Goal: Task Accomplishment & Management: Use online tool/utility

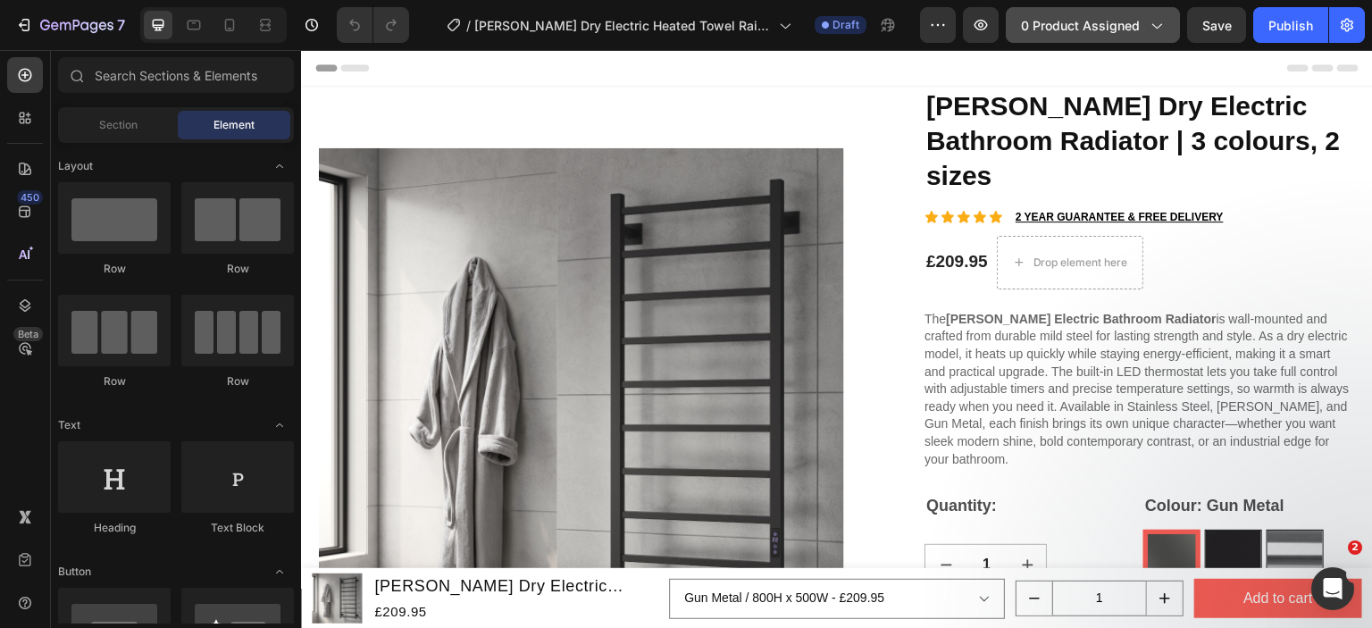
click at [1072, 28] on span "0 product assigned" at bounding box center [1080, 25] width 119 height 19
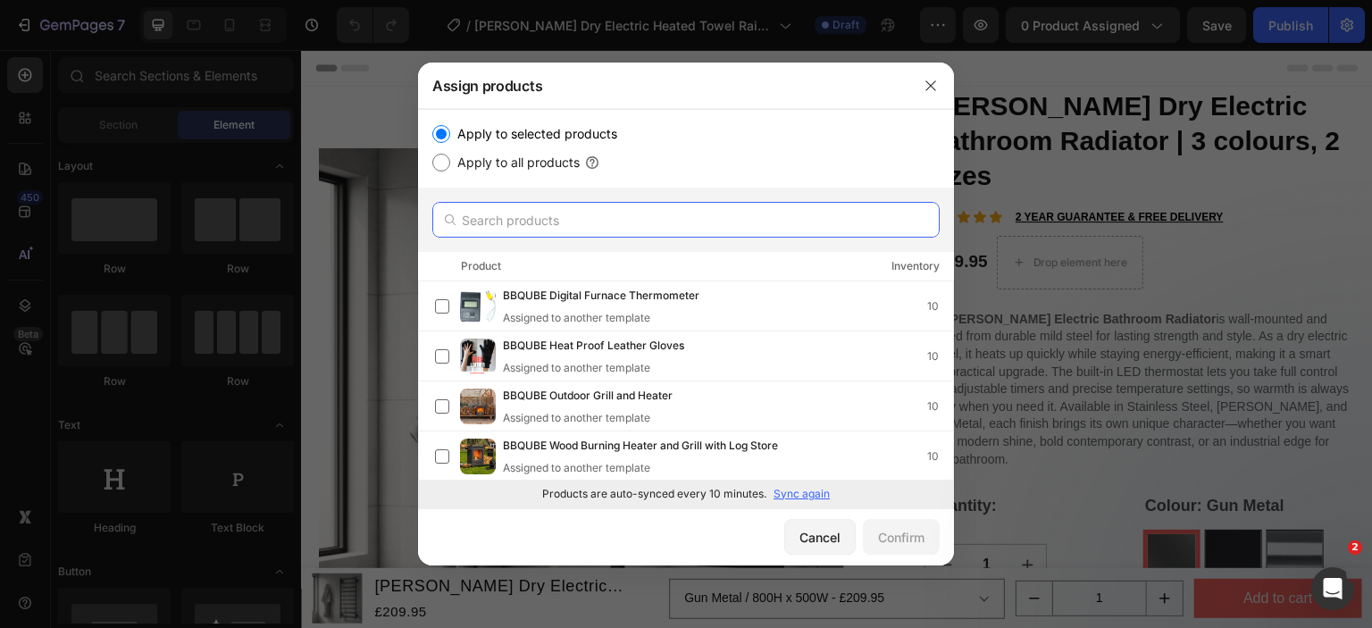
click at [511, 211] on input "text" at bounding box center [685, 220] width 507 height 36
paste input "[PERSON_NAME] Dry Electric Heated Towel Rail in Polished Stainless Steel | 1 co…"
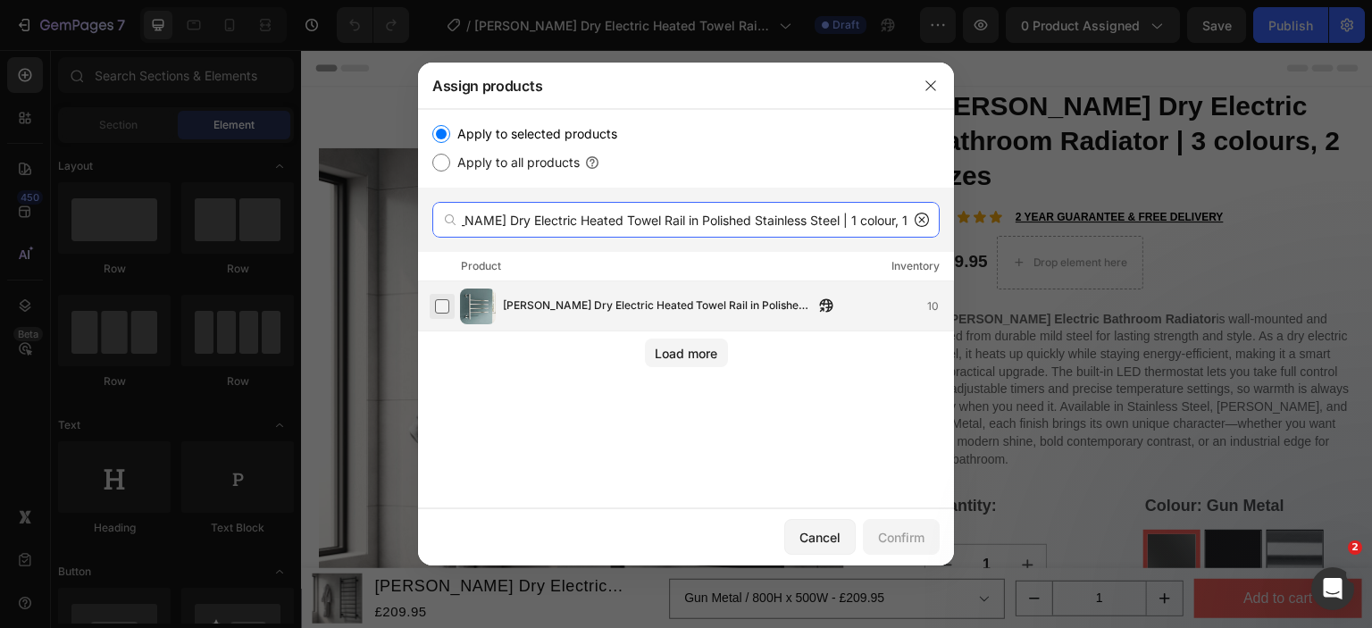
type input "[PERSON_NAME] Dry Electric Heated Towel Rail in Polished Stainless Steel | 1 co…"
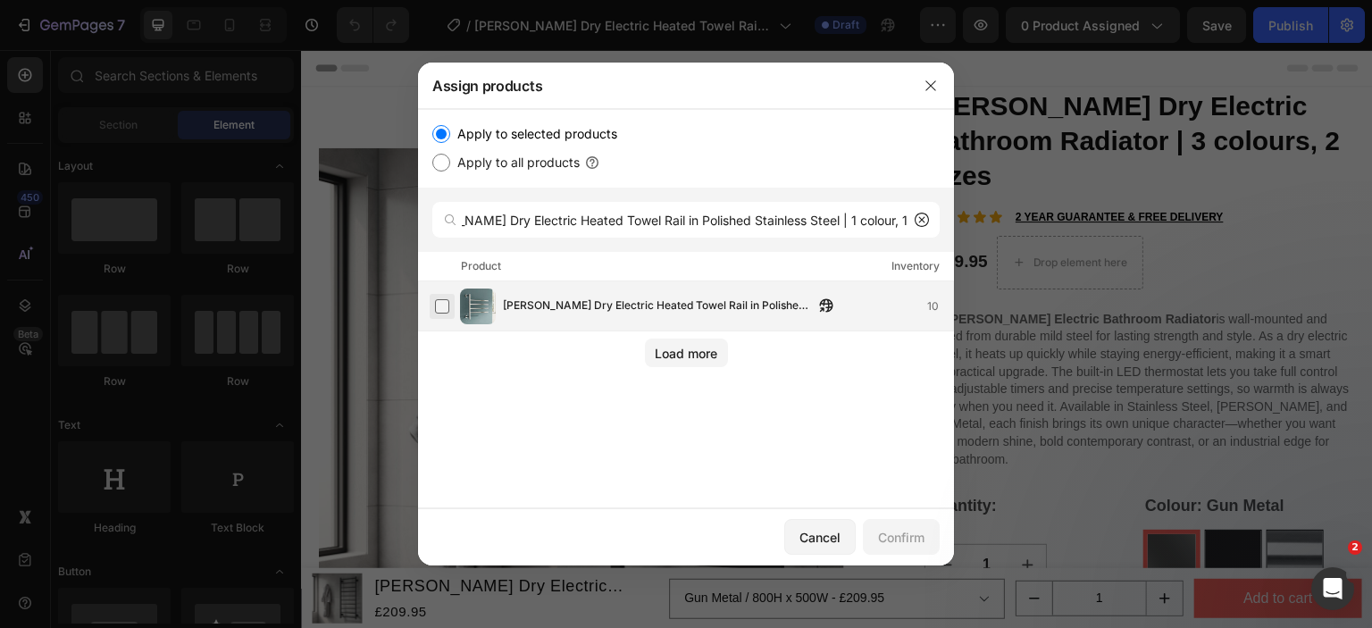
scroll to position [0, 0]
click at [439, 304] on label at bounding box center [442, 306] width 14 height 14
click at [900, 550] on button "Confirm" at bounding box center [901, 537] width 77 height 36
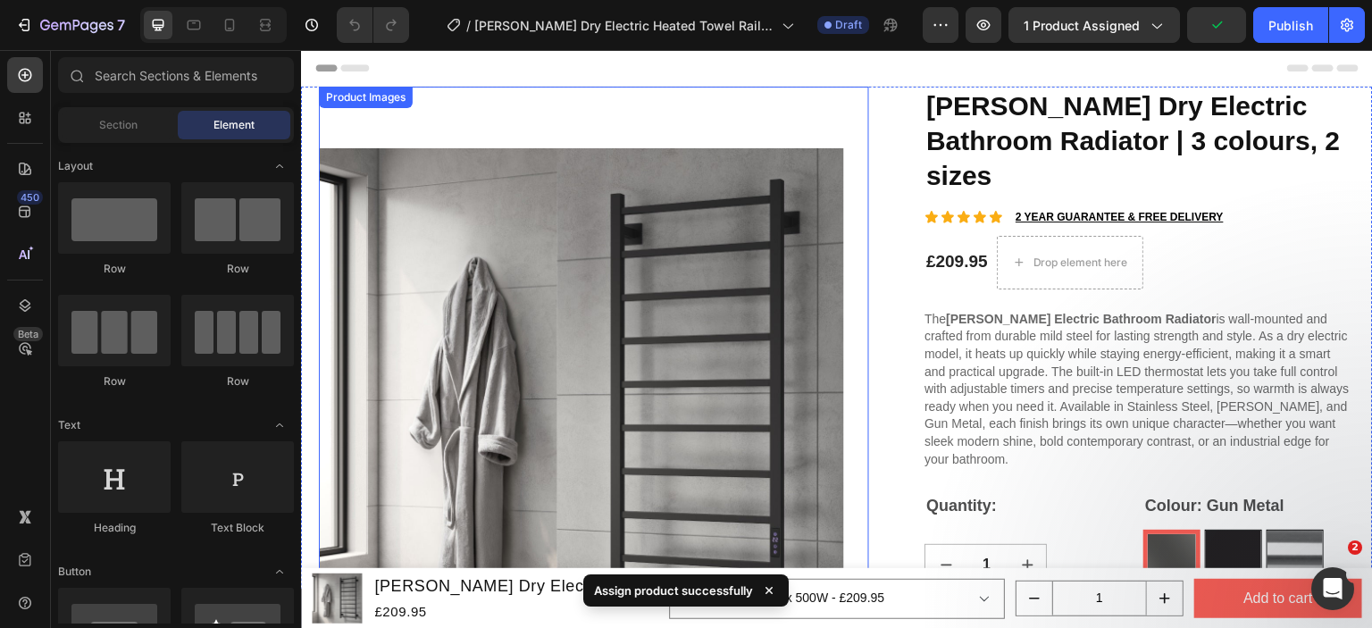
click at [373, 113] on div "Product Images" at bounding box center [594, 472] width 550 height 771
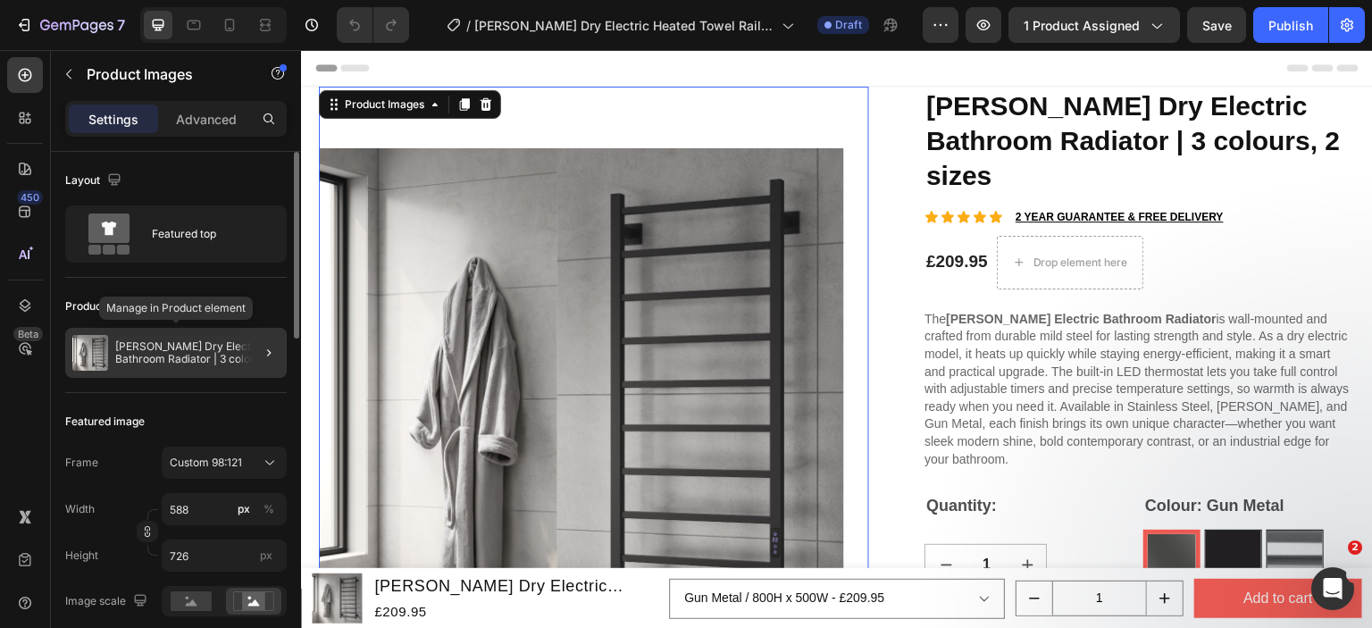
click at [157, 349] on p "[PERSON_NAME] Dry Electric Bathroom Radiator | 3 colours, 2 sizes" at bounding box center [197, 352] width 164 height 25
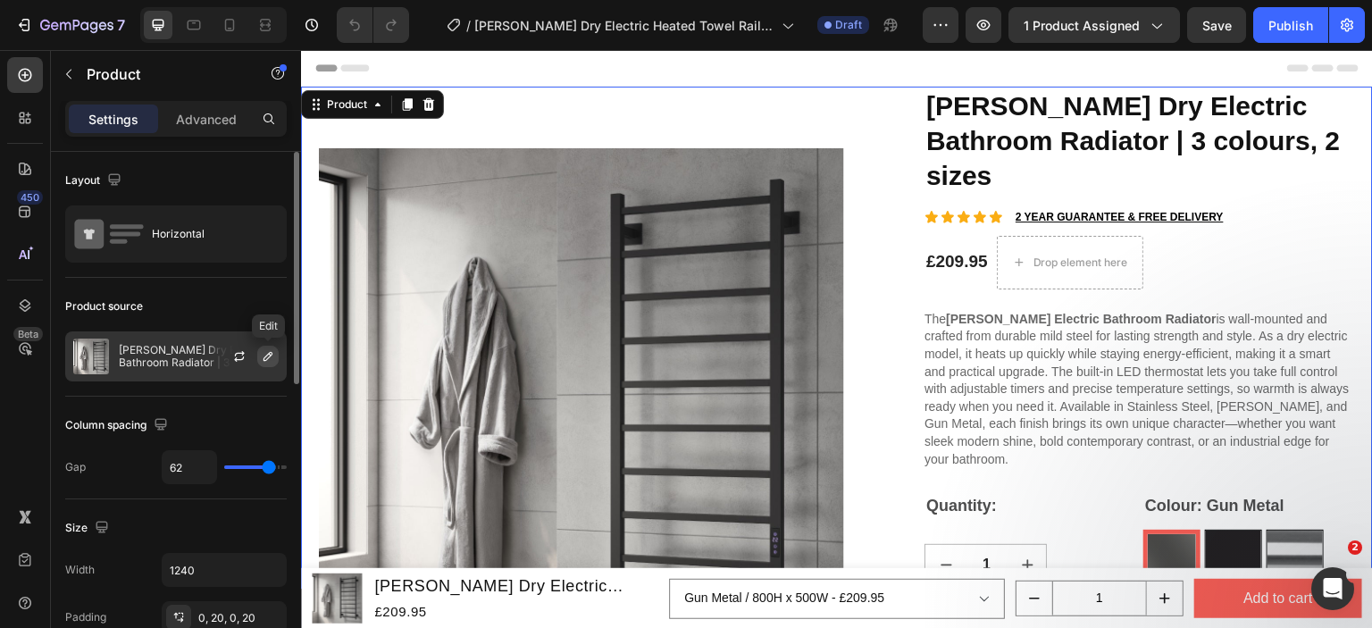
click at [266, 352] on icon "button" at bounding box center [268, 356] width 14 height 14
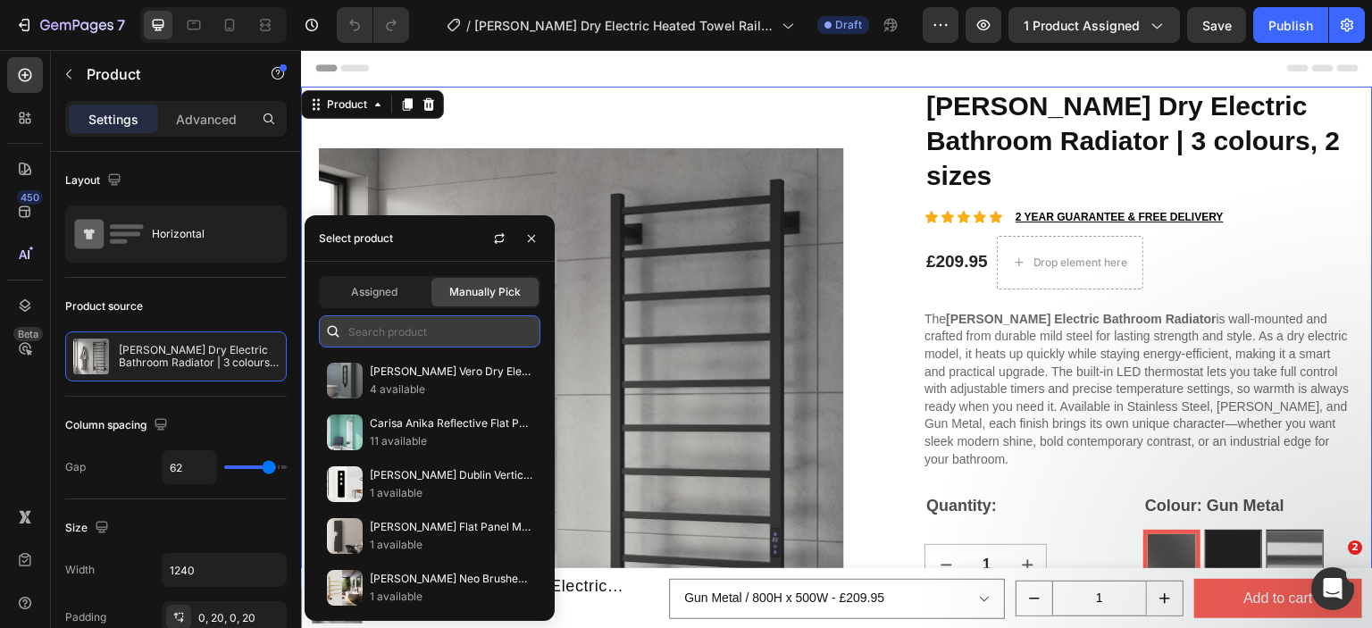
click at [407, 324] on input "text" at bounding box center [430, 331] width 222 height 32
paste input "[PERSON_NAME] Dry Electric Heated Towel Rail in Polished Stainless Steel | 1 co…"
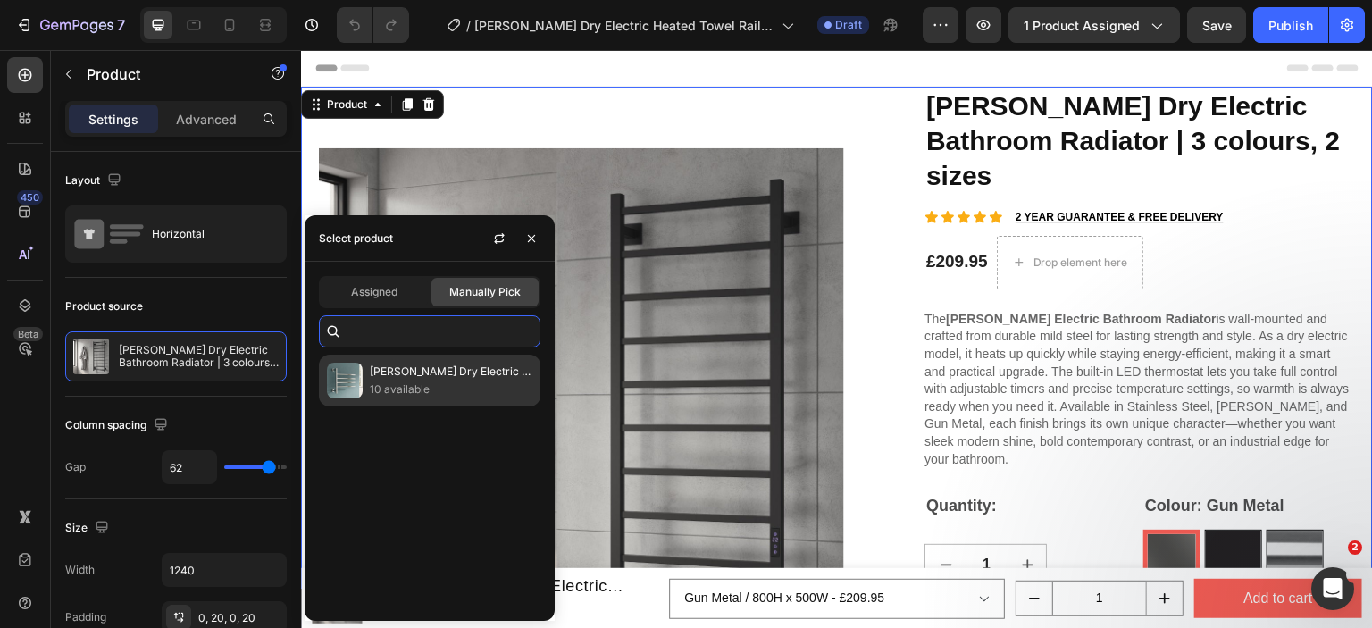
type input "[PERSON_NAME] Dry Electric Heated Towel Rail in Polished Stainless Steel | 1 co…"
click at [386, 372] on p "[PERSON_NAME] Dry Electric Heated Towel Rail in Polished Stainless Steel | 1 co…" at bounding box center [451, 372] width 163 height 18
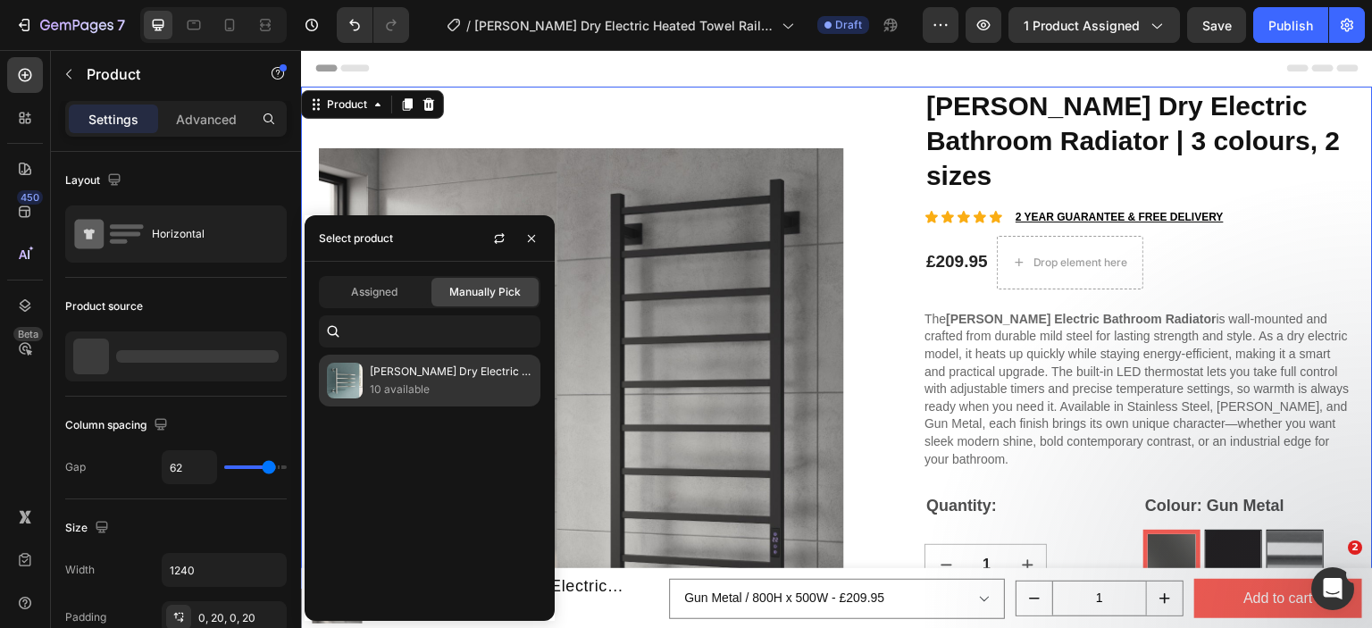
scroll to position [0, 0]
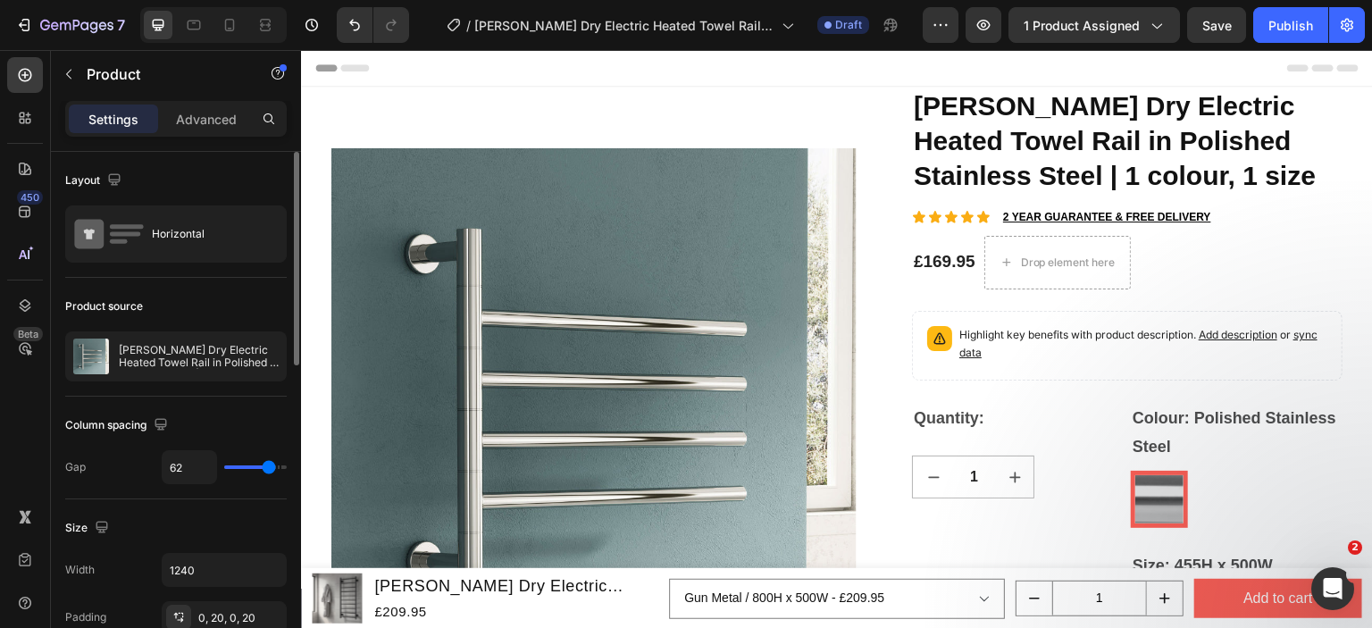
click at [230, 295] on div "Product source" at bounding box center [176, 306] width 222 height 29
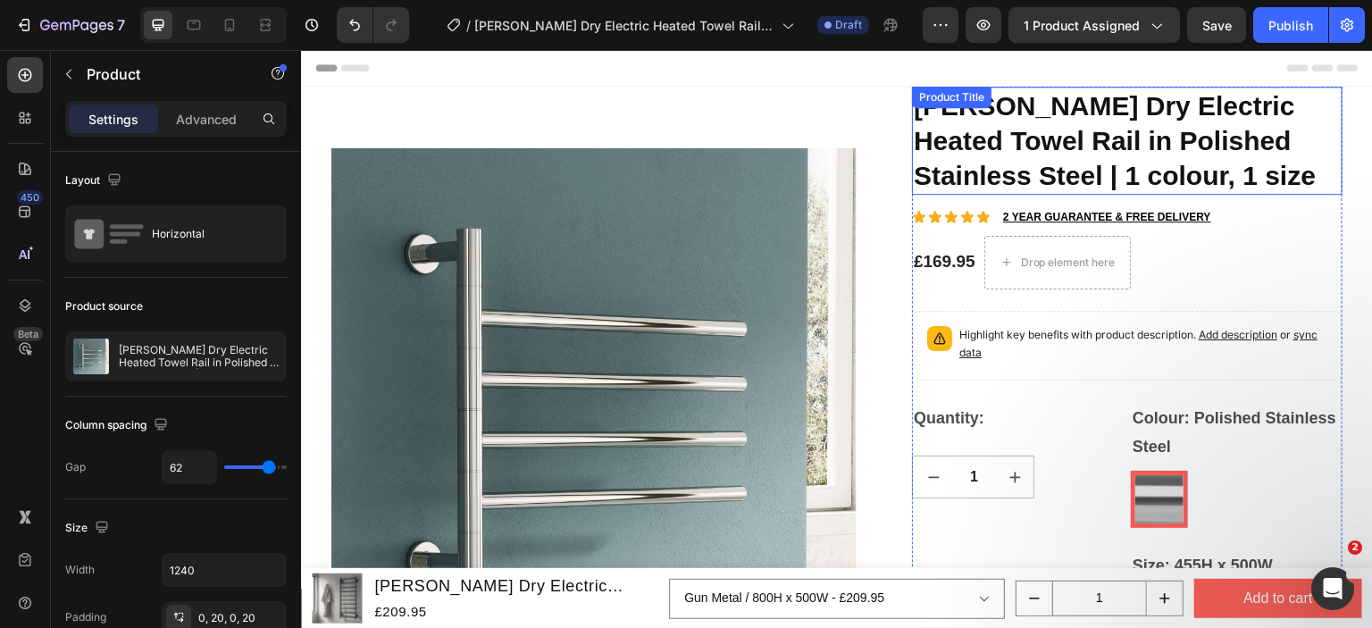
click at [943, 98] on div "Product Title" at bounding box center [952, 97] width 72 height 16
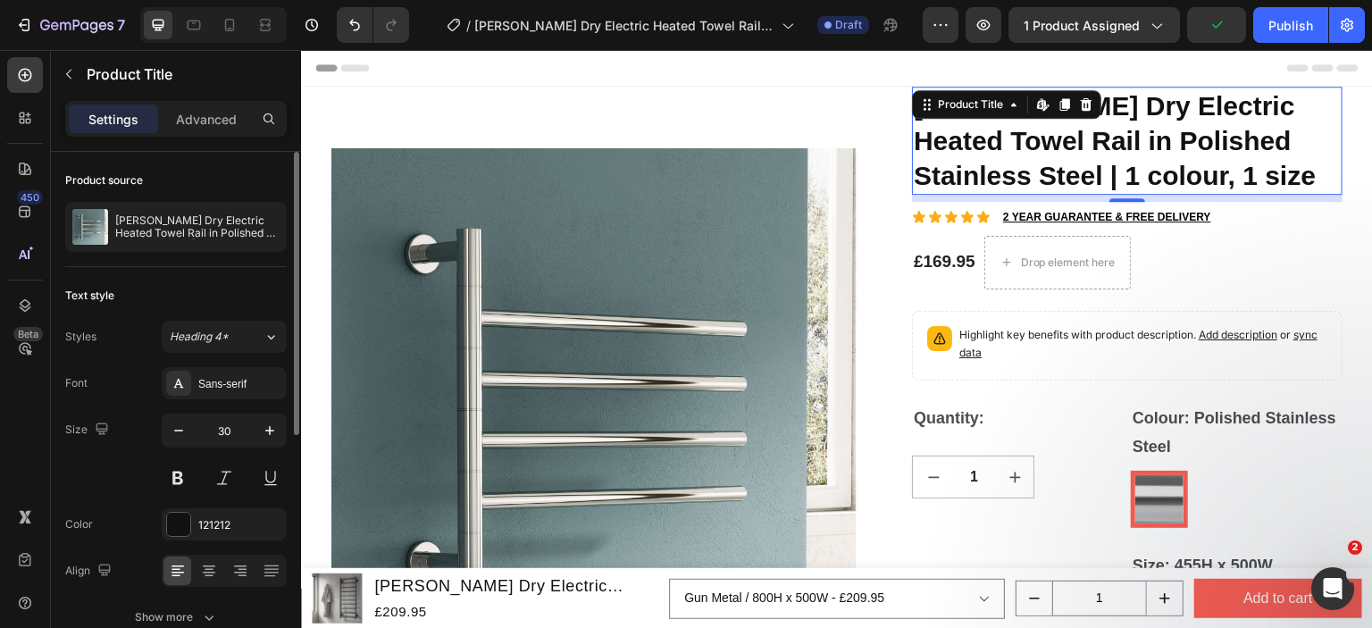
click at [155, 285] on div "Text style" at bounding box center [176, 295] width 222 height 29
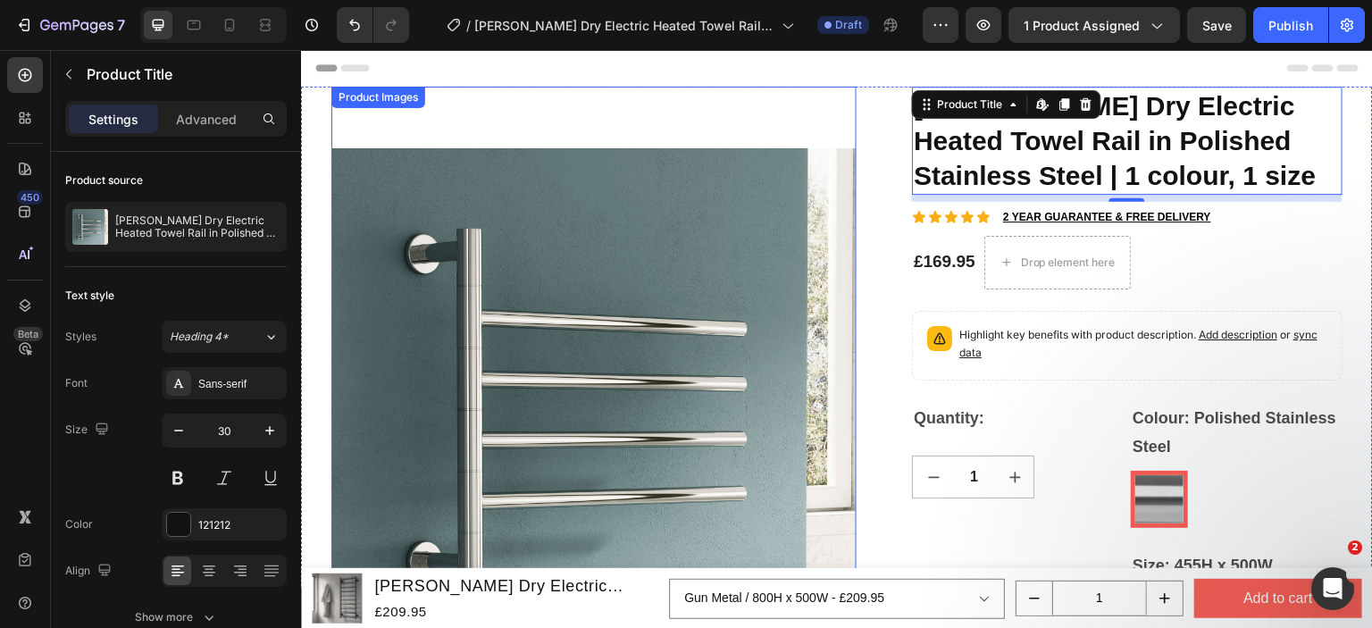
click at [805, 149] on img at bounding box center [593, 411] width 525 height 649
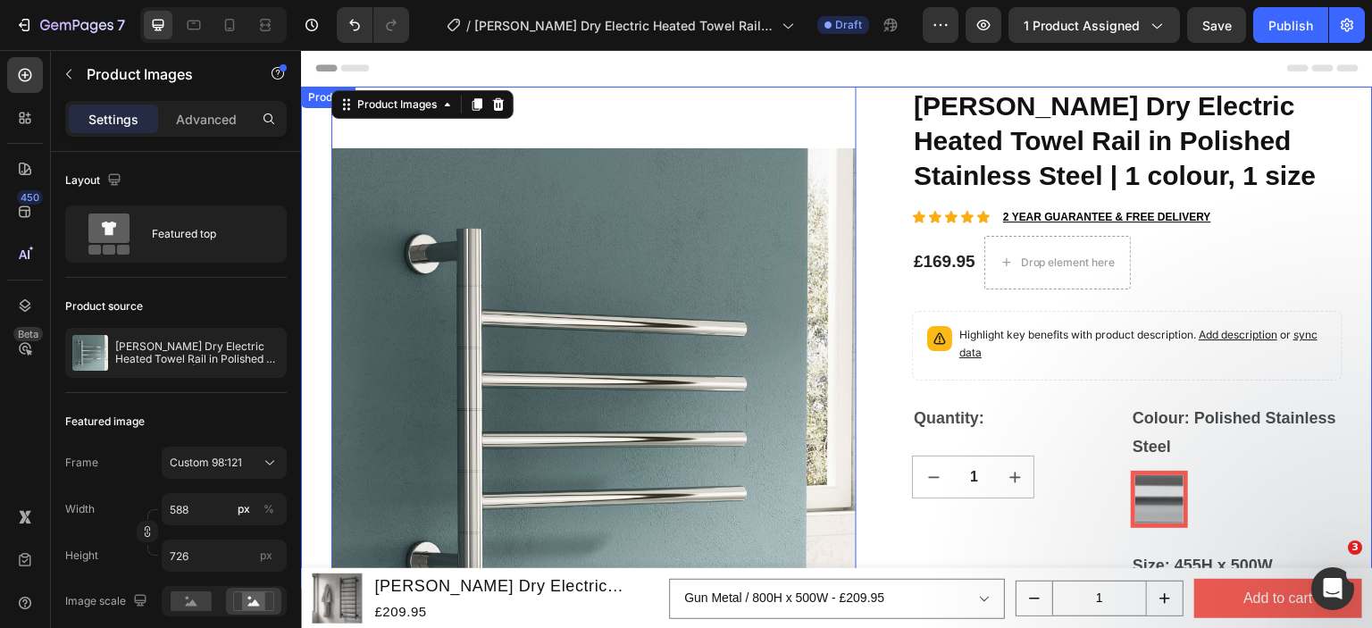
click at [893, 267] on div "Product Images 0 Reina Rance Dry Electric Heated Towel Rail in Polished Stainle…" at bounding box center [837, 559] width 1072 height 944
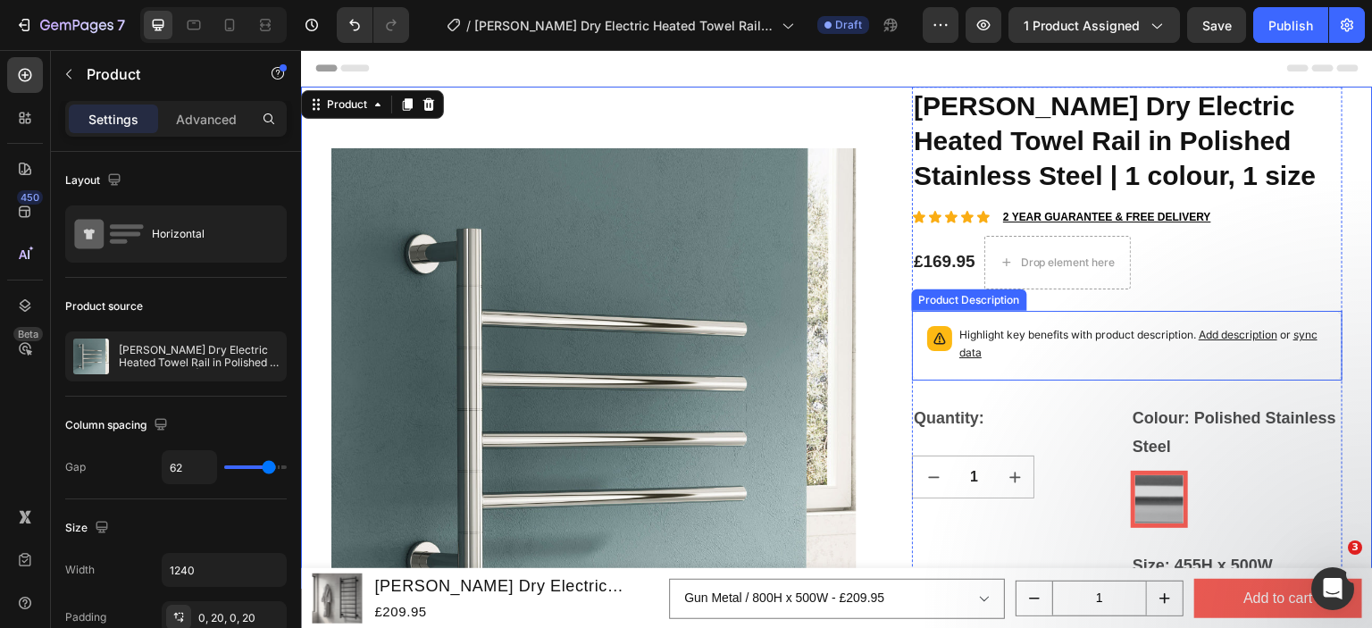
click at [1170, 327] on p "Highlight key benefits with product description. Add description or sync data" at bounding box center [1143, 344] width 368 height 36
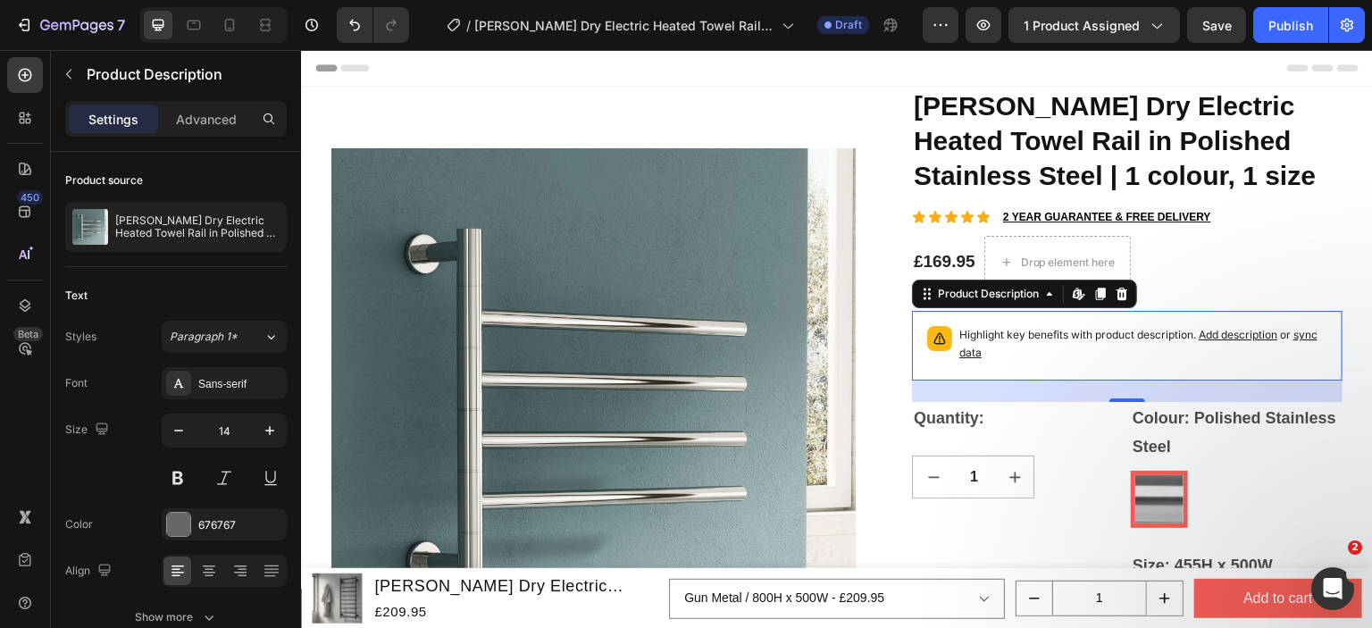
click at [1296, 336] on span "sync data" at bounding box center [1138, 343] width 358 height 31
click at [1006, 346] on p "Highlight key benefits with product description. Add description or sync data" at bounding box center [1143, 344] width 368 height 36
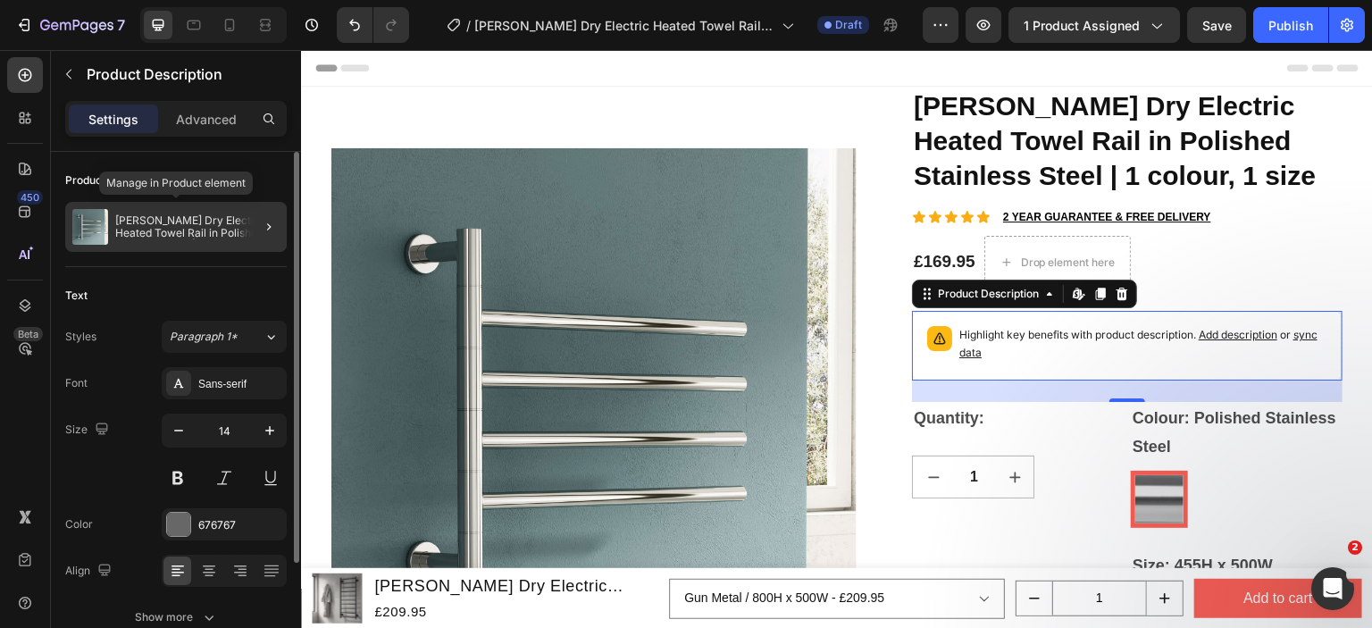
click at [128, 238] on div "[PERSON_NAME] Dry Electric Heated Towel Rail in Polished Stainless Steel | 1 co…" at bounding box center [176, 227] width 222 height 50
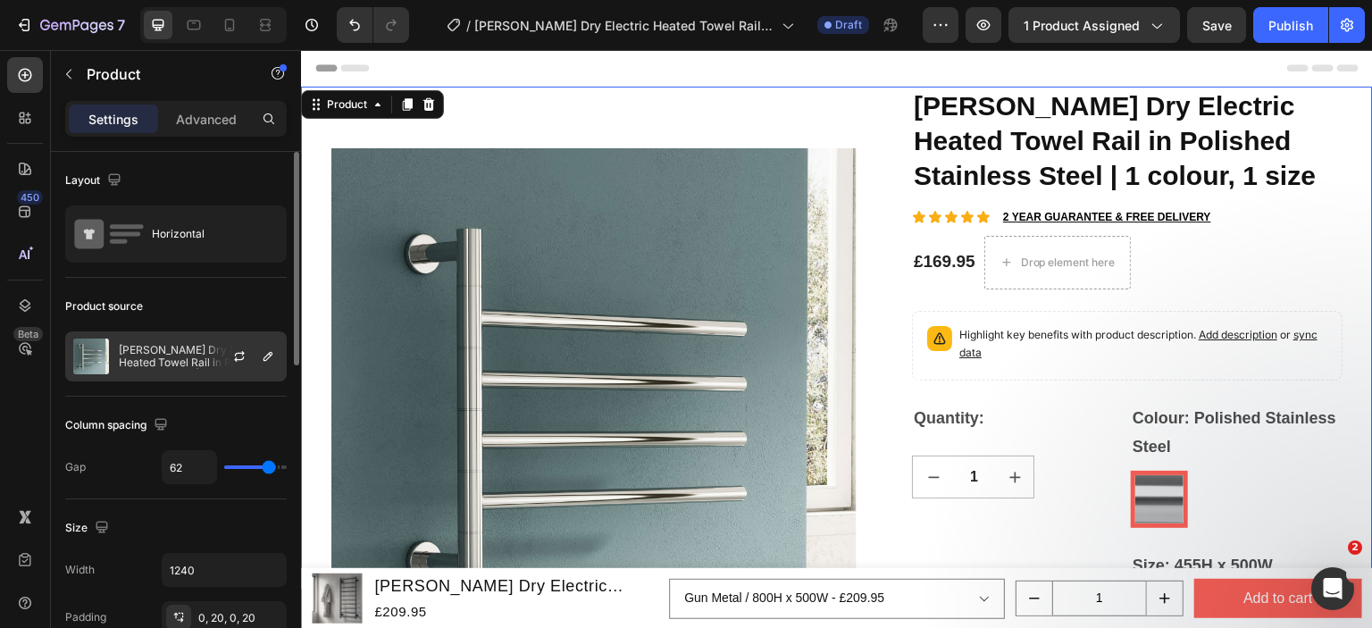
click at [220, 360] on div at bounding box center [246, 356] width 79 height 48
click at [264, 357] on icon "button" at bounding box center [268, 356] width 9 height 9
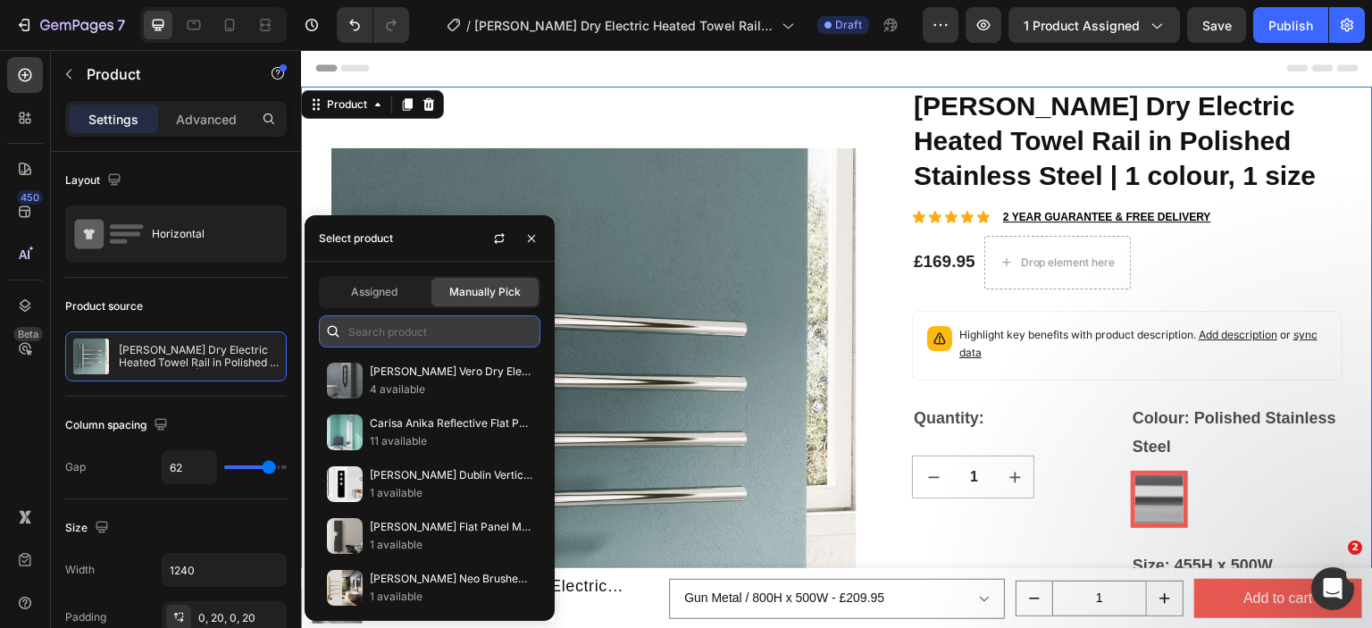
click at [378, 347] on input "text" at bounding box center [430, 331] width 222 height 32
paste input "[PERSON_NAME] Dry Electric Heated Towel Rail in Polished Stainless Steel | 1 co…"
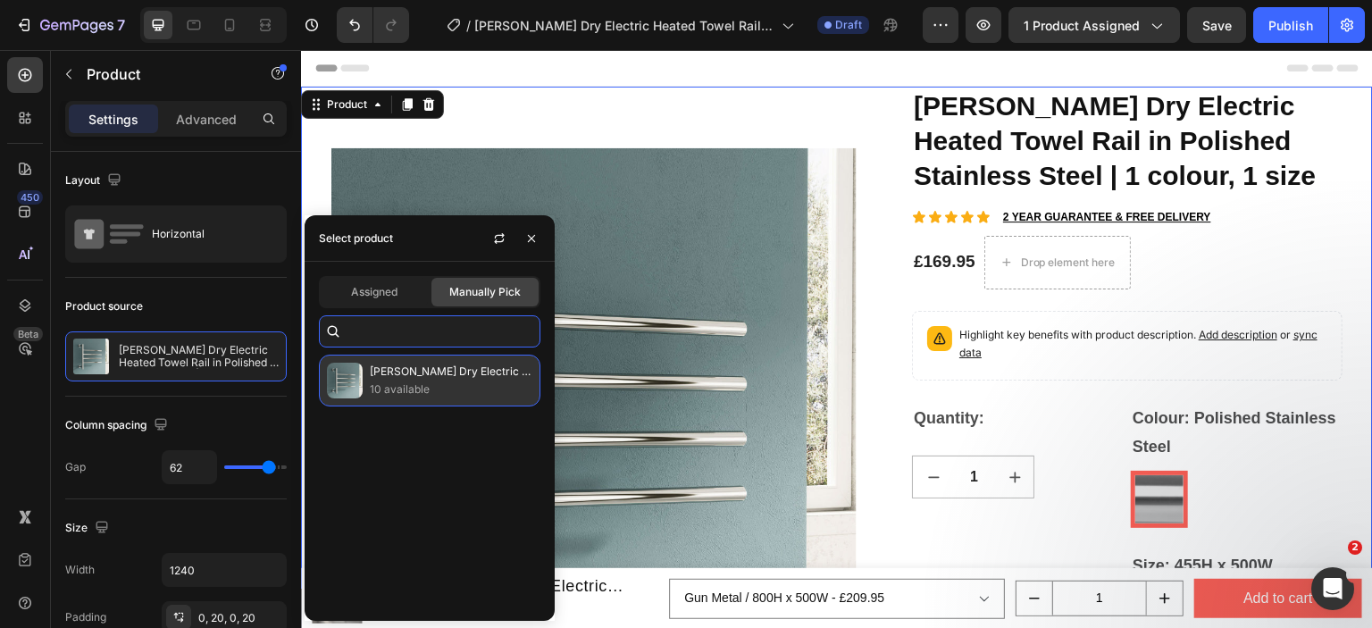
type input "[PERSON_NAME] Dry Electric Heated Towel Rail in Polished Stainless Steel | 1 co…"
click at [378, 373] on p "[PERSON_NAME] Dry Electric Heated Towel Rail in Polished Stainless Steel | 1 co…" at bounding box center [451, 372] width 163 height 18
click at [401, 393] on p "10 available" at bounding box center [451, 390] width 163 height 18
click at [344, 375] on img at bounding box center [345, 381] width 36 height 36
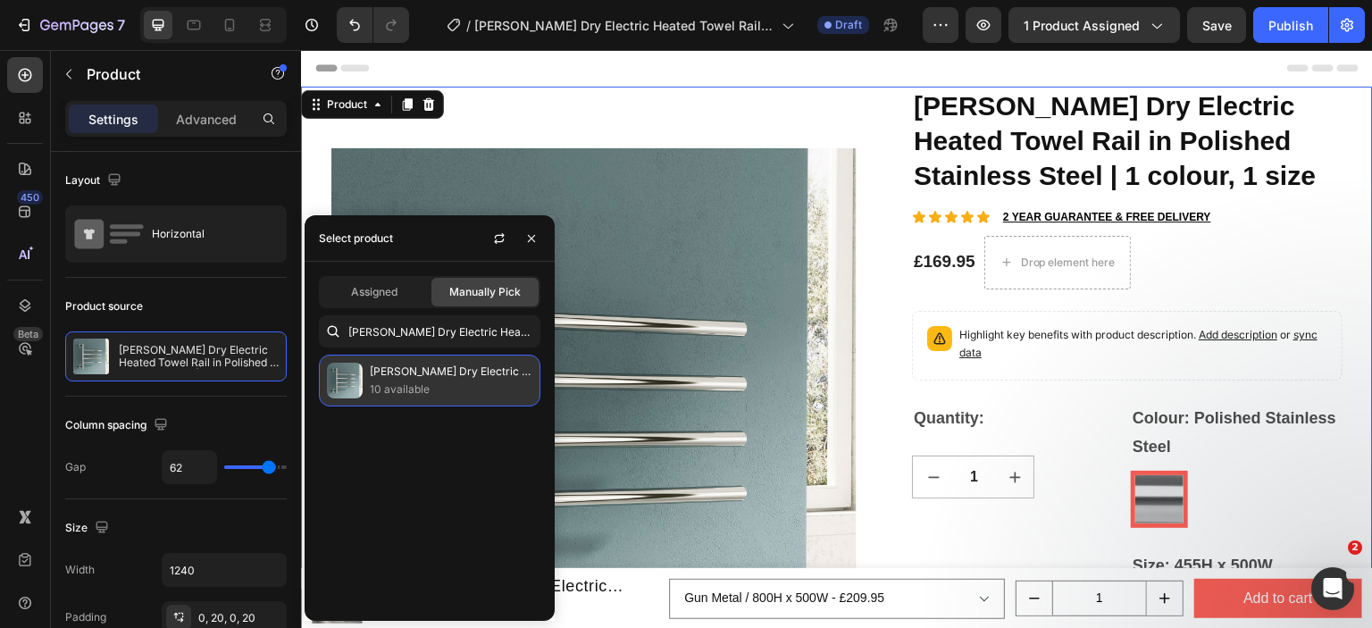
click at [344, 375] on img at bounding box center [345, 381] width 36 height 36
click at [467, 389] on p "10 available" at bounding box center [451, 390] width 163 height 18
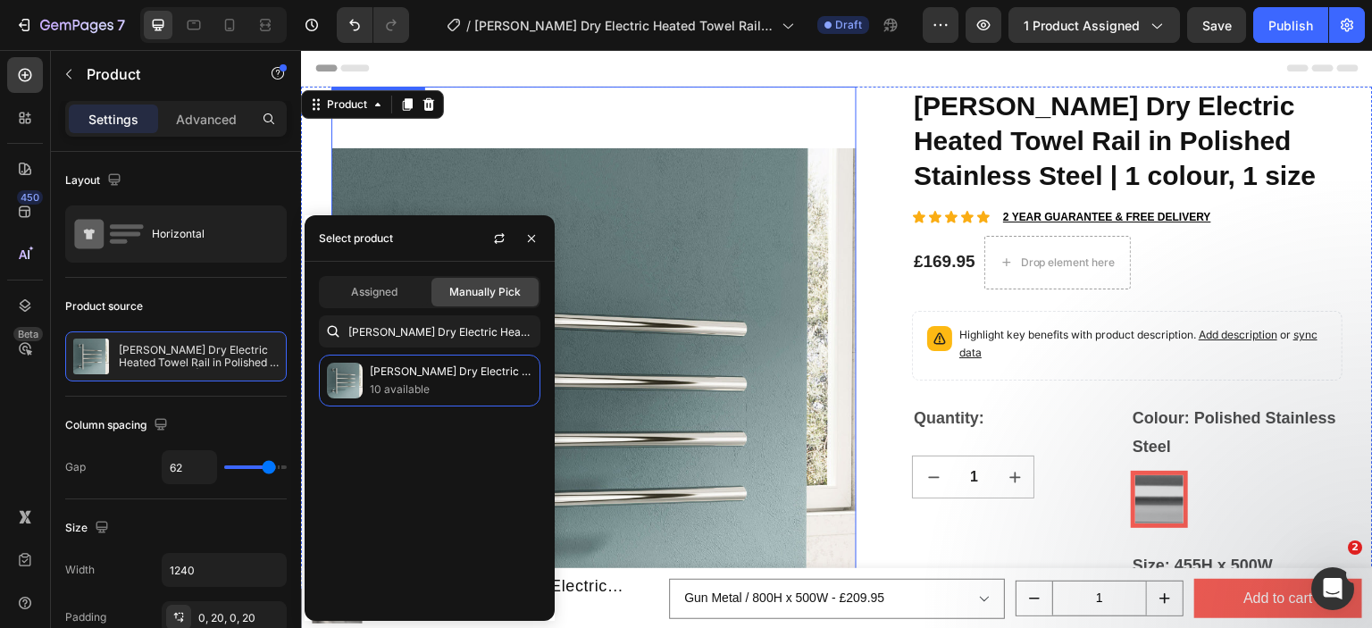
click at [1008, 384] on div "Reina Rance Dry Electric Heated Towel Rail in Polished Stainless Steel | 1 colo…" at bounding box center [1127, 559] width 431 height 944
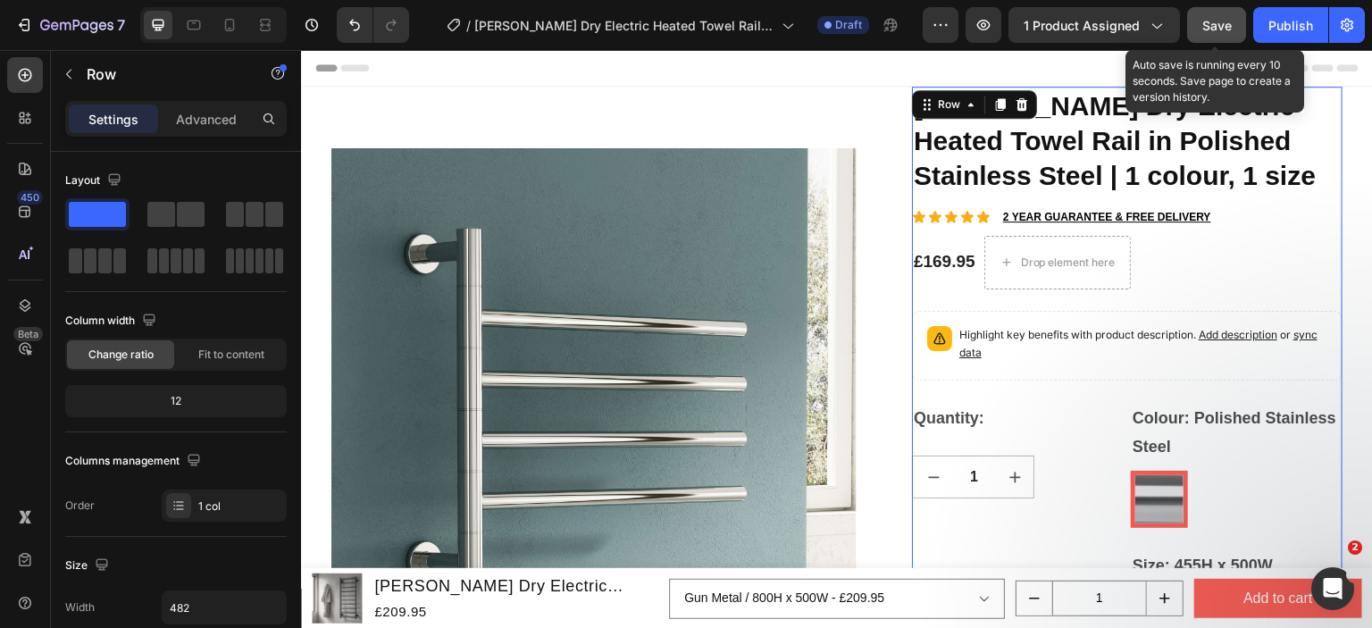
click at [1233, 29] on button "Save" at bounding box center [1216, 25] width 59 height 36
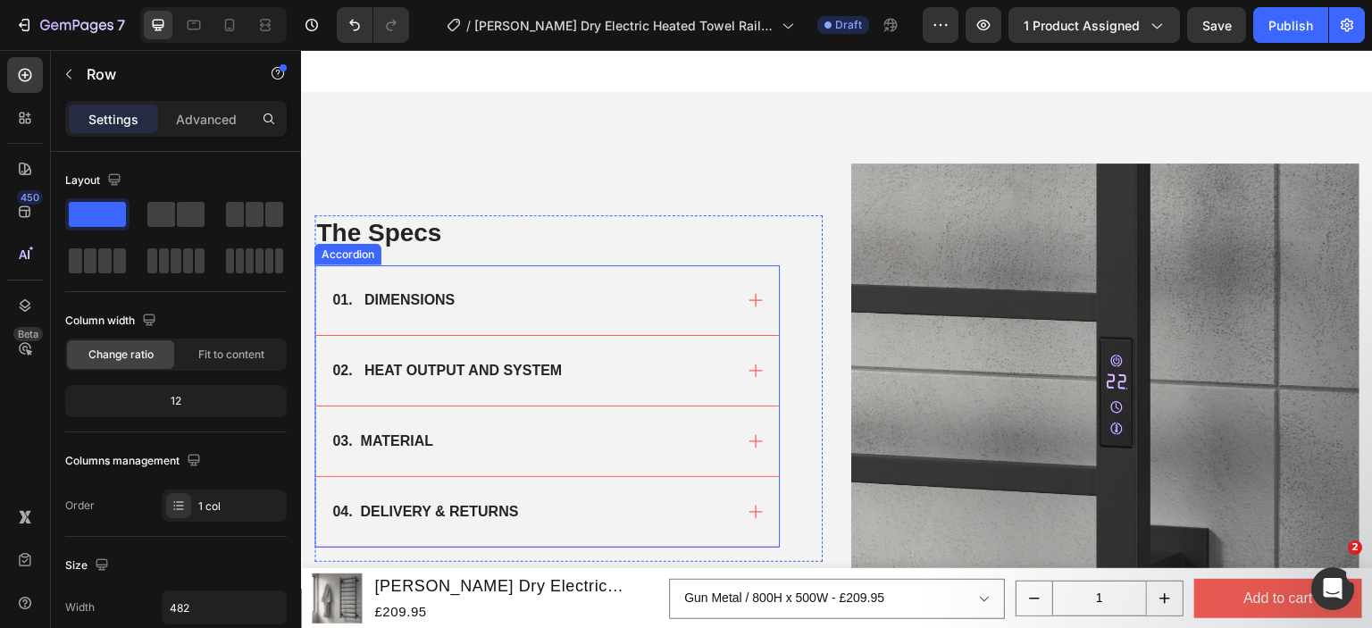
scroll to position [1161, 0]
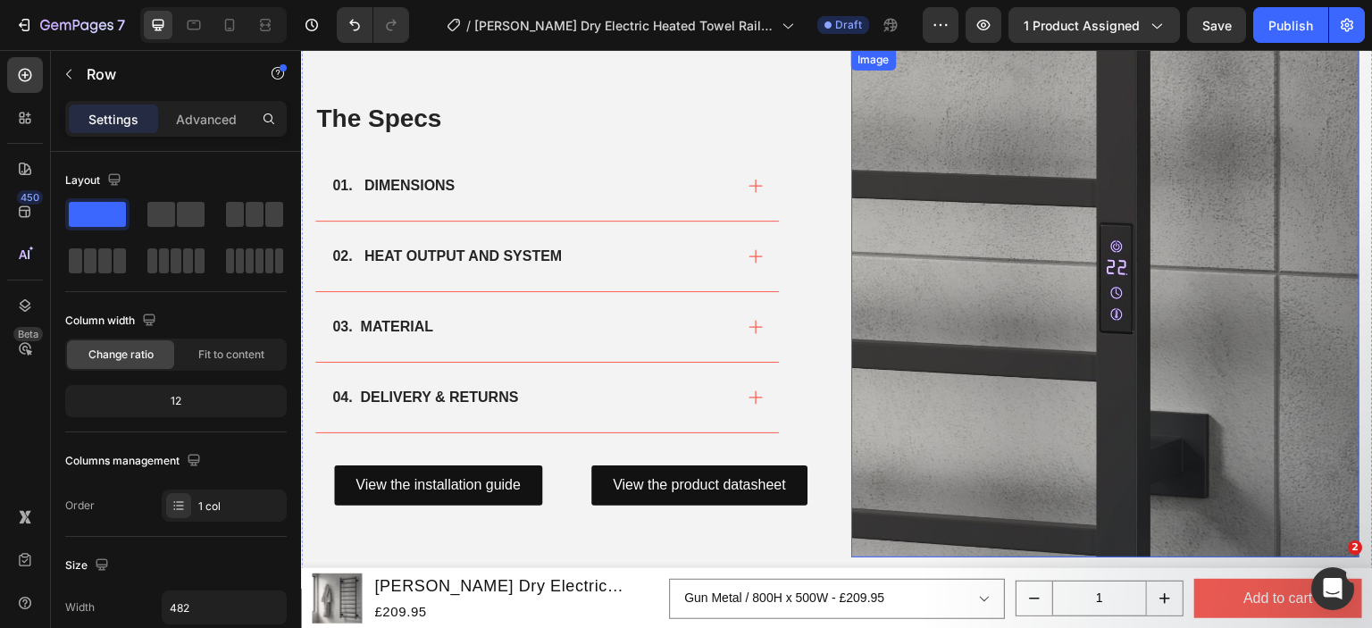
click at [1172, 269] on img at bounding box center [1105, 303] width 508 height 508
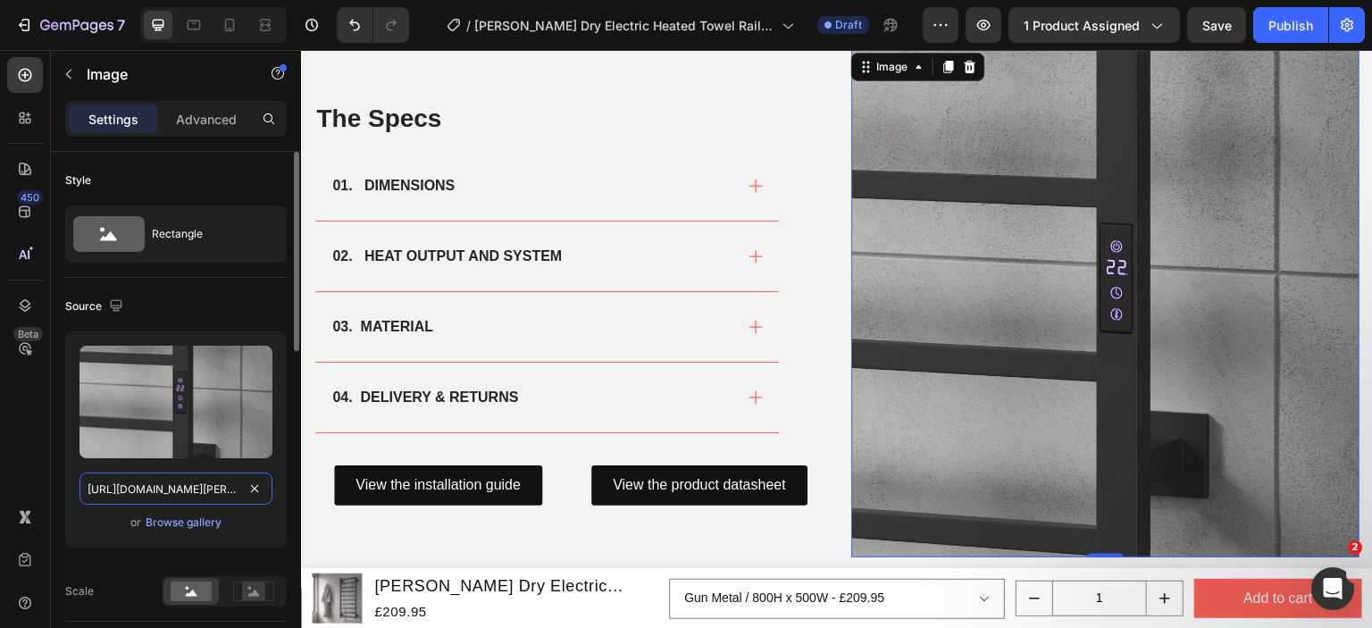
click at [181, 495] on input "[URL][DOMAIN_NAME][PERSON_NAME]" at bounding box center [175, 489] width 193 height 32
paste input "rance-dry-electric-designer-stainless-steel-heated-towel-rail-ls1.jpg?v=1758569…"
type input "https://cdn.shopify.com/s/files/1/0929/8313/2424/files/reina-rance-dry-electric…"
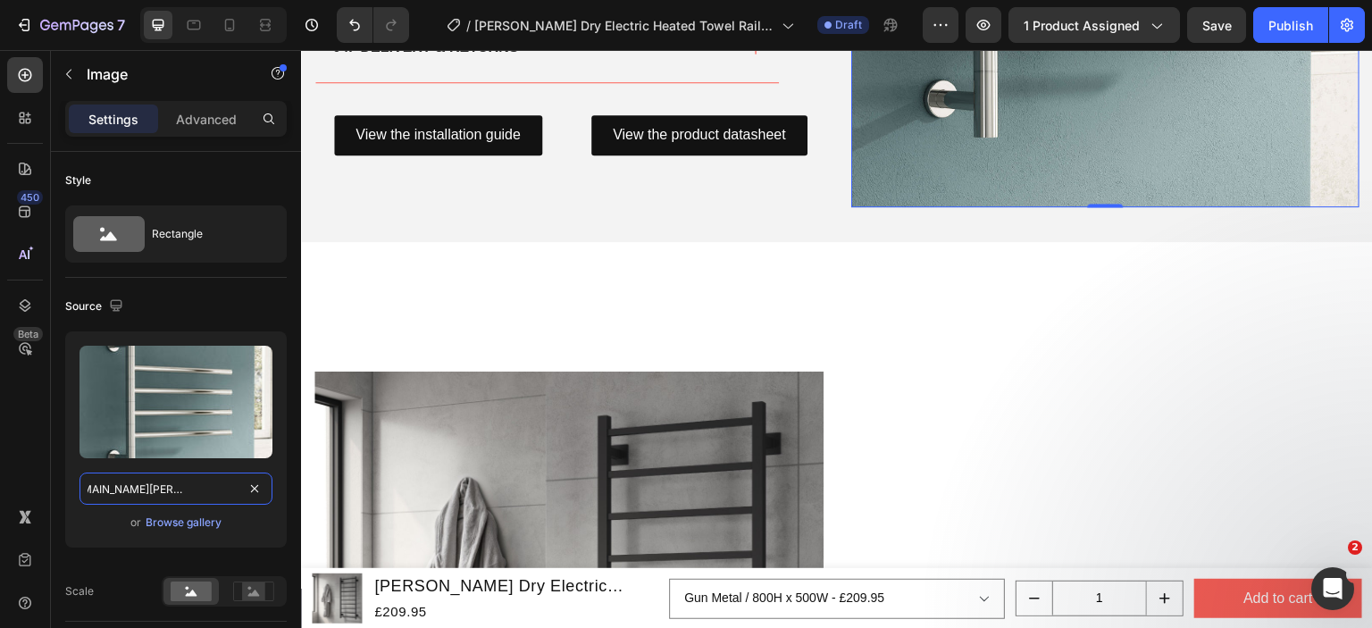
scroll to position [1519, 0]
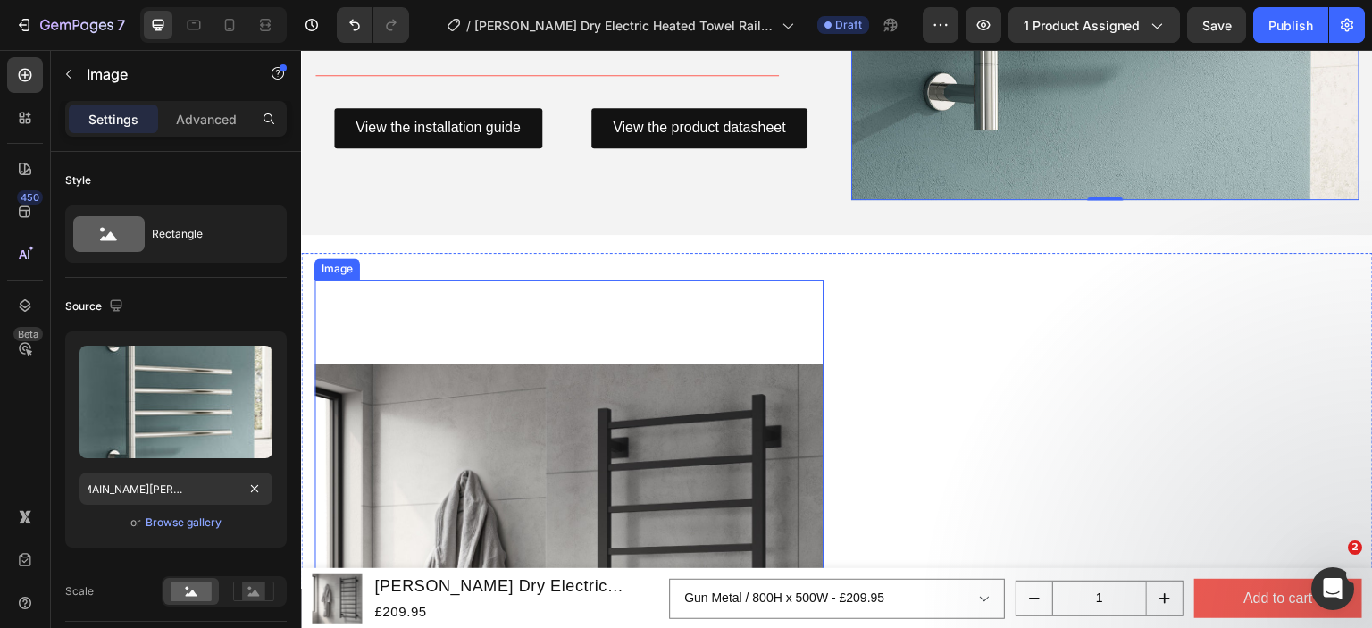
click at [630, 422] on img at bounding box center [568, 619] width 509 height 679
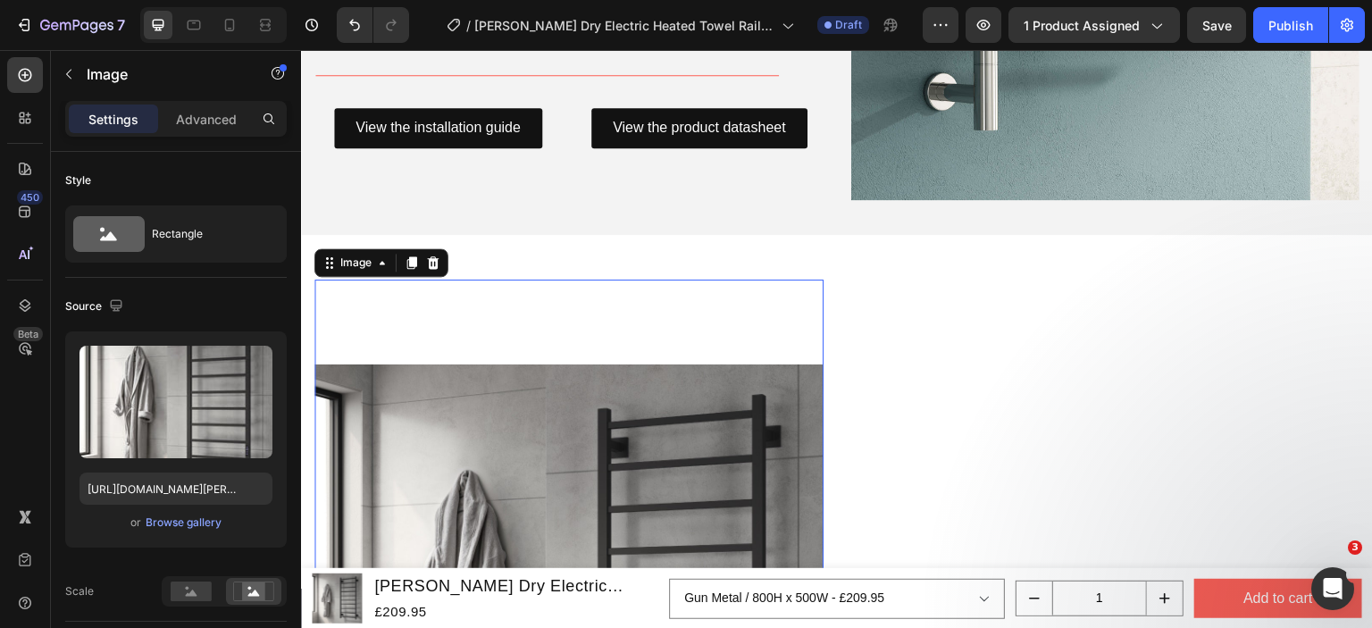
scroll to position [1697, 0]
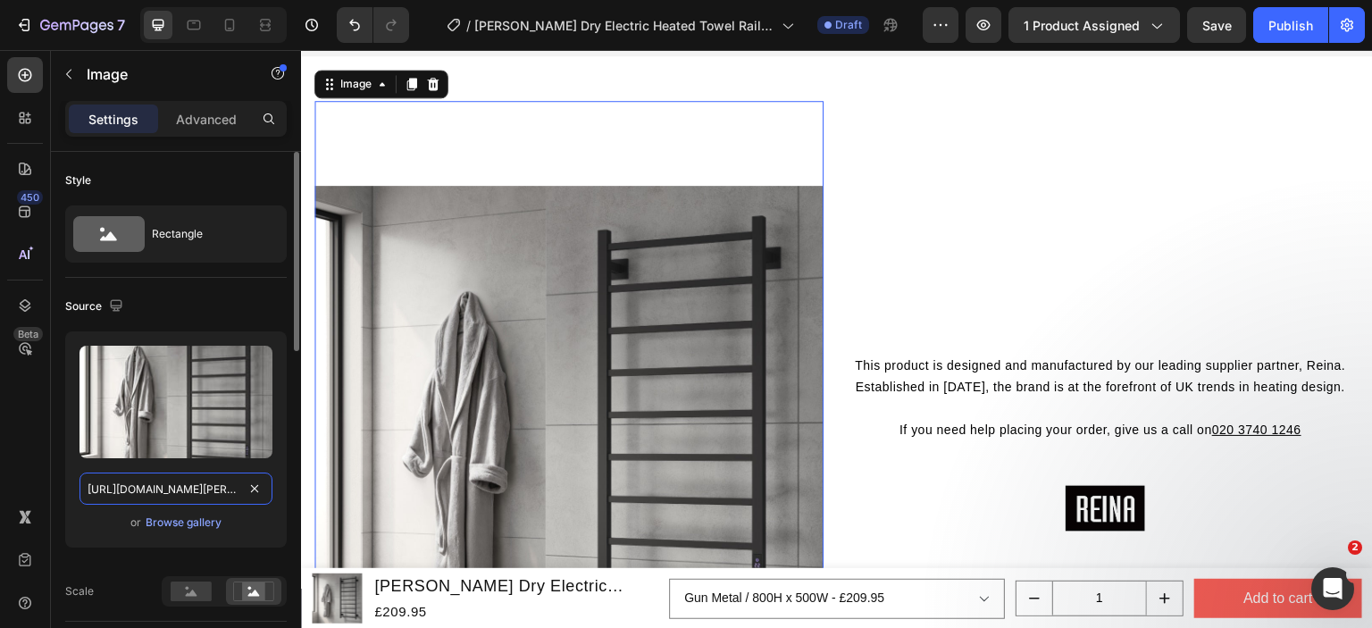
click at [176, 499] on input "[URL][DOMAIN_NAME][PERSON_NAME]" at bounding box center [175, 489] width 193 height 32
paste input "rance-455x500-polished-stainless-steel.png?v=175856931"
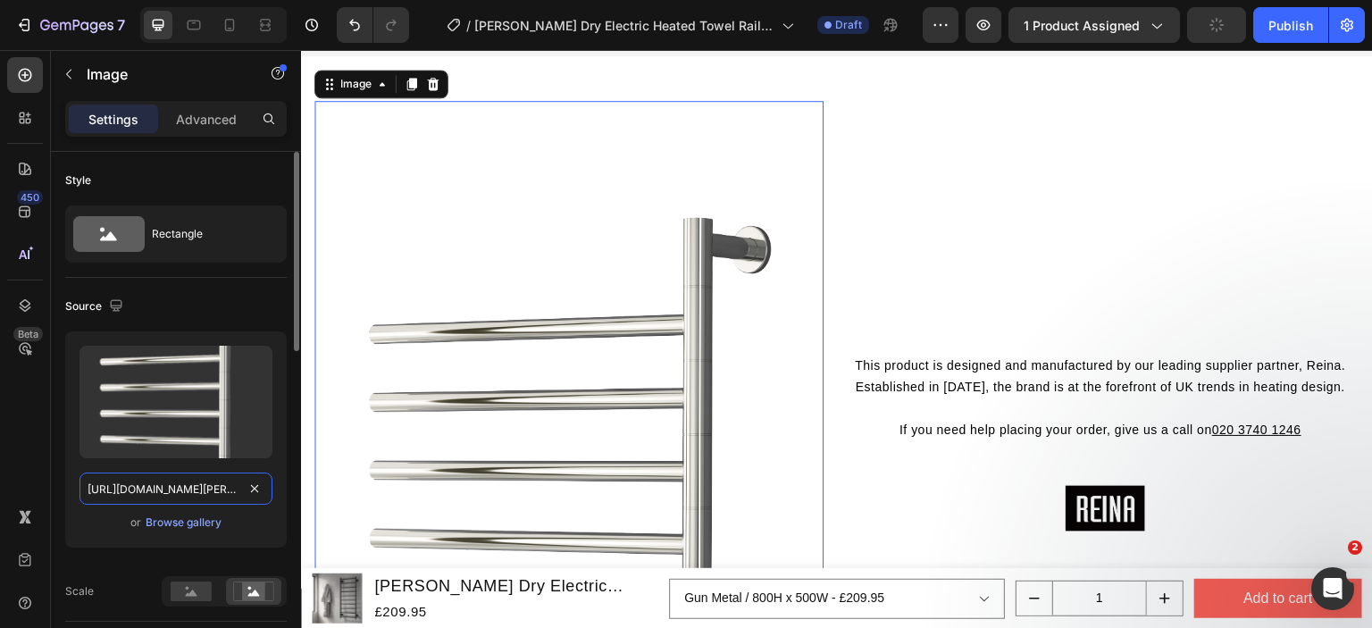
scroll to position [0, 470]
type input "https://cdn.shopify.com/s/files/1/0929/8313/2424/files/reina-rance-455x500-poli…"
click at [129, 568] on div "Upload Image https://cdn.shopify.com/s/files/1/0929/8313/2424/files/reina-rance…" at bounding box center [176, 468] width 222 height 275
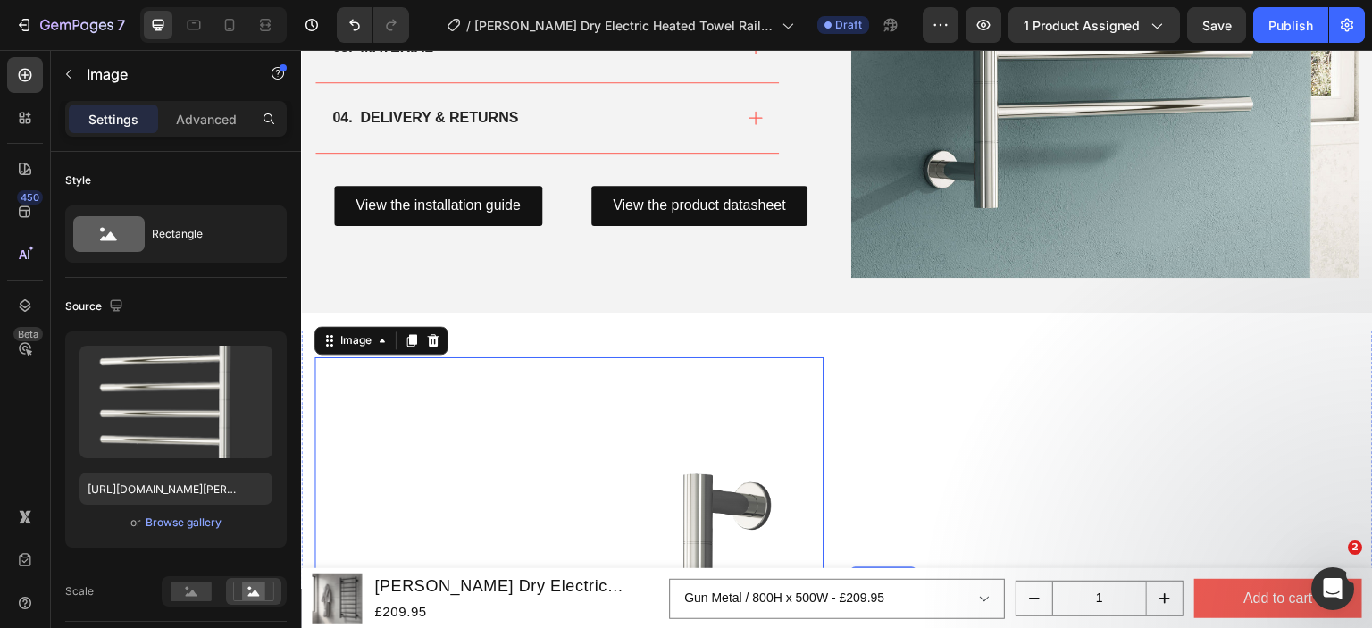
scroll to position [1429, 0]
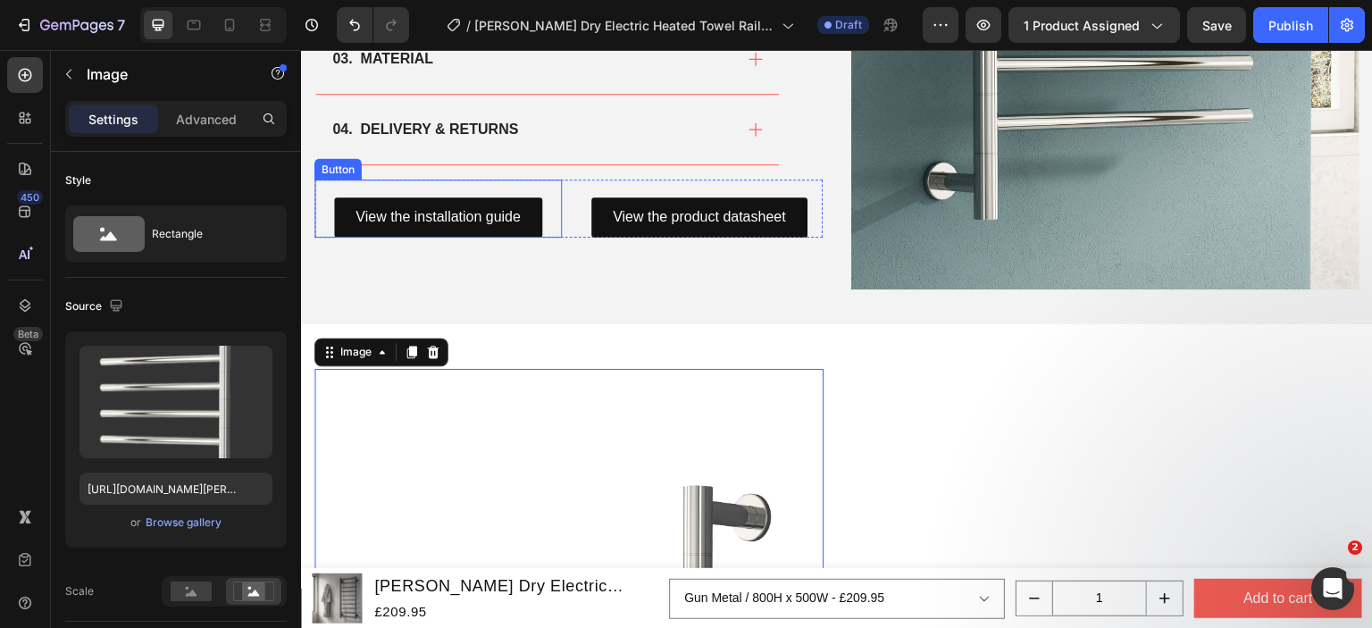
click at [541, 188] on div "View the installation guide Button" at bounding box center [437, 209] width 247 height 58
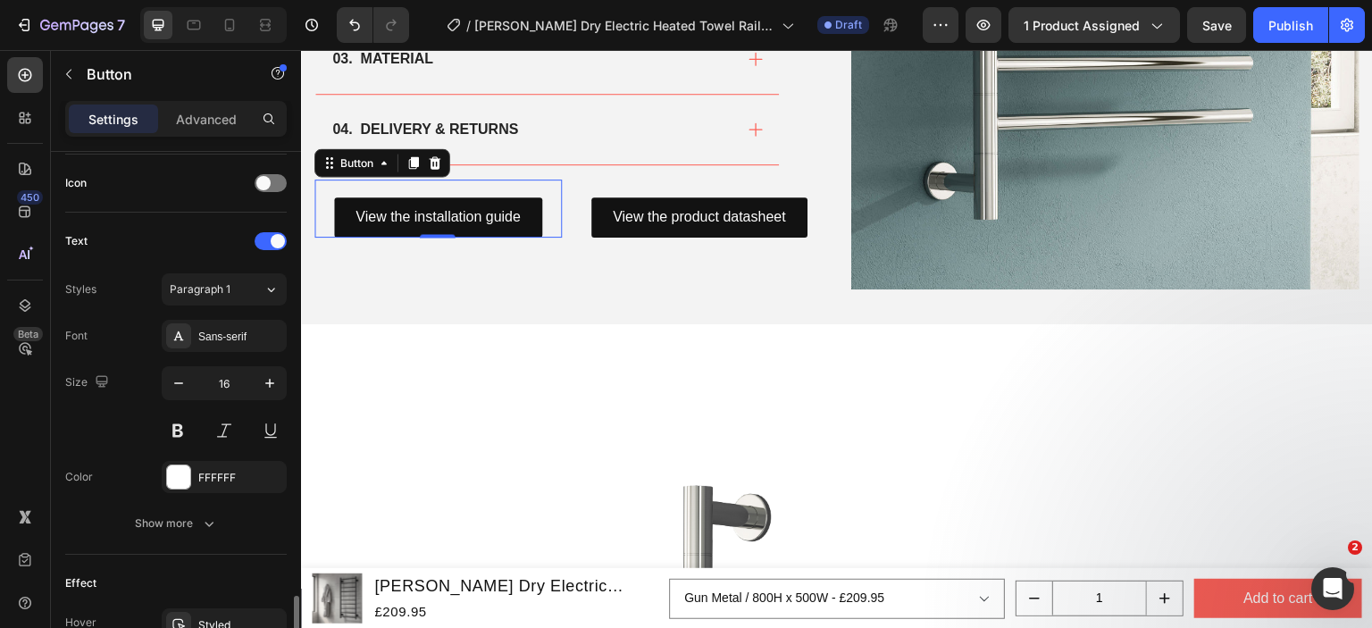
scroll to position [890, 0]
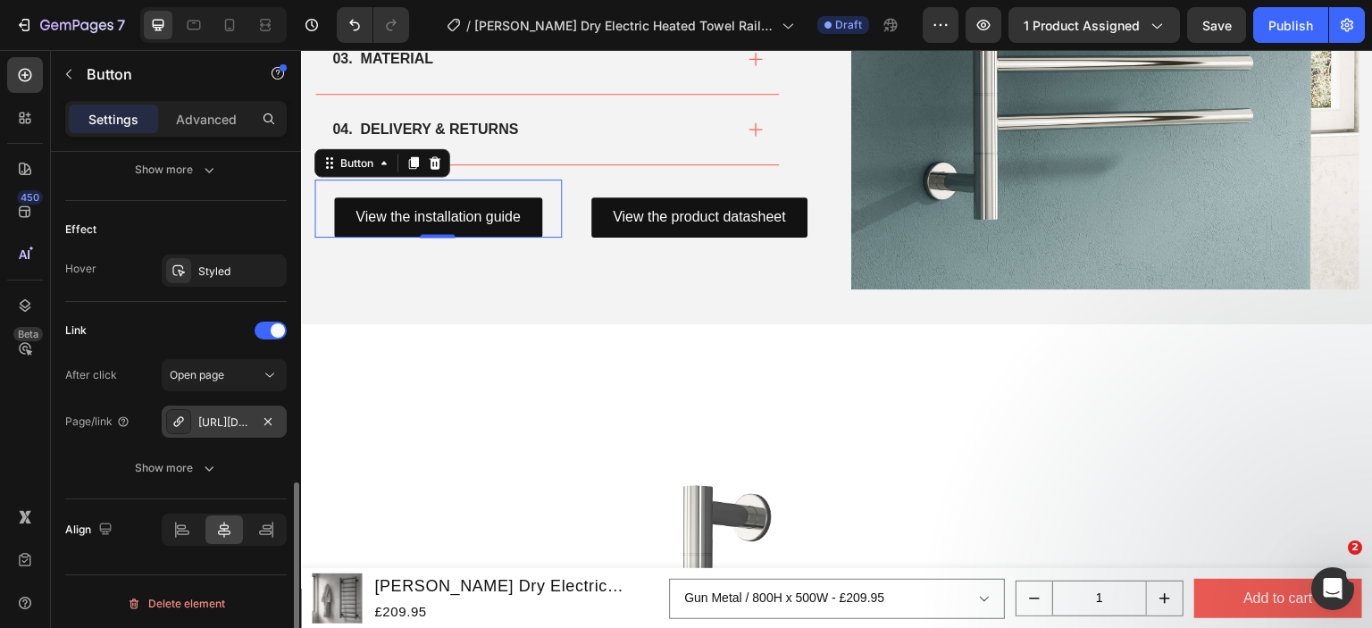
click at [242, 406] on div "[URL][DOMAIN_NAME][PERSON_NAME]" at bounding box center [224, 422] width 125 height 32
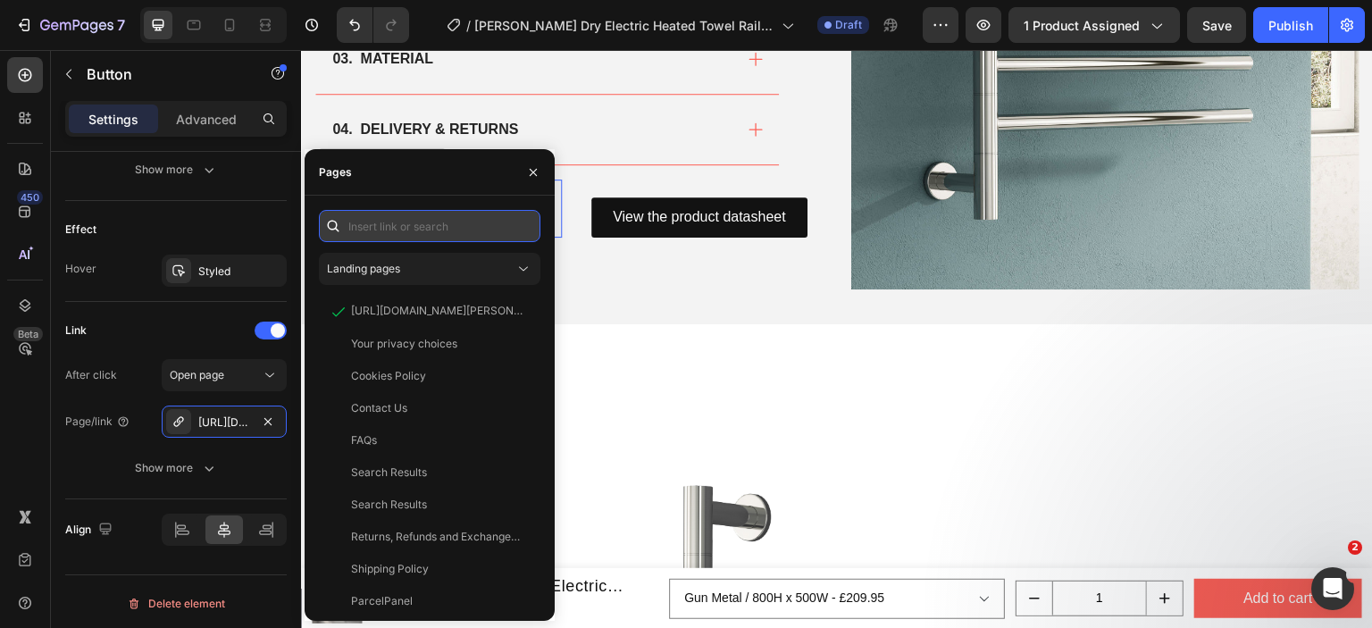
click at [424, 224] on input "text" at bounding box center [430, 226] width 222 height 32
paste input "https://cdn.shopify.com/s/files/1/0929/8313/2424/files/Reina-Rance-Installation…"
type input "https://cdn.shopify.com/s/files/1/0929/8313/2424/files/Reina-Rance-Installation…"
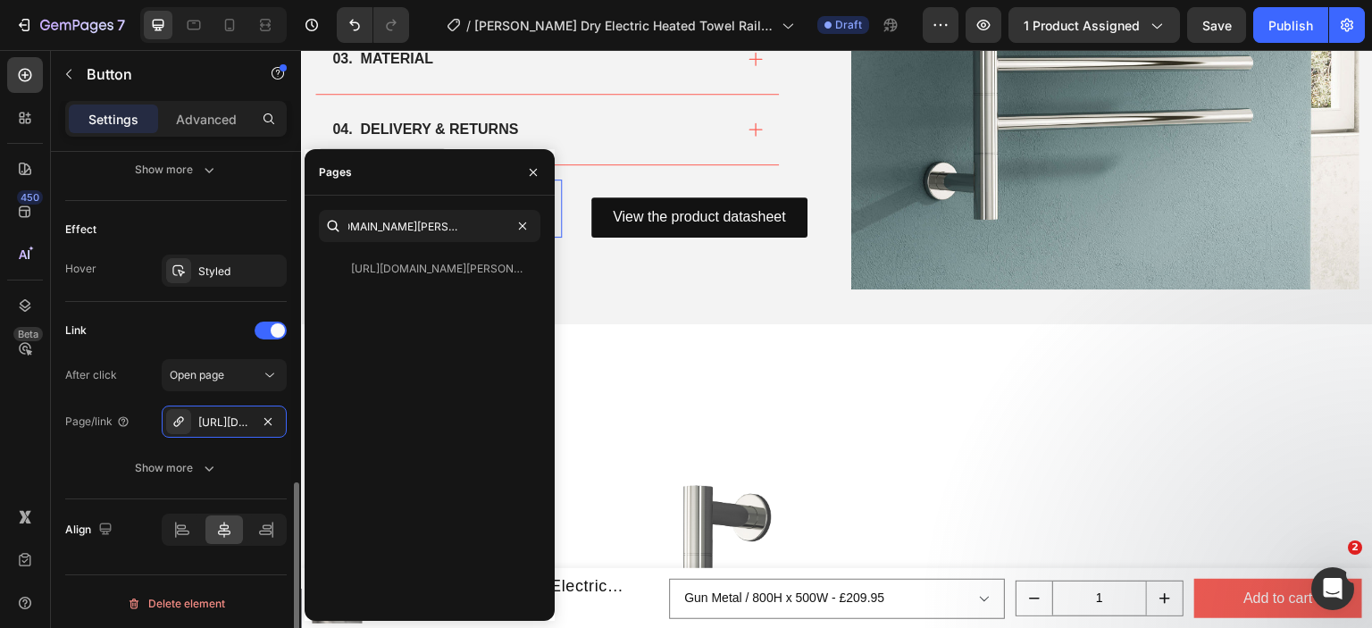
click at [128, 437] on div "After click Open page Page/link https://cdn.shopify.com/s/files/1/0929/8313/242…" at bounding box center [176, 421] width 222 height 125
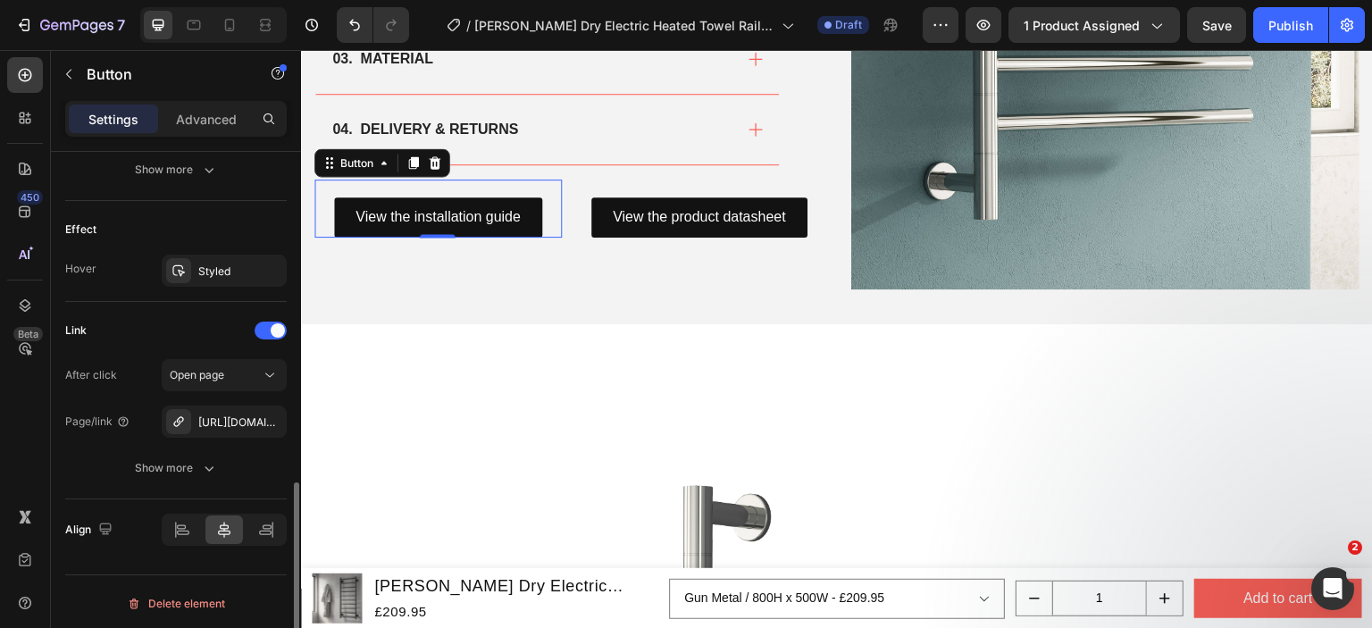
scroll to position [0, 0]
click at [588, 188] on div "View the product datasheet Button" at bounding box center [699, 209] width 247 height 58
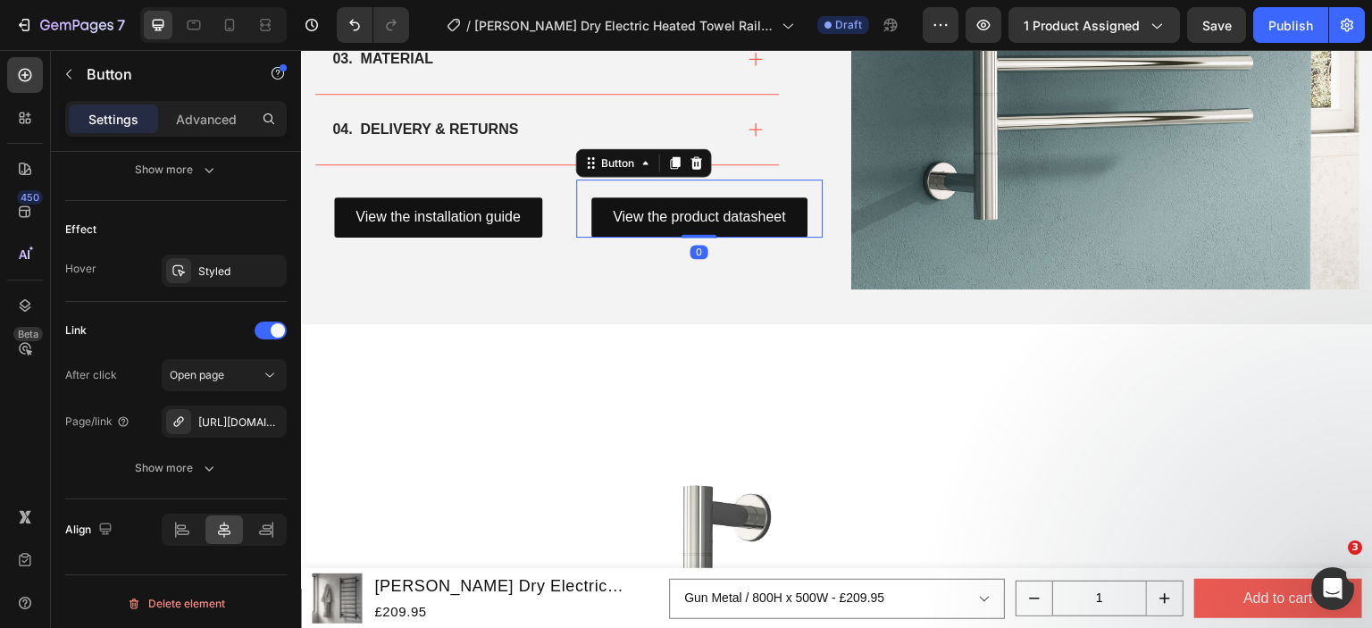
scroll to position [890, 0]
click at [583, 184] on div "View the product datasheet Button 0" at bounding box center [699, 209] width 247 height 58
click at [593, 189] on div "View the product datasheet Button 0" at bounding box center [699, 209] width 247 height 58
click at [232, 417] on div "[URL][DOMAIN_NAME]" at bounding box center [224, 422] width 52 height 16
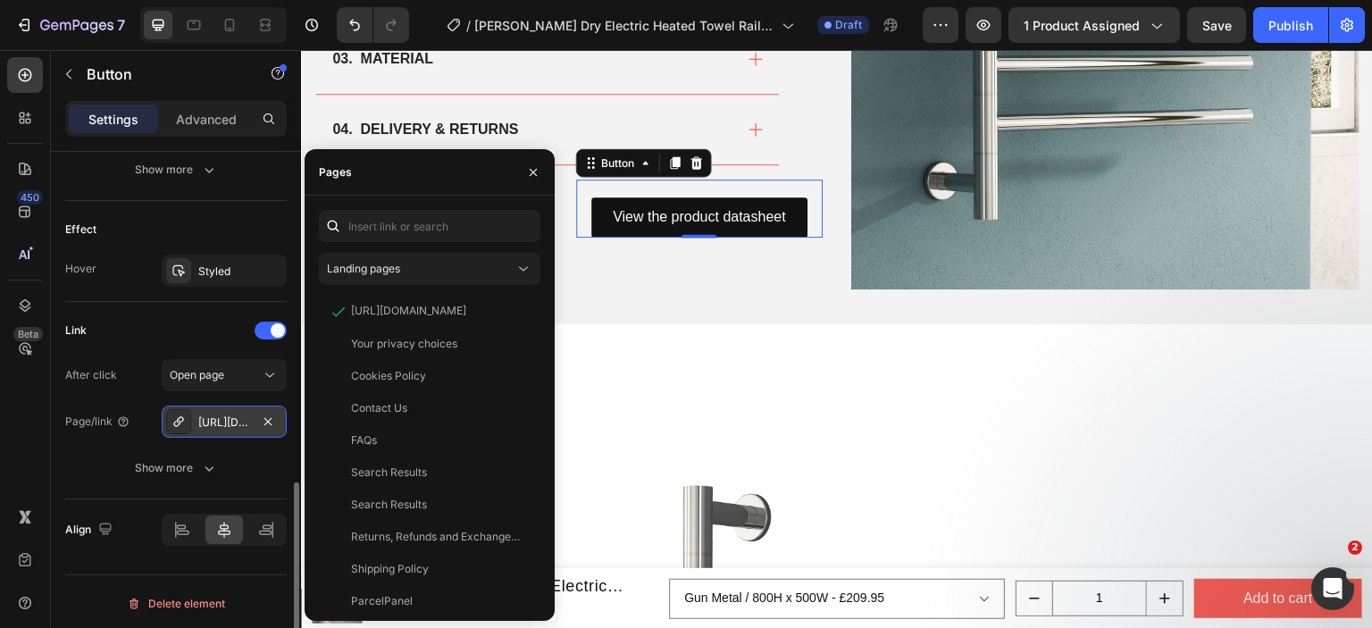
click at [219, 426] on div "[URL][DOMAIN_NAME]" at bounding box center [224, 422] width 52 height 16
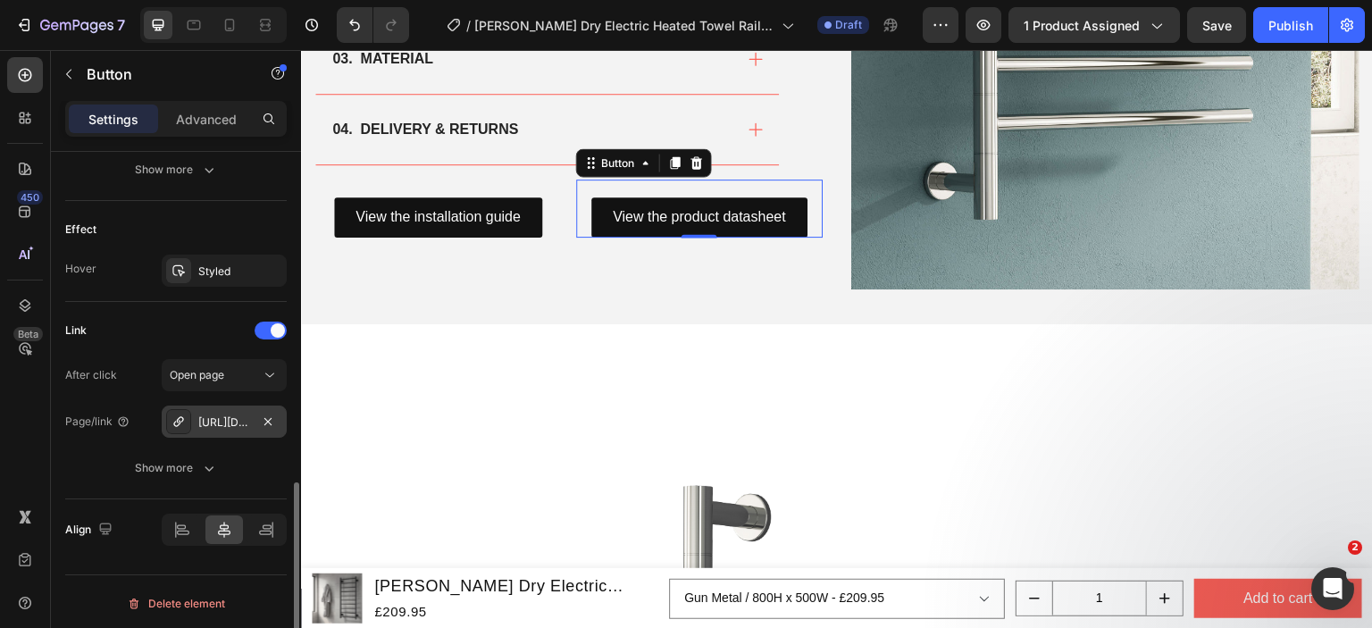
click at [221, 423] on div "[URL][DOMAIN_NAME]" at bounding box center [224, 422] width 52 height 16
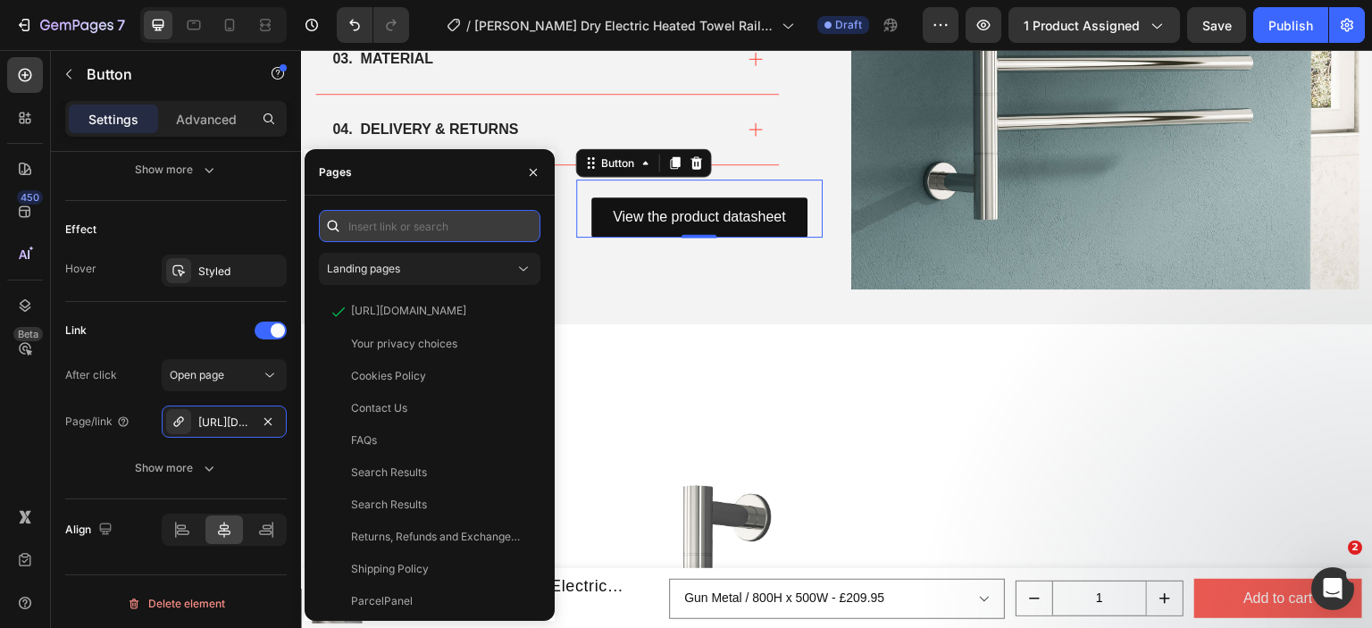
paste input "https://cdn.shopify.com/s/files/1/0929/8313/2424/files/Reina_Rance_Product_Data…"
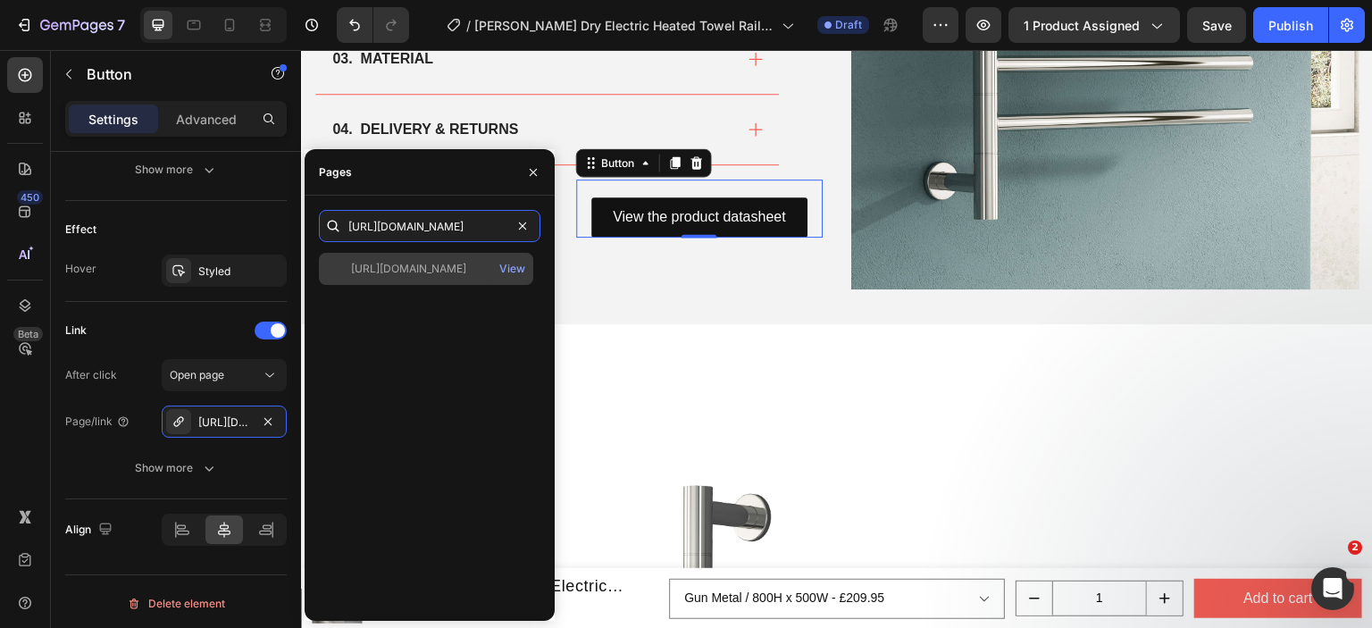
type input "https://cdn.shopify.com/s/files/1/0929/8313/2424/files/Reina_Rance_Product_Data…"
click at [418, 266] on div "https://cdn.shopify.com/s/files/1/0929/8313/2424/files/Reina_Rance_Product_Data…" at bounding box center [408, 269] width 115 height 16
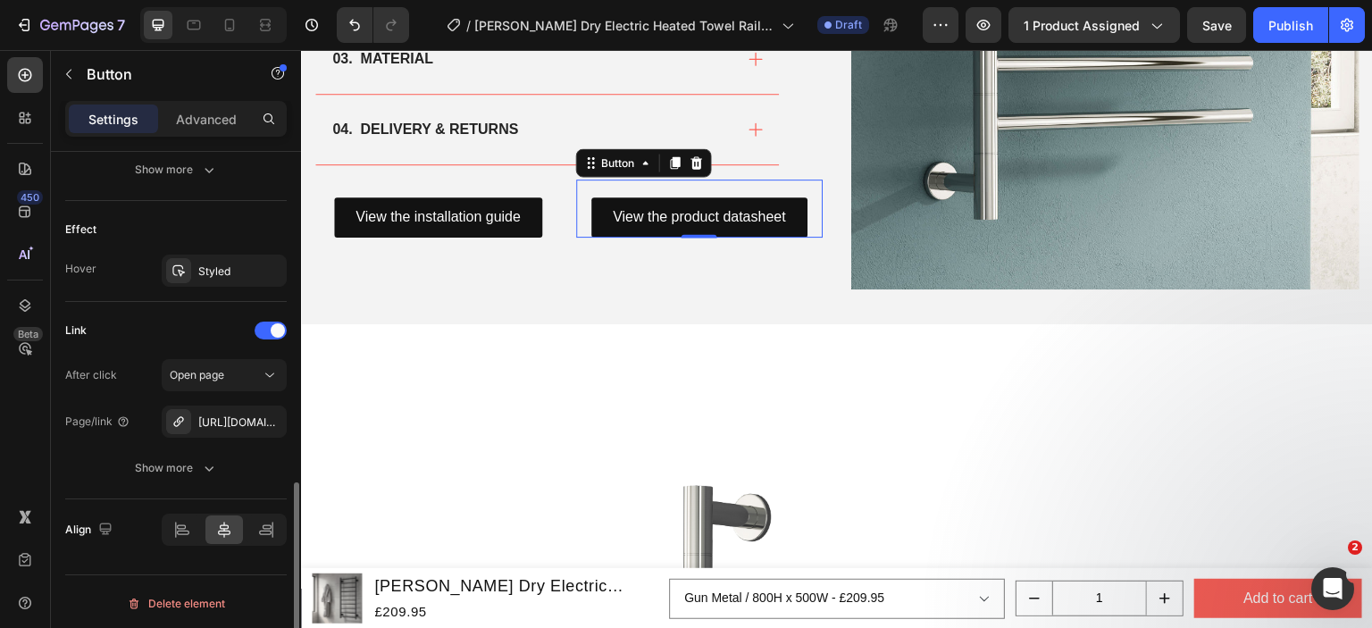
click at [100, 447] on div "After click Open page Page/link https://cdn.shopify.com/s/files/1/0929/8313/242…" at bounding box center [176, 421] width 222 height 125
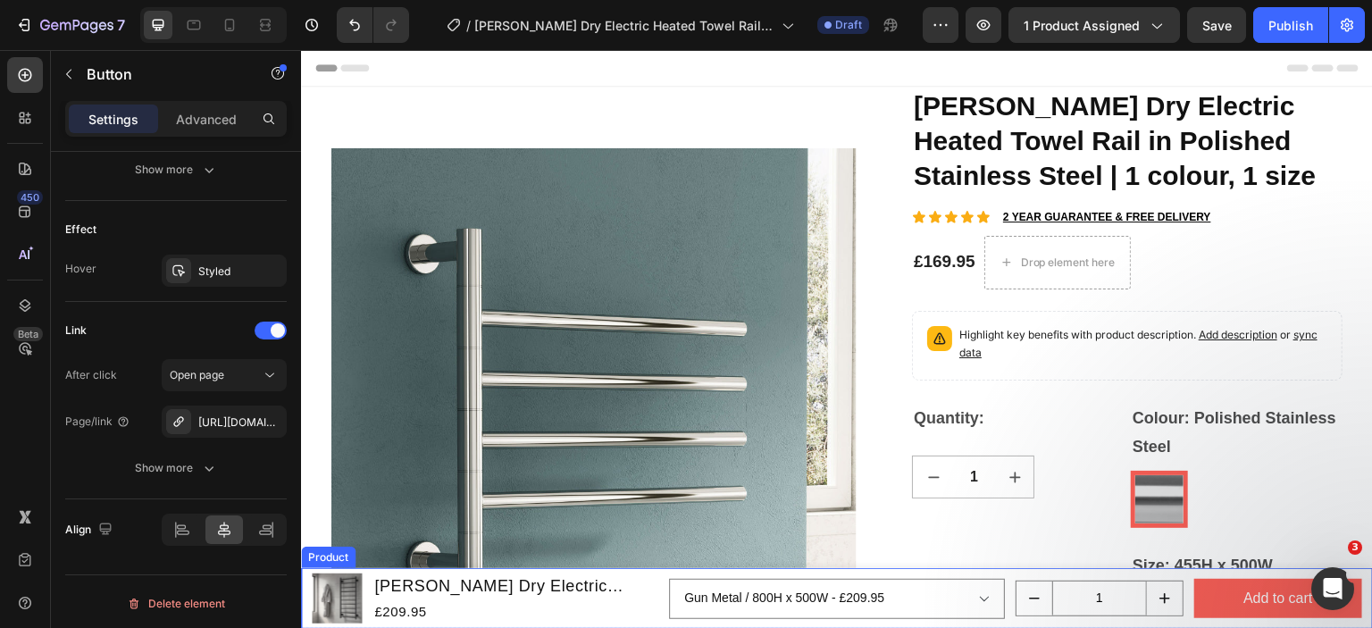
click at [309, 575] on div "Product Images [PERSON_NAME] Dry Electric Bathroom Radiator | 3 colours, 2 size…" at bounding box center [837, 598] width 1072 height 61
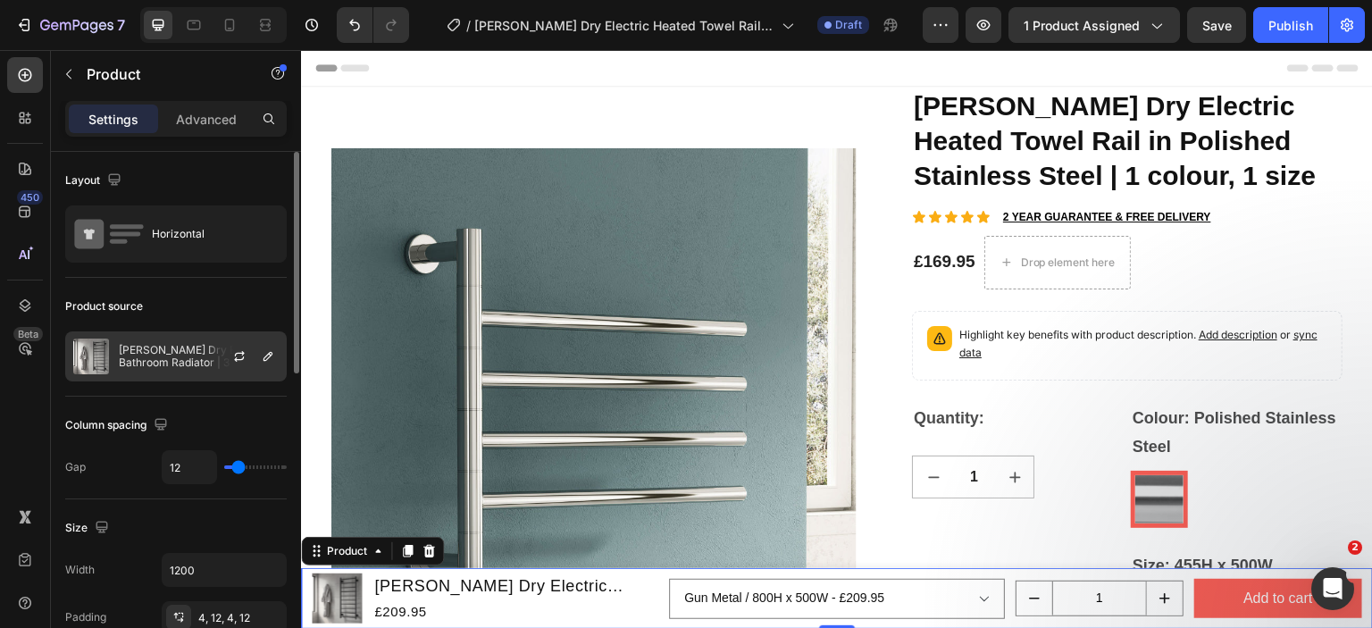
click at [172, 359] on p "[PERSON_NAME] Dry Electric Bathroom Radiator | 3 colours, 2 sizes" at bounding box center [199, 356] width 160 height 25
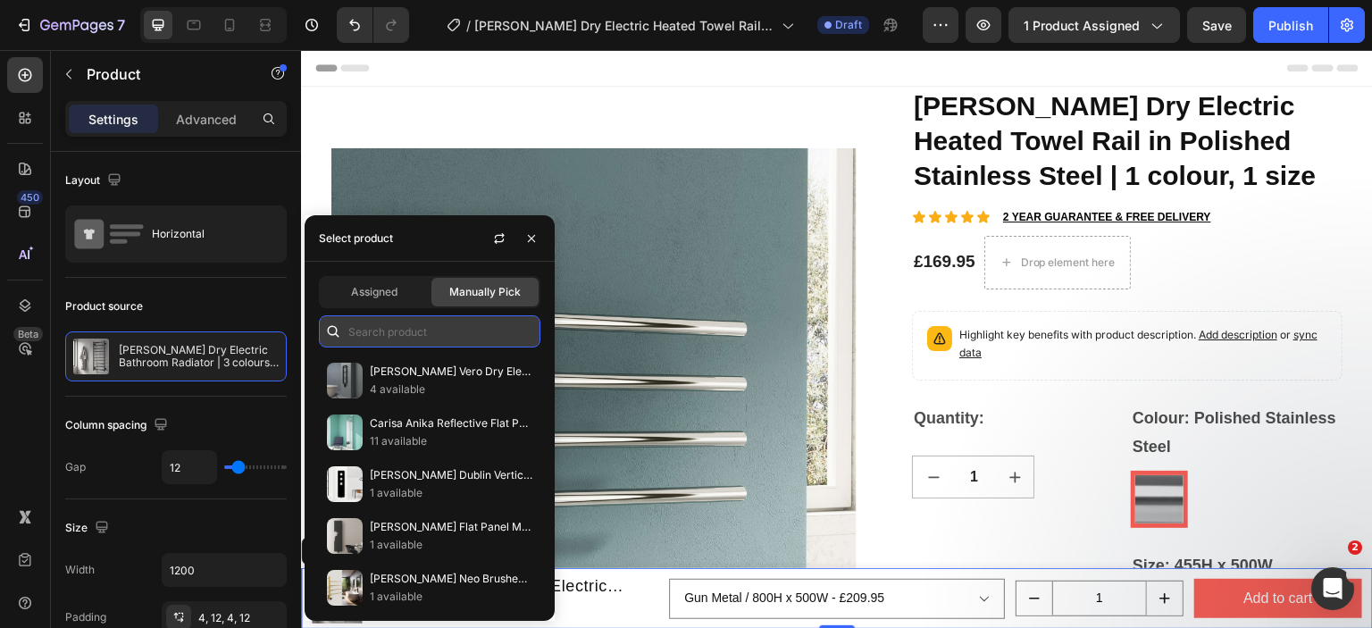
click at [398, 331] on input "text" at bounding box center [430, 331] width 222 height 32
paste input "https://cdn.shopify.com/s/files/1/0929/8313/2424/files/Reina_Rance_Product_Data…"
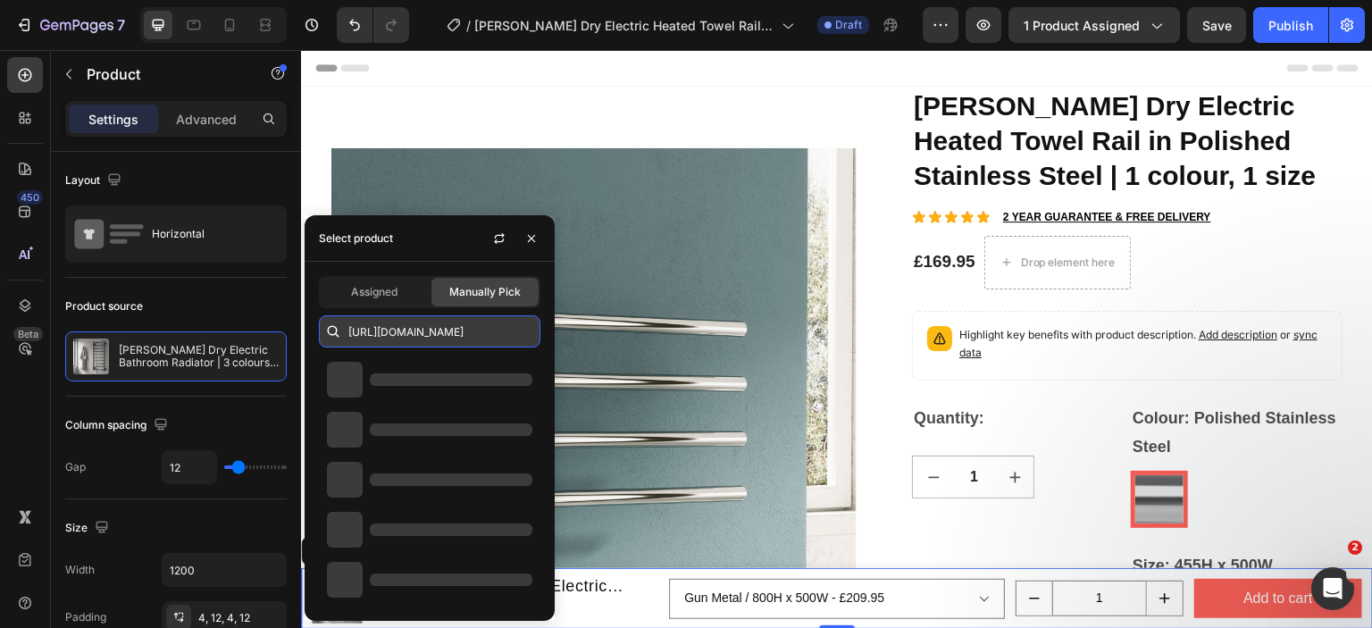
click at [398, 332] on input "https://cdn.shopify.com/s/files/1/0929/8313/2424/files/Reina_Rance_Product_Data…" at bounding box center [430, 331] width 222 height 32
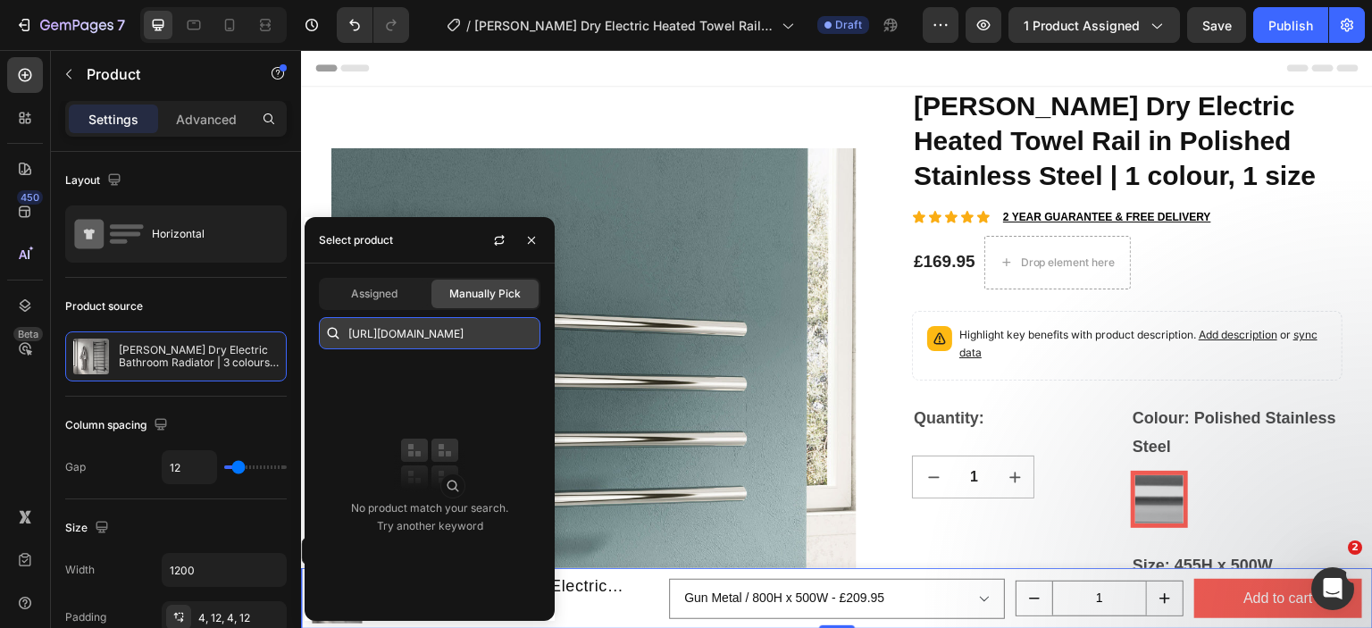
paste input "[PERSON_NAME] Dry Electric Heated Towel Rail in Polished Stainless Steel | 1 co…"
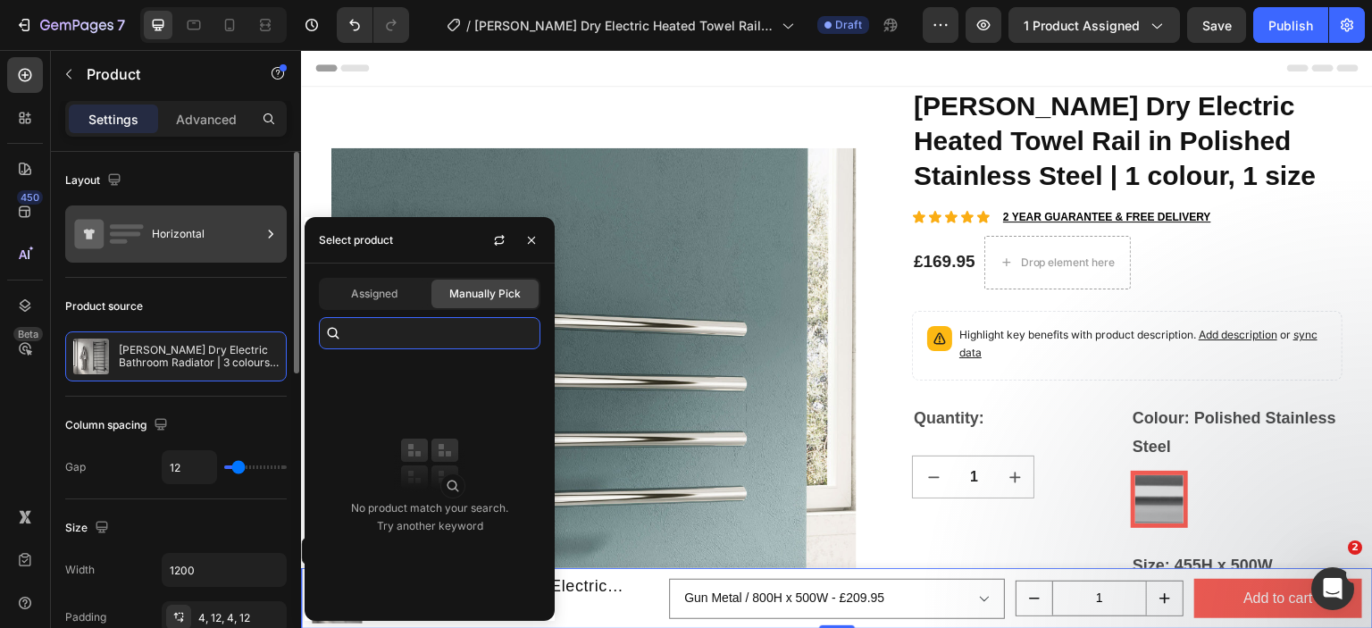
scroll to position [0, 250]
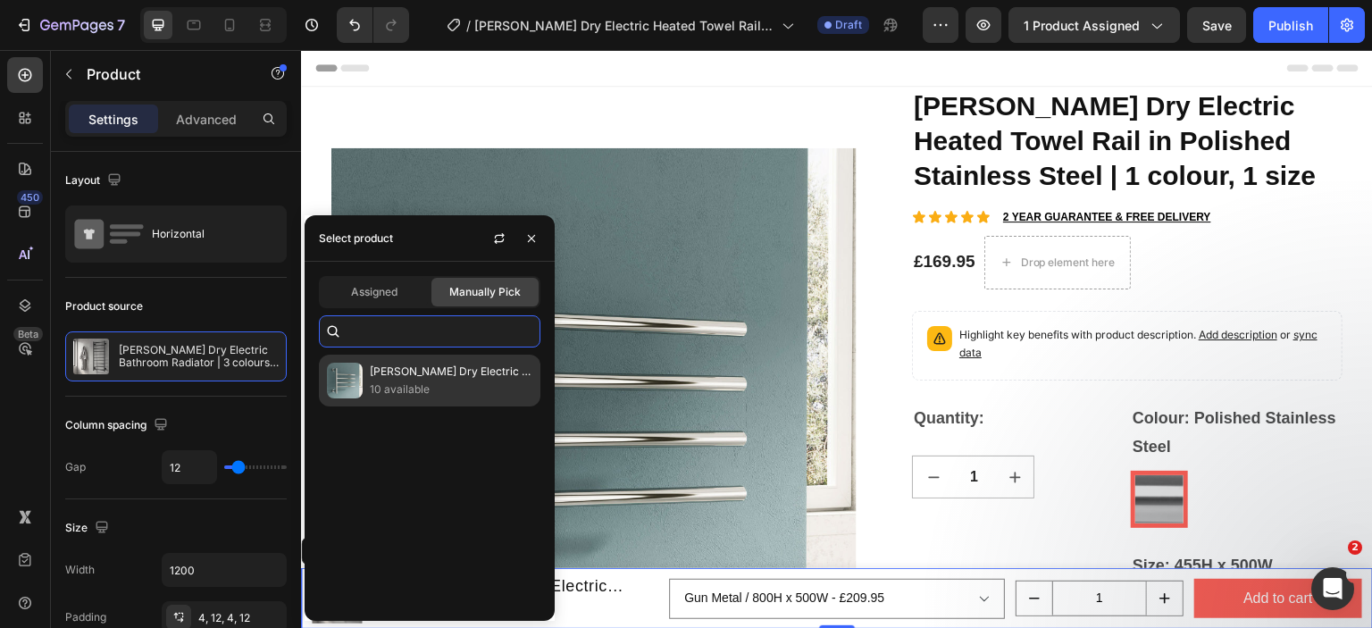
type input "[PERSON_NAME] Dry Electric Heated Towel Rail in Polished Stainless Steel | 1 co…"
click at [397, 382] on p "10 available" at bounding box center [451, 390] width 163 height 18
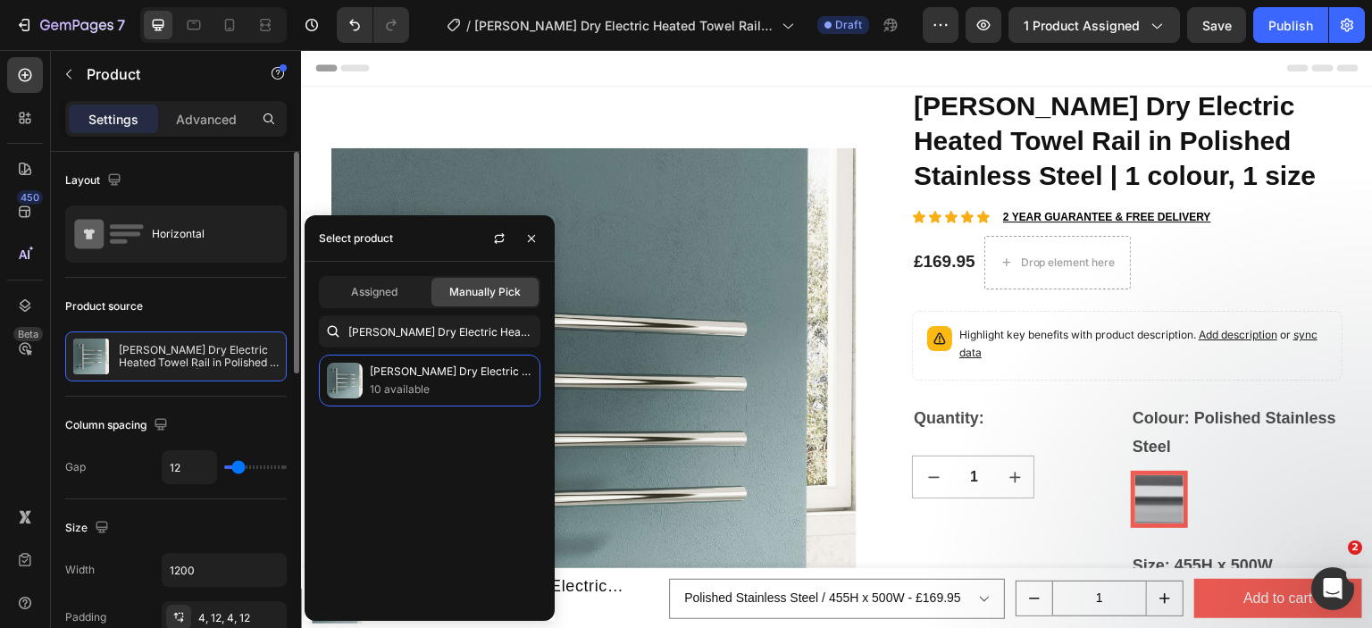
click at [205, 314] on div "Product source" at bounding box center [176, 306] width 222 height 29
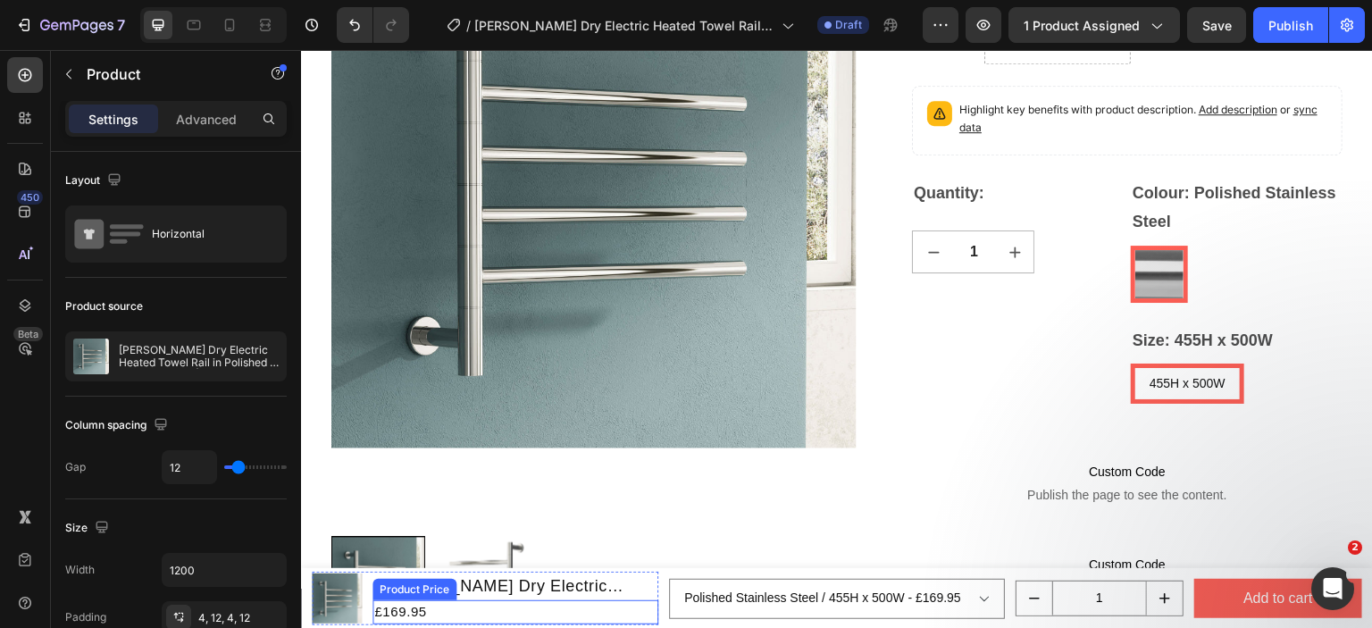
scroll to position [447, 0]
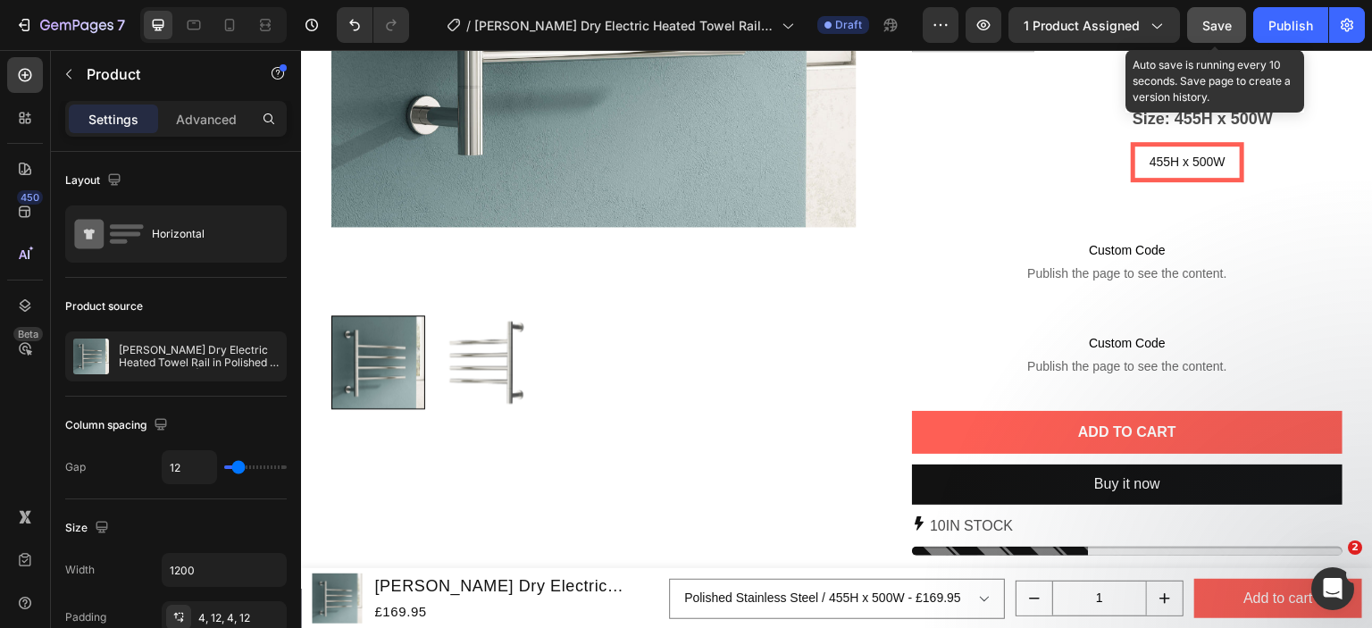
click at [1222, 28] on span "Save" at bounding box center [1216, 25] width 29 height 15
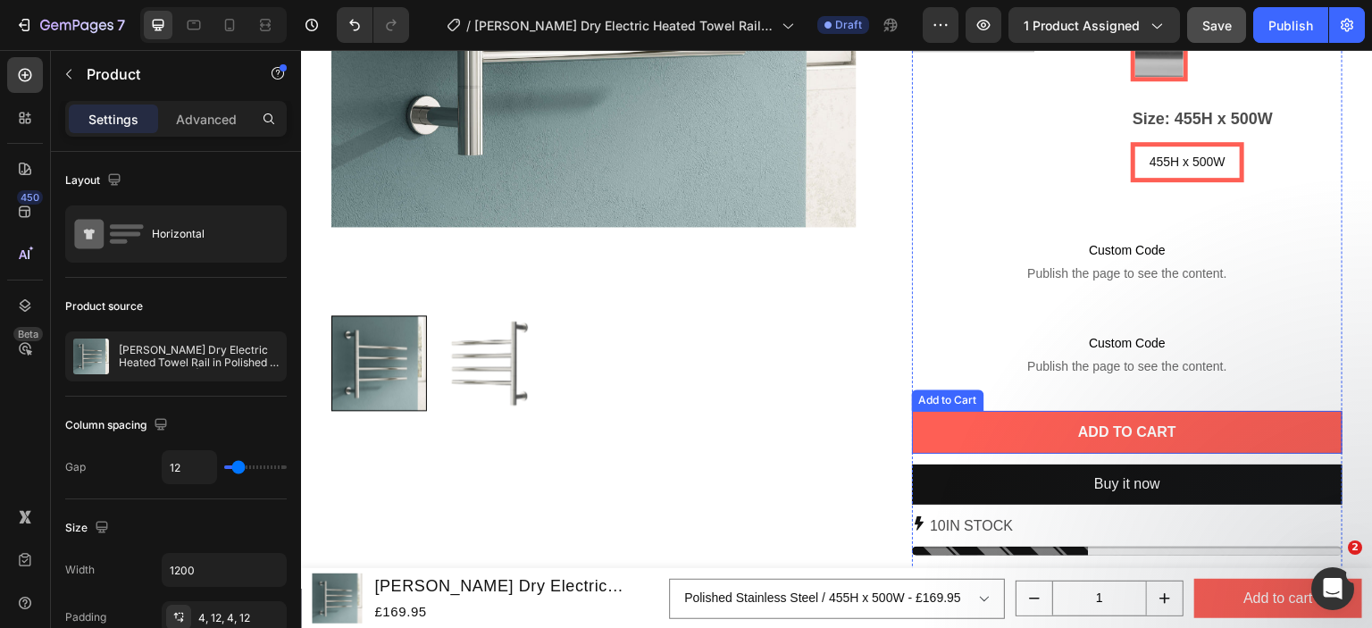
scroll to position [804, 0]
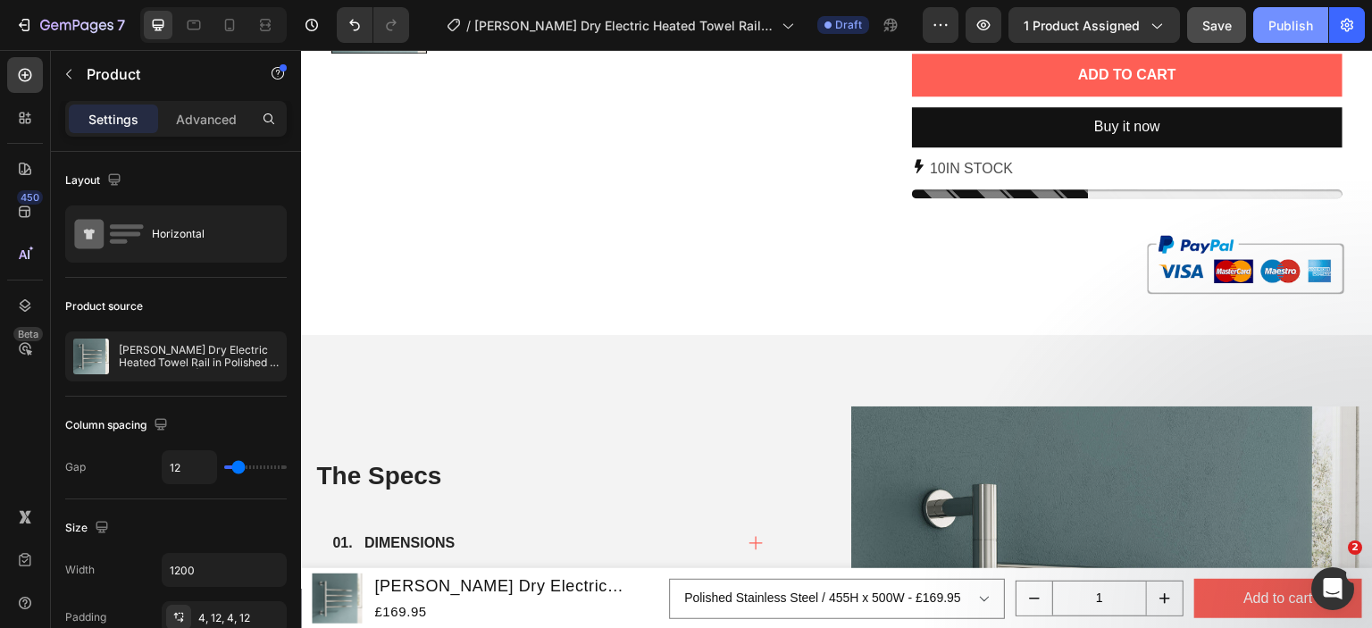
click at [1290, 26] on div "Publish" at bounding box center [1290, 25] width 45 height 19
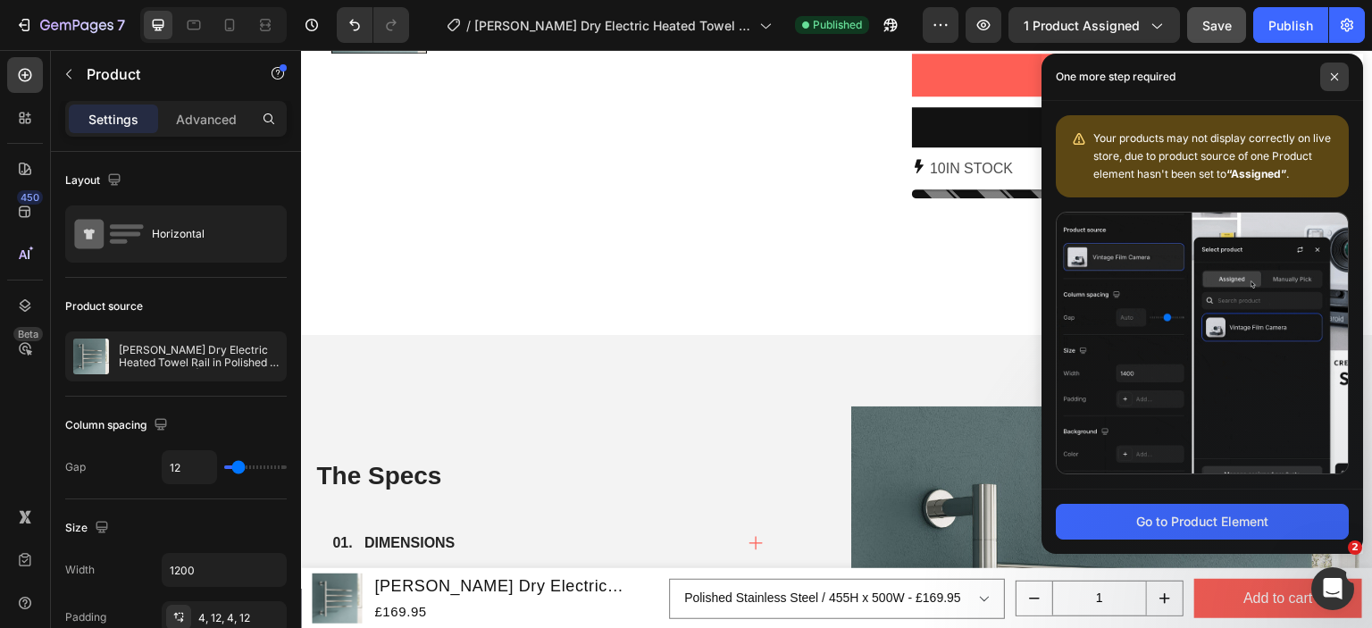
click at [1330, 78] on span at bounding box center [1334, 77] width 29 height 29
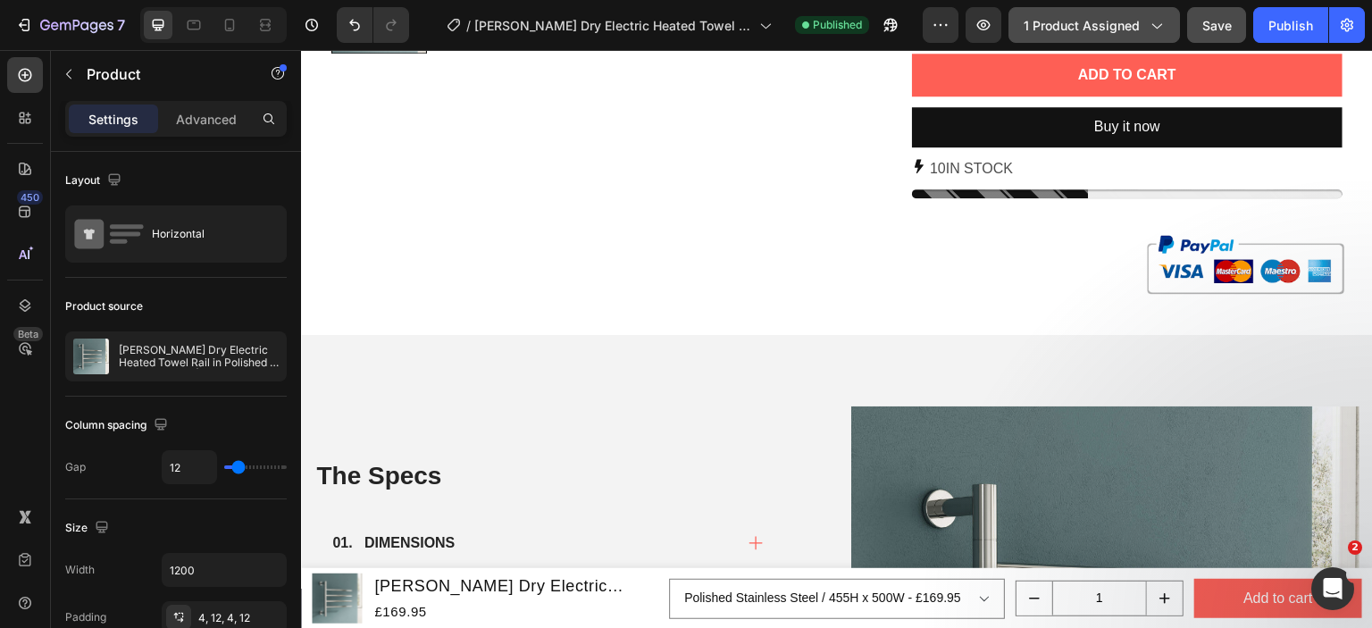
click at [1122, 21] on span "1 product assigned" at bounding box center [1082, 25] width 116 height 19
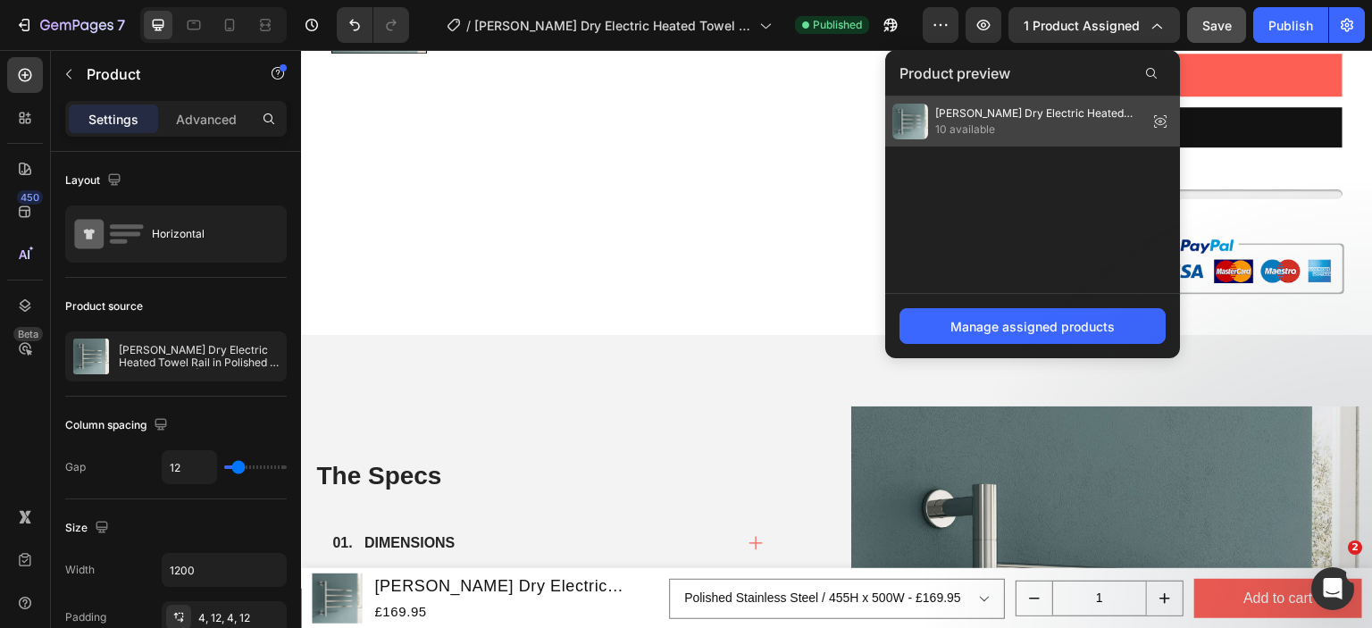
click at [1028, 113] on span "[PERSON_NAME] Dry Electric Heated Towel Rail in Polished Stainless Steel | 1 co…" at bounding box center [1037, 113] width 205 height 16
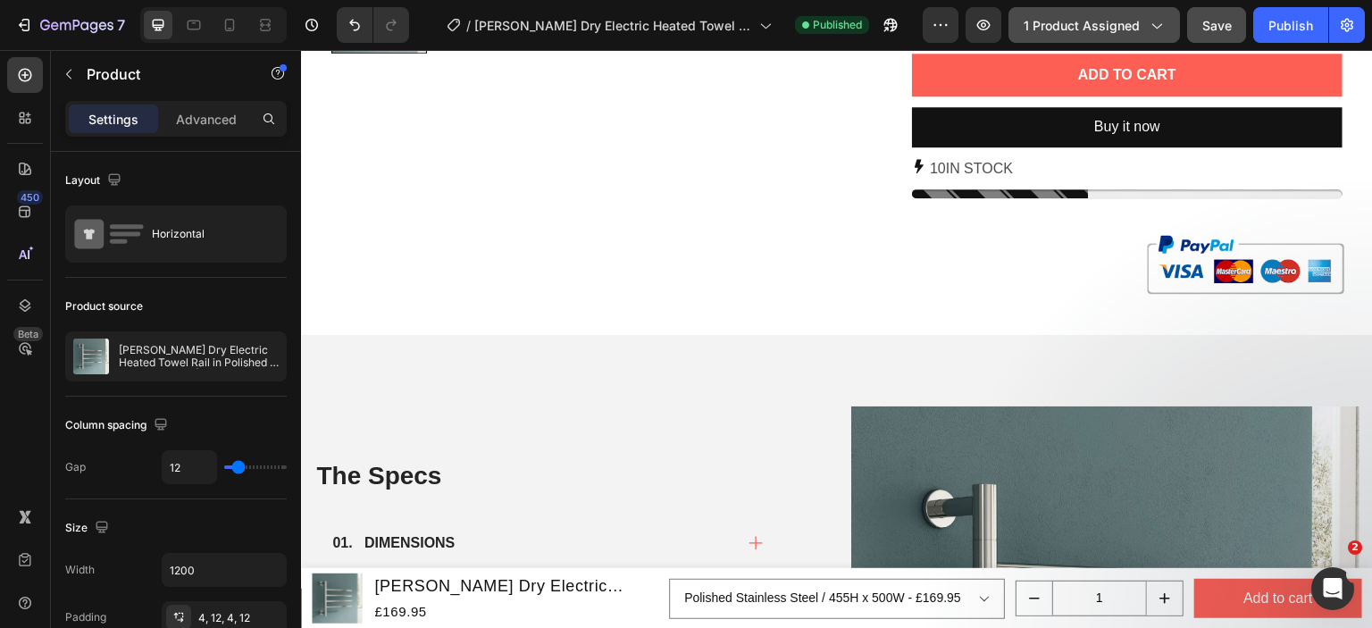
click at [1118, 31] on span "1 product assigned" at bounding box center [1082, 25] width 116 height 19
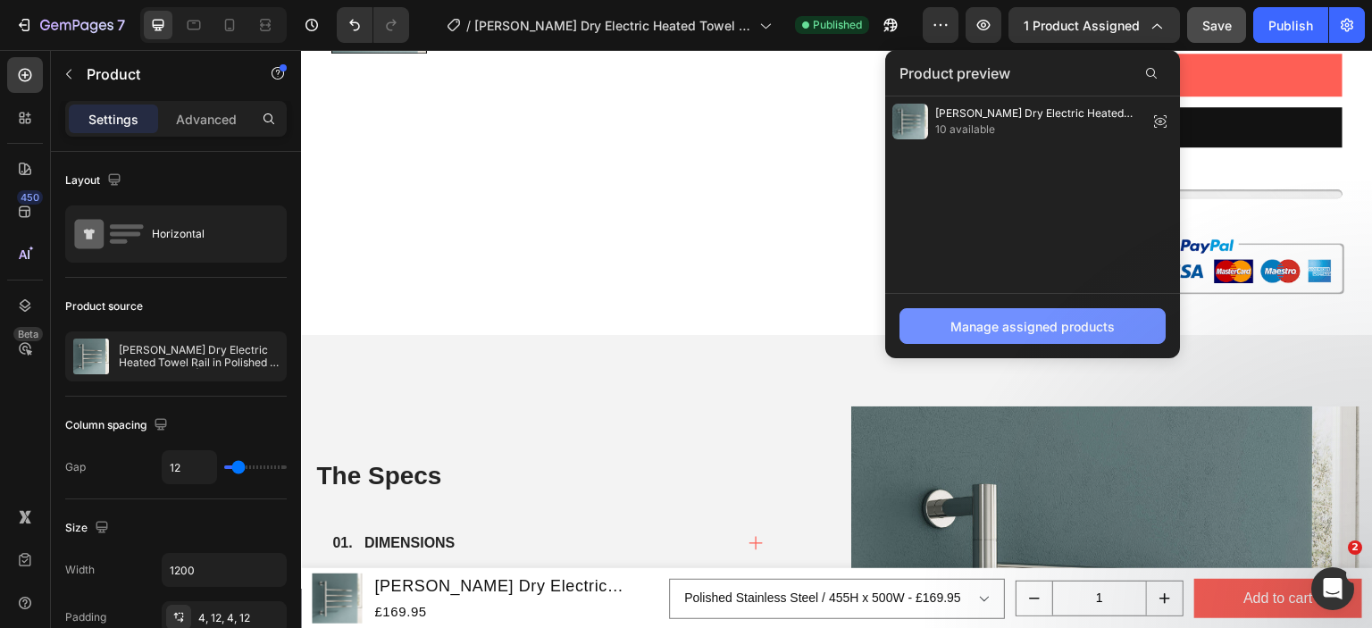
click at [1054, 325] on div "Manage assigned products" at bounding box center [1032, 326] width 164 height 19
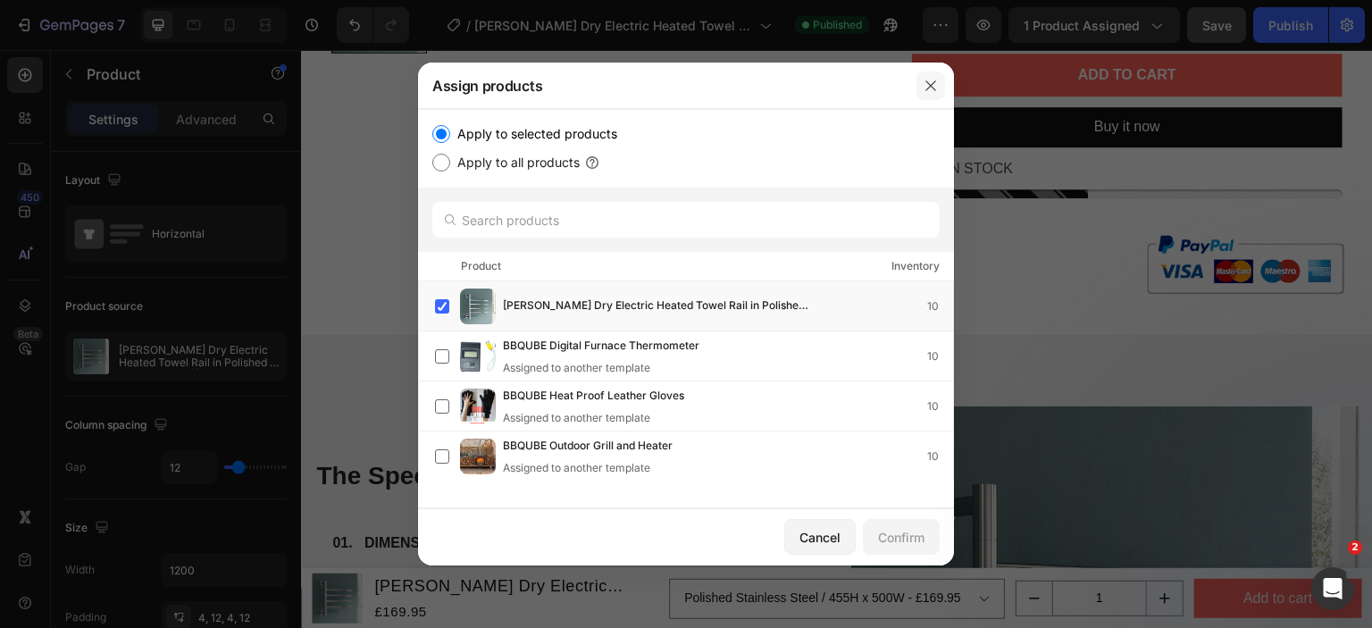
click at [929, 88] on icon "button" at bounding box center [931, 86] width 14 height 14
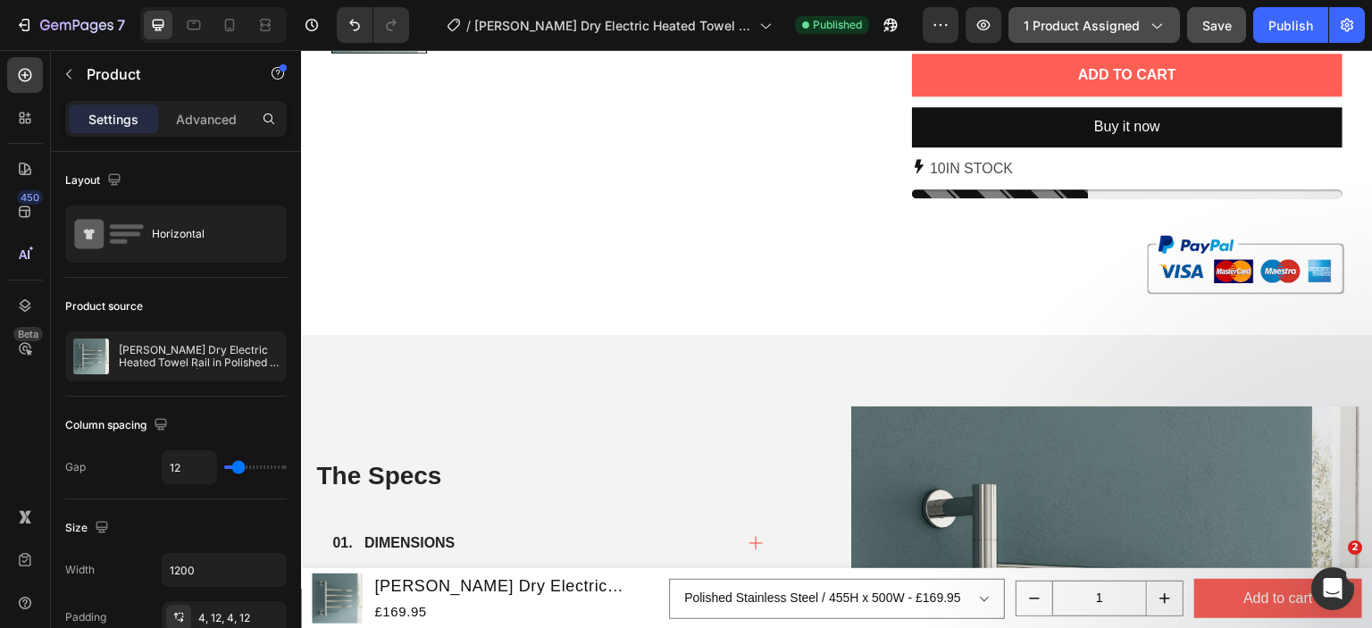
click at [1048, 25] on span "1 product assigned" at bounding box center [1082, 25] width 116 height 19
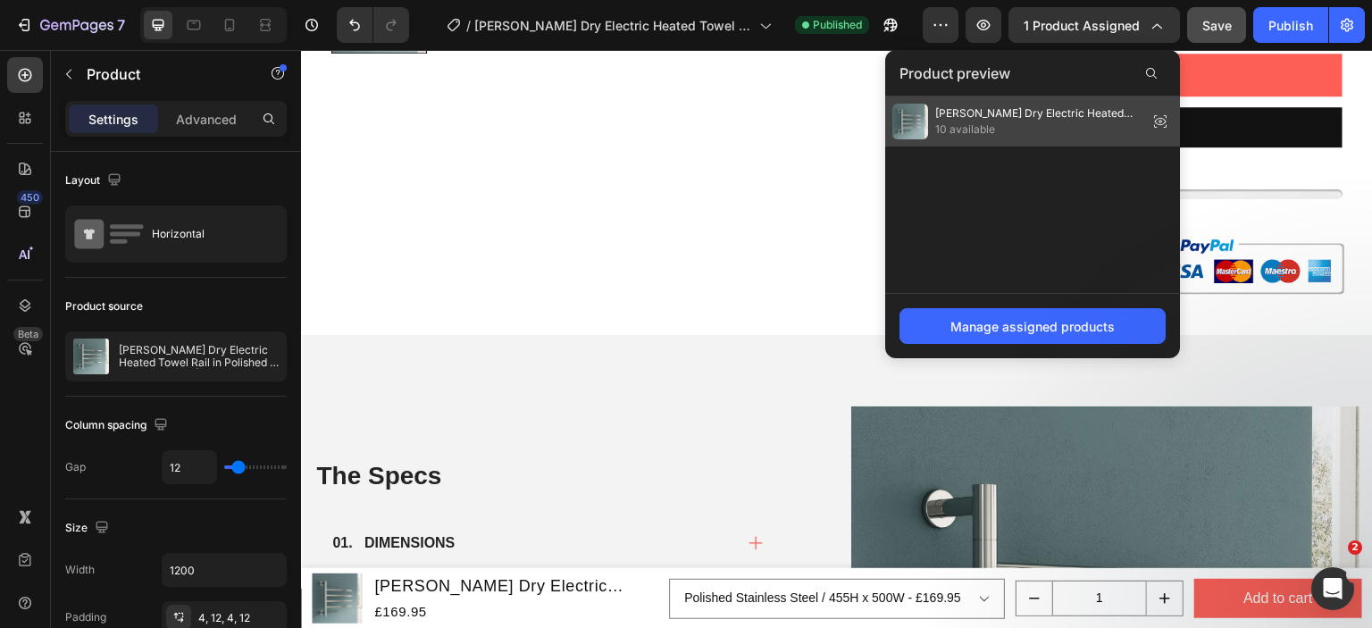
click at [1118, 117] on span "[PERSON_NAME] Dry Electric Heated Towel Rail in Polished Stainless Steel | 1 co…" at bounding box center [1037, 113] width 205 height 16
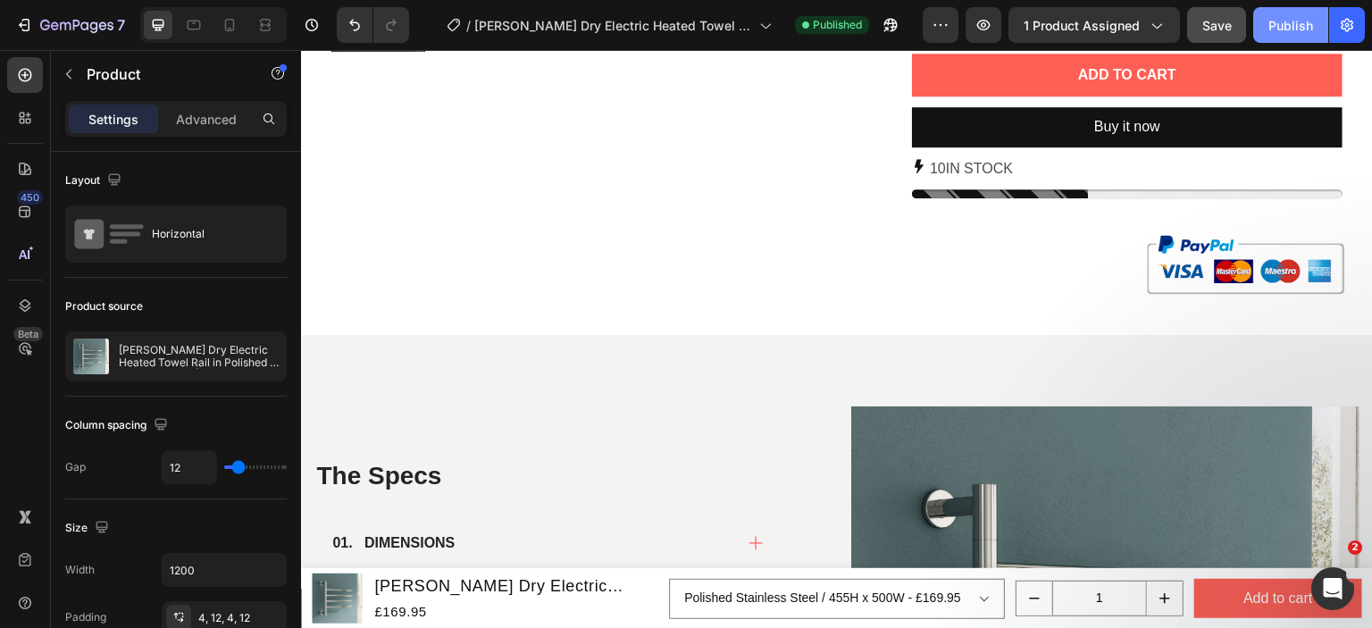
click at [1282, 24] on div "Publish" at bounding box center [1290, 25] width 45 height 19
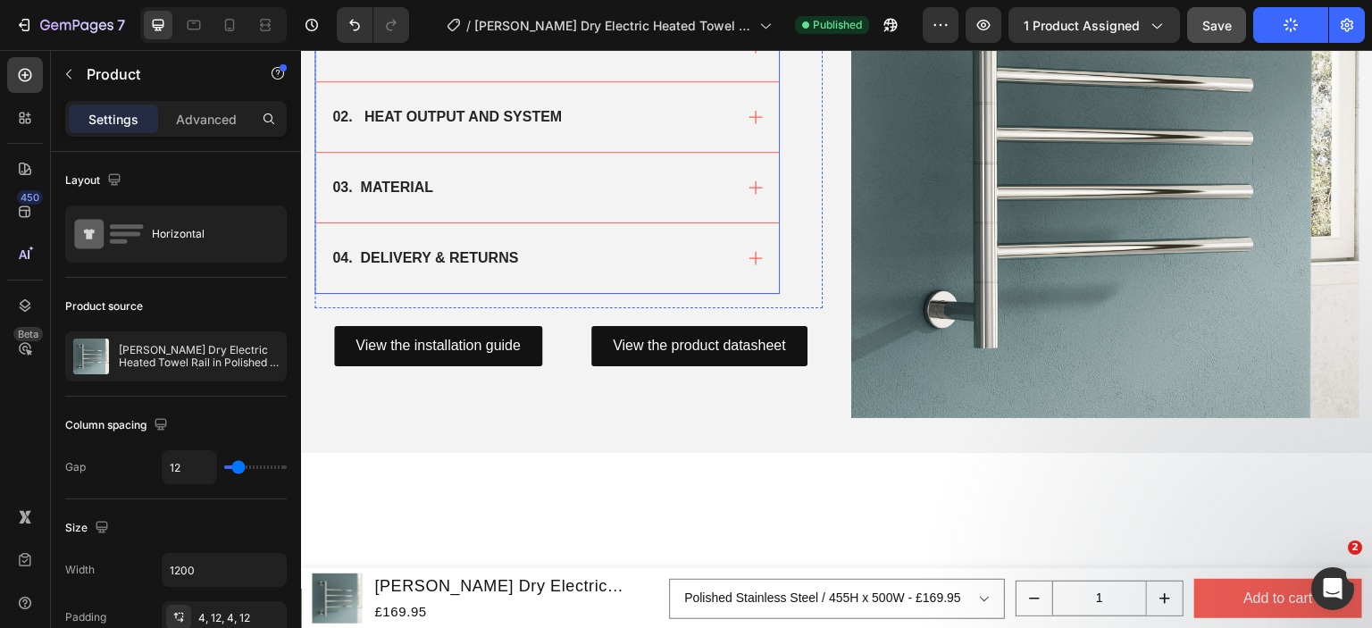
scroll to position [1251, 0]
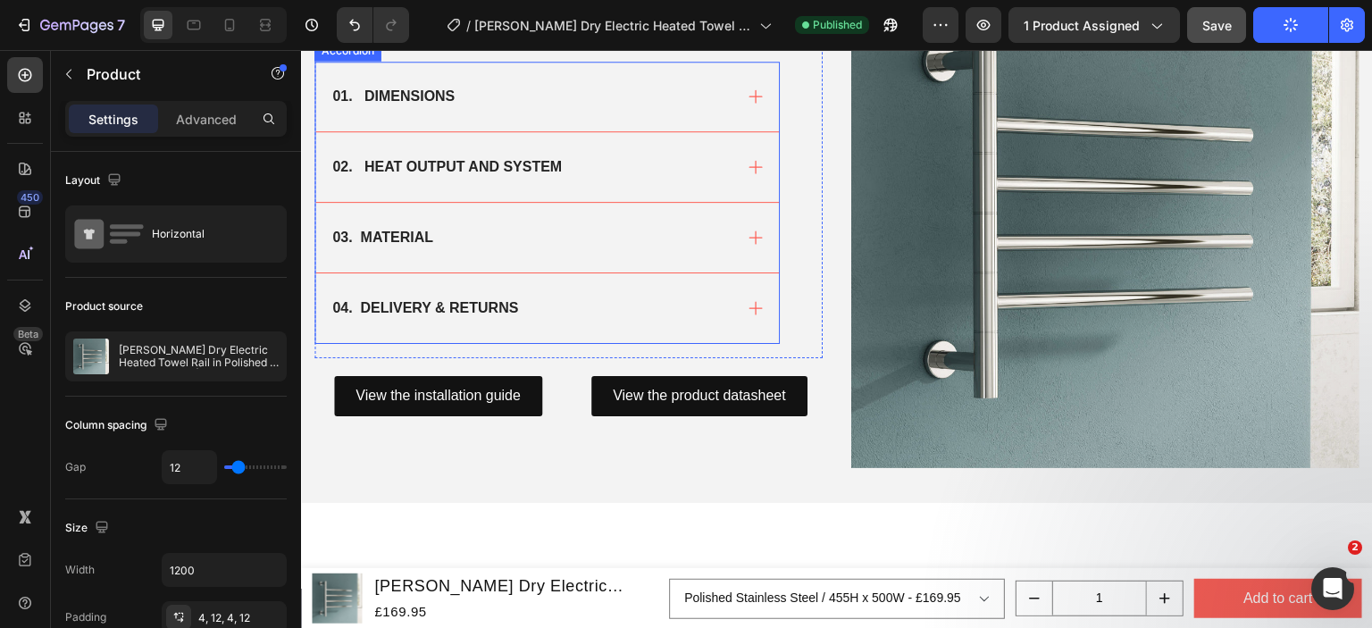
click at [692, 106] on div "01. DIMENSIONS" at bounding box center [531, 96] width 403 height 27
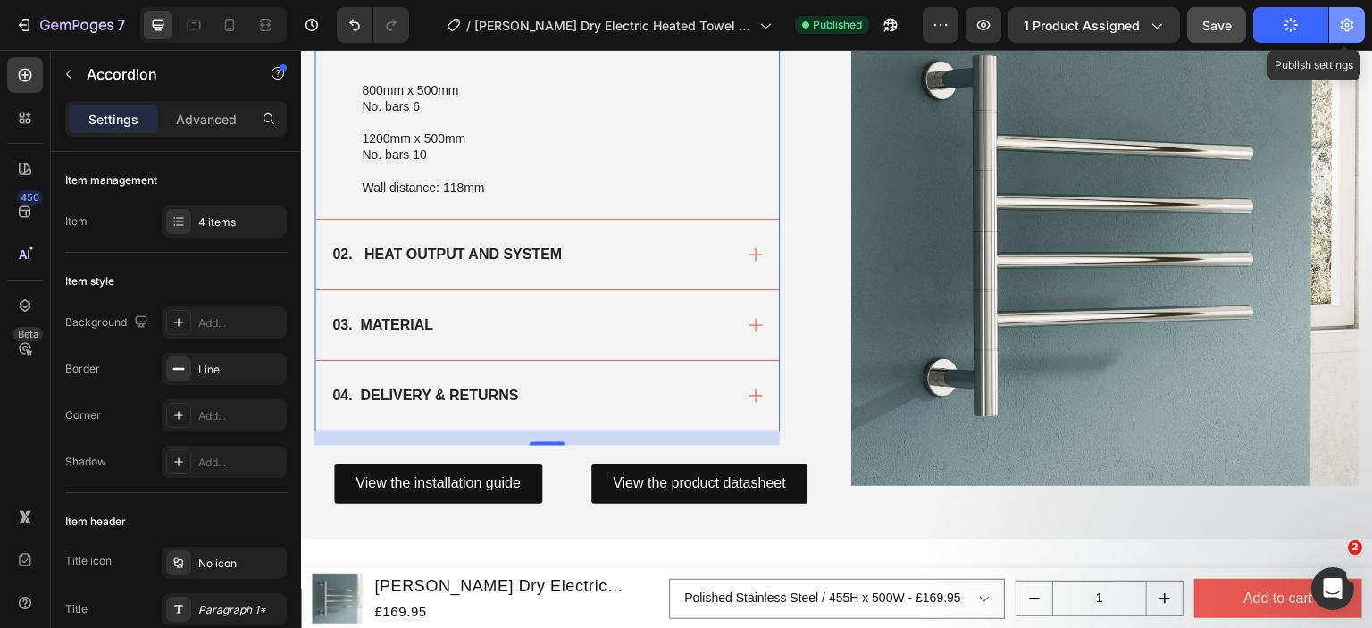
click at [1344, 27] on icon "button" at bounding box center [1347, 25] width 18 height 18
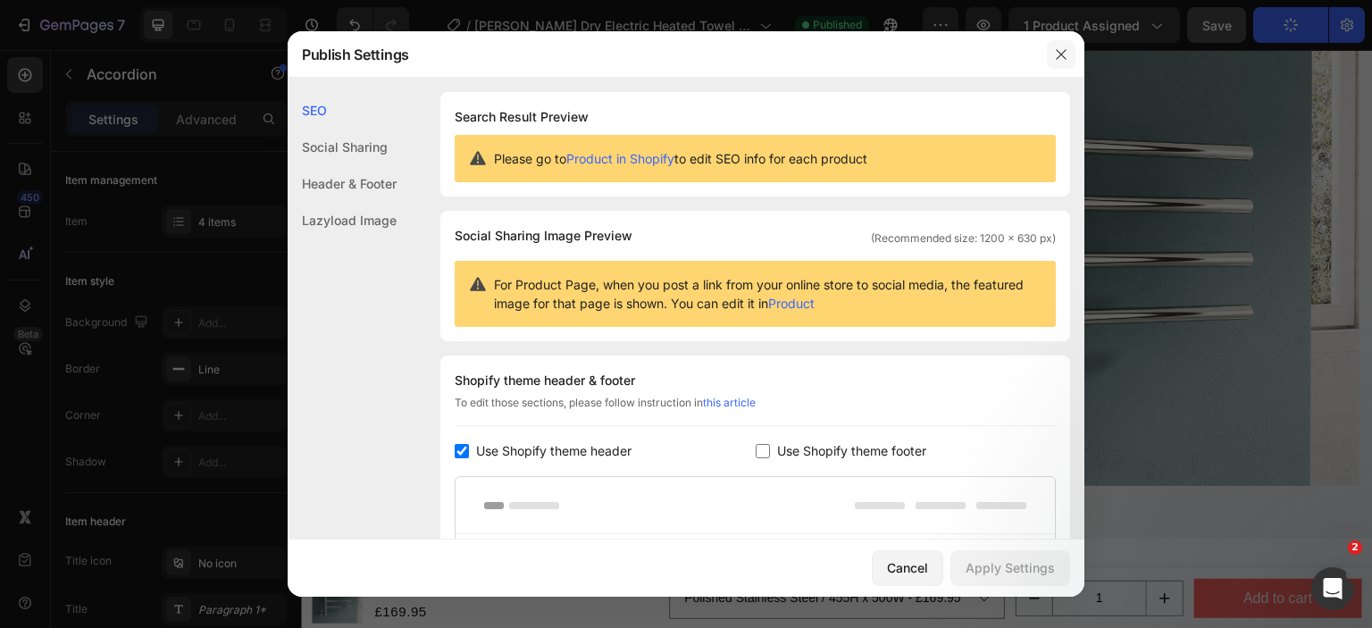
click at [1055, 60] on icon "button" at bounding box center [1061, 54] width 14 height 14
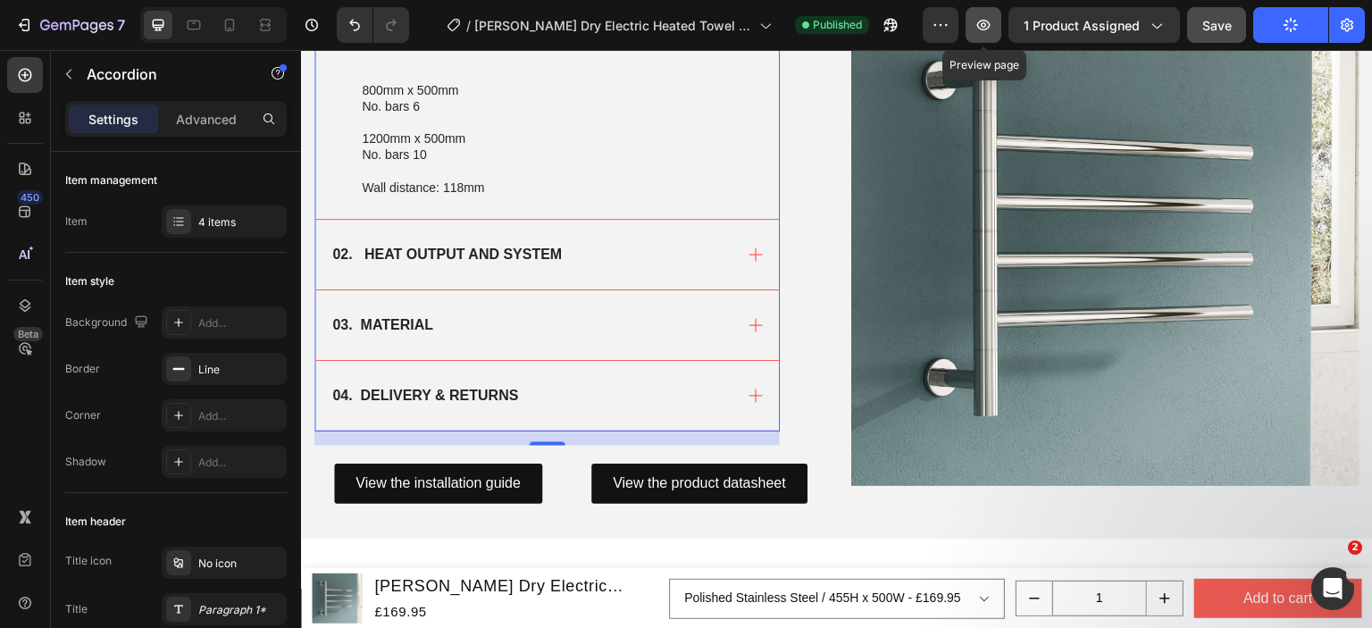
click at [979, 25] on icon "button" at bounding box center [984, 25] width 18 height 18
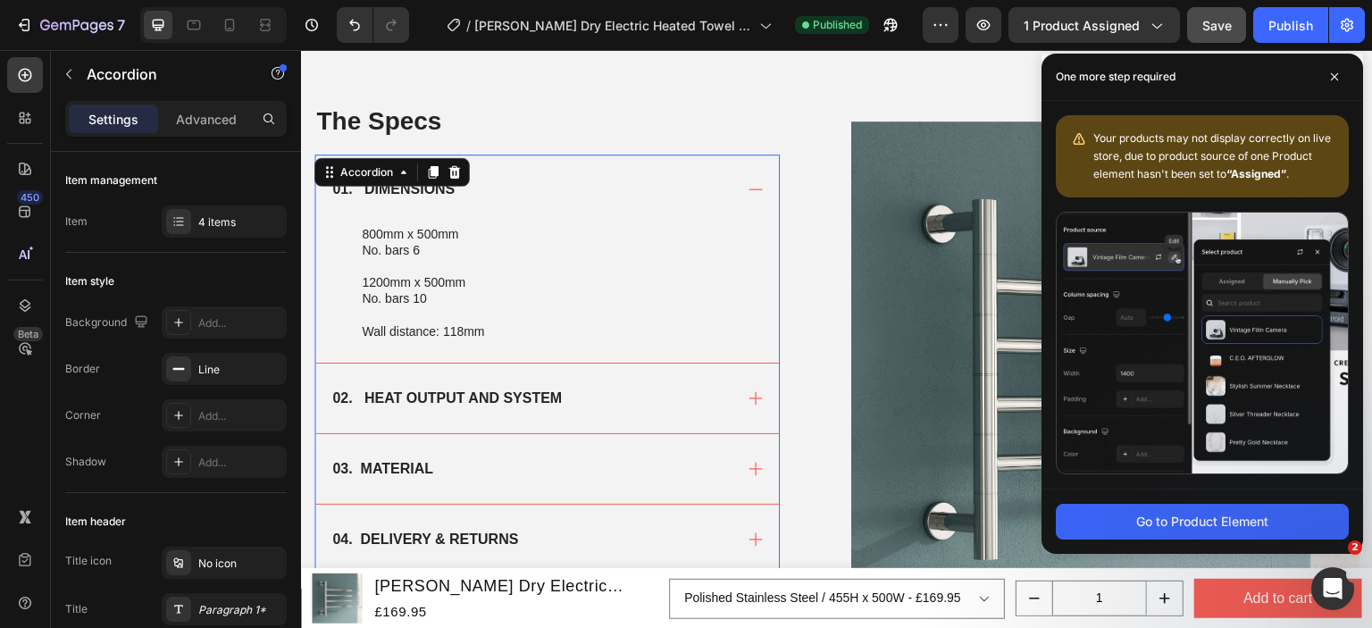
scroll to position [1072, 0]
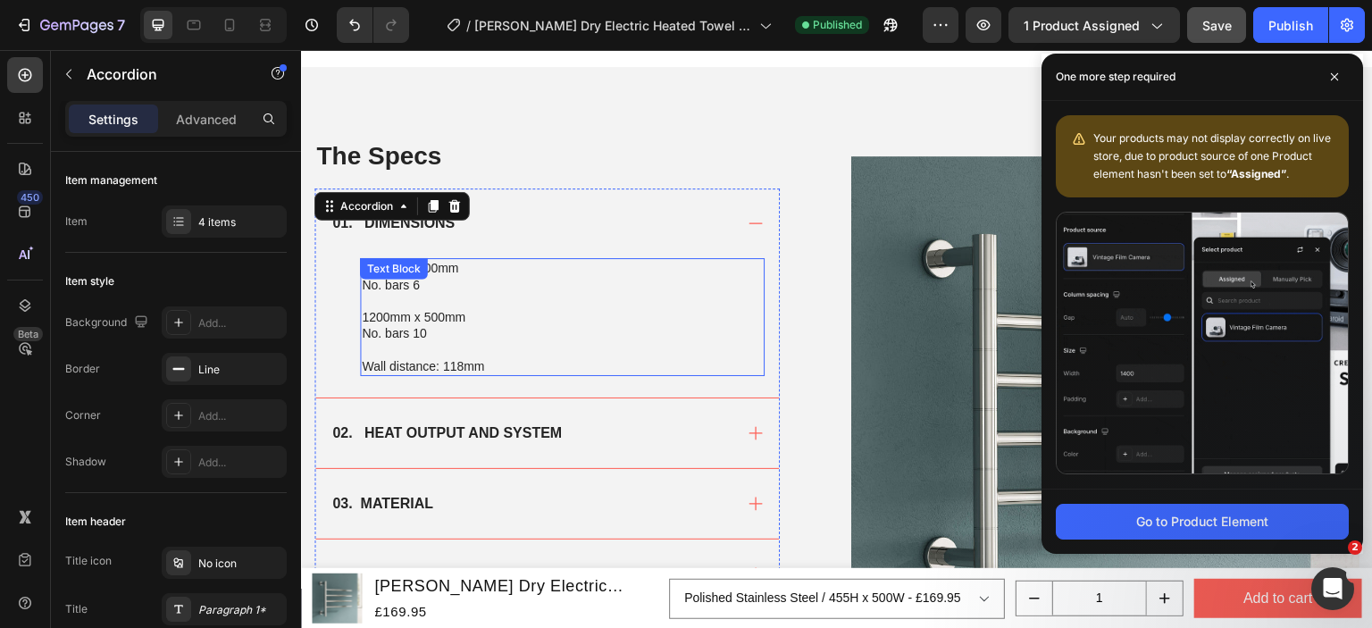
click at [432, 297] on p at bounding box center [562, 301] width 401 height 16
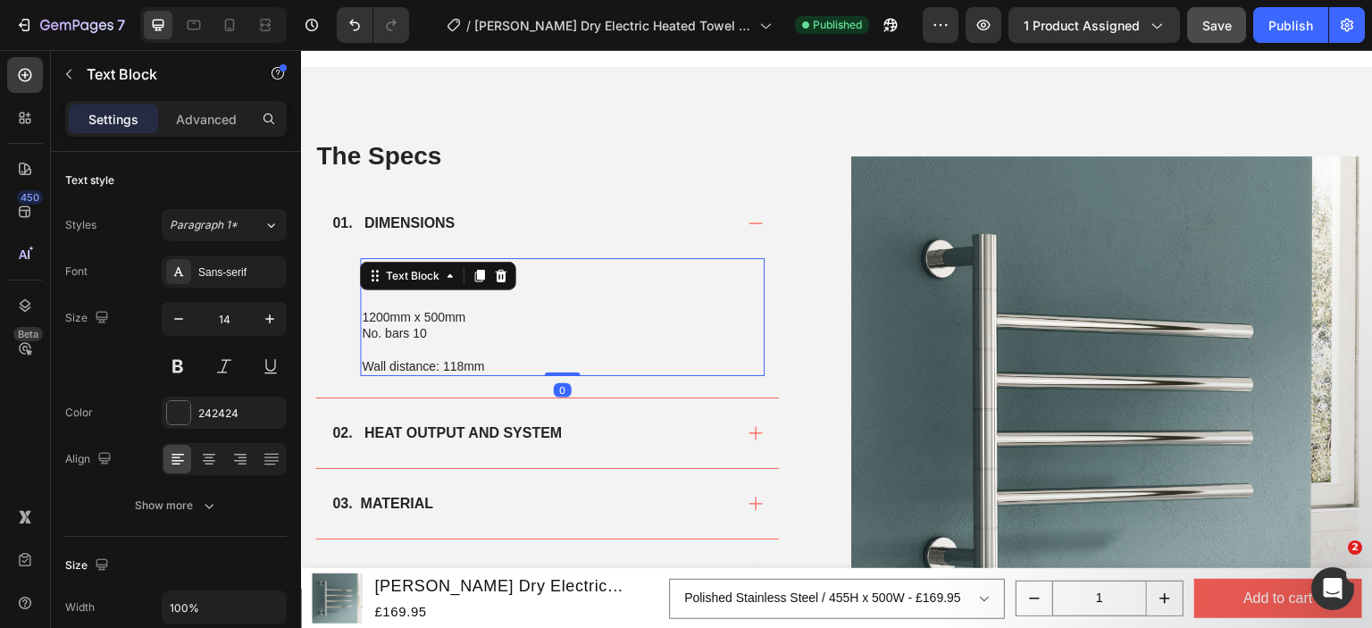
click at [444, 347] on p at bounding box center [562, 349] width 401 height 16
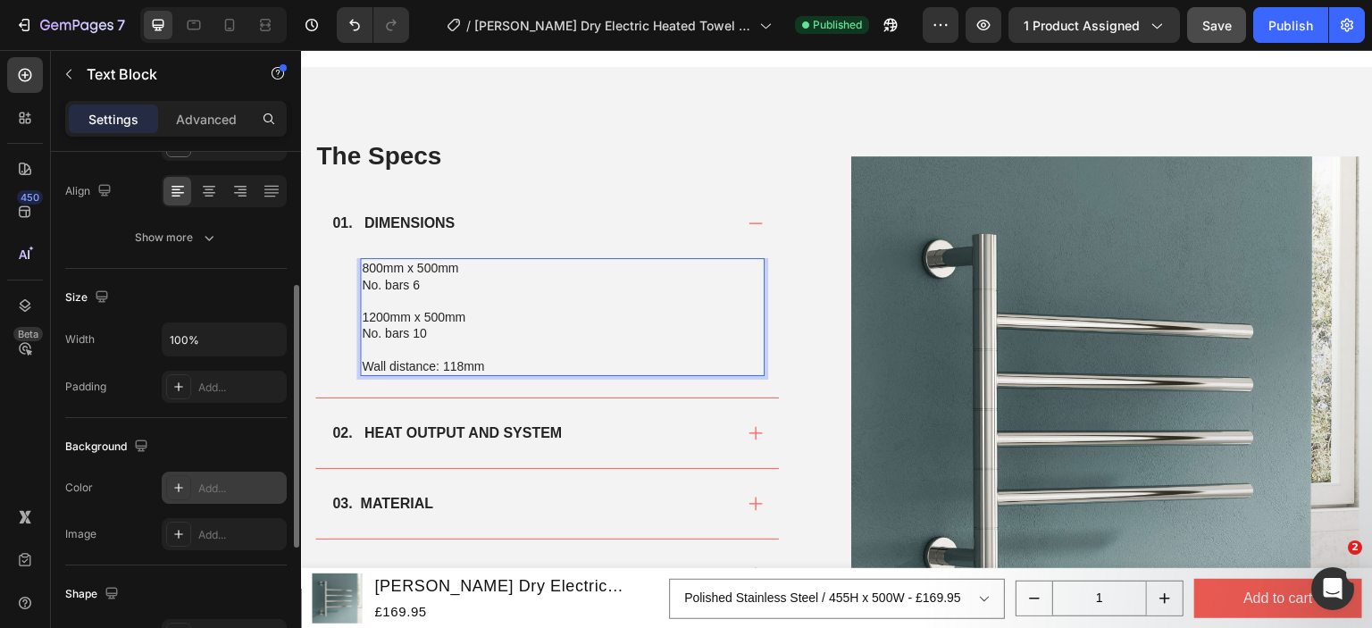
scroll to position [529, 0]
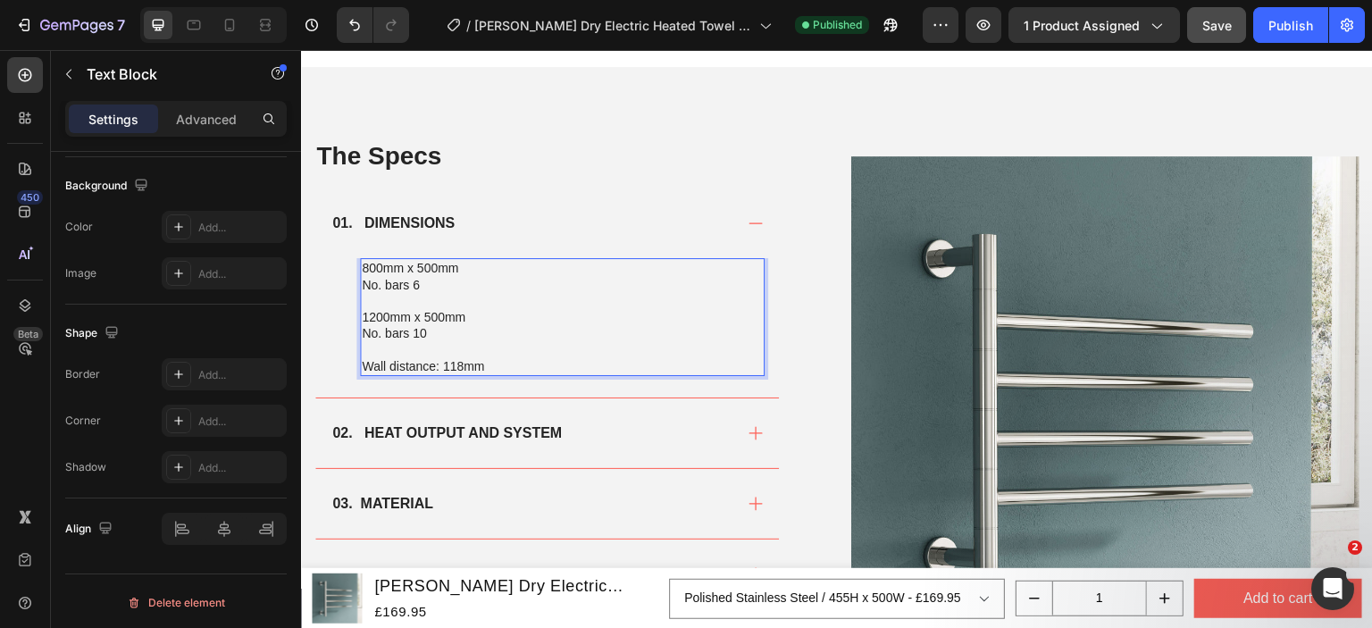
click at [396, 297] on p "Rich Text Editor. Editing area: main" at bounding box center [562, 301] width 401 height 16
click at [383, 270] on p "800mm x 500mm" at bounding box center [562, 268] width 401 height 16
click at [381, 269] on p "455mm x 500mm" at bounding box center [562, 268] width 401 height 16
click at [379, 269] on p "455mm x 500mm" at bounding box center [562, 268] width 401 height 16
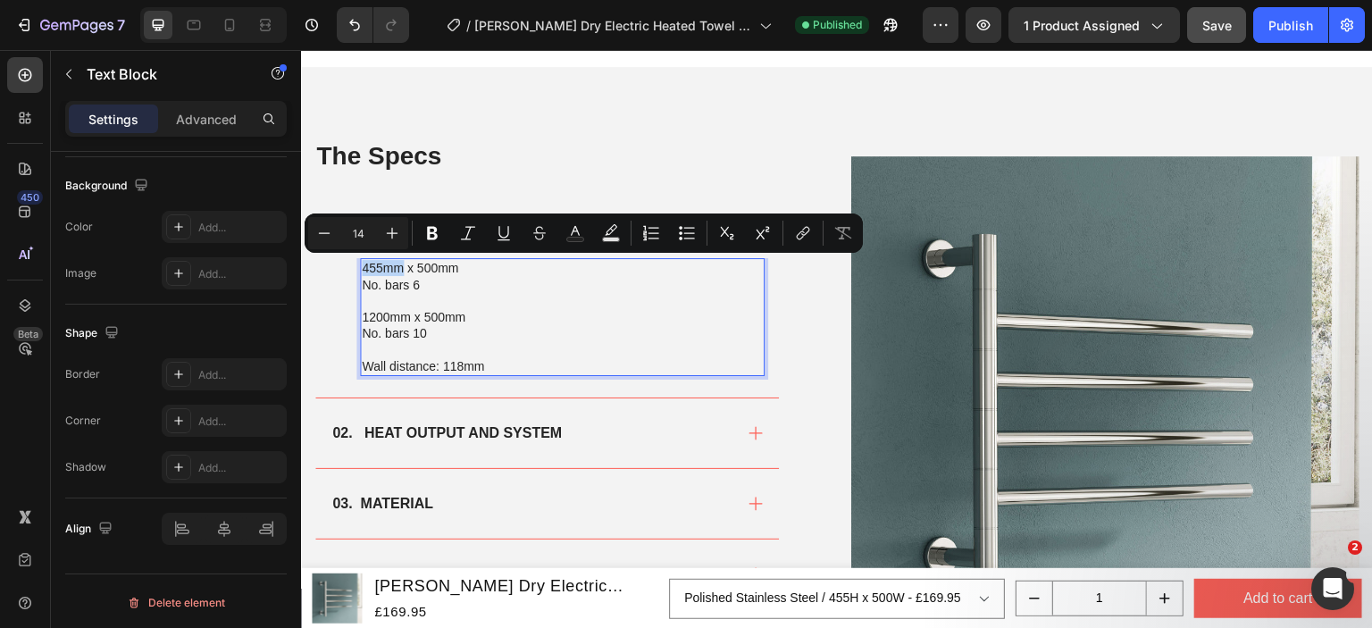
click at [375, 265] on p "455mm x 500mm" at bounding box center [562, 268] width 401 height 16
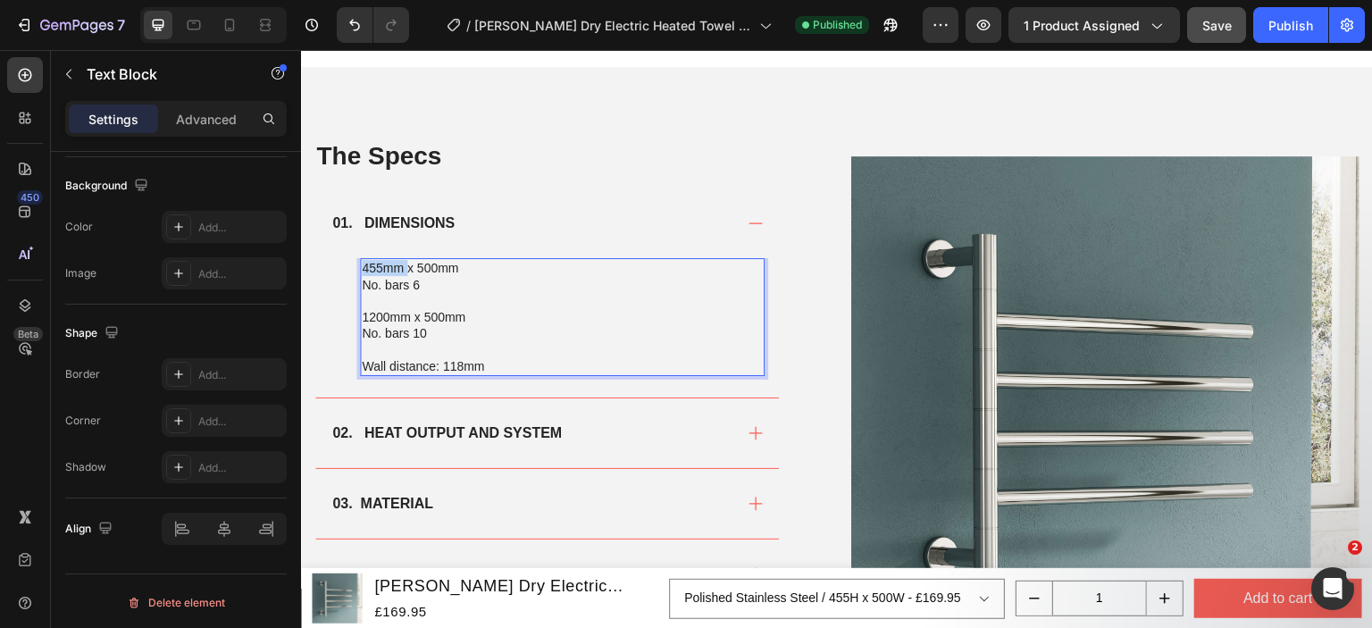
click at [375, 265] on p "455mm x 500mm" at bounding box center [562, 268] width 401 height 16
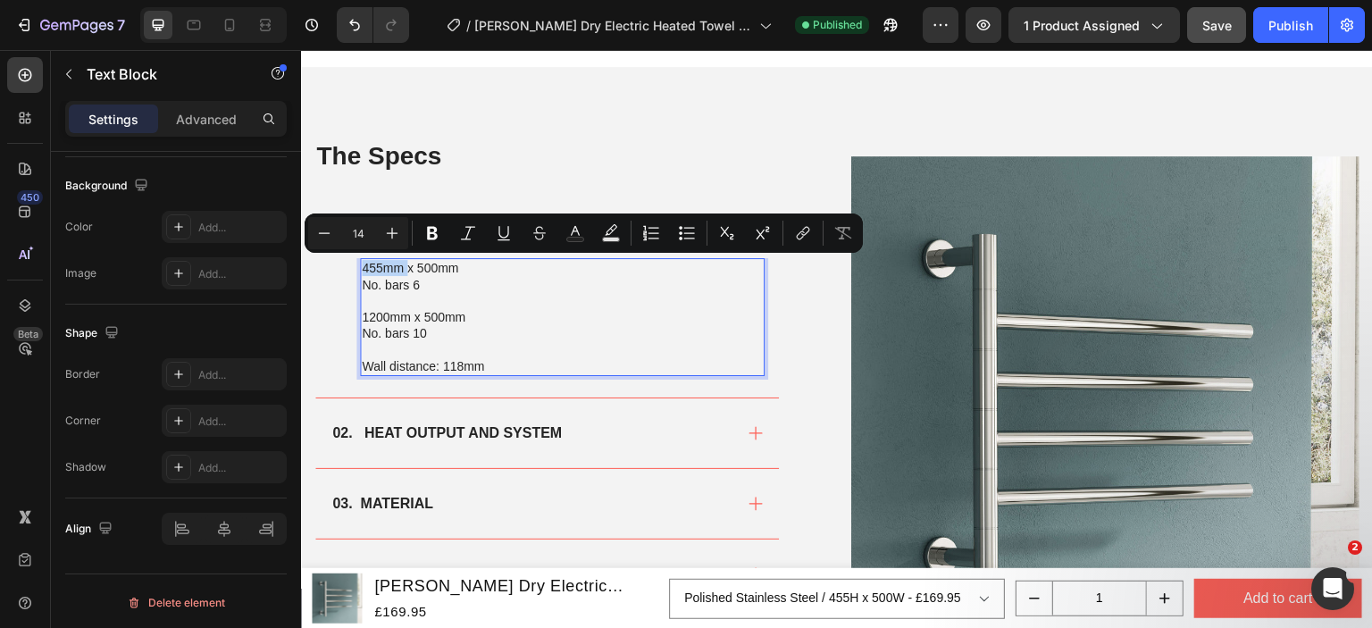
copy p "455mm"
click at [427, 322] on p "1200mm x 500mm" at bounding box center [562, 317] width 401 height 16
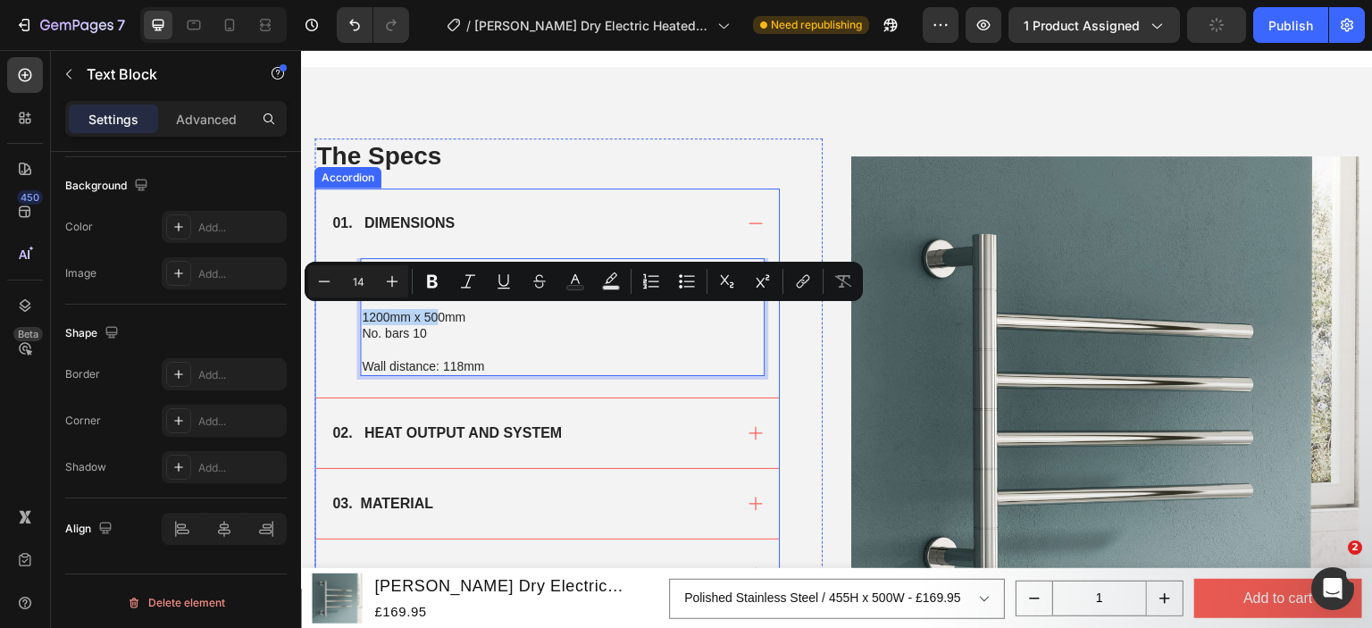
drag, startPoint x: 435, startPoint y: 324, endPoint x: 356, endPoint y: 311, distance: 79.7
click at [356, 311] on div "455mm x 500mm No. bars 6 1200mm x 500mm No. bars 10 Wall distance: 118mm Text B…" at bounding box center [547, 327] width 464 height 138
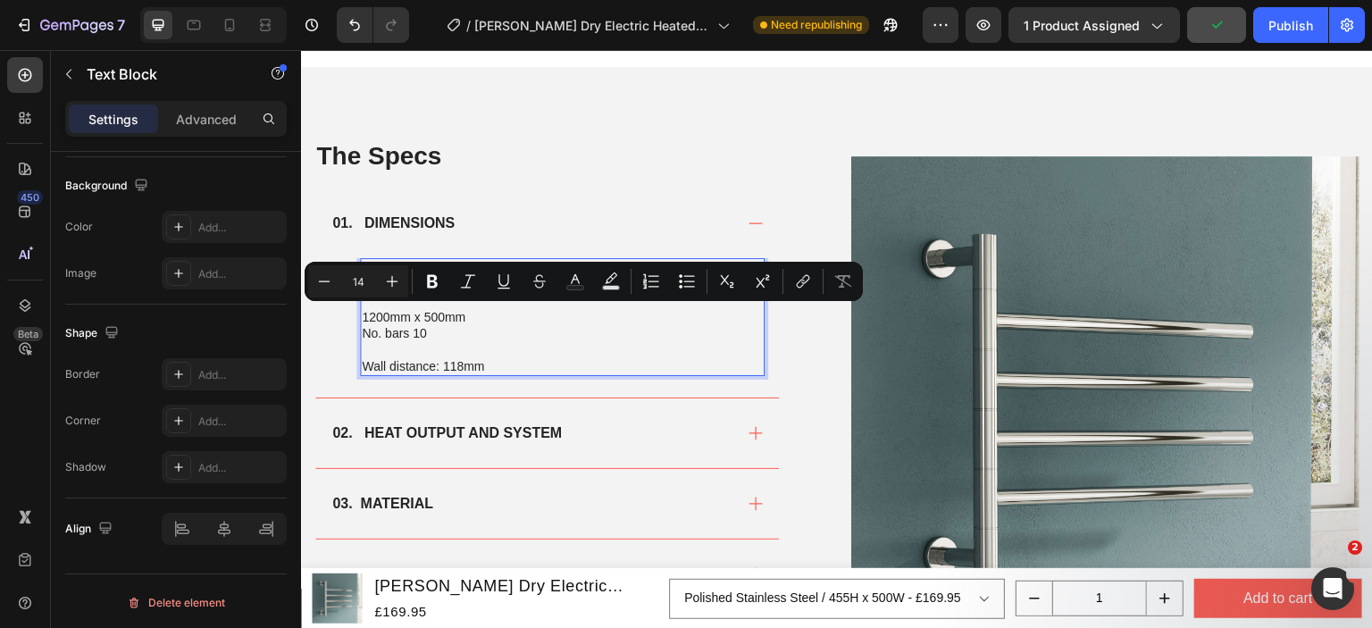
click at [433, 339] on p "No. bars 10" at bounding box center [562, 333] width 401 height 16
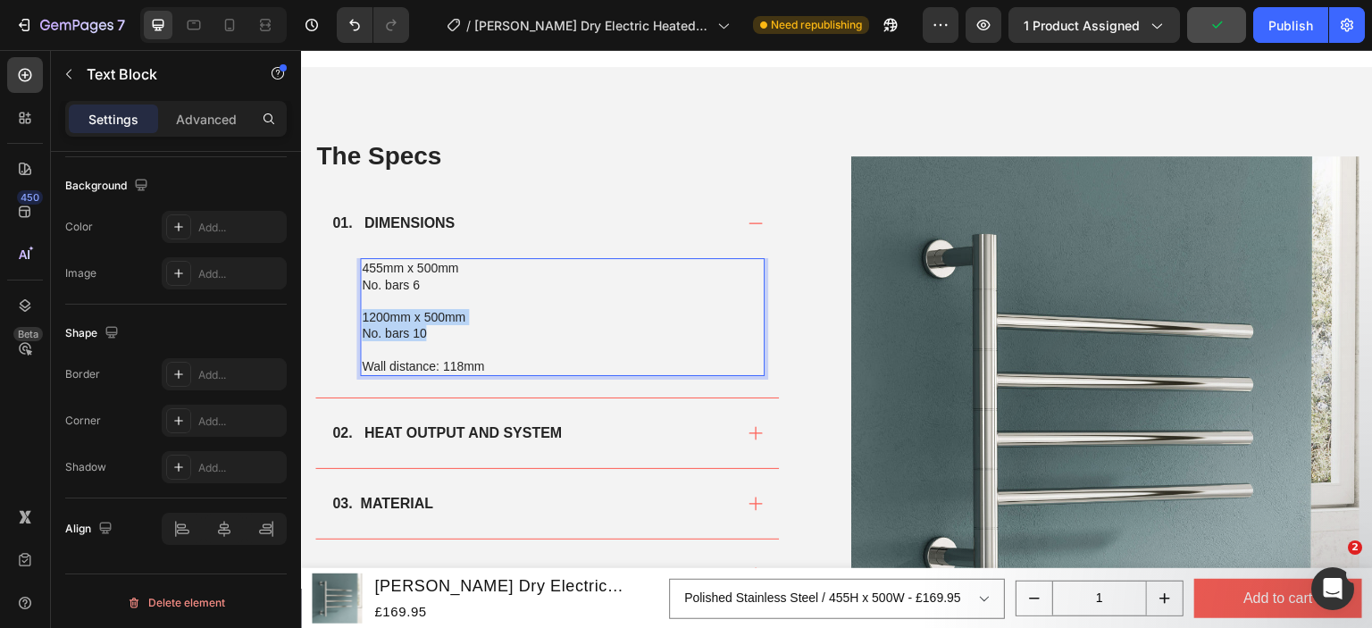
drag, startPoint x: 430, startPoint y: 336, endPoint x: 364, endPoint y: 316, distance: 69.0
click at [364, 316] on div "455mm x 500mm No. bars 6 1200mm x 500mm No. bars 10 Wall distance: 118mm" at bounding box center [562, 316] width 405 height 117
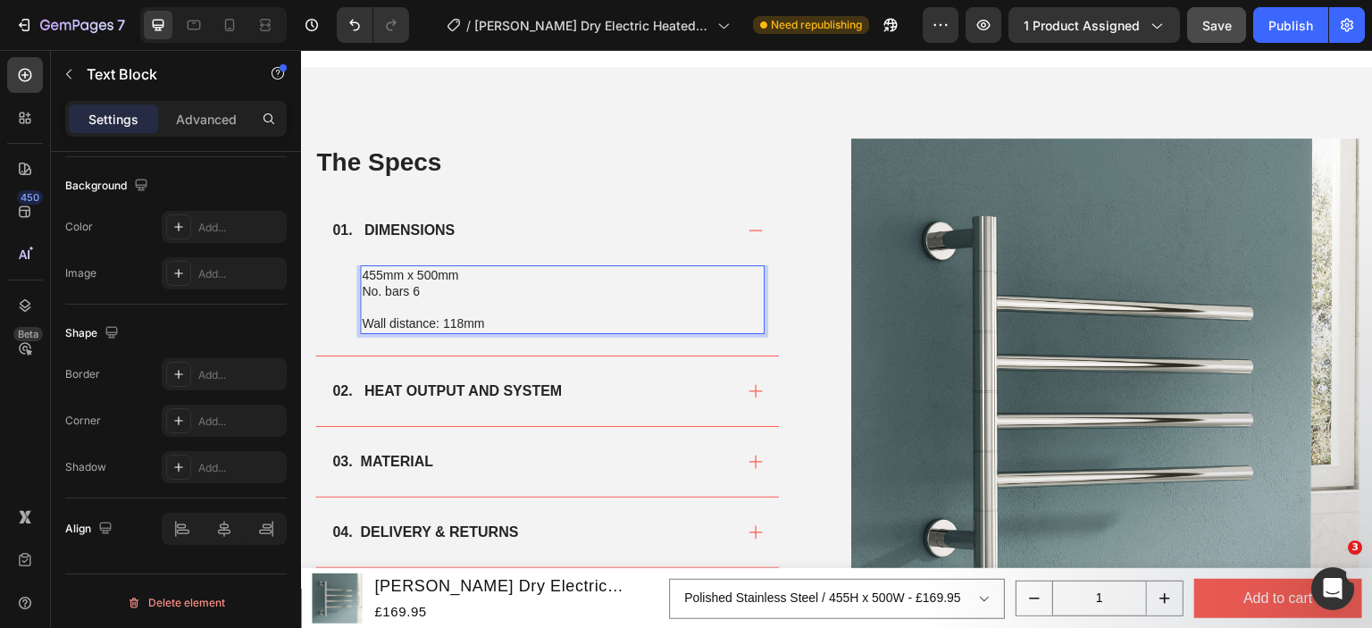
scroll to position [1075, 0]
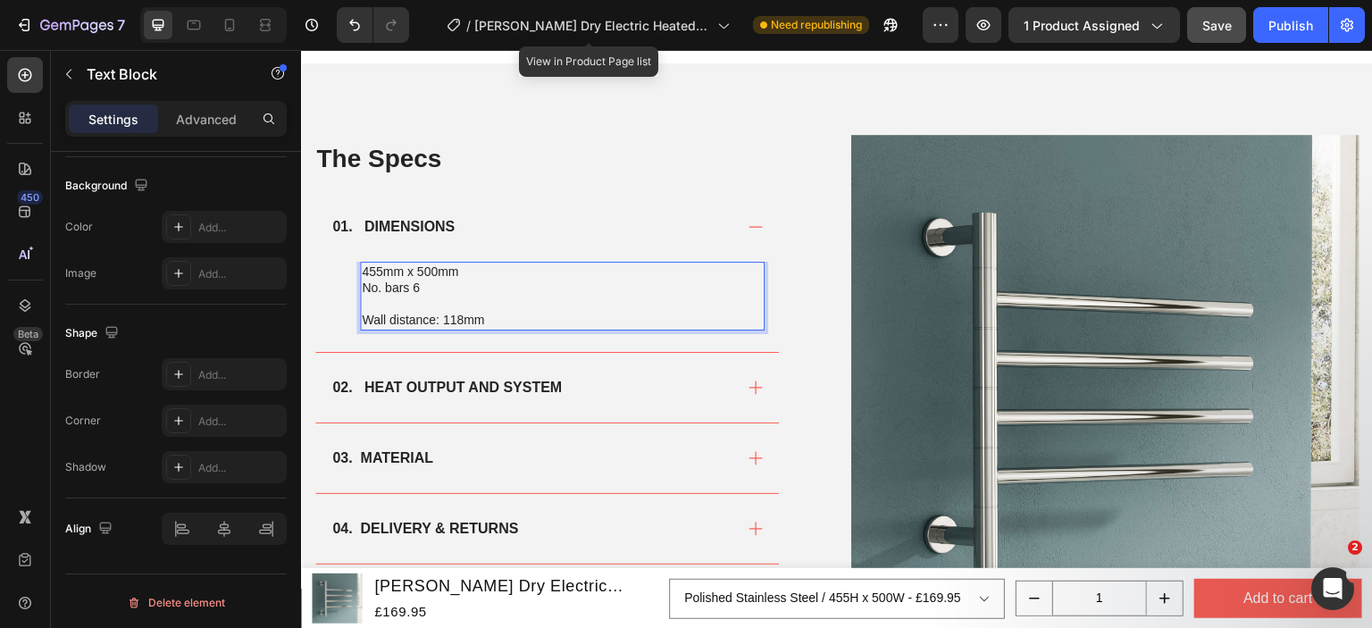
click at [448, 312] on p "Wall distance: 118mm" at bounding box center [562, 320] width 401 height 16
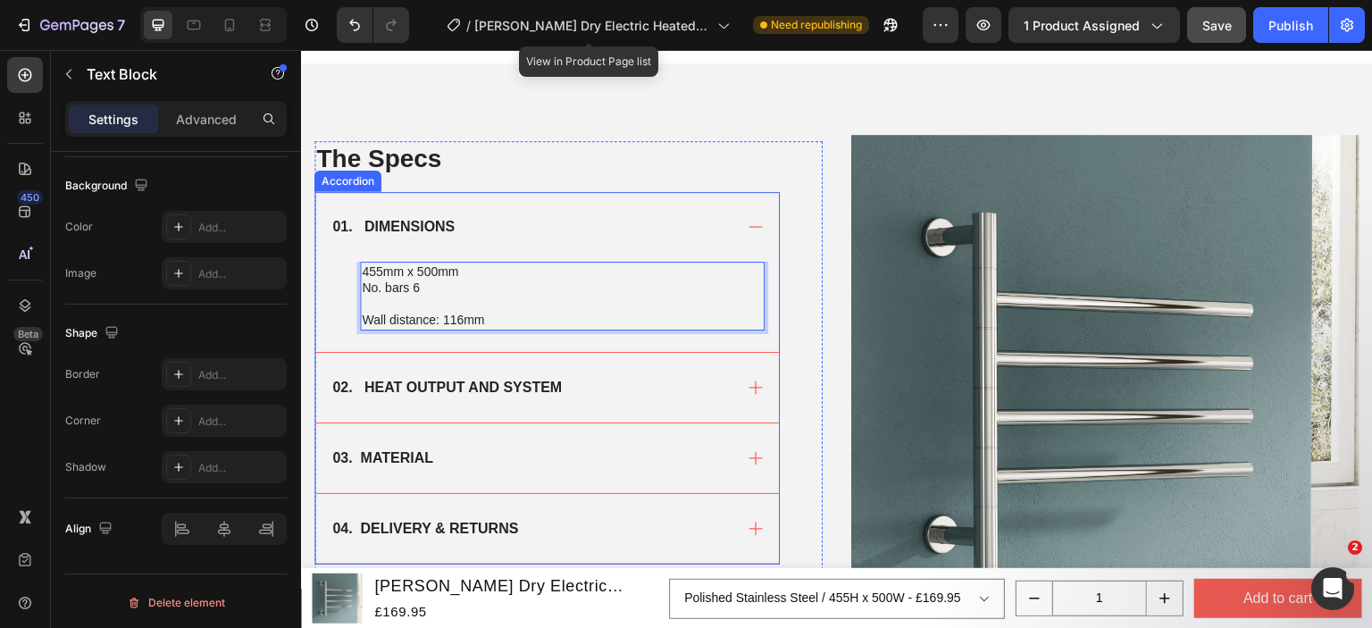
click at [657, 392] on div "02. HEAT OUTPUT AND SYSTEM" at bounding box center [531, 387] width 403 height 27
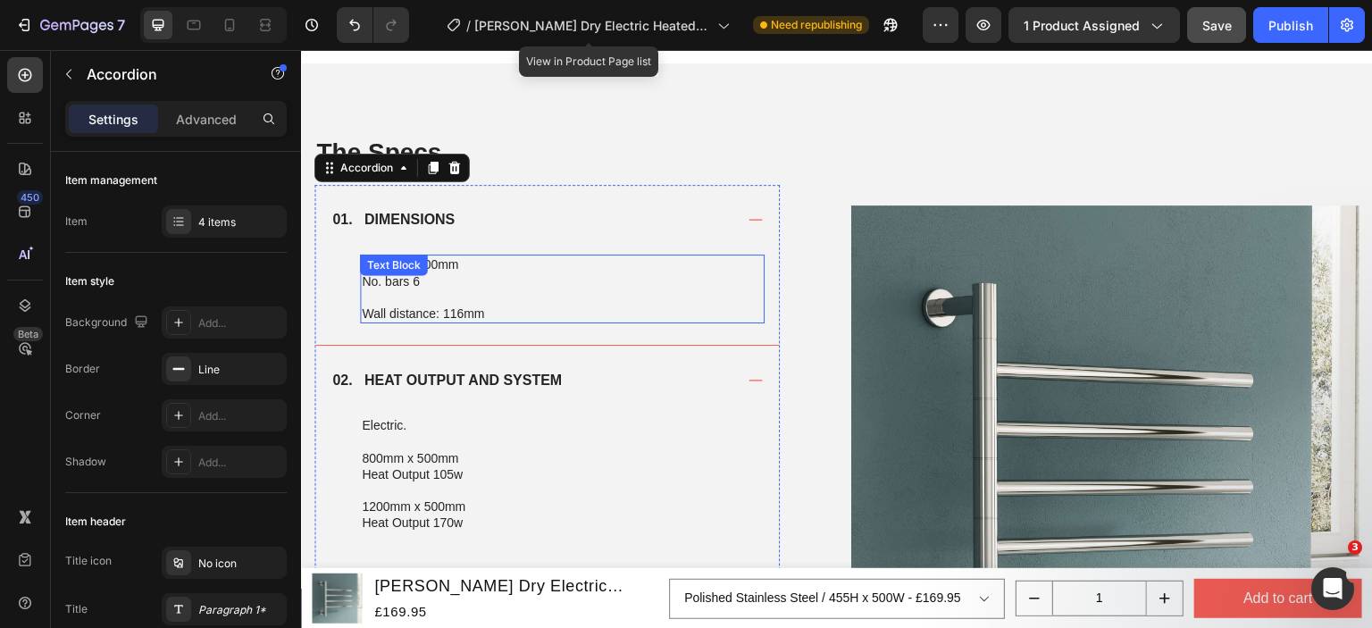
click at [447, 281] on p "No. bars 6" at bounding box center [562, 281] width 401 height 16
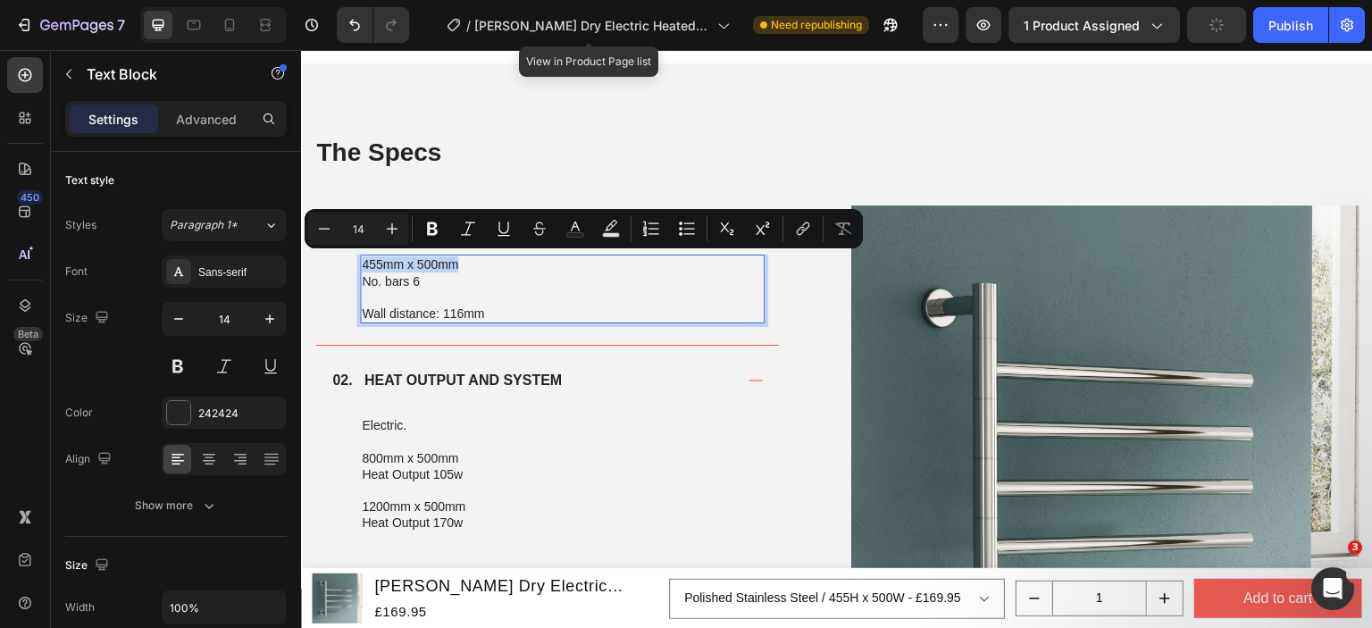
drag, startPoint x: 466, startPoint y: 260, endPoint x: 364, endPoint y: 260, distance: 102.7
click at [364, 260] on p "455mm x 500mm" at bounding box center [562, 264] width 401 height 16
copy p "455mm x 500mm"
click at [470, 498] on p "1200mm x 500mm" at bounding box center [562, 506] width 401 height 16
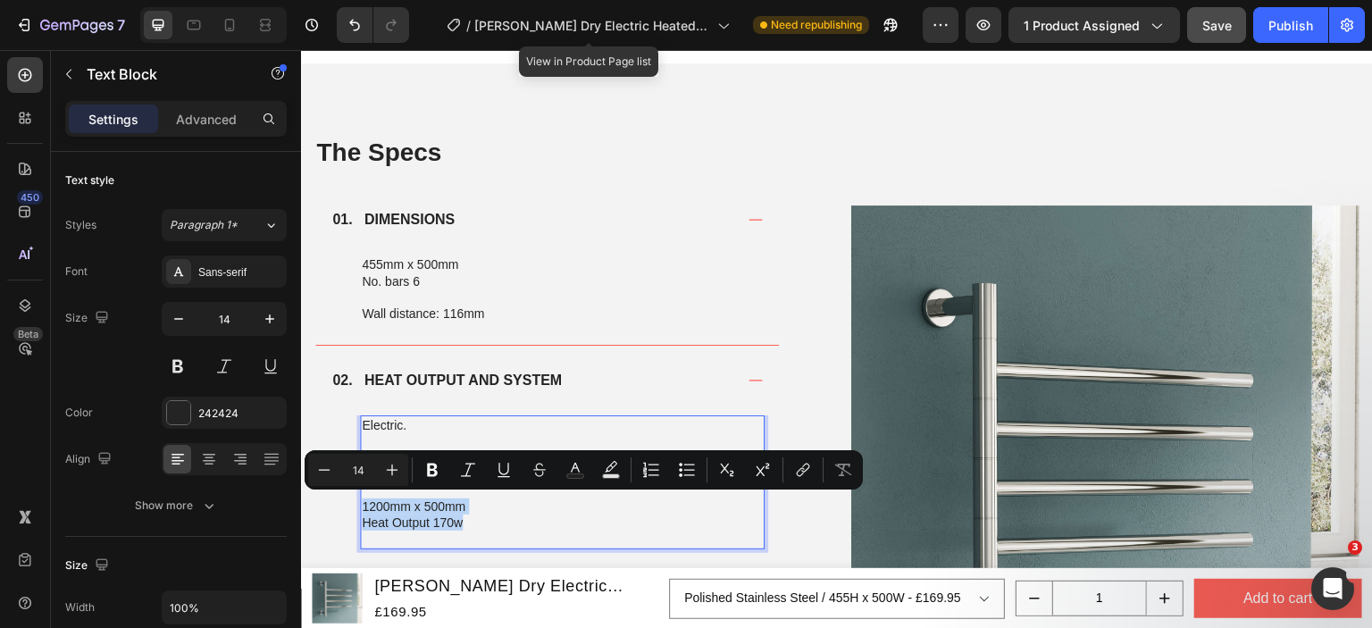
drag, startPoint x: 470, startPoint y: 522, endPoint x: 360, endPoint y: 501, distance: 111.8
click at [360, 501] on div "Electric. 800mm x 500mm Heat Output 105w 1200mm x 500mm Heat Output 170w" at bounding box center [562, 482] width 405 height 134
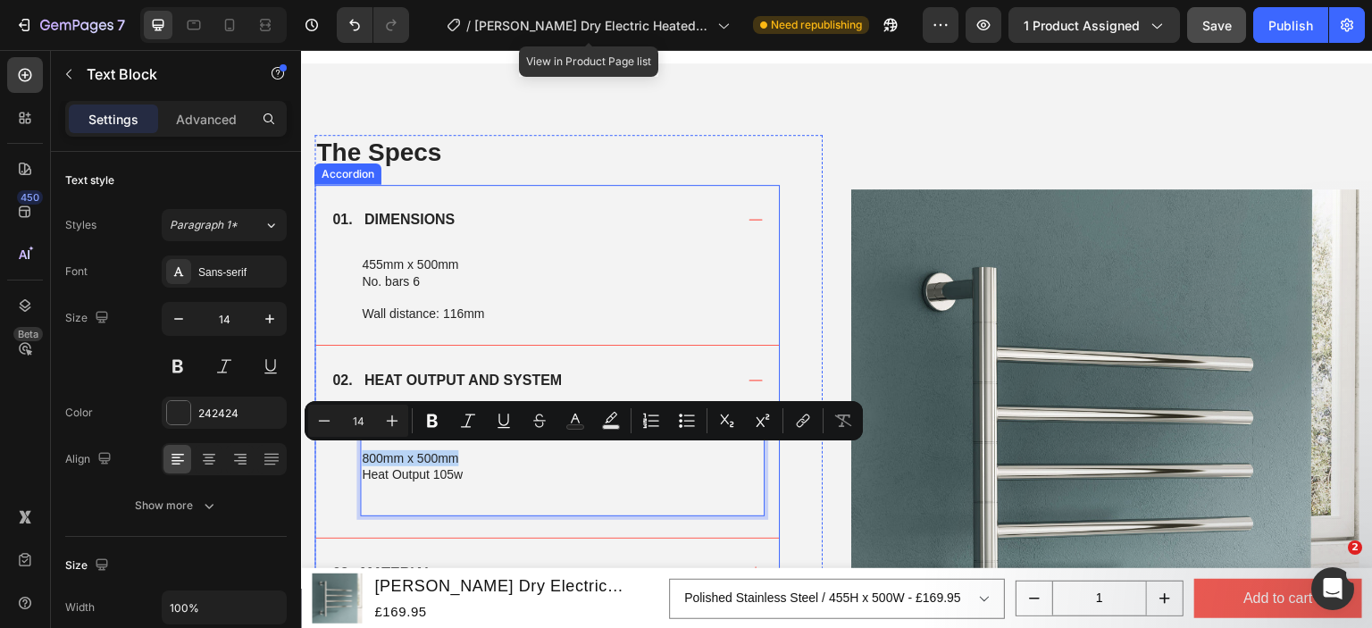
drag, startPoint x: 462, startPoint y: 457, endPoint x: 352, endPoint y: 455, distance: 109.9
click at [352, 455] on div "Electric. 800mm x 500mm Heat Output 105w Text Block 0" at bounding box center [547, 476] width 464 height 122
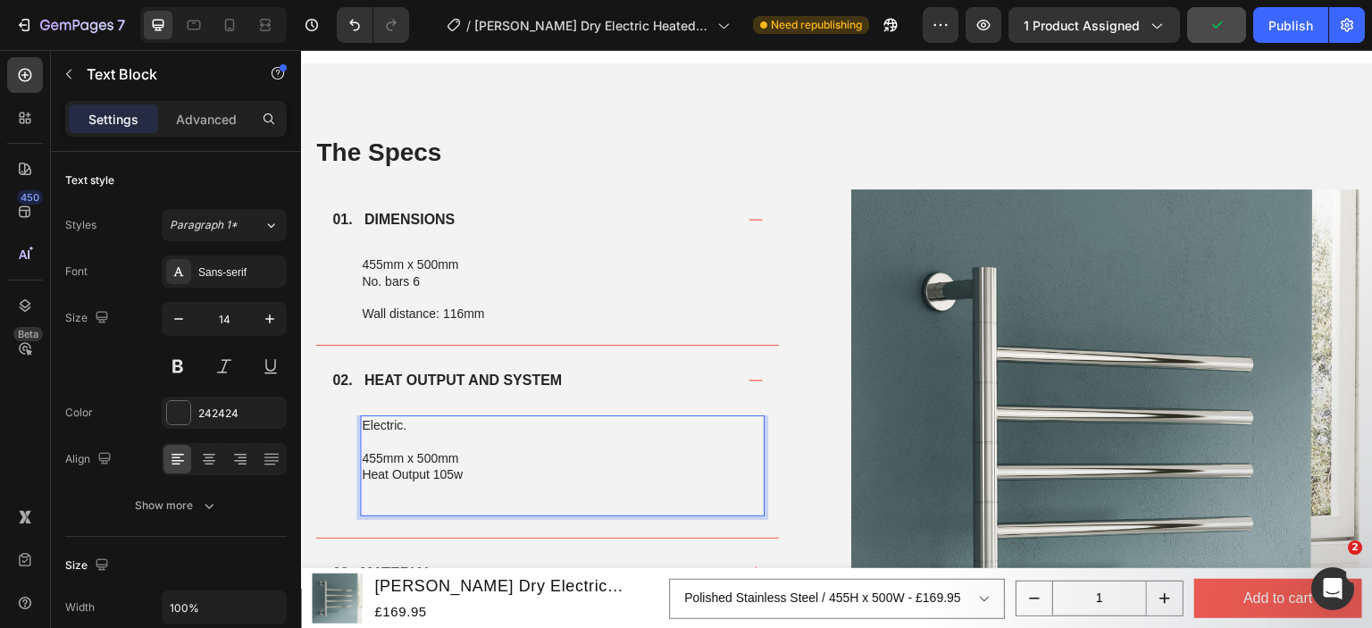
click at [442, 466] on p "Heat Output 105w" at bounding box center [562, 474] width 401 height 16
click at [541, 461] on p "455mm x 500mm" at bounding box center [562, 458] width 401 height 16
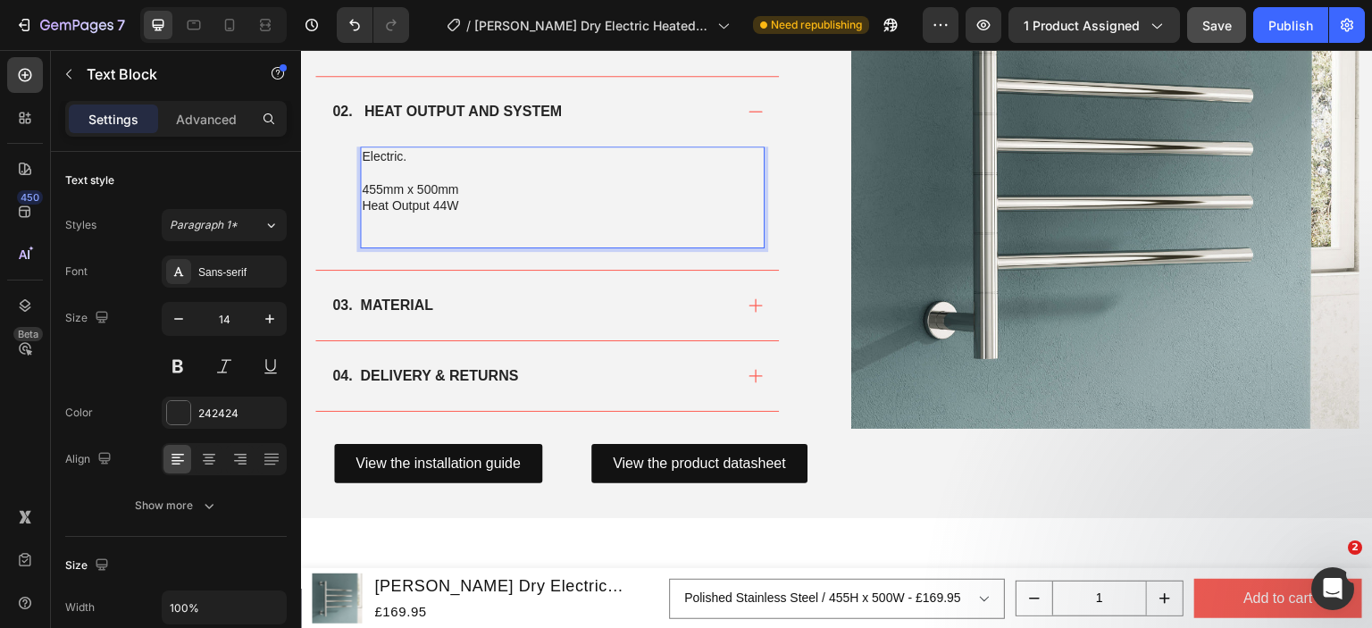
scroll to position [1343, 0]
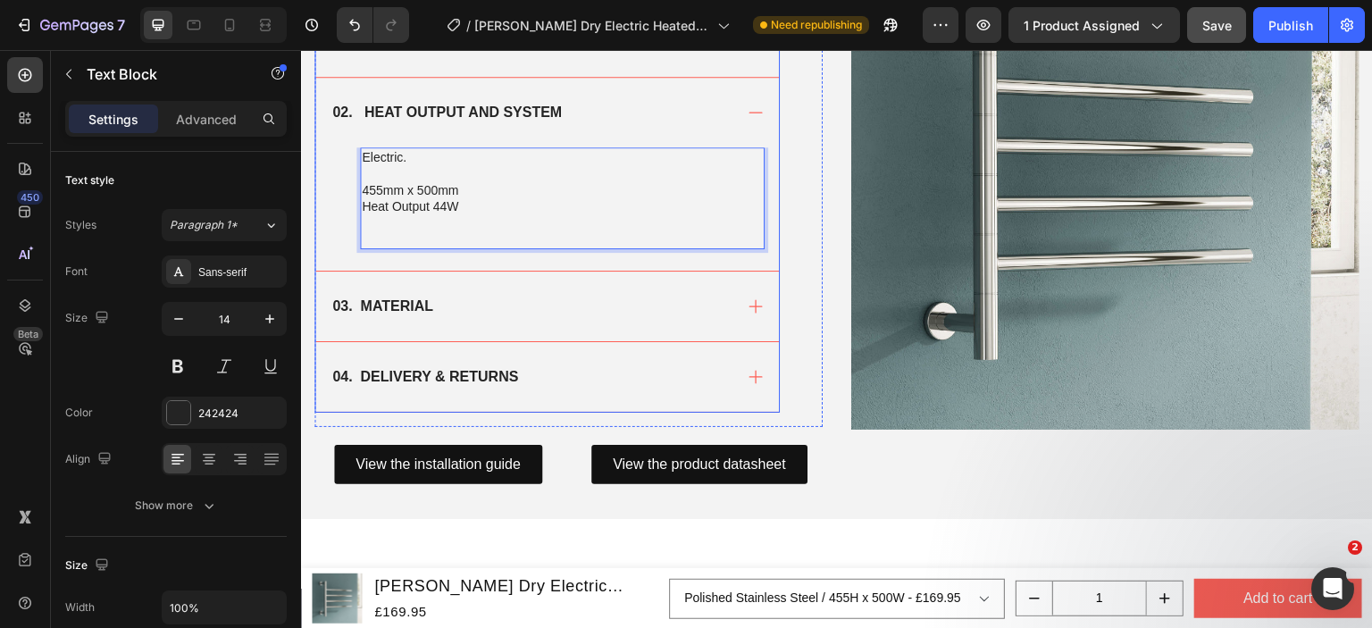
click at [555, 317] on div "03. MATERIAL" at bounding box center [547, 307] width 464 height 70
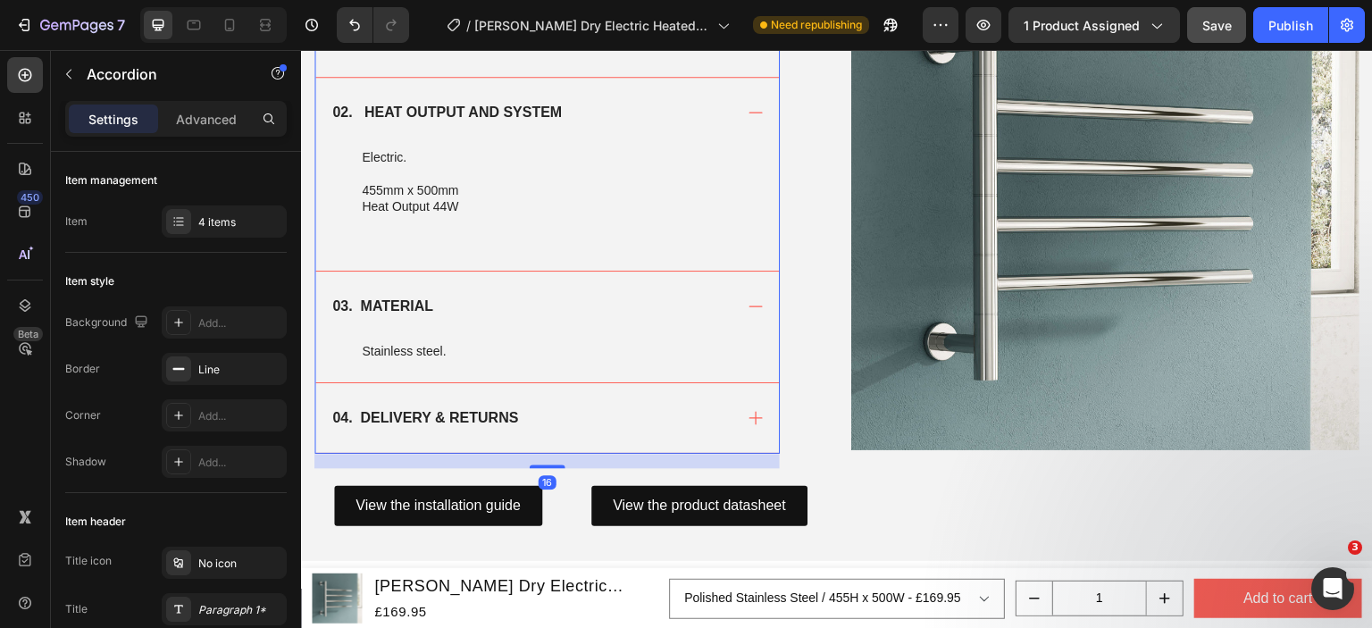
click at [555, 317] on div "03. MATERIAL" at bounding box center [547, 307] width 464 height 70
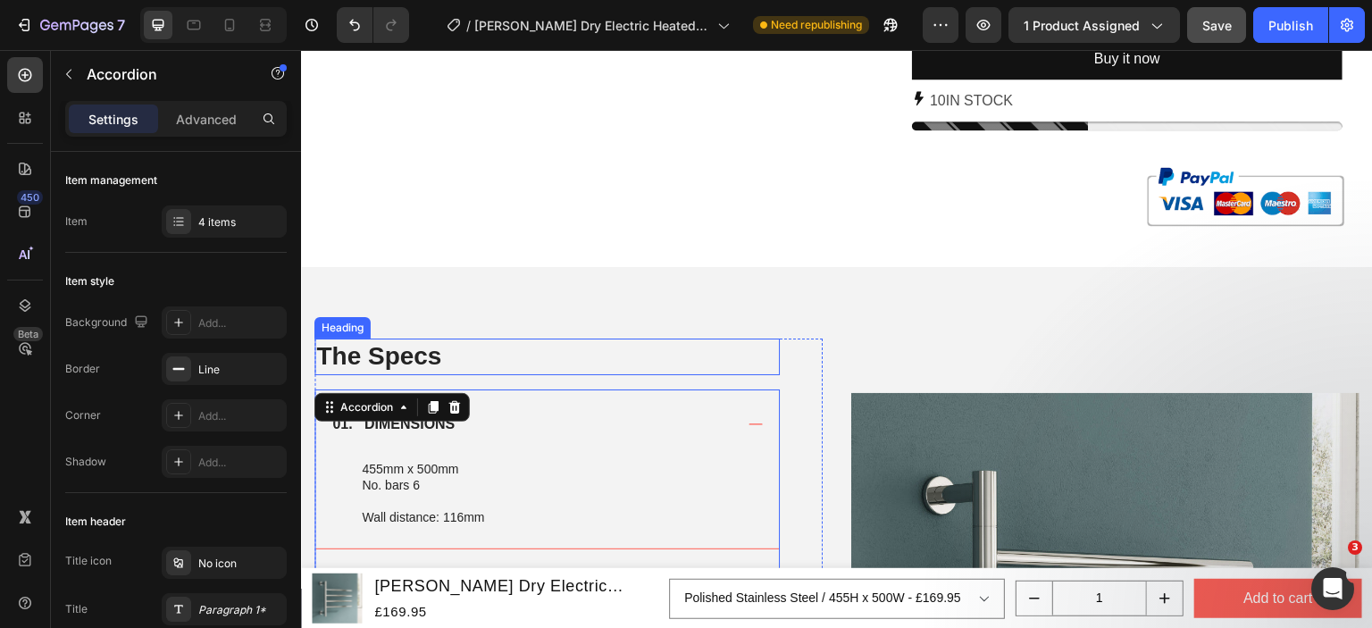
scroll to position [808, 0]
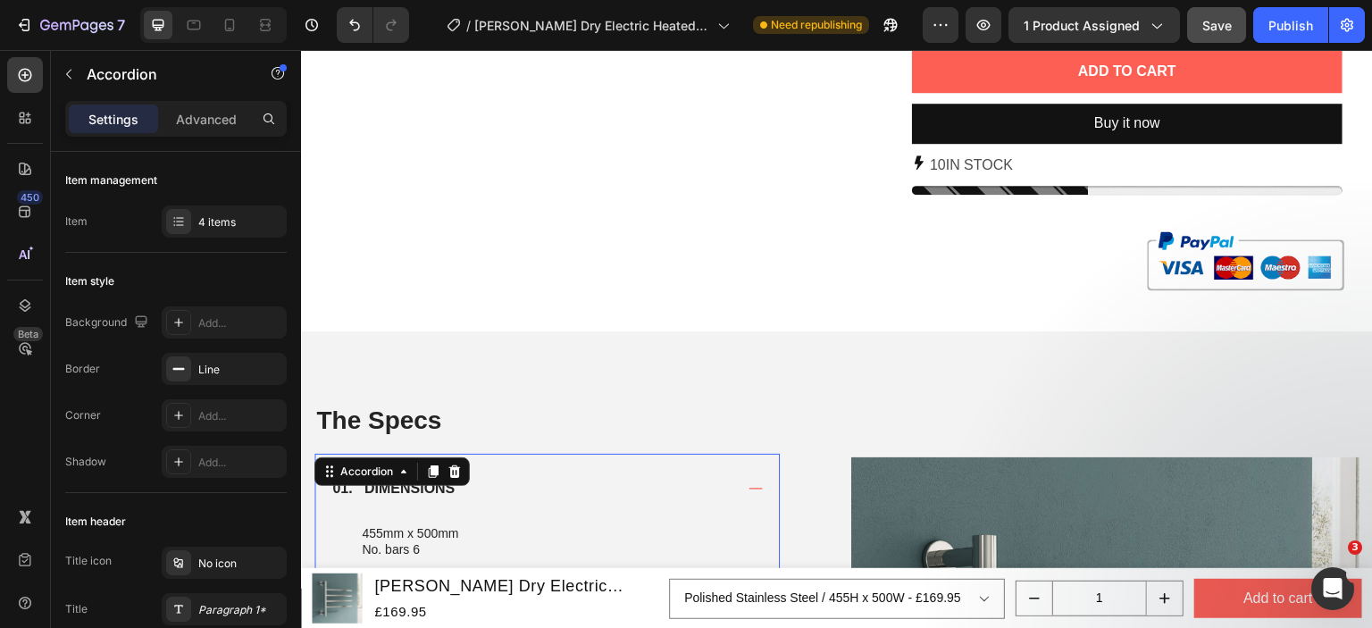
click at [565, 475] on div "01. DIMENSIONS" at bounding box center [531, 488] width 403 height 27
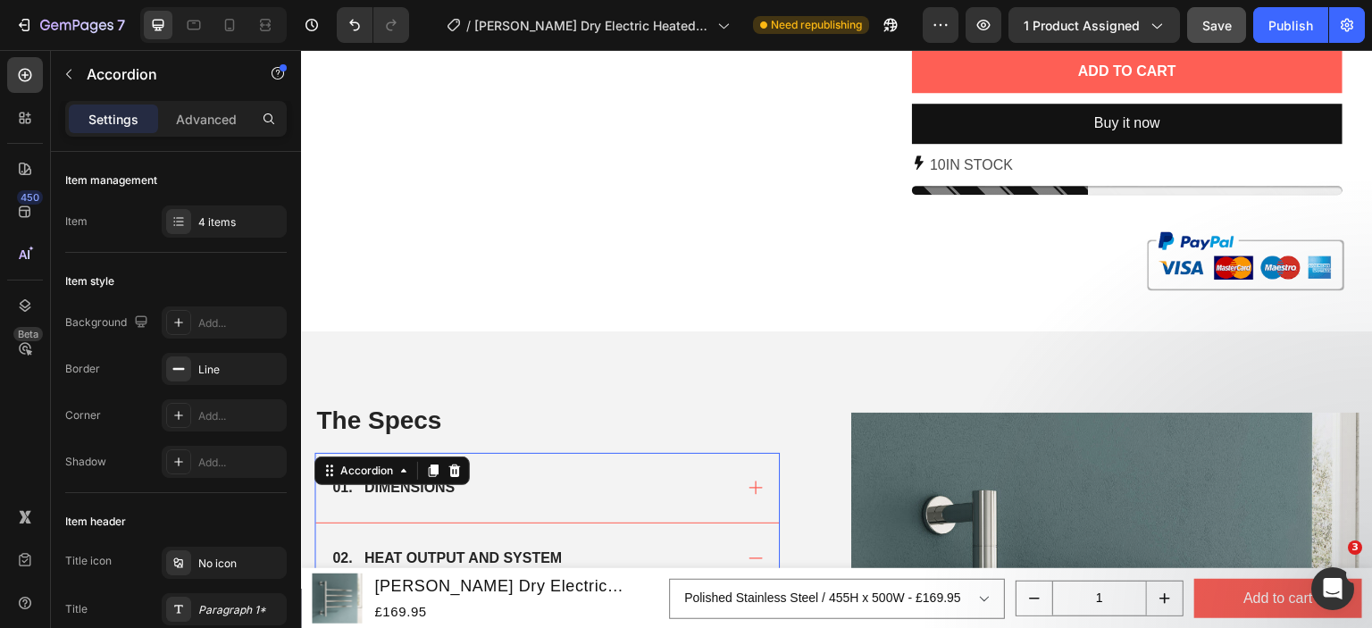
click at [556, 538] on div "02. HEAT OUTPUT AND SYSTEM" at bounding box center [547, 558] width 464 height 70
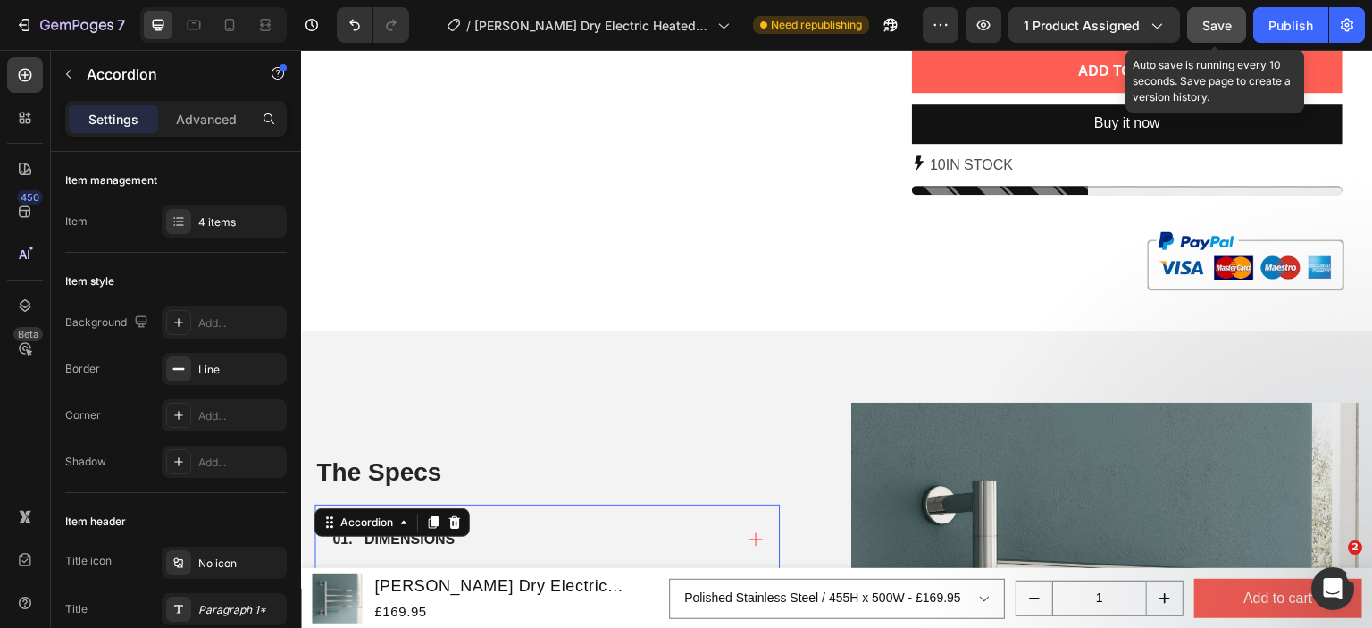
click at [1223, 20] on span "Save" at bounding box center [1216, 25] width 29 height 15
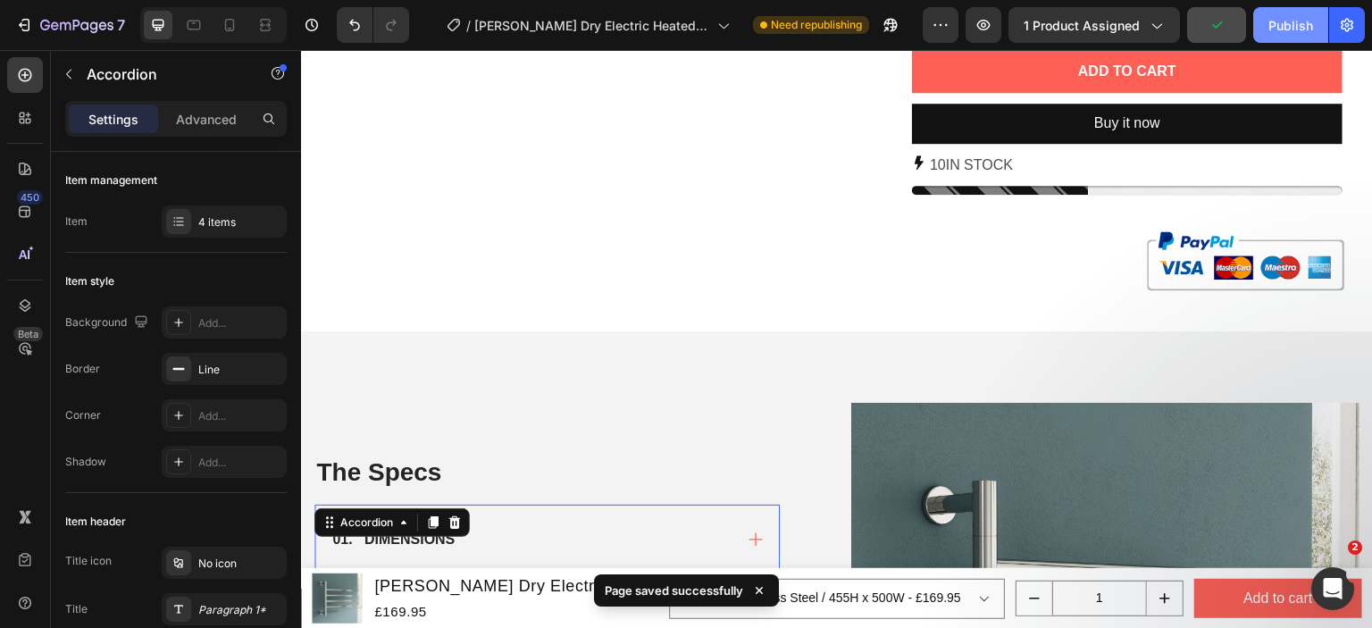
click at [1288, 22] on div "Publish" at bounding box center [1290, 25] width 45 height 19
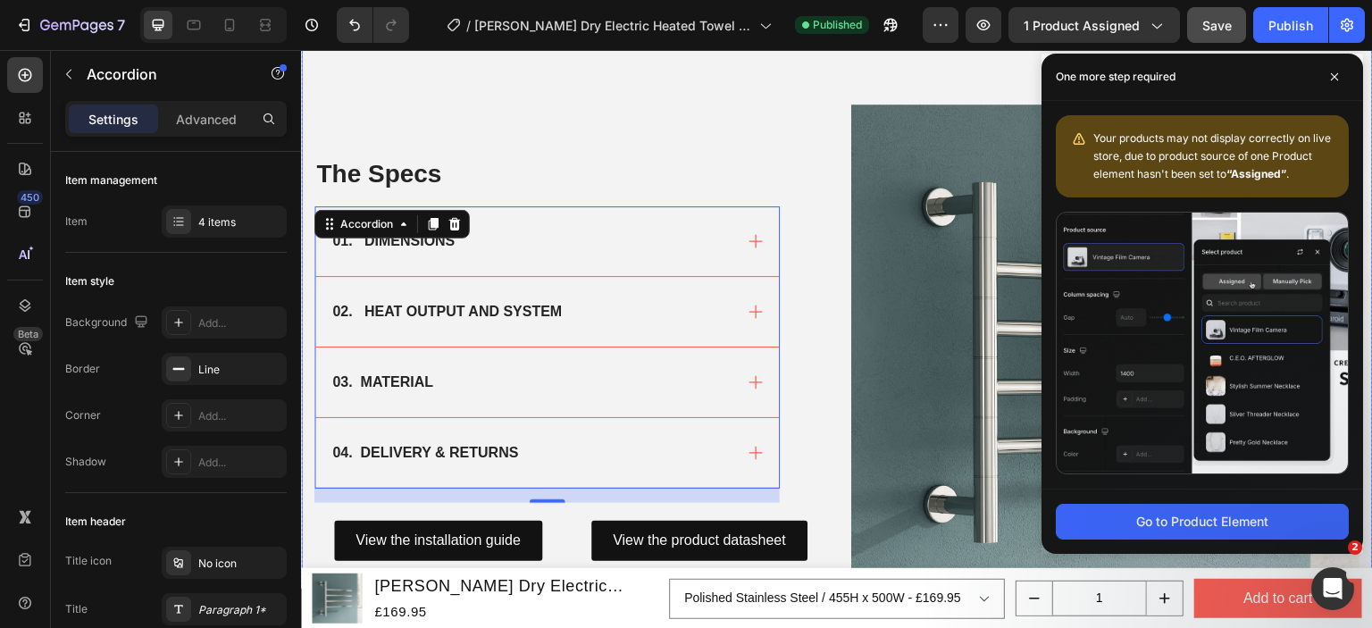
scroll to position [1165, 0]
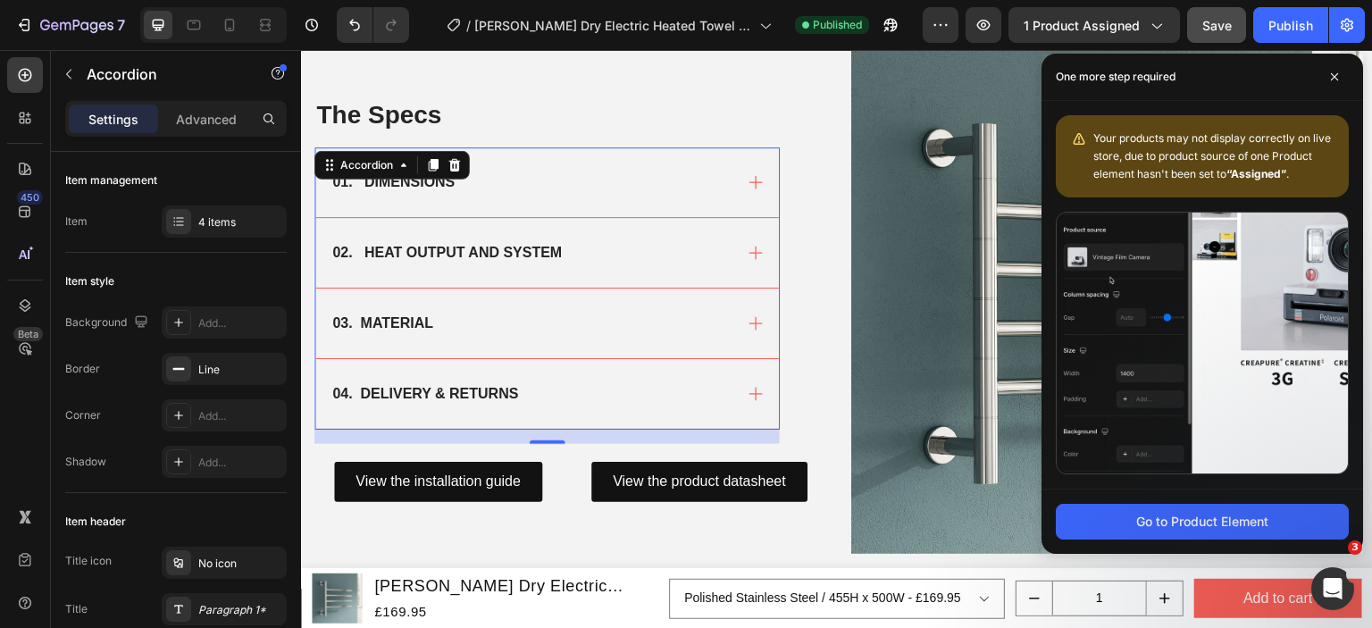
click at [732, 178] on div "01. DIMENSIONS" at bounding box center [547, 182] width 464 height 70
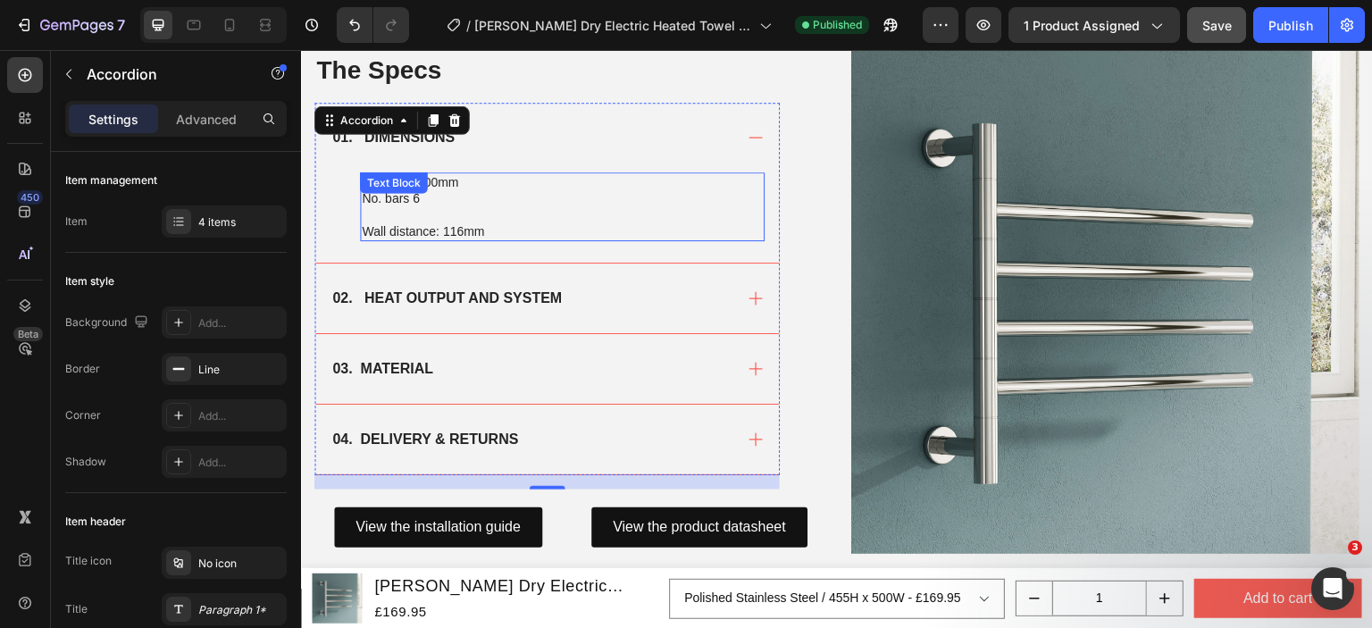
click at [428, 194] on div "455mm x 500mm No. bars 6 Wall distance: 116mm Text Block" at bounding box center [562, 206] width 405 height 69
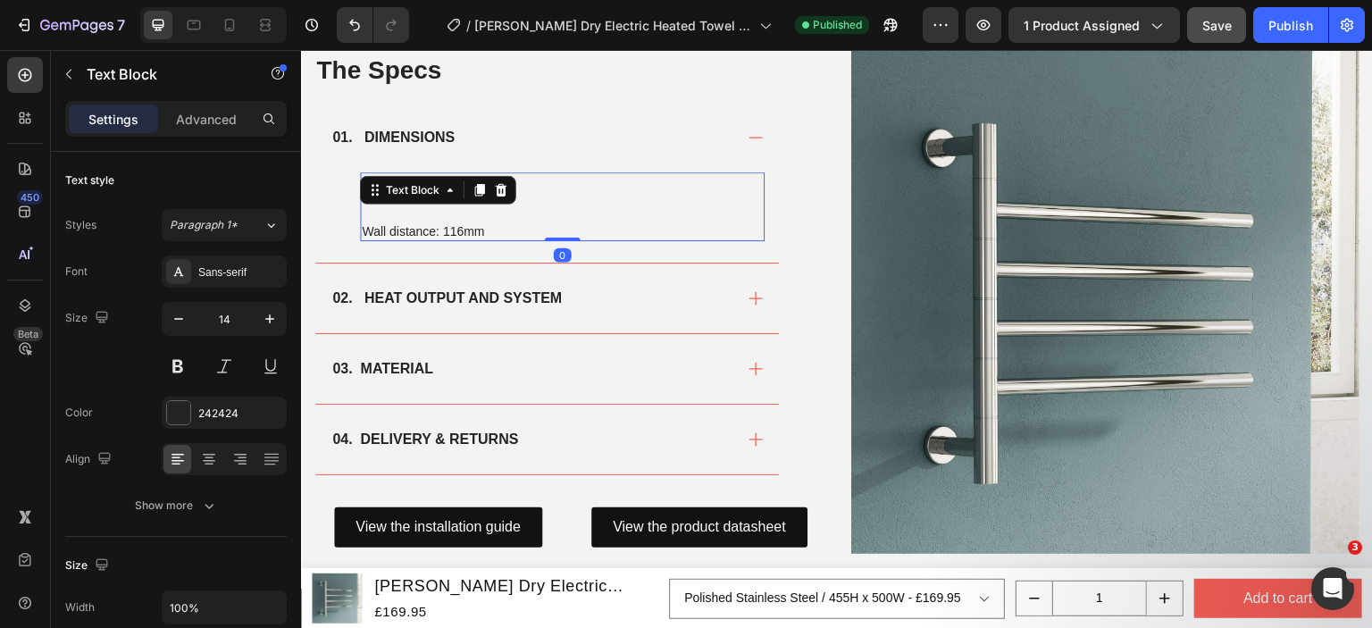
click at [630, 213] on p at bounding box center [562, 214] width 401 height 16
click at [416, 192] on p "No. bars 6" at bounding box center [562, 198] width 401 height 16
click at [1296, 13] on button "Publish" at bounding box center [1290, 25] width 75 height 36
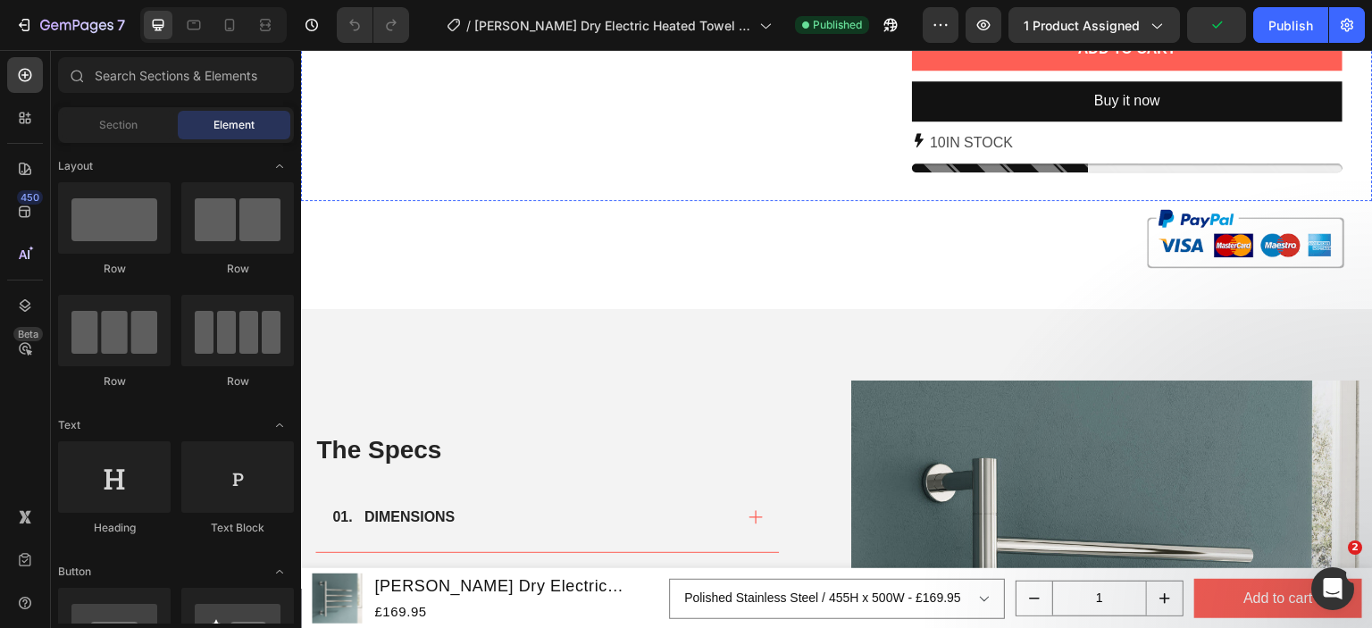
scroll to position [893, 0]
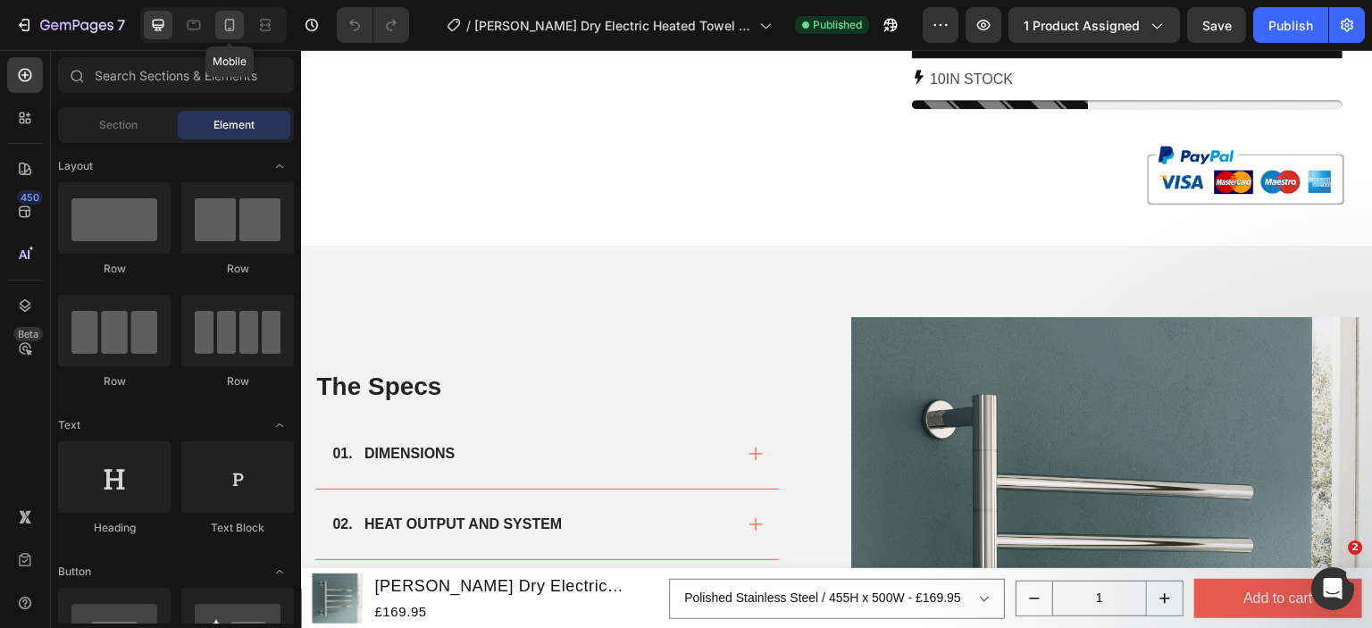
click at [227, 20] on icon at bounding box center [230, 25] width 10 height 13
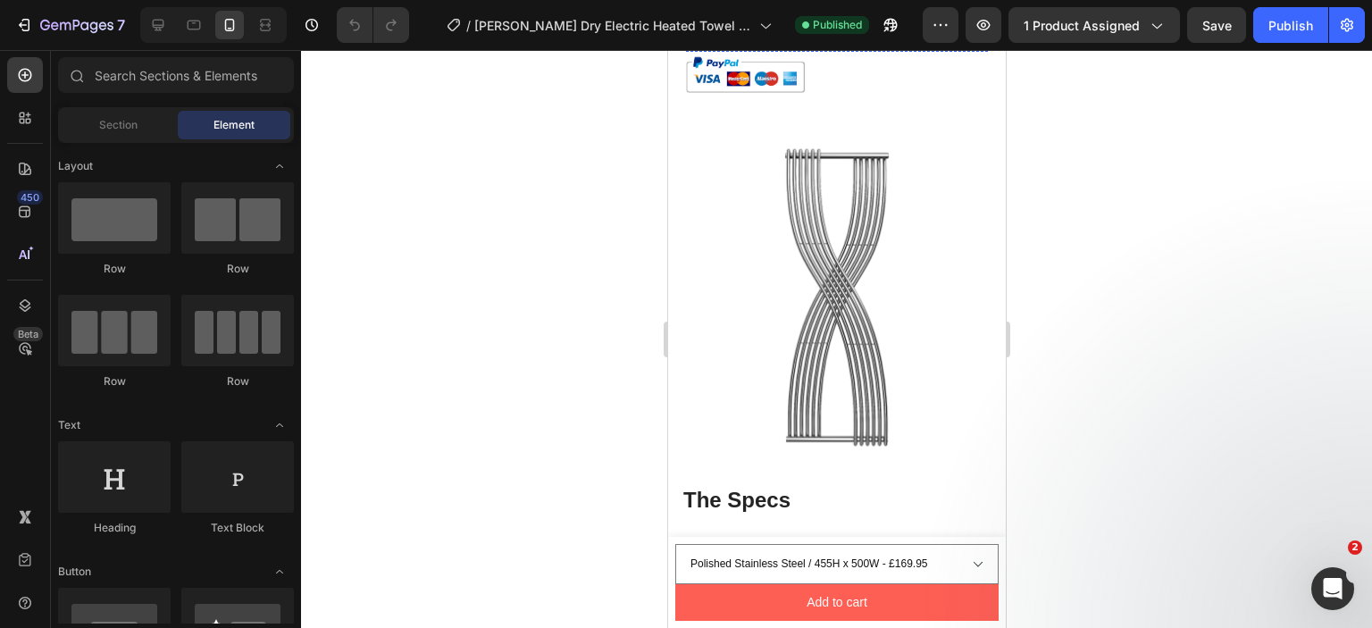
scroll to position [1340, 0]
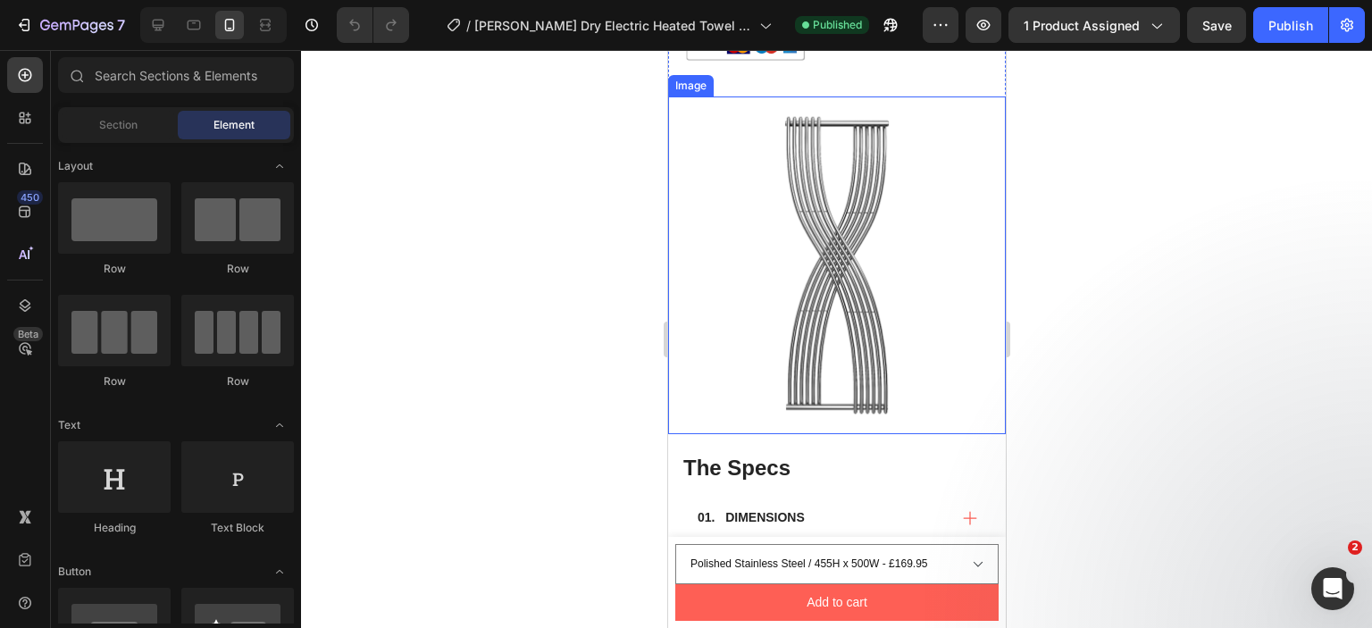
click at [804, 280] on img at bounding box center [836, 265] width 338 height 338
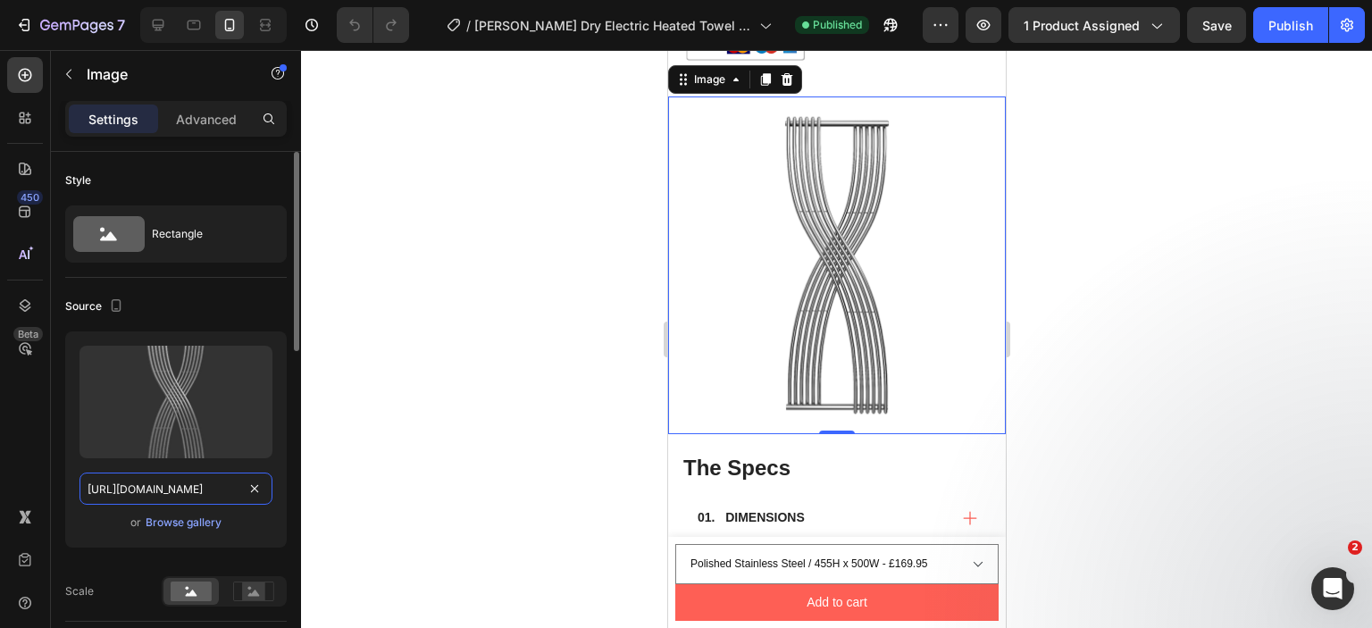
click at [172, 484] on input "[URL][DOMAIN_NAME]" at bounding box center [175, 489] width 193 height 32
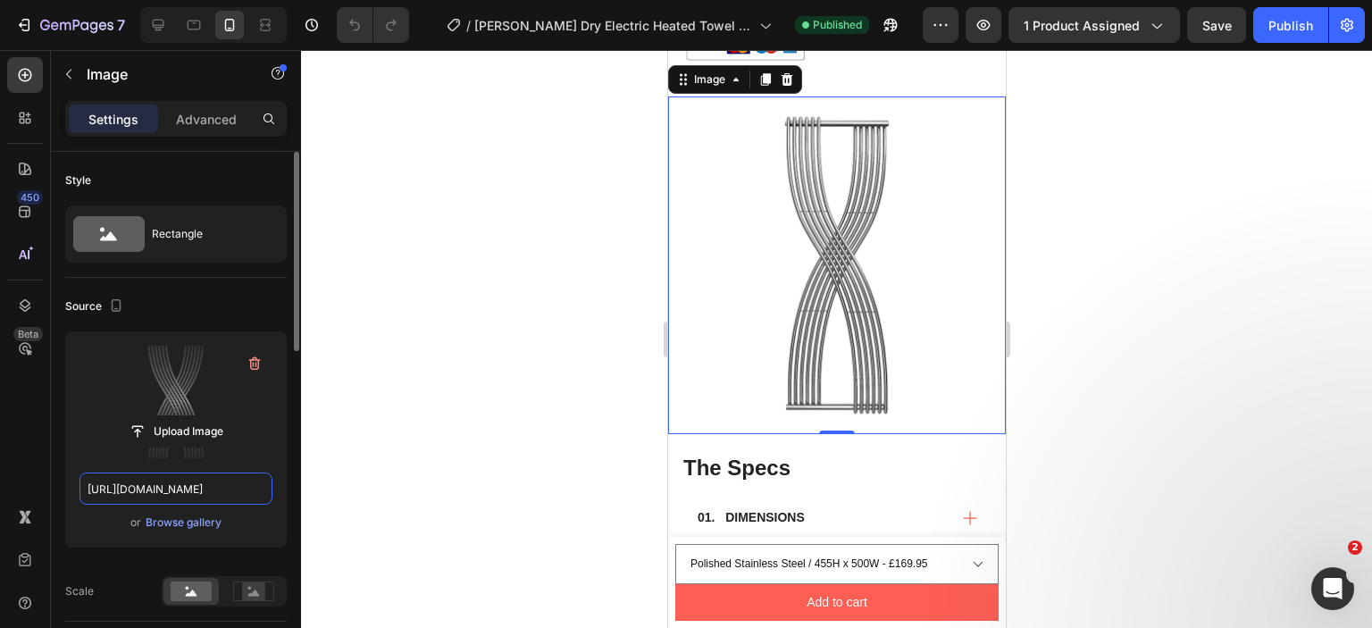
paste input "reina-rance-dry-electric-designer-stainless-steel-heated-towel-rail-ls1.jpg?v=1…"
type input "https://cdn.shopify.com/s/files/1/0929/8313/2424/files/reina-rance-dry-electric…"
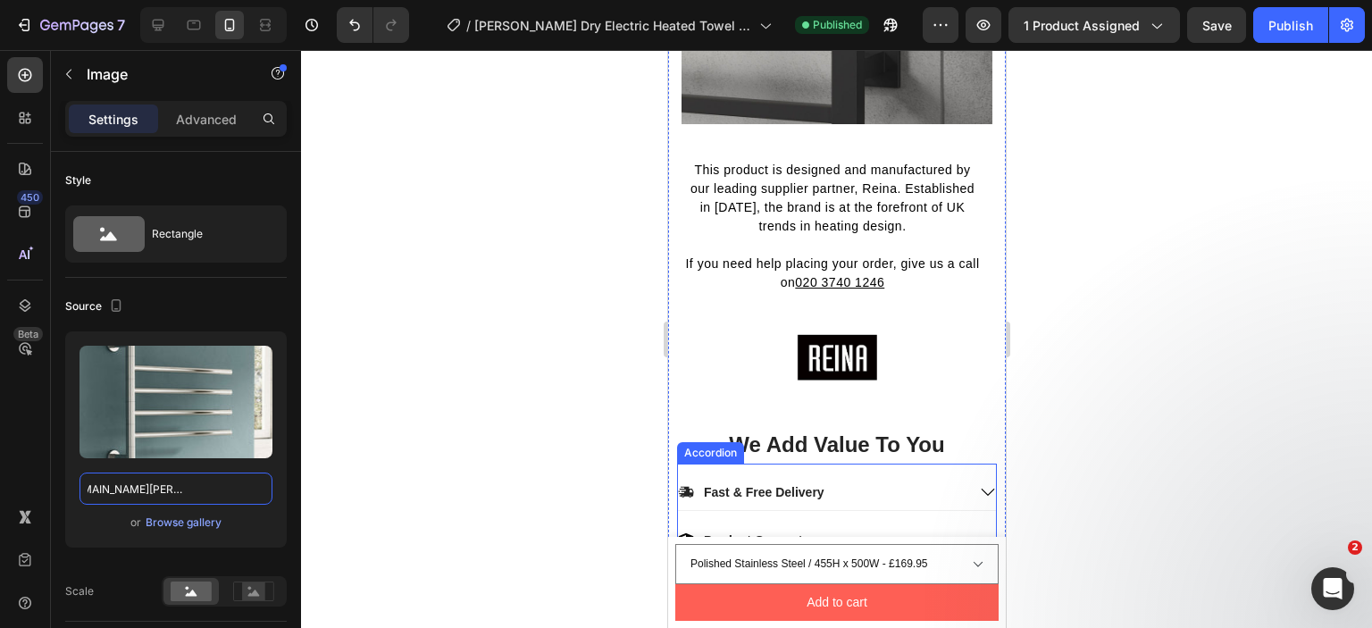
scroll to position [2233, 0]
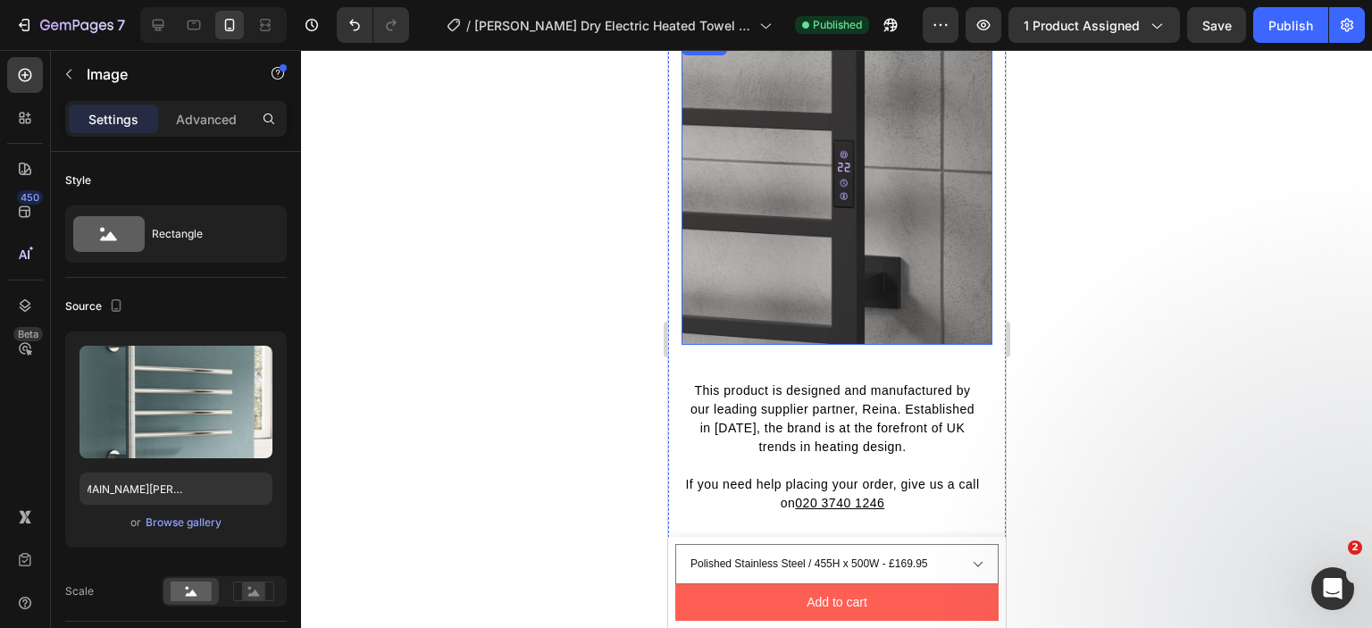
click at [801, 255] on img at bounding box center [836, 189] width 311 height 311
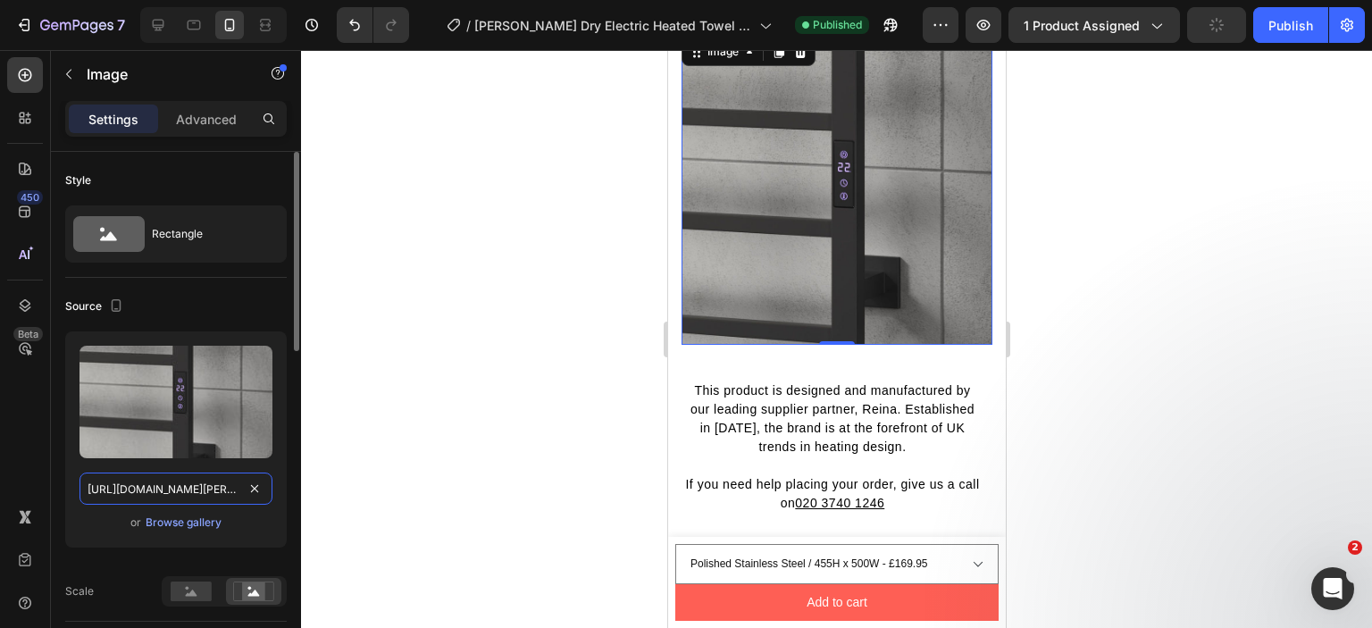
click at [226, 489] on input "[URL][DOMAIN_NAME][PERSON_NAME]" at bounding box center [175, 489] width 193 height 32
paste input "rance-455x500-polished-stainless-steel.png?v=1758569315"
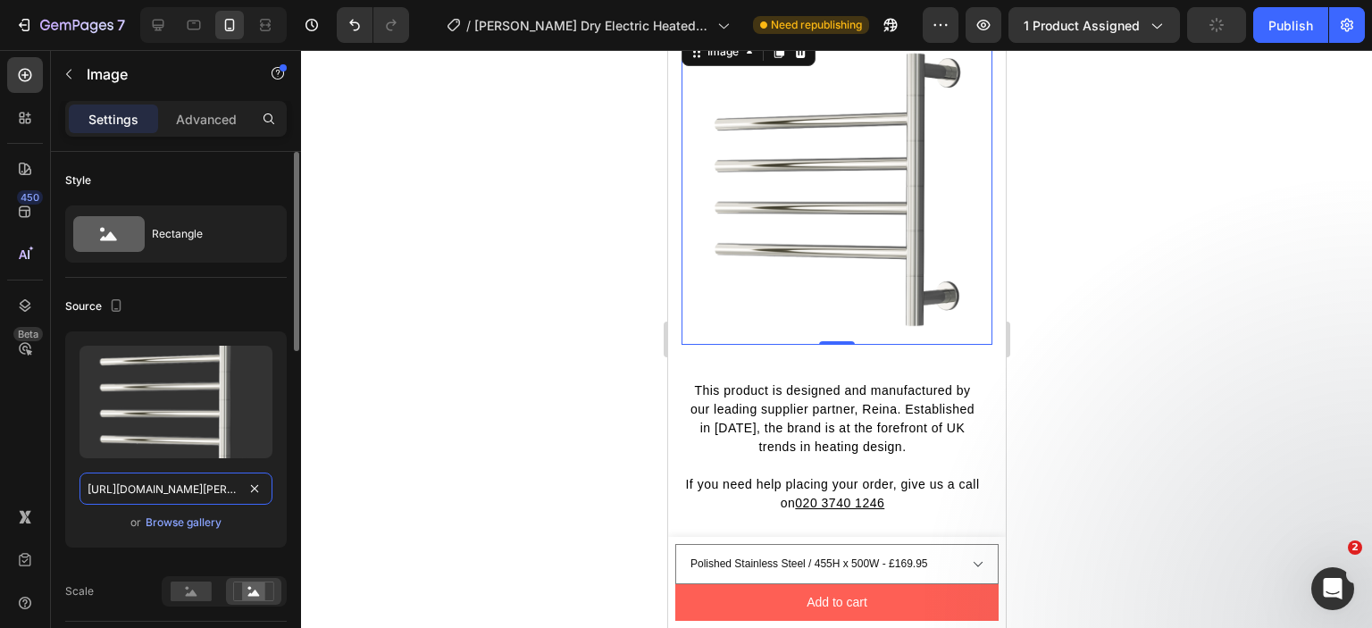
scroll to position [0, 470]
type input "https://cdn.shopify.com/s/files/1/0929/8313/2424/files/reina-rance-455x500-poli…"
click at [103, 560] on div "Upload Image https://cdn.shopify.com/s/files/1/0929/8313/2424/files/reina-rance…" at bounding box center [176, 446] width 222 height 230
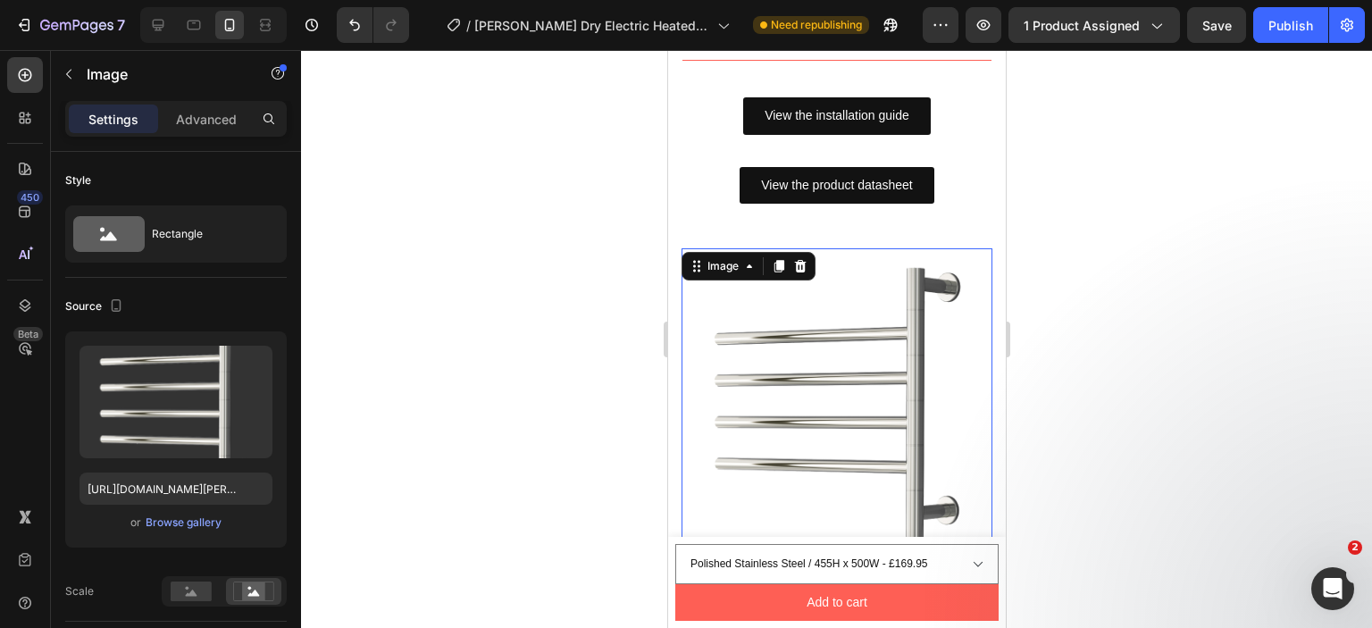
scroll to position [1787, 0]
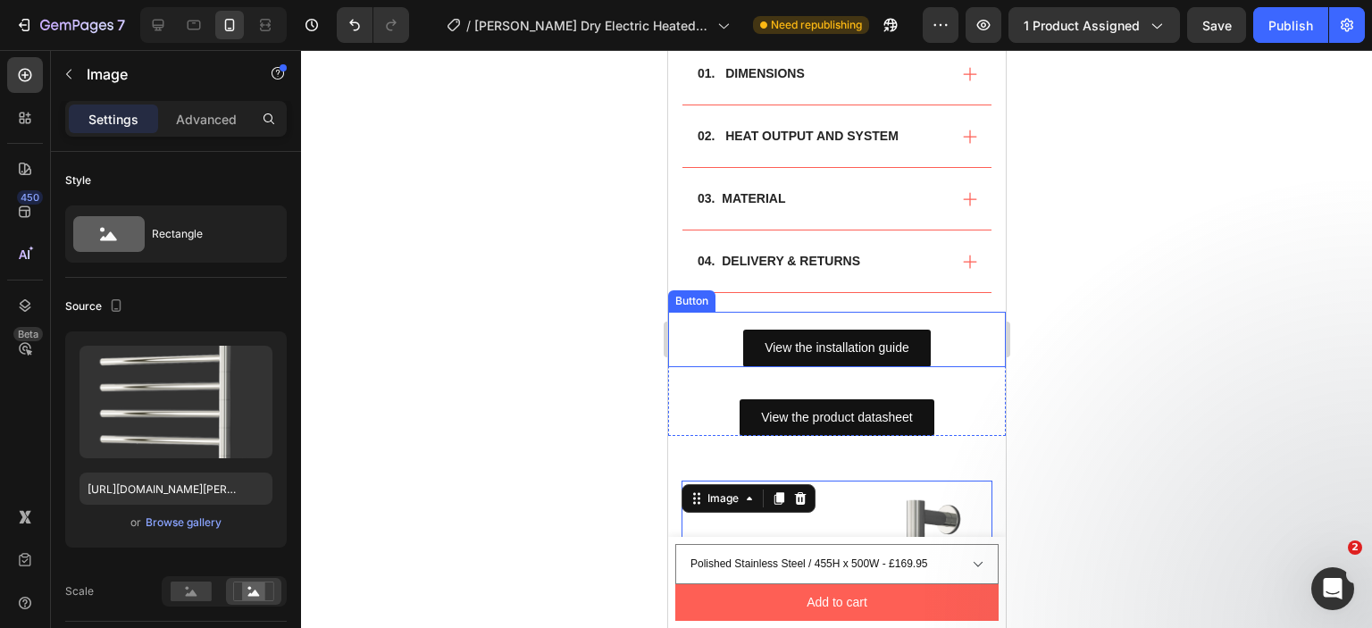
click at [699, 338] on div "View the installation guide Button" at bounding box center [836, 339] width 338 height 54
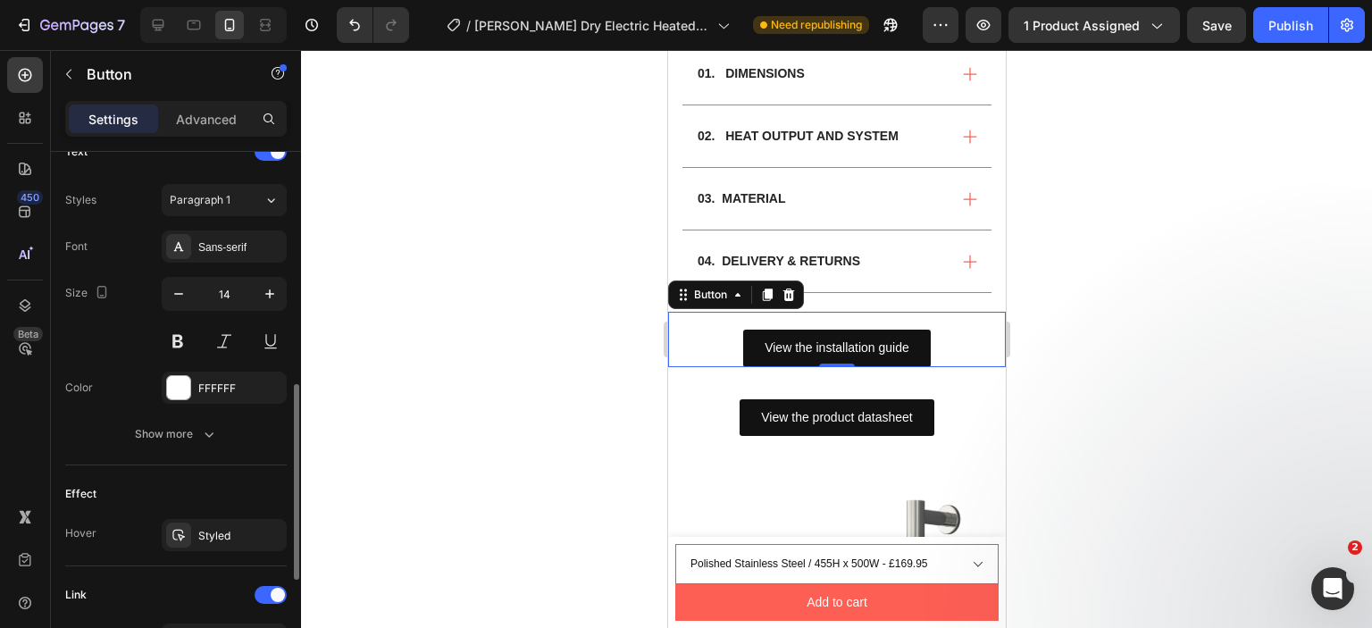
scroll to position [890, 0]
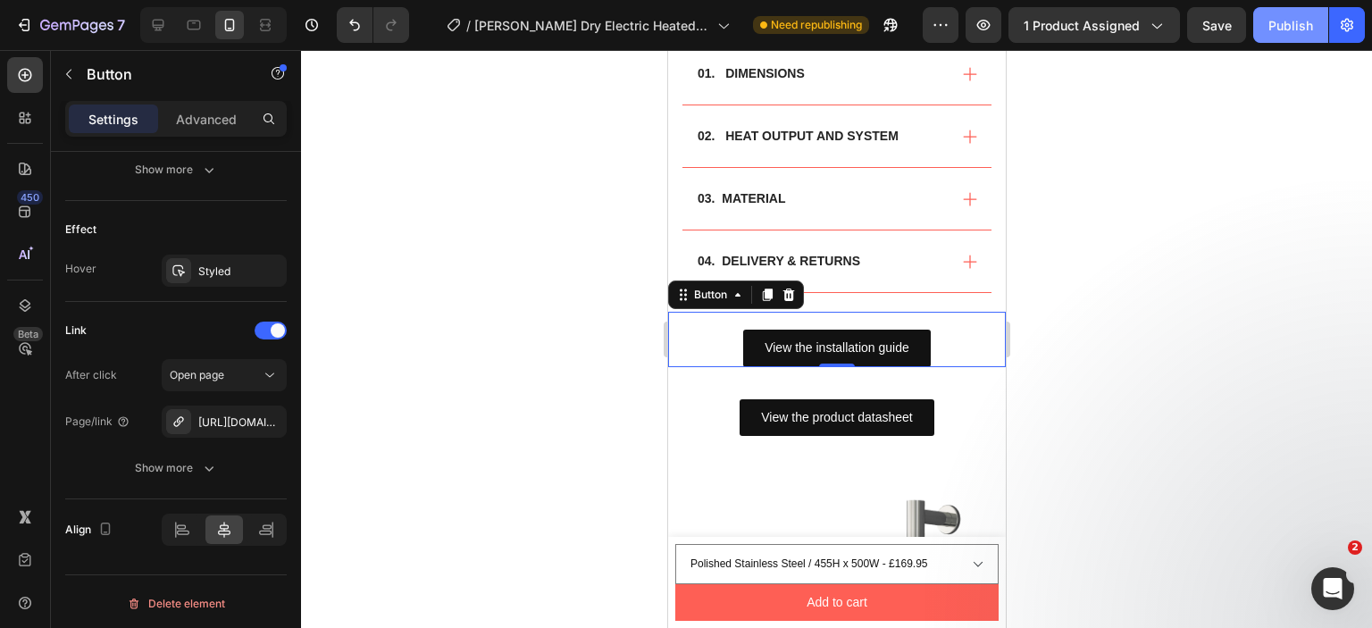
click at [1269, 31] on button "Publish" at bounding box center [1290, 25] width 75 height 36
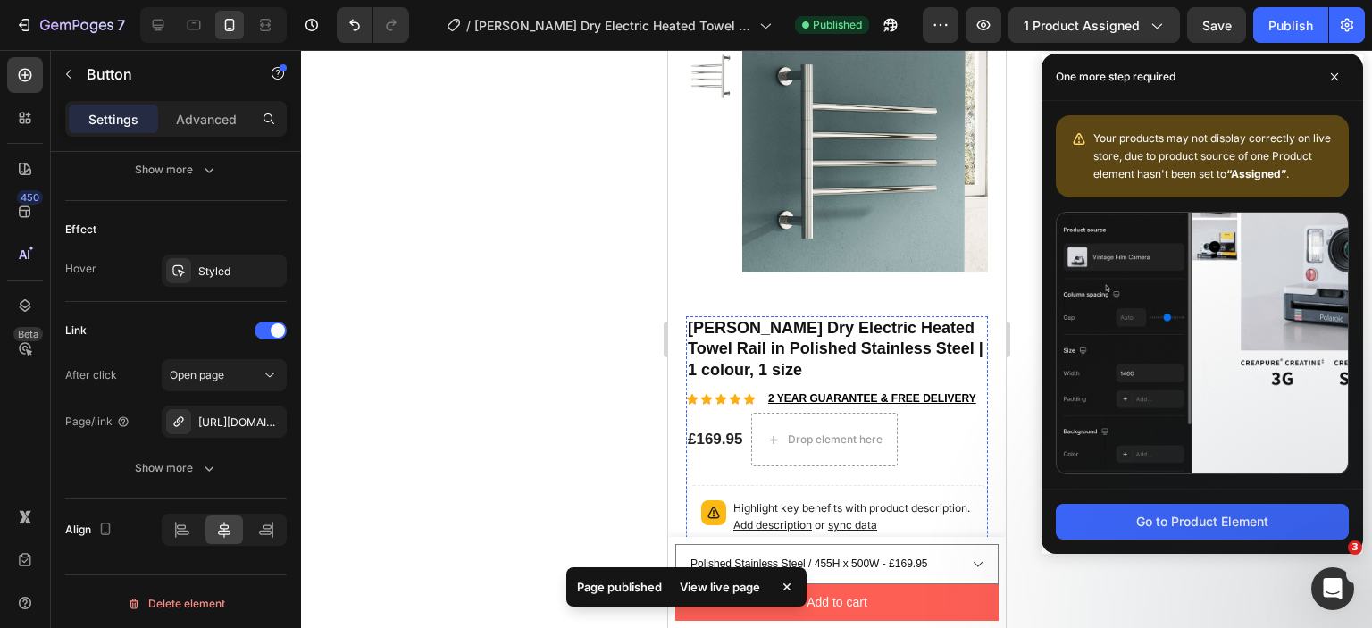
scroll to position [0, 0]
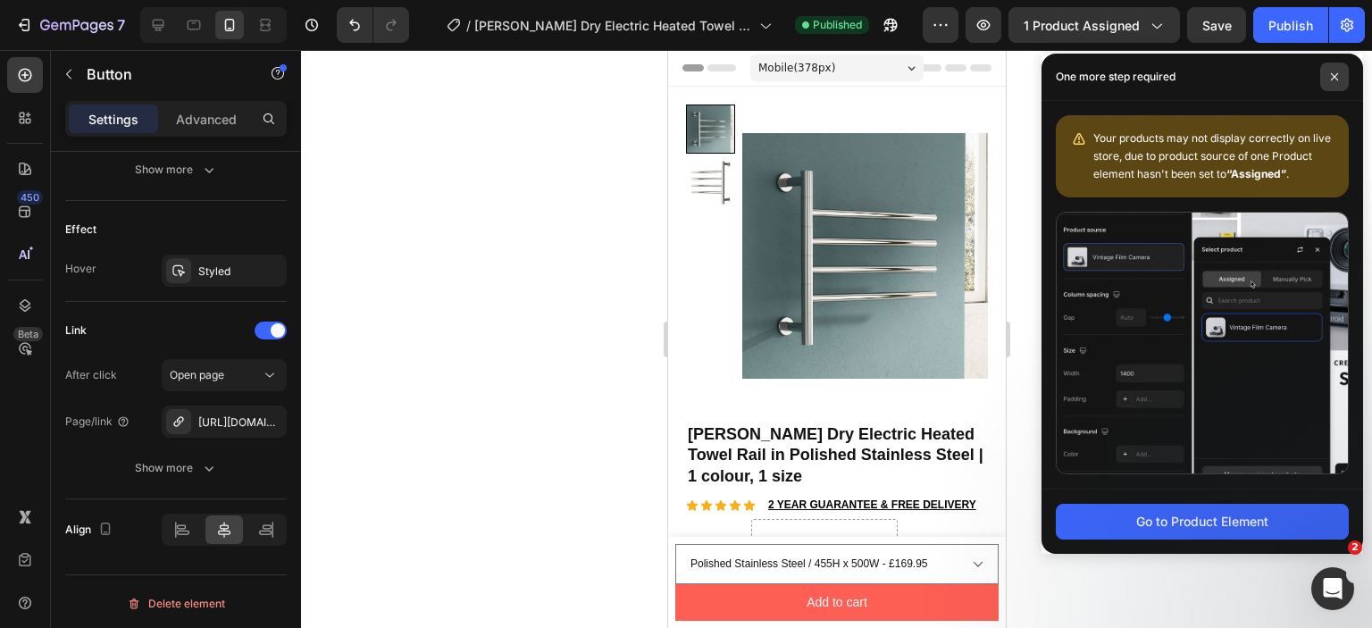
click at [1336, 81] on span at bounding box center [1334, 77] width 29 height 29
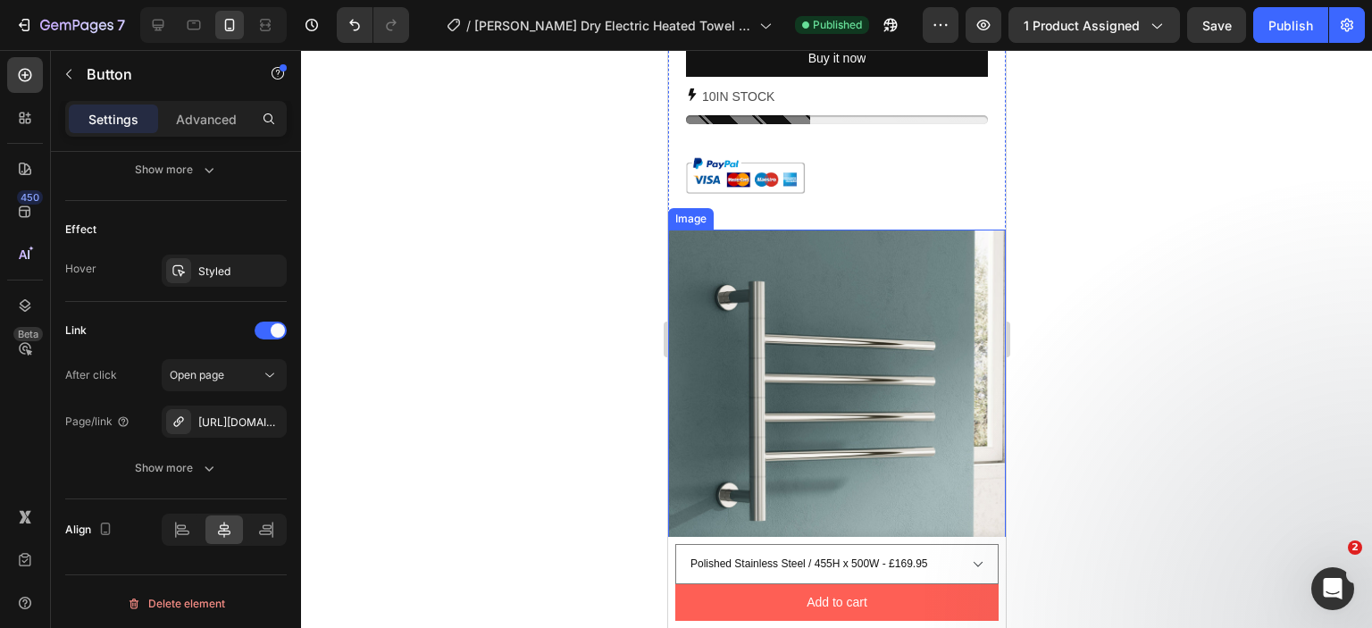
scroll to position [1429, 0]
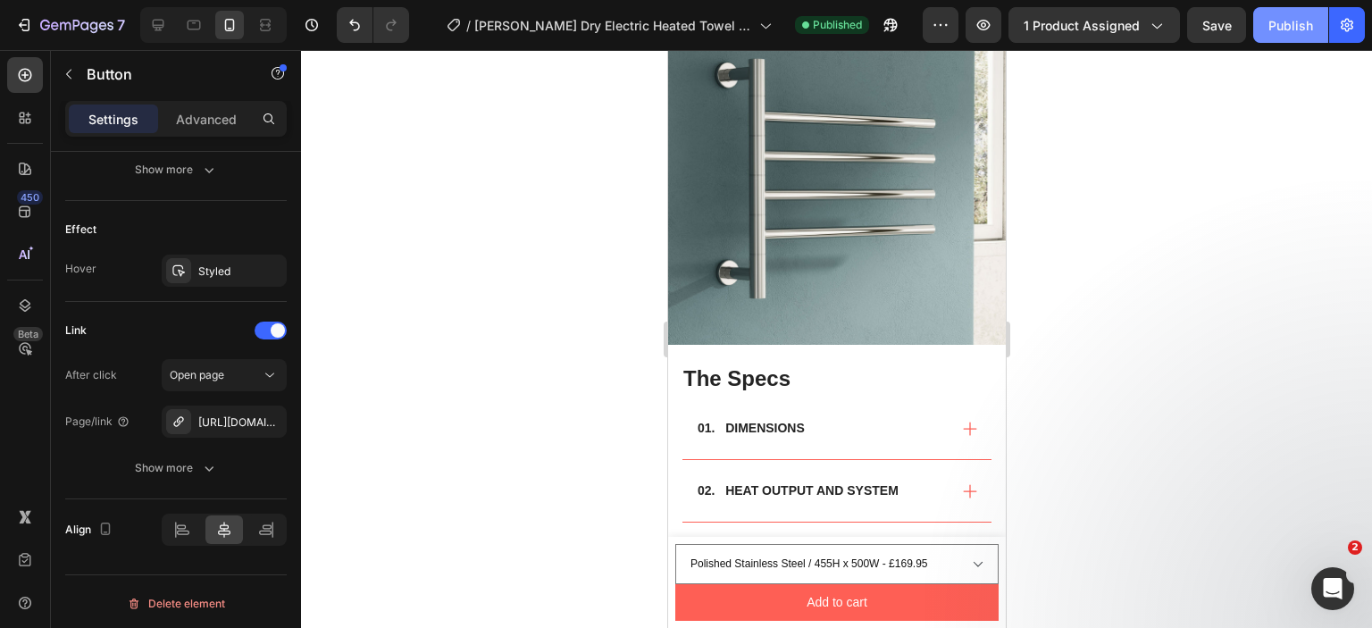
click at [1271, 34] on button "Publish" at bounding box center [1290, 25] width 75 height 36
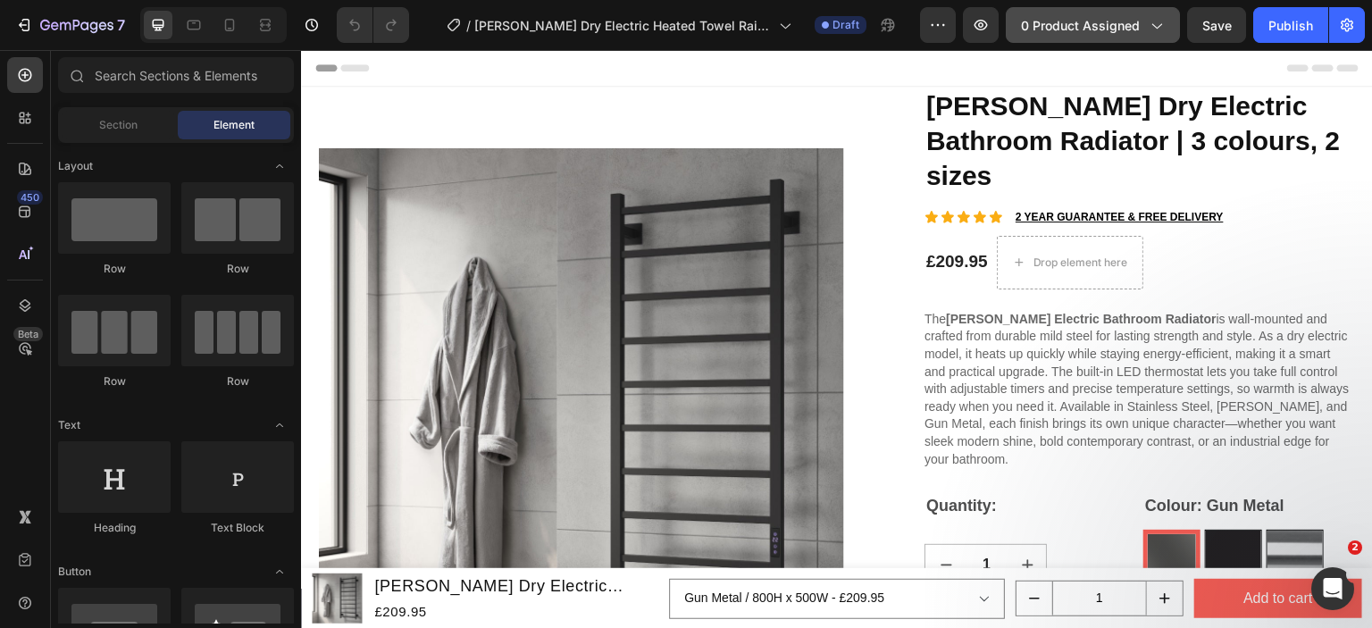
click at [1065, 37] on button "0 product assigned" at bounding box center [1093, 25] width 174 height 36
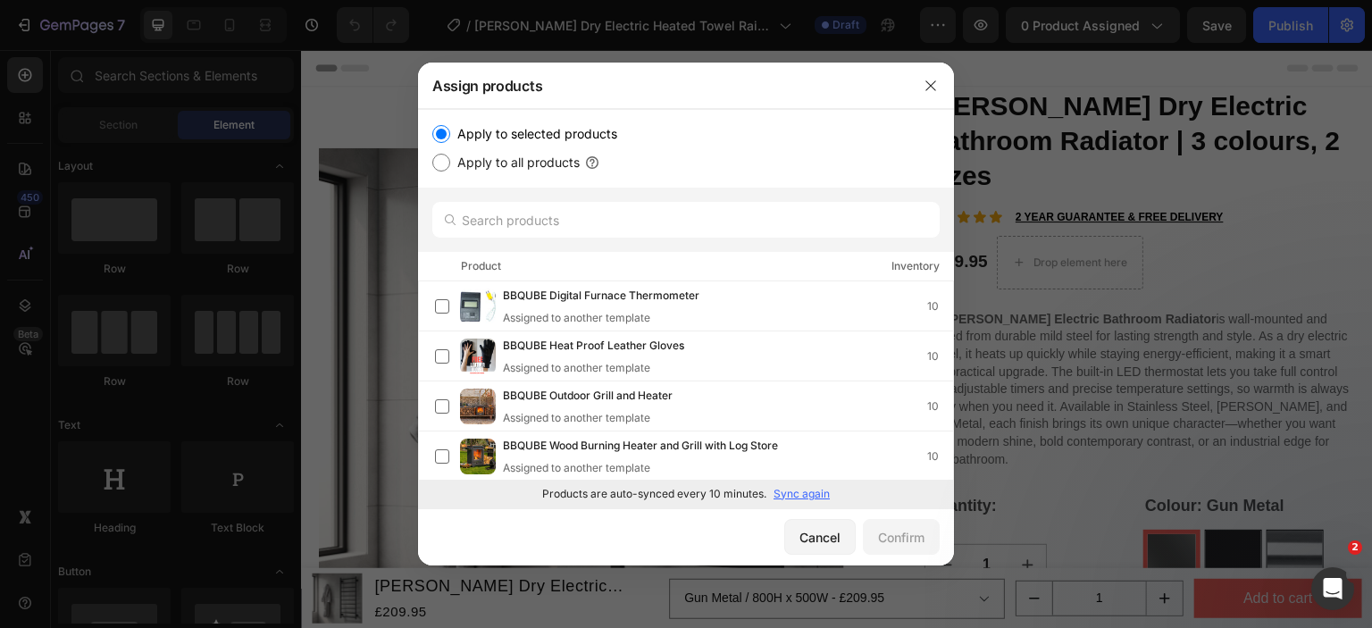
click at [623, 242] on div at bounding box center [686, 220] width 536 height 64
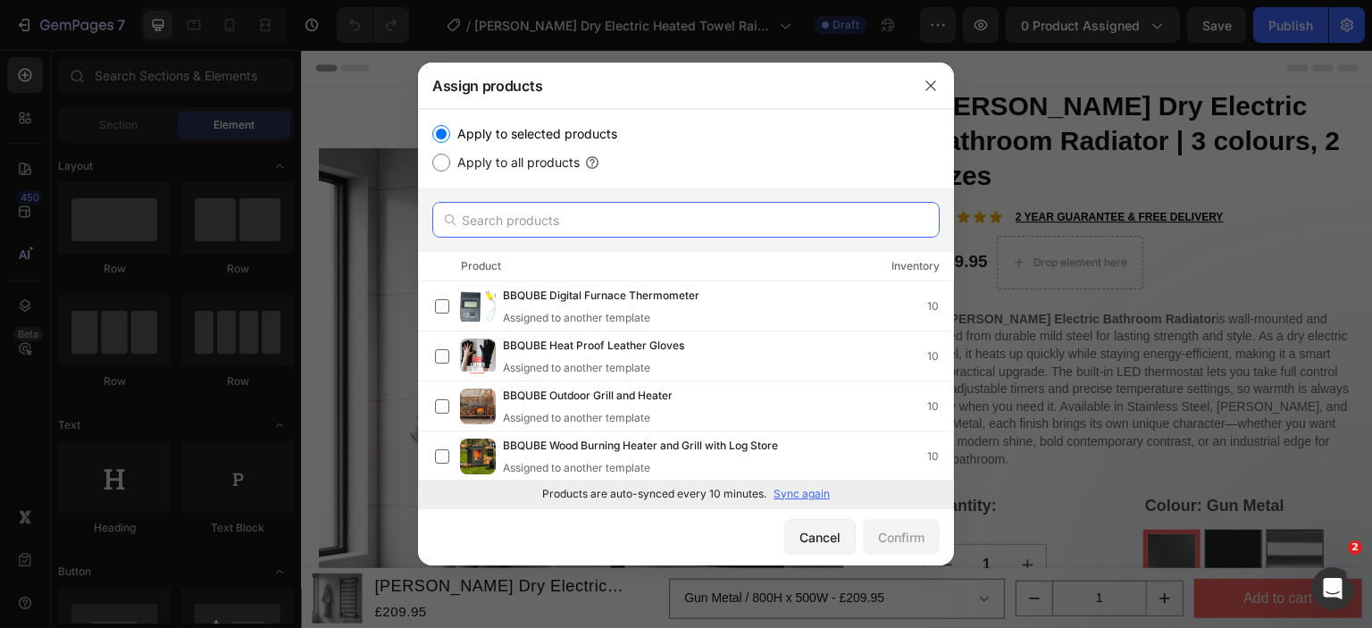
click at [636, 225] on input "text" at bounding box center [685, 220] width 507 height 36
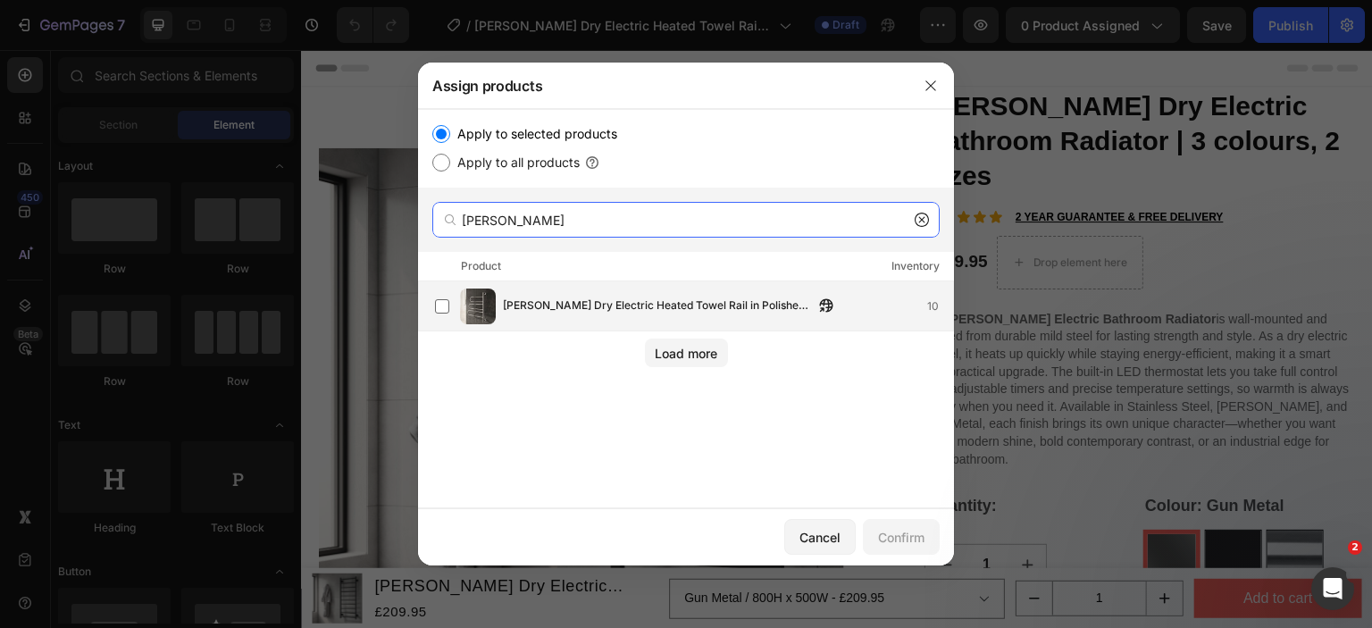
type input "[PERSON_NAME]"
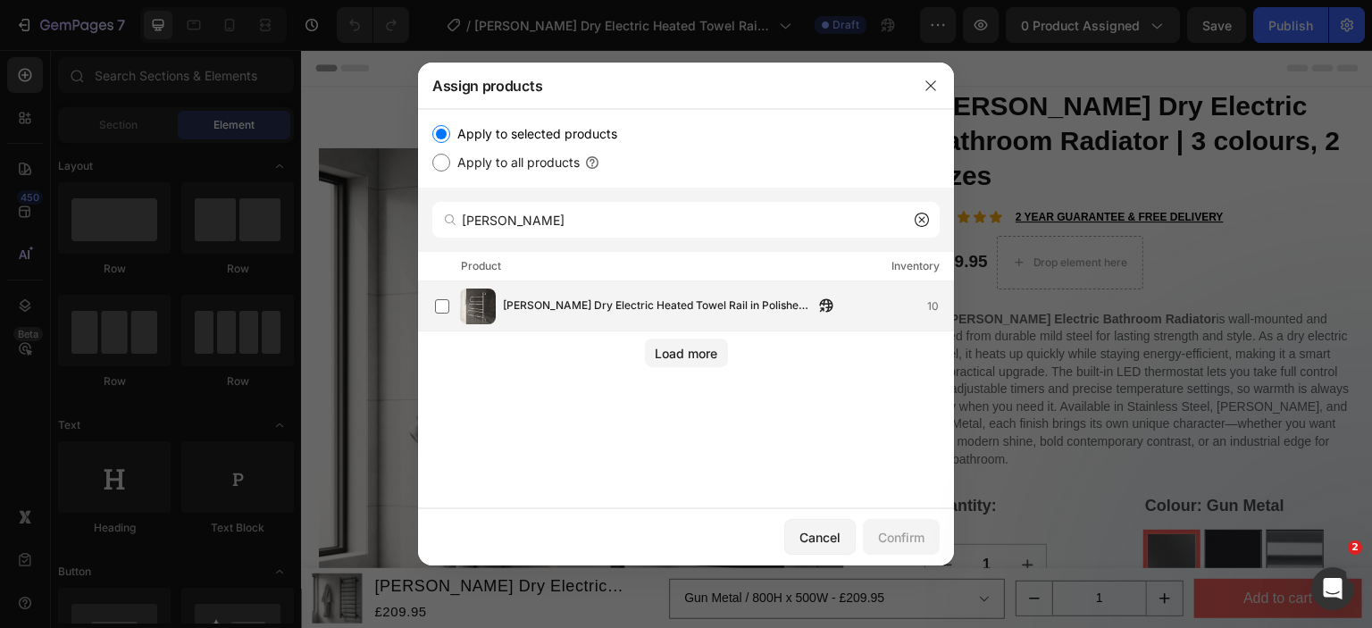
click at [500, 306] on div "[PERSON_NAME] Dry Electric Heated Towel Rail in Polished Stainless Steel 10" at bounding box center [694, 307] width 518 height 36
click at [897, 531] on div "Confirm" at bounding box center [901, 537] width 46 height 19
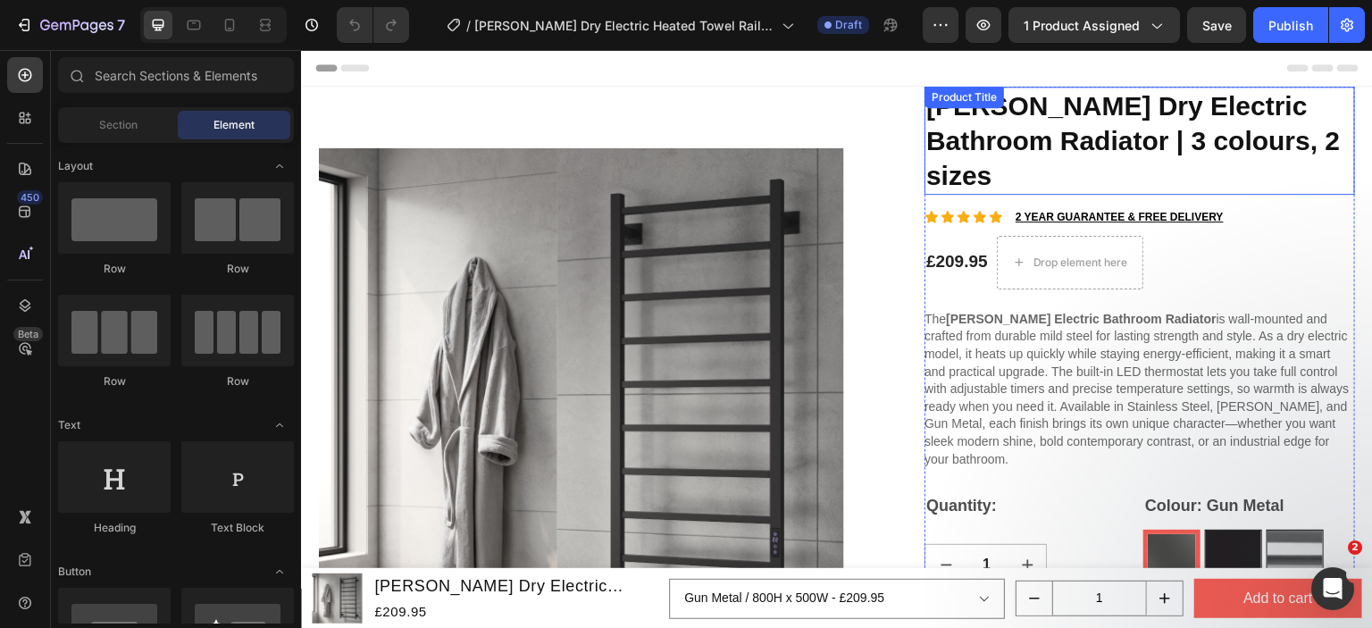
click at [989, 131] on h1 "[PERSON_NAME] Dry Electric Bathroom Radiator | 3 colours, 2 sizes" at bounding box center [1140, 141] width 431 height 108
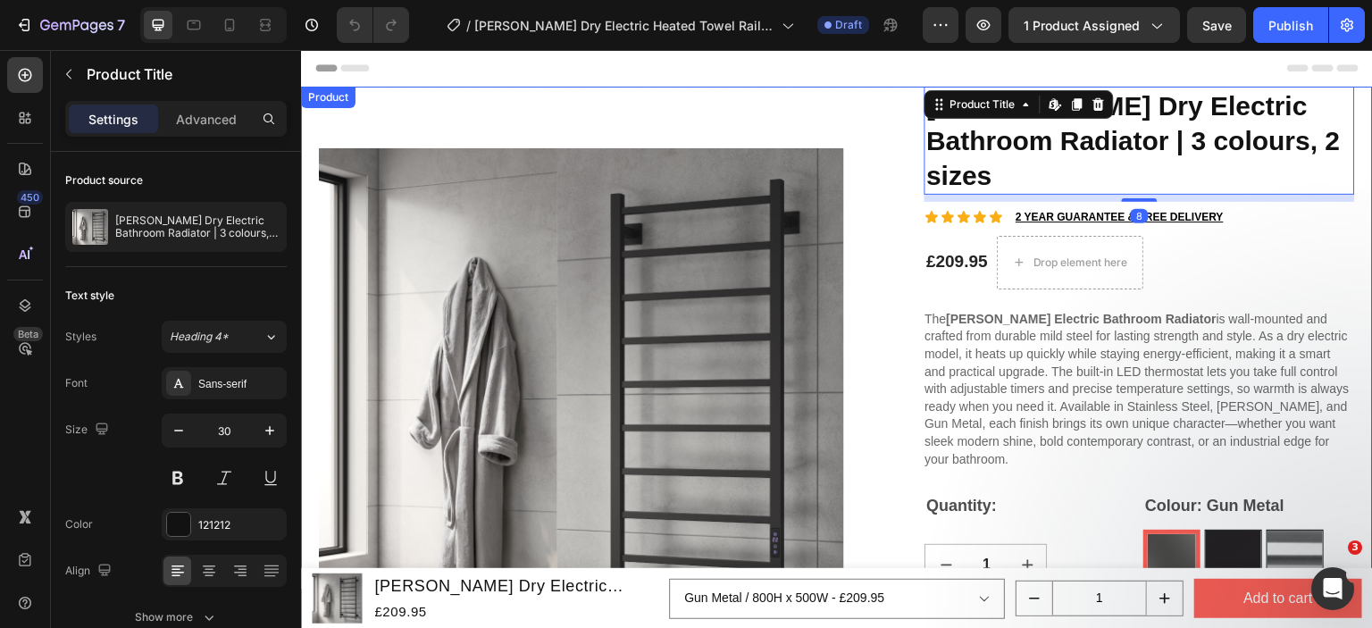
click at [869, 155] on div "Product Images Reina Velino Dry Electric Bathroom Radiator | 3 colours, 2 sizes…" at bounding box center [837, 614] width 1072 height 1054
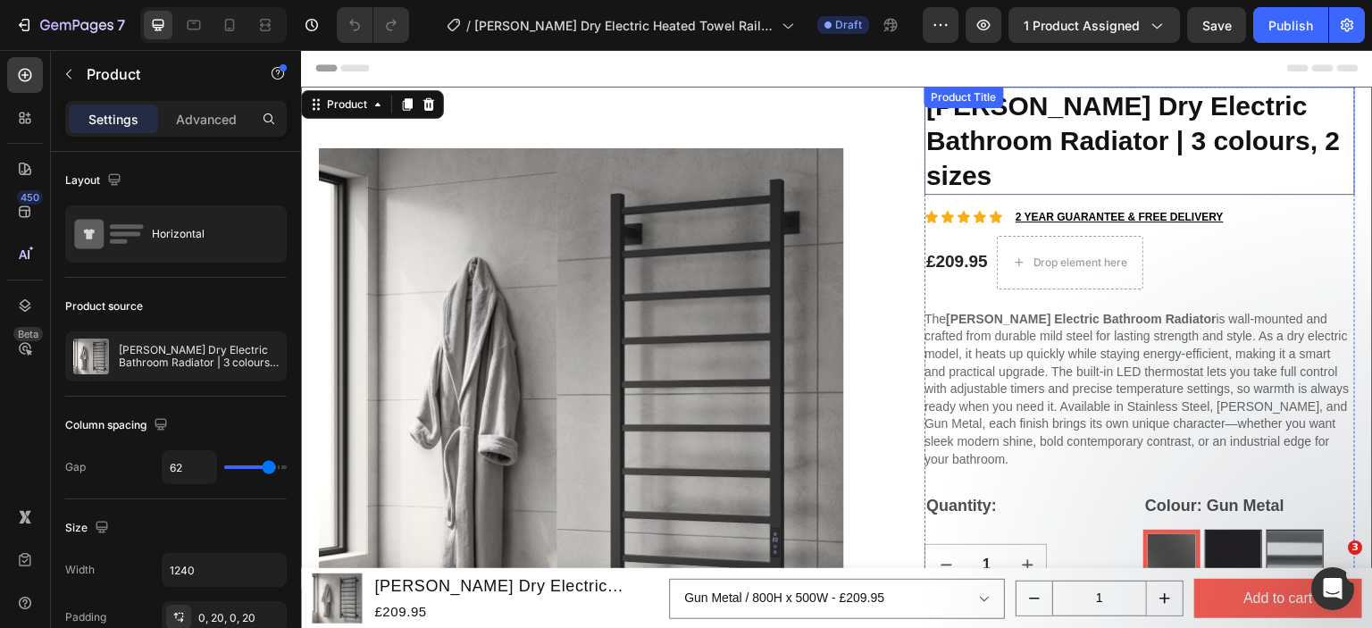
click at [941, 96] on div "Product Title" at bounding box center [964, 97] width 72 height 16
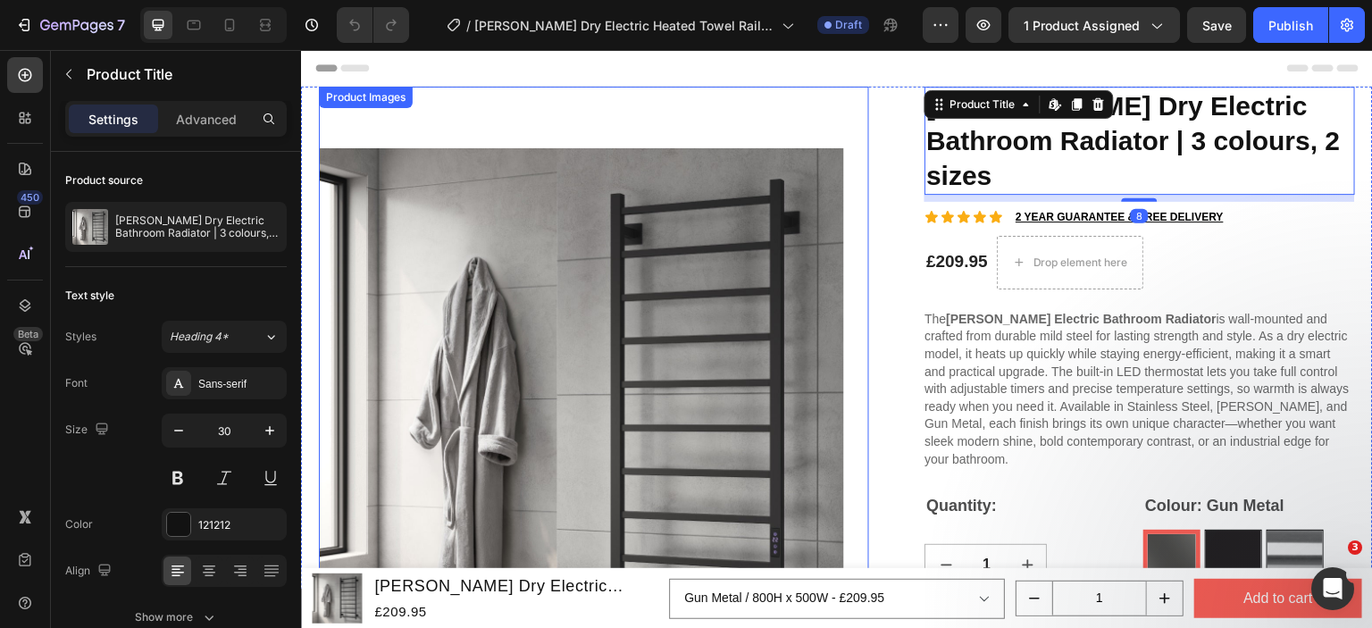
click at [342, 102] on div "Product Images" at bounding box center [365, 97] width 87 height 16
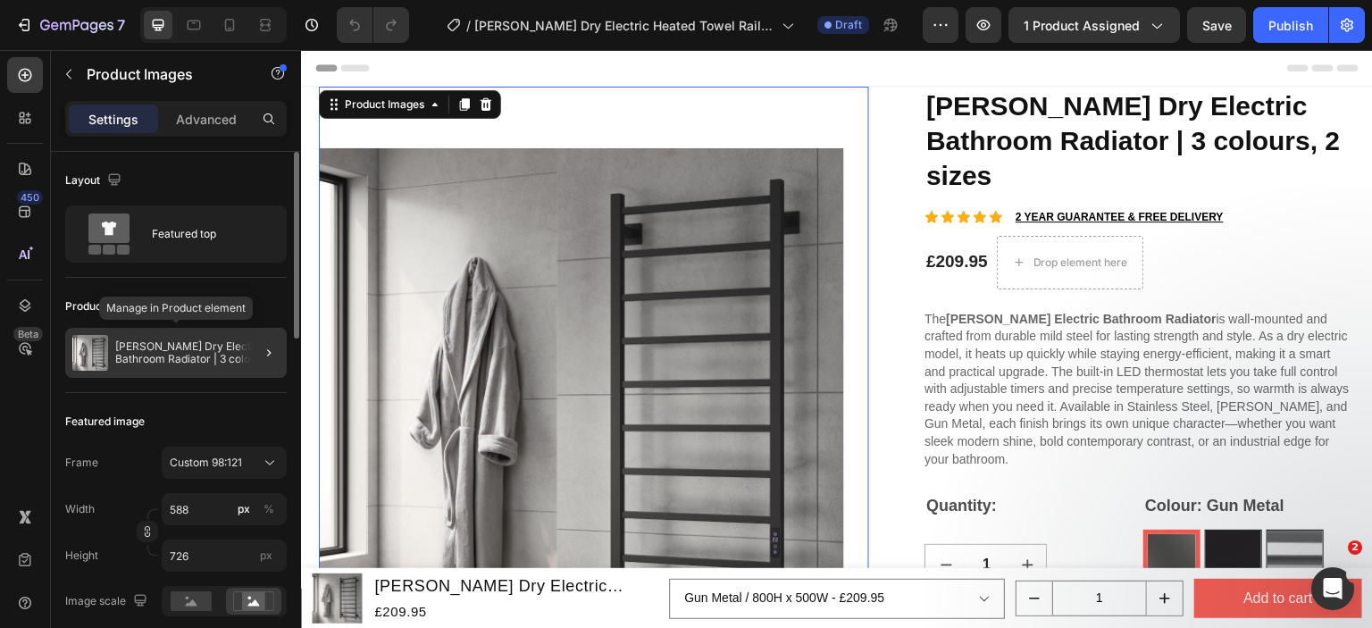
click at [180, 331] on div "[PERSON_NAME] Dry Electric Bathroom Radiator | 3 colours, 2 sizes" at bounding box center [176, 353] width 222 height 50
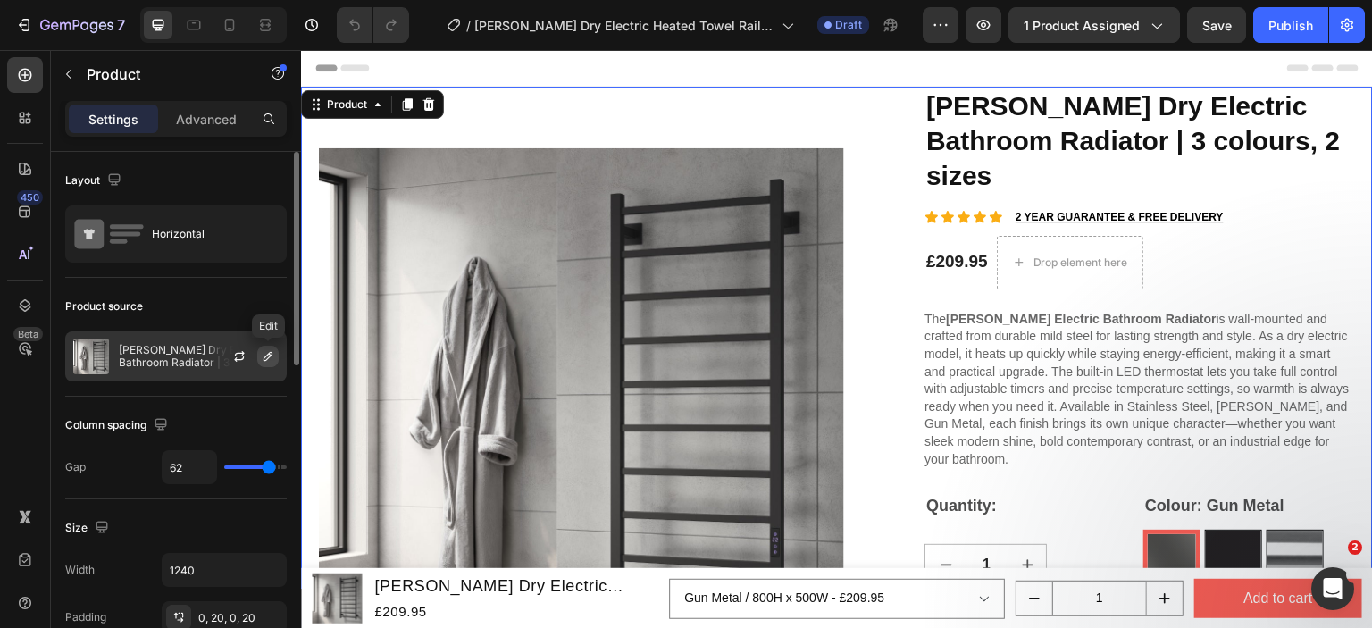
click at [265, 354] on icon "button" at bounding box center [268, 356] width 14 height 14
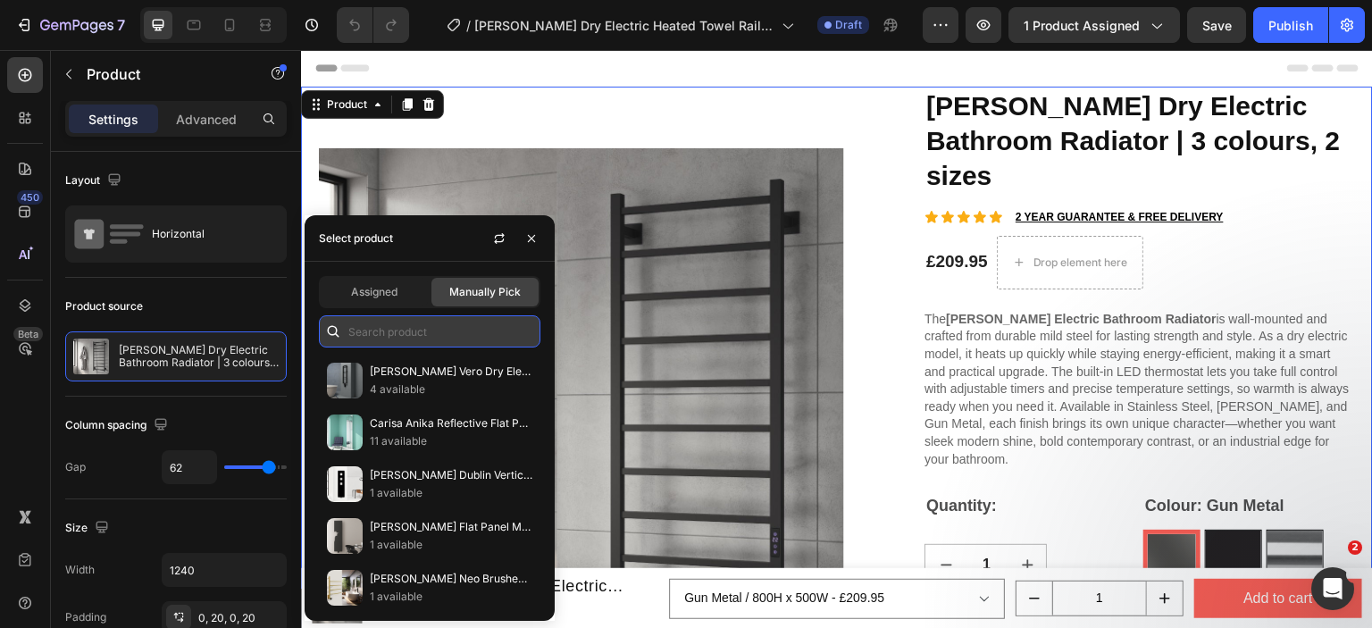
click at [397, 324] on input "text" at bounding box center [430, 331] width 222 height 32
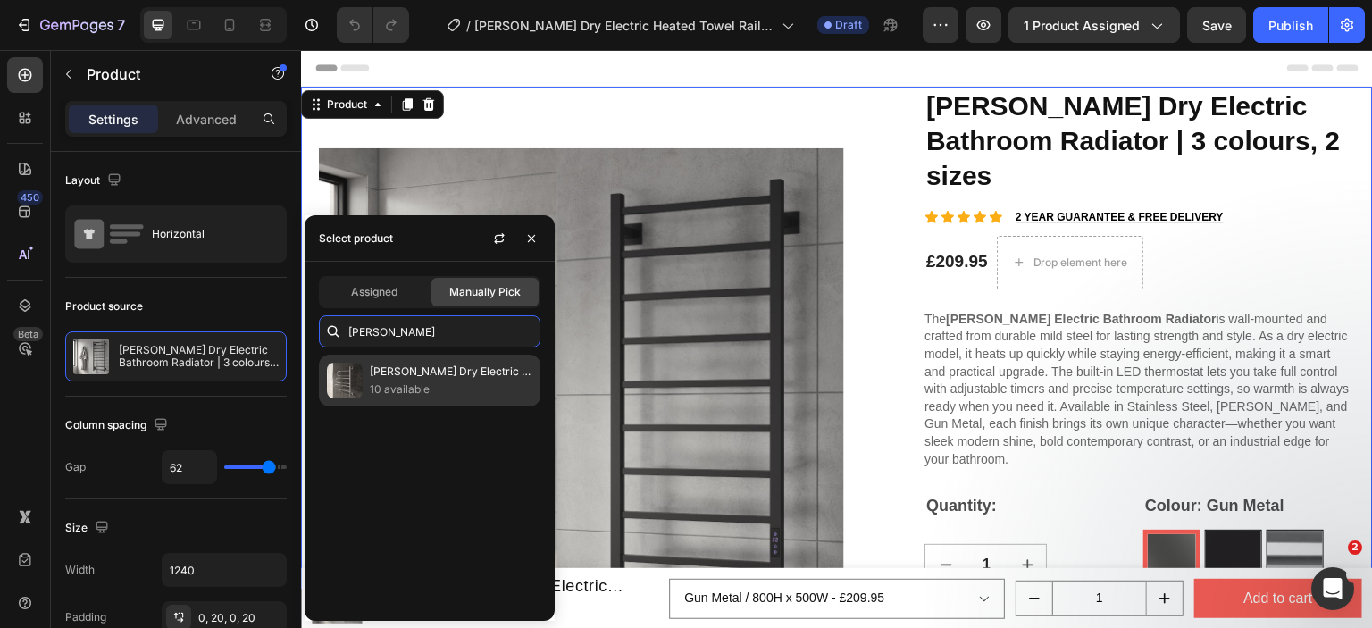
type input "reina orne"
click at [402, 389] on p "10 available" at bounding box center [451, 390] width 163 height 18
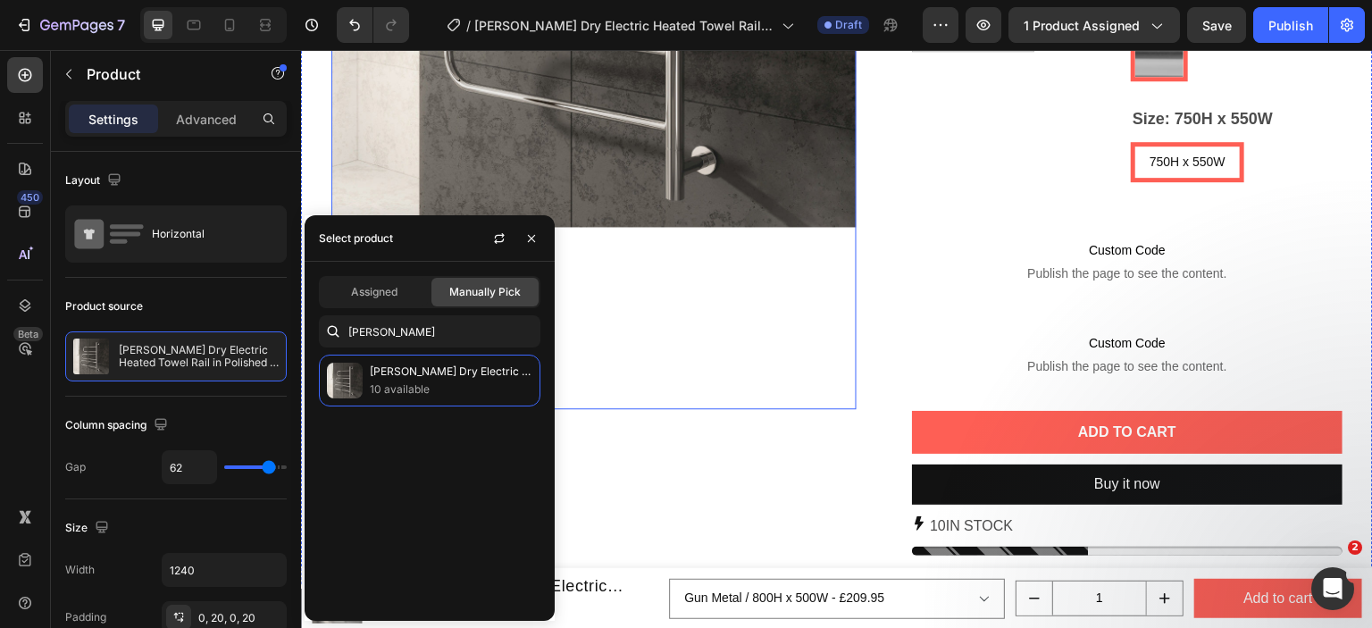
scroll to position [179, 0]
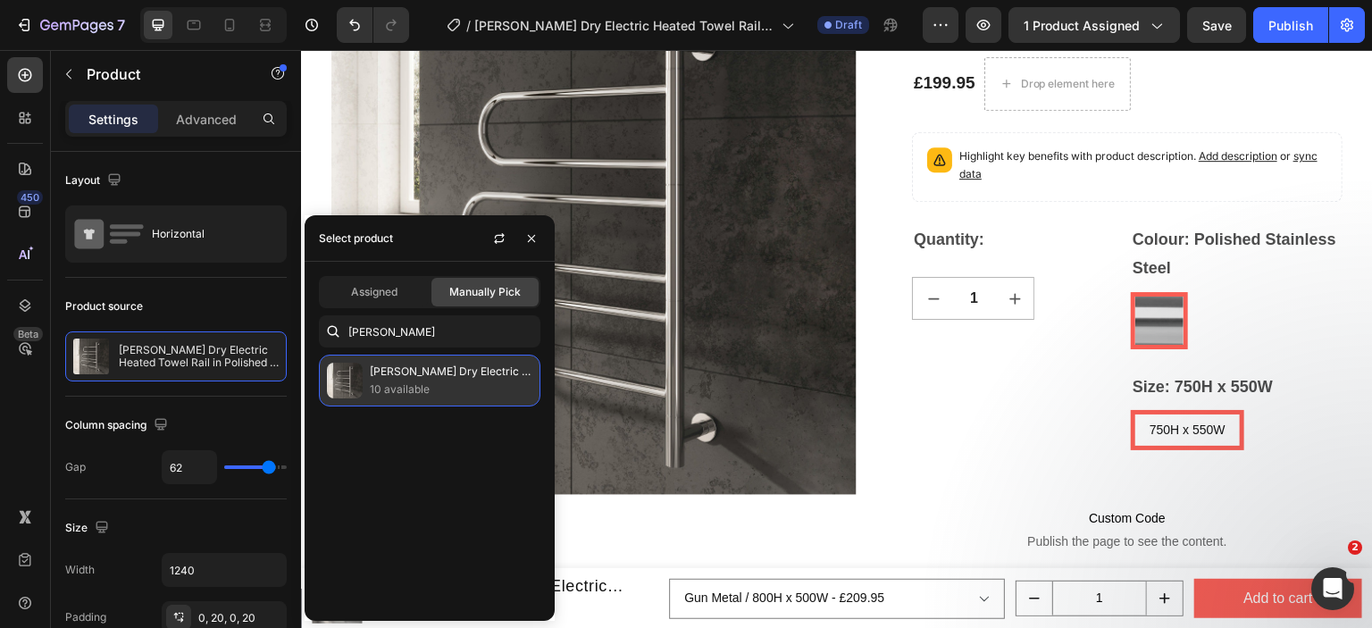
click at [454, 386] on p "10 available" at bounding box center [451, 390] width 163 height 18
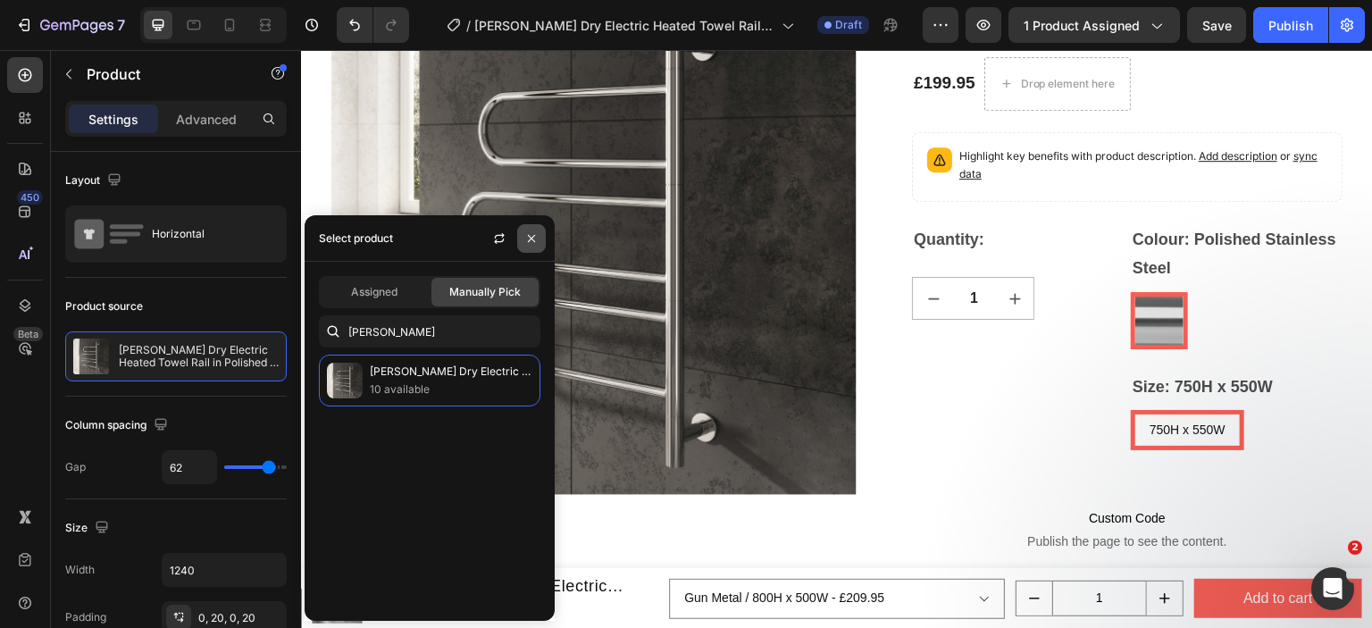
click at [527, 238] on icon "button" at bounding box center [531, 238] width 14 height 14
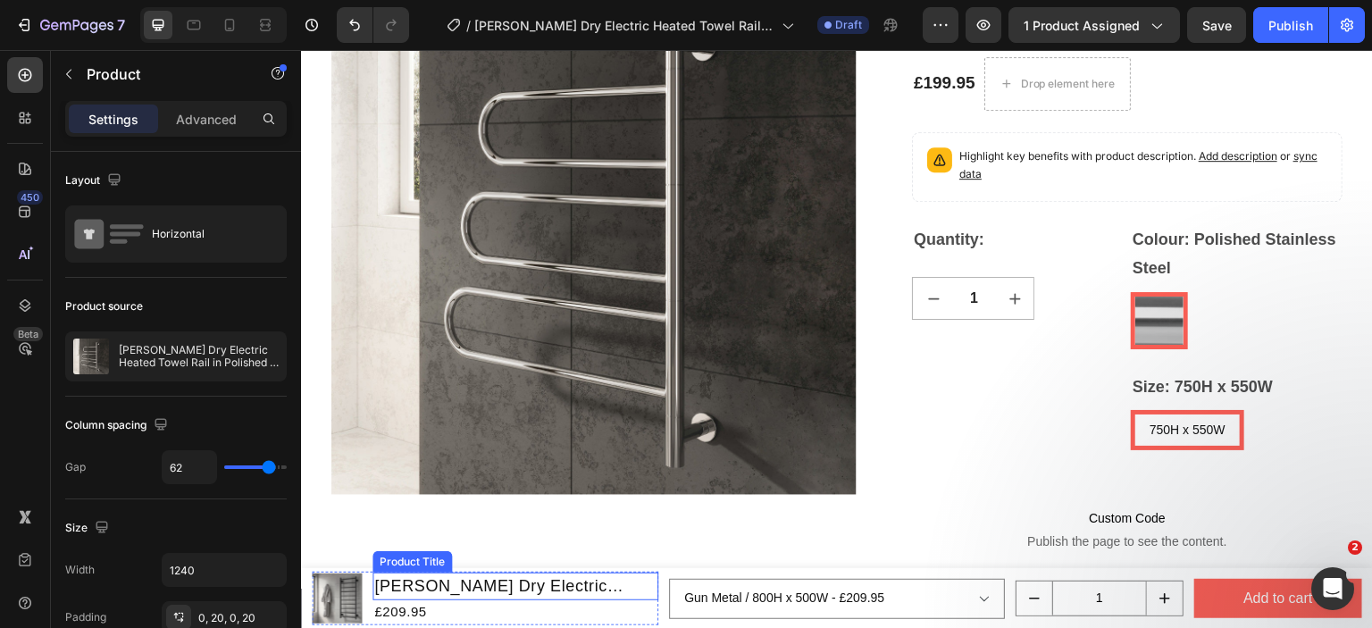
click at [482, 593] on h1 "[PERSON_NAME] Dry Electric Bathroom Radiator | 3 colours, 2 sizes" at bounding box center [515, 587] width 286 height 28
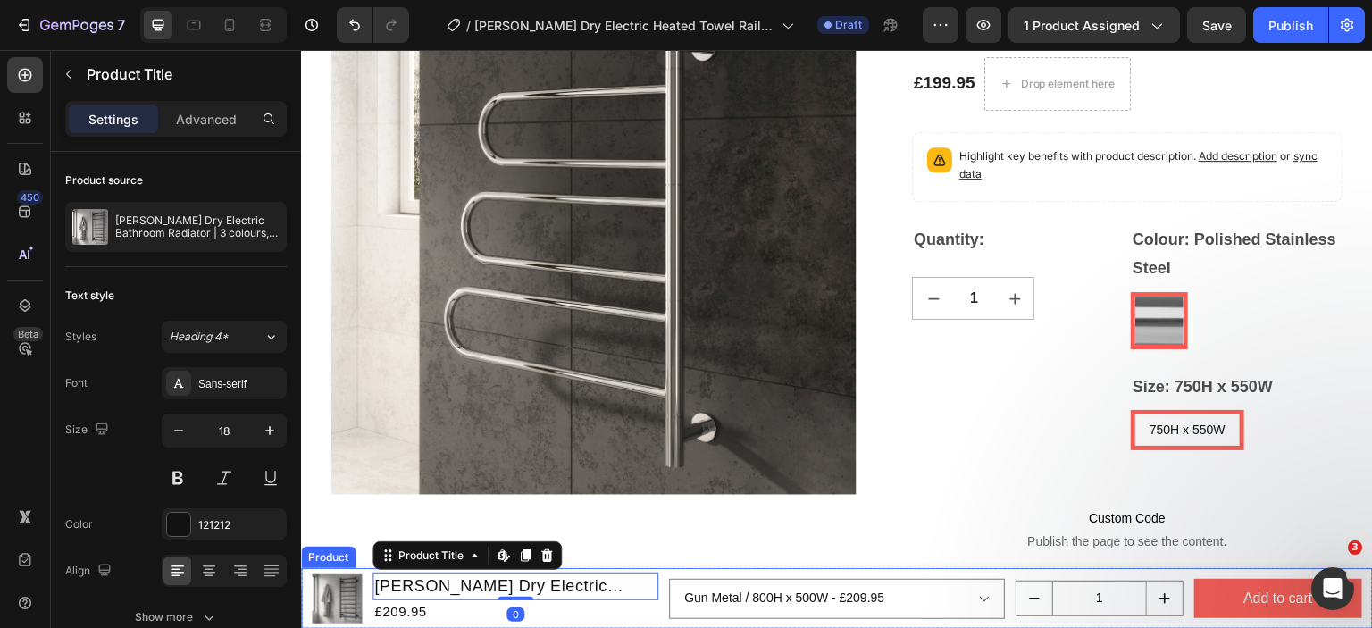
click at [318, 560] on div "Product" at bounding box center [328, 557] width 47 height 16
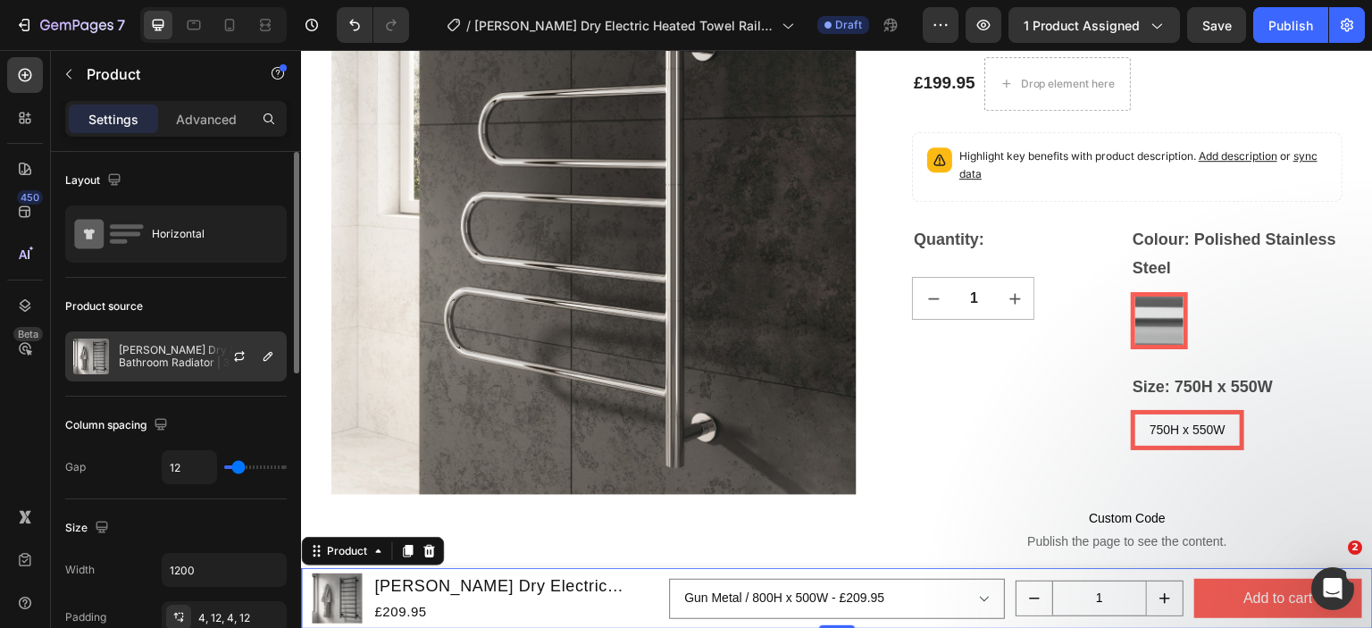
click at [151, 355] on p "[PERSON_NAME] Dry Electric Bathroom Radiator | 3 colours, 2 sizes" at bounding box center [199, 356] width 160 height 25
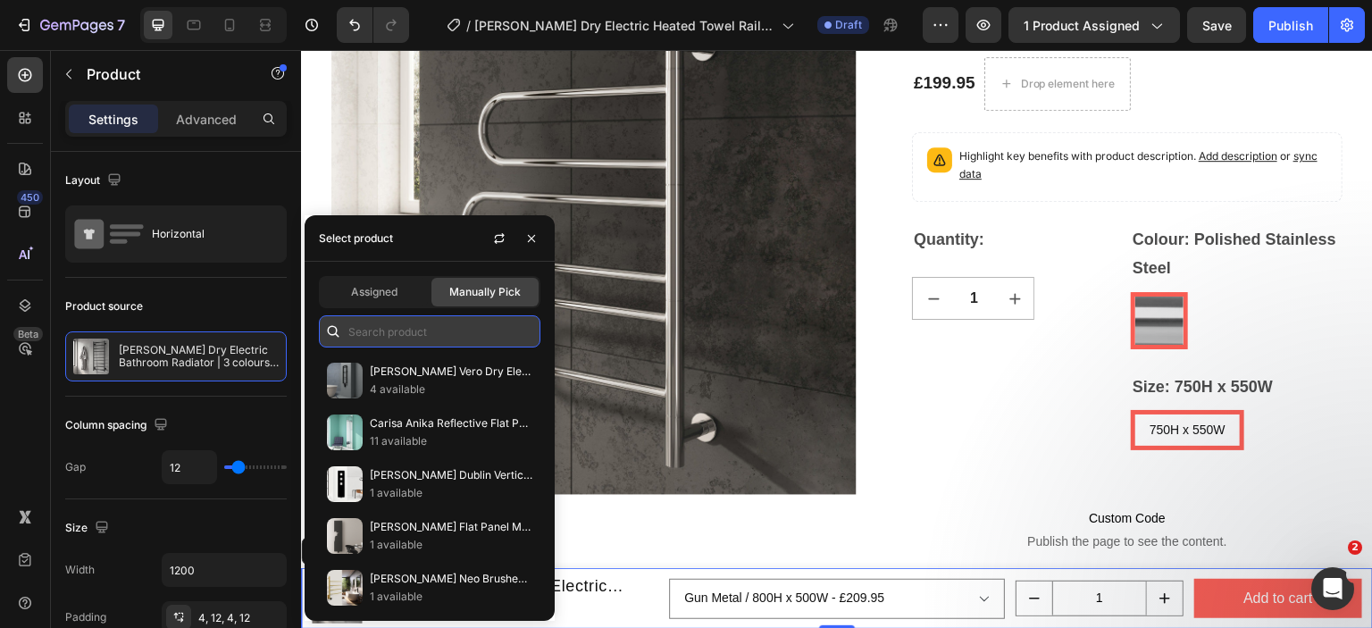
click at [362, 331] on input "text" at bounding box center [430, 331] width 222 height 32
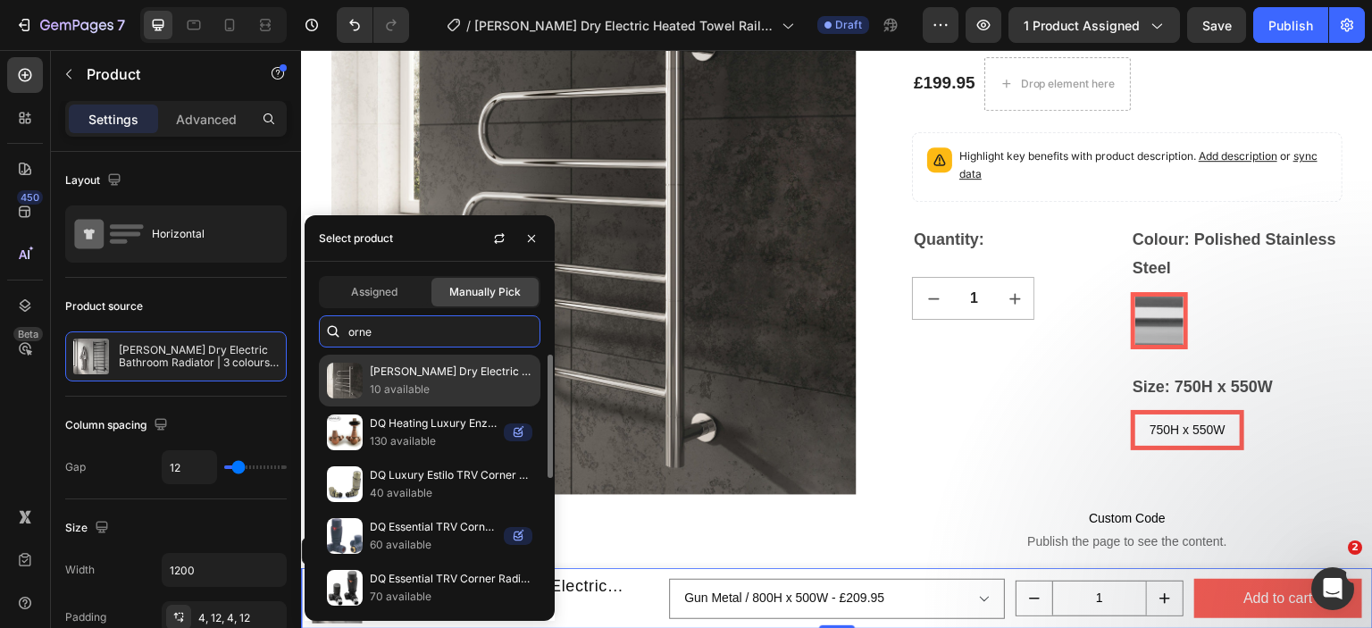
type input "orne"
click at [393, 383] on p "10 available" at bounding box center [451, 390] width 163 height 18
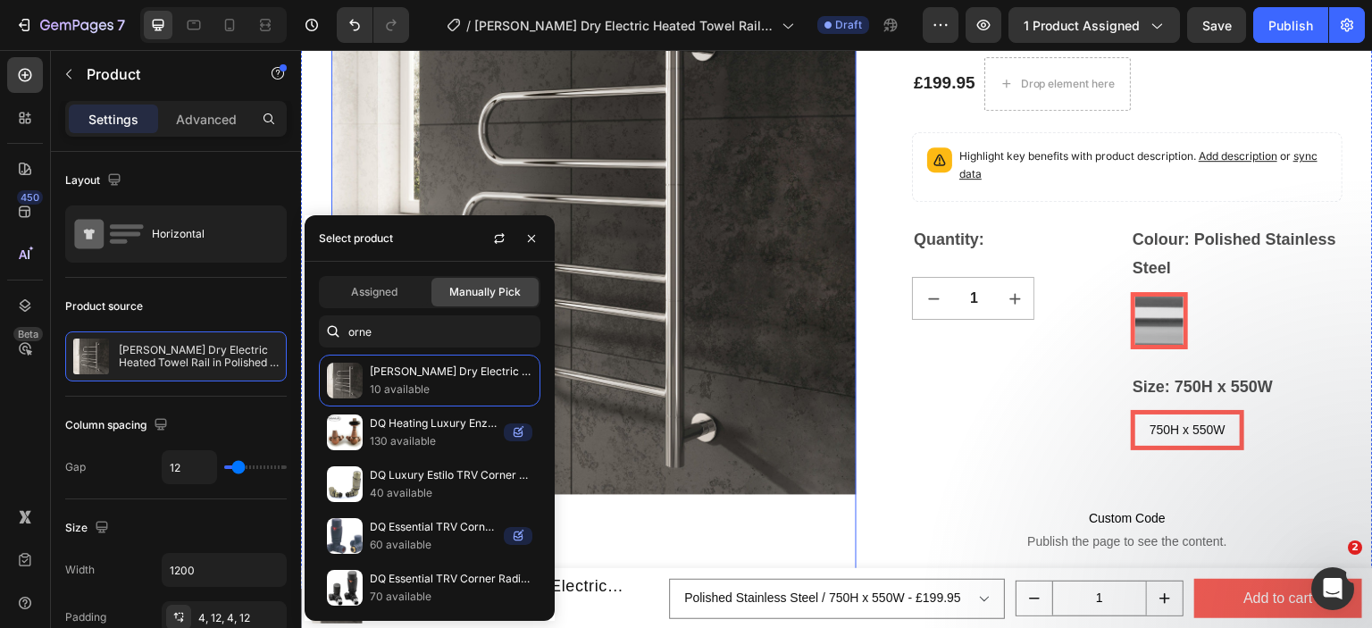
click at [803, 546] on img at bounding box center [593, 232] width 525 height 649
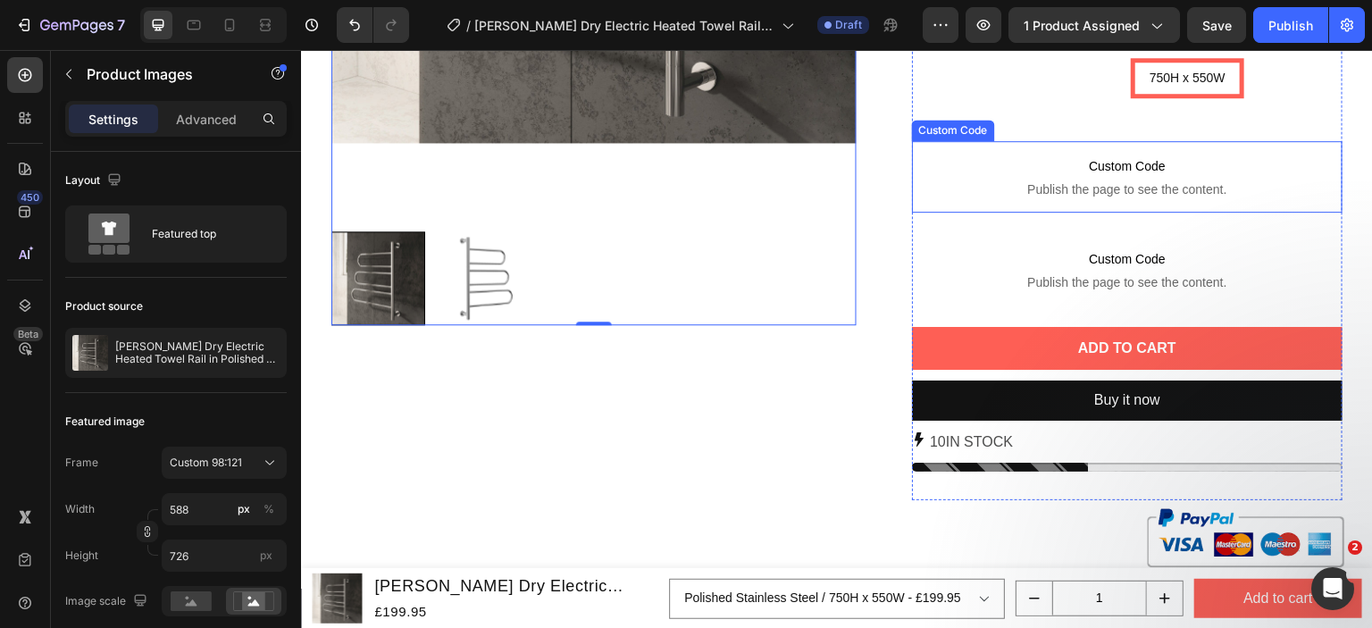
scroll to position [268, 0]
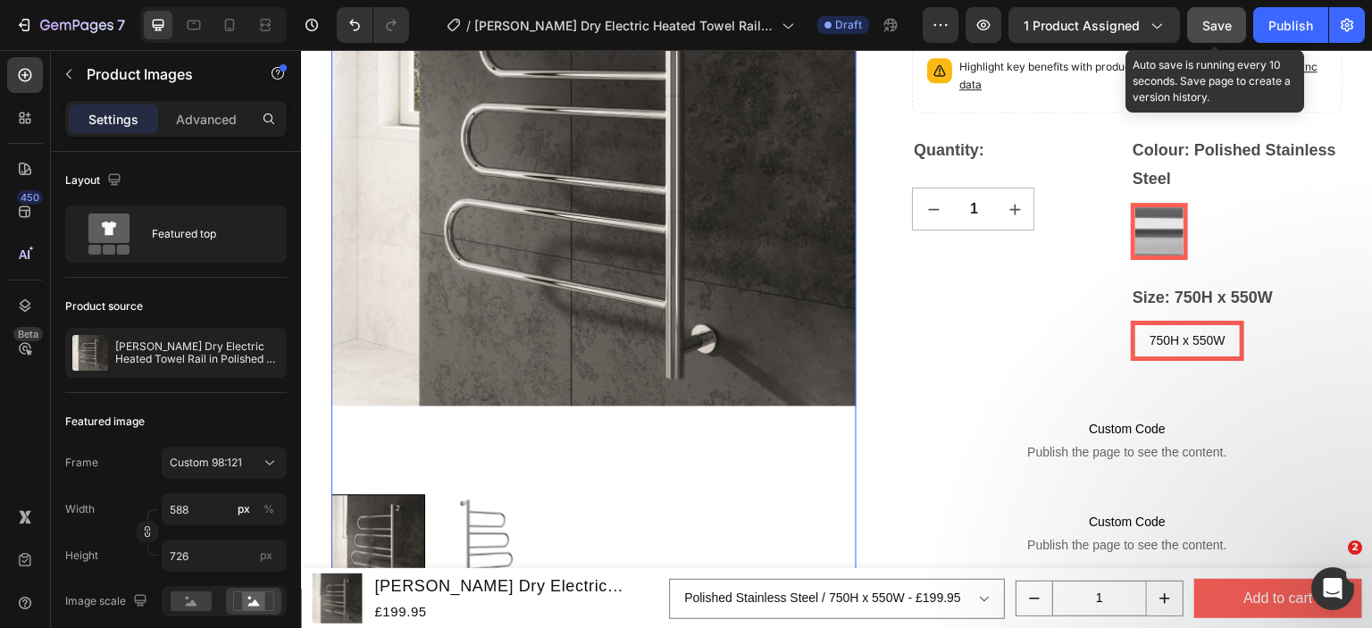
click at [1228, 34] on div "Save" at bounding box center [1216, 25] width 29 height 19
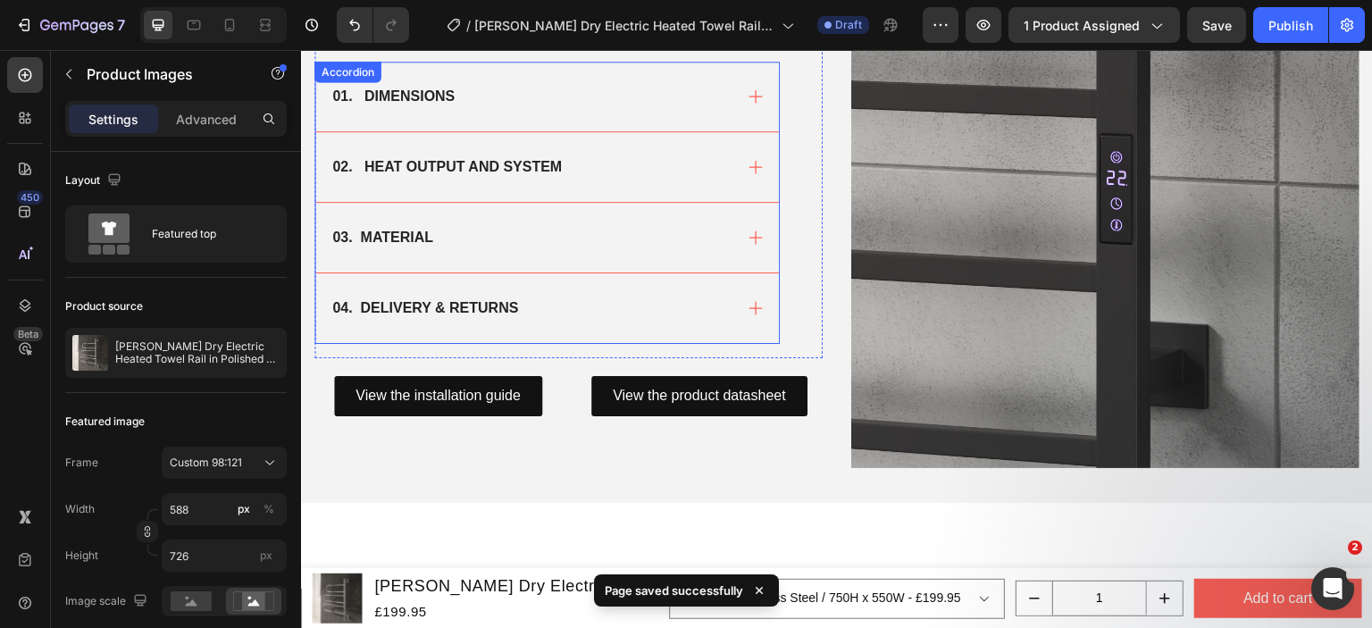
scroll to position [1161, 0]
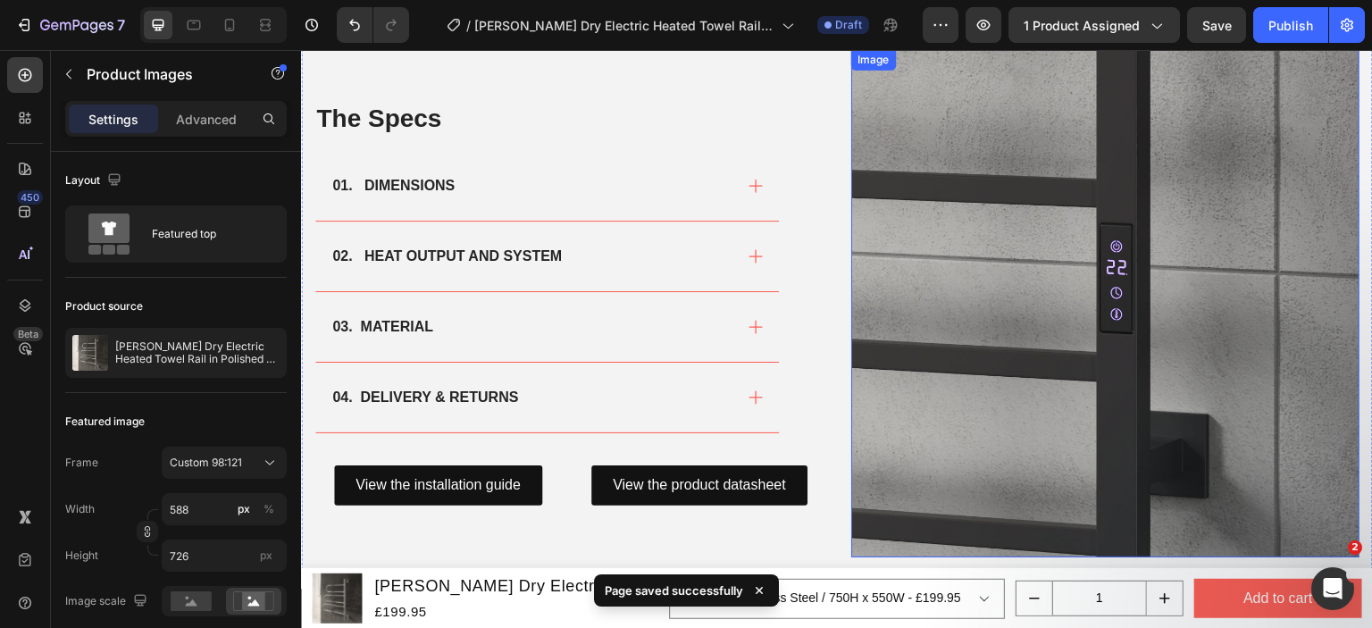
click at [925, 283] on img at bounding box center [1105, 303] width 508 height 508
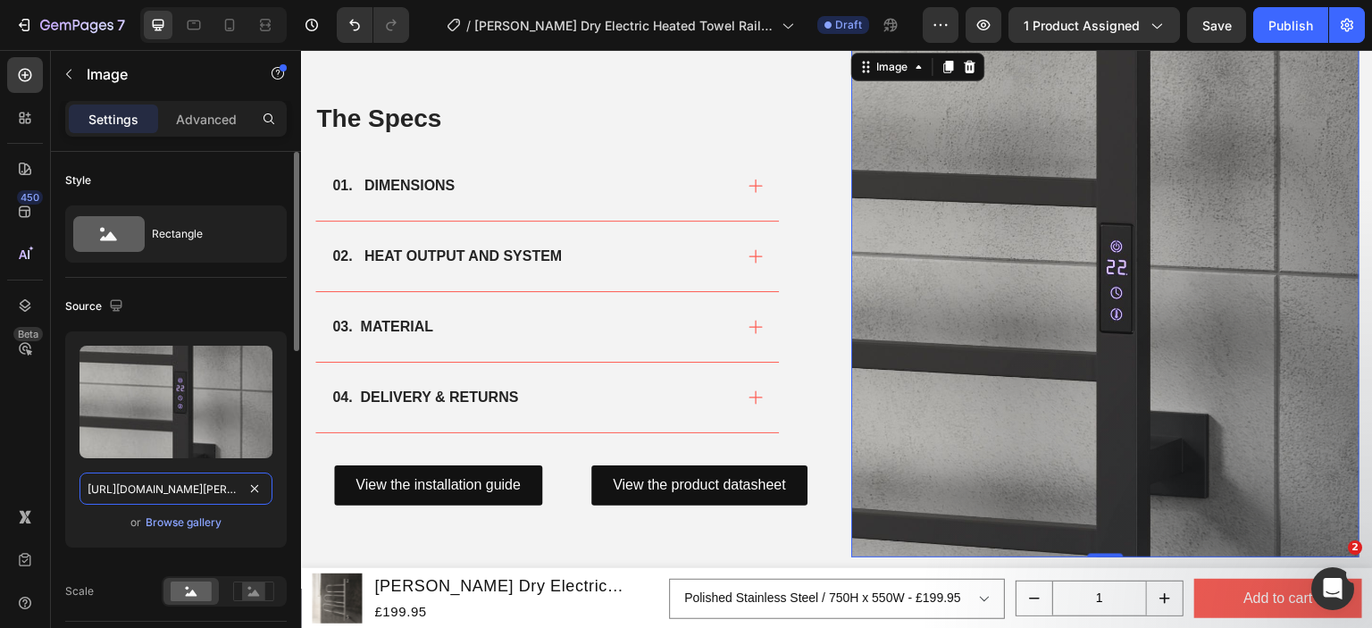
click at [177, 484] on input "[URL][DOMAIN_NAME][PERSON_NAME]" at bounding box center [175, 489] width 193 height 32
paste input "orne-750x500-polished-stainless-steel.png?v=1758569603"
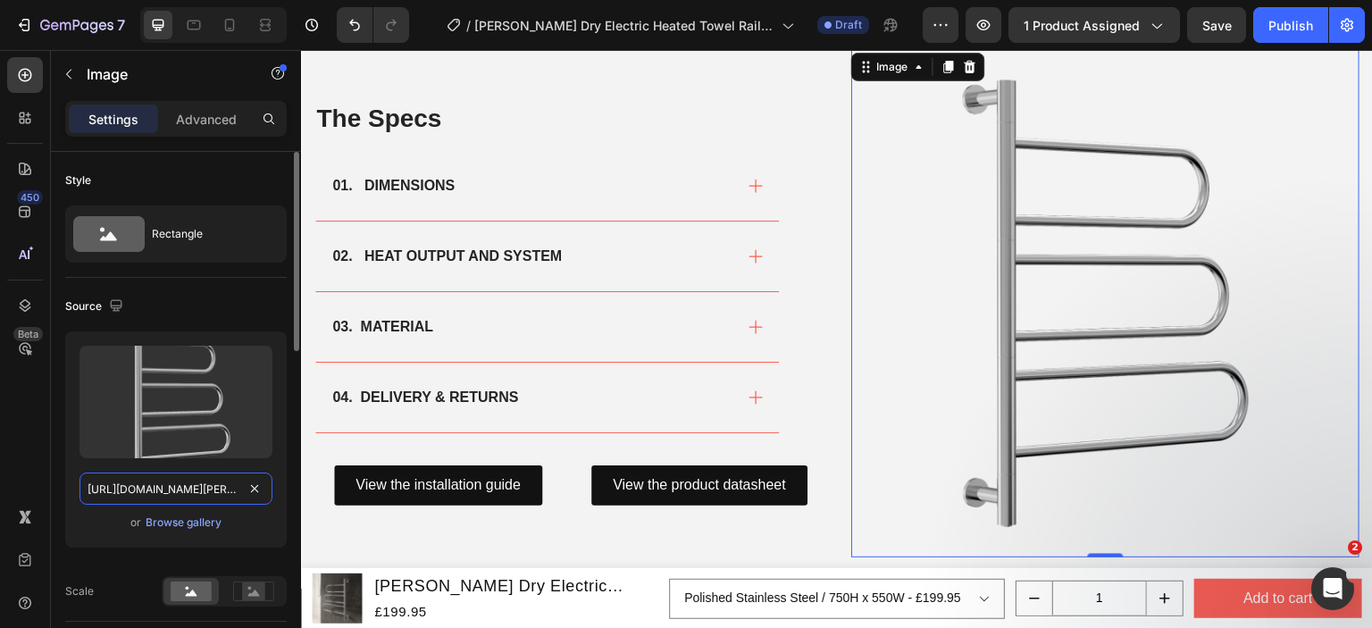
scroll to position [0, 466]
type input "https://cdn.shopify.com/s/files/1/0929/8313/2424/files/reina-orne-750x500-polis…"
click at [114, 521] on div "or Browse gallery" at bounding box center [175, 522] width 193 height 21
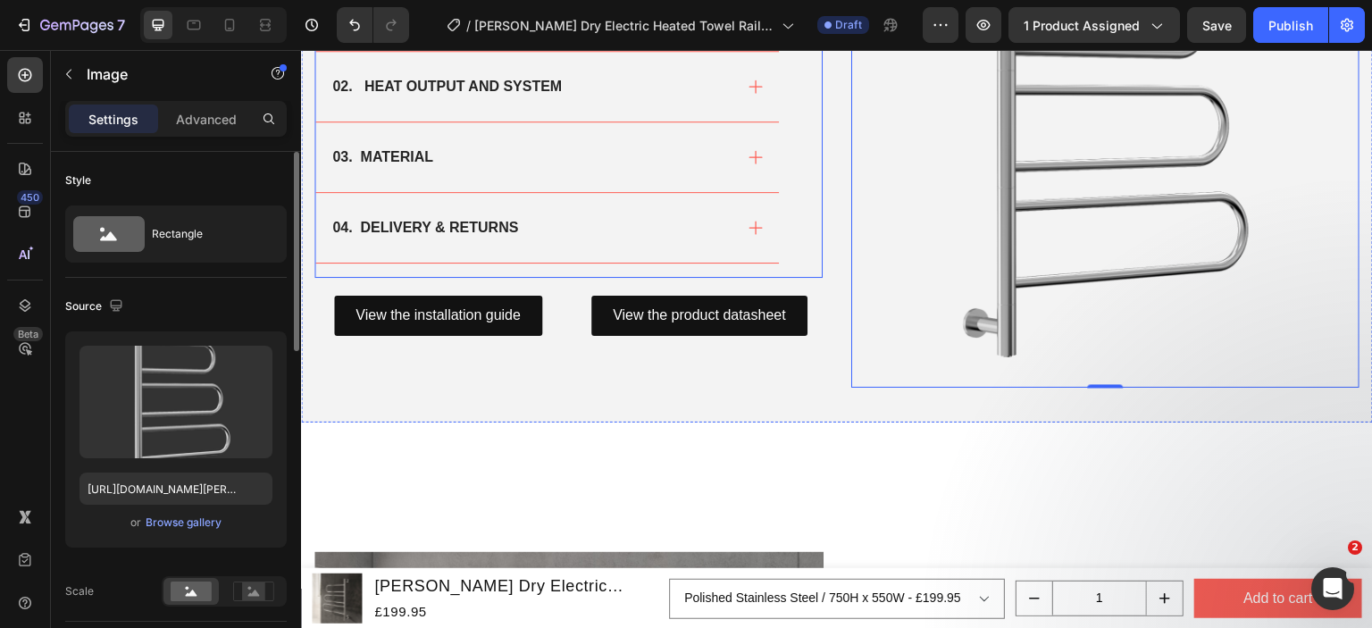
scroll to position [1519, 0]
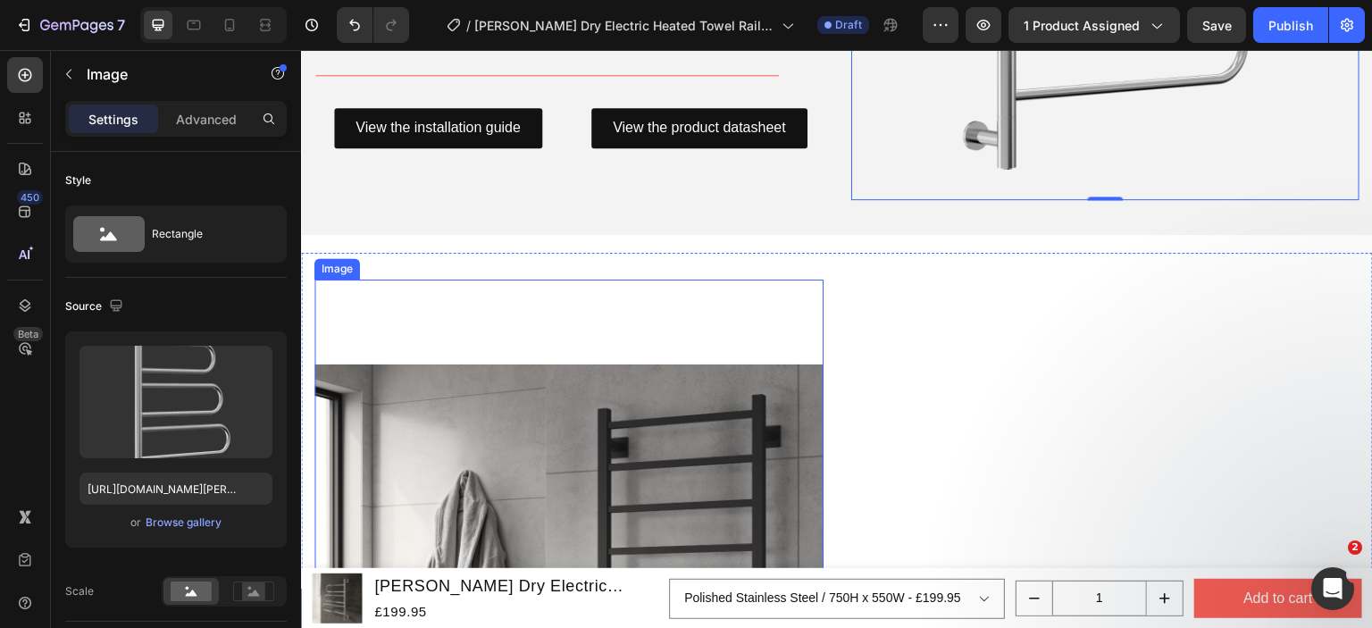
click at [731, 397] on img at bounding box center [568, 619] width 509 height 679
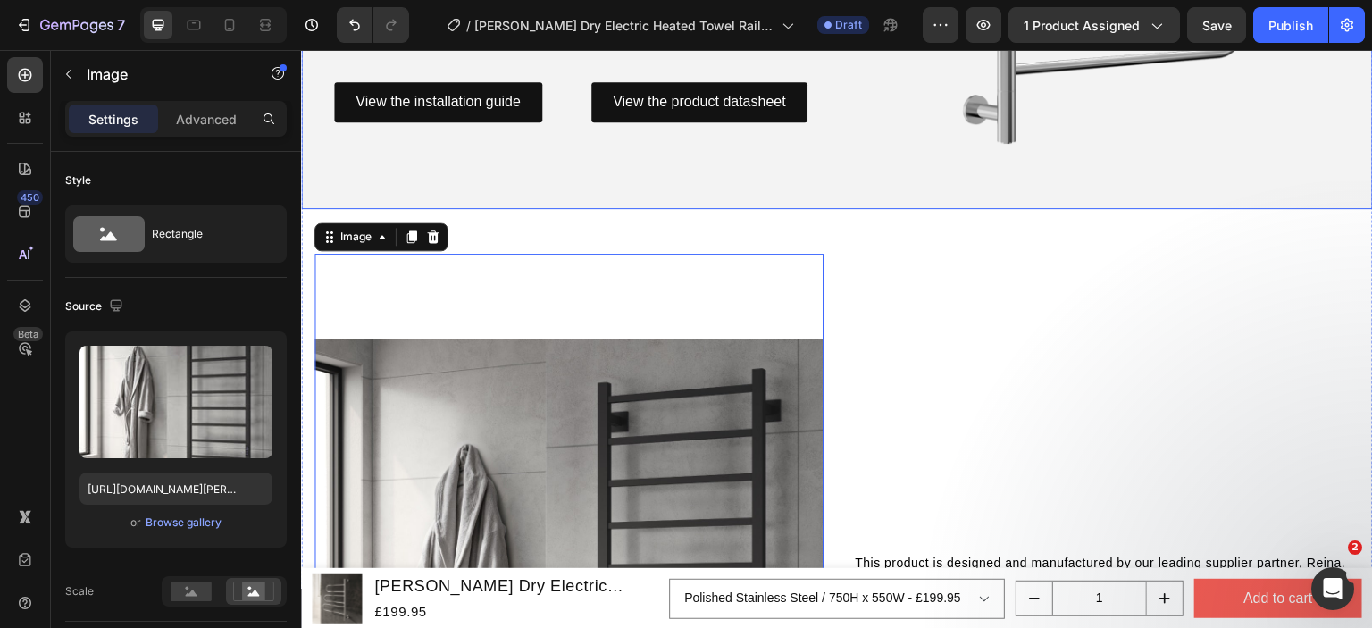
scroll to position [1697, 0]
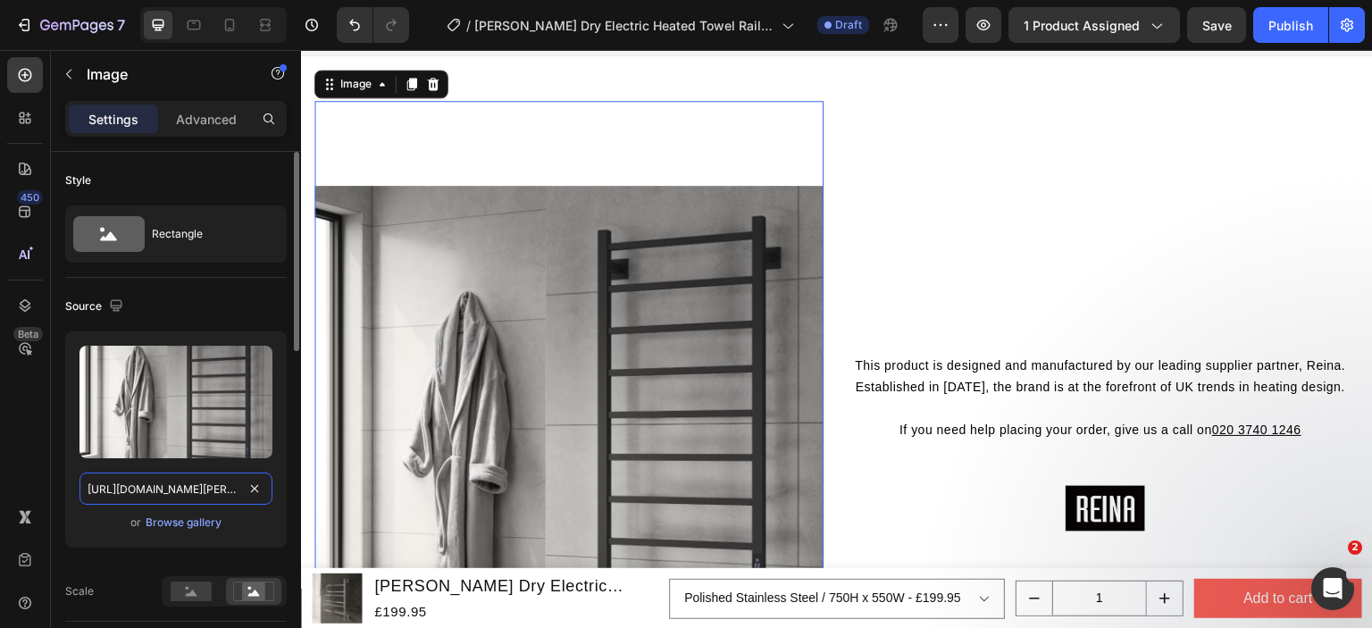
click at [214, 485] on input "[URL][DOMAIN_NAME][PERSON_NAME]" at bounding box center [175, 489] width 193 height 32
paste input "orne-dry-electric-designer-stainless-steel-heated-towel-rail-ls1.jpg?v=17585696…"
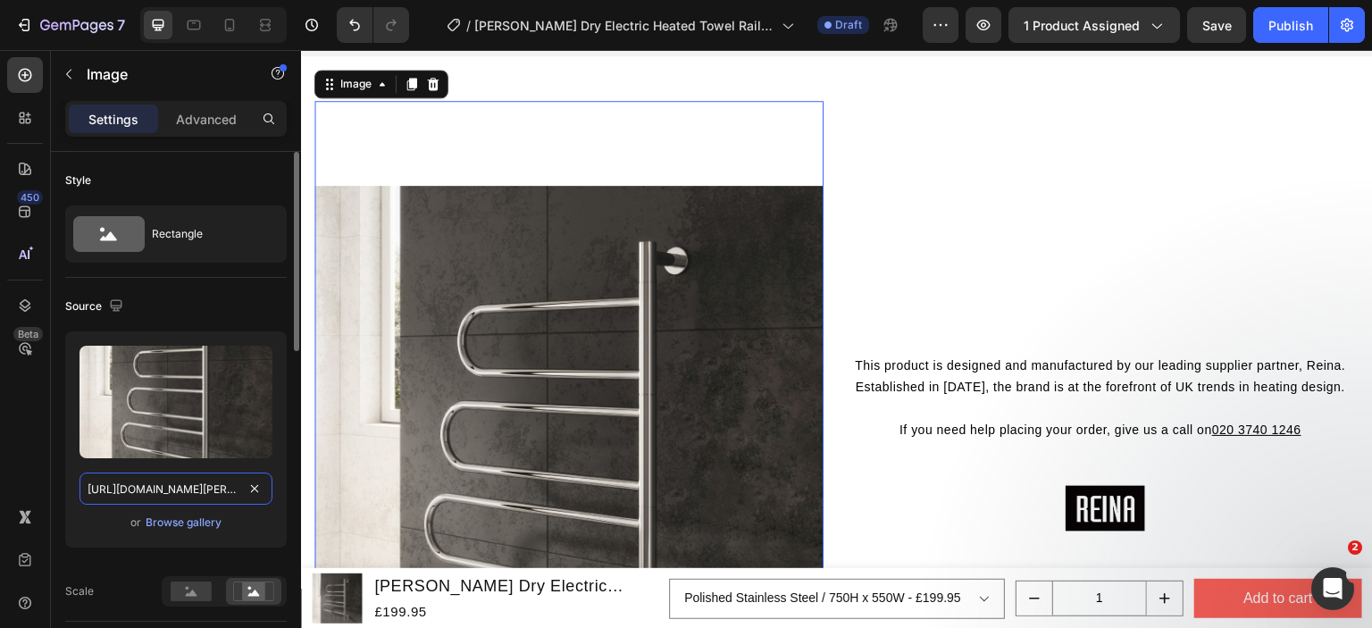
scroll to position [0, 586]
type input "https://cdn.shopify.com/s/files/1/0929/8313/2424/files/reina-orne-dry-electric-…"
click at [96, 512] on div "or Browse gallery" at bounding box center [175, 522] width 193 height 21
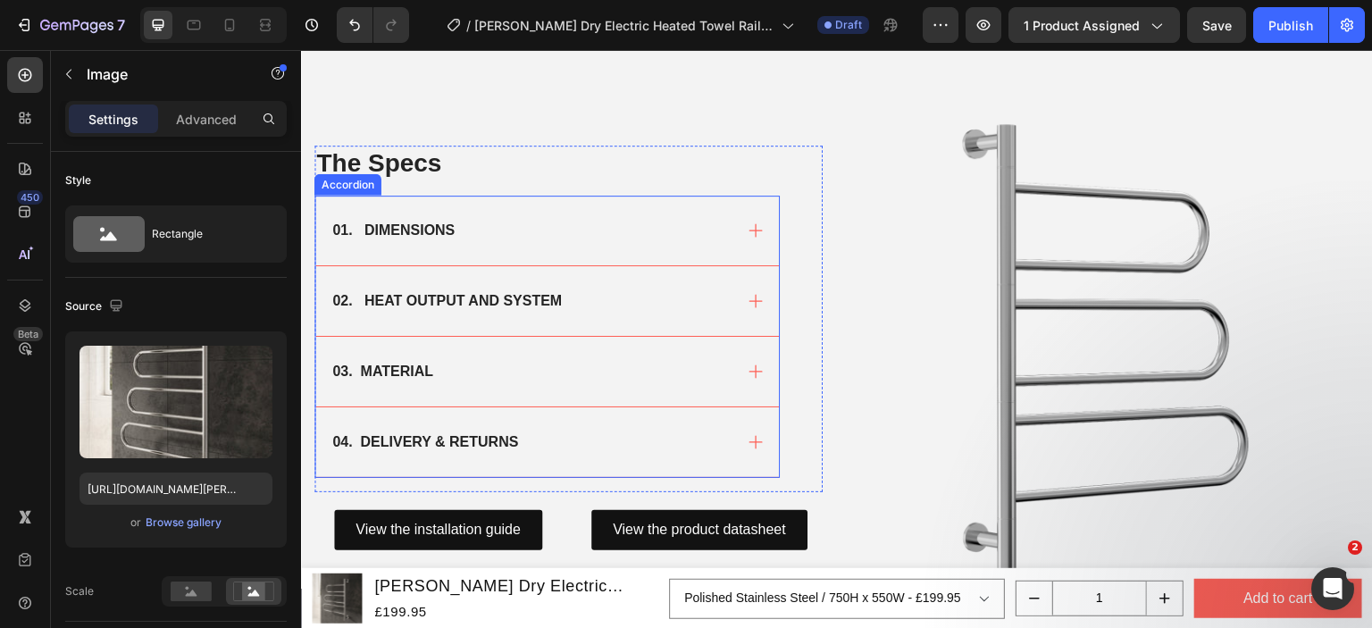
scroll to position [1251, 0]
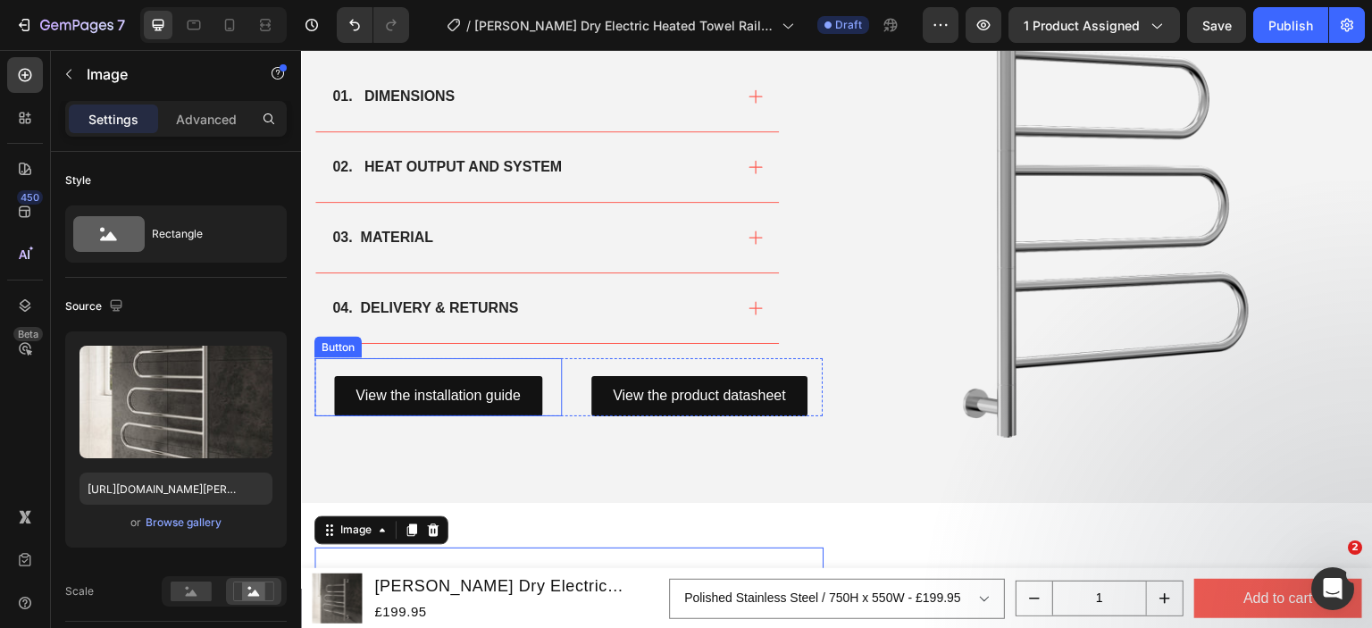
click at [550, 379] on div "View the installation guide Button" at bounding box center [437, 387] width 247 height 58
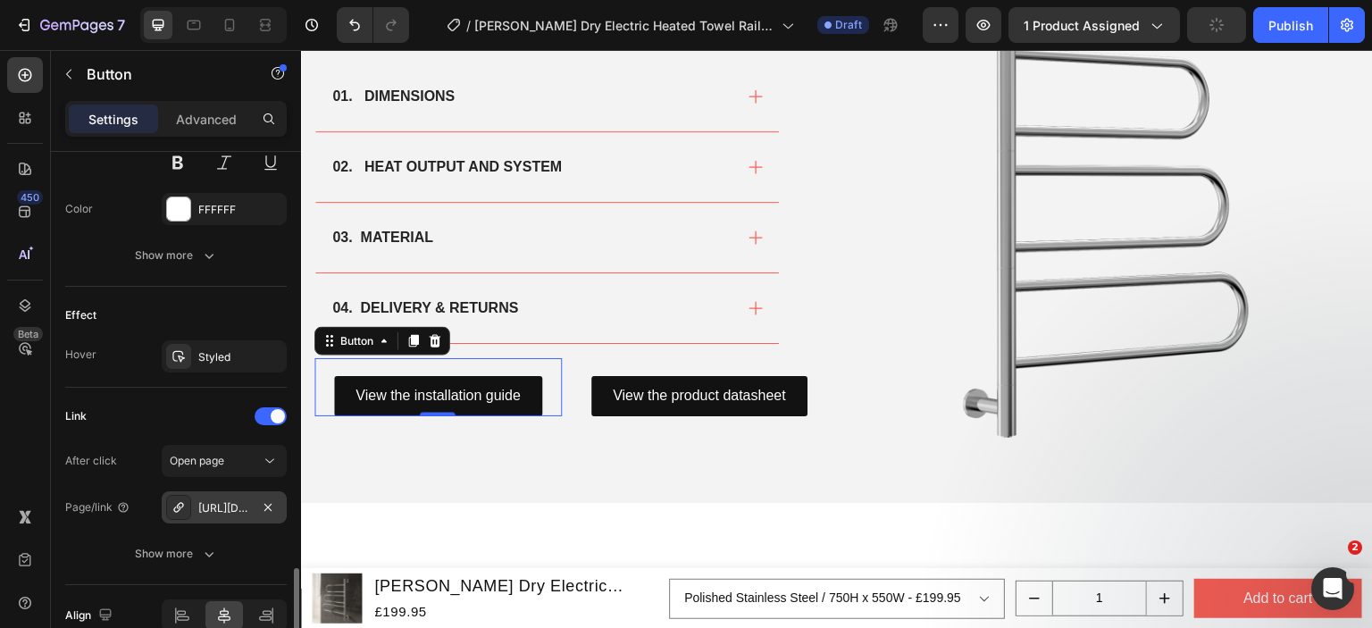
scroll to position [890, 0]
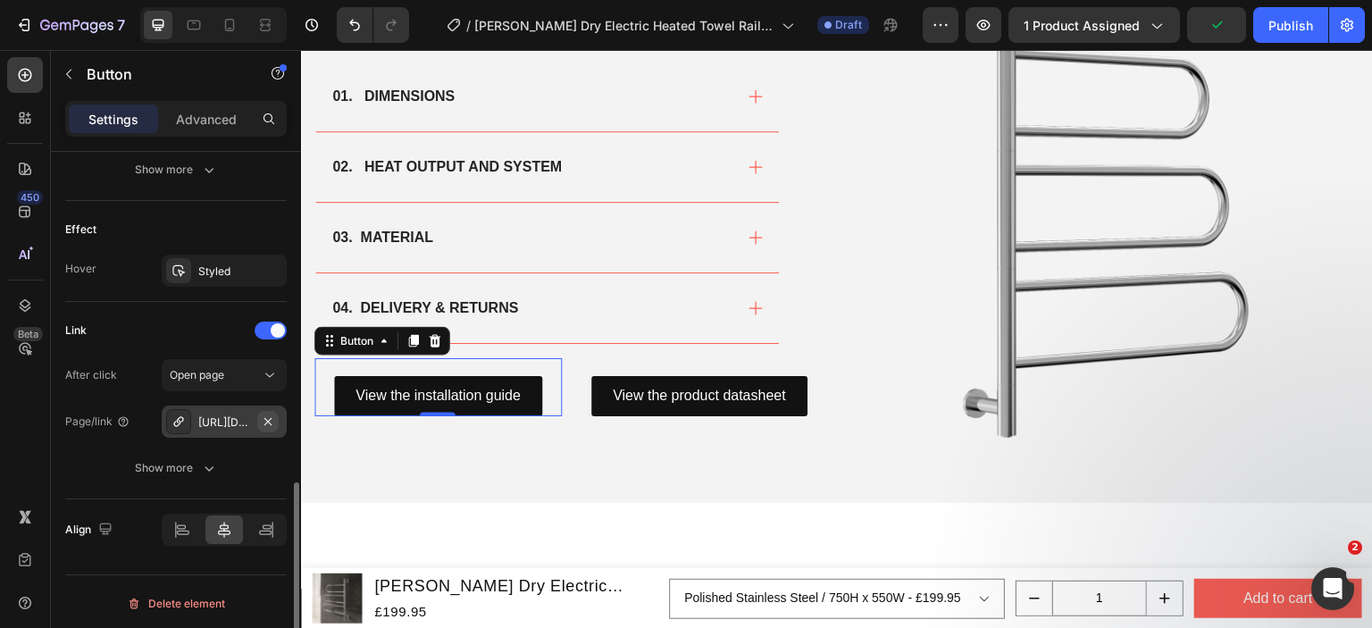
click at [268, 414] on icon "button" at bounding box center [268, 421] width 14 height 14
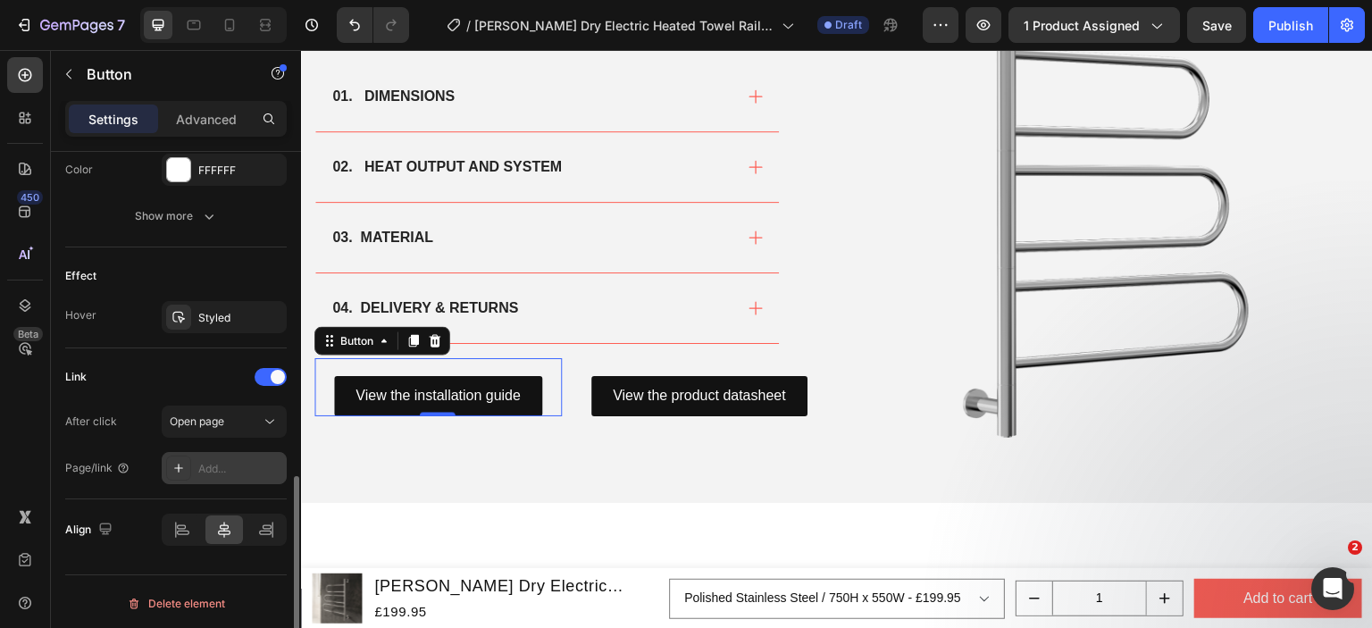
click at [222, 461] on div "Add..." at bounding box center [240, 469] width 84 height 16
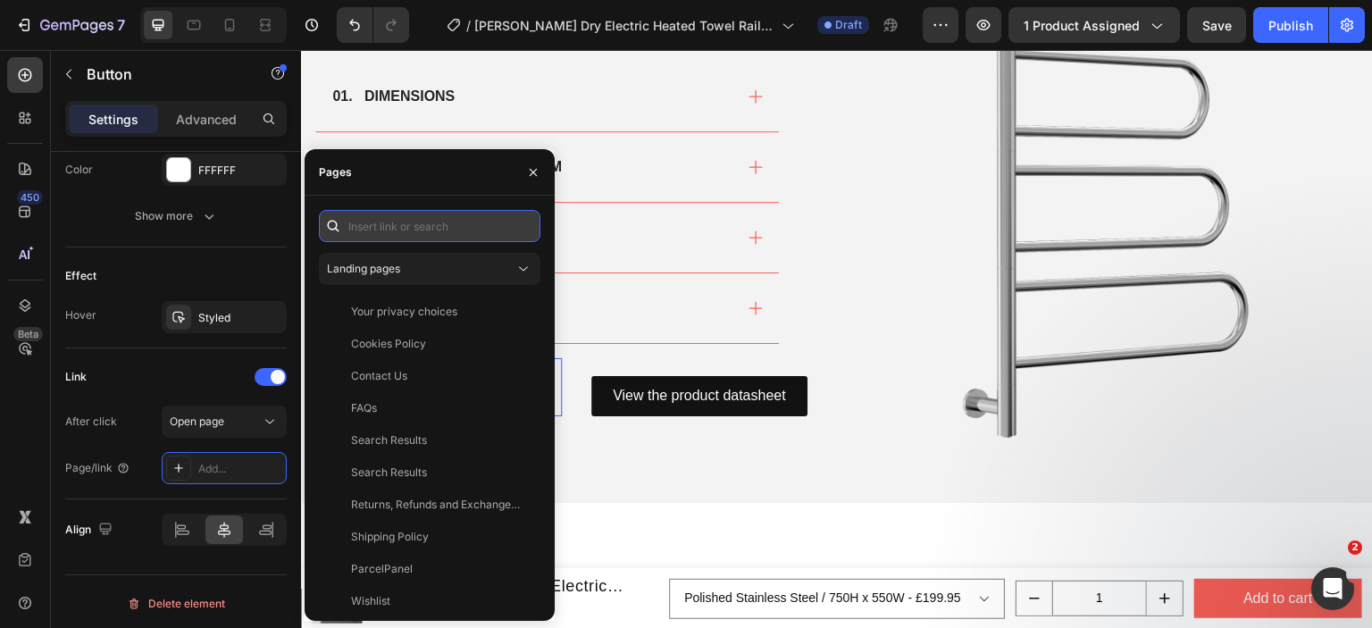
click at [410, 221] on input "text" at bounding box center [430, 226] width 222 height 32
paste input "https://cdn.shopify.com/s/files/1/0929/8313/2424/files/Reina-Orne-Installation-…"
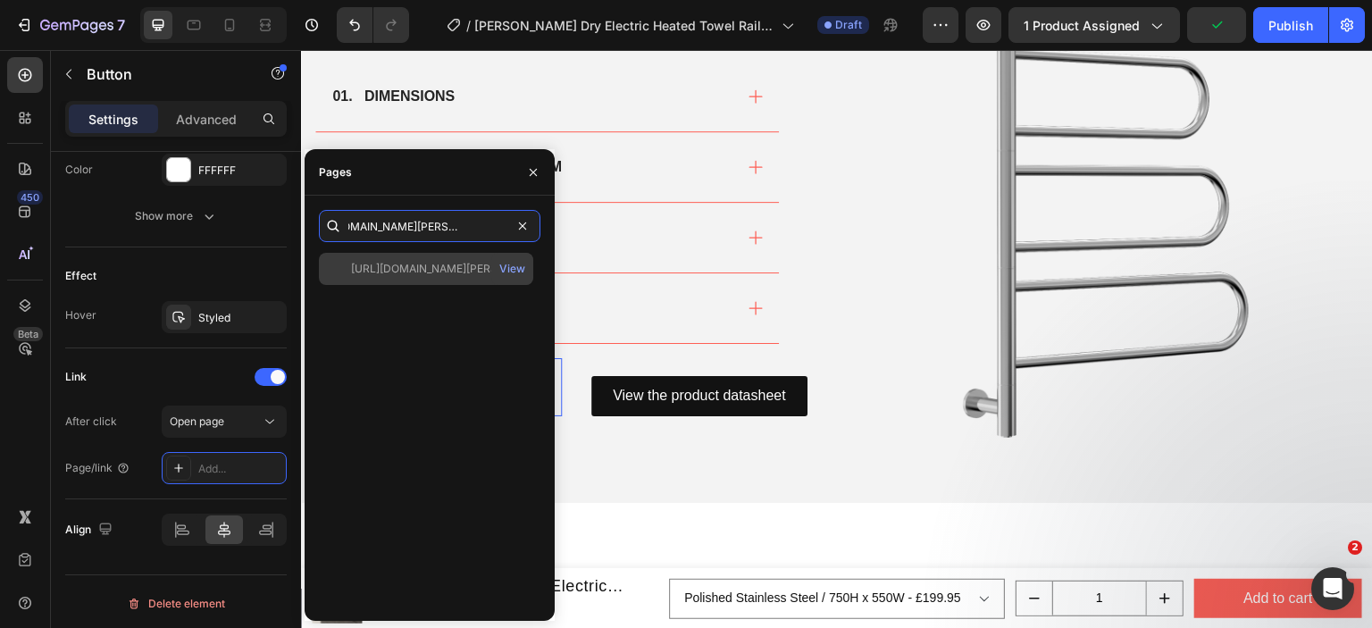
type input "https://cdn.shopify.com/s/files/1/0929/8313/2424/files/Reina-Orne-Installation-…"
click at [416, 267] on div "https://cdn.shopify.com/s/files/1/0929/8313/2424/files/Reina-Orne-Installation-…" at bounding box center [437, 269] width 172 height 16
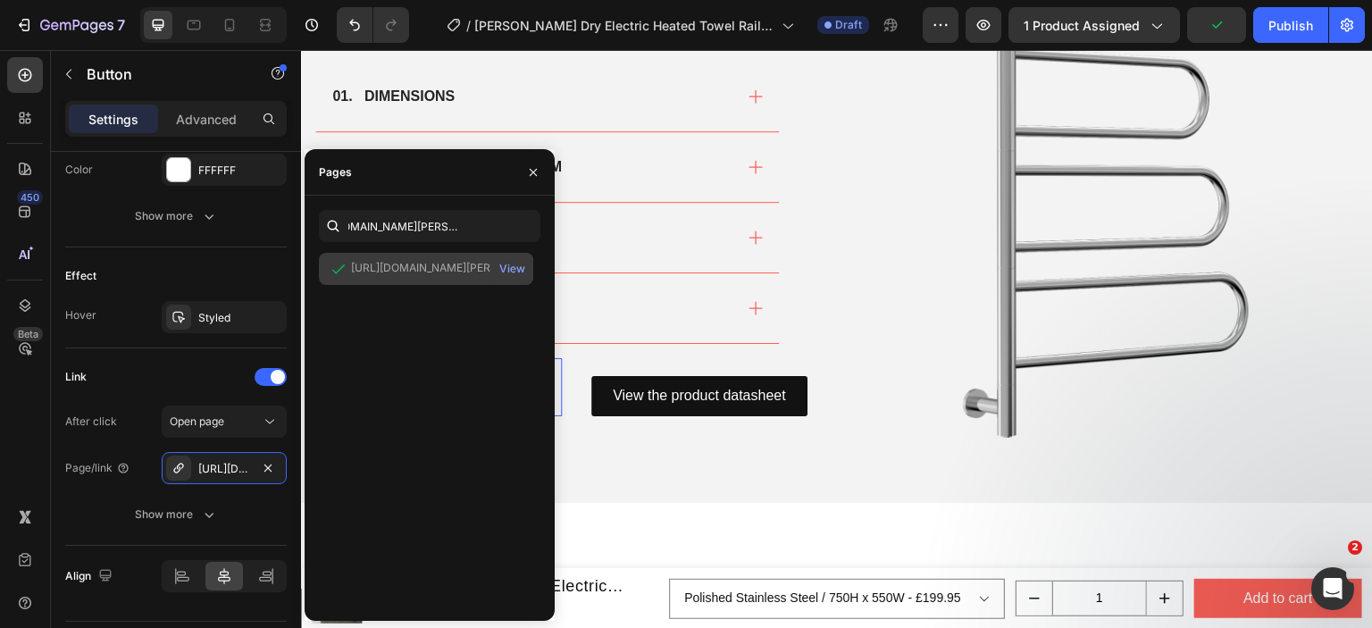
scroll to position [0, 0]
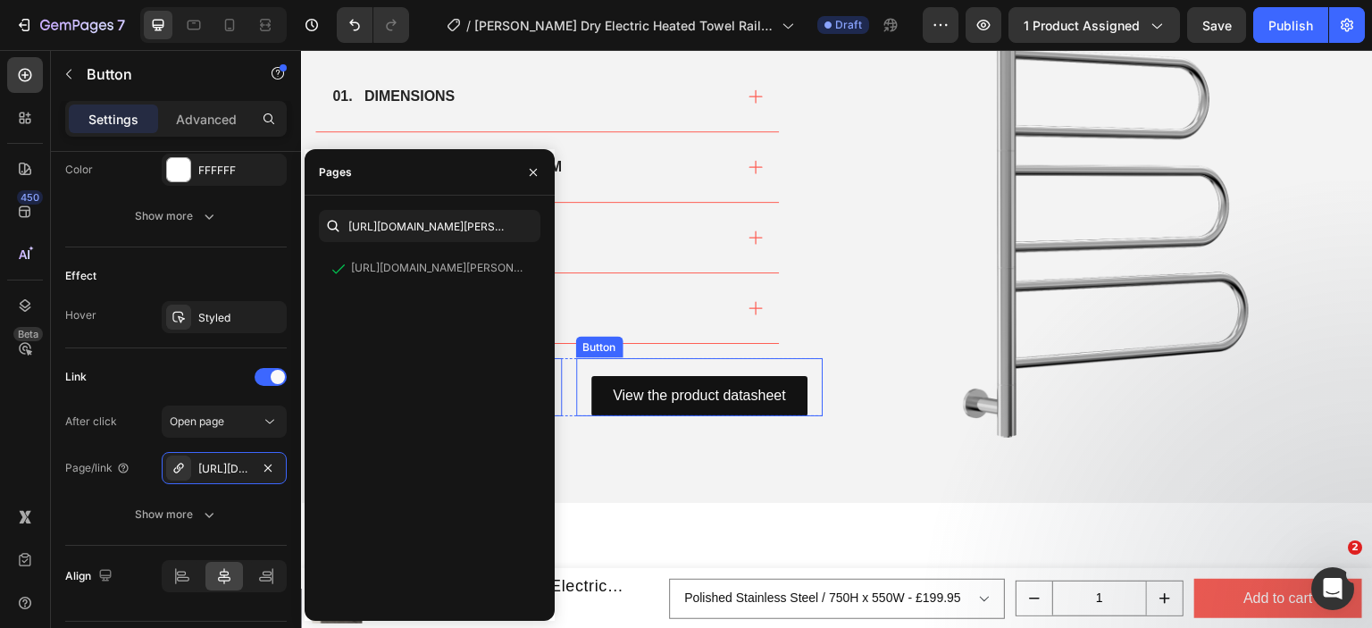
click at [808, 364] on div "View the product datasheet Button" at bounding box center [699, 387] width 247 height 58
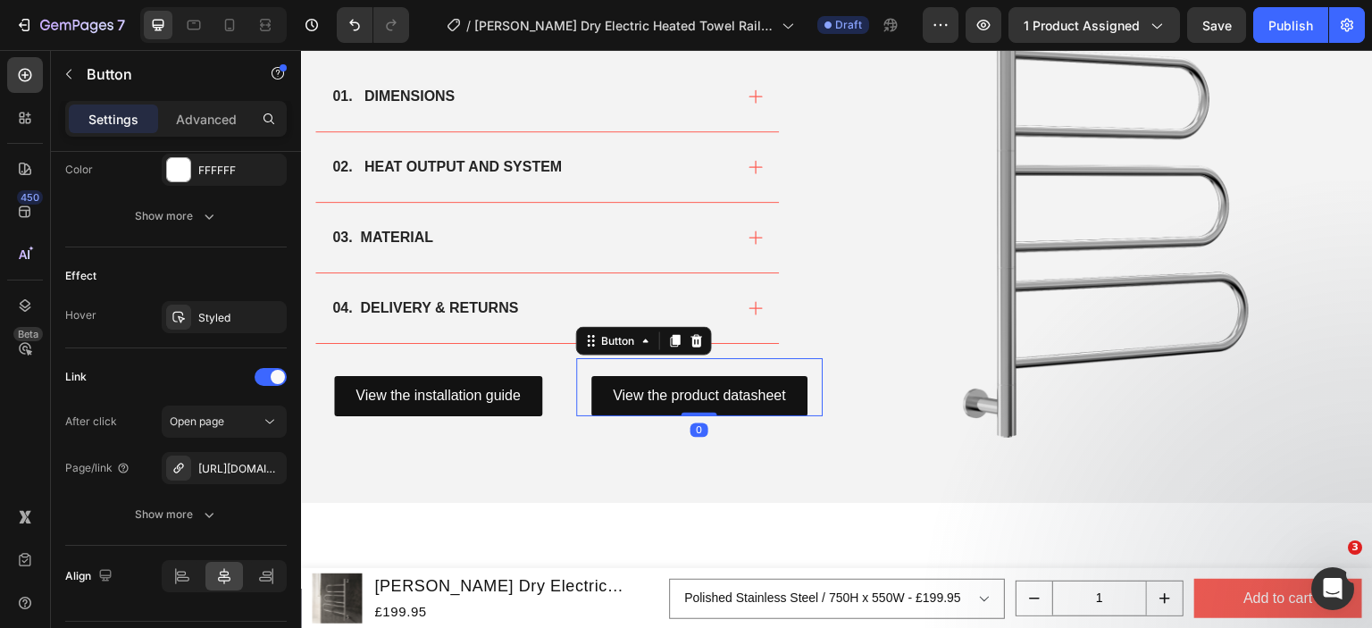
scroll to position [843, 0]
click at [211, 456] on div "[URL][DOMAIN_NAME]" at bounding box center [224, 468] width 125 height 32
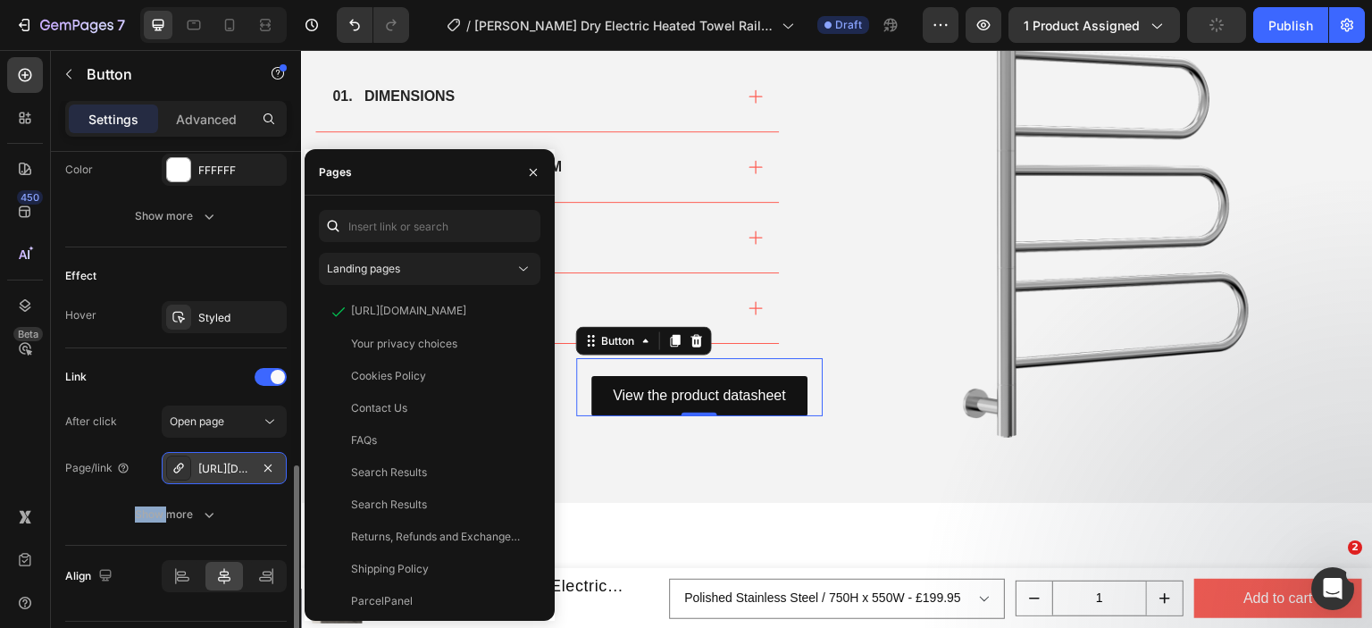
click at [211, 456] on div "[URL][DOMAIN_NAME]" at bounding box center [224, 468] width 125 height 32
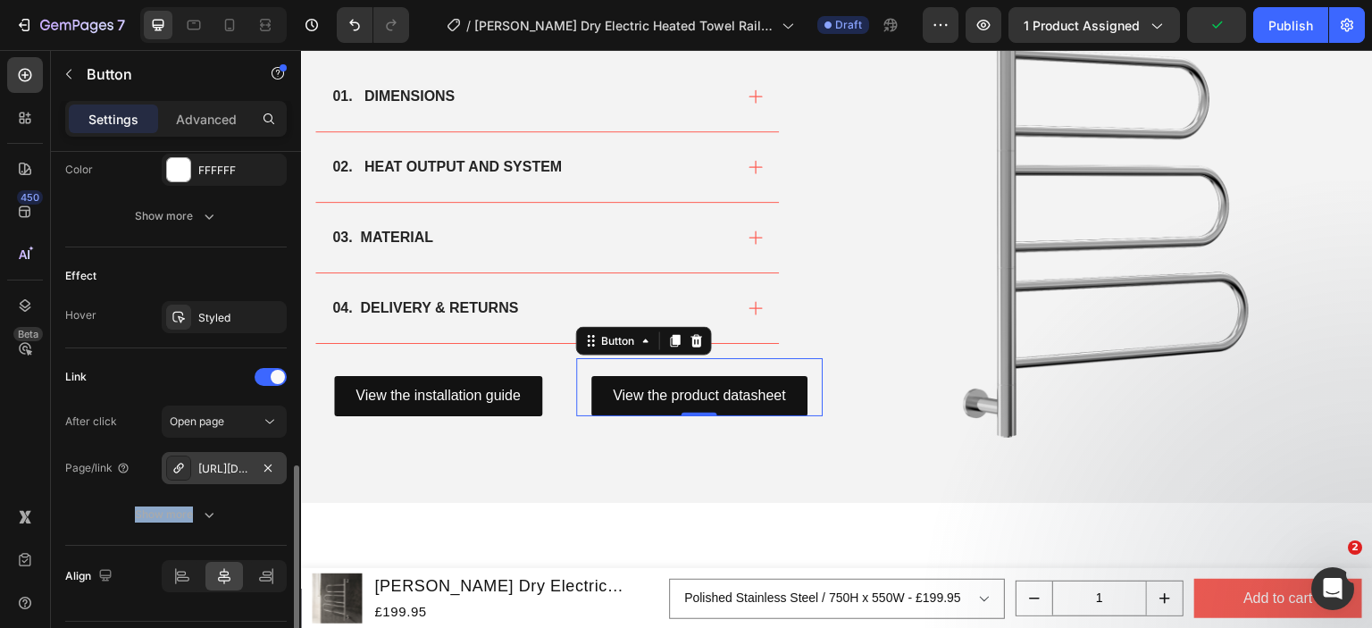
click at [211, 456] on div "[URL][DOMAIN_NAME]" at bounding box center [224, 468] width 125 height 32
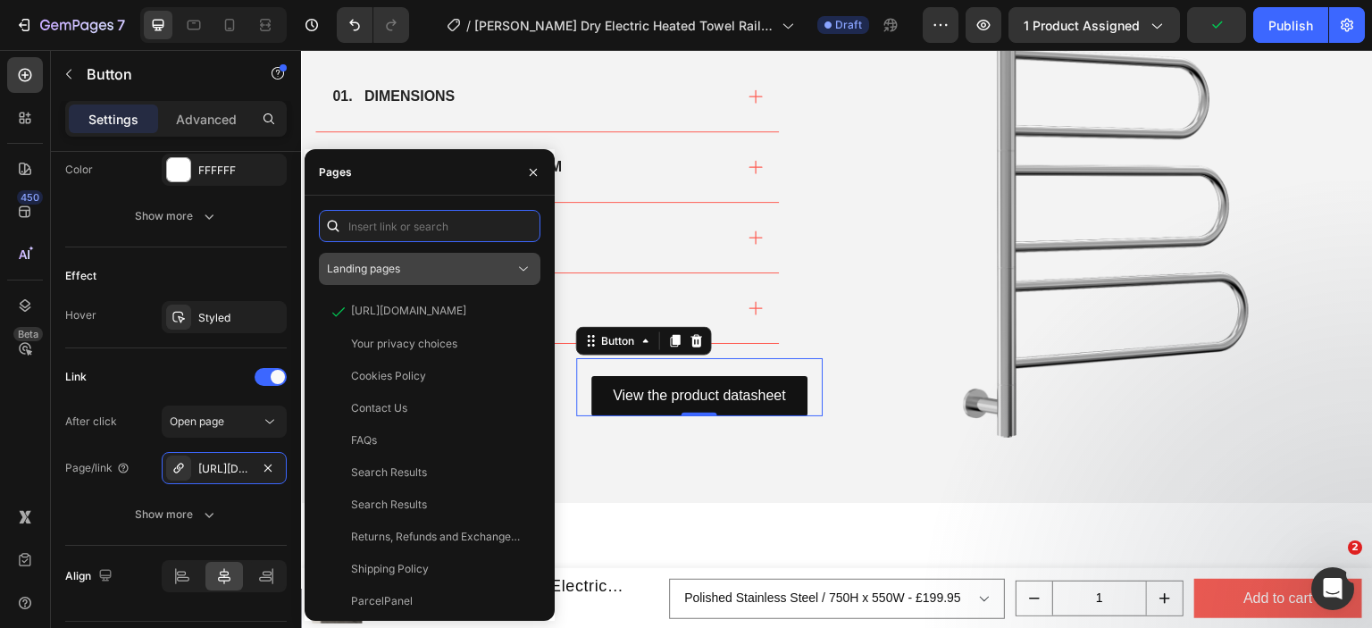
paste input "https://cdn.shopify.com/s/files/1/0929/8313/2424/files/Reina_Orne_Product_Datas…"
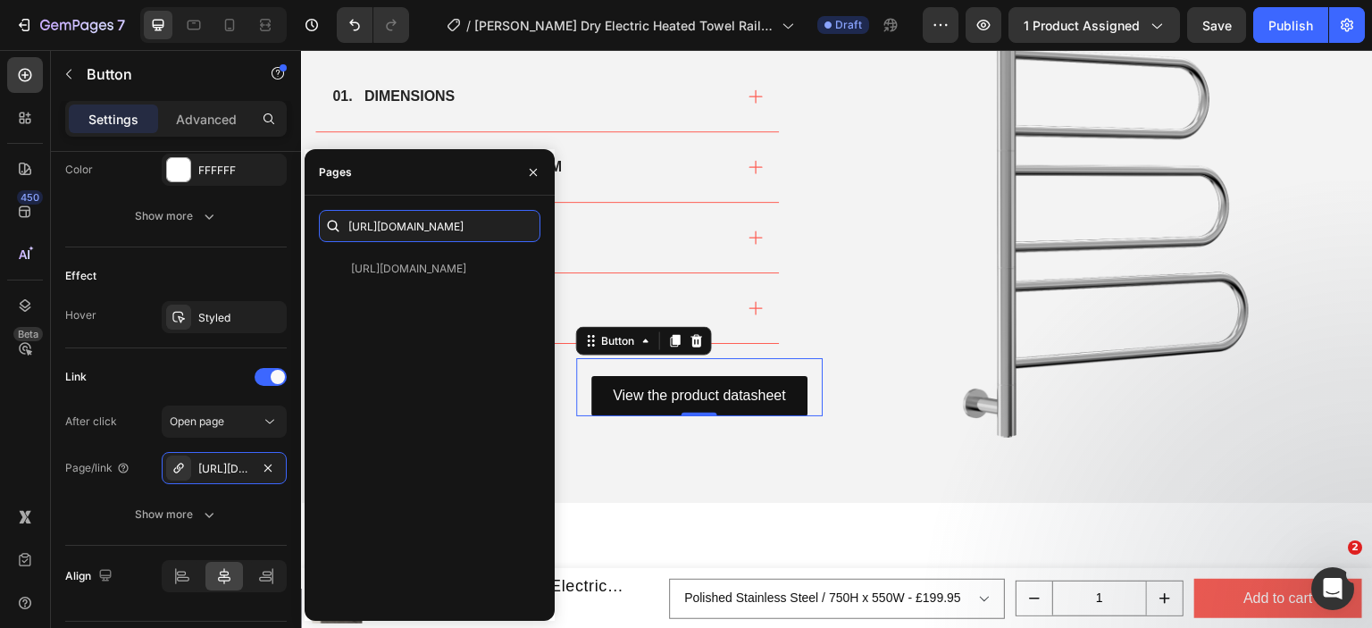
type input "https://cdn.shopify.com/s/files/1/0929/8313/2424/files/Reina_Orne_Product_Datas…"
click at [382, 257] on div "https://cdn.shopify.com/s/files/1/0929/8313/2424/files/Reina_Orne_Product_Datas…" at bounding box center [426, 269] width 214 height 32
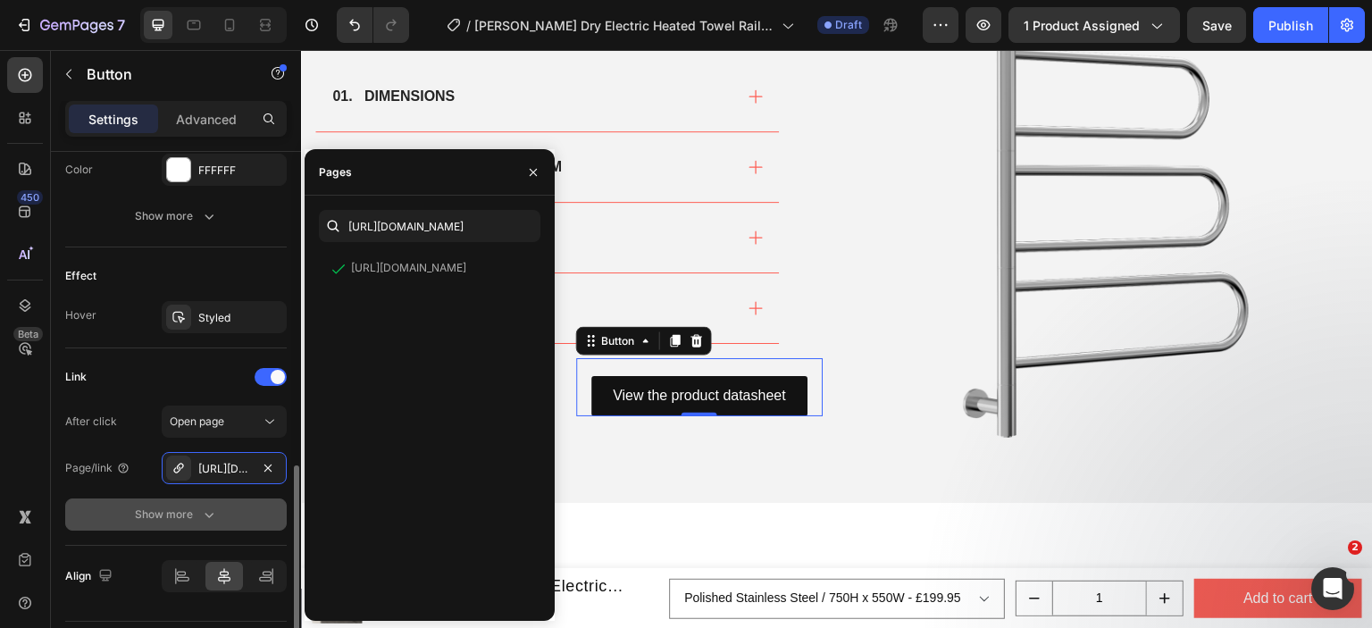
click at [115, 503] on button "Show more" at bounding box center [176, 514] width 222 height 32
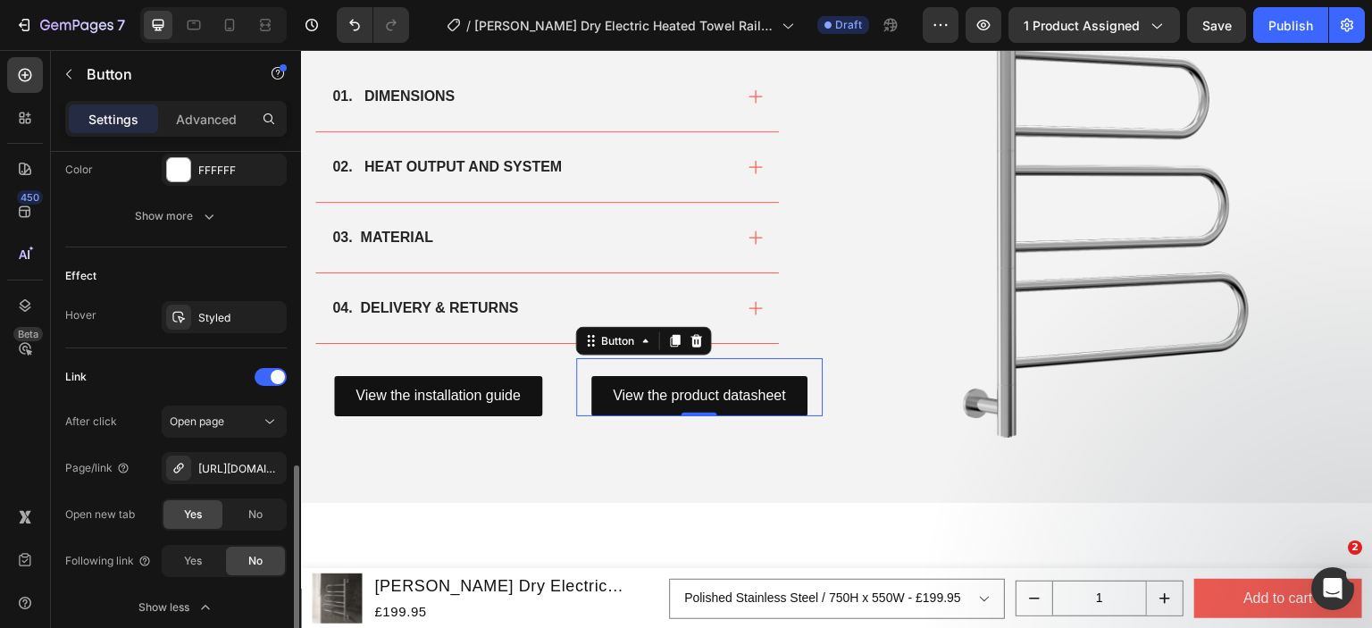
click at [116, 503] on div "Open new tab" at bounding box center [100, 514] width 70 height 29
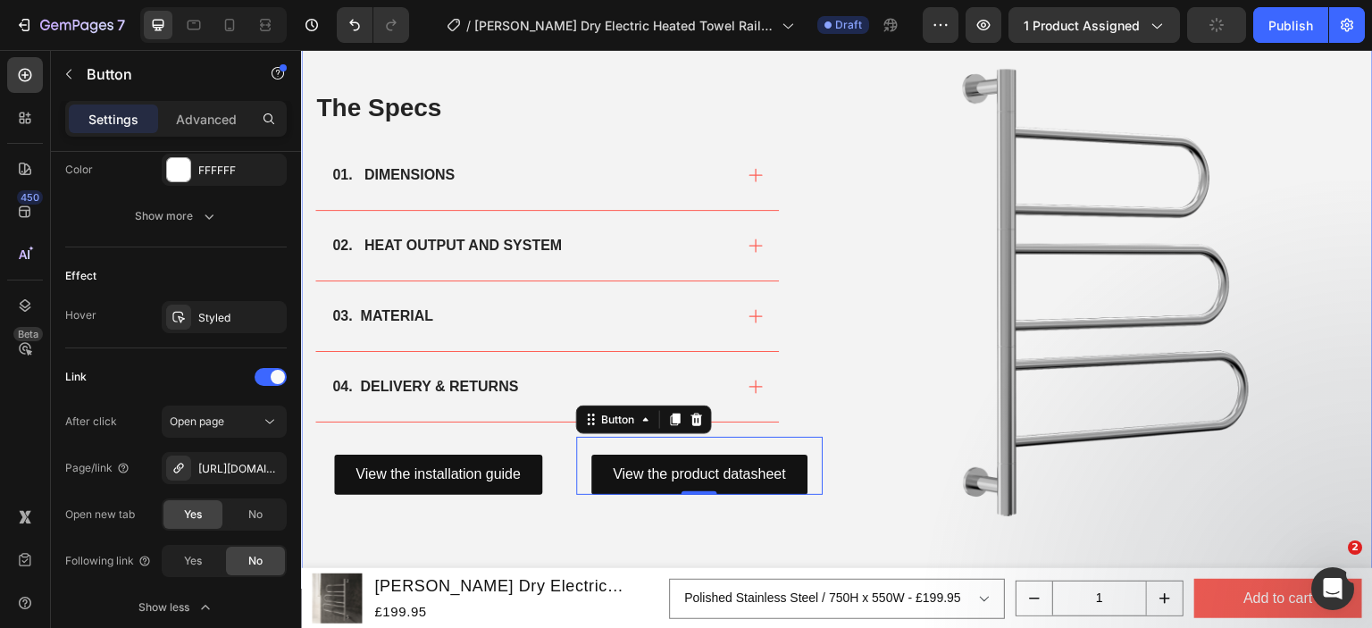
scroll to position [1161, 0]
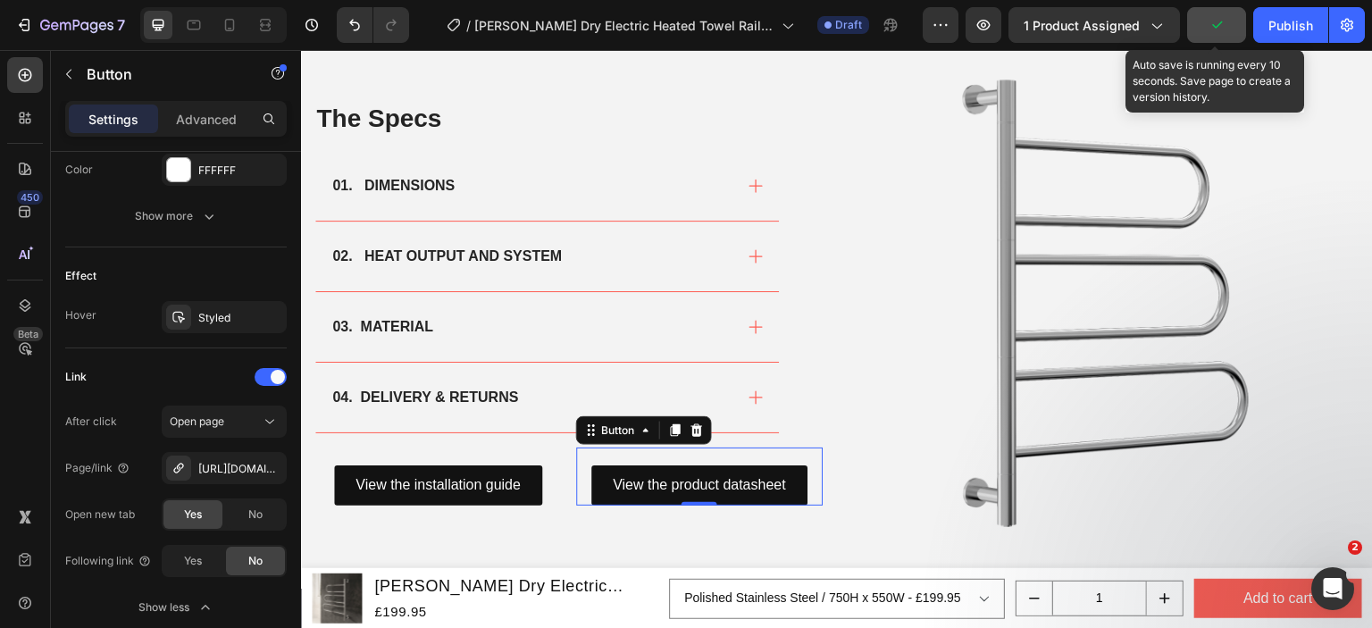
click at [1228, 31] on button "button" at bounding box center [1216, 25] width 59 height 36
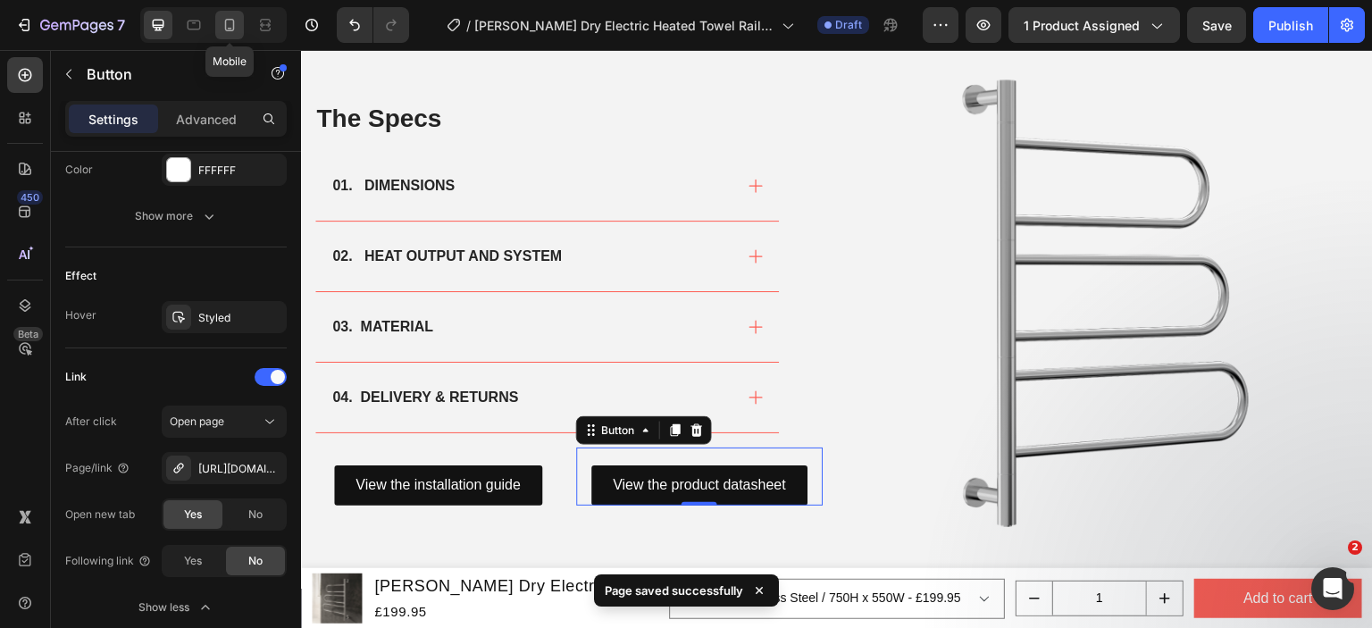
click at [232, 28] on icon at bounding box center [230, 25] width 10 height 13
type input "14"
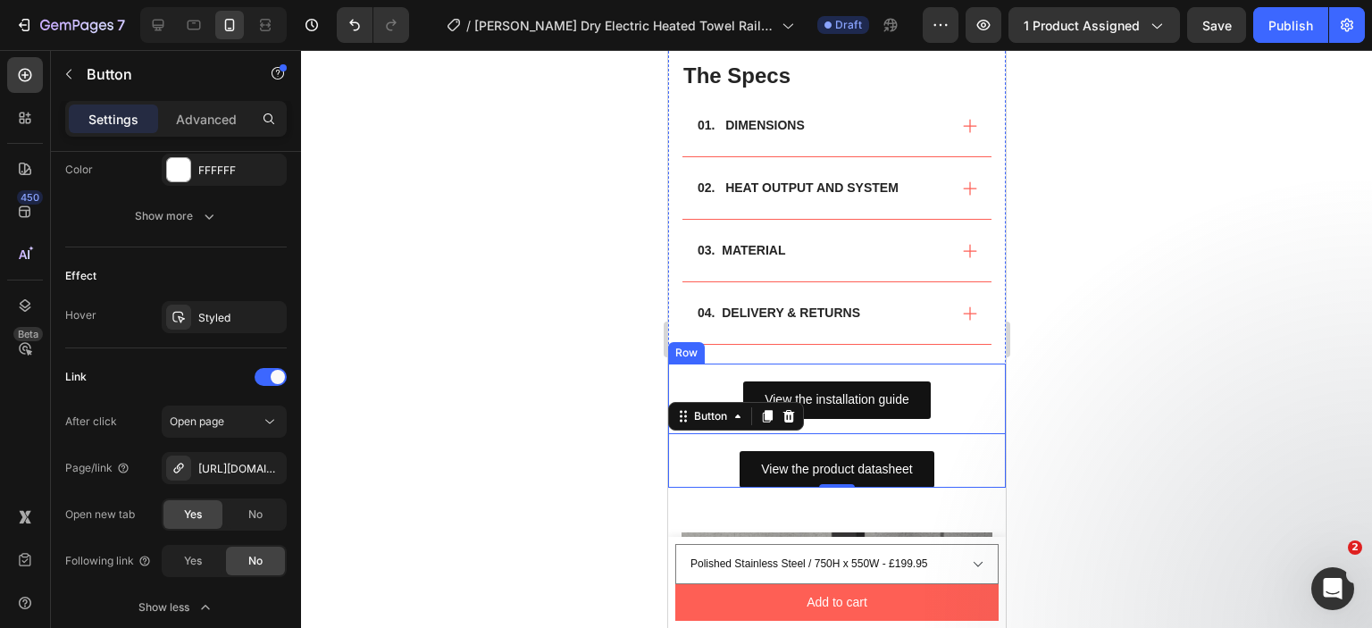
scroll to position [1208, 0]
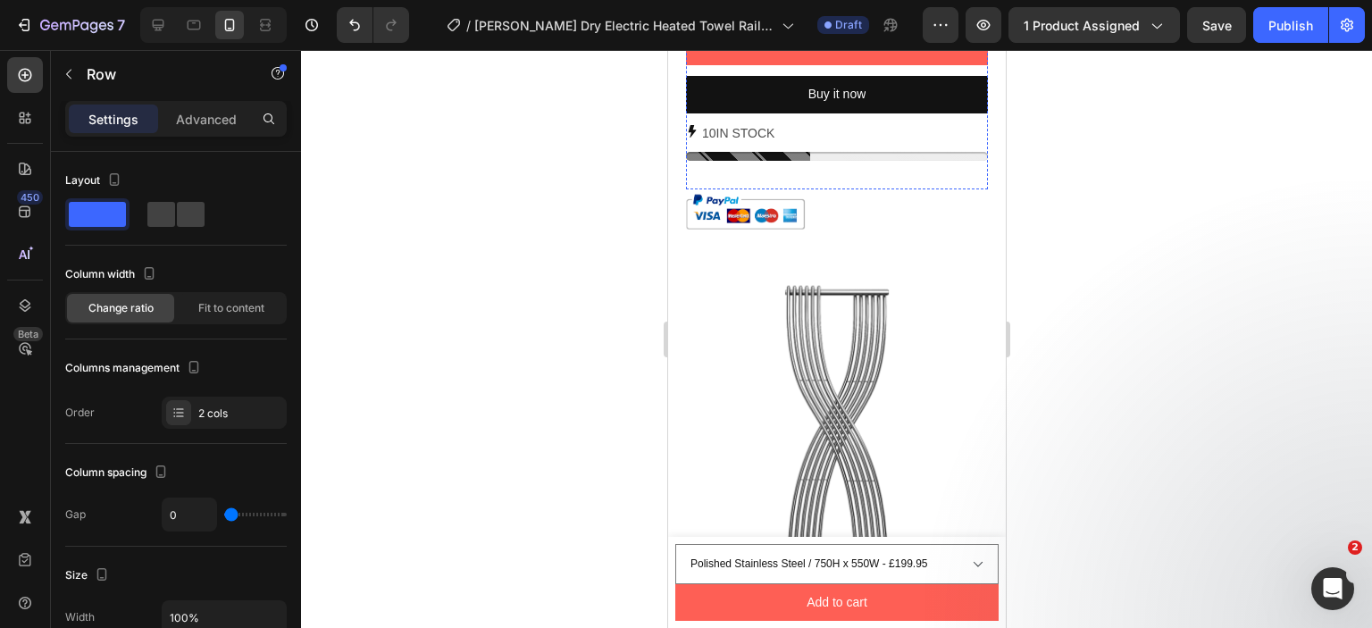
scroll to position [1161, 0]
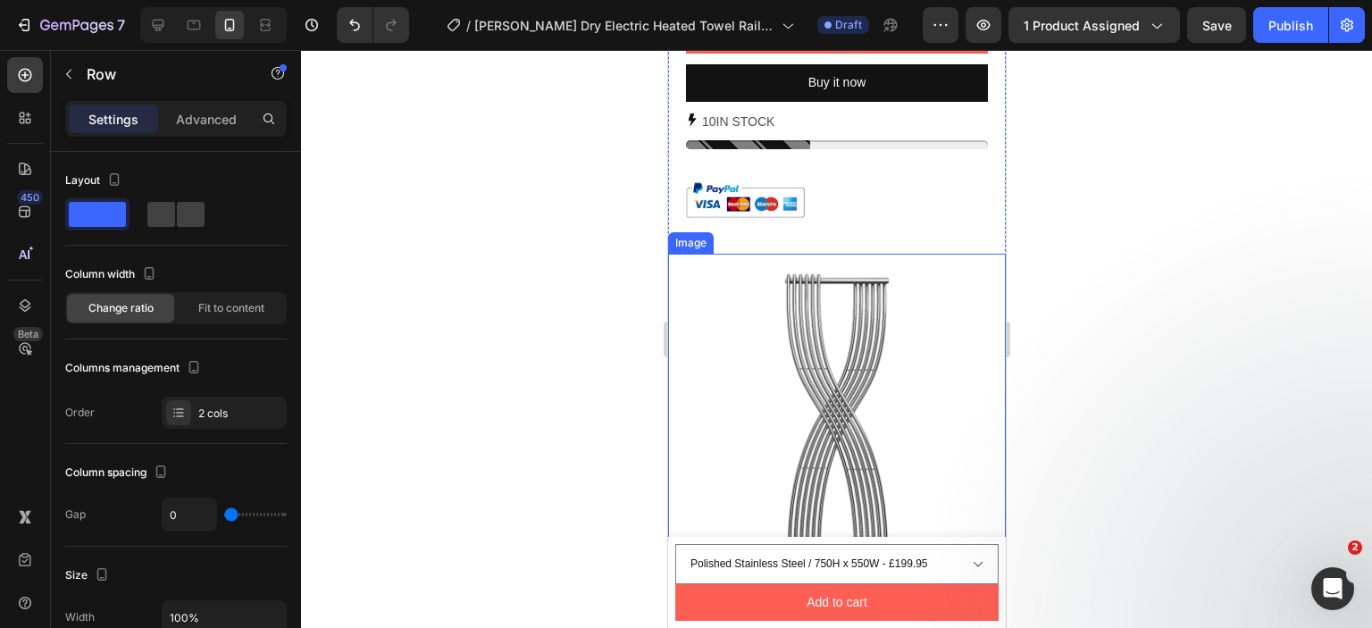
click at [853, 378] on img at bounding box center [836, 423] width 338 height 338
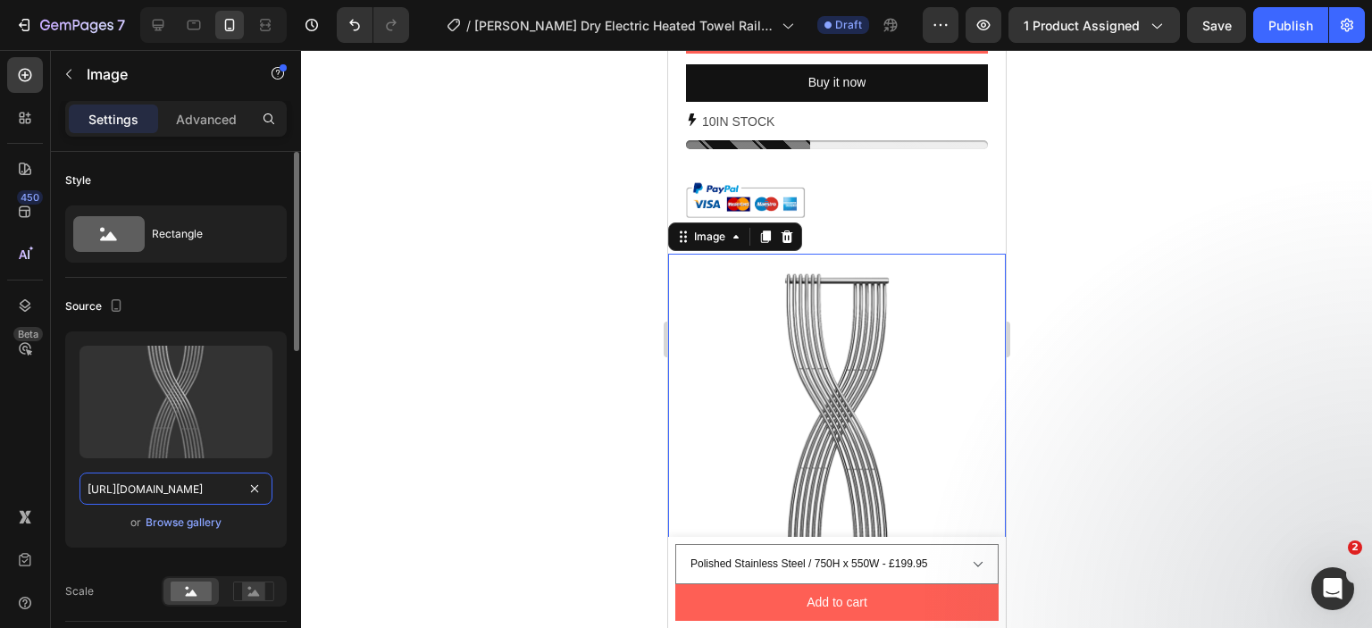
click at [185, 478] on input "[URL][DOMAIN_NAME]" at bounding box center [175, 489] width 193 height 32
paste input "reina-orne-750x500-polished-stainless-steel.png?v=1758569603"
type input "https://cdn.shopify.com/s/files/1/0929/8313/2424/files/reina-orne-750x500-polis…"
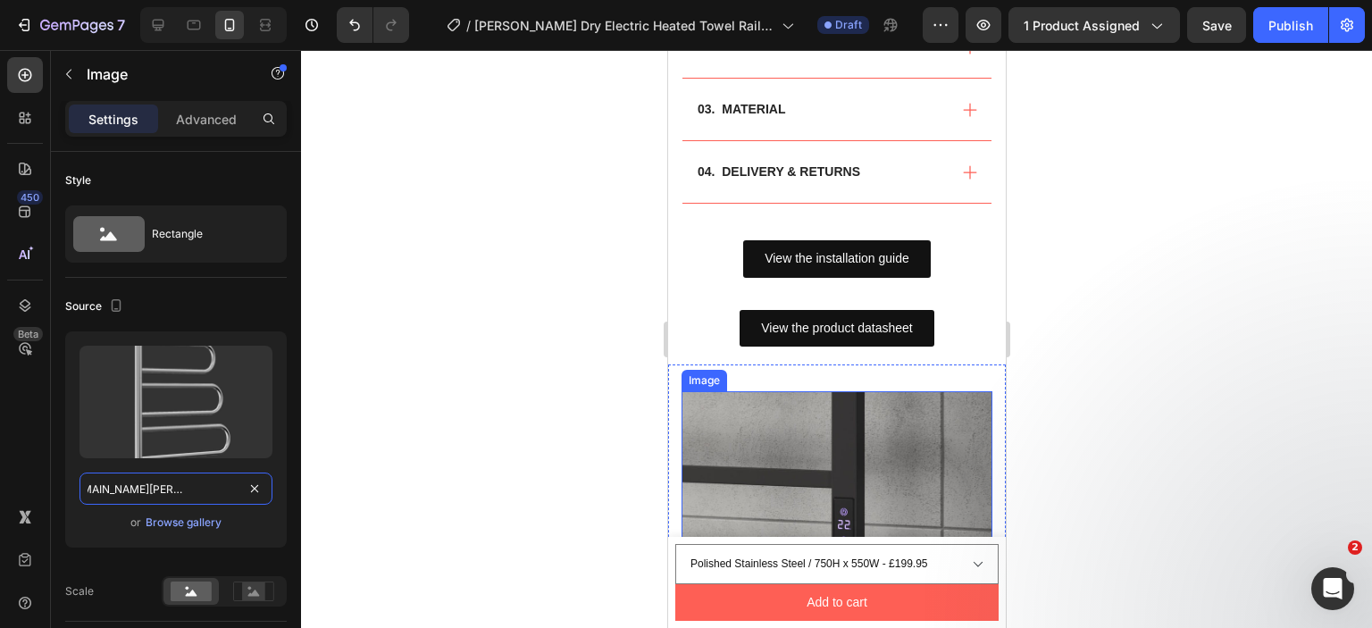
scroll to position [2144, 0]
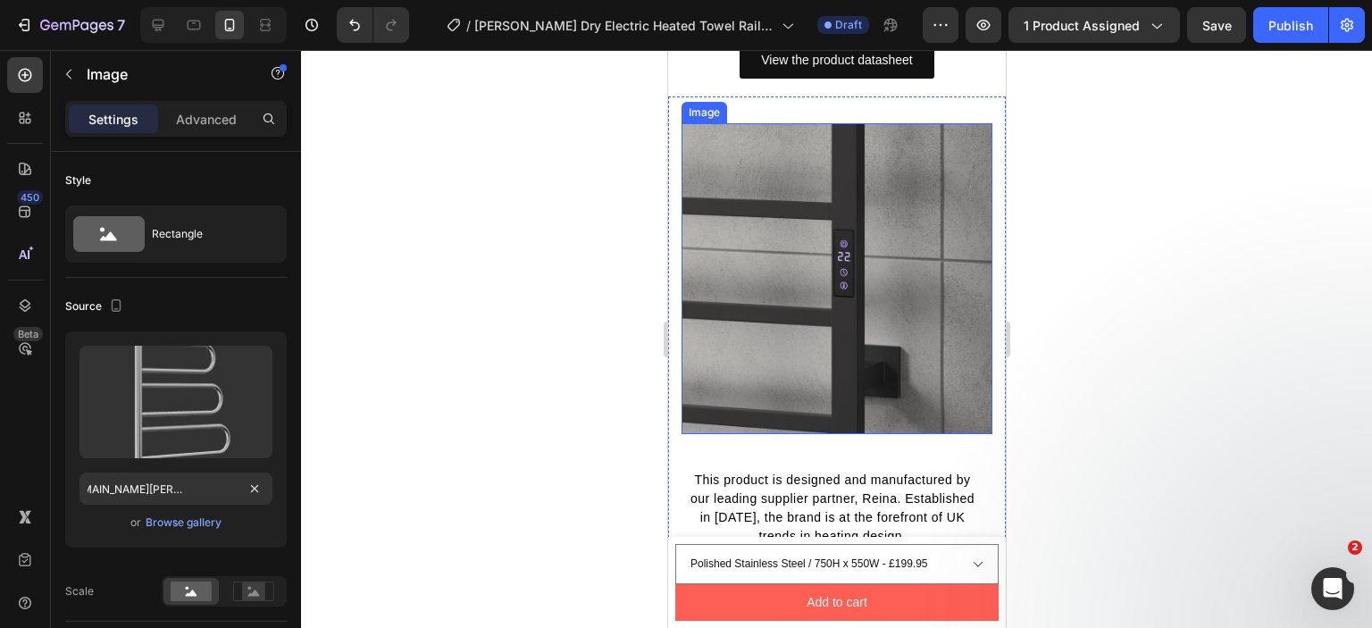
click at [754, 349] on img at bounding box center [836, 278] width 311 height 311
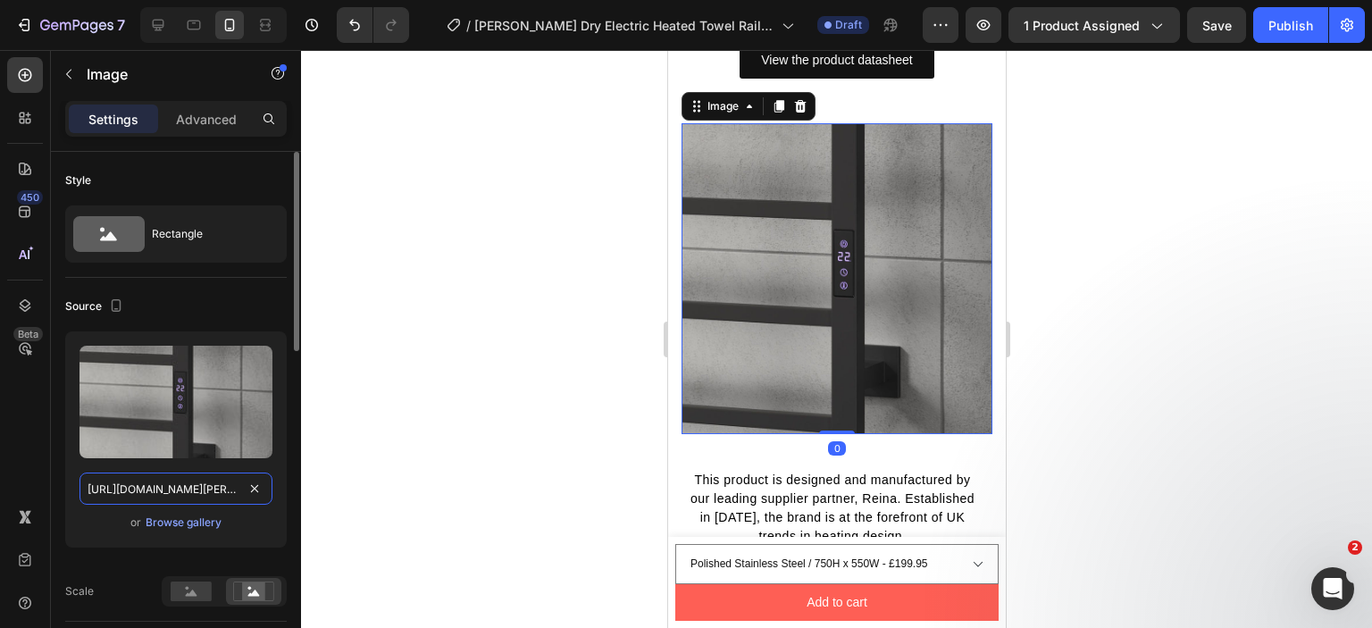
click at [163, 485] on input "[URL][DOMAIN_NAME][PERSON_NAME]" at bounding box center [175, 489] width 193 height 32
paste input "orne-dry-electric-designer-stainless-steel-heated-towel-rail-ls1.jpg?v=17585696…"
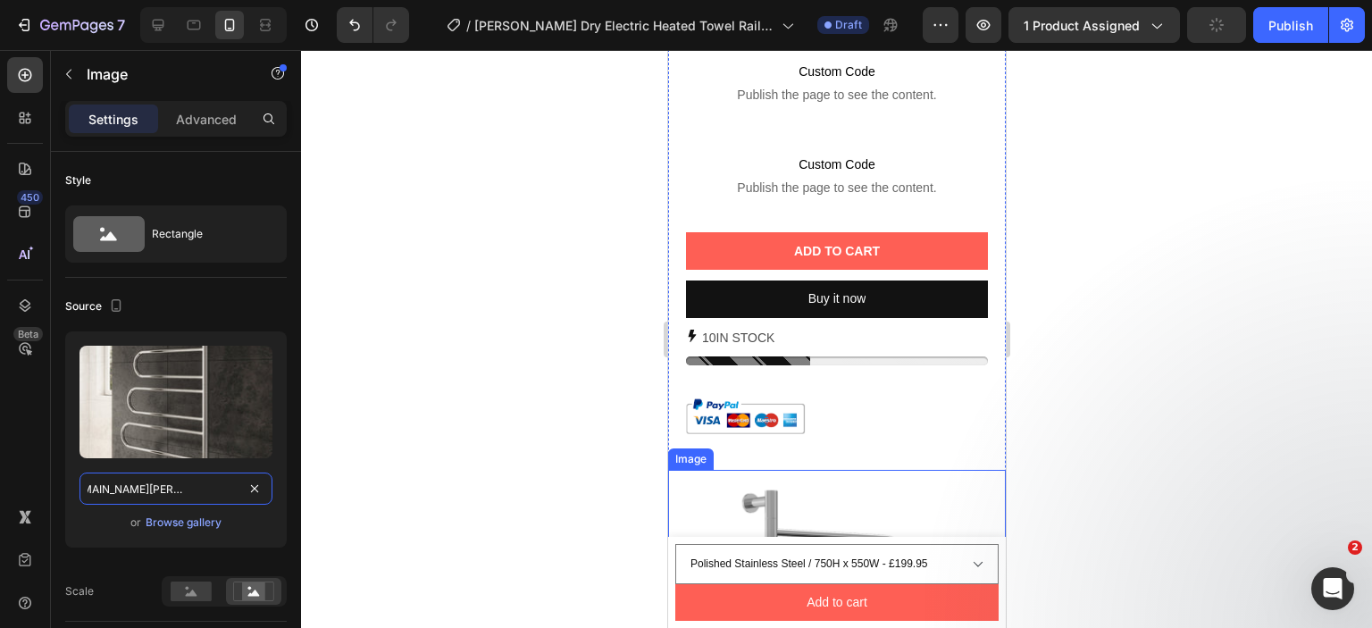
scroll to position [804, 0]
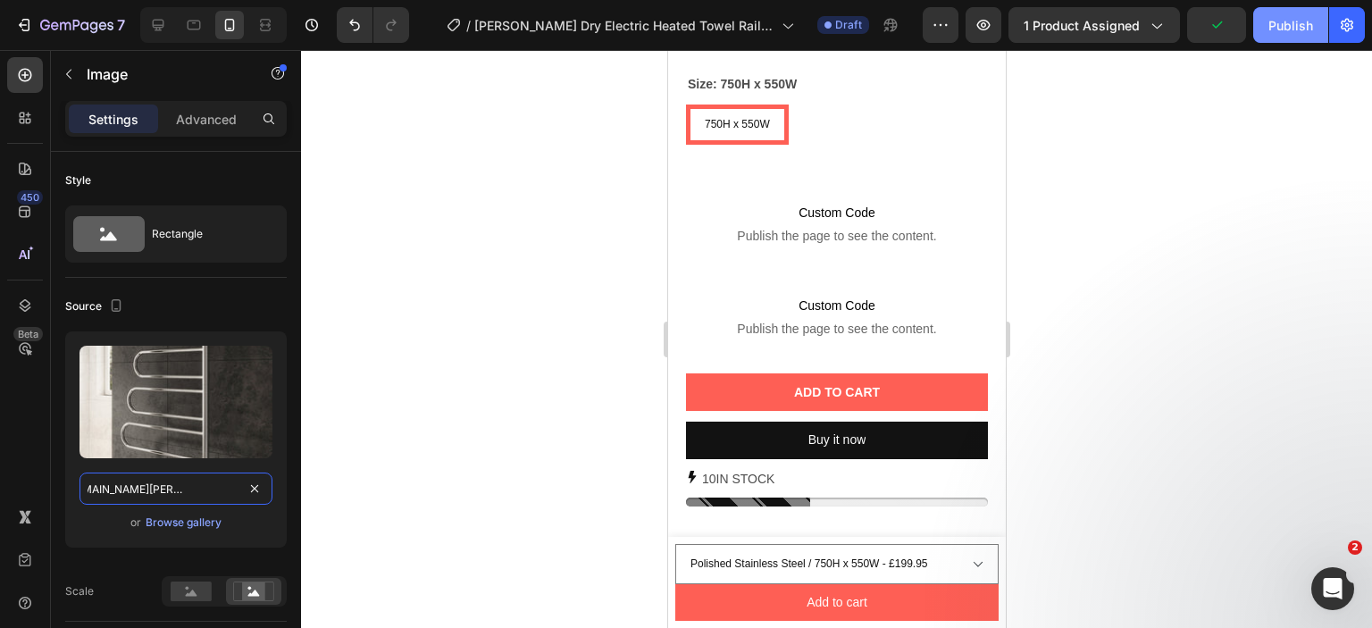
type input "https://cdn.shopify.com/s/files/1/0929/8313/2424/files/reina-orne-dry-electric-…"
click at [1272, 24] on div "Publish" at bounding box center [1290, 25] width 45 height 19
click at [164, 23] on icon at bounding box center [158, 25] width 18 height 18
type input "750"
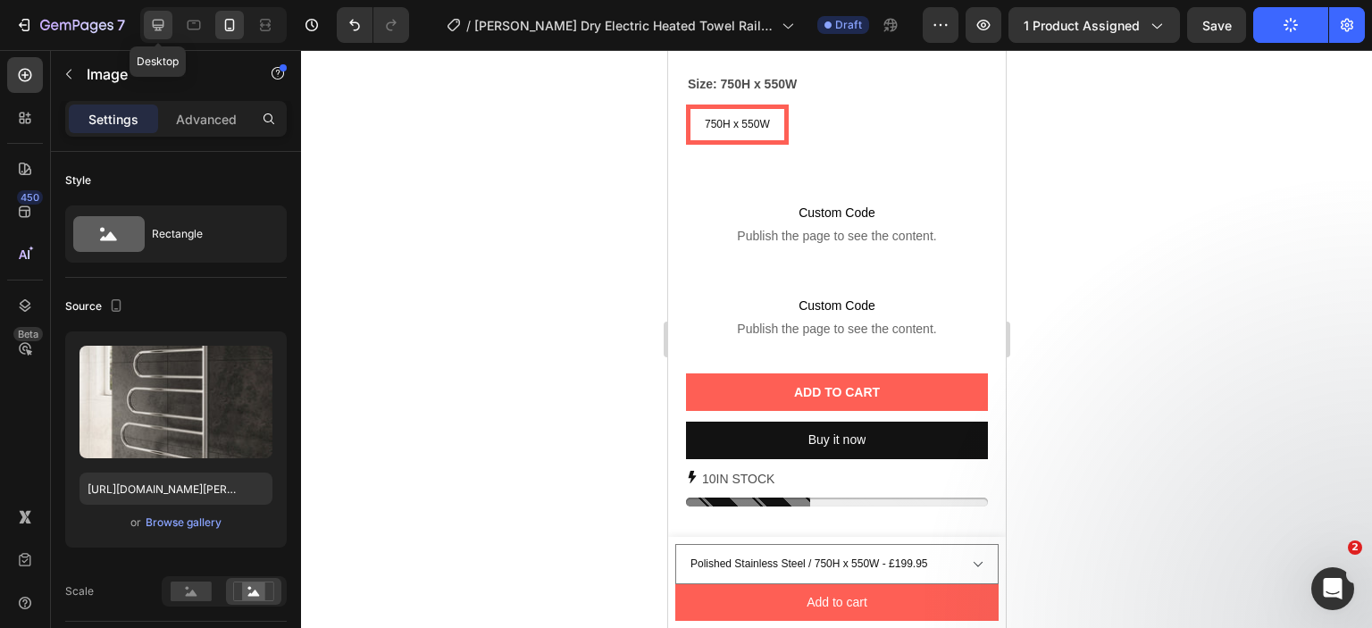
type input "1000"
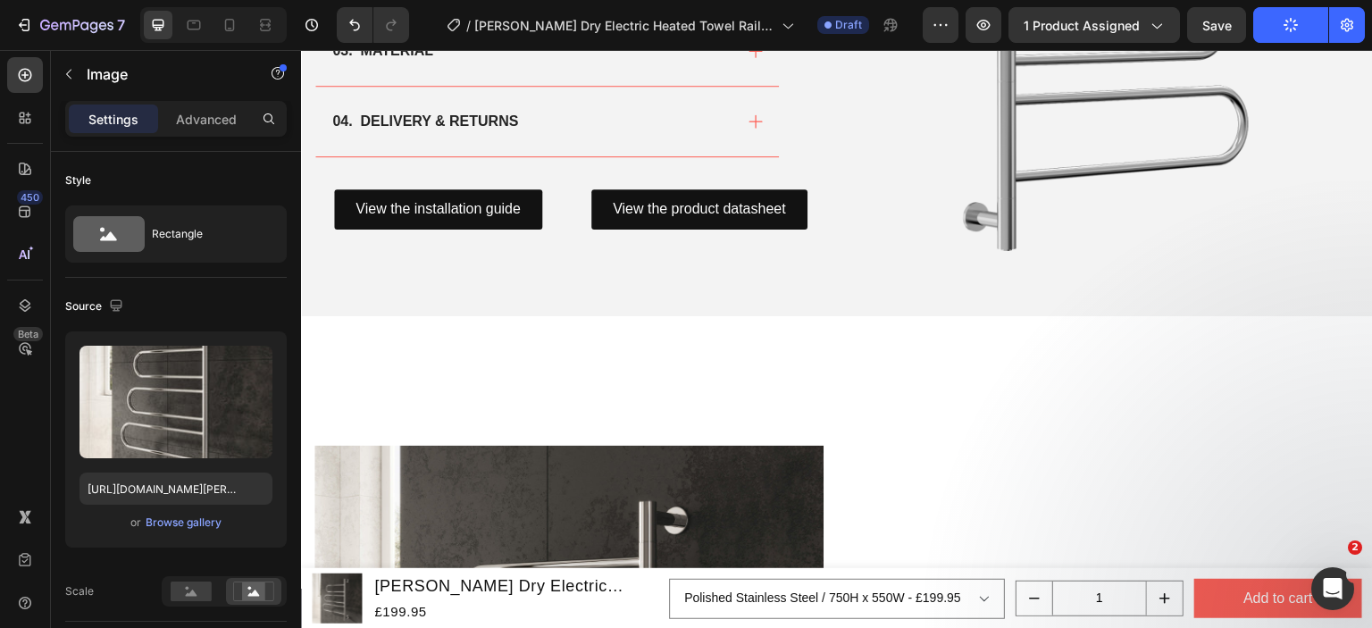
scroll to position [1410, 0]
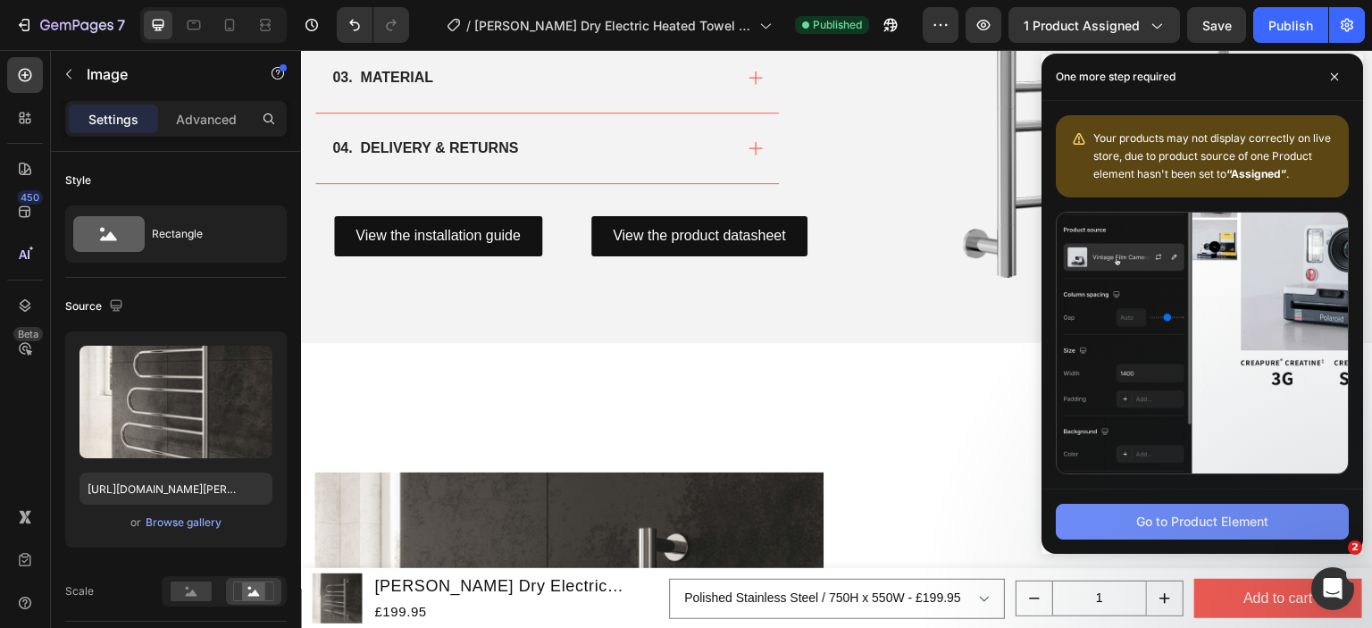
click at [1232, 518] on div "Go to Product Element" at bounding box center [1202, 521] width 132 height 19
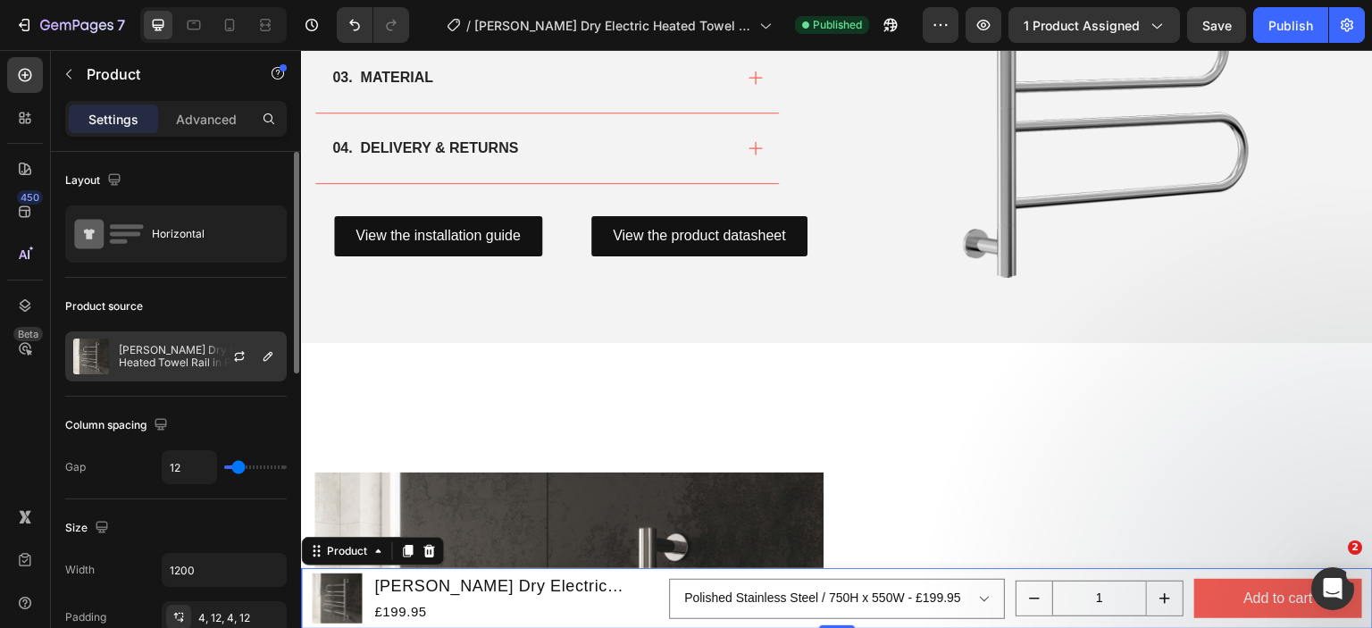
click at [177, 354] on p "[PERSON_NAME] Dry Electric Heated Towel Rail in Polished Stainless Steel" at bounding box center [199, 356] width 160 height 25
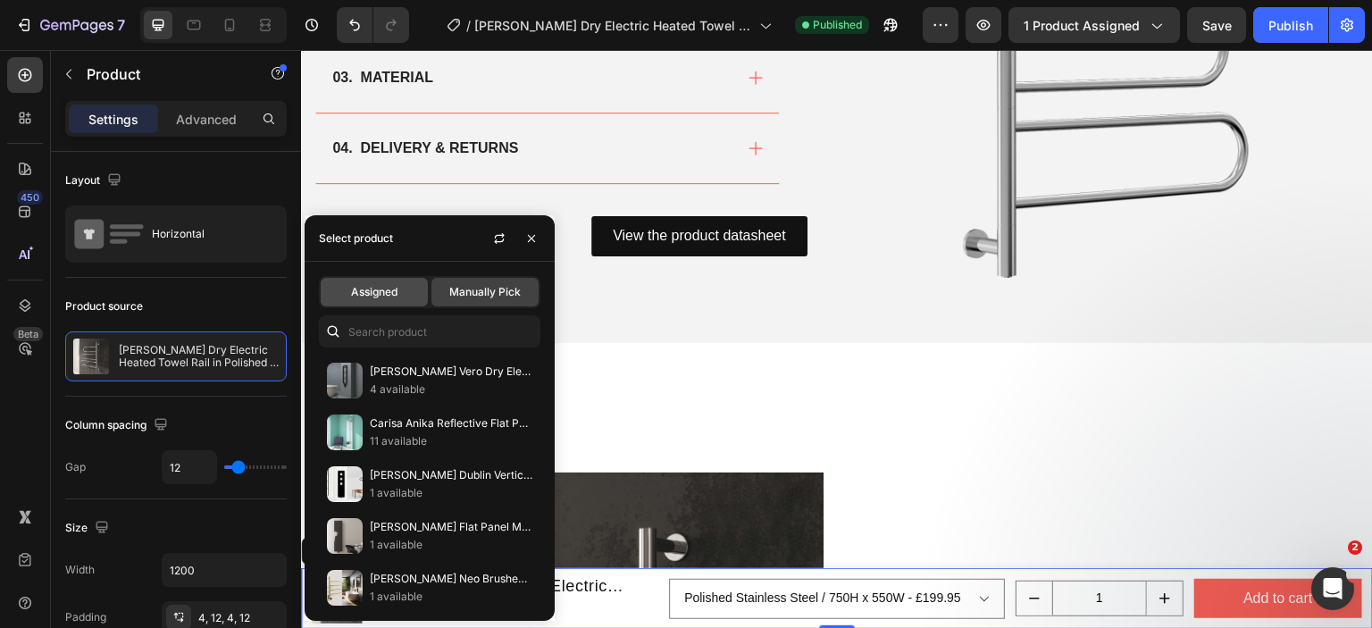
click at [394, 296] on span "Assigned" at bounding box center [374, 292] width 46 height 16
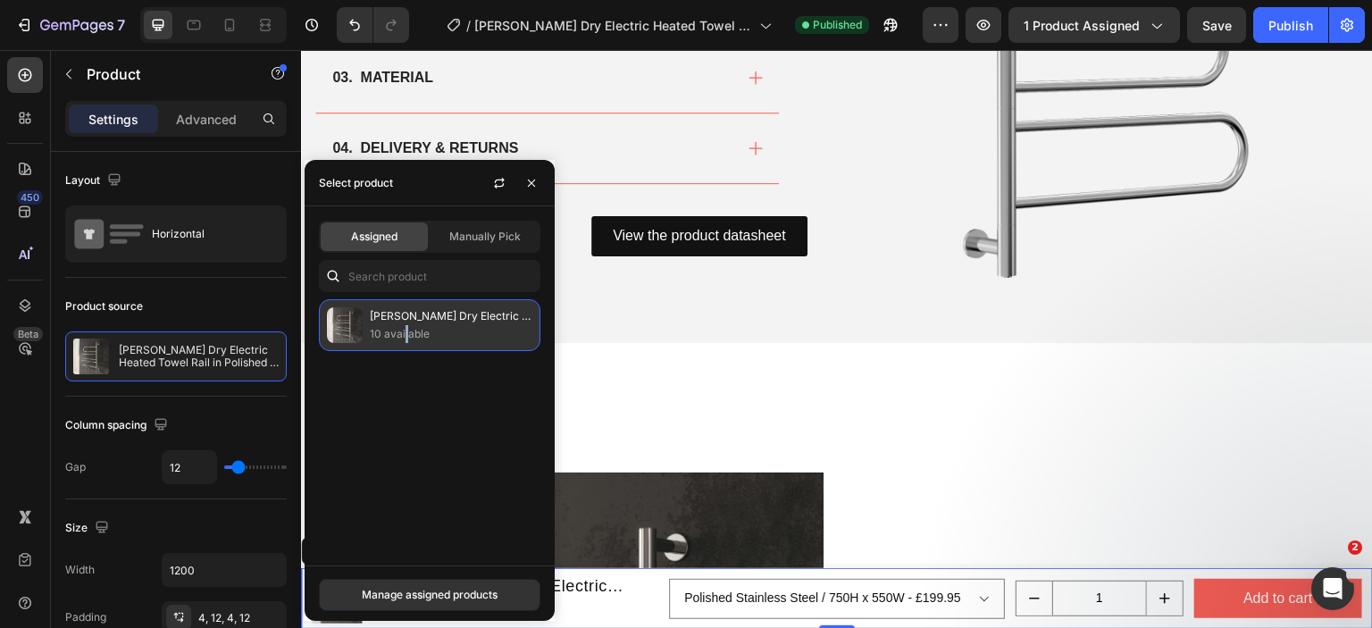
click at [406, 325] on p "10 available" at bounding box center [451, 334] width 163 height 18
click at [433, 583] on button "Manage assigned products" at bounding box center [430, 595] width 222 height 32
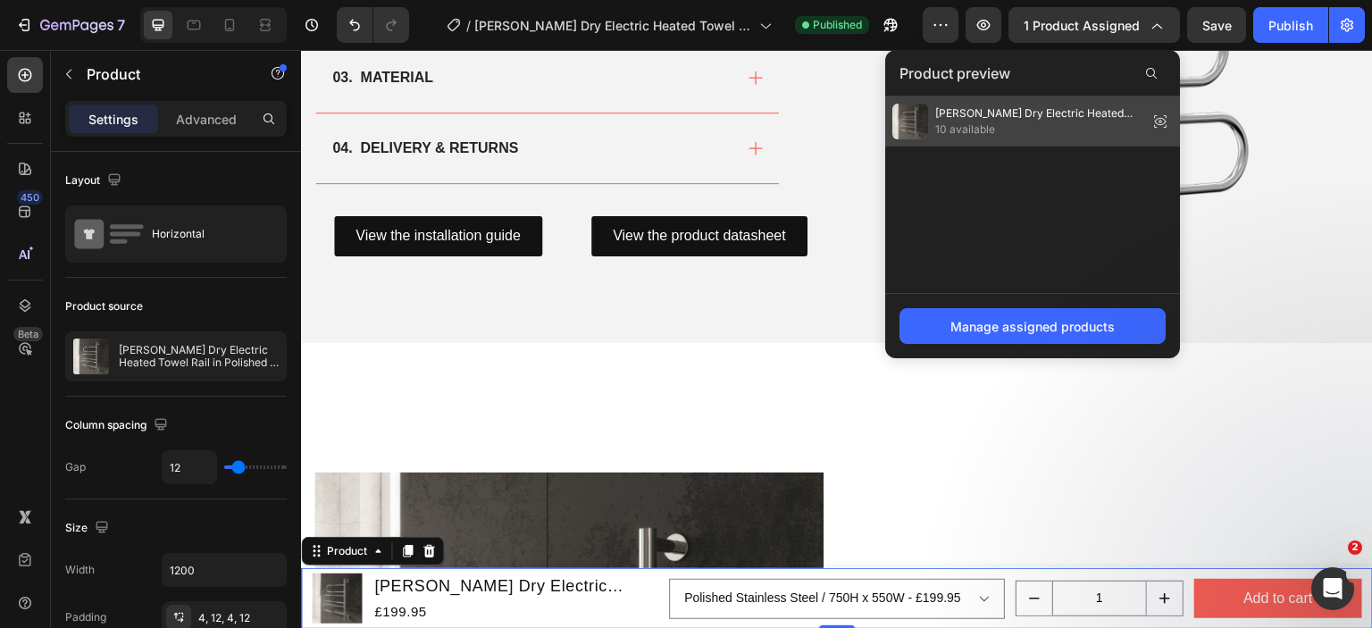
click at [1001, 124] on span "10 available" at bounding box center [1037, 129] width 205 height 16
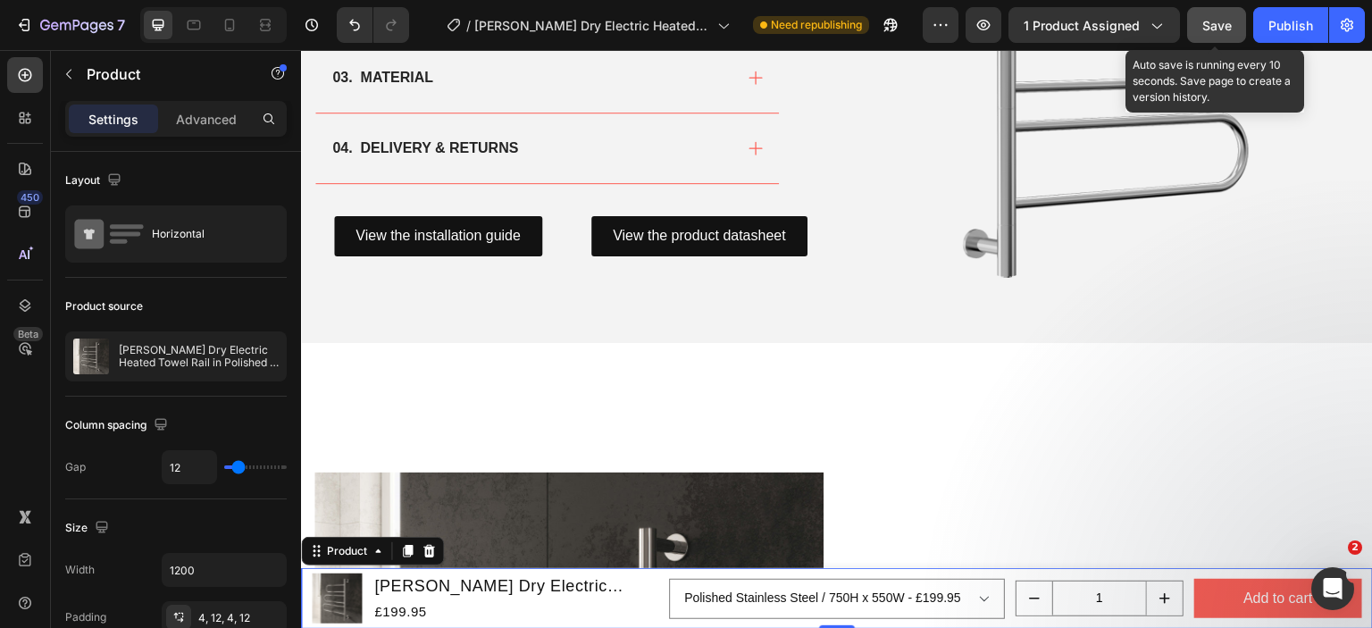
click at [1216, 24] on span "Save" at bounding box center [1216, 25] width 29 height 15
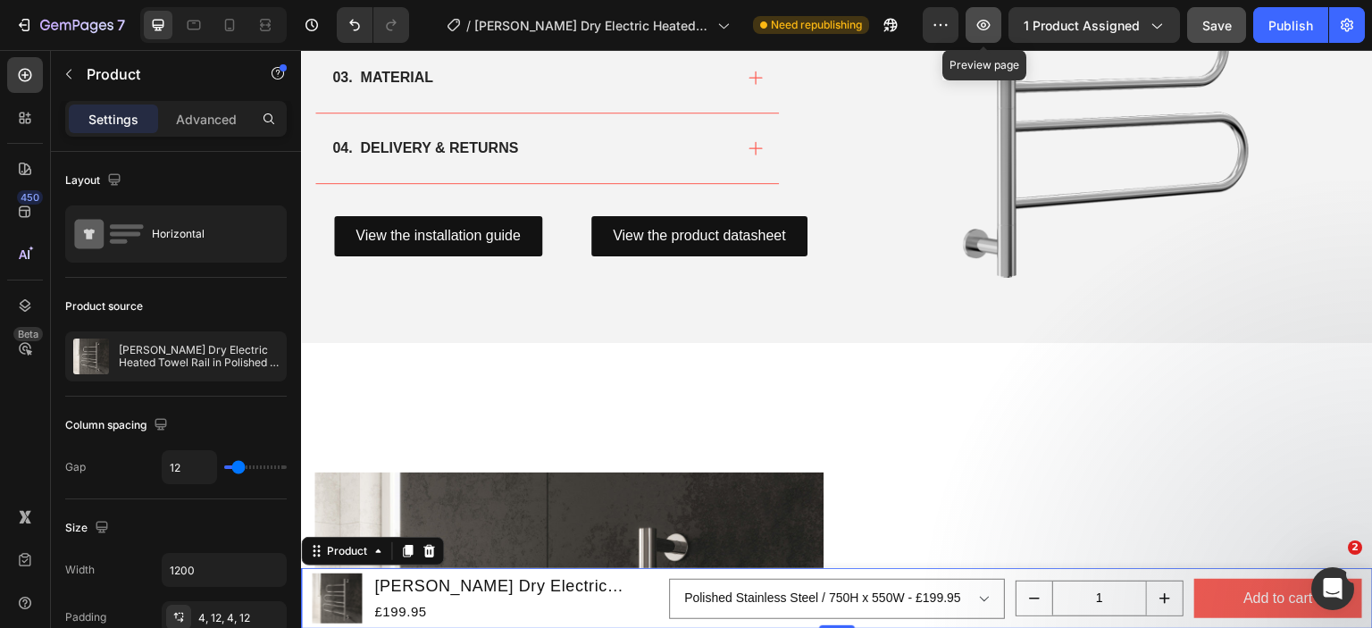
click at [986, 26] on icon "button" at bounding box center [983, 24] width 5 height 5
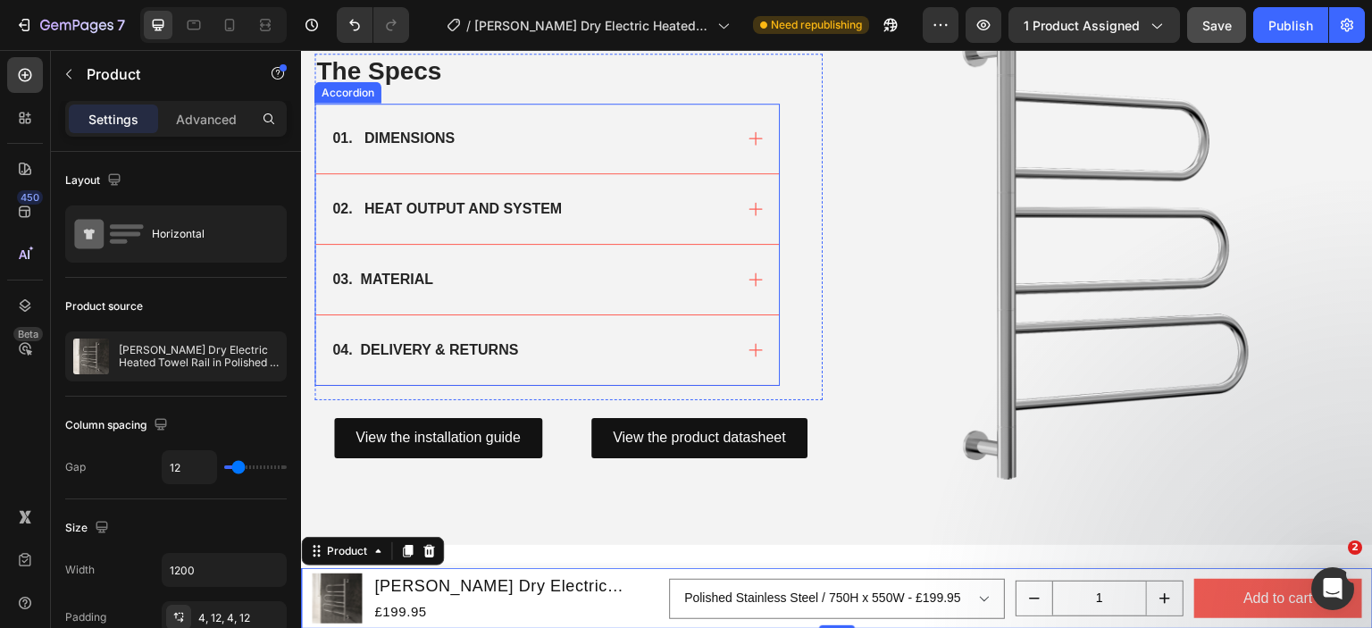
scroll to position [1053, 0]
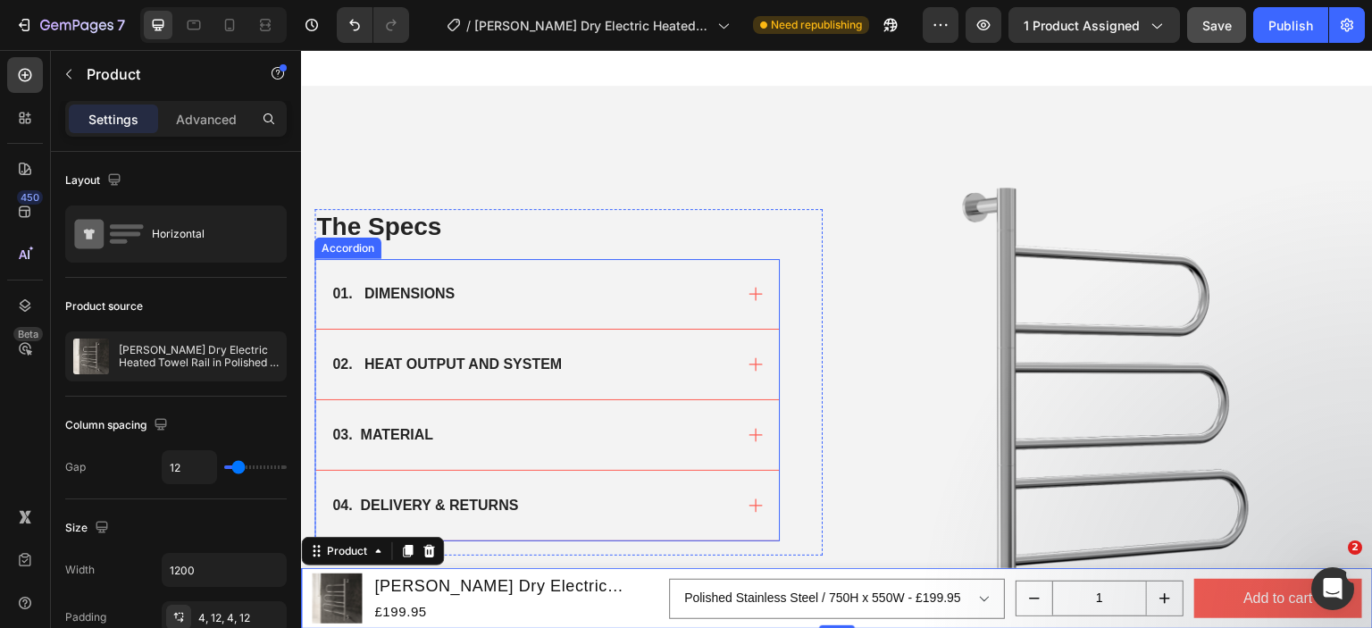
click at [550, 307] on div "01. DIMENSIONS" at bounding box center [547, 294] width 464 height 70
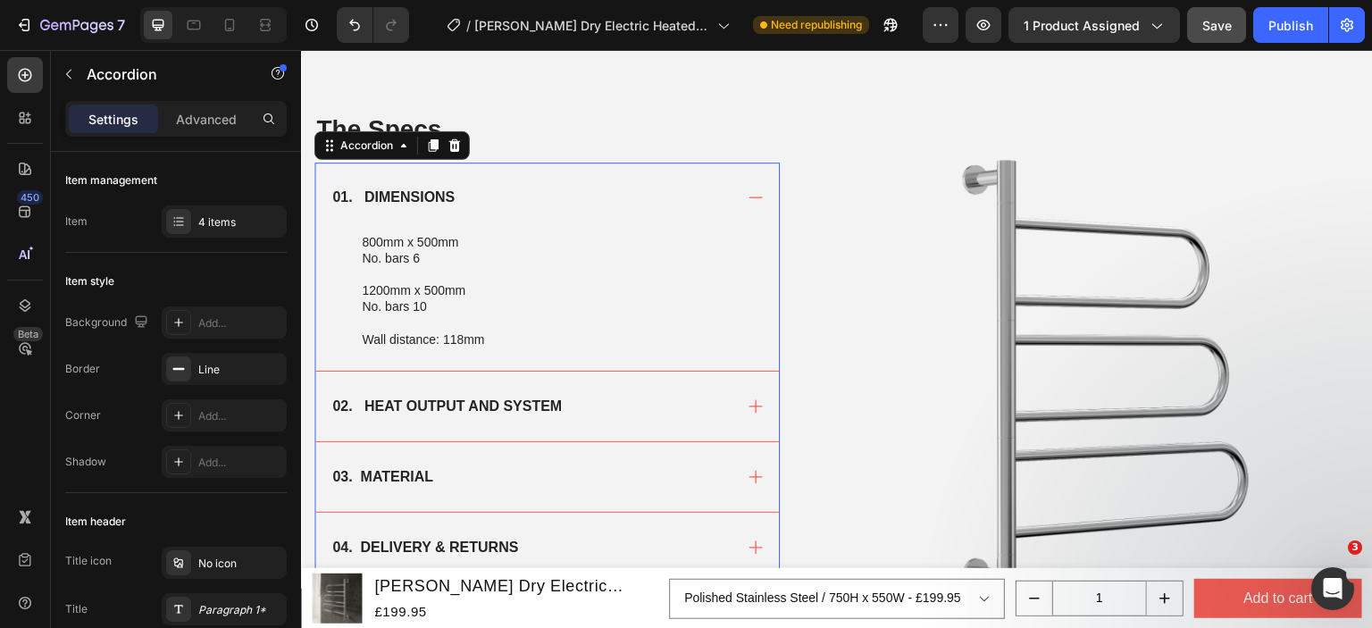
scroll to position [1142, 0]
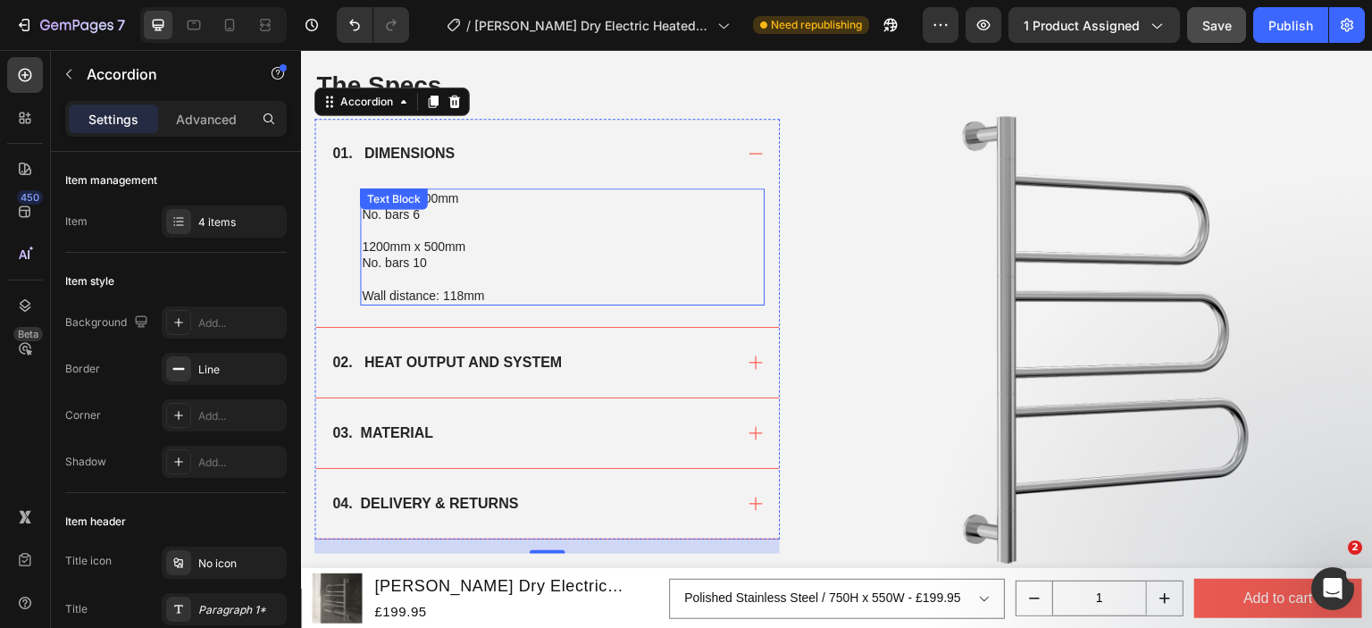
click at [378, 255] on p "No. bars 10" at bounding box center [562, 263] width 401 height 16
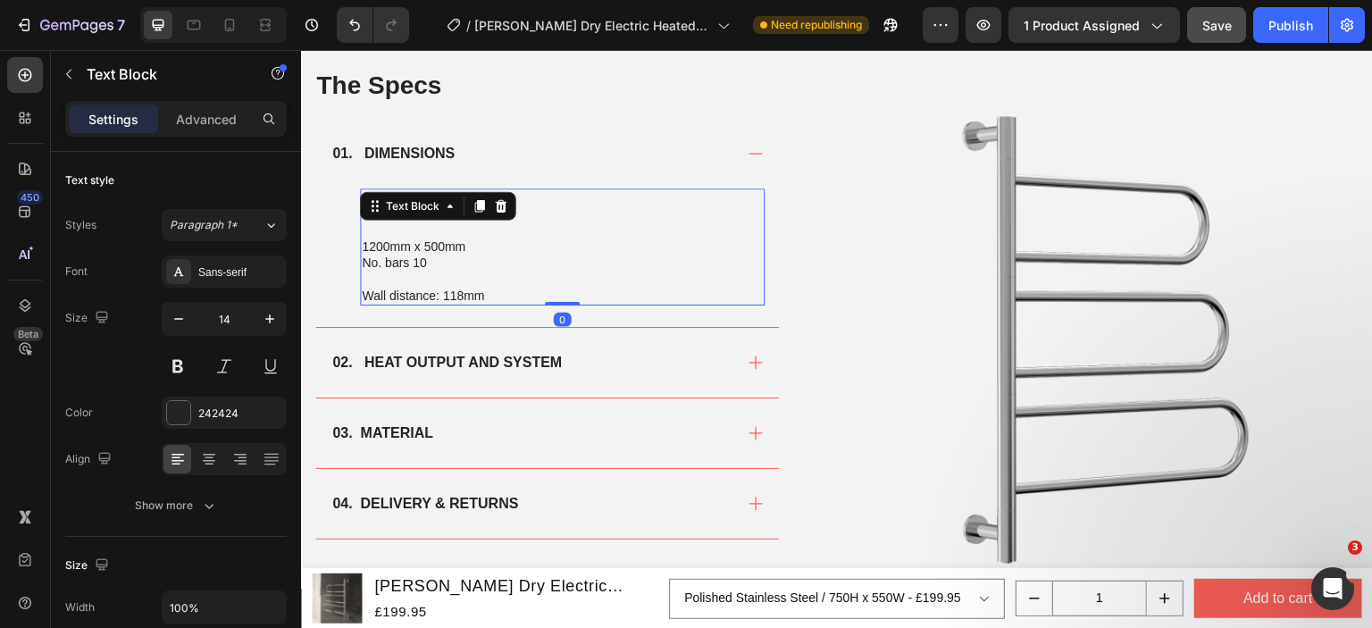
click at [431, 256] on p "No. bars 10" at bounding box center [562, 263] width 401 height 16
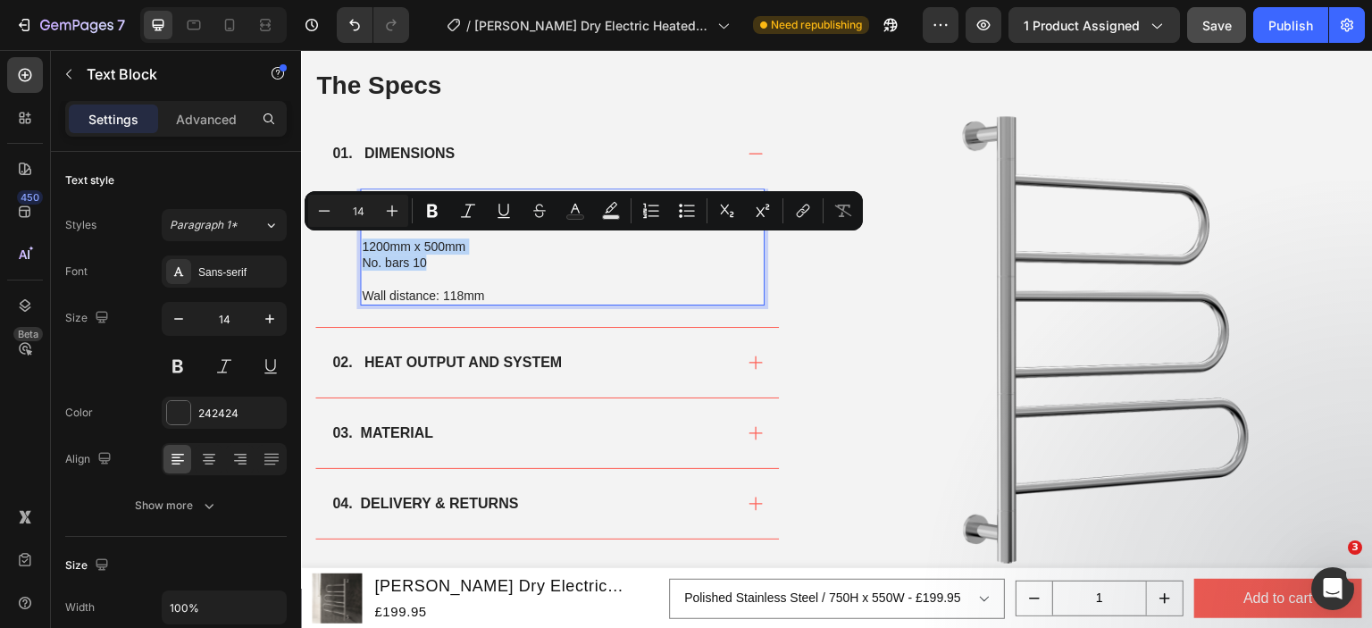
drag, startPoint x: 431, startPoint y: 260, endPoint x: 364, endPoint y: 246, distance: 67.6
click at [364, 246] on div "800mm x 500mm No. bars 6 1200mm x 500mm No. bars 10 Wall distance: 118mm" at bounding box center [562, 246] width 405 height 117
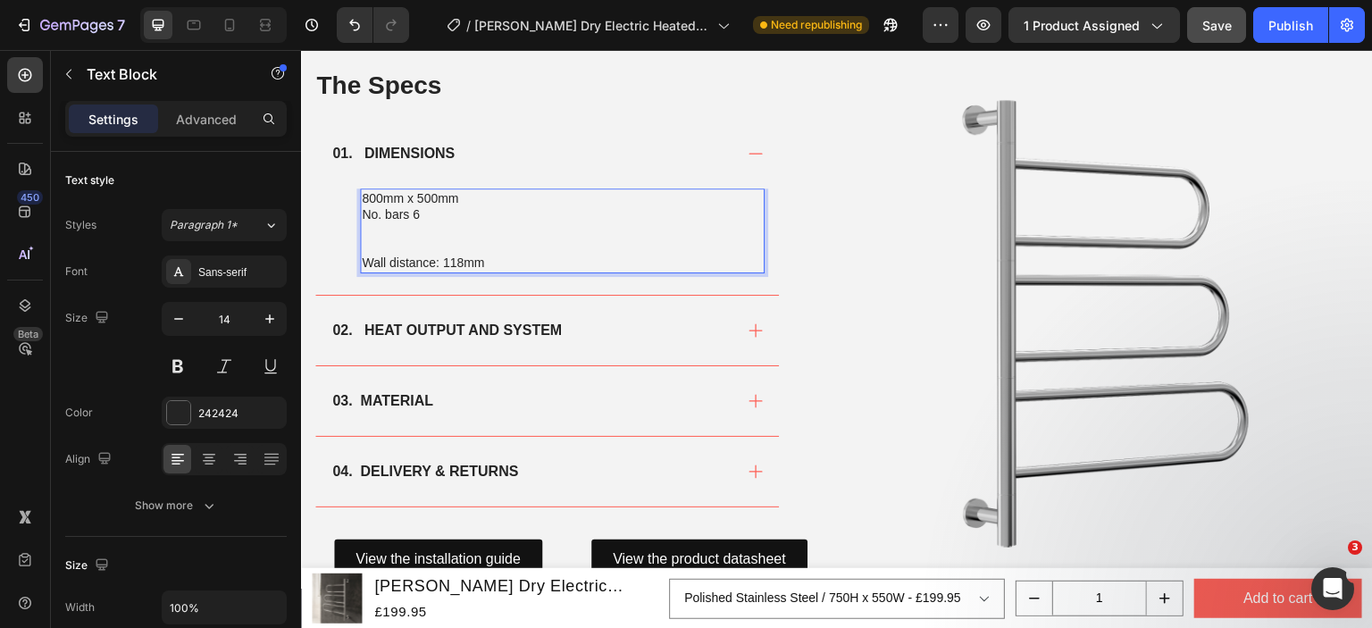
scroll to position [1147, 0]
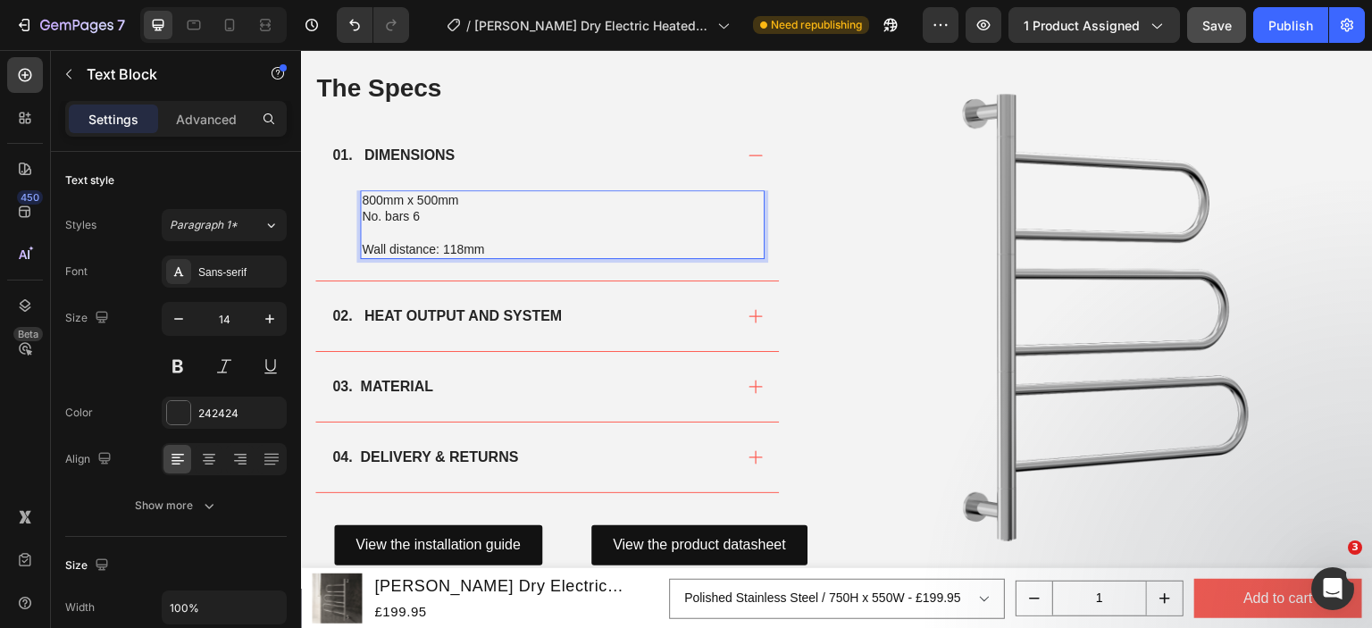
click at [371, 192] on p "800mm x 500mm" at bounding box center [562, 200] width 401 height 16
click at [432, 198] on p "750mm x 500mm" at bounding box center [562, 200] width 401 height 16
click at [448, 237] on p "Rich Text Editor. Editing area: main" at bounding box center [562, 232] width 401 height 16
click at [457, 246] on p "Wall distance: 118mm" at bounding box center [562, 249] width 401 height 16
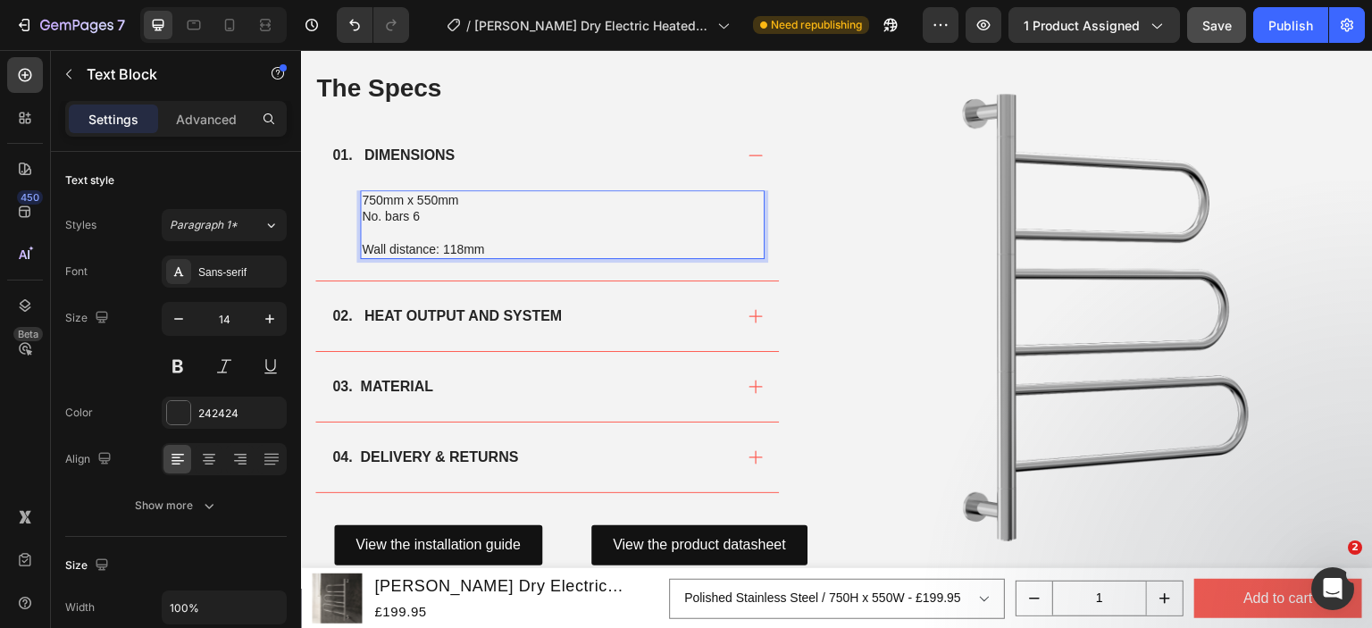
click at [464, 246] on p "Wall distance: 118mm" at bounding box center [562, 249] width 401 height 16
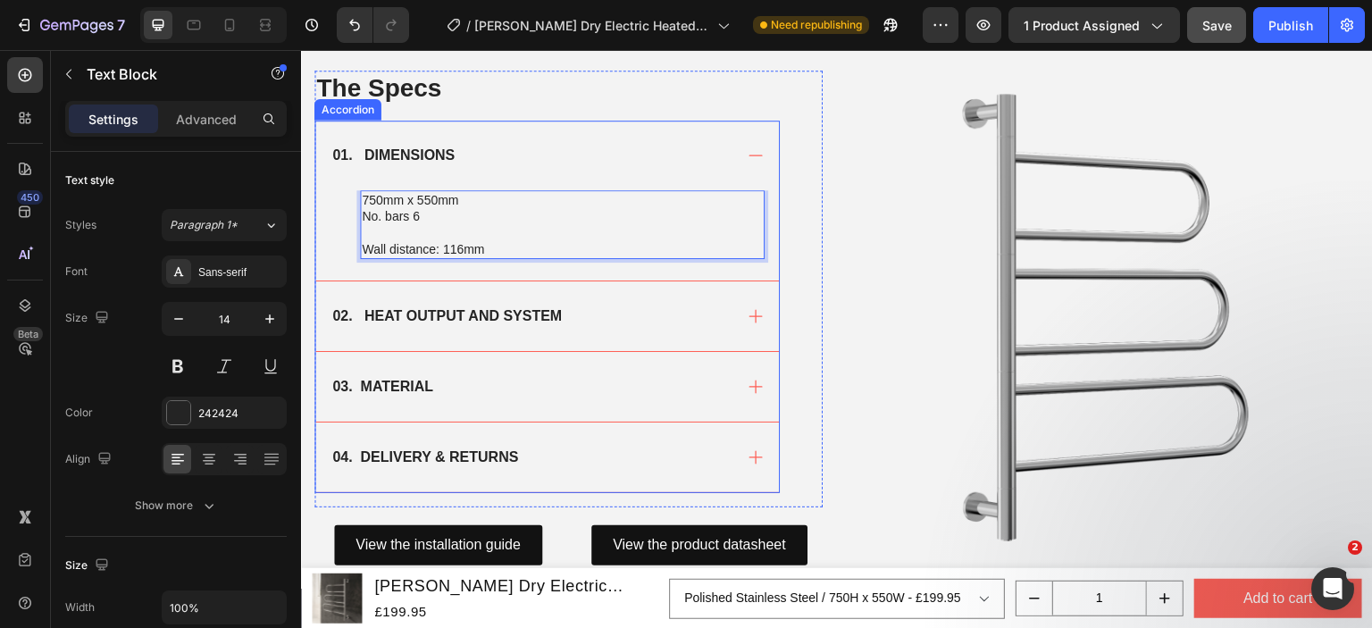
click at [510, 309] on strong "02. HEAT OUTPUT AND SYSTEM" at bounding box center [447, 315] width 230 height 15
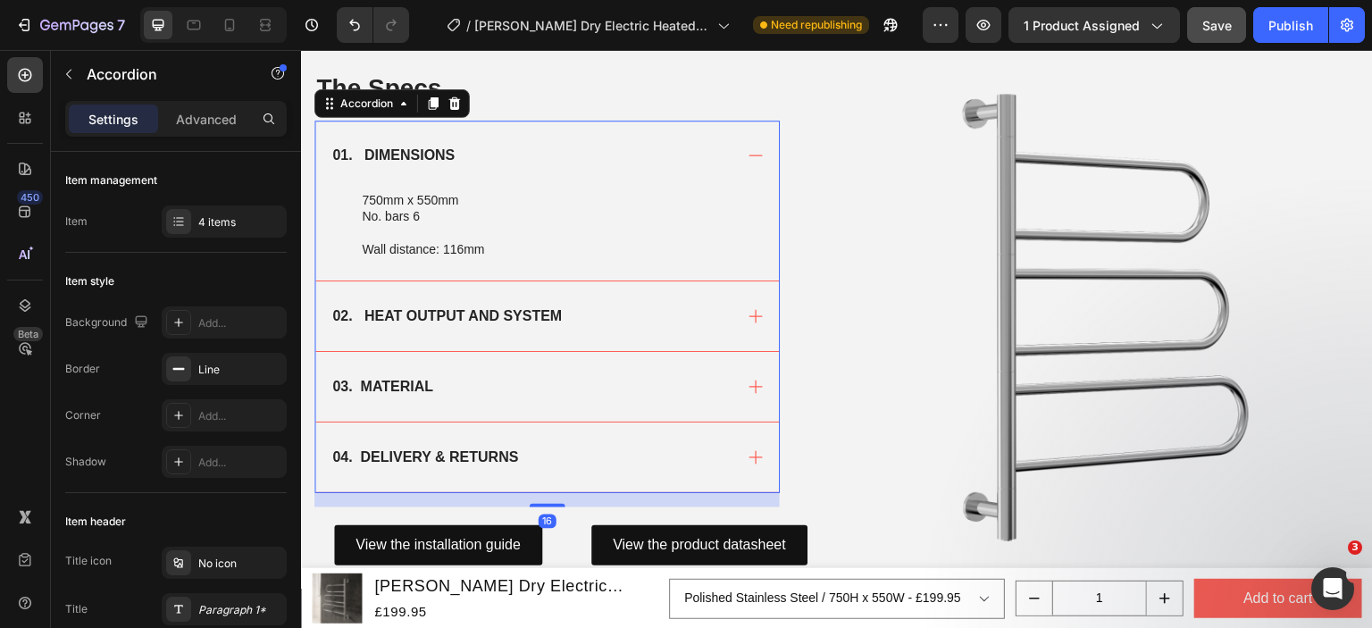
click at [601, 309] on div "02. HEAT OUTPUT AND SYSTEM" at bounding box center [531, 316] width 403 height 27
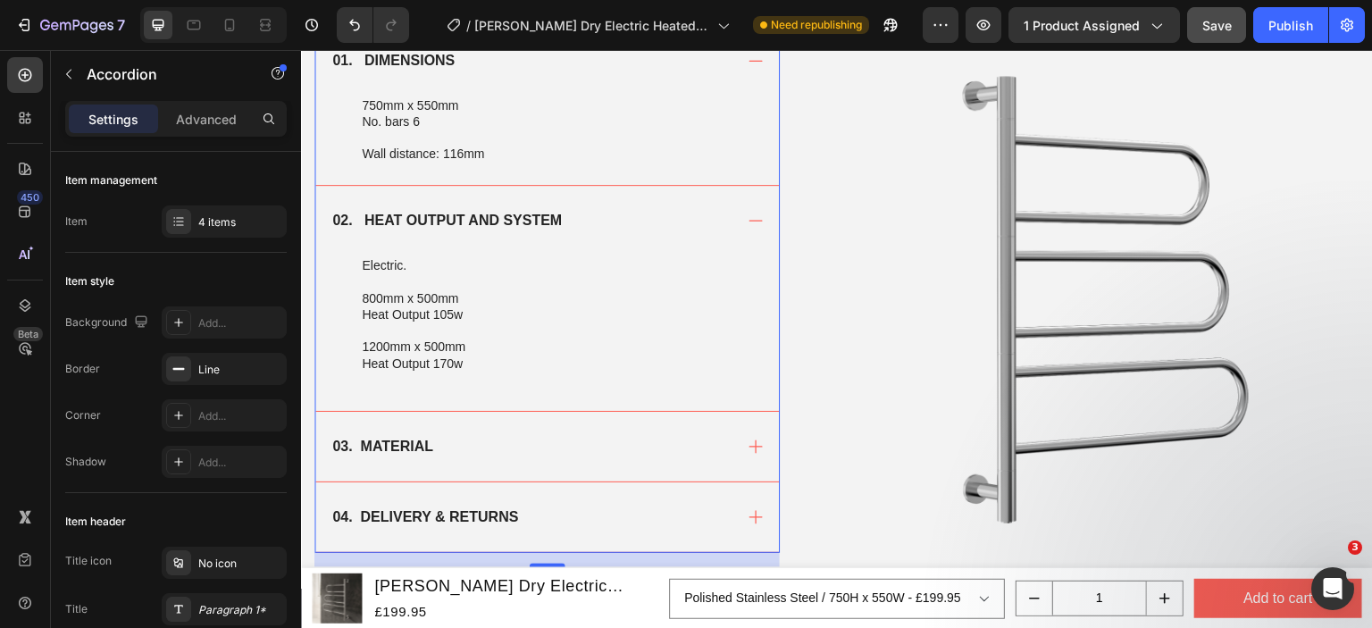
scroll to position [1236, 0]
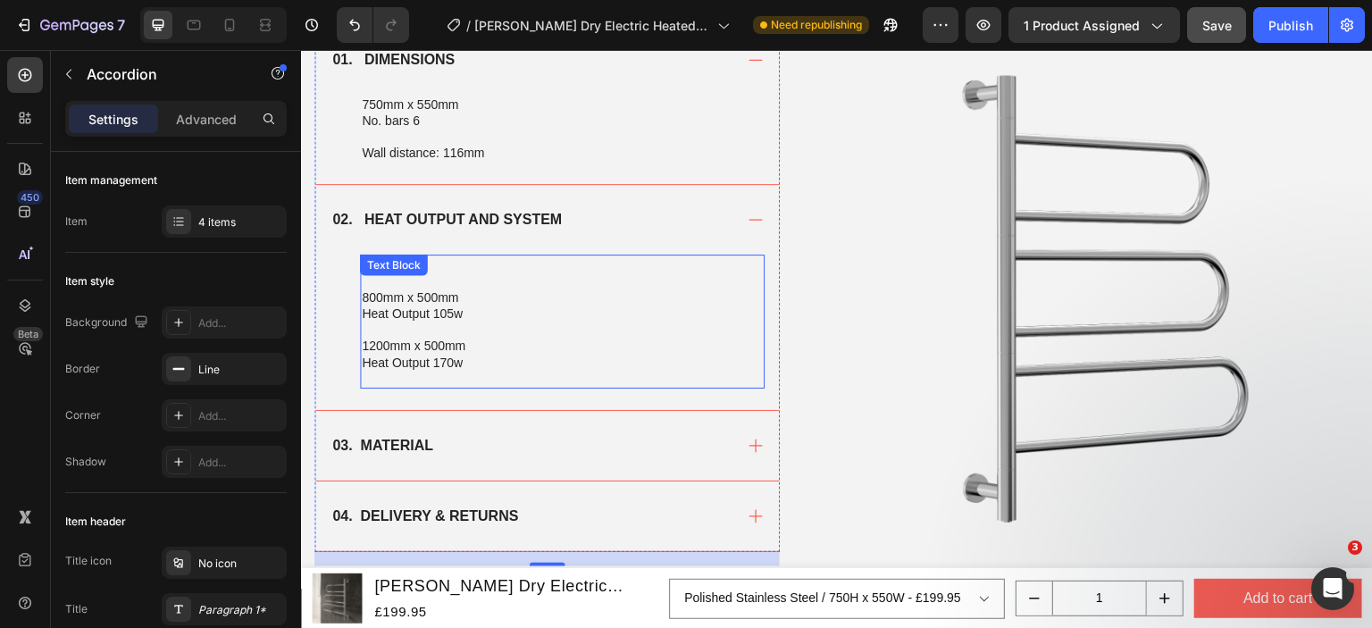
click at [592, 300] on p "800mm x 500mm" at bounding box center [562, 297] width 401 height 16
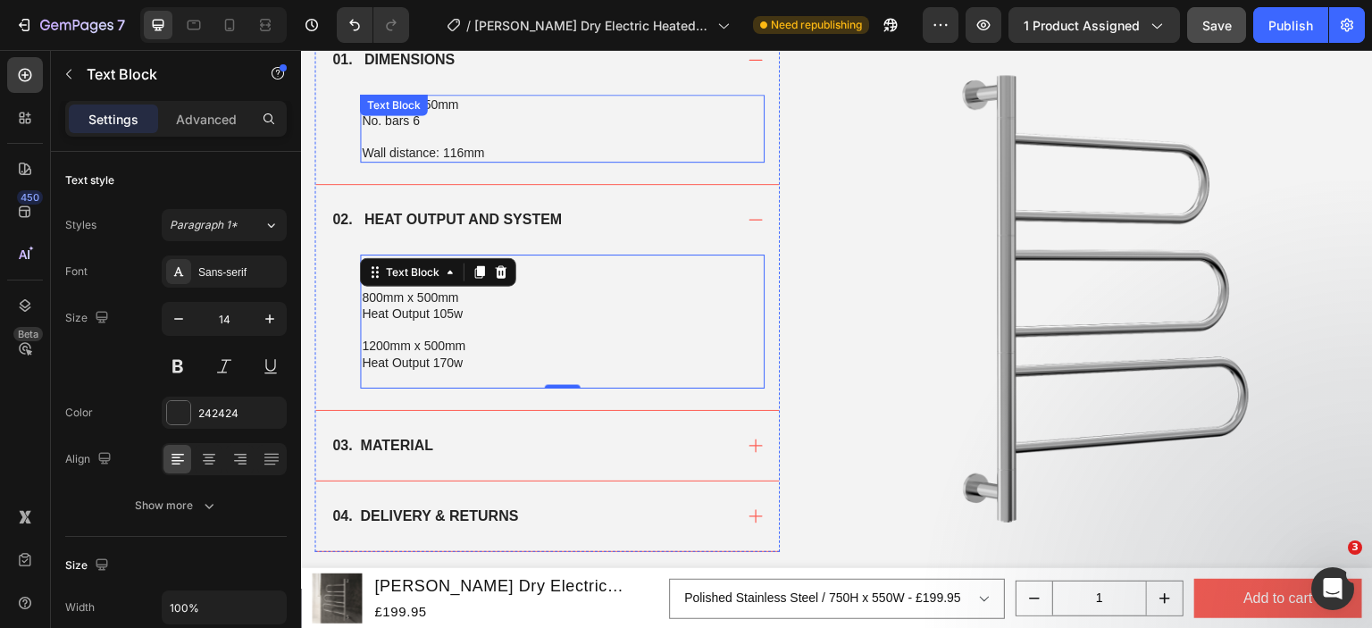
click at [436, 117] on div "750mm x 550mm No. bars 6 Wall distance: 116mm Text Block" at bounding box center [562, 129] width 405 height 69
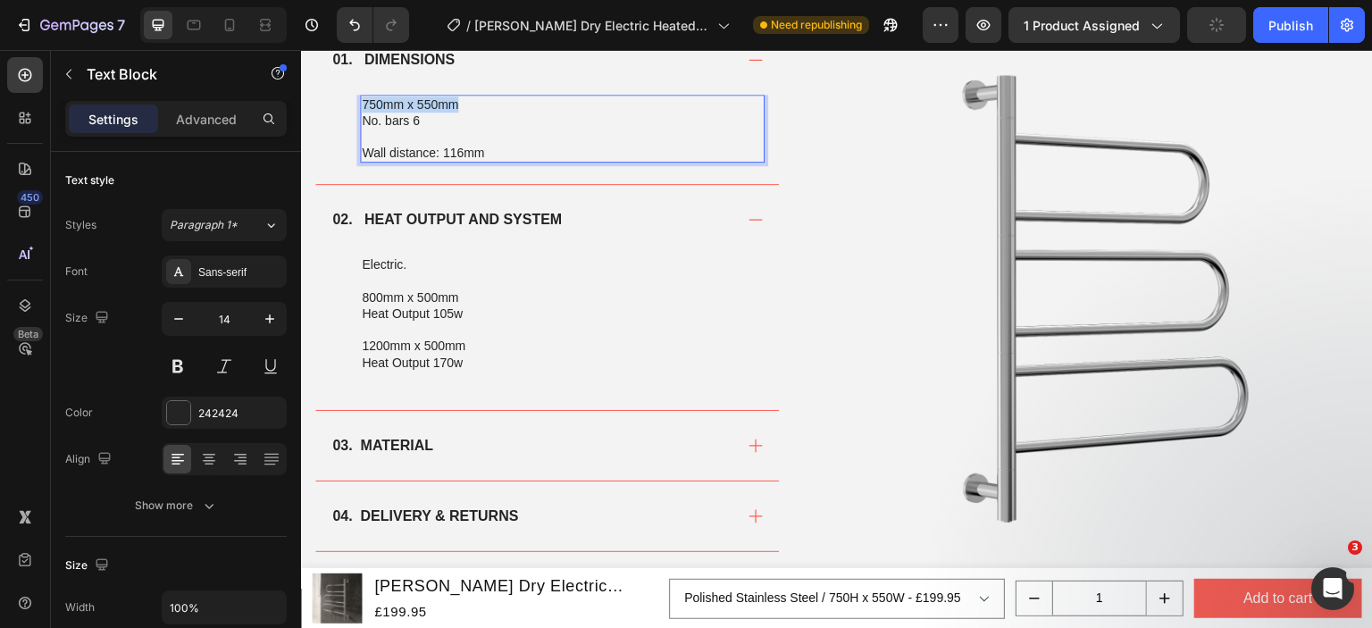
copy p "750mm x 550mm"
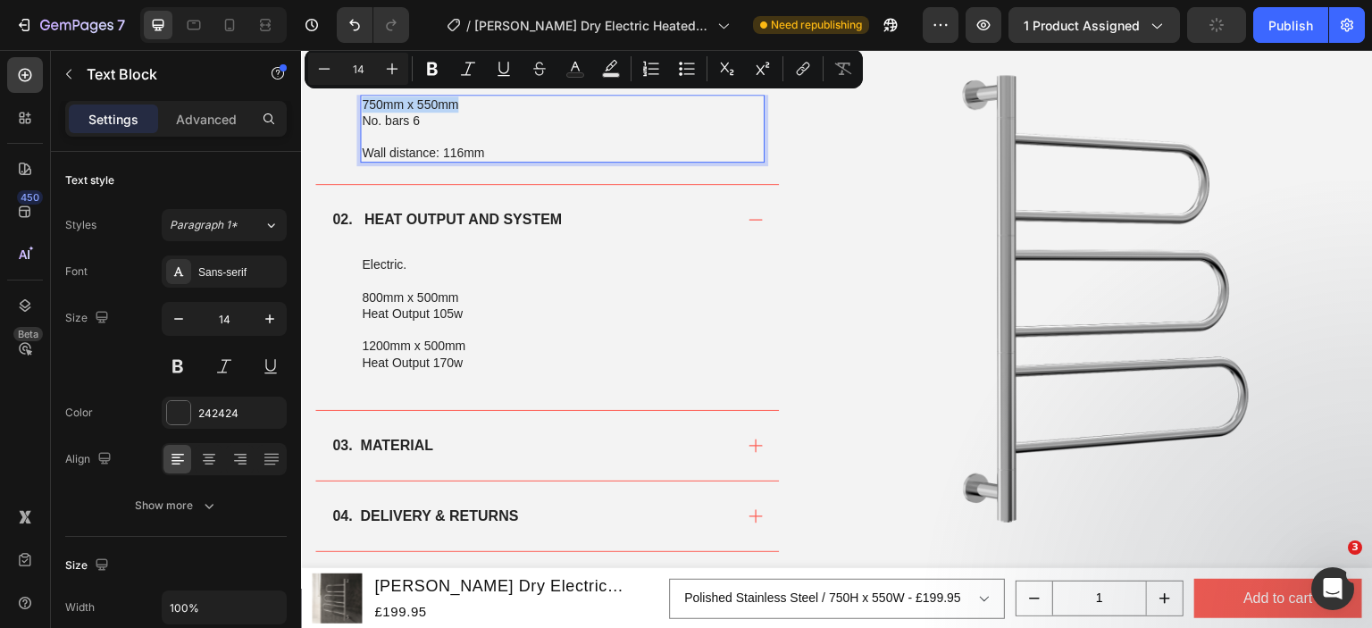
drag, startPoint x: 486, startPoint y: 101, endPoint x: 362, endPoint y: 96, distance: 124.2
click at [362, 96] on p "750mm x 550mm" at bounding box center [562, 104] width 401 height 16
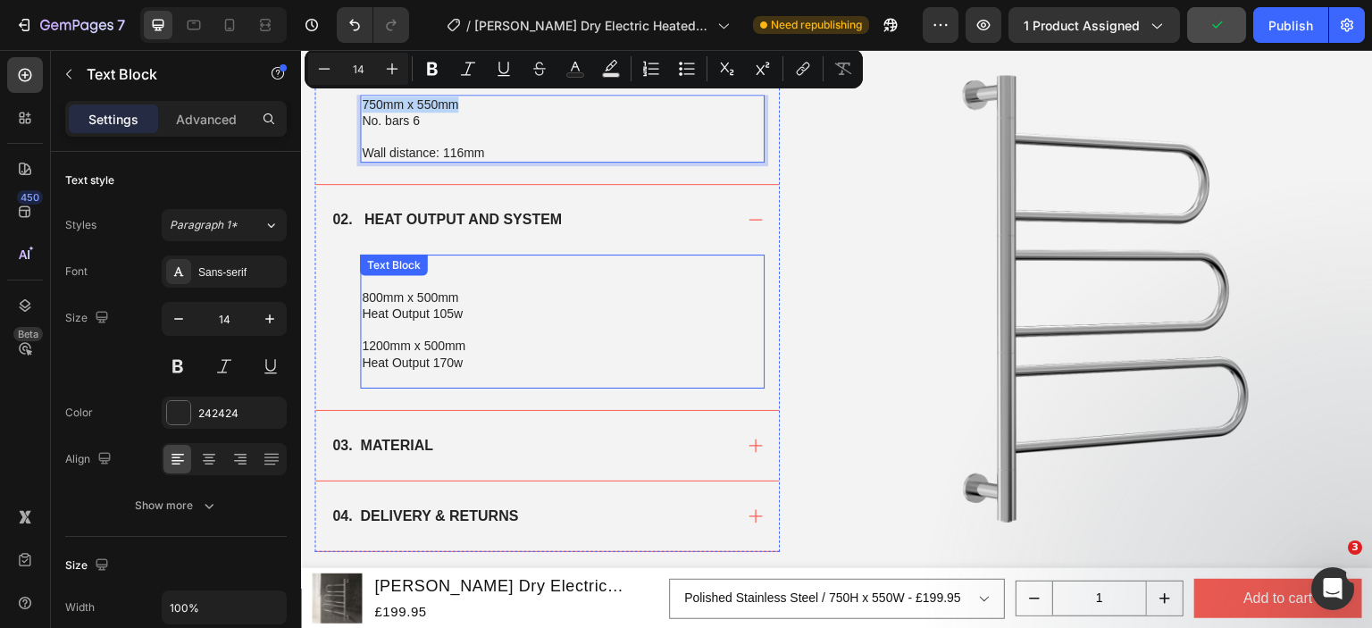
click at [473, 361] on p "Heat Output 170w" at bounding box center [562, 363] width 401 height 16
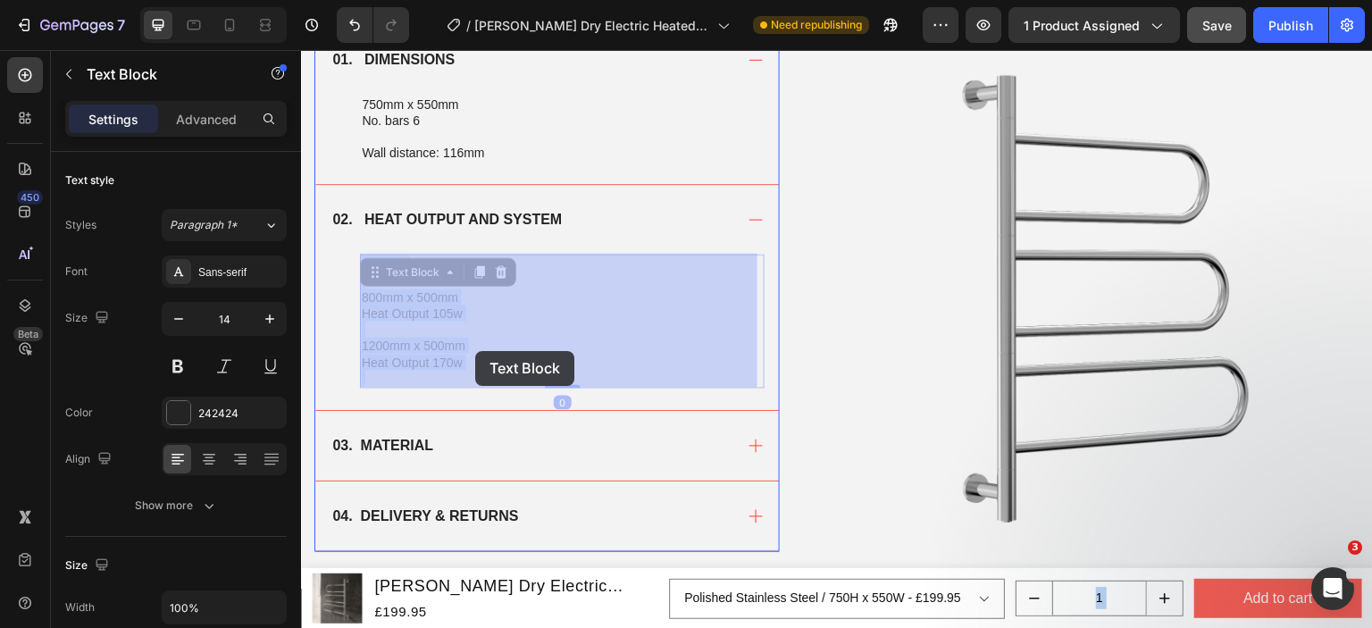
drag, startPoint x: 473, startPoint y: 361, endPoint x: 475, endPoint y: 352, distance: 9.1
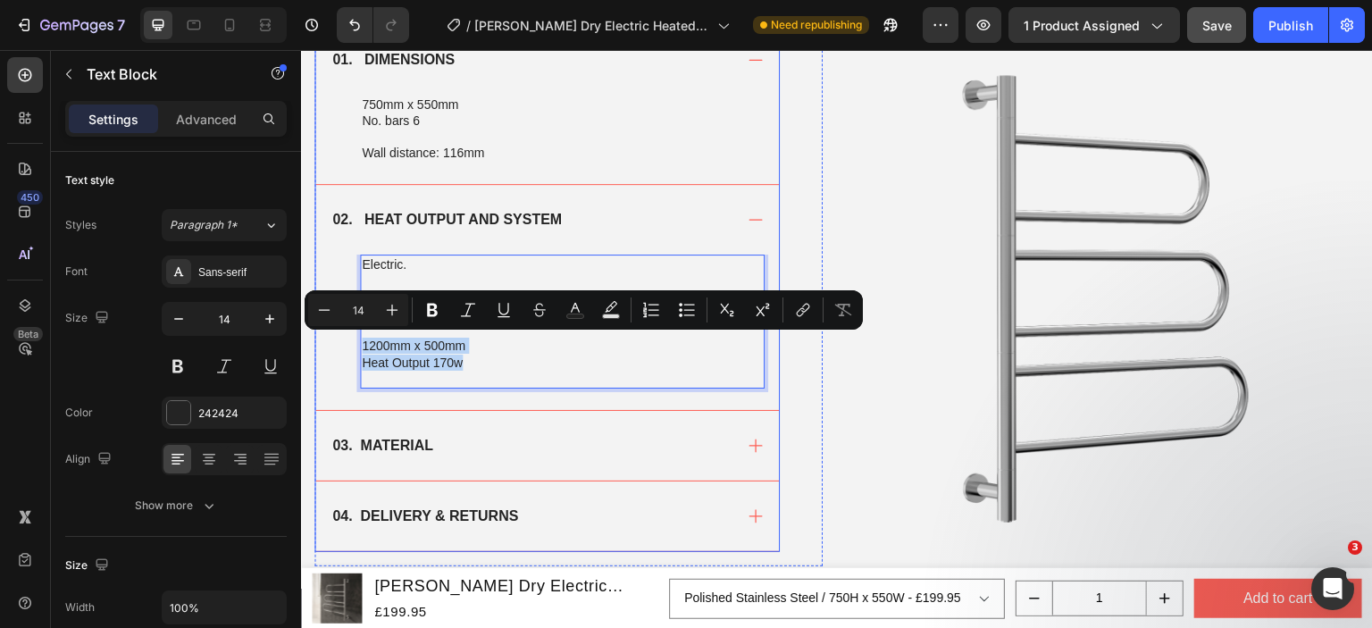
drag, startPoint x: 472, startPoint y: 357, endPoint x: 352, endPoint y: 339, distance: 121.2
click at [352, 339] on div "Electric. 800mm x 500mm Heat Output 105w 1200mm x 500mm Heat Output 170w Text B…" at bounding box center [547, 332] width 464 height 155
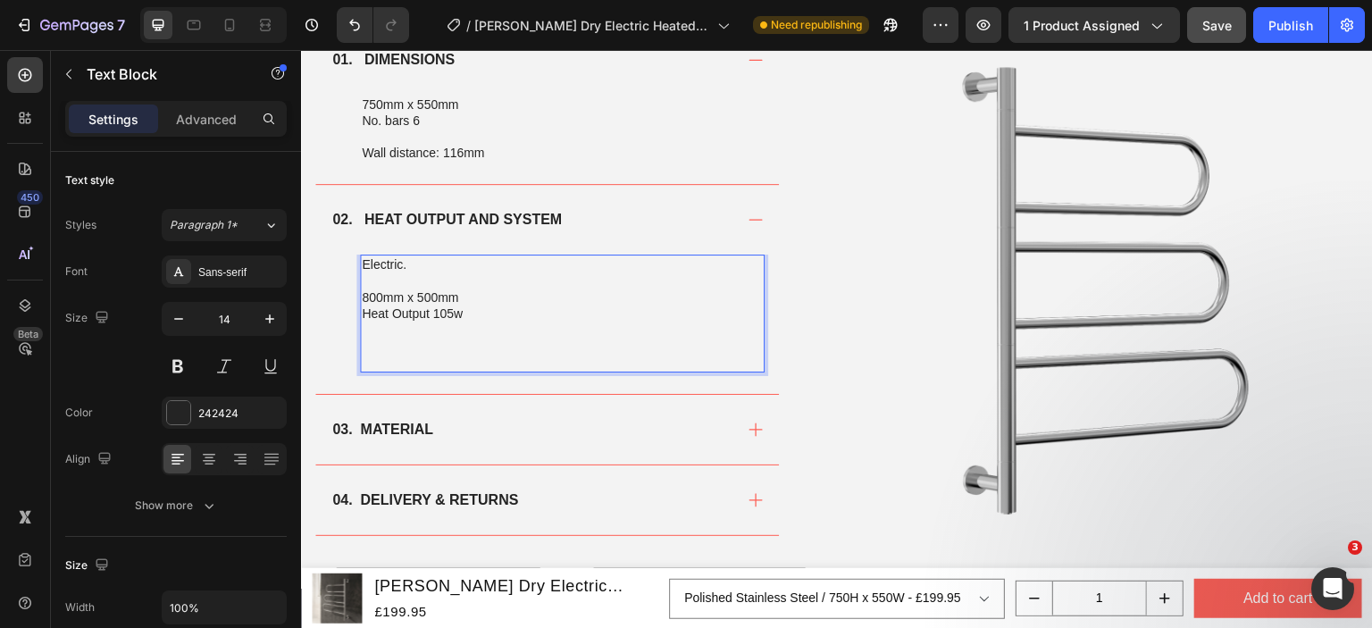
click at [465, 297] on p "800mm x 500mm" at bounding box center [562, 297] width 401 height 16
drag, startPoint x: 465, startPoint y: 297, endPoint x: 372, endPoint y: 295, distance: 93.8
click at [372, 295] on p "800mm x 500mm" at bounding box center [562, 297] width 401 height 16
click at [372, 296] on p "8750mm x 550mm" at bounding box center [562, 297] width 401 height 16
click at [435, 313] on p "Heat Output 105w" at bounding box center [562, 313] width 401 height 16
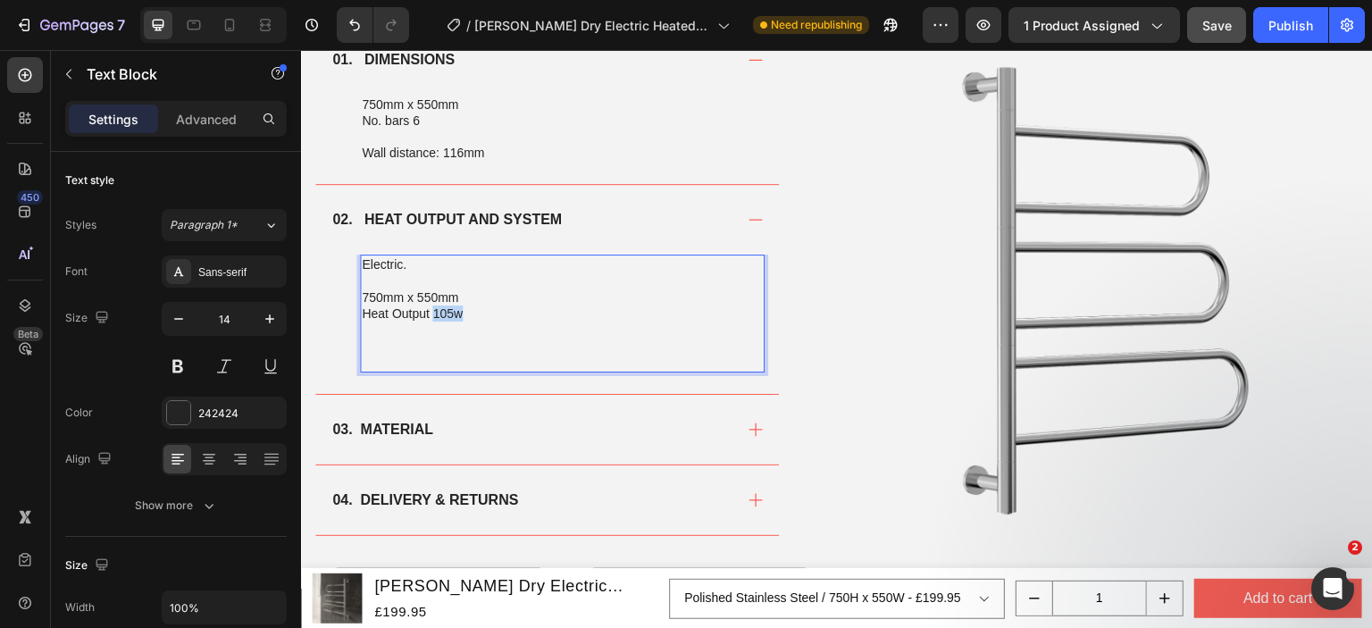
click at [436, 313] on p "Heat Output 105w" at bounding box center [562, 313] width 401 height 16
click at [454, 323] on p "Rich Text Editor. Editing area: main" at bounding box center [562, 330] width 401 height 16
click at [635, 238] on div "02. HEAT OUTPUT AND SYSTEM" at bounding box center [547, 220] width 464 height 70
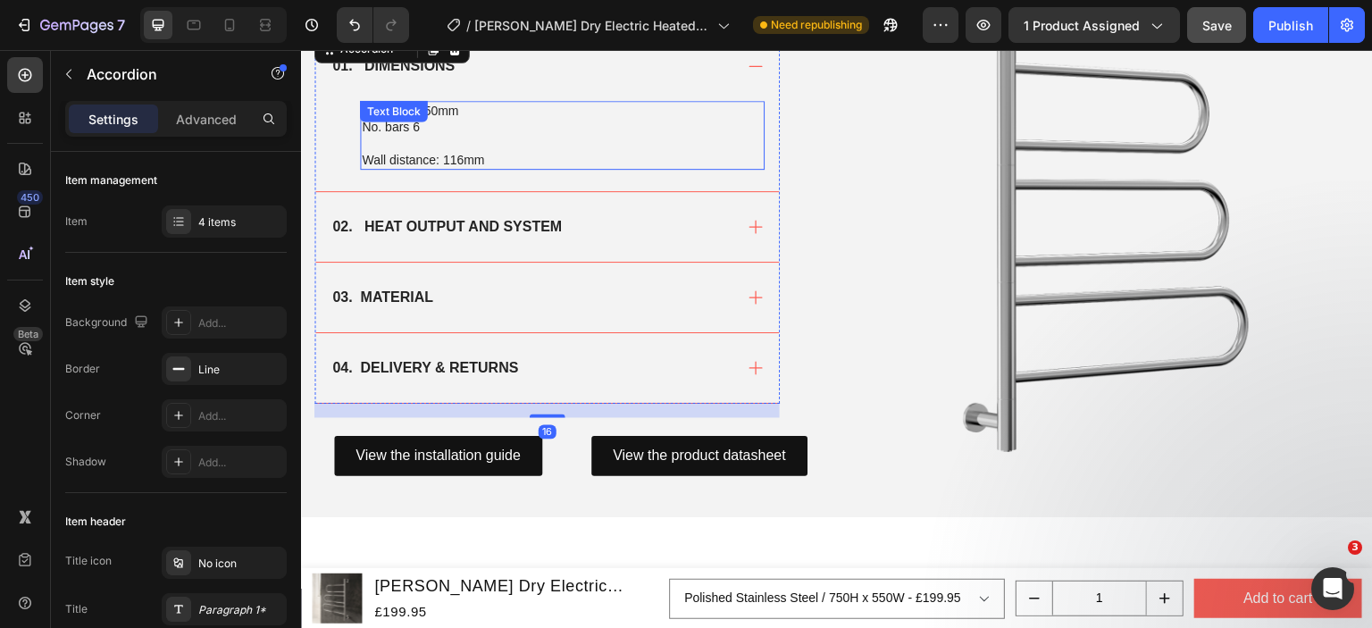
click at [625, 136] on p "Rich Text Editor. Editing area: main" at bounding box center [562, 143] width 401 height 16
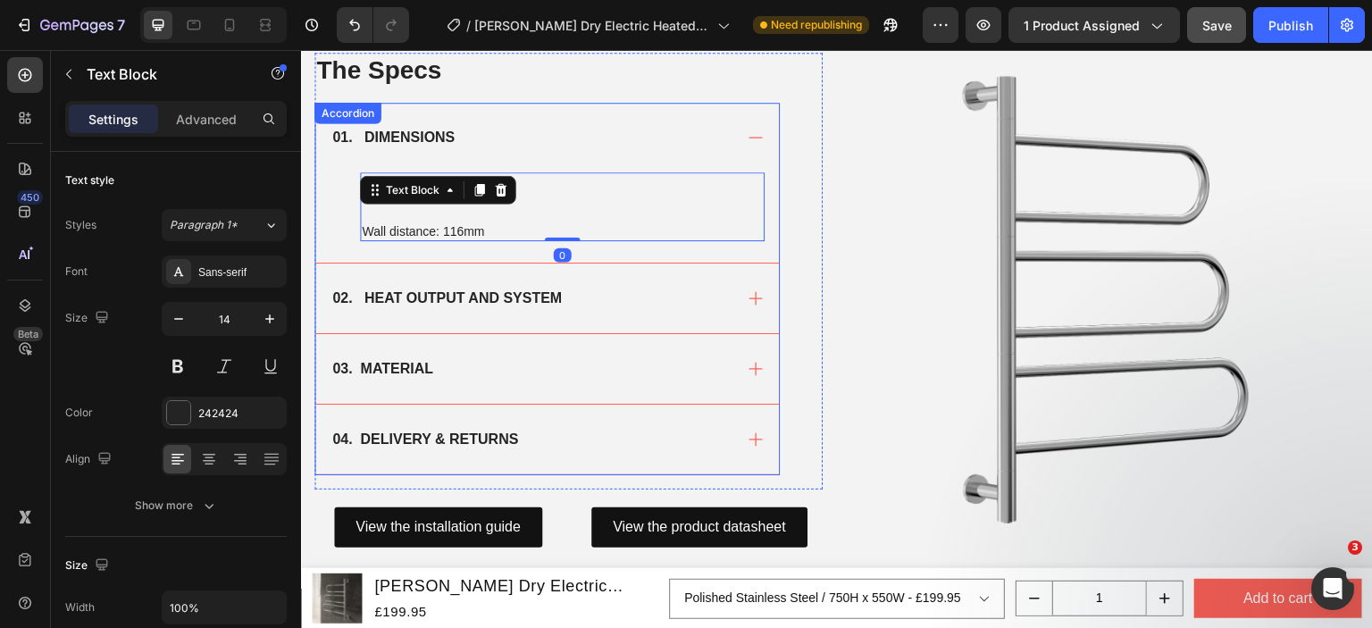
scroll to position [1058, 0]
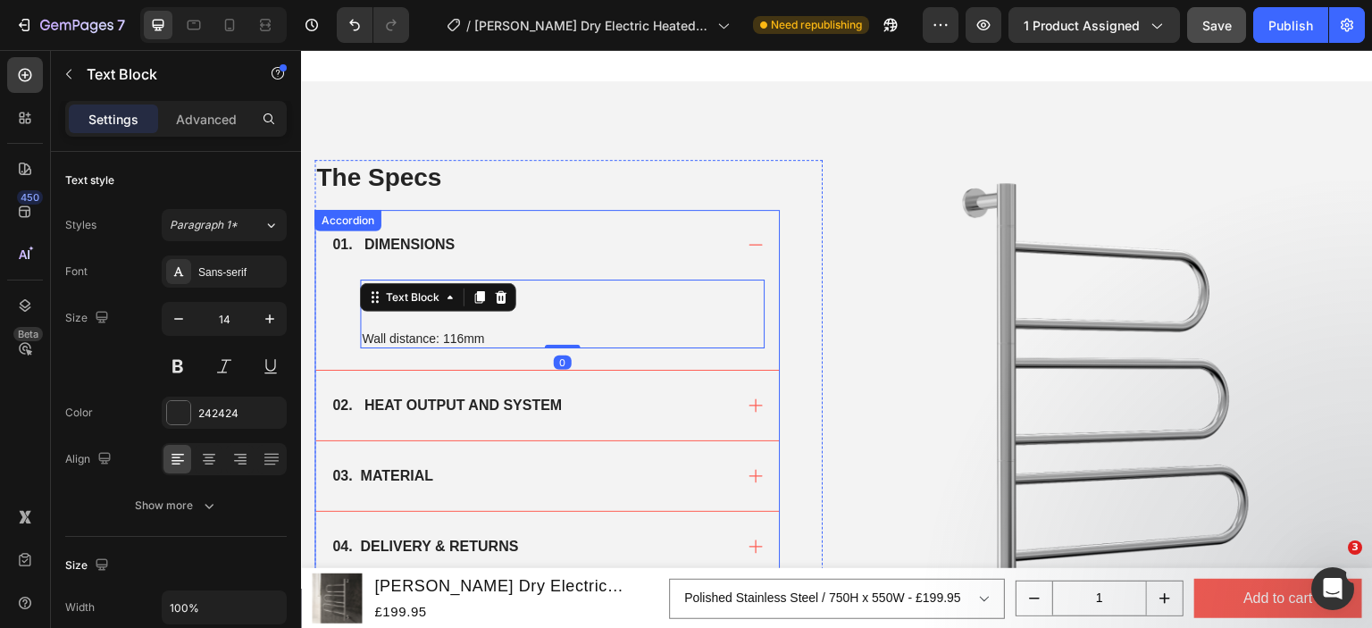
click at [662, 221] on div "01. DIMENSIONS" at bounding box center [547, 245] width 464 height 70
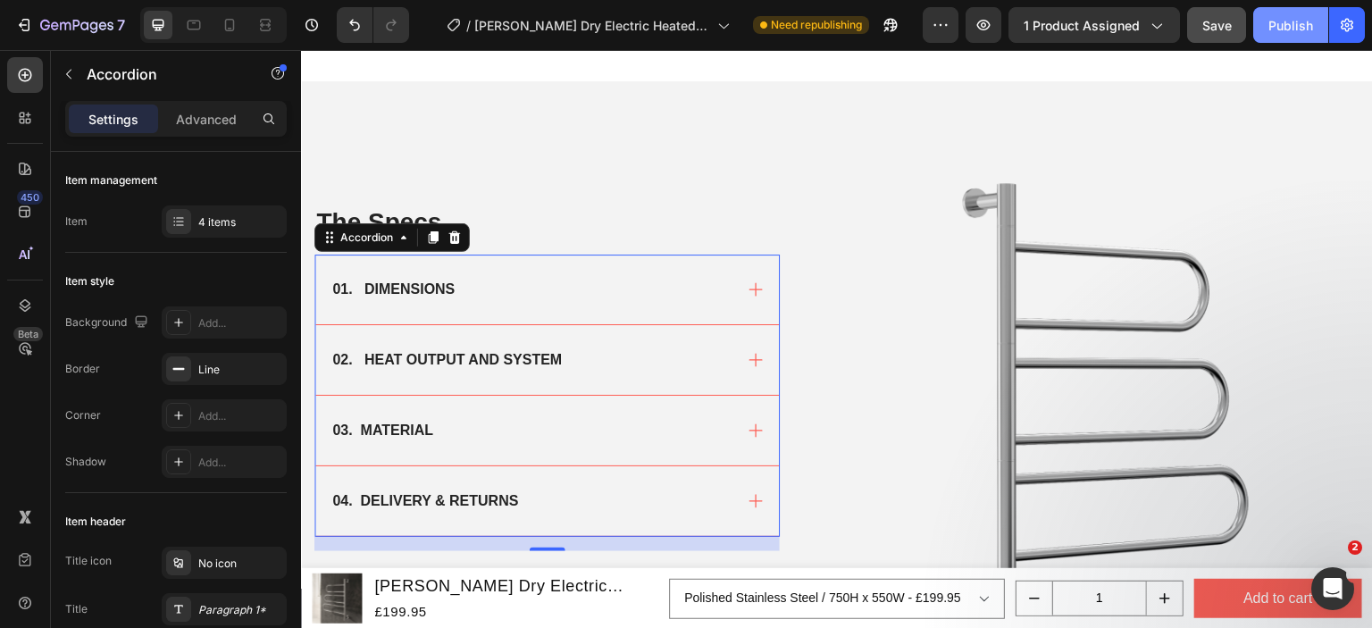
click at [1283, 20] on div "Publish" at bounding box center [1290, 25] width 45 height 19
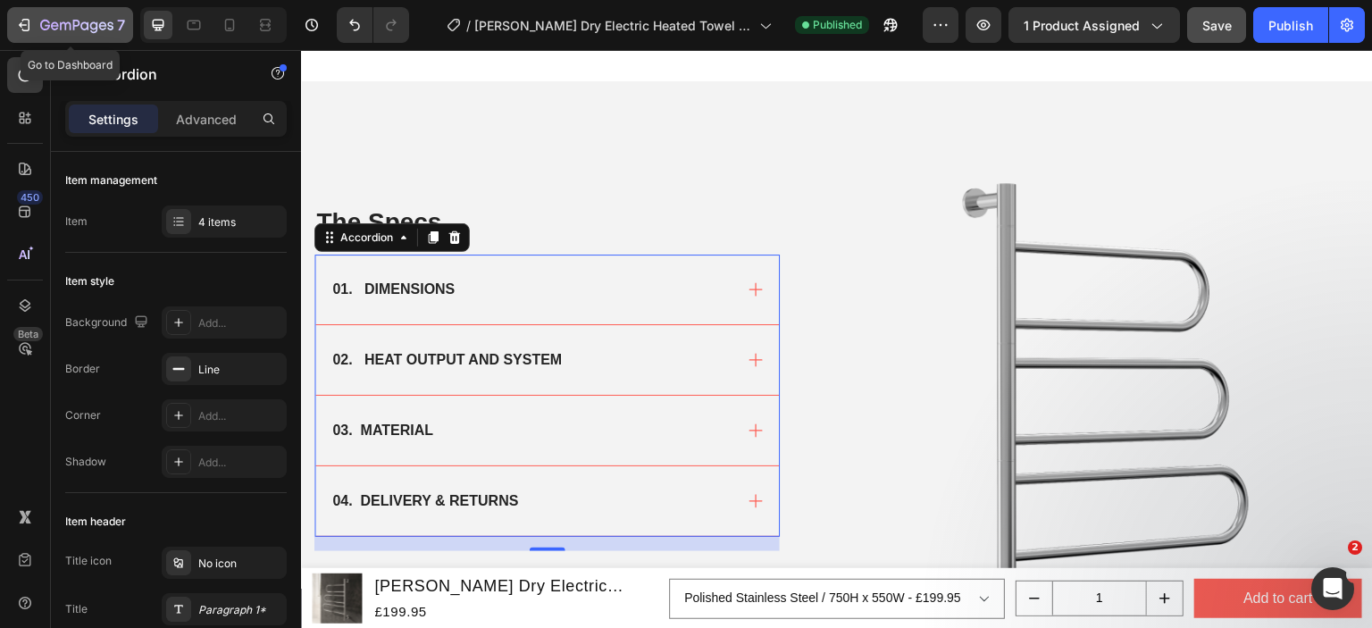
click at [19, 29] on icon "button" at bounding box center [24, 25] width 18 height 18
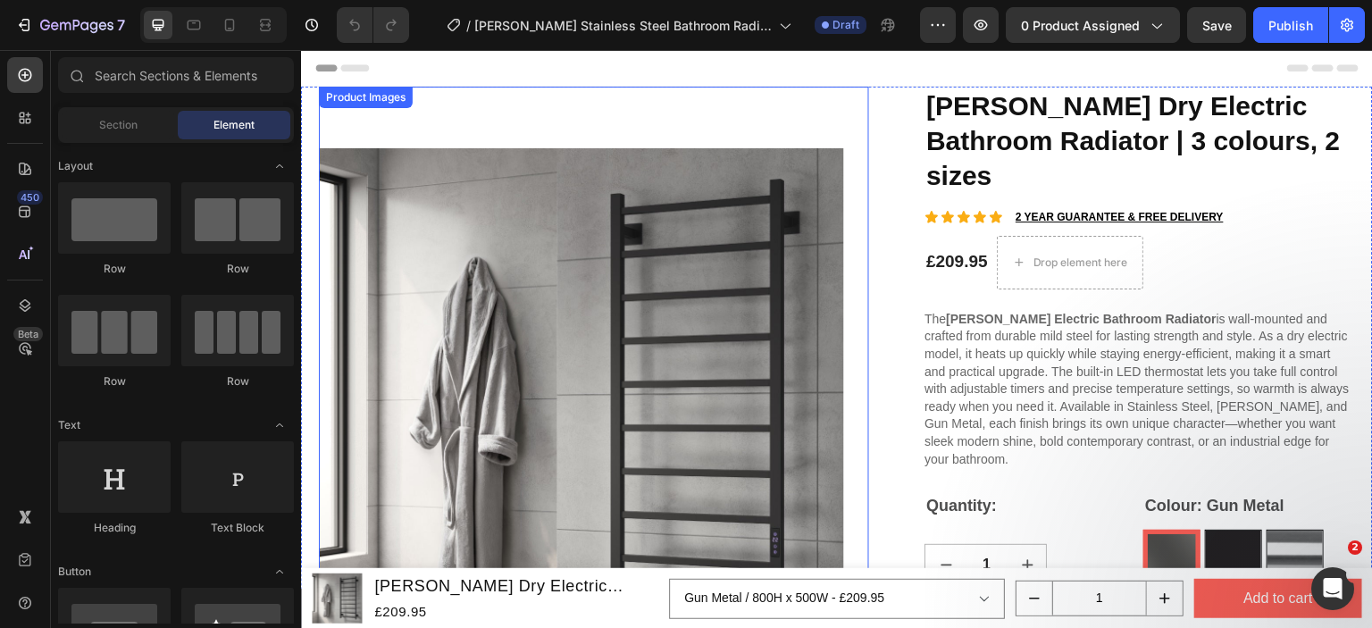
drag, startPoint x: 425, startPoint y: 196, endPoint x: 404, endPoint y: 202, distance: 22.3
click at [425, 196] on img at bounding box center [581, 411] width 525 height 649
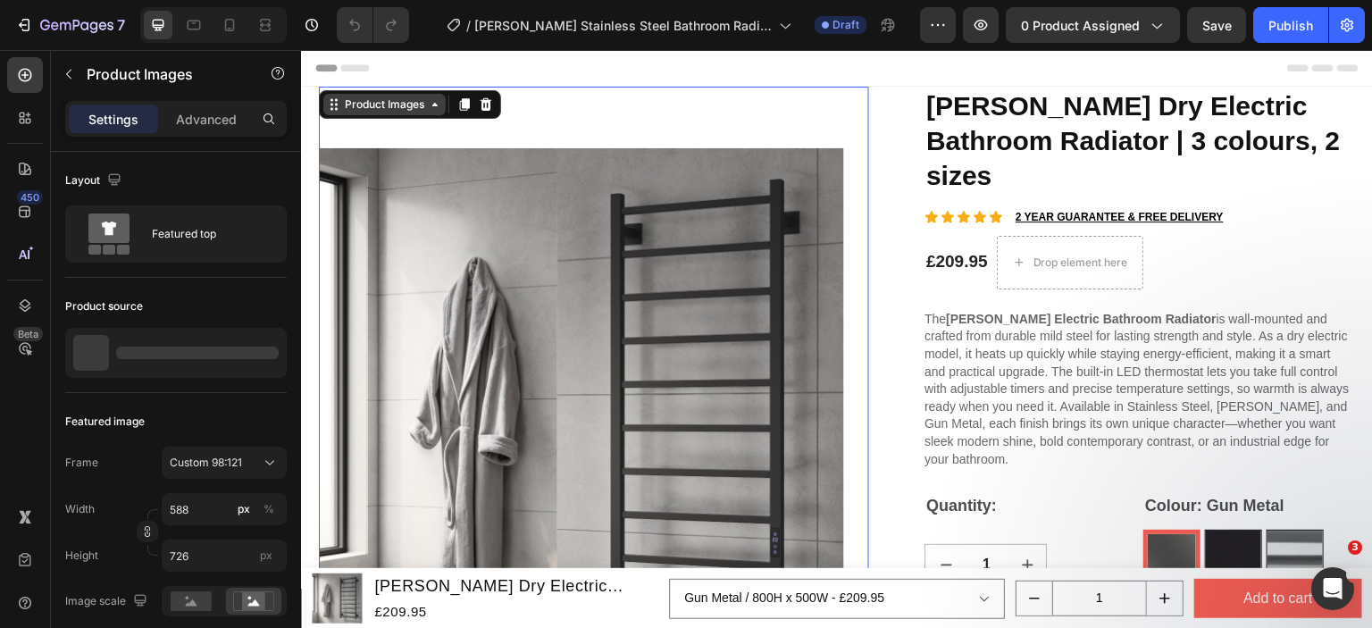
click at [358, 109] on div "Product Images" at bounding box center [384, 104] width 87 height 16
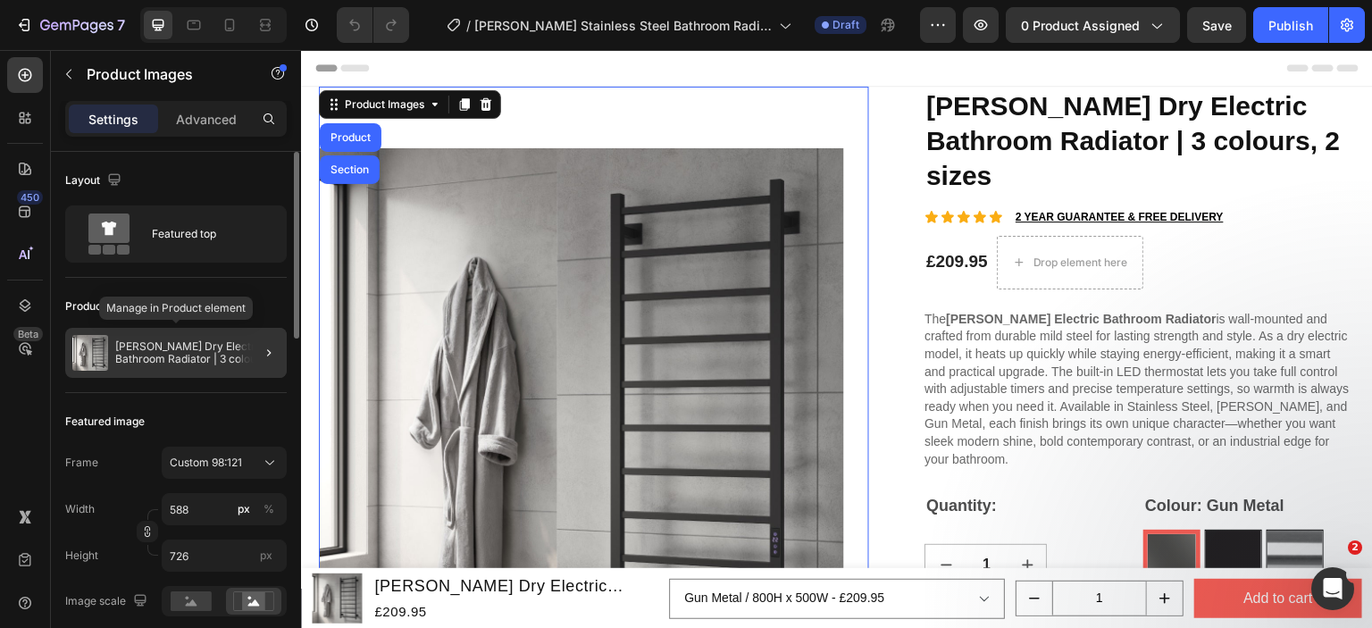
click at [206, 344] on p "[PERSON_NAME] Dry Electric Bathroom Radiator | 3 colours, 2 sizes" at bounding box center [197, 352] width 164 height 25
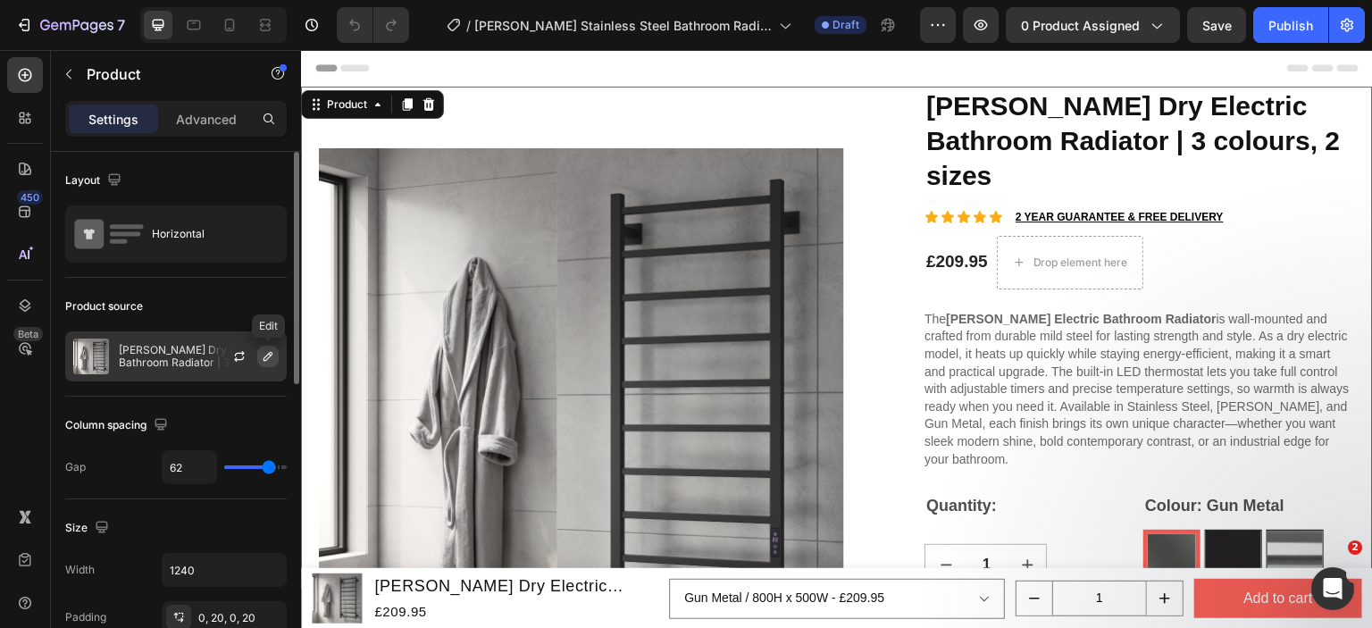
click at [264, 356] on icon "button" at bounding box center [268, 356] width 9 height 9
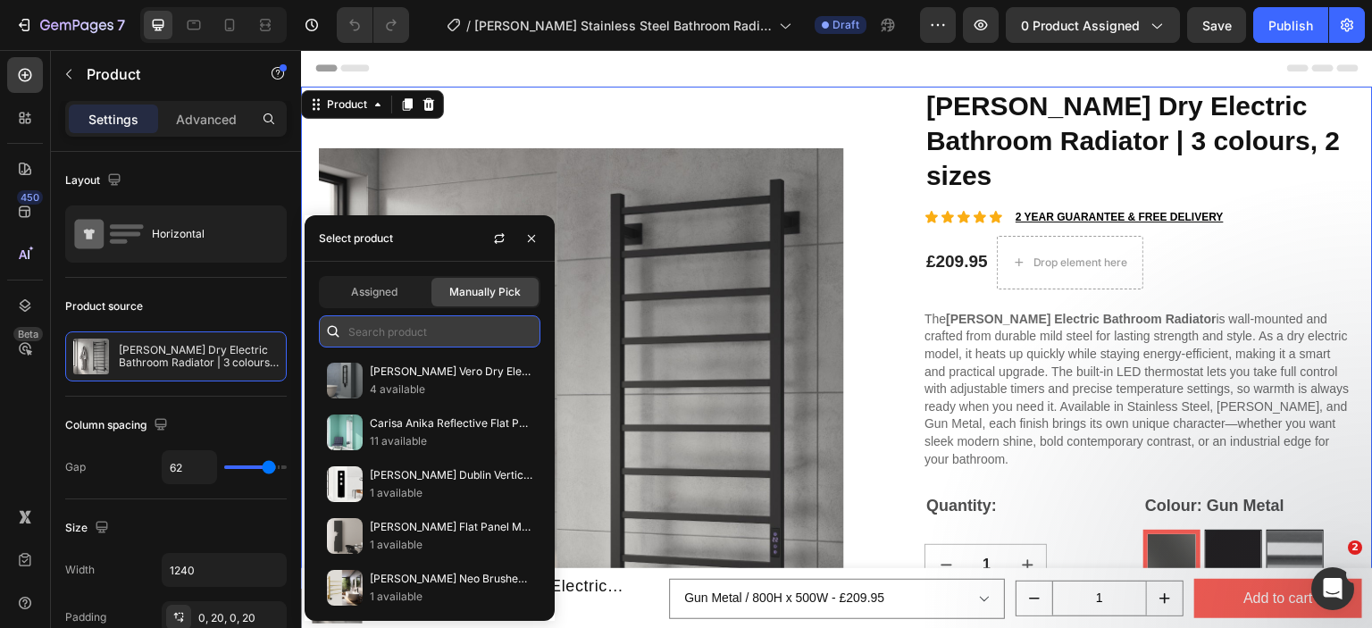
click at [369, 328] on input "text" at bounding box center [430, 331] width 222 height 32
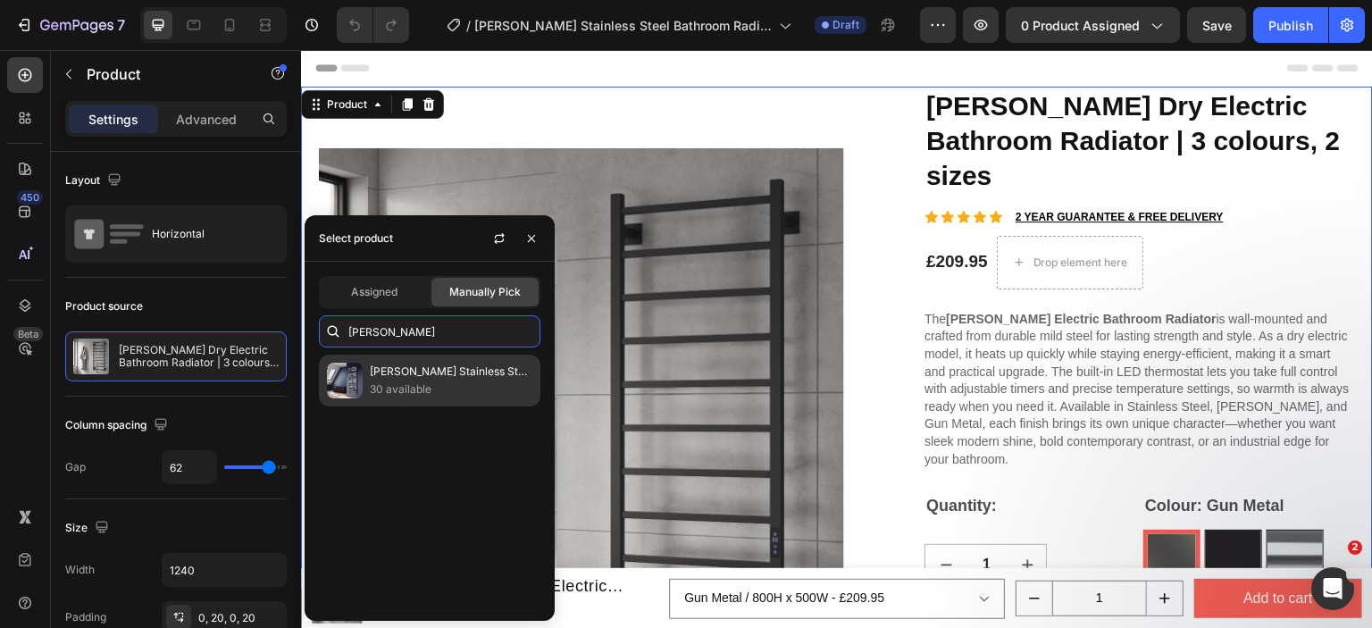
type input "reina misa"
click at [416, 390] on p "30 available" at bounding box center [451, 390] width 163 height 18
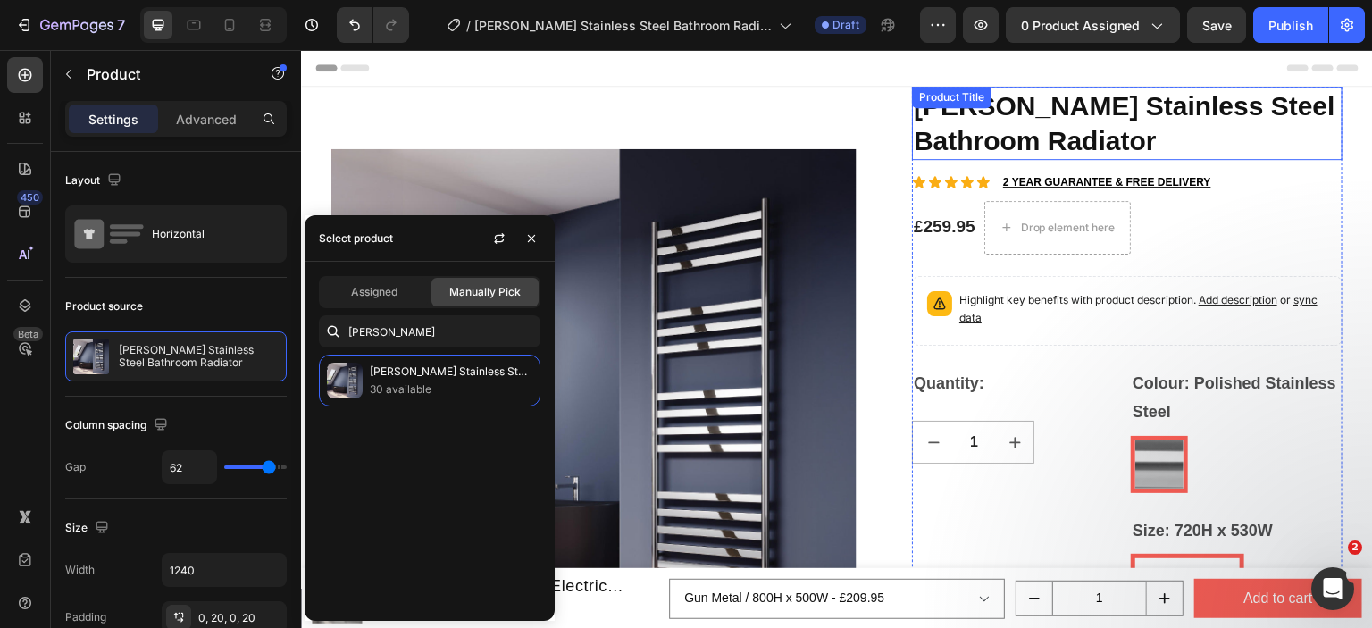
click at [918, 99] on div "Product Title" at bounding box center [952, 97] width 72 height 16
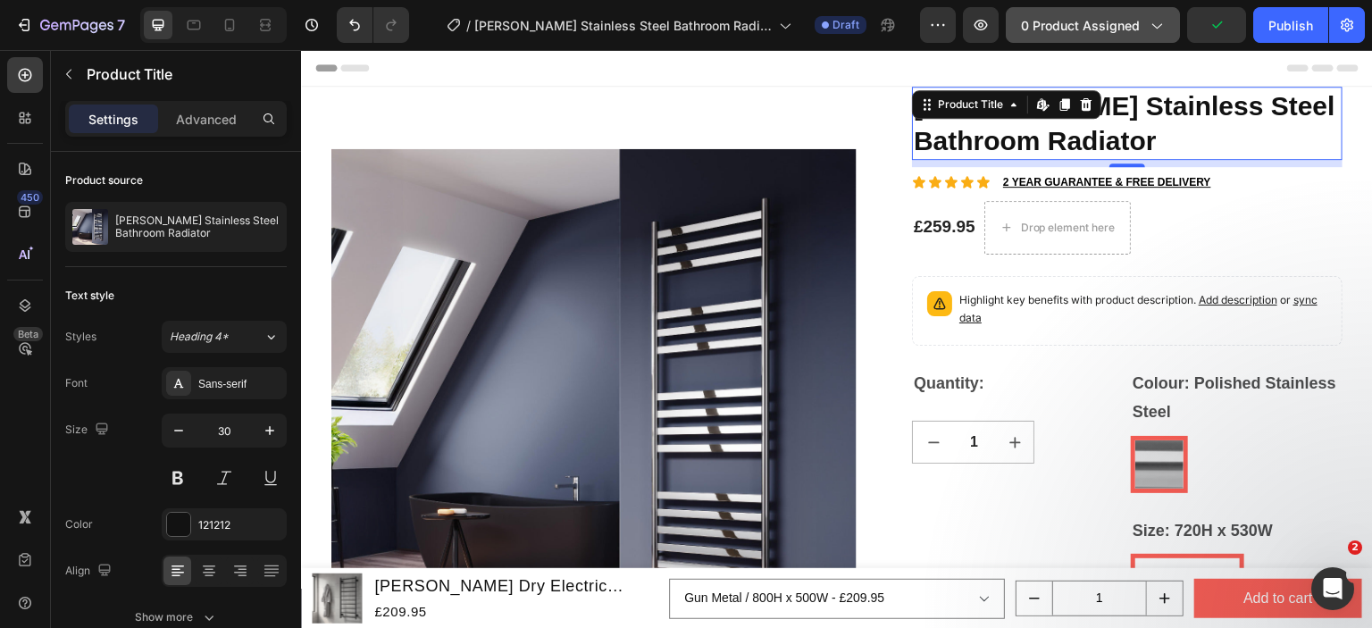
click at [1078, 33] on span "0 product assigned" at bounding box center [1080, 25] width 119 height 19
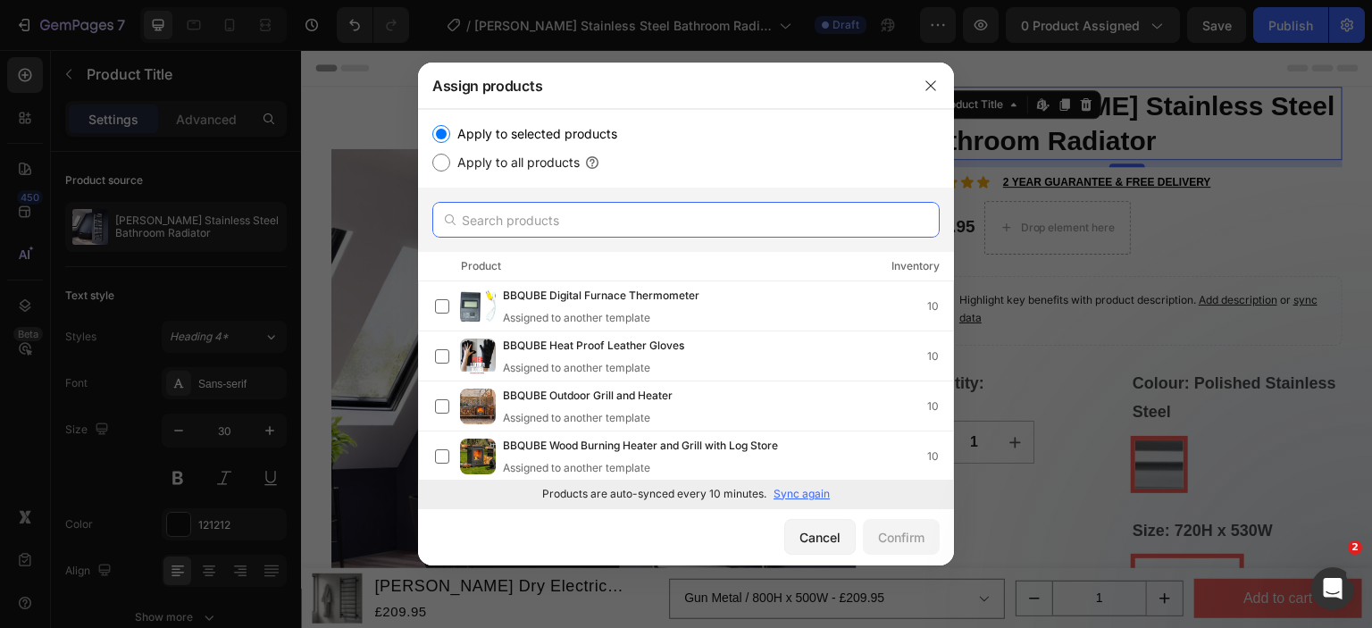
click at [590, 235] on input "text" at bounding box center [685, 220] width 507 height 36
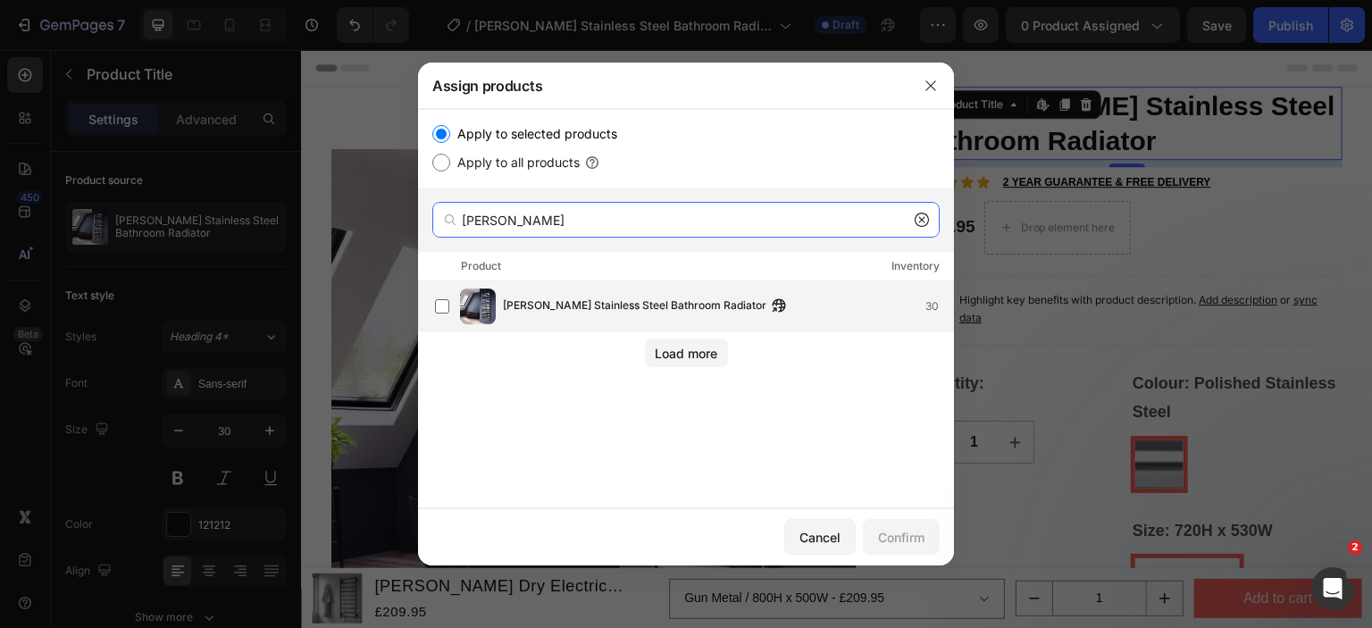
type input "reina misa"
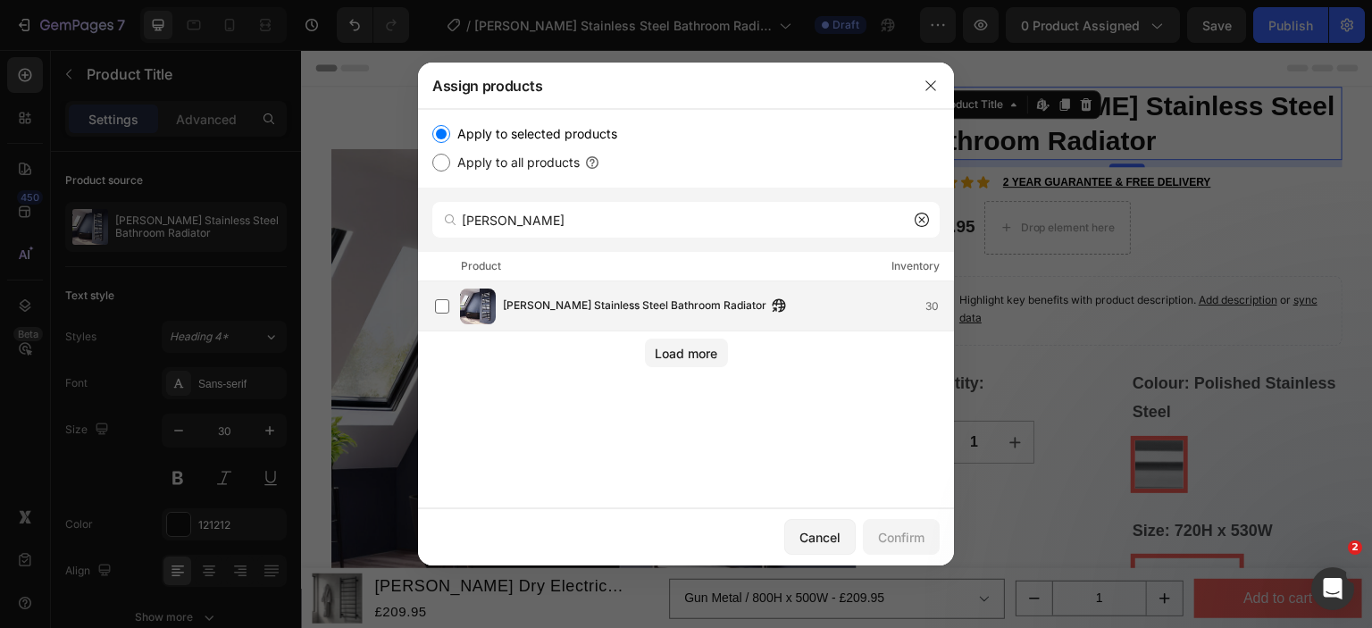
click at [564, 317] on div "Reina Misa Stainless Steel Bathroom Radiator 30" at bounding box center [694, 307] width 518 height 36
click at [886, 531] on div "Confirm" at bounding box center [901, 537] width 46 height 19
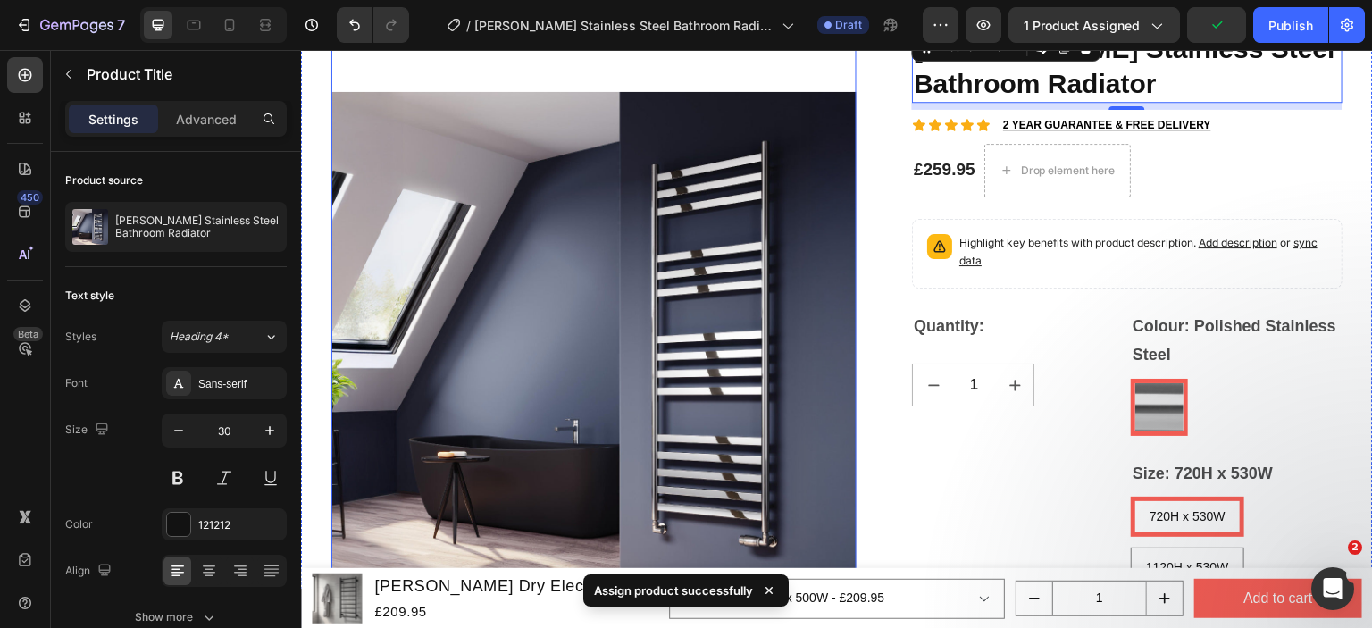
scroll to position [89, 0]
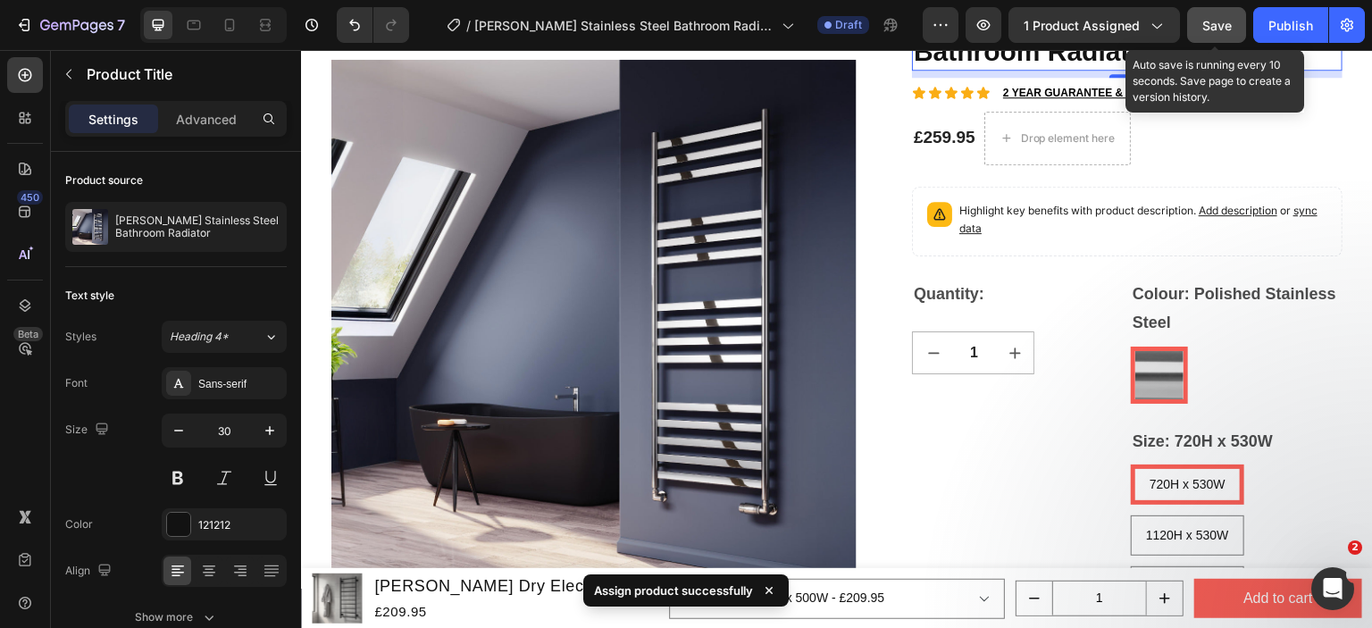
click at [1223, 24] on span "Save" at bounding box center [1216, 25] width 29 height 15
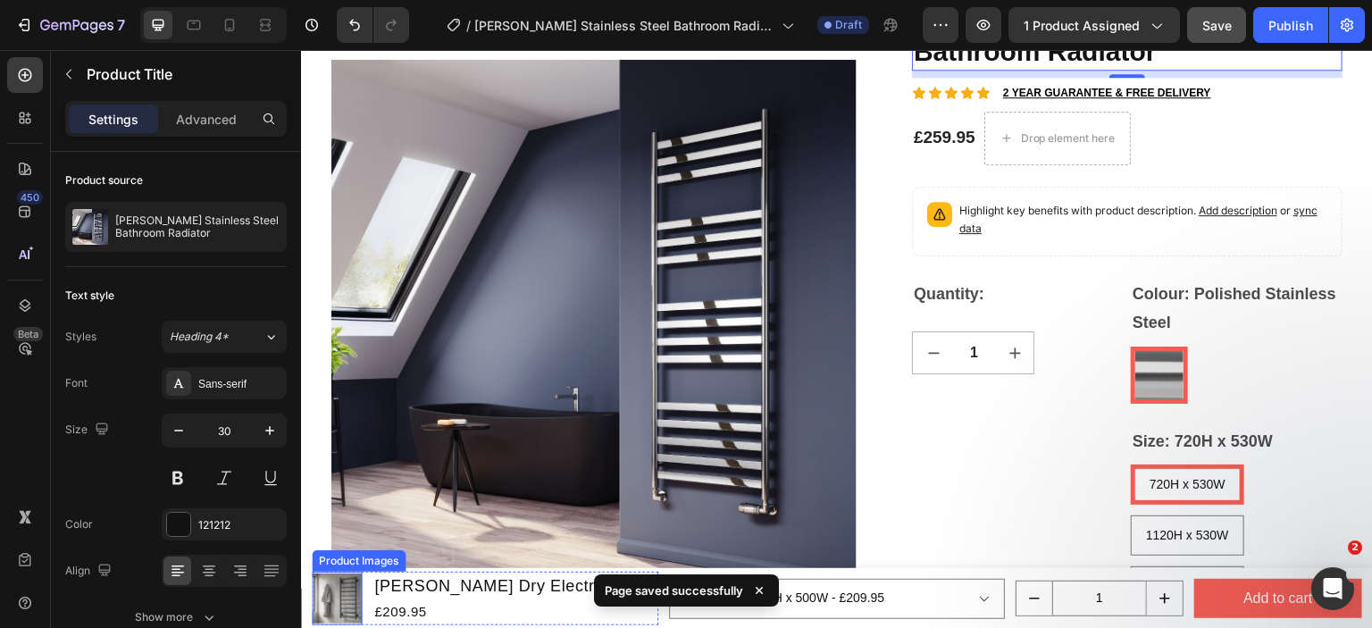
click at [335, 563] on div "Product Images" at bounding box center [358, 561] width 87 height 16
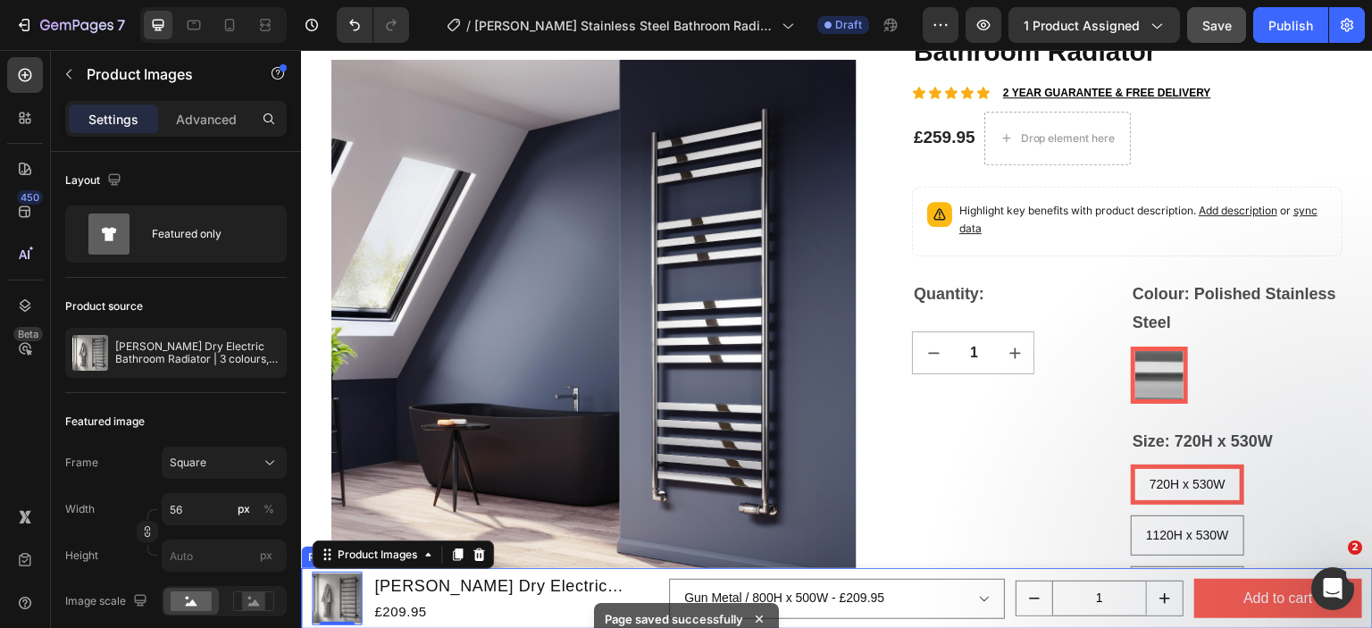
click at [310, 561] on div "Product" at bounding box center [328, 557] width 54 height 21
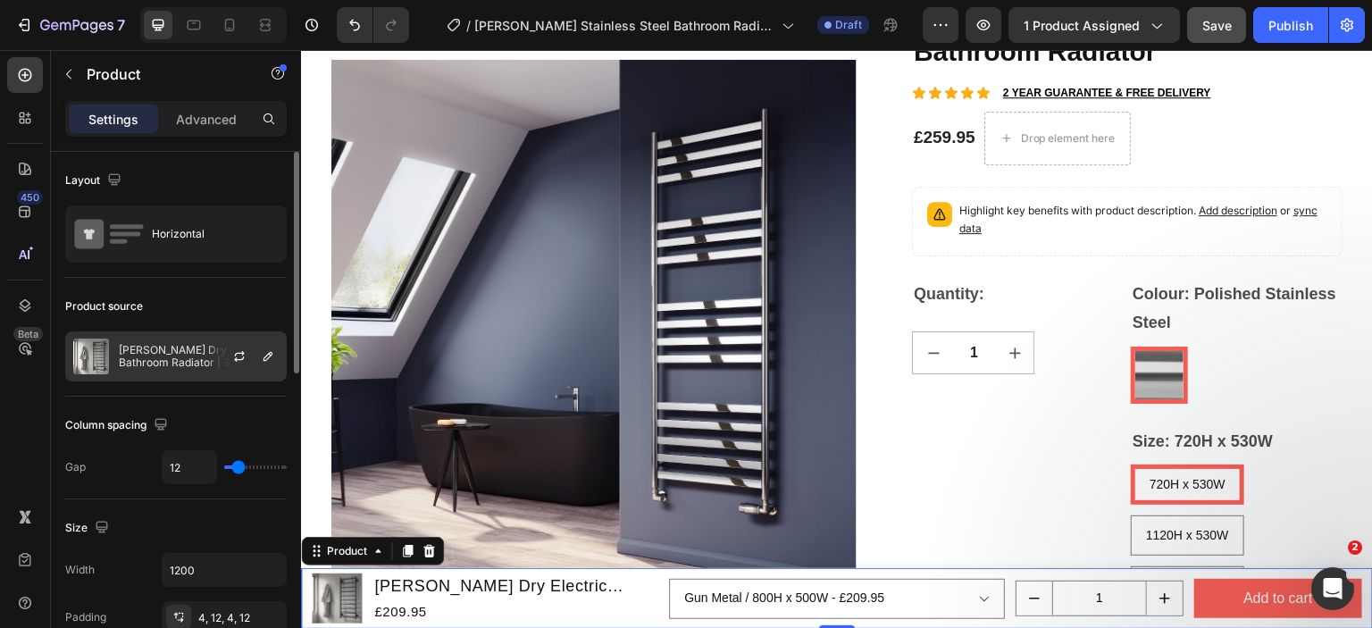
click at [215, 358] on div at bounding box center [246, 356] width 79 height 48
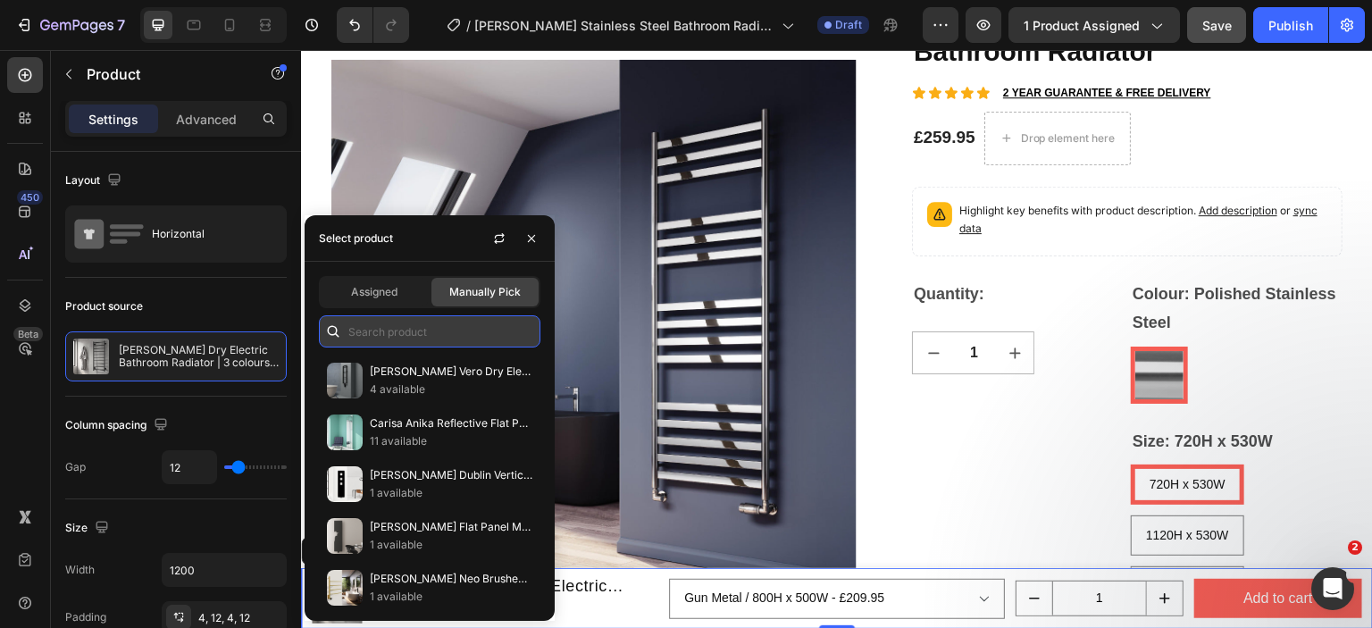
click at [399, 324] on input "text" at bounding box center [430, 331] width 222 height 32
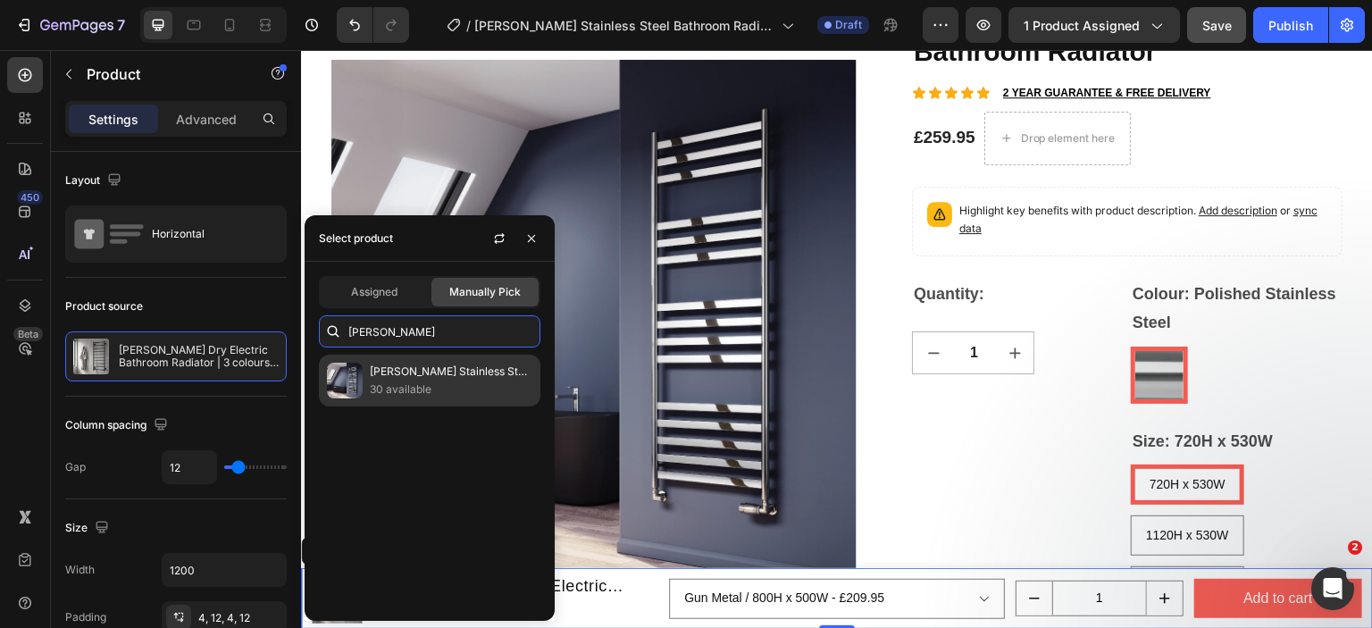
type input "reina misa"
click at [403, 376] on p "[PERSON_NAME] Stainless Steel Bathroom Radiator" at bounding box center [451, 372] width 163 height 18
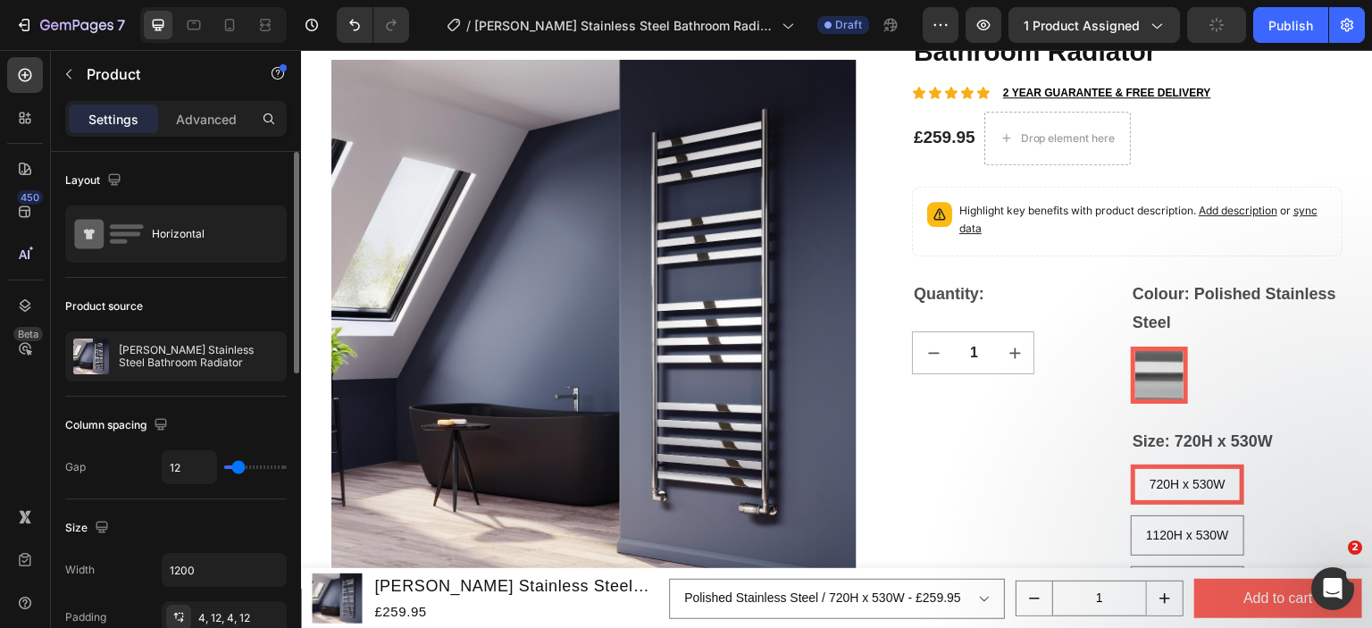
click at [229, 305] on div "Product source" at bounding box center [176, 306] width 222 height 29
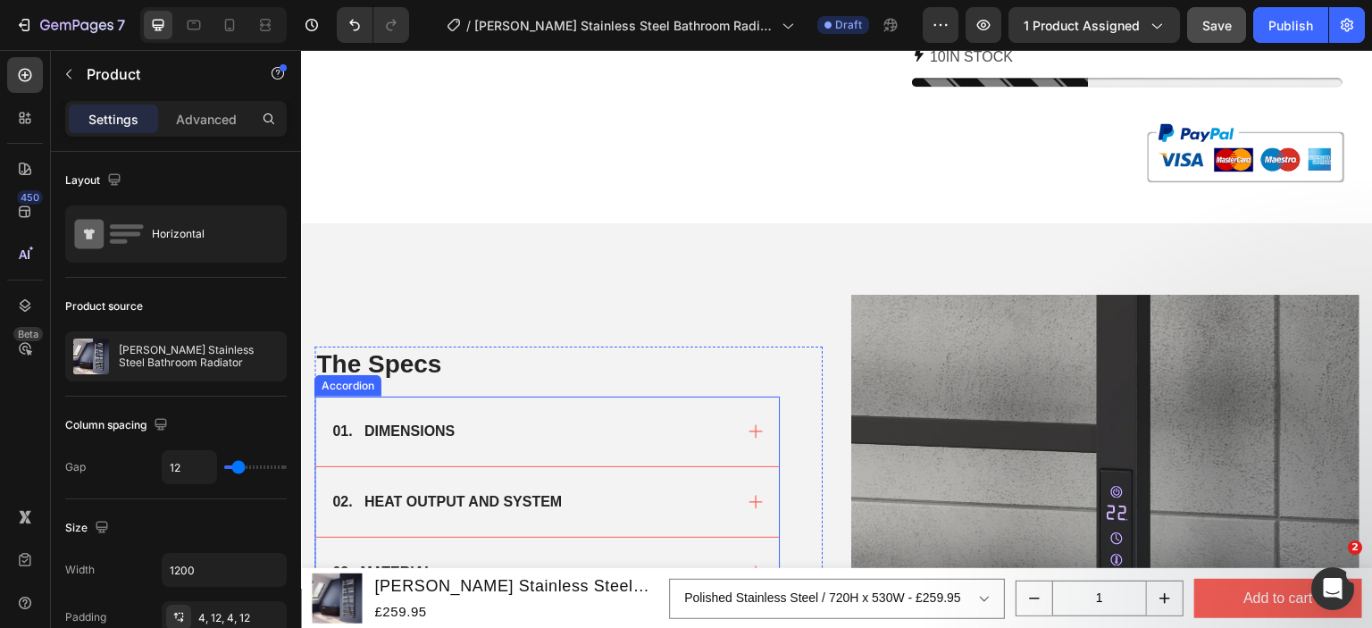
scroll to position [1251, 0]
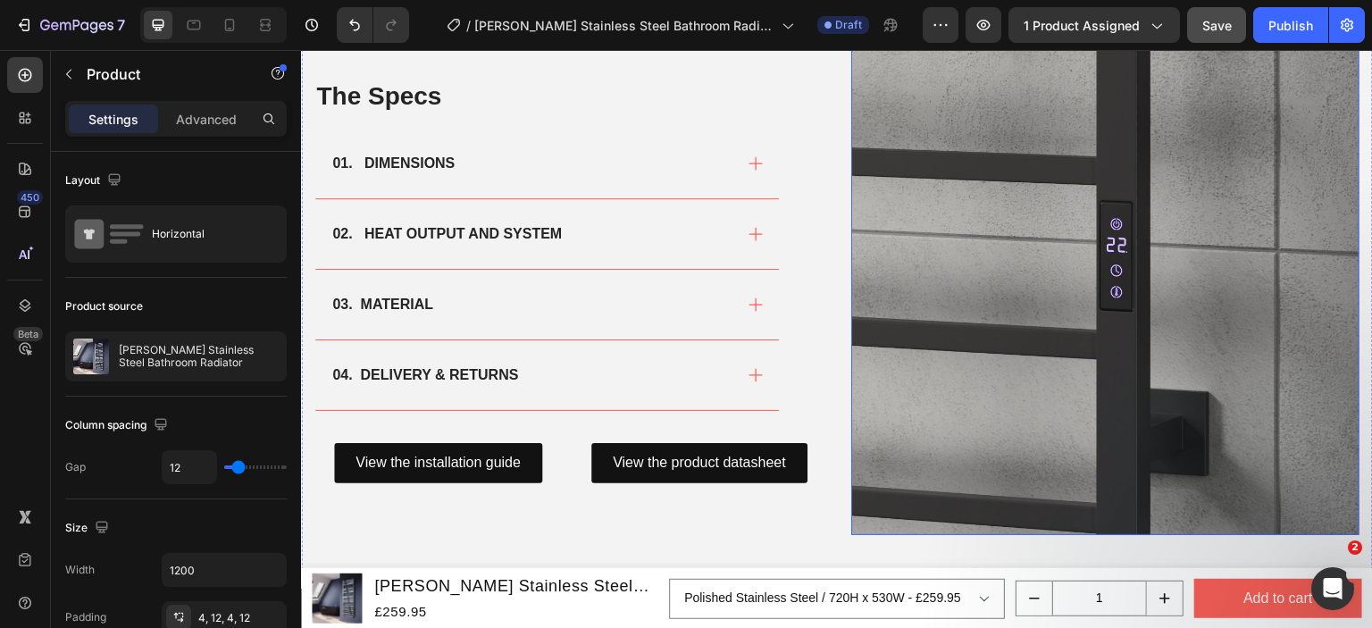
click at [951, 299] on img at bounding box center [1105, 281] width 508 height 508
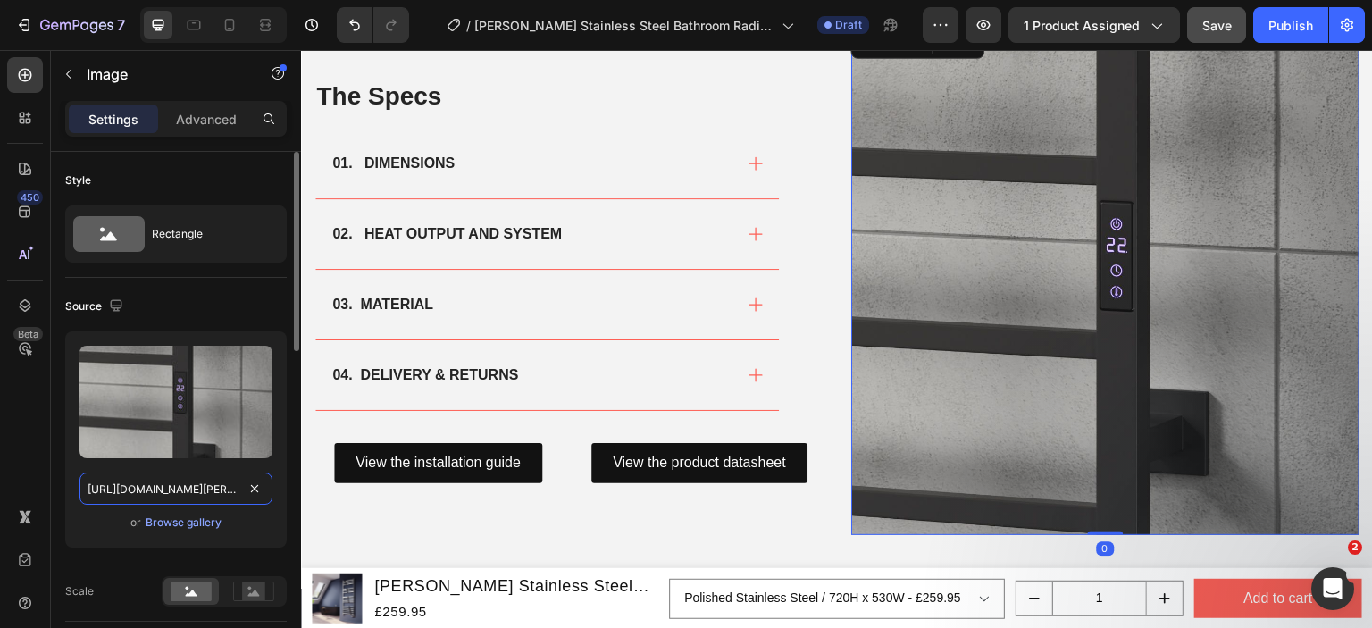
click at [179, 485] on input "[URL][DOMAIN_NAME][PERSON_NAME]" at bounding box center [175, 489] width 193 height 32
paste input "misa-1450x530-polished-stainless-steel.png?v=1758569670"
type input "https://cdn.shopify.com/s/files/1/0929/8313/2424/files/reina-misa-1450x530-poli…"
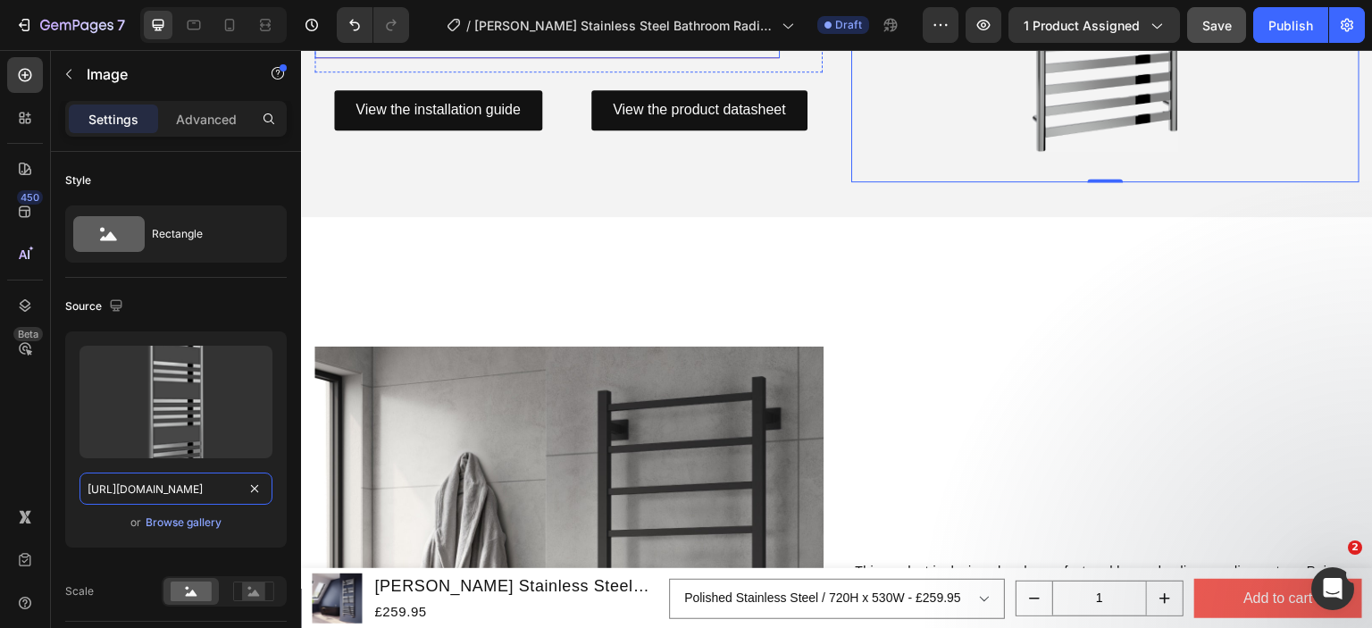
scroll to position [1608, 0]
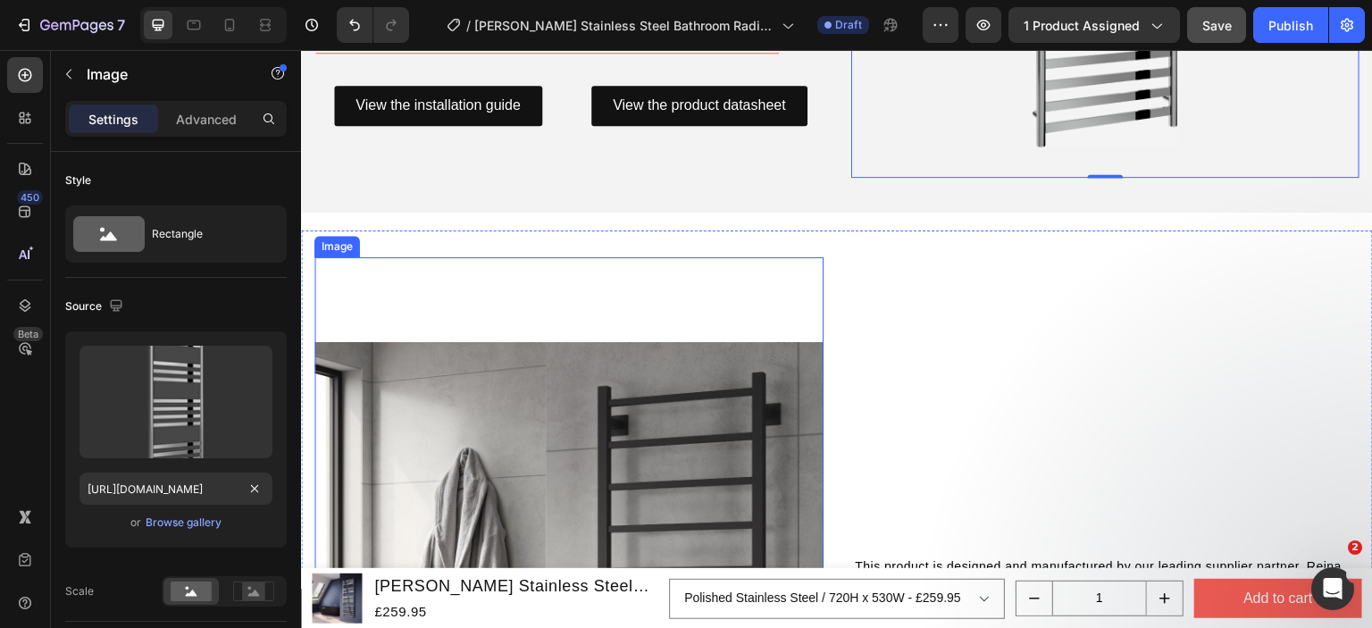
click at [559, 289] on img at bounding box center [568, 596] width 509 height 679
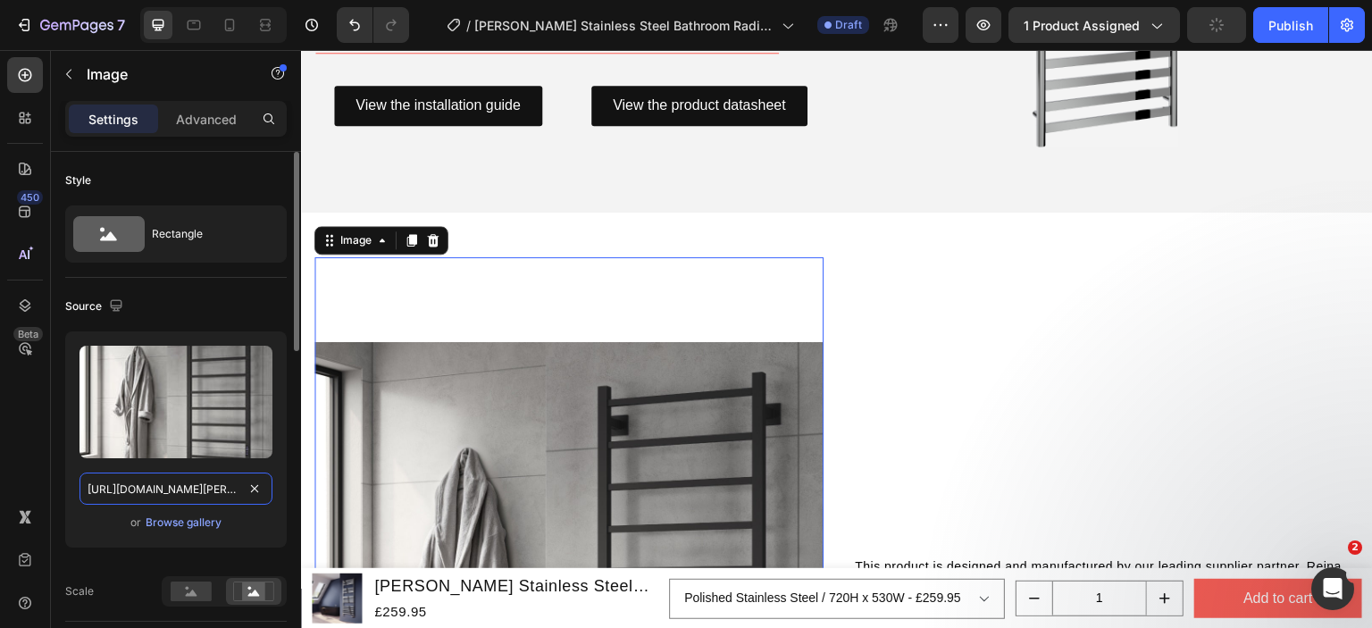
click at [204, 484] on input "[URL][DOMAIN_NAME][PERSON_NAME]" at bounding box center [175, 489] width 193 height 32
paste input "misa-roomset.jpg?v=1758569671"
type input "https://cdn.shopify.com/s/files/1/0929/8313/2424/files/reina-misa-roomset.jpg?v…"
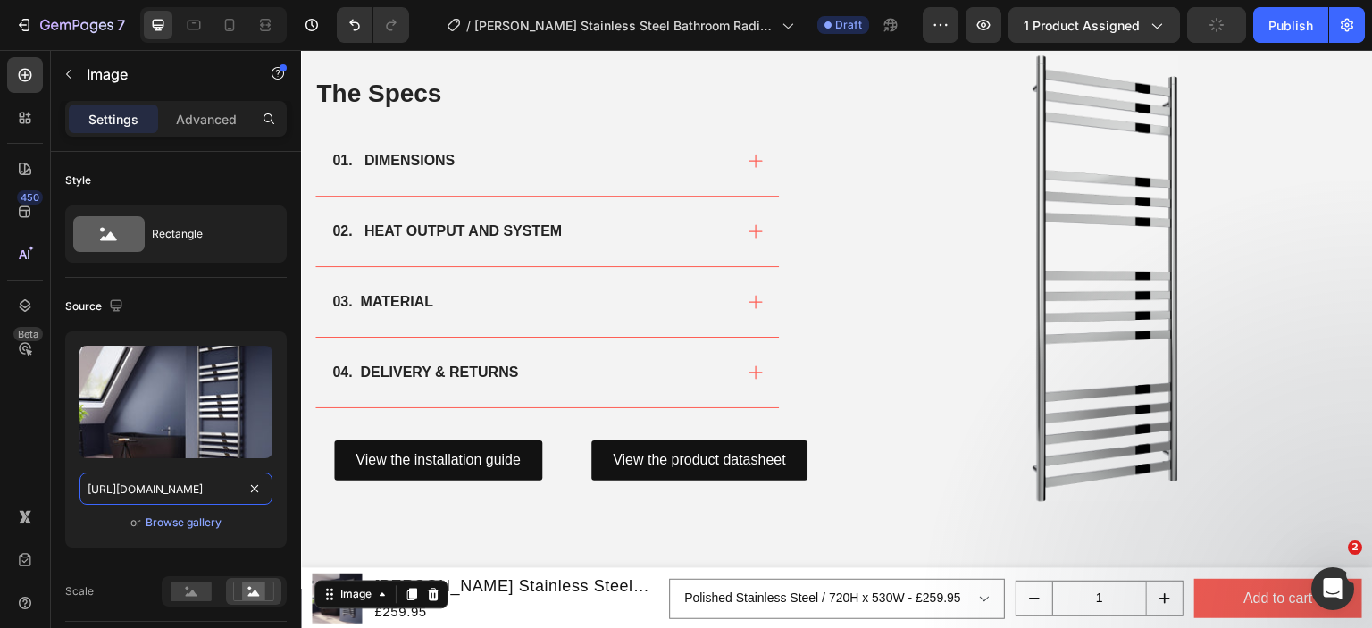
scroll to position [1251, 0]
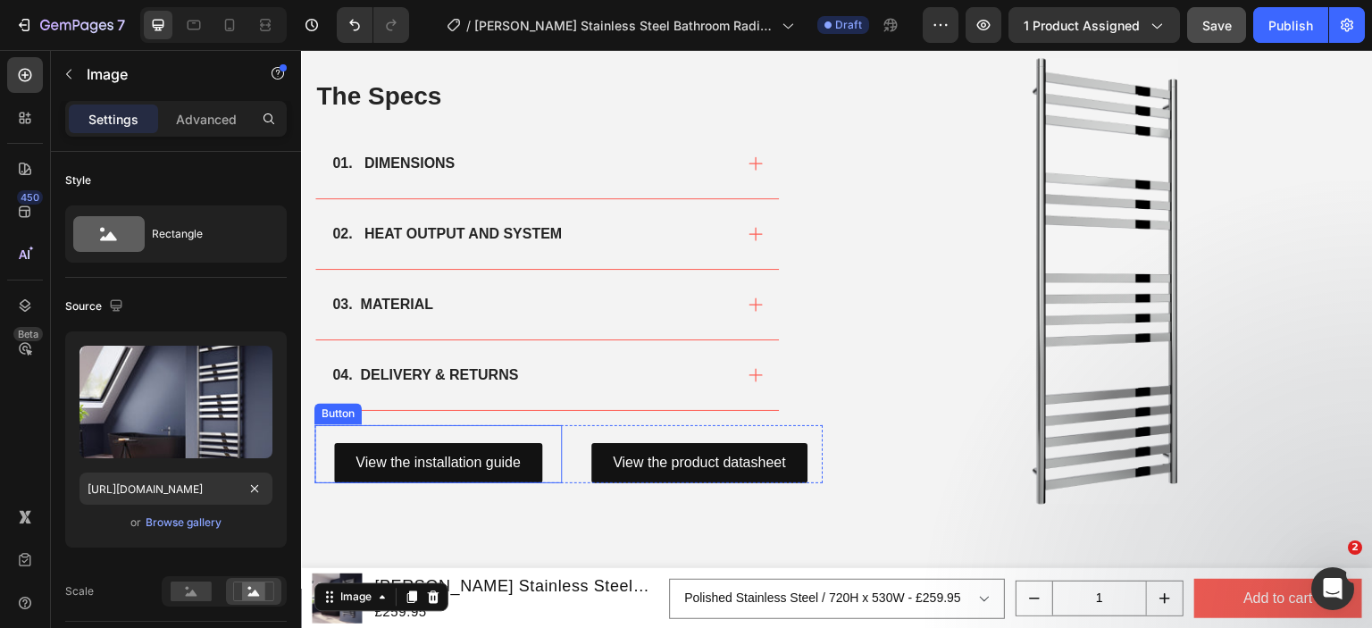
click at [543, 439] on div "View the installation guide Button" at bounding box center [437, 454] width 247 height 58
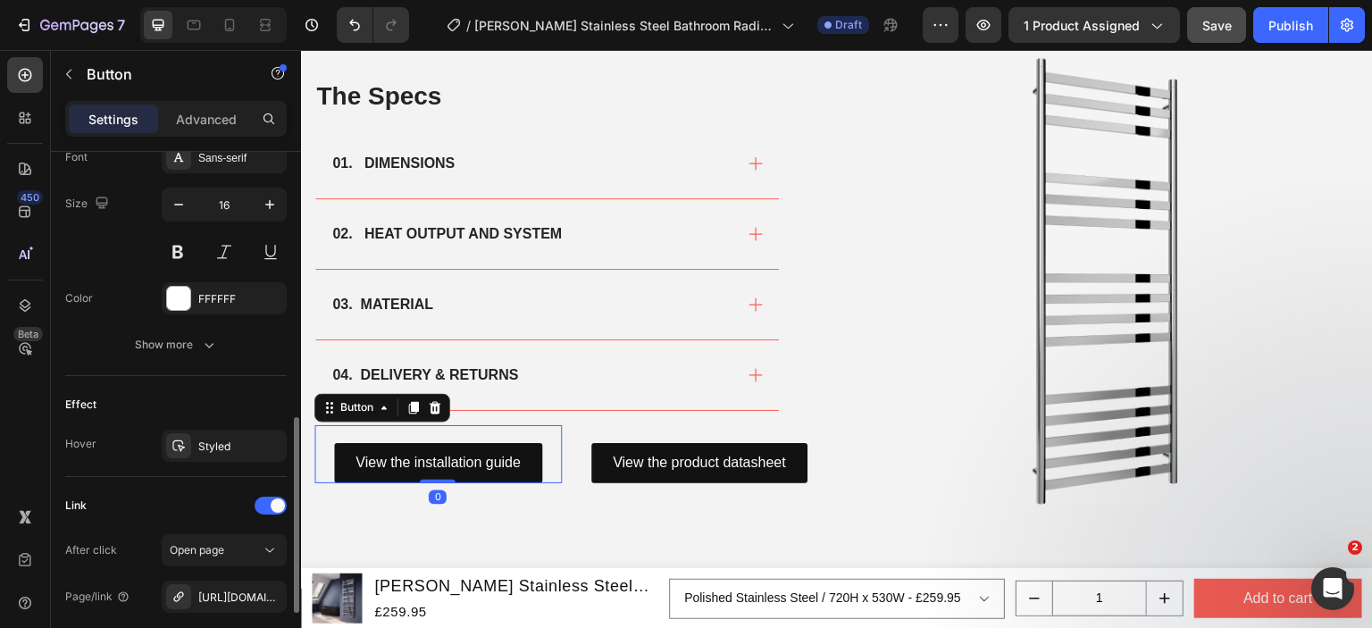
scroll to position [890, 0]
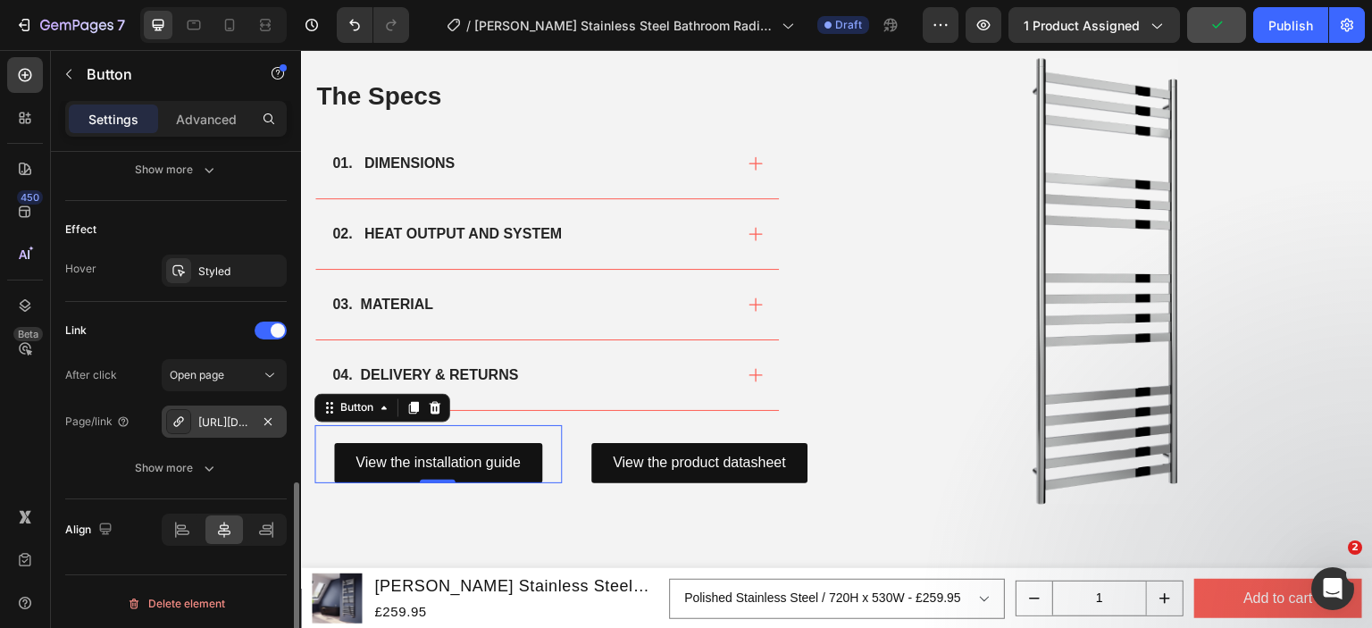
click at [213, 415] on div "[URL][DOMAIN_NAME][PERSON_NAME]" at bounding box center [224, 422] width 52 height 16
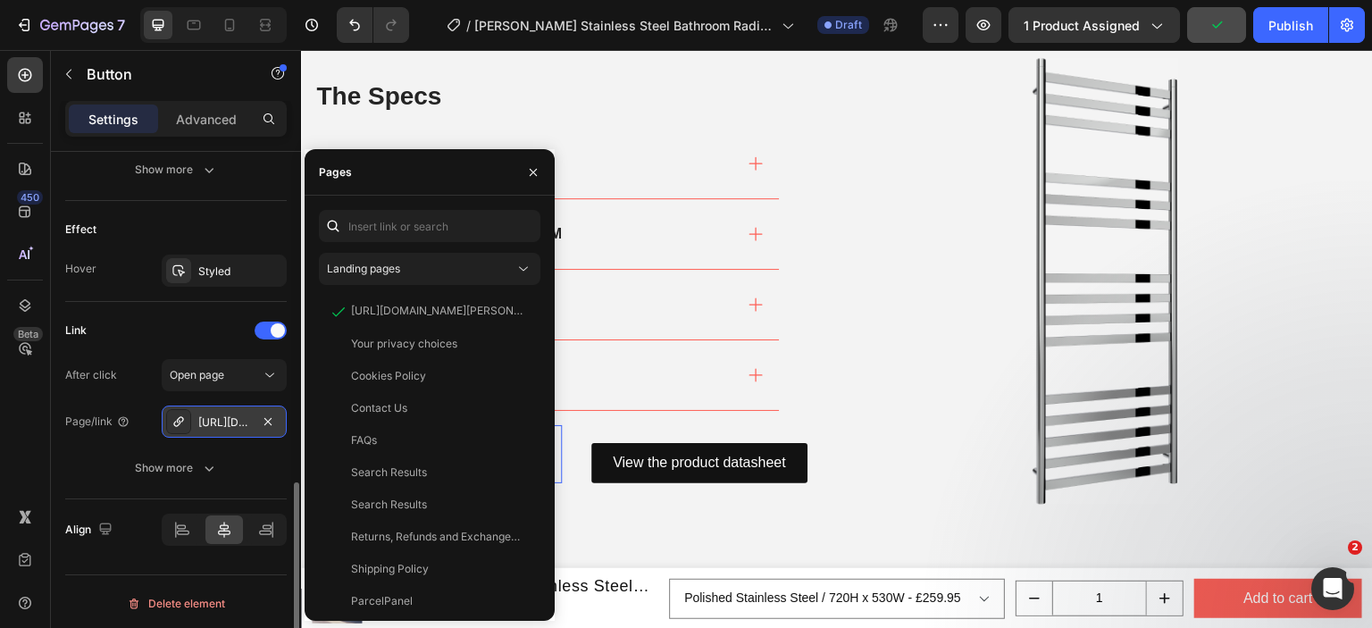
click at [213, 415] on div "[URL][DOMAIN_NAME][PERSON_NAME]" at bounding box center [224, 422] width 52 height 16
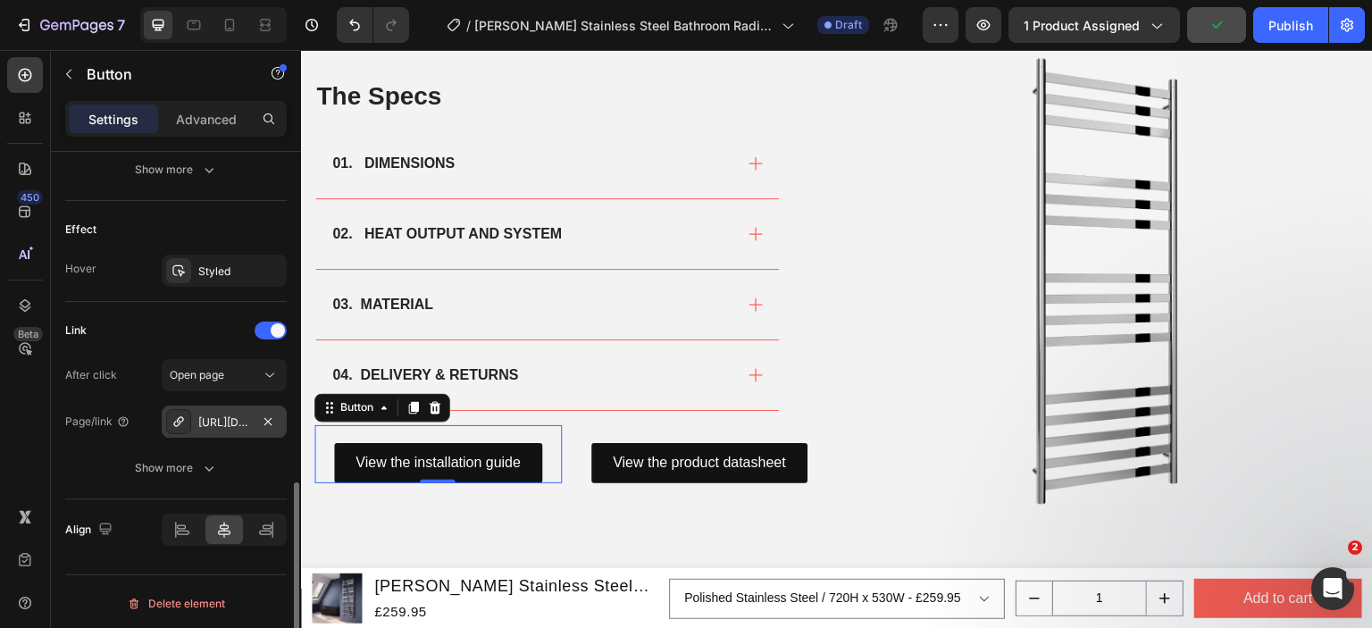
click at [215, 415] on div "[URL][DOMAIN_NAME][PERSON_NAME]" at bounding box center [224, 422] width 52 height 16
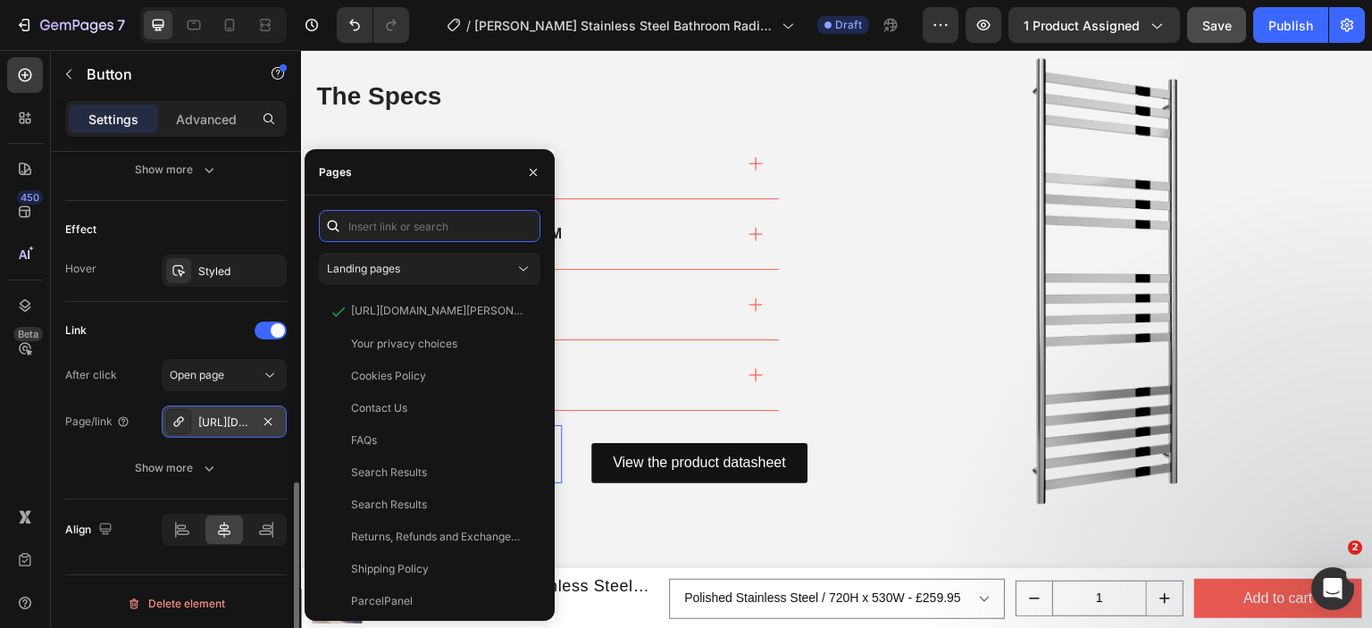
paste input "https://cdn.shopify.com/s/files/1/0929/8313/2424/files/Reina-Misa-Installation-…"
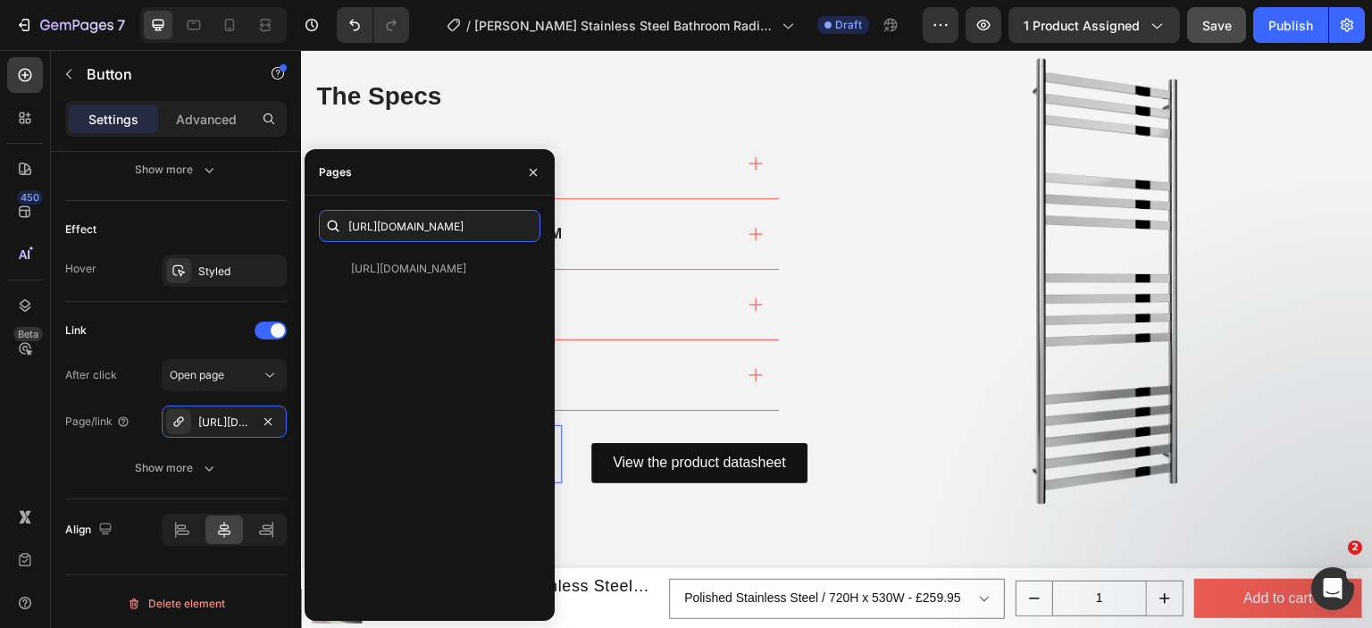
type input "https://cdn.shopify.com/s/files/1/0929/8313/2424/files/Reina-Misa-Installation-…"
click at [370, 262] on div "https://cdn.shopify.com/s/files/1/0929/8313/2424/files/Reina-Misa-Installation-…" at bounding box center [408, 269] width 115 height 16
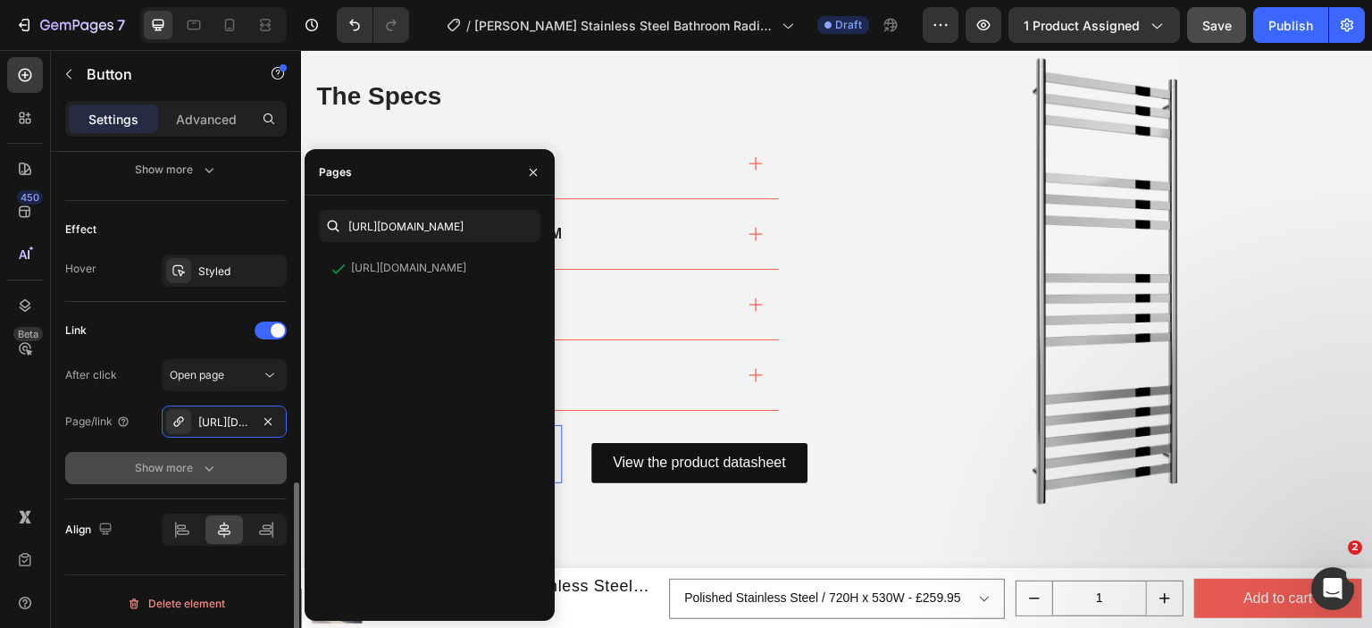
click at [111, 473] on button "Show more" at bounding box center [176, 468] width 222 height 32
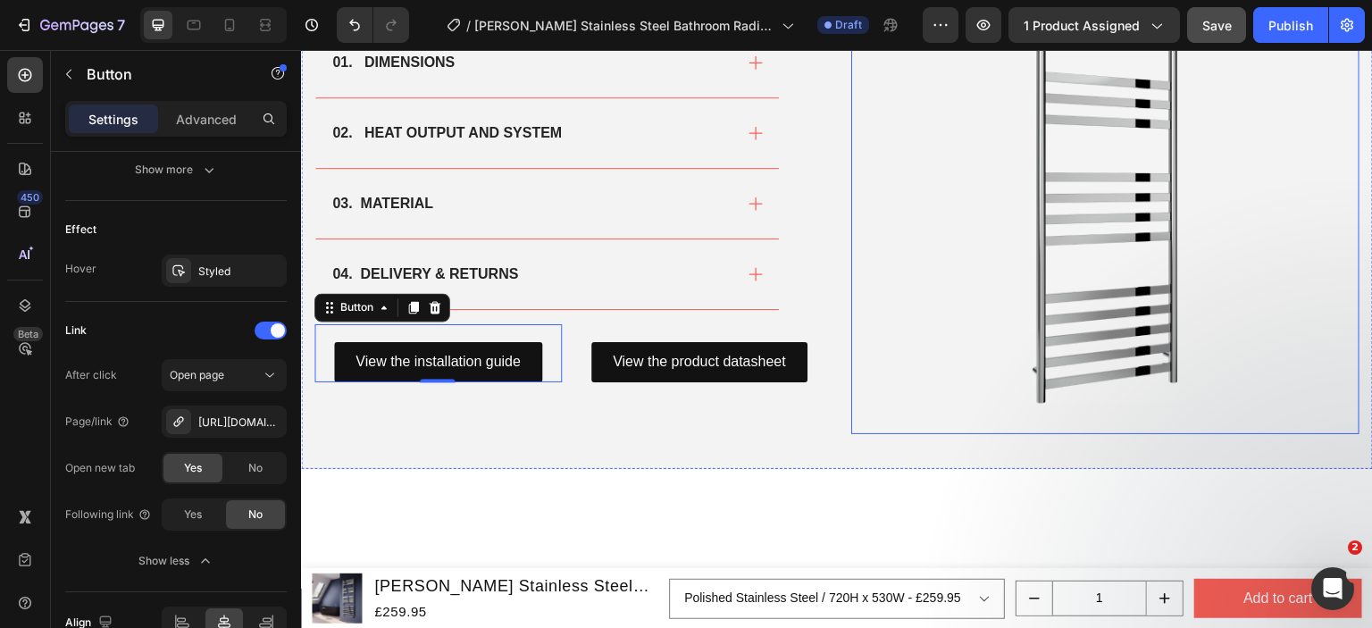
scroll to position [1072, 0]
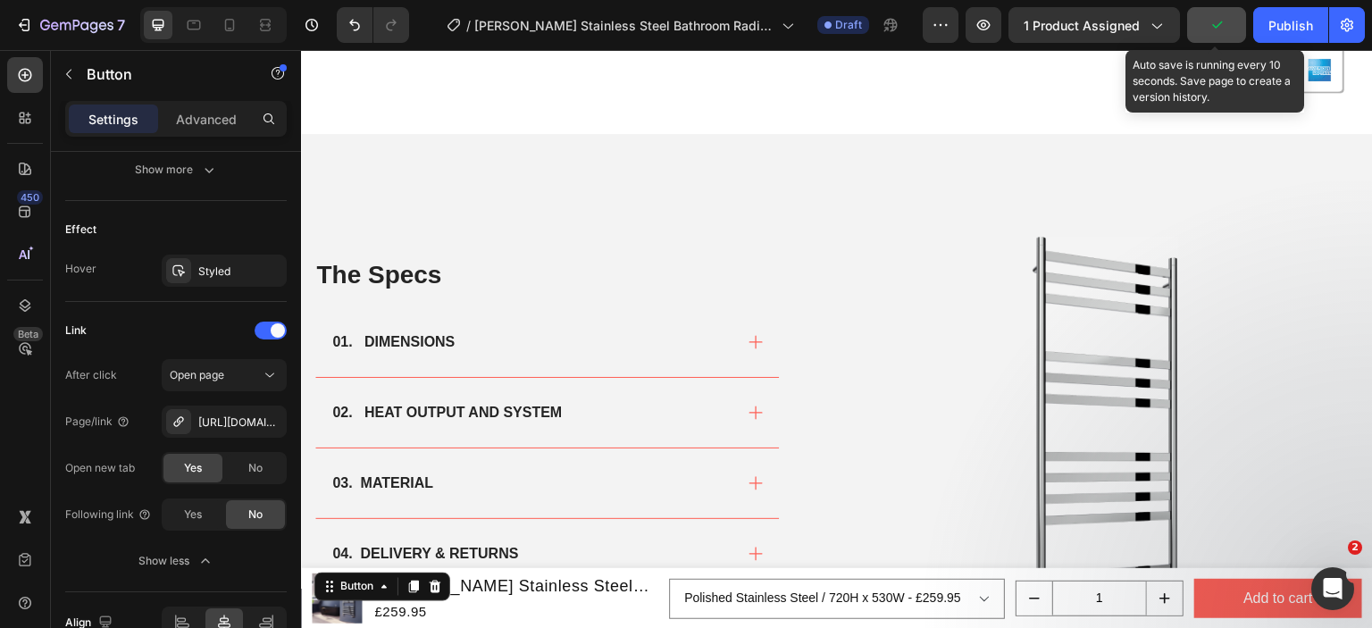
click at [1217, 30] on icon "button" at bounding box center [1217, 25] width 18 height 18
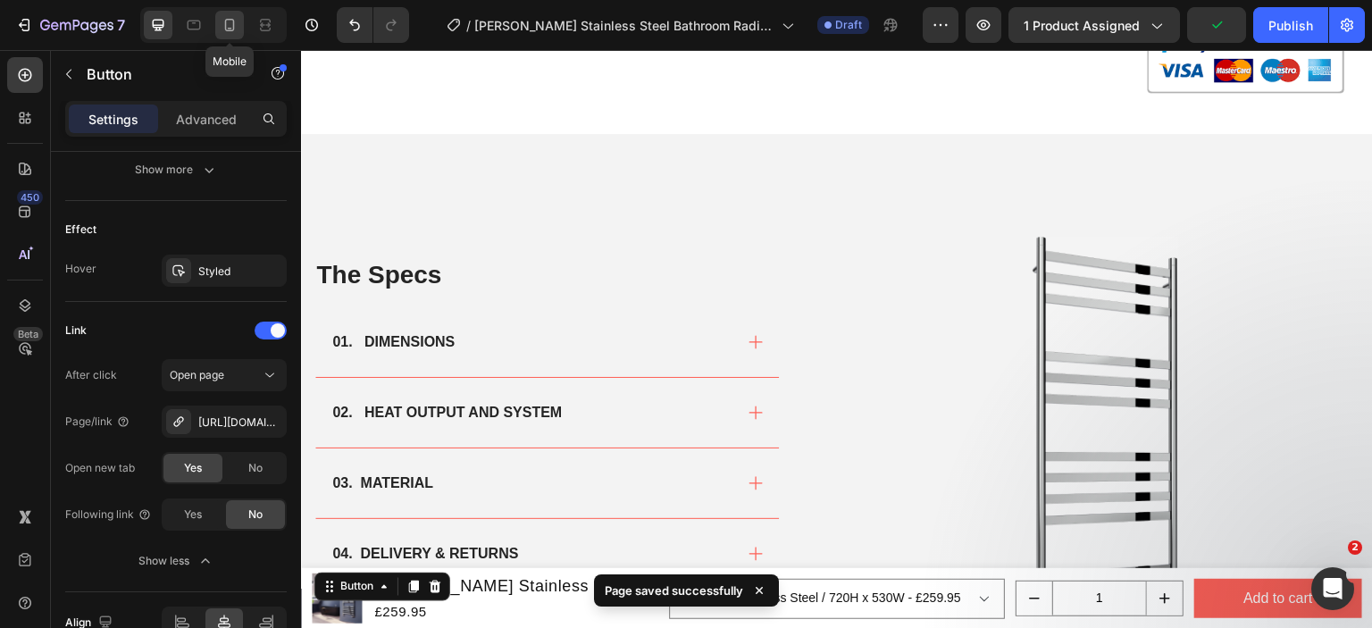
click at [230, 24] on icon at bounding box center [230, 25] width 18 height 18
type input "14"
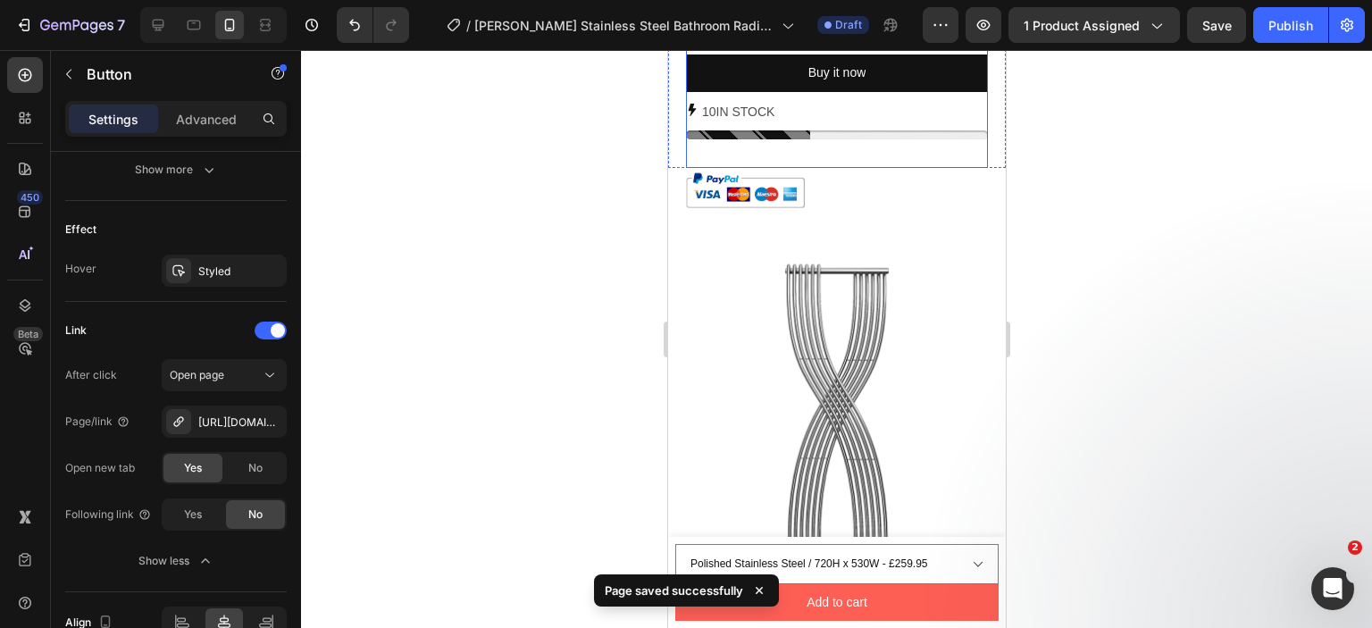
scroll to position [1304, 0]
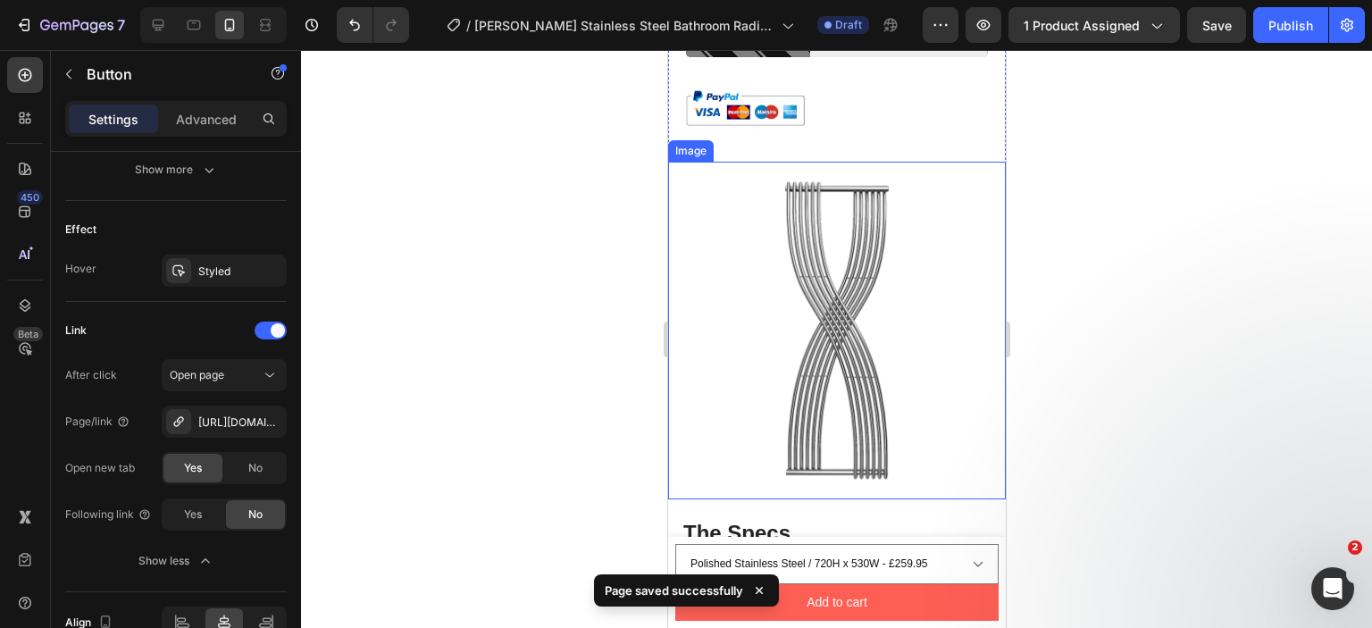
click at [786, 255] on img at bounding box center [836, 331] width 338 height 338
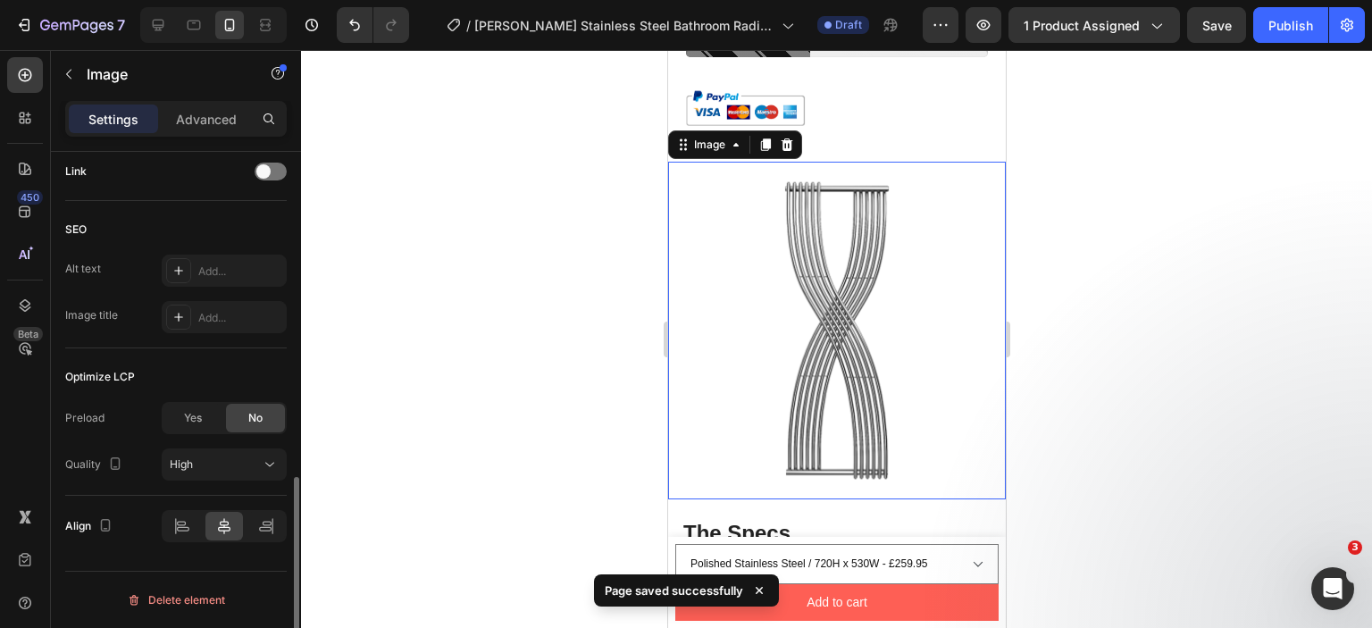
scroll to position [0, 0]
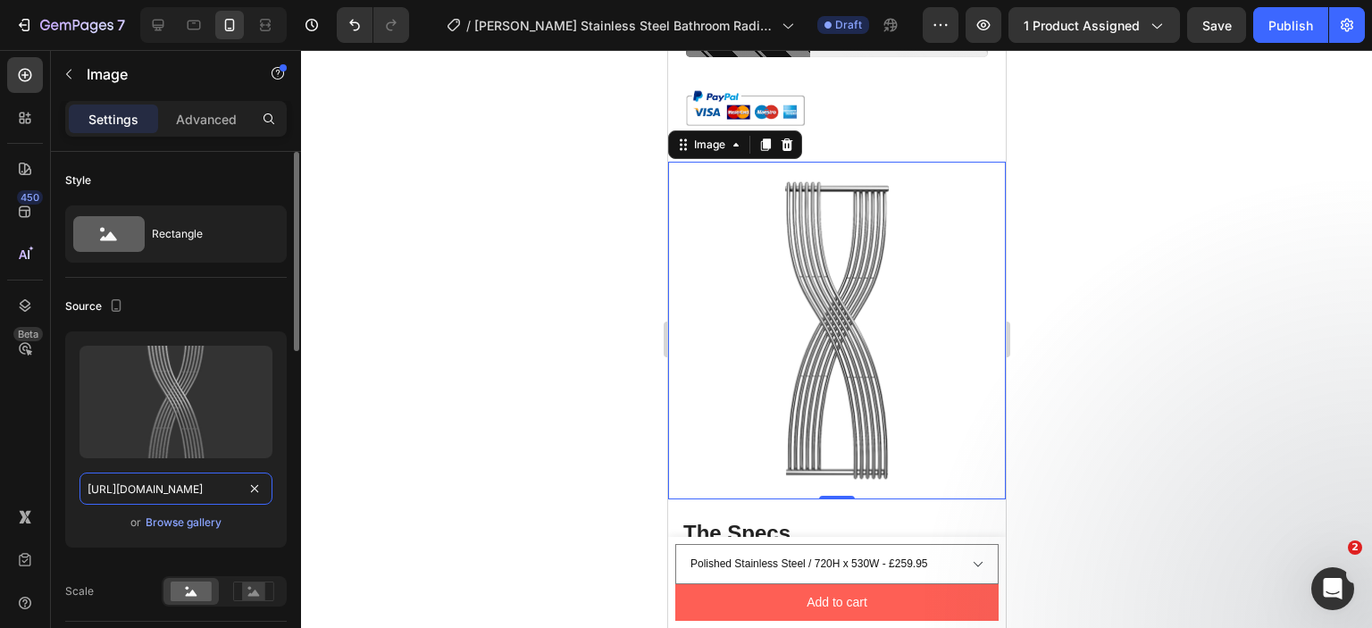
click at [180, 481] on input "[URL][DOMAIN_NAME]" at bounding box center [175, 489] width 193 height 32
paste input "reina-misa-1450x530-polished-stainless-steel.png?v=1758569670"
type input "https://cdn.shopify.com/s/files/1/0929/8313/2424/files/reina-misa-1450x530-poli…"
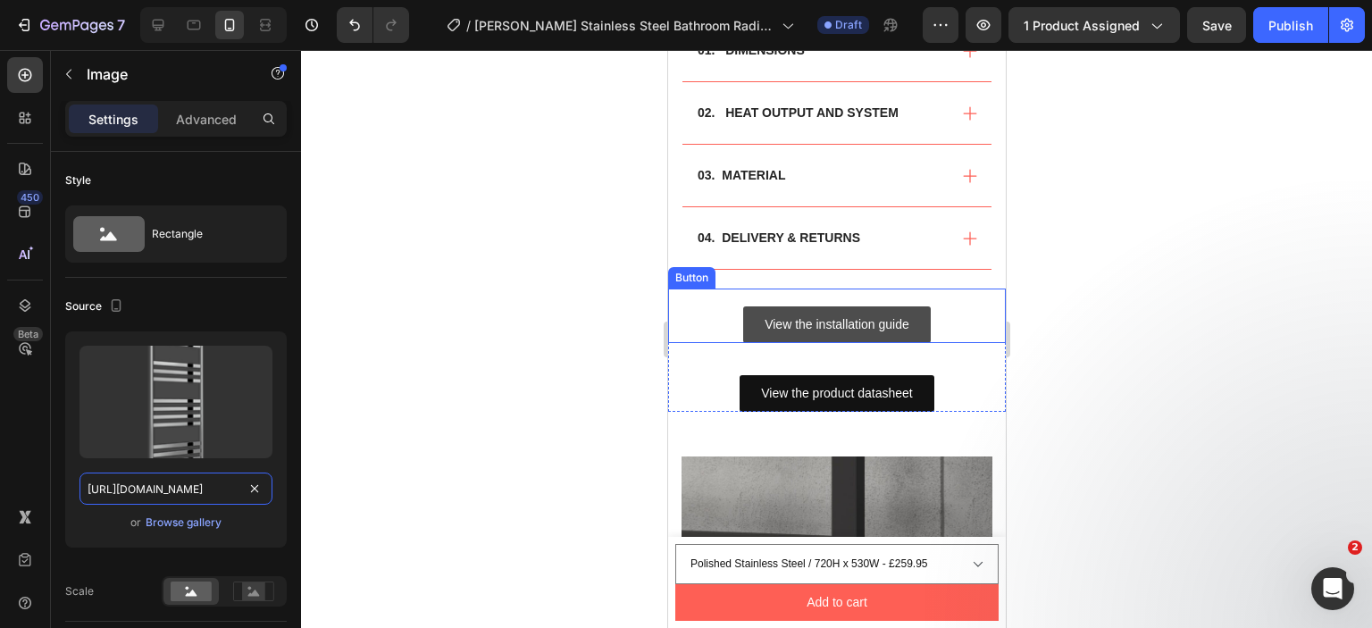
scroll to position [2108, 0]
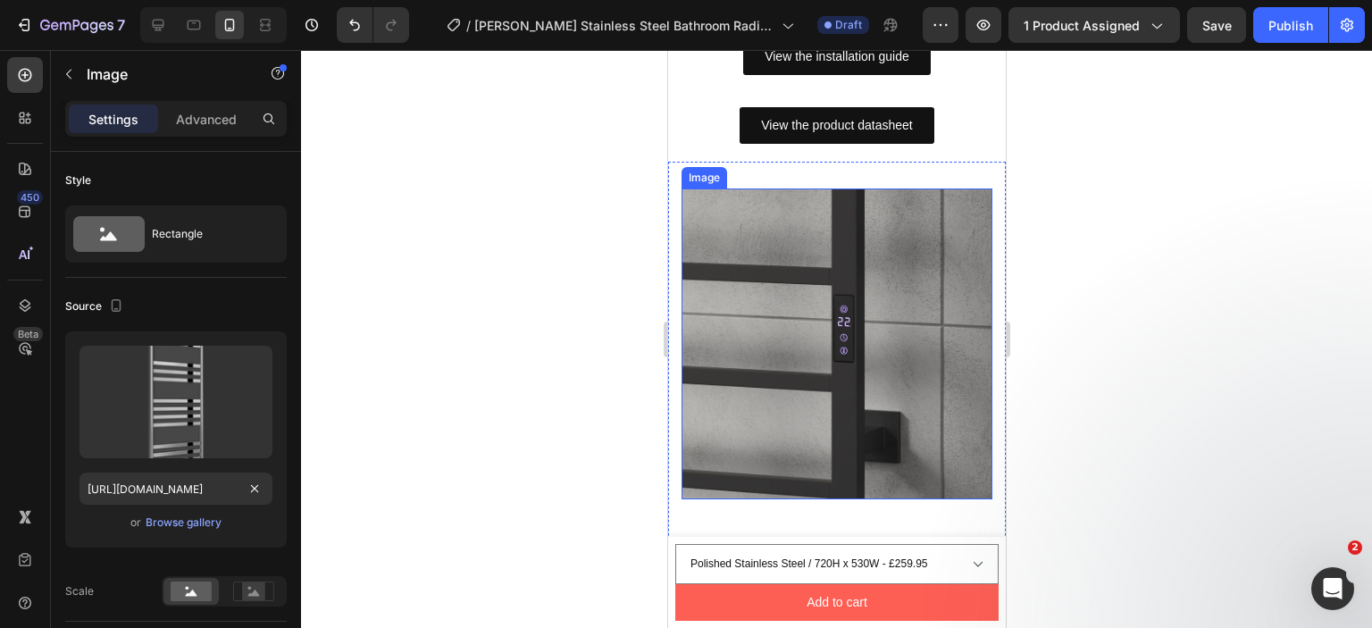
click at [813, 306] on img at bounding box center [836, 343] width 311 height 311
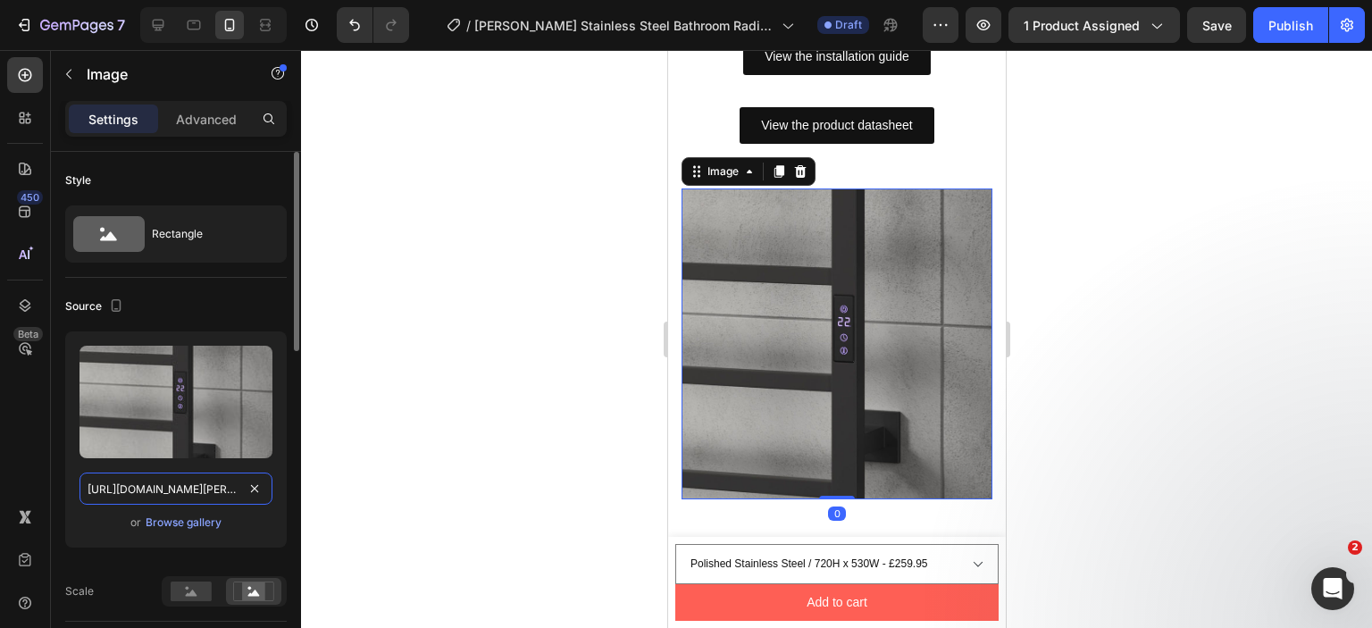
click at [201, 489] on input "[URL][DOMAIN_NAME][PERSON_NAME]" at bounding box center [175, 489] width 193 height 32
paste input "misa-720x530-polished-stainless-steel.png?v=1758569670"
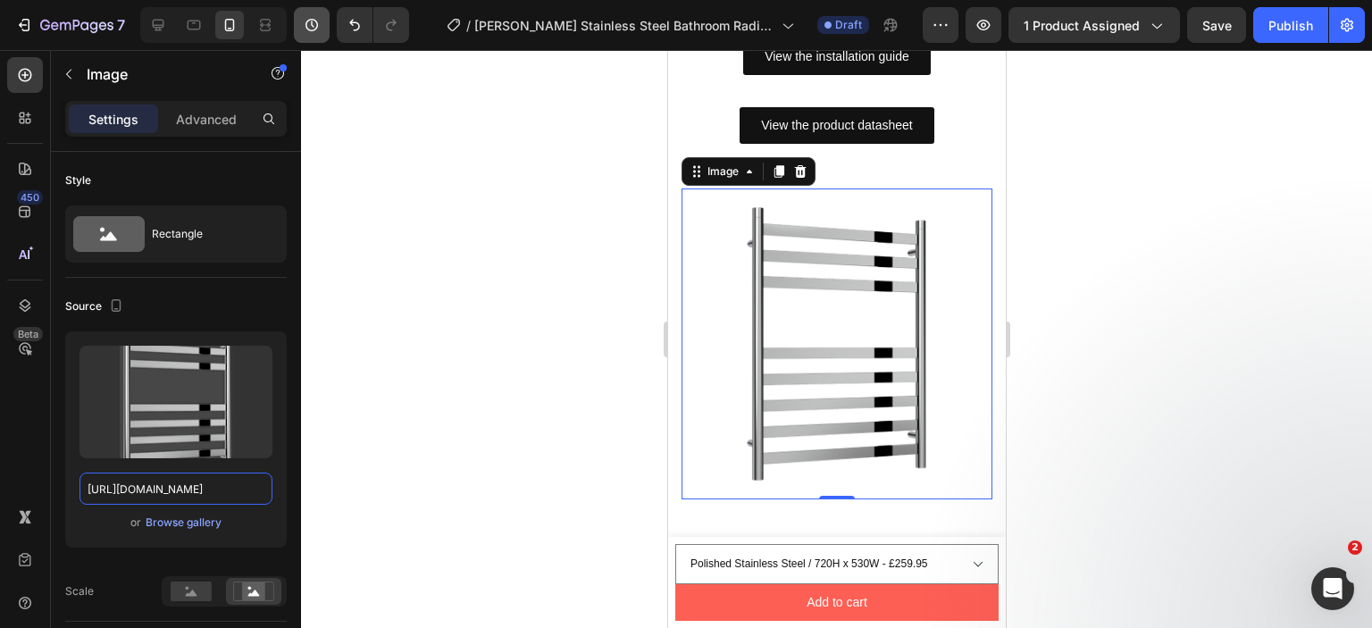
scroll to position [0, 0]
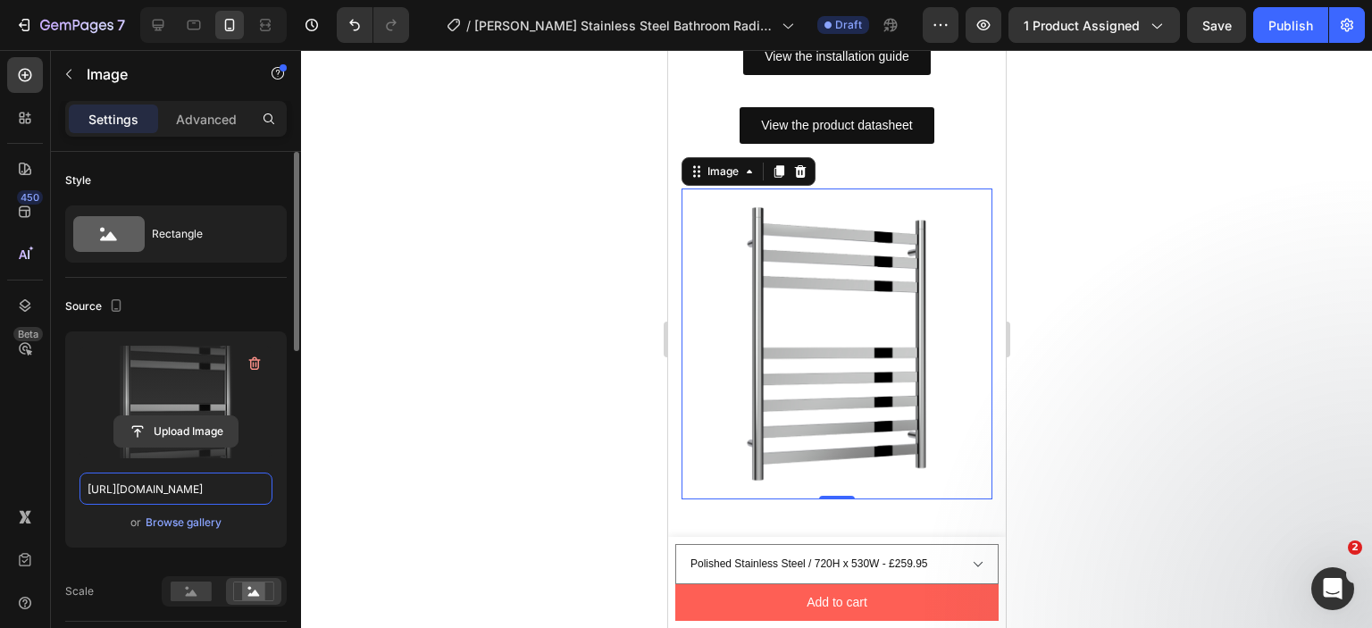
paste input "roomset.jpg?v=1758569671"
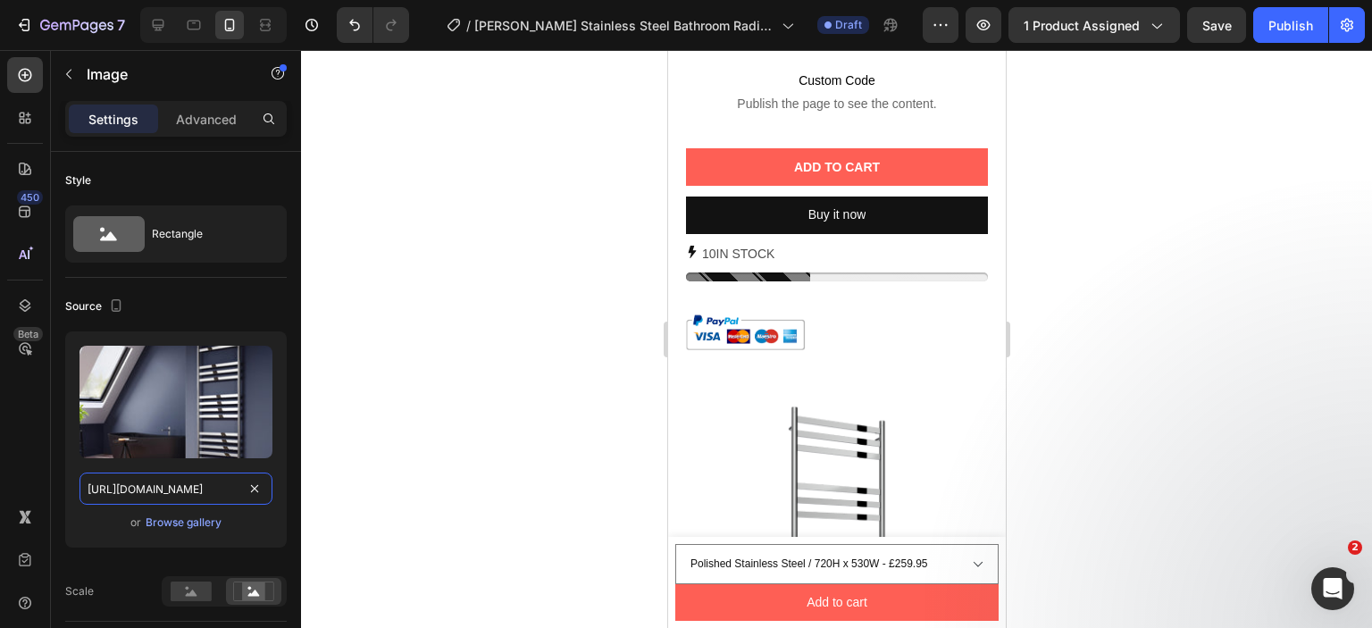
scroll to position [1036, 0]
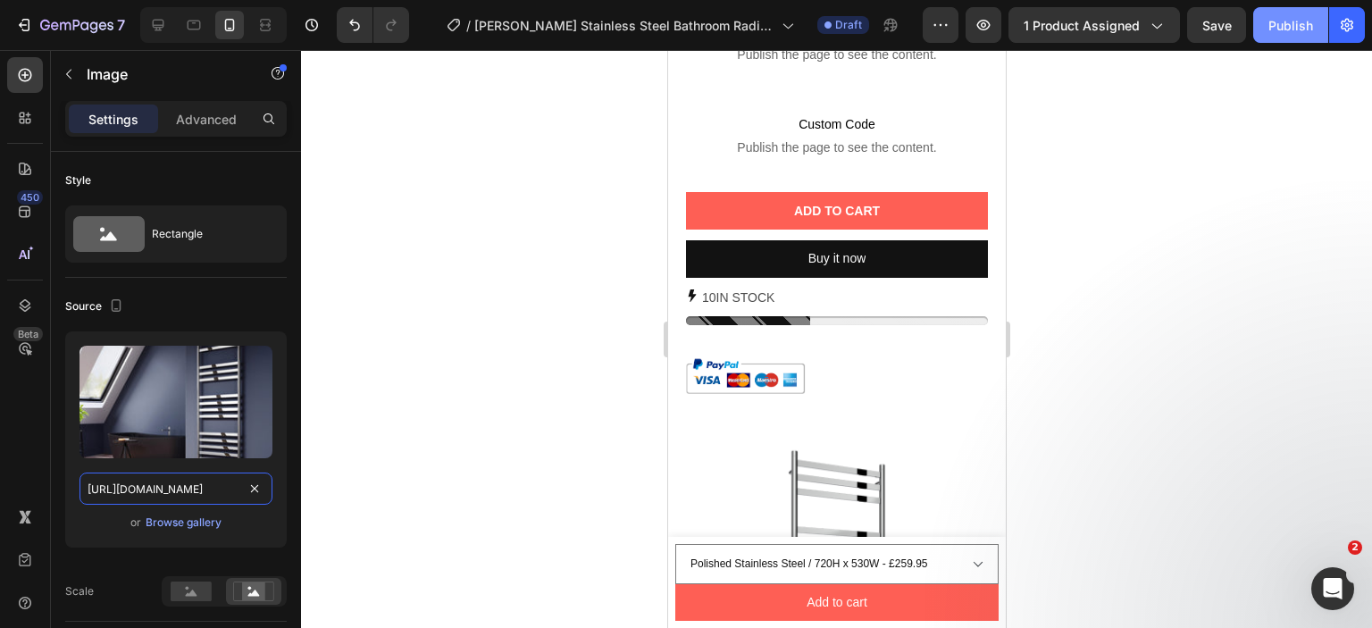
type input "https://cdn.shopify.com/s/files/1/0929/8313/2424/files/reina-misa-roomset.jpg?v…"
click at [1277, 26] on div "Publish" at bounding box center [1290, 25] width 45 height 19
drag, startPoint x: 183, startPoint y: 24, endPoint x: 218, endPoint y: 447, distance: 423.9
click at [183, 24] on div at bounding box center [194, 25] width 29 height 29
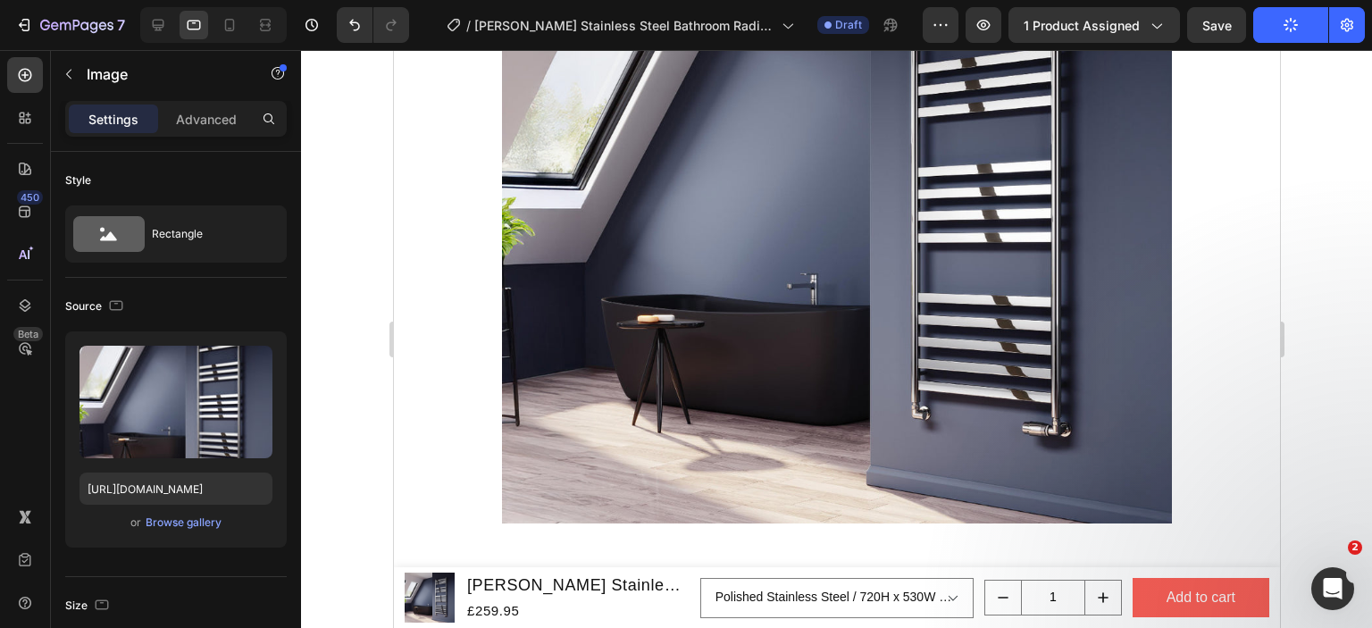
scroll to position [1742, 0]
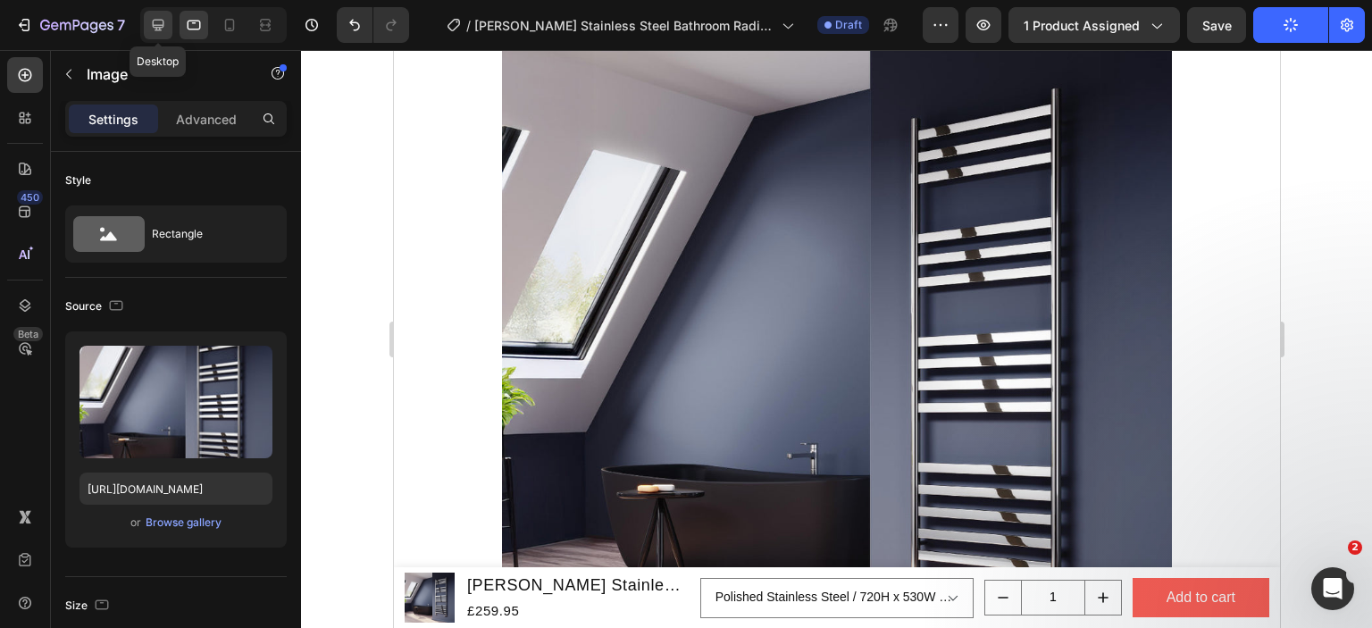
click at [163, 22] on icon at bounding box center [159, 26] width 12 height 12
type input "750"
type input "1000"
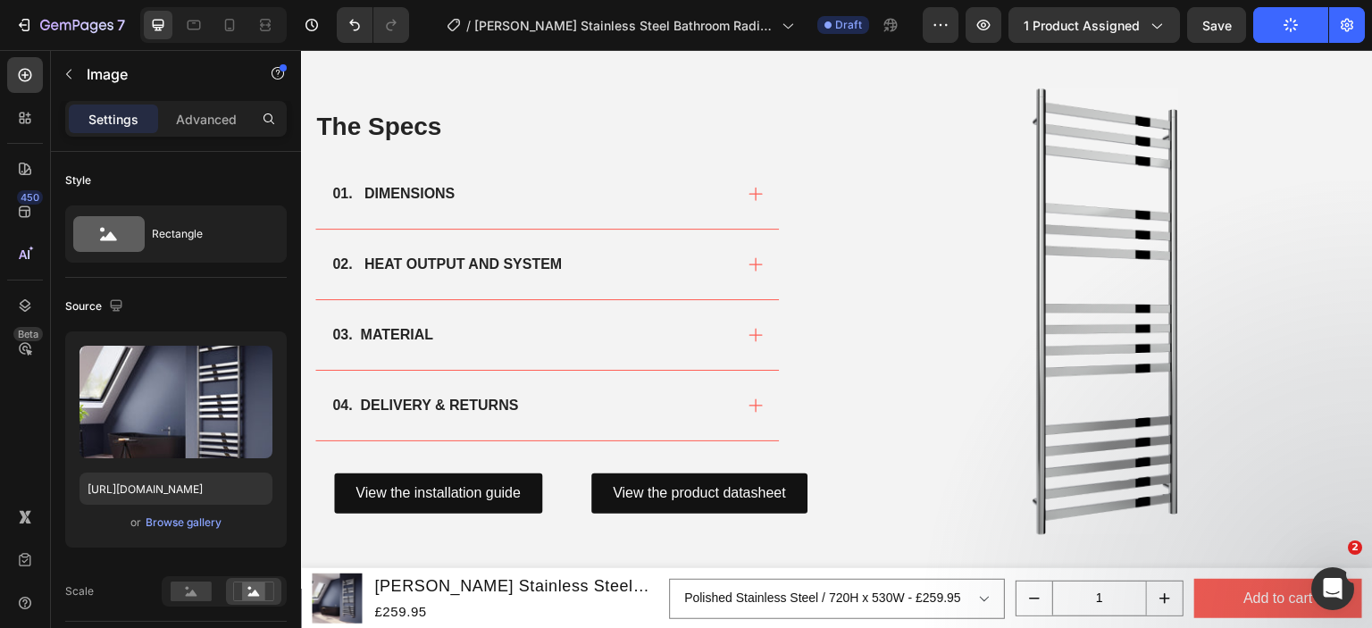
scroll to position [1184, 0]
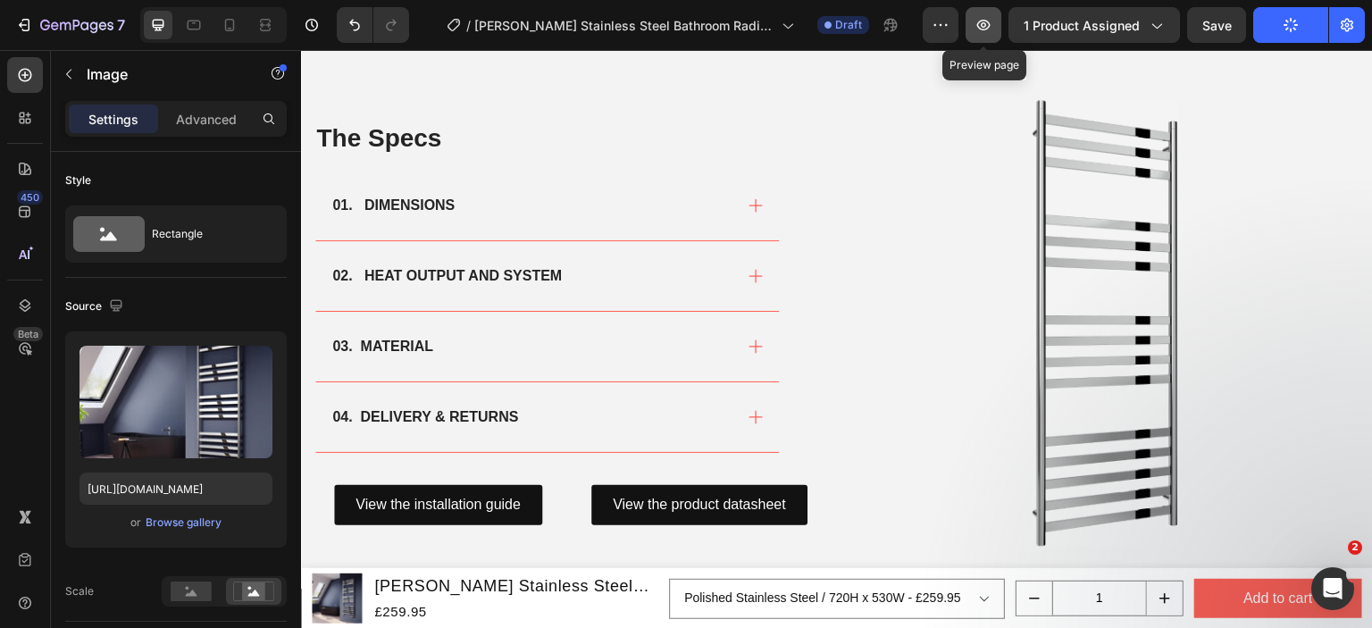
click at [991, 29] on icon "button" at bounding box center [984, 25] width 18 height 18
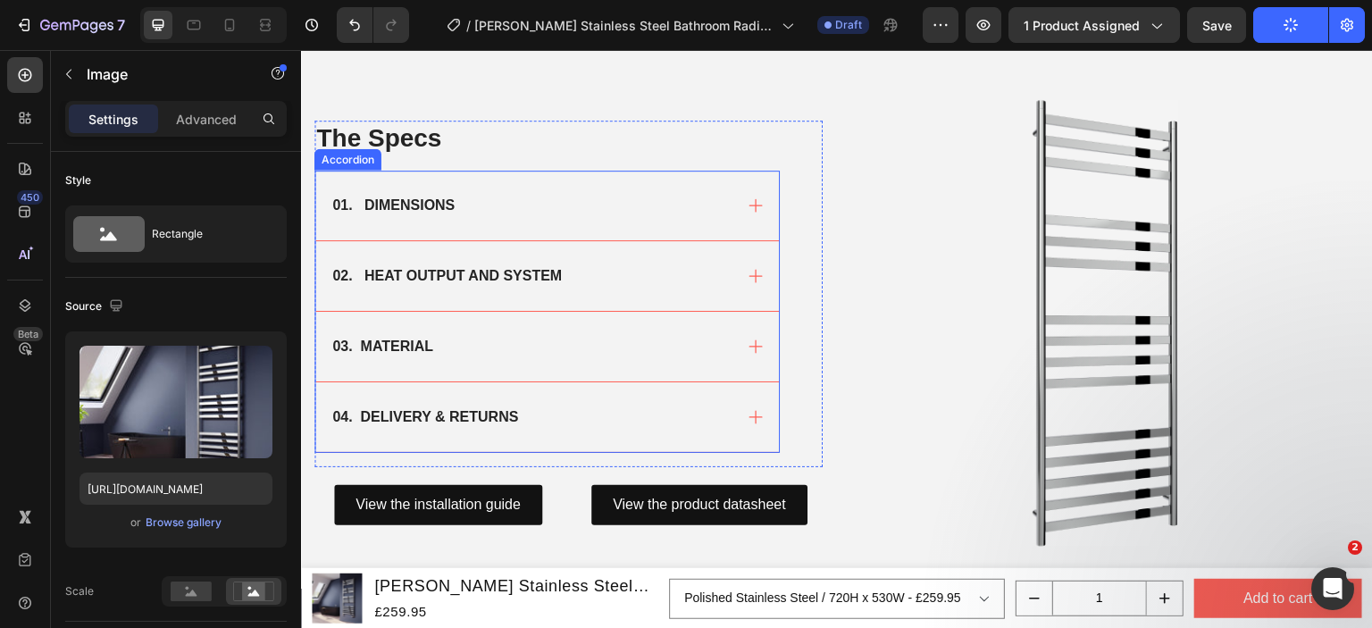
click at [580, 203] on div "01. DIMENSIONS" at bounding box center [531, 205] width 403 height 27
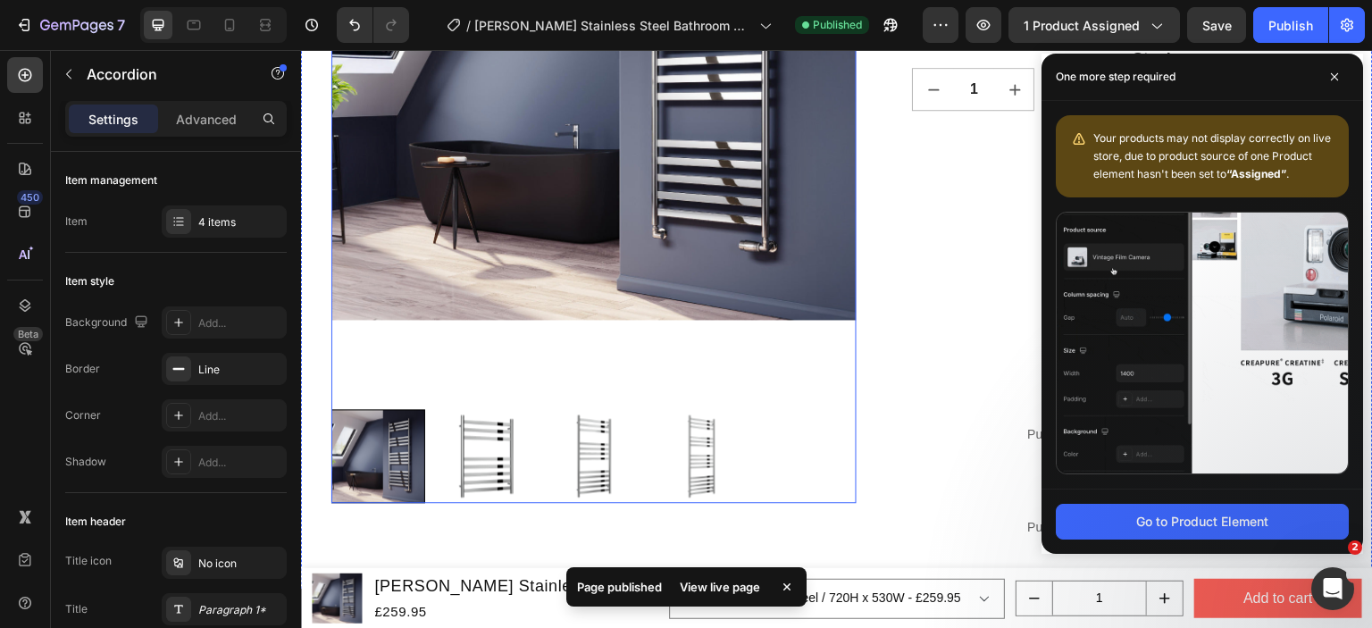
scroll to position [1273, 0]
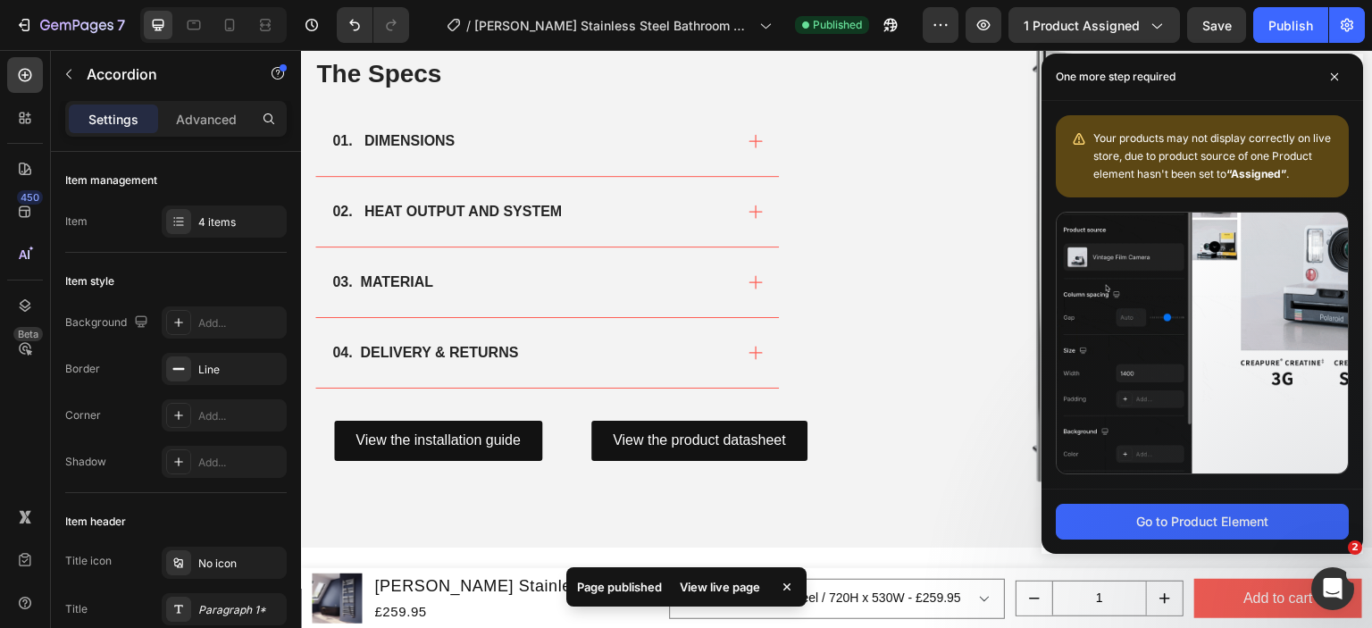
click at [518, 151] on div "01. DIMENSIONS" at bounding box center [531, 141] width 403 height 27
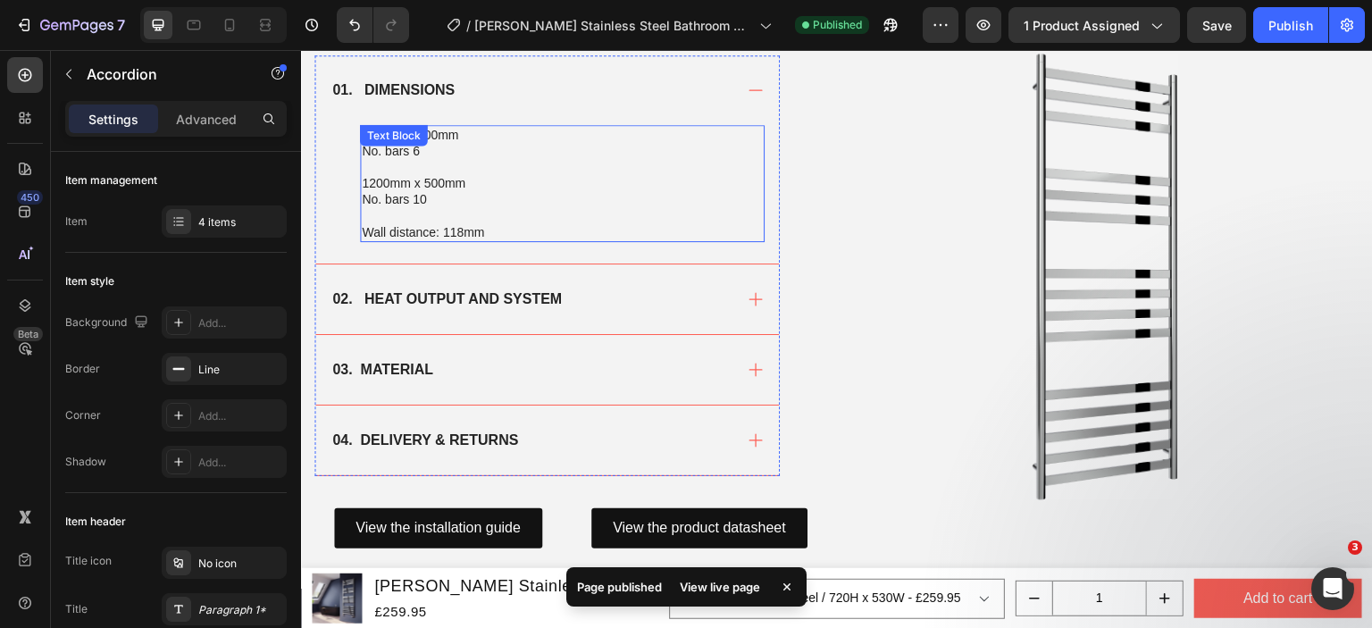
drag, startPoint x: 510, startPoint y: 189, endPoint x: 496, endPoint y: 183, distance: 15.6
click at [511, 191] on p "No. bars 10" at bounding box center [562, 199] width 401 height 16
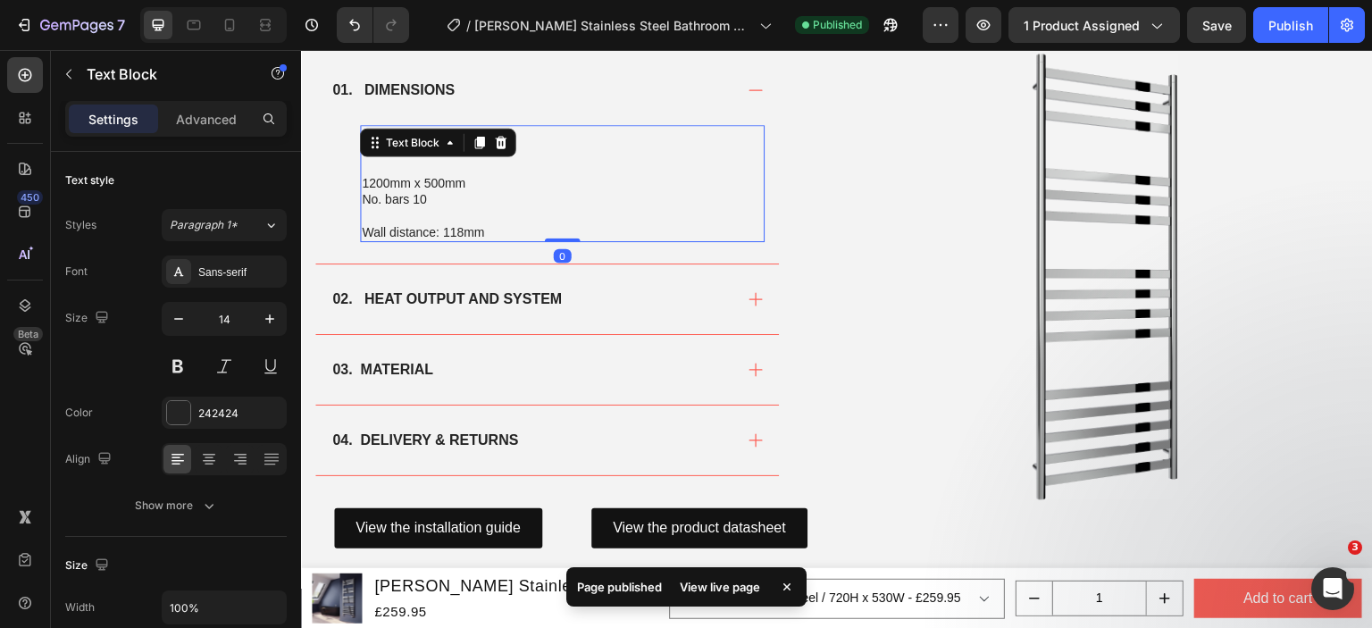
click at [391, 178] on p "1200mm x 500mm" at bounding box center [562, 183] width 401 height 16
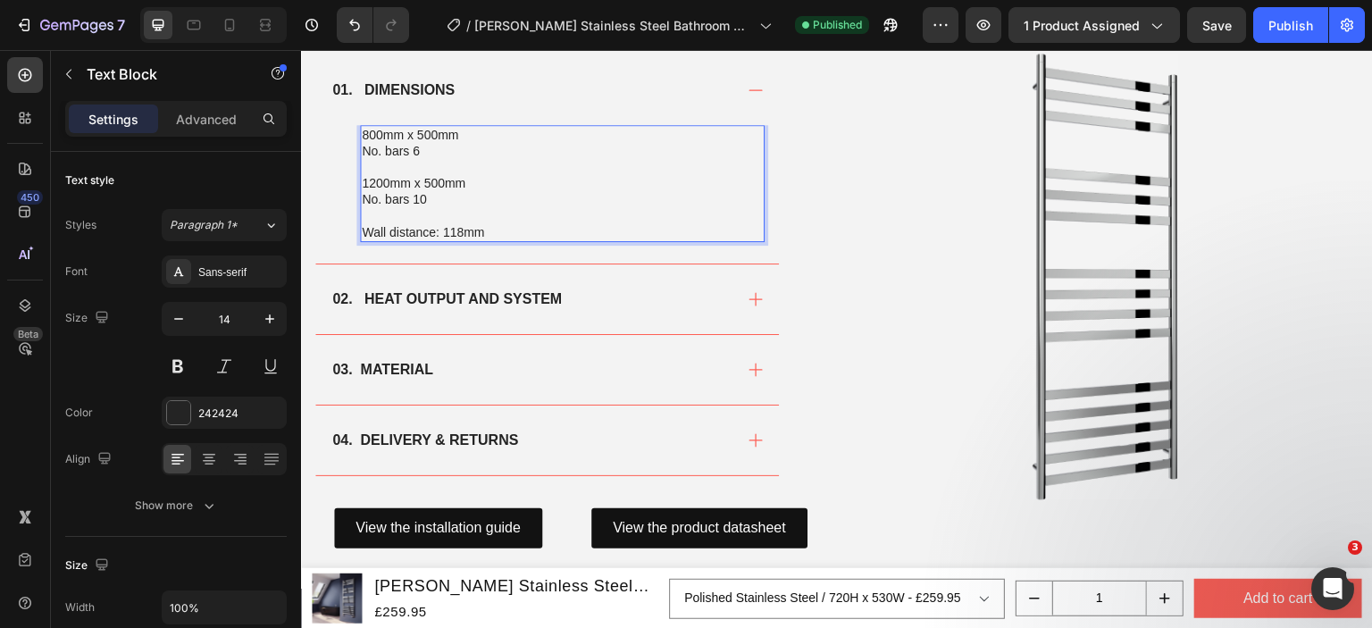
click at [375, 131] on p "800mm x 500mm" at bounding box center [562, 135] width 401 height 16
click at [431, 131] on p "720mm x 500mm" at bounding box center [562, 135] width 401 height 16
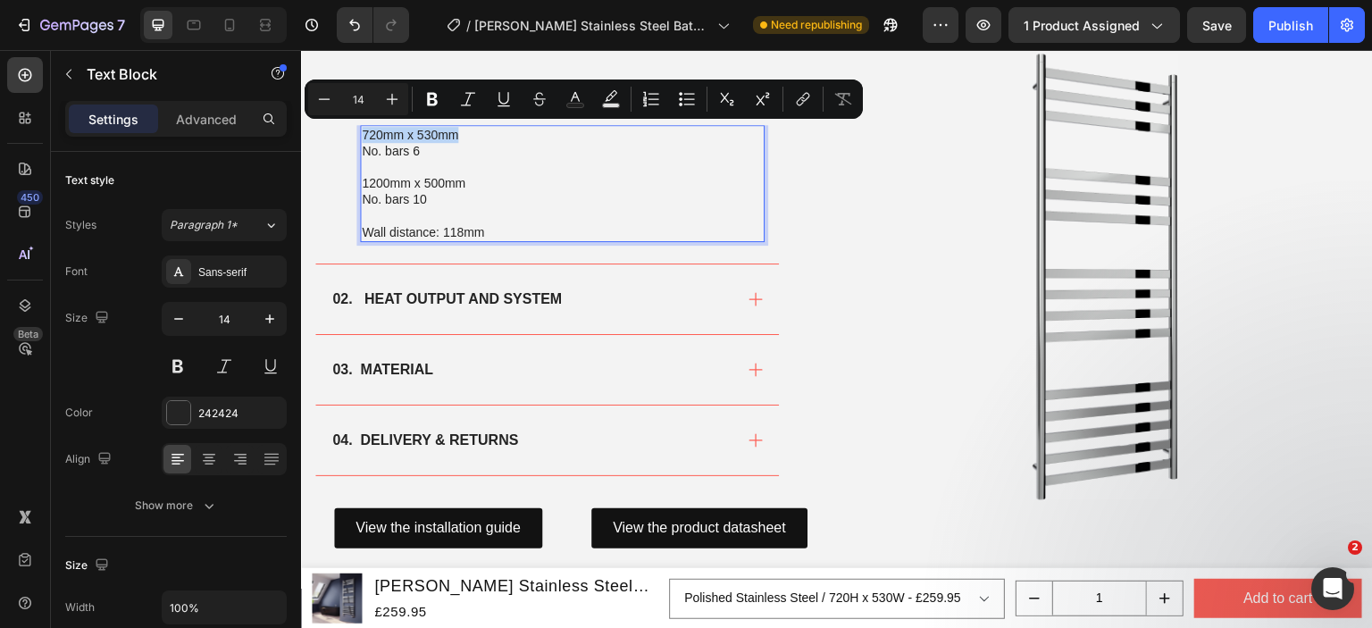
copy p "720mm x 530mm"
drag, startPoint x: 472, startPoint y: 126, endPoint x: 364, endPoint y: 126, distance: 107.2
click at [364, 127] on p "720mm x 530mm" at bounding box center [562, 135] width 401 height 16
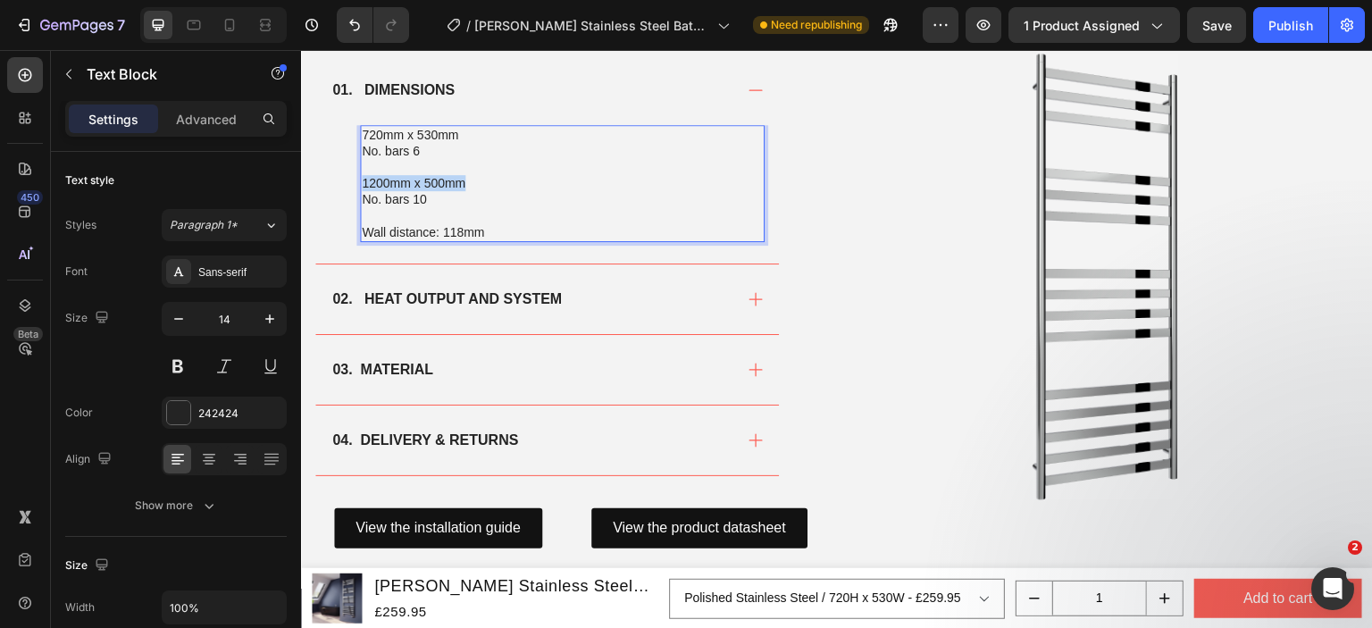
drag, startPoint x: 470, startPoint y: 175, endPoint x: 363, endPoint y: 176, distance: 107.2
click at [363, 176] on p "1200mm x 500mm" at bounding box center [562, 183] width 401 height 16
click at [376, 178] on p "720mm x 530mm" at bounding box center [562, 183] width 401 height 16
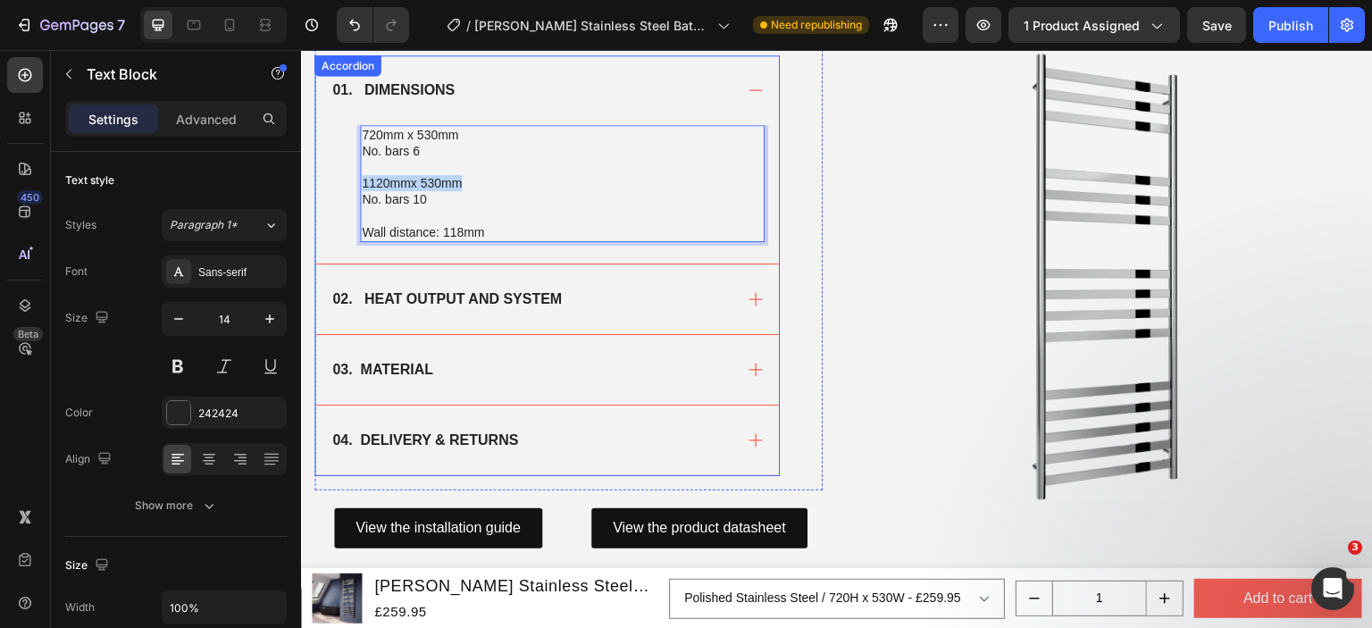
drag, startPoint x: 479, startPoint y: 181, endPoint x: 350, endPoint y: 181, distance: 128.6
click at [350, 181] on div "720mm x 530mm No. bars 6 1120mmx 530mm No. bars 10 Wall distance: 118mm Text Bl…" at bounding box center [547, 194] width 464 height 138
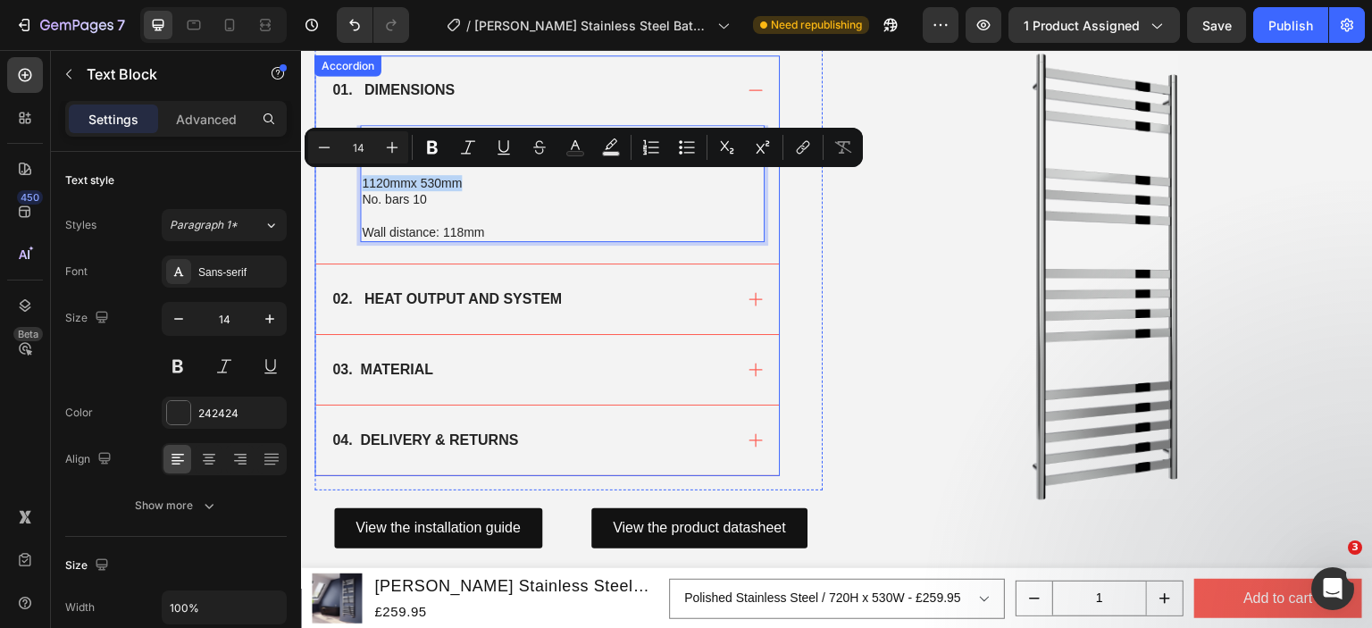
copy p "1120mmx 530mm"
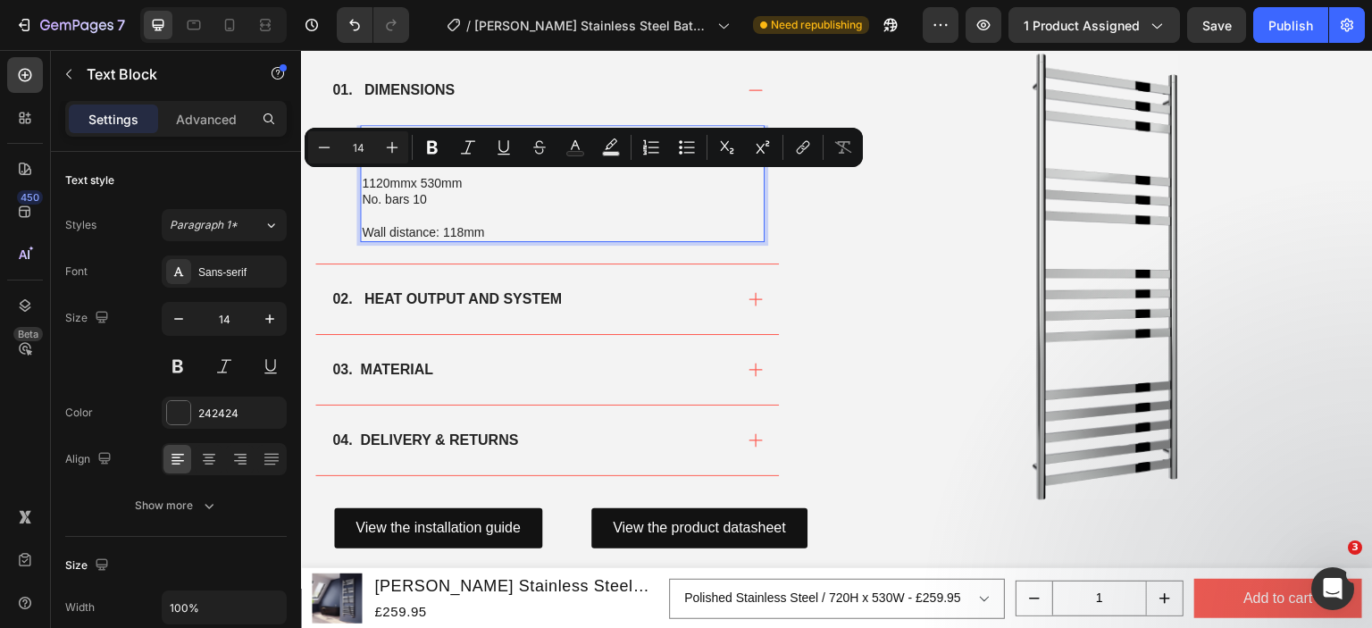
click at [472, 204] on p "No. bars 10" at bounding box center [562, 199] width 401 height 16
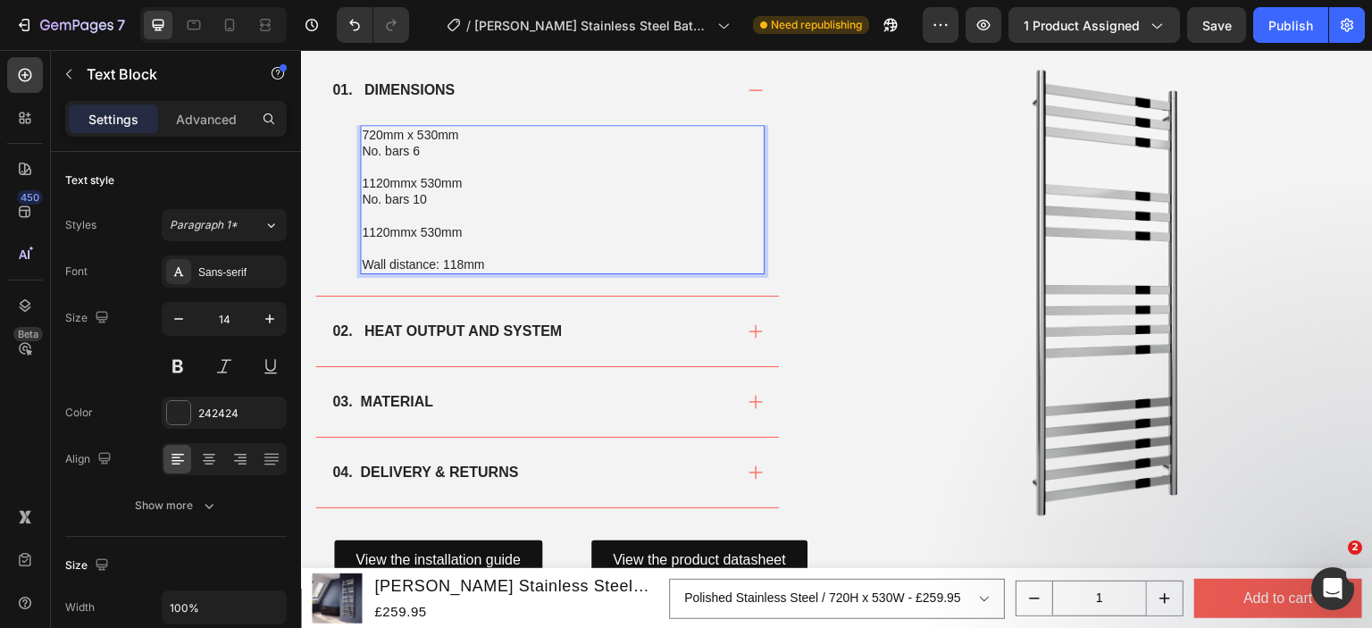
click at [372, 224] on p "1120mmx 530mm" at bounding box center [562, 232] width 401 height 16
drag, startPoint x: 431, startPoint y: 197, endPoint x: 362, endPoint y: 201, distance: 69.8
click at [362, 201] on p "No. bars 10" at bounding box center [562, 199] width 401 height 16
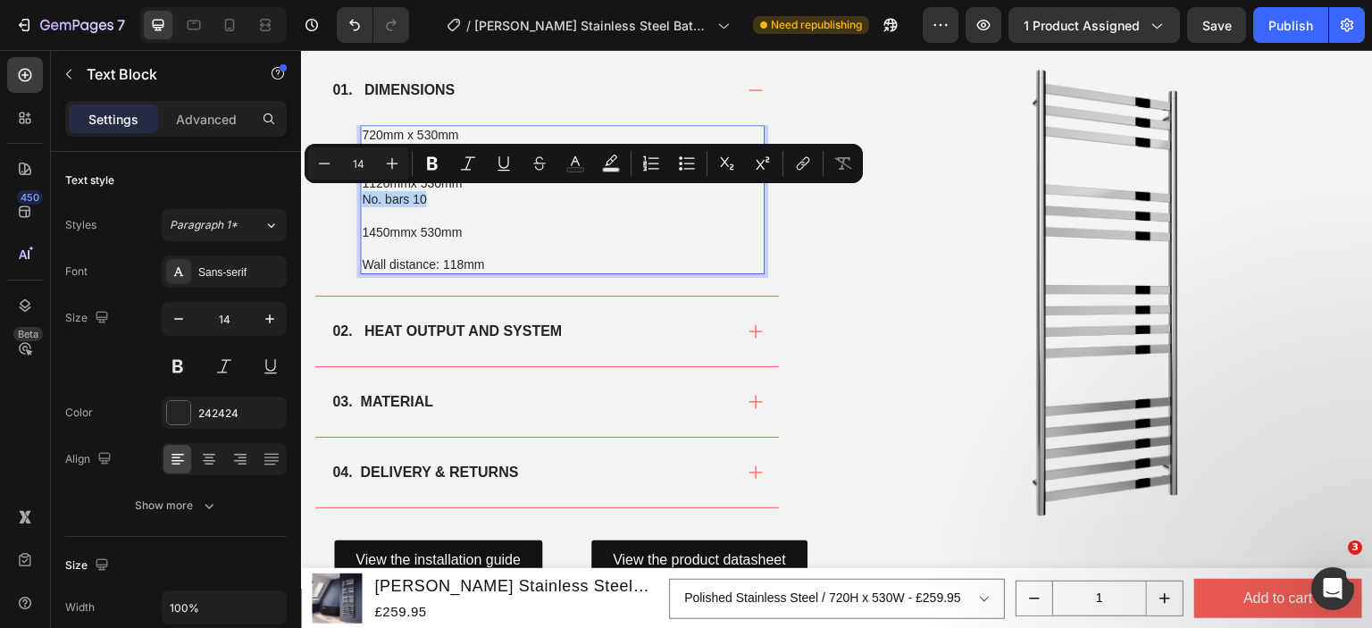
copy p "No. bars 10"
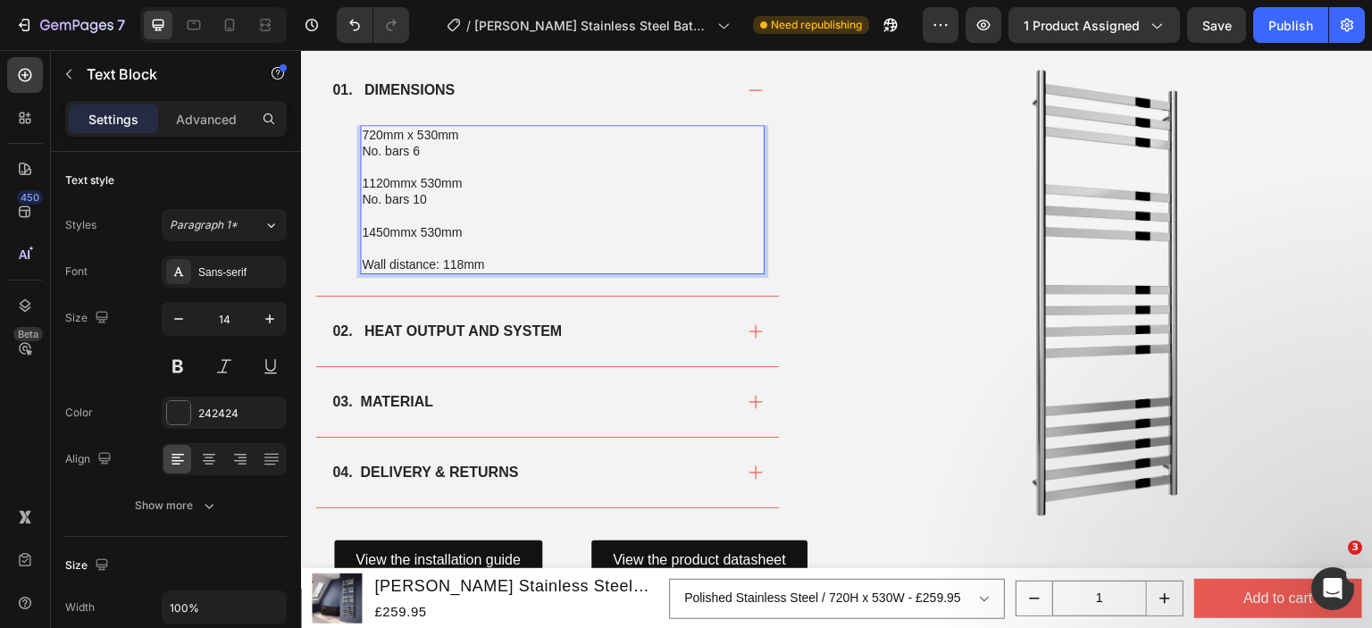
click at [372, 242] on p "Rich Text Editor. Editing area: main" at bounding box center [562, 248] width 401 height 16
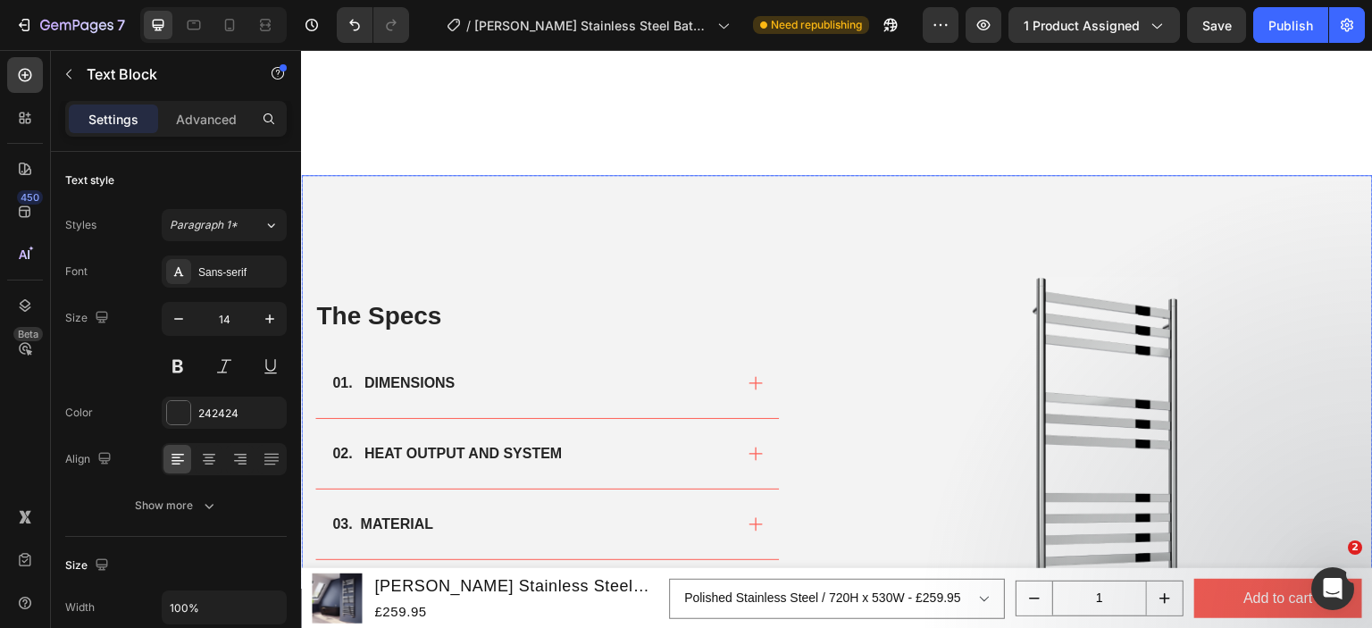
scroll to position [1184, 0]
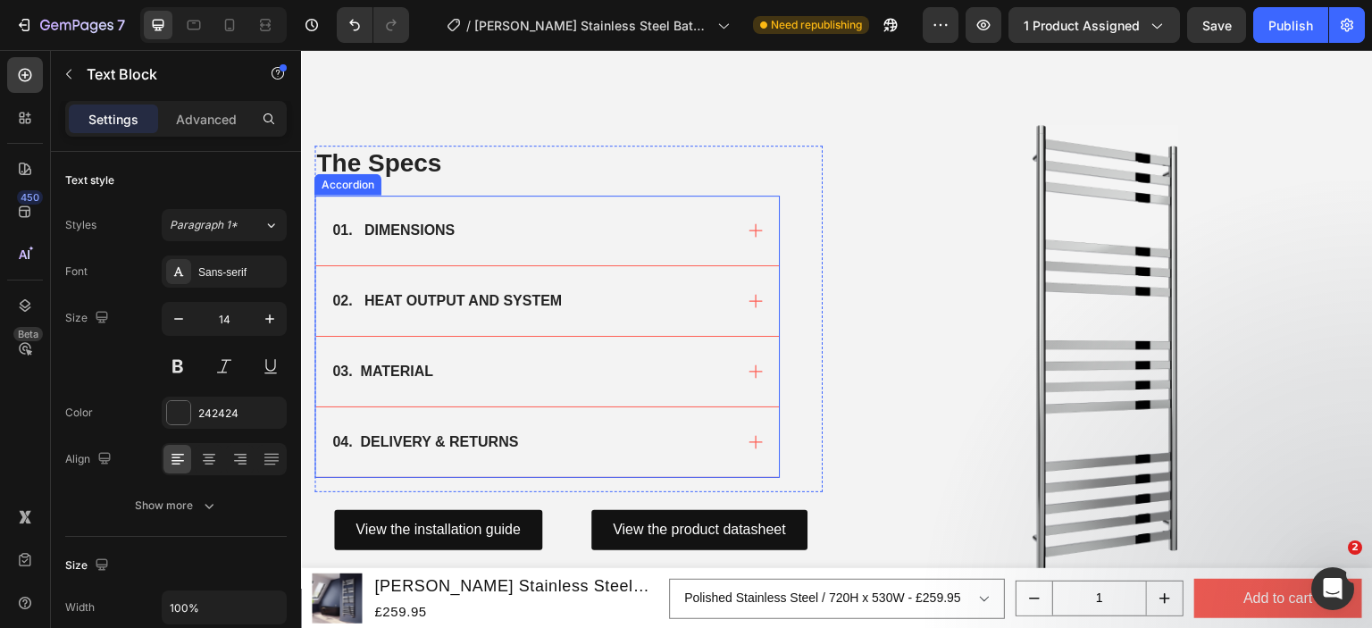
click at [487, 220] on div "01. DIMENSIONS" at bounding box center [531, 230] width 403 height 27
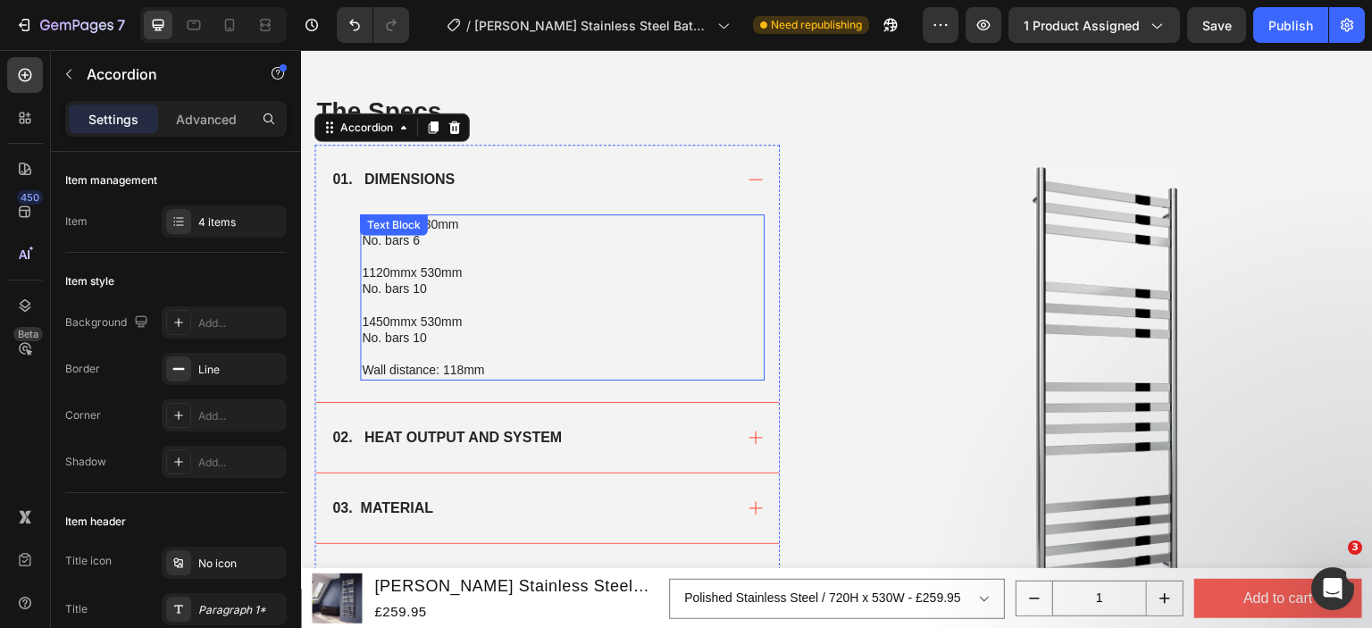
click at [414, 242] on div "720mm x 530mm No. bars 6 1120mmx 530mm No. bars 10 1450mmx 530mm No. bars 10 Wa…" at bounding box center [562, 297] width 405 height 166
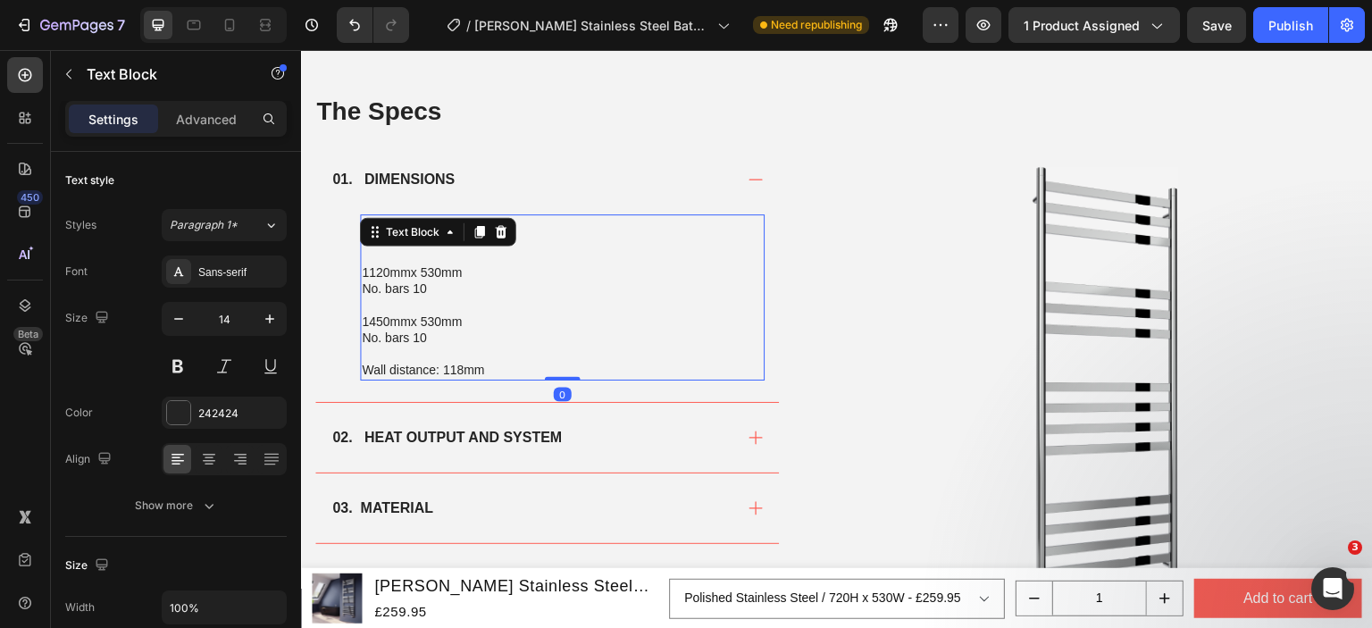
click at [487, 281] on p "No. bars 10" at bounding box center [562, 288] width 401 height 16
click at [414, 245] on p "No. bars 6" at bounding box center [562, 240] width 401 height 16
click at [423, 294] on p "No. bars 10" at bounding box center [562, 288] width 401 height 16
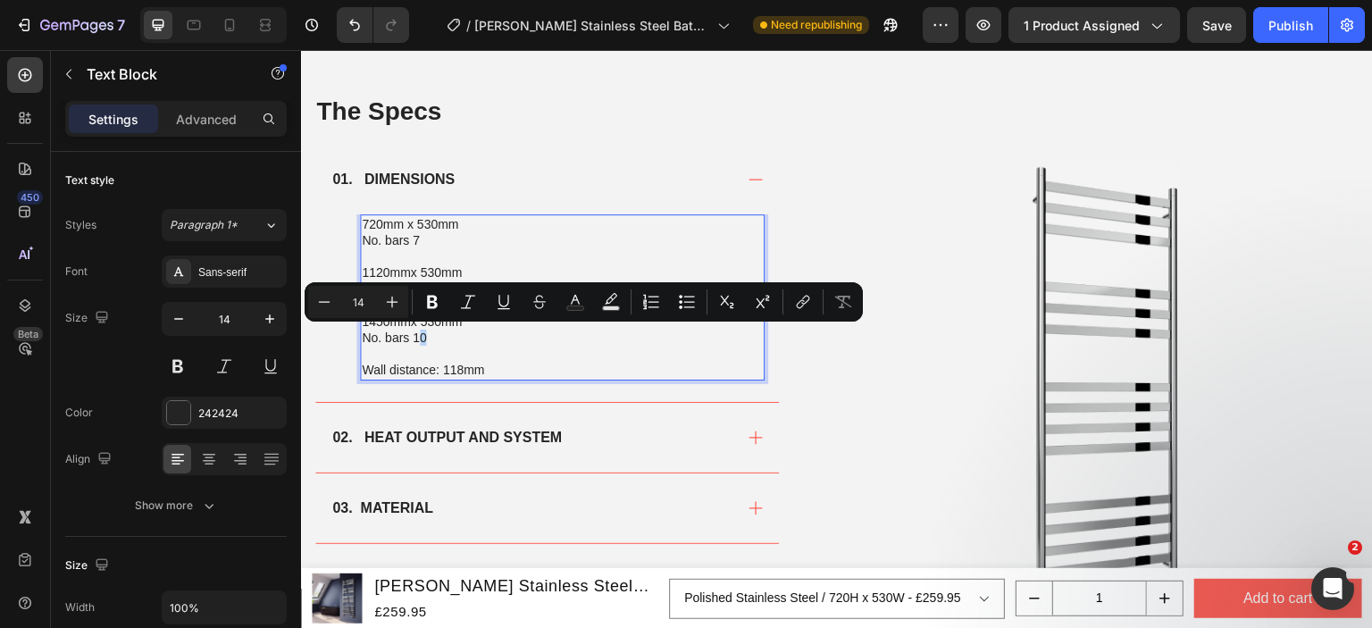
click at [421, 337] on p "No. bars 10" at bounding box center [562, 338] width 401 height 16
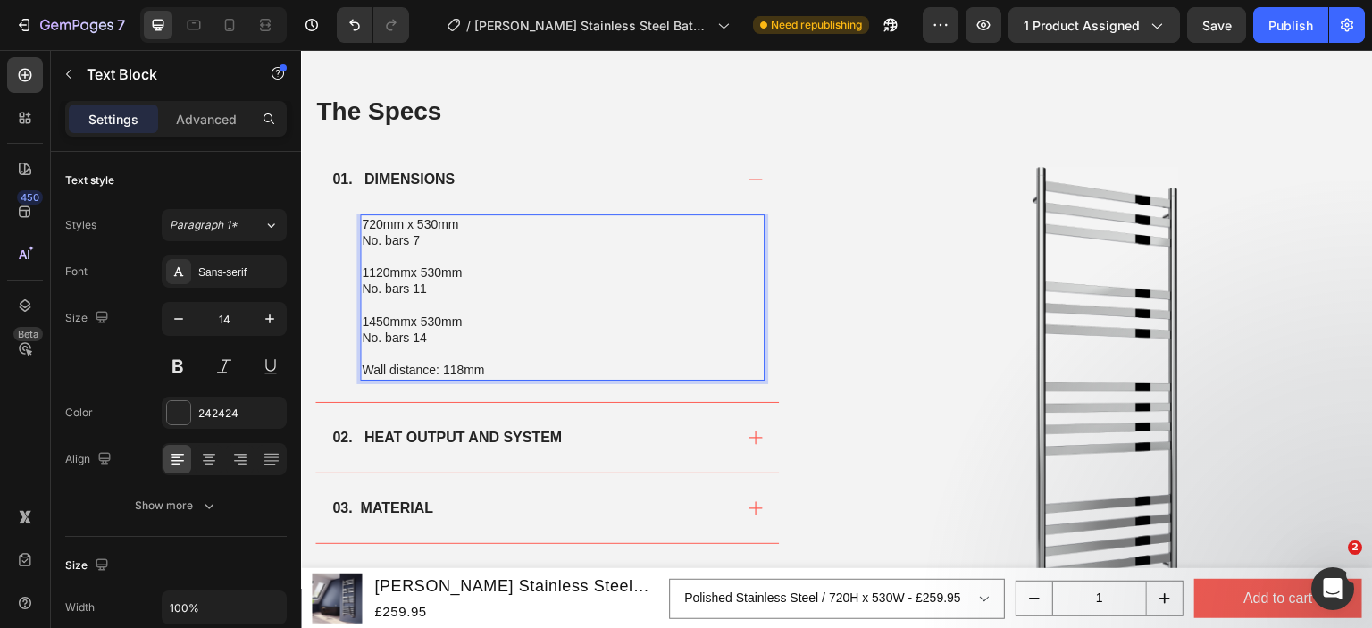
click at [511, 364] on p "Wall distance: 118mm" at bounding box center [562, 370] width 401 height 16
click at [464, 372] on p "Wall distance: 118mm" at bounding box center [562, 370] width 401 height 16
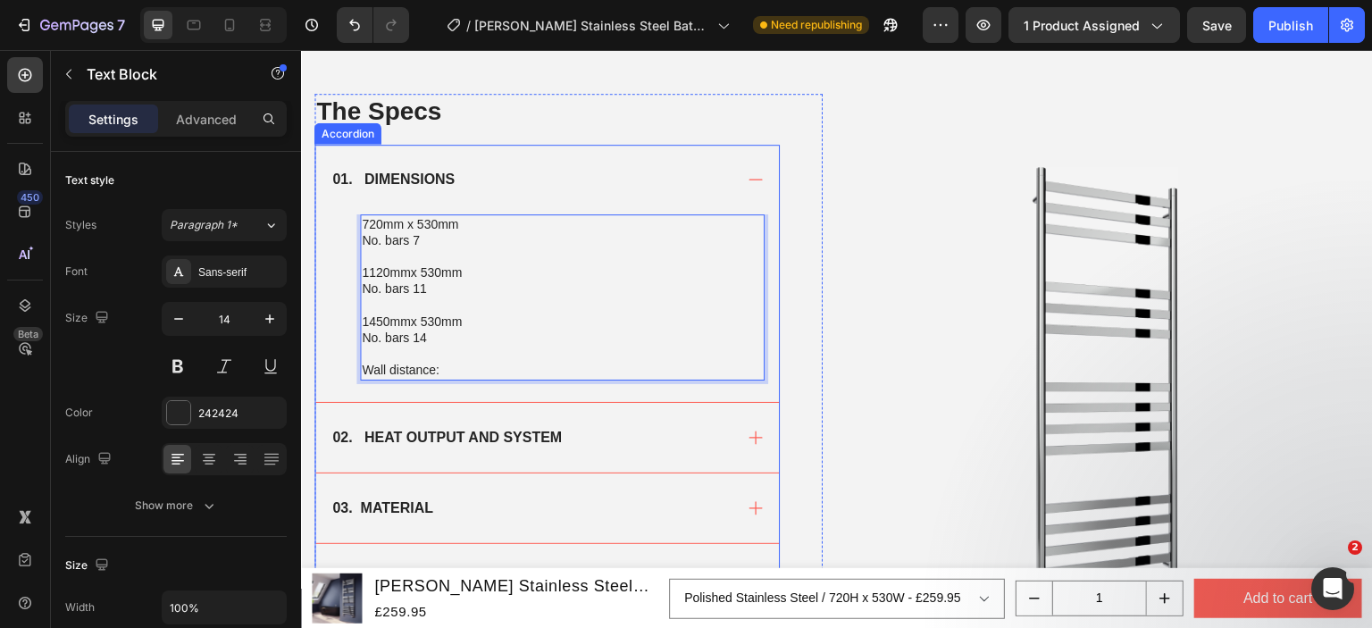
click at [640, 454] on div "02. HEAT OUTPUT AND SYSTEM" at bounding box center [547, 438] width 464 height 70
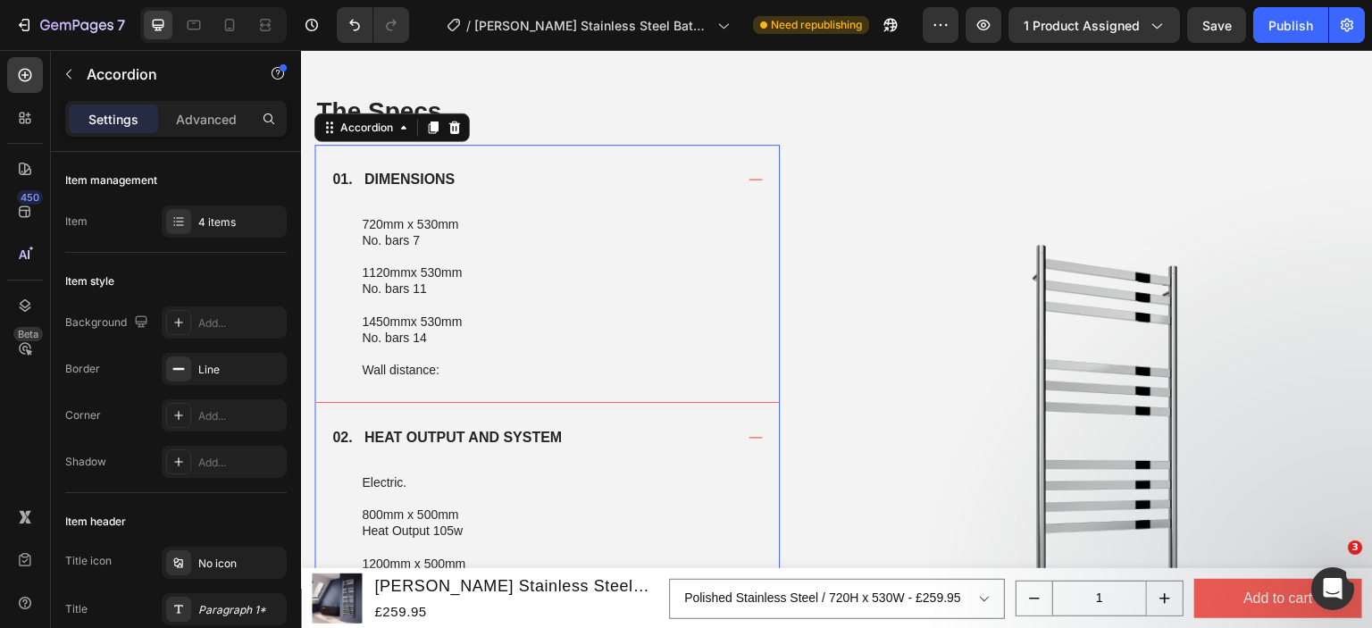
scroll to position [1362, 0]
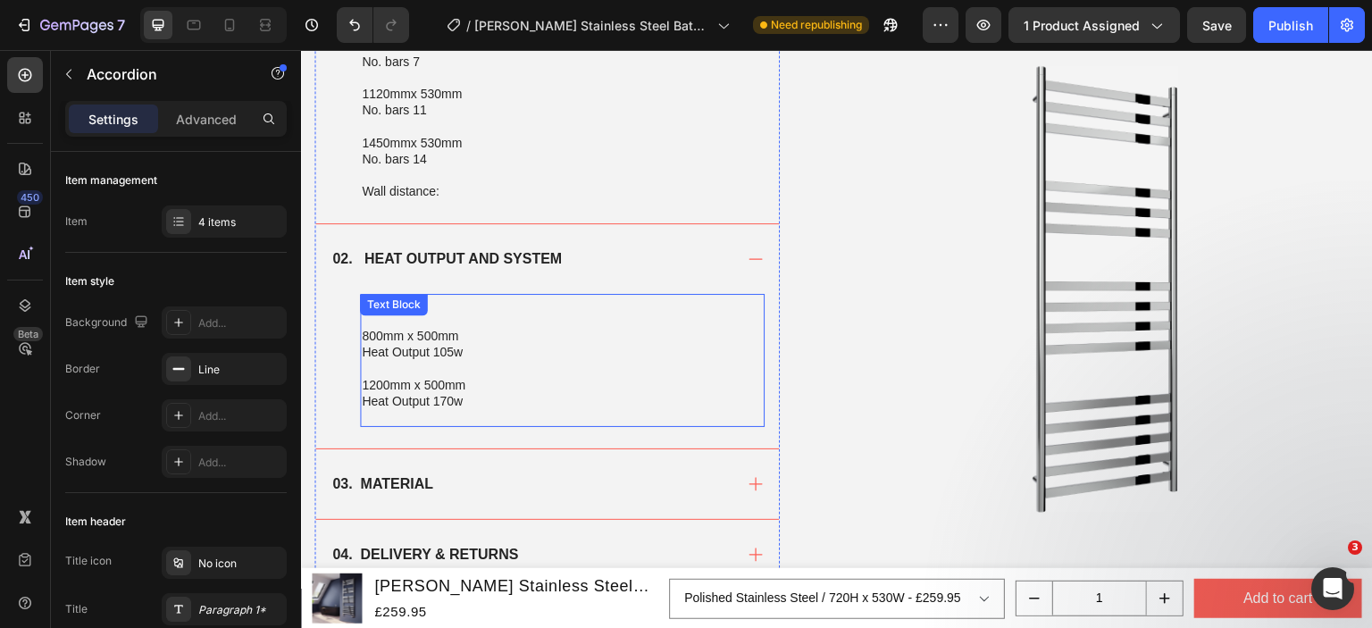
click at [490, 393] on p "Heat Output 170w" at bounding box center [562, 401] width 401 height 16
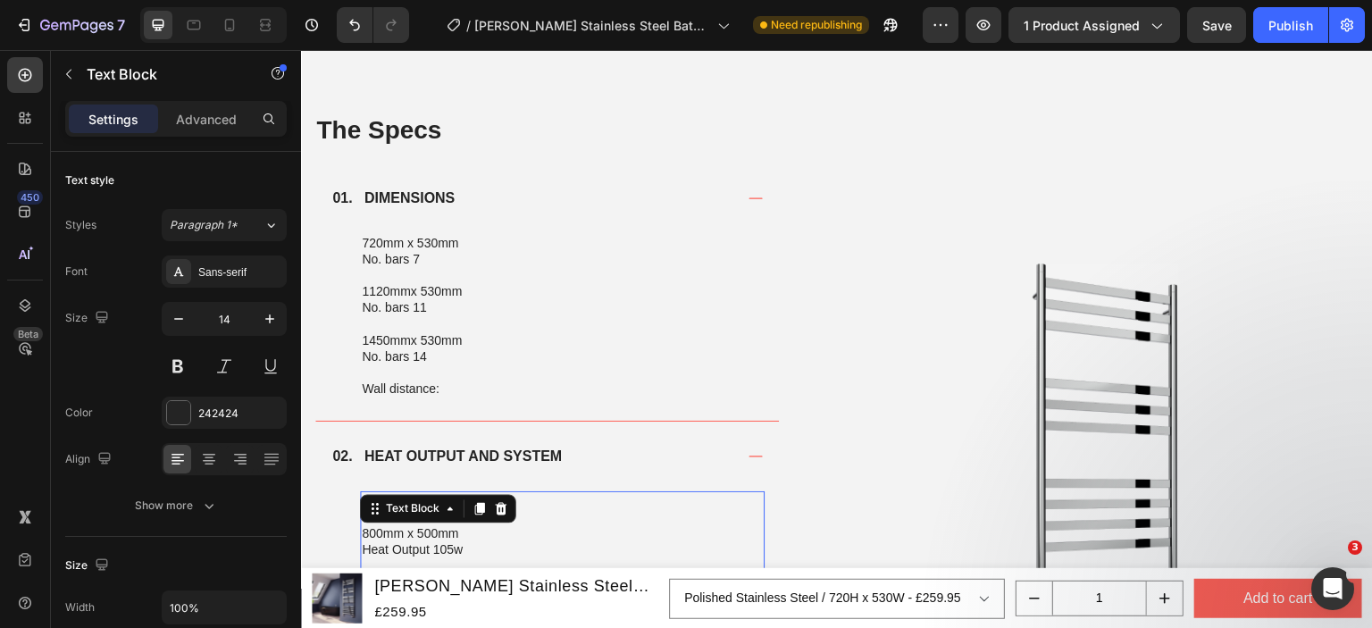
scroll to position [1094, 0]
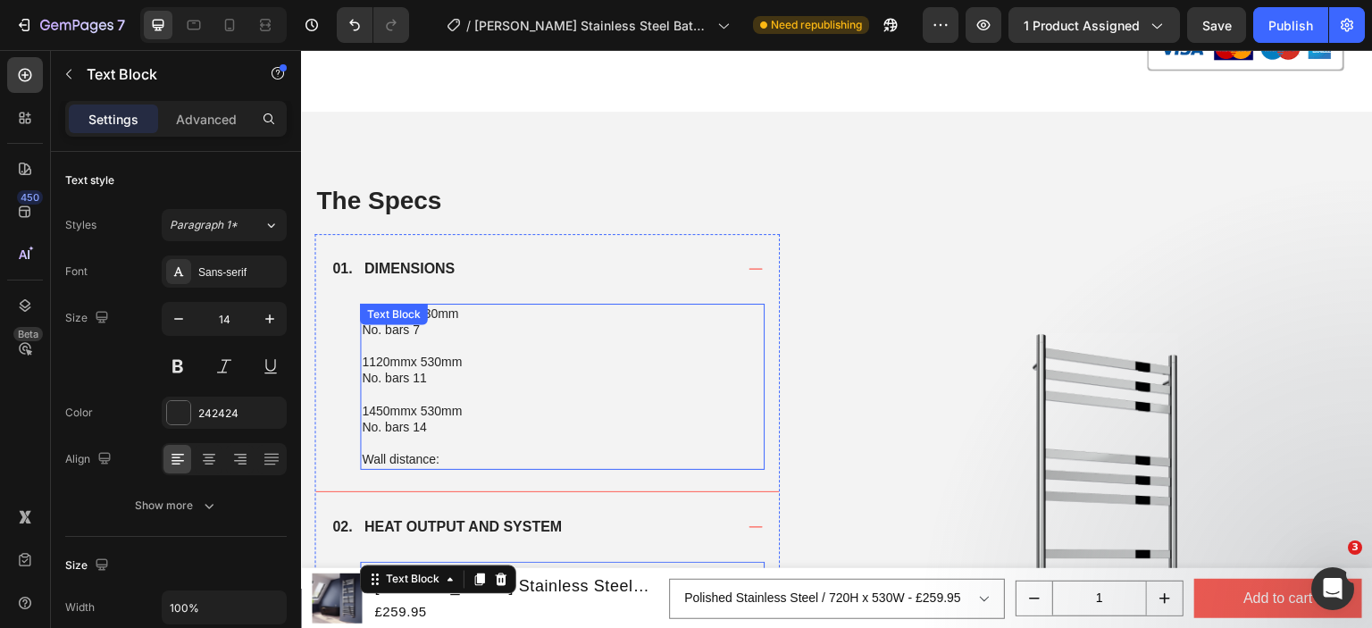
click at [441, 370] on p "No. bars 11" at bounding box center [562, 378] width 401 height 16
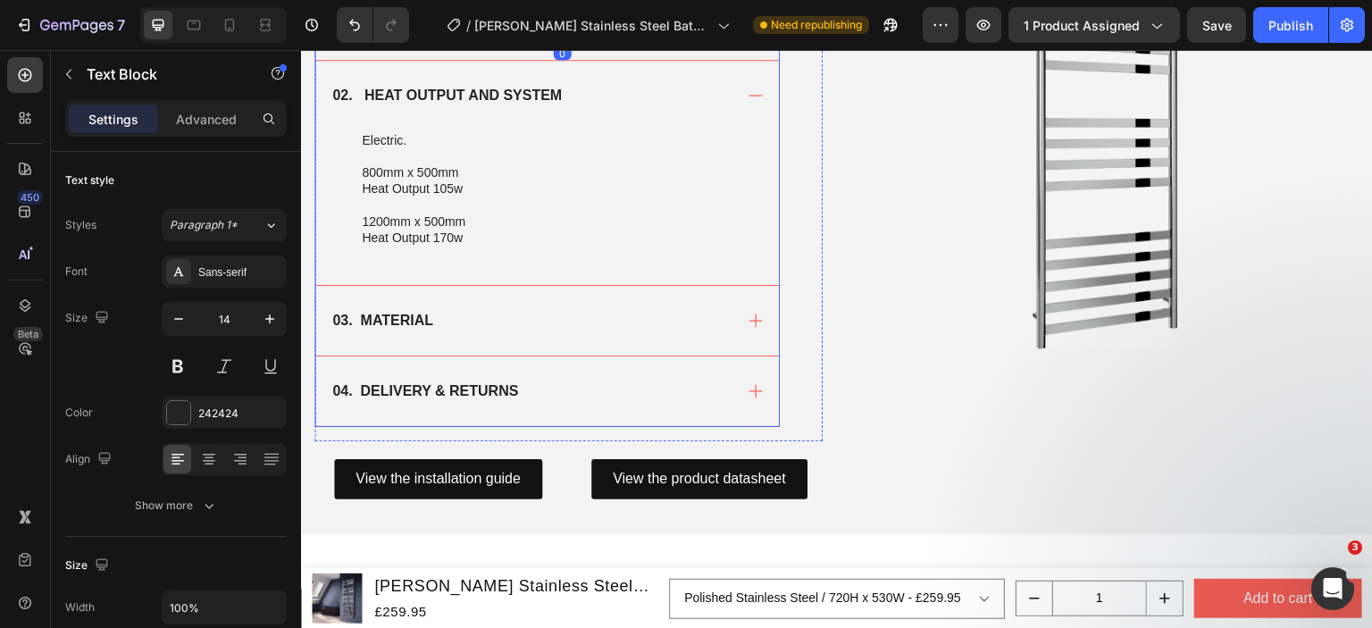
scroll to position [1541, 0]
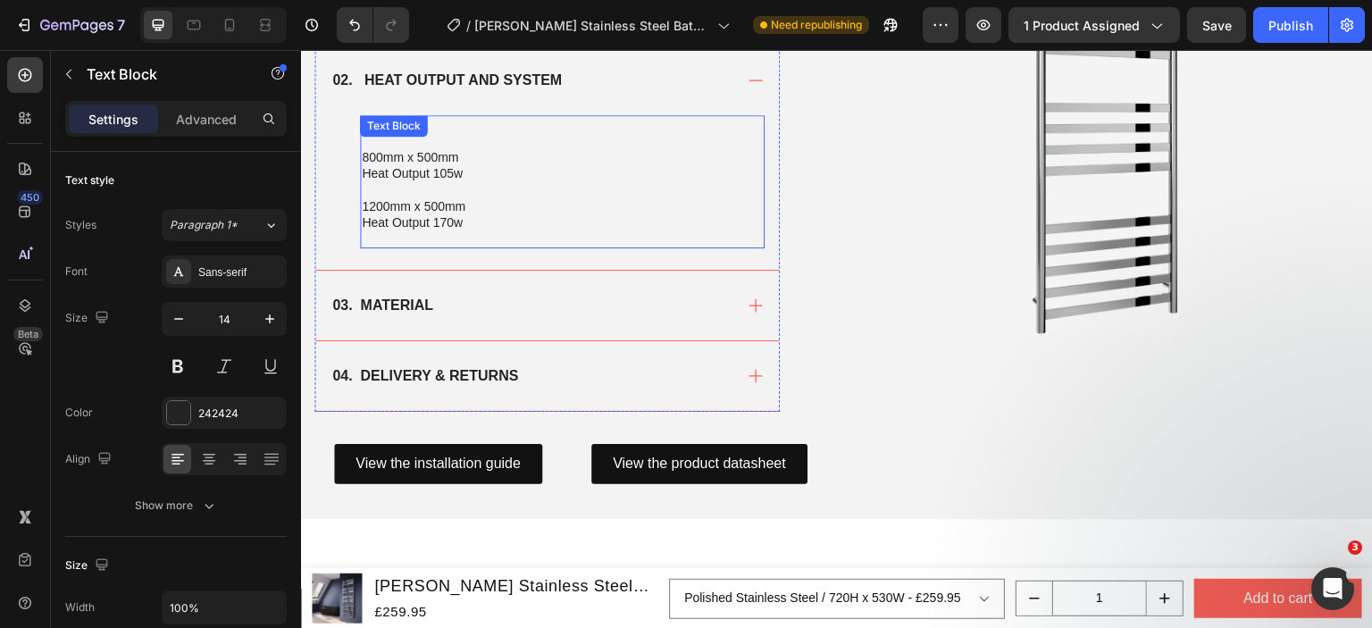
click at [438, 167] on p "Heat Output 105w" at bounding box center [562, 173] width 401 height 16
click at [464, 207] on p "1200mm x 500mm" at bounding box center [562, 206] width 401 height 16
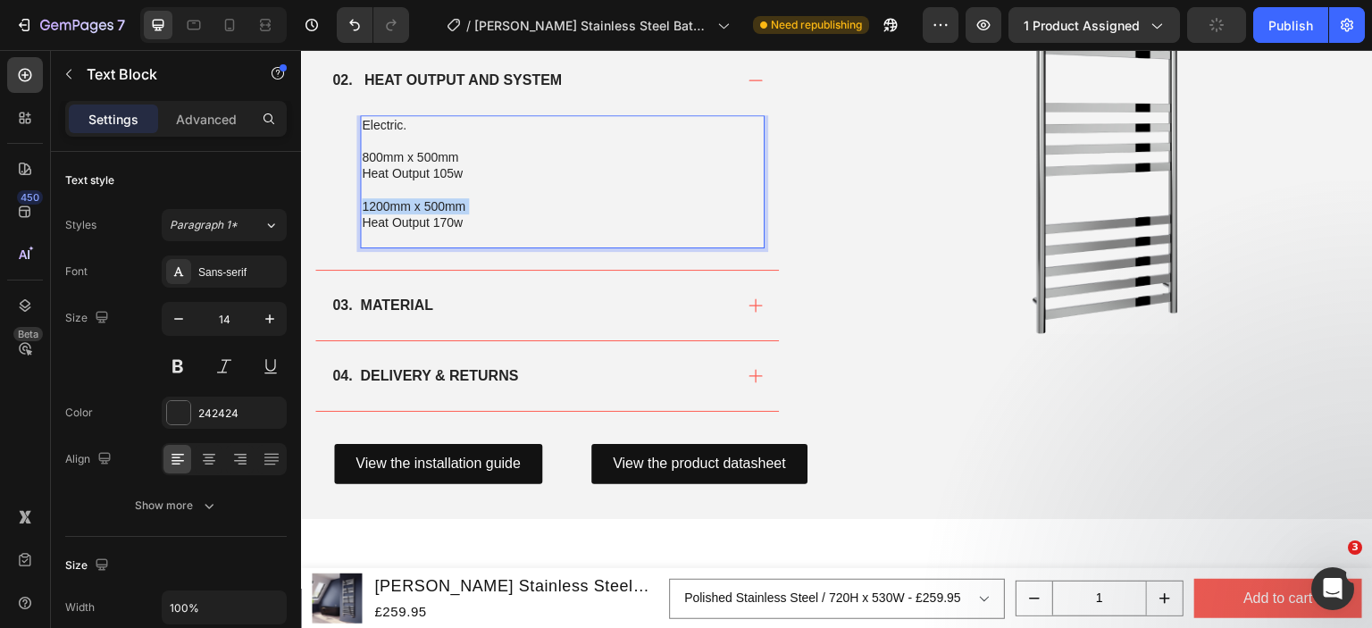
click at [464, 207] on p "1200mm x 500mm" at bounding box center [562, 206] width 401 height 16
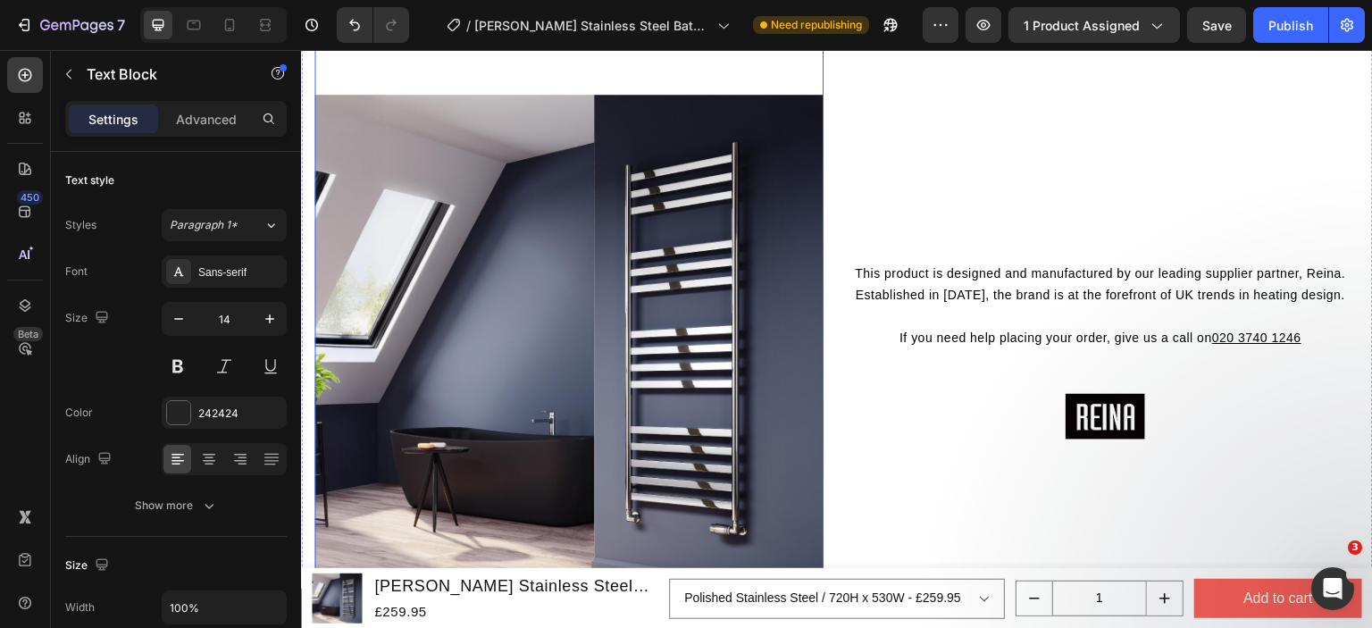
scroll to position [1720, 0]
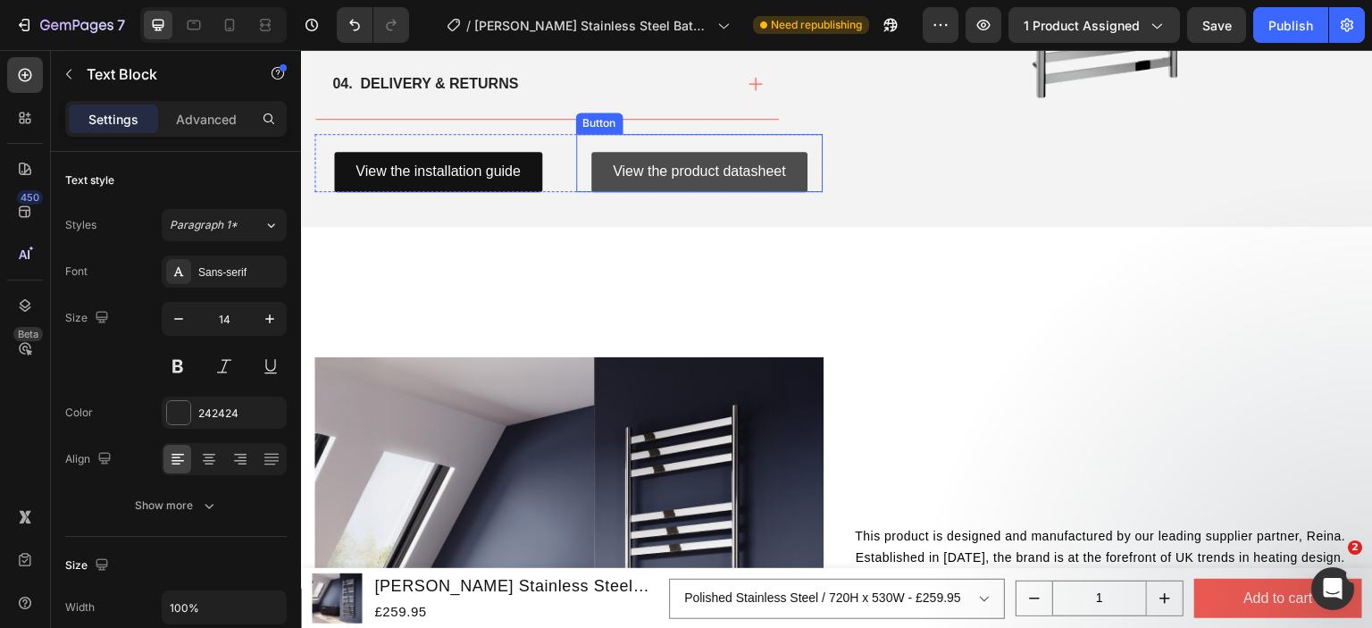
click at [793, 173] on link "View the product datasheet" at bounding box center [699, 172] width 216 height 40
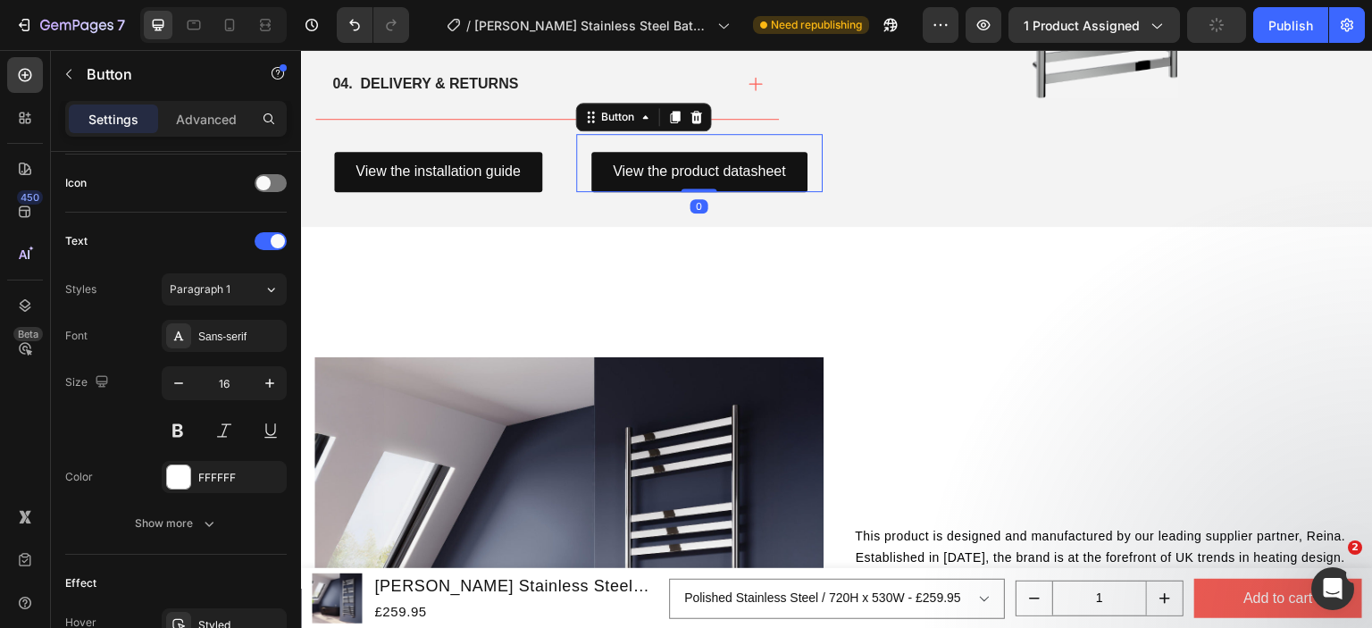
scroll to position [890, 0]
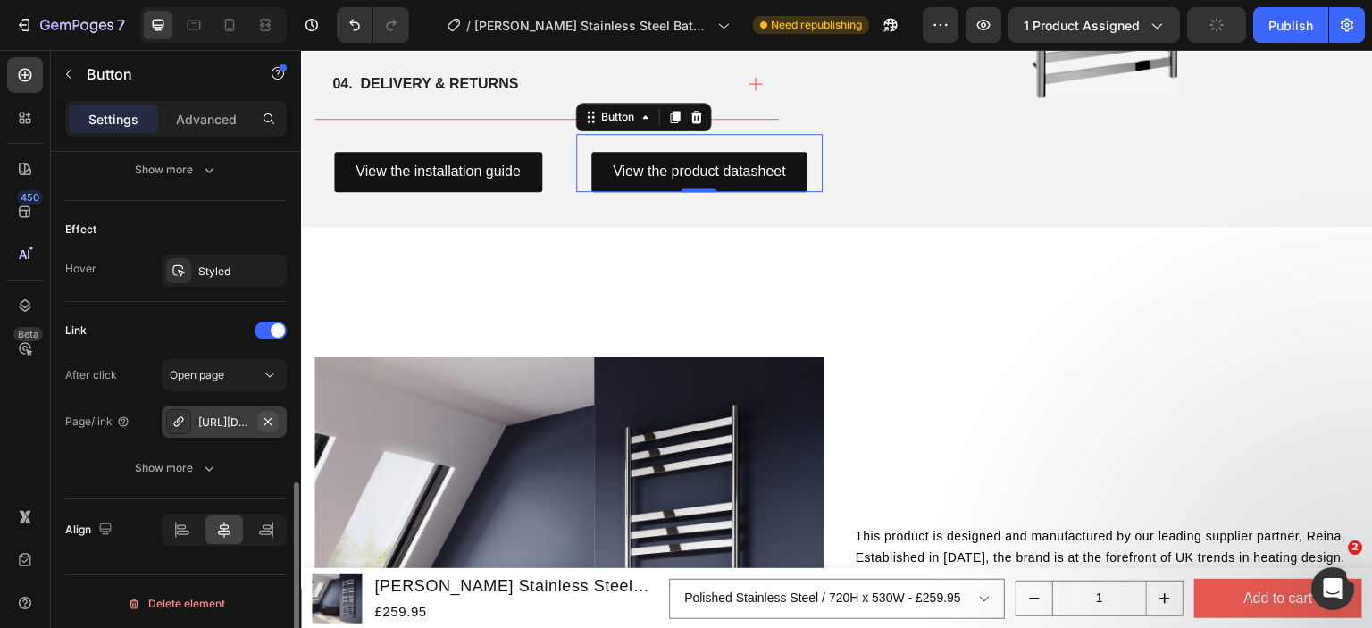
click at [264, 417] on icon "button" at bounding box center [268, 421] width 14 height 14
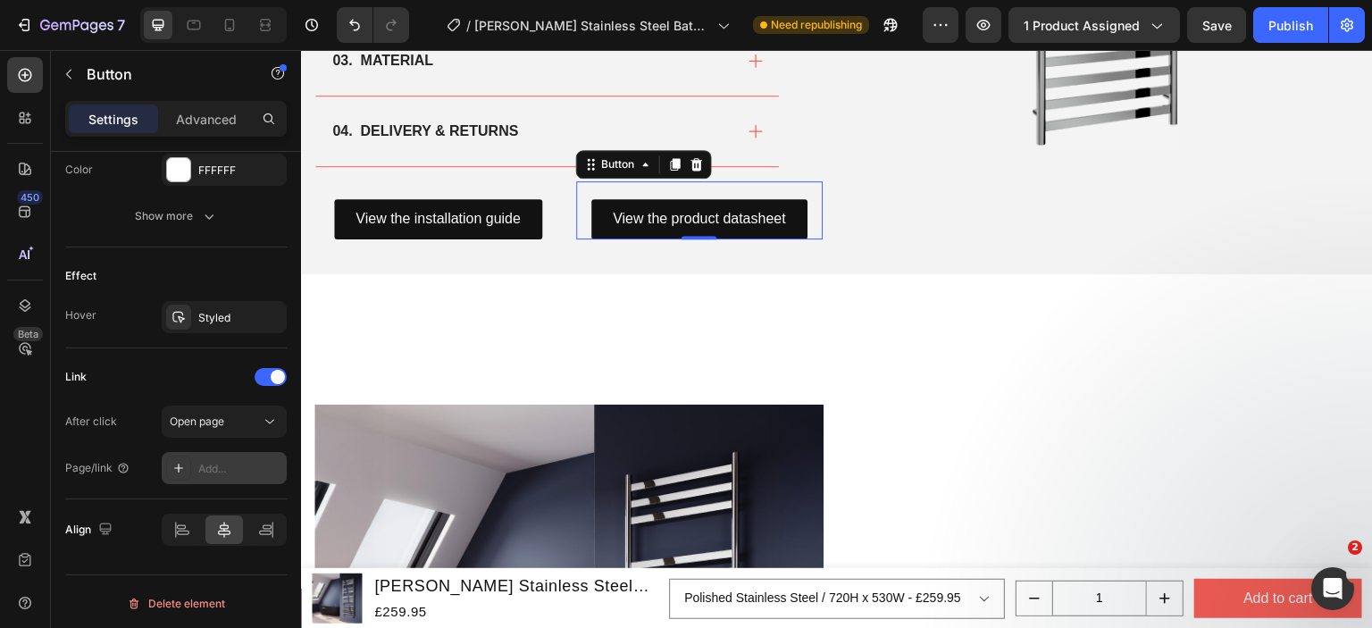
scroll to position [1630, 0]
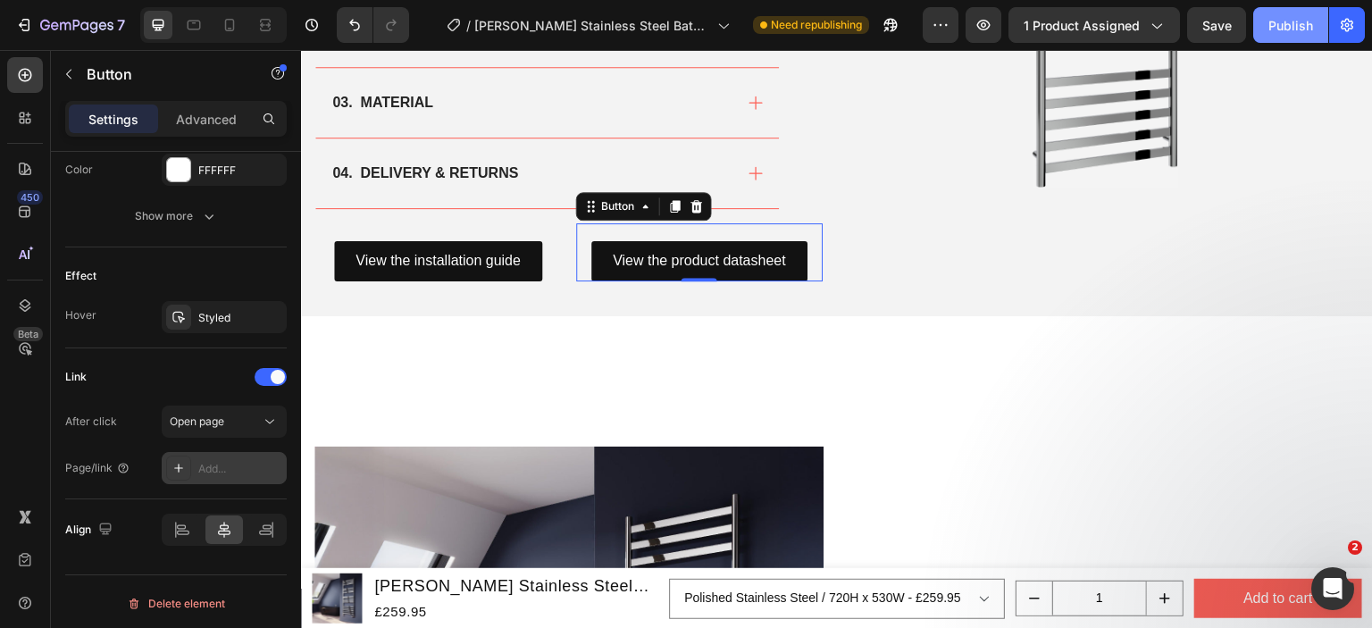
click at [1272, 31] on div "Publish" at bounding box center [1290, 25] width 45 height 19
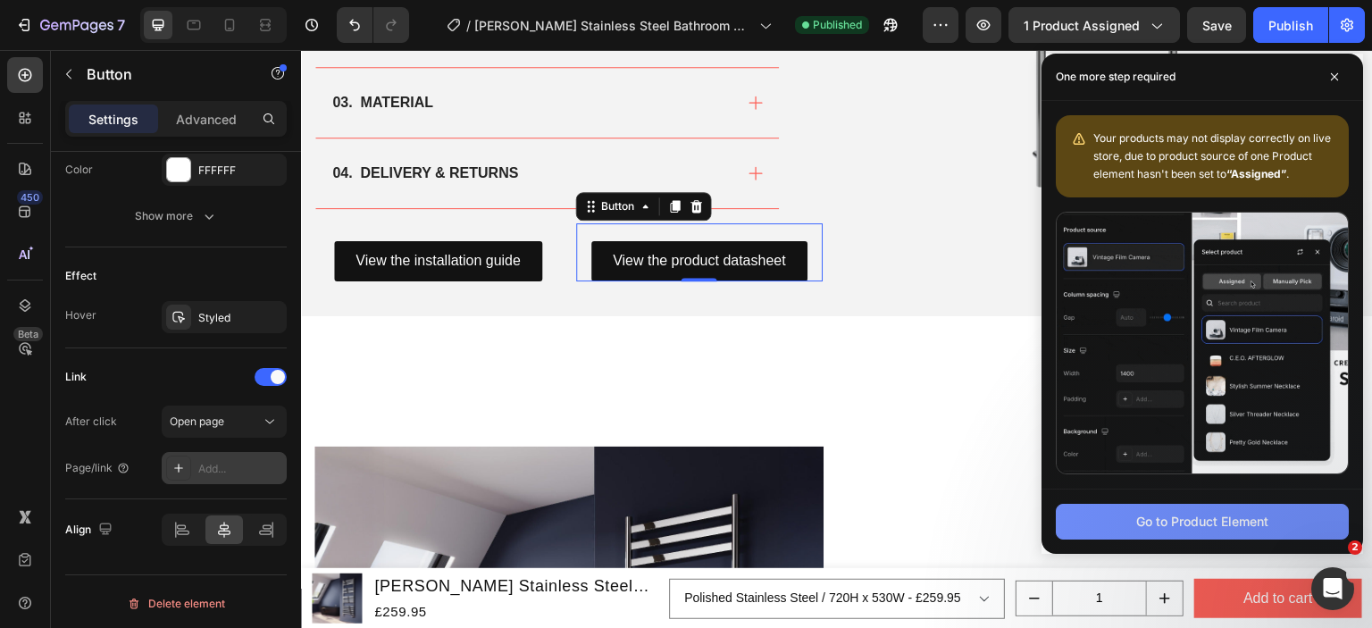
click at [1257, 526] on div "Go to Product Element" at bounding box center [1202, 521] width 132 height 19
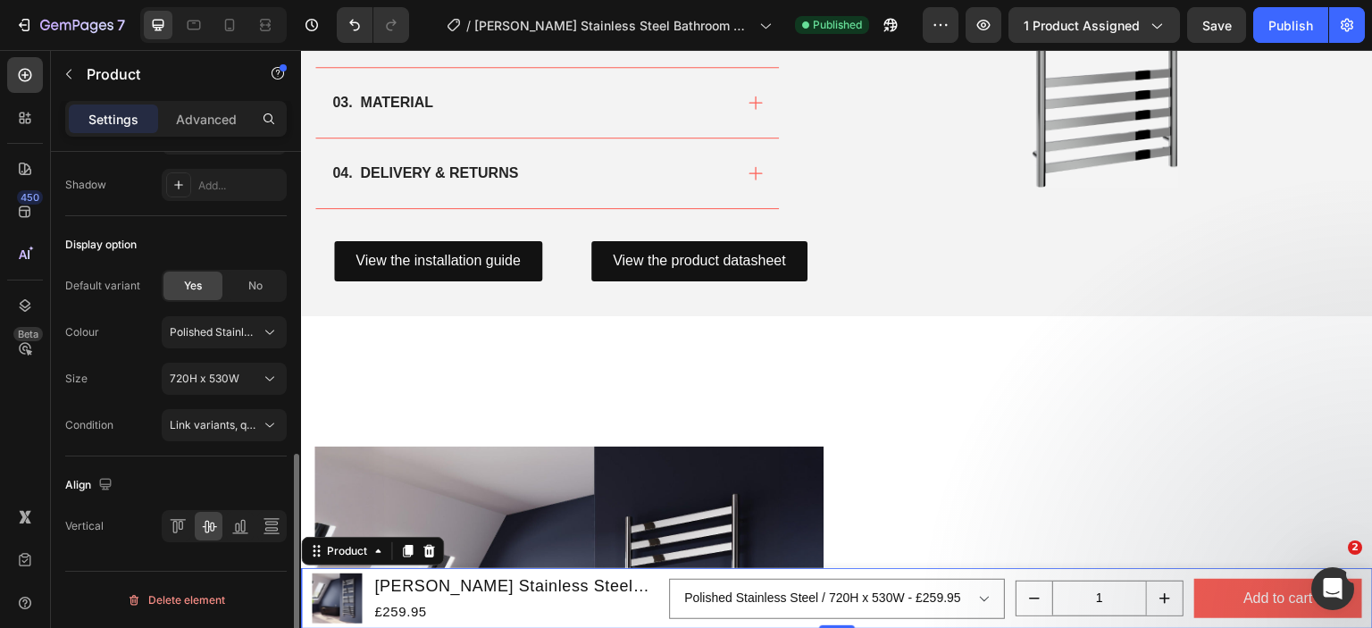
scroll to position [0, 0]
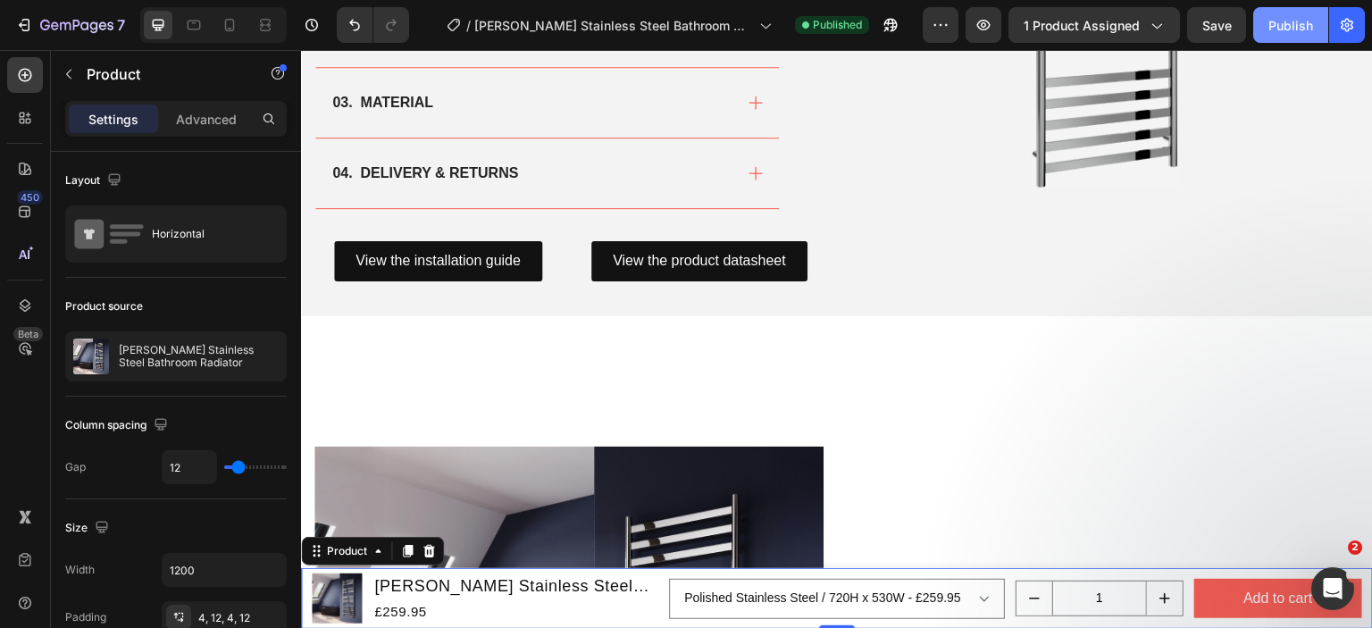
click at [1296, 23] on div "Publish" at bounding box center [1290, 25] width 45 height 19
click at [1032, 32] on span "1 product assigned" at bounding box center [1082, 25] width 116 height 19
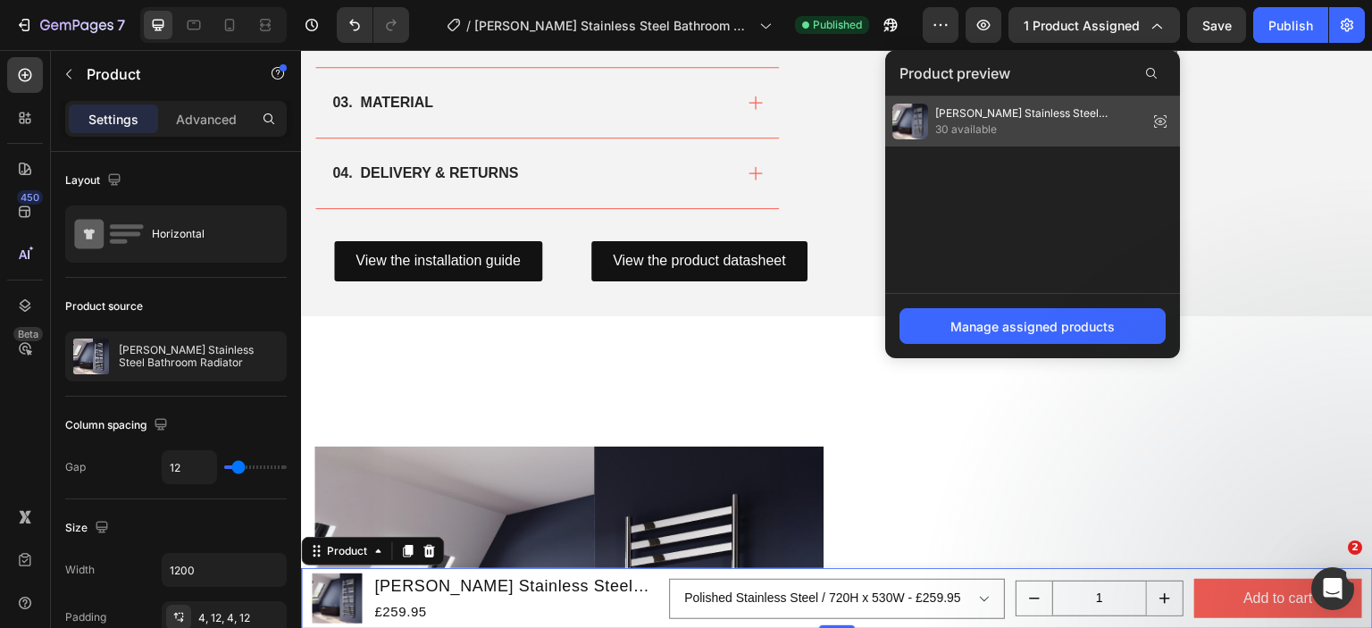
click at [1010, 135] on span "30 available" at bounding box center [1037, 129] width 205 height 16
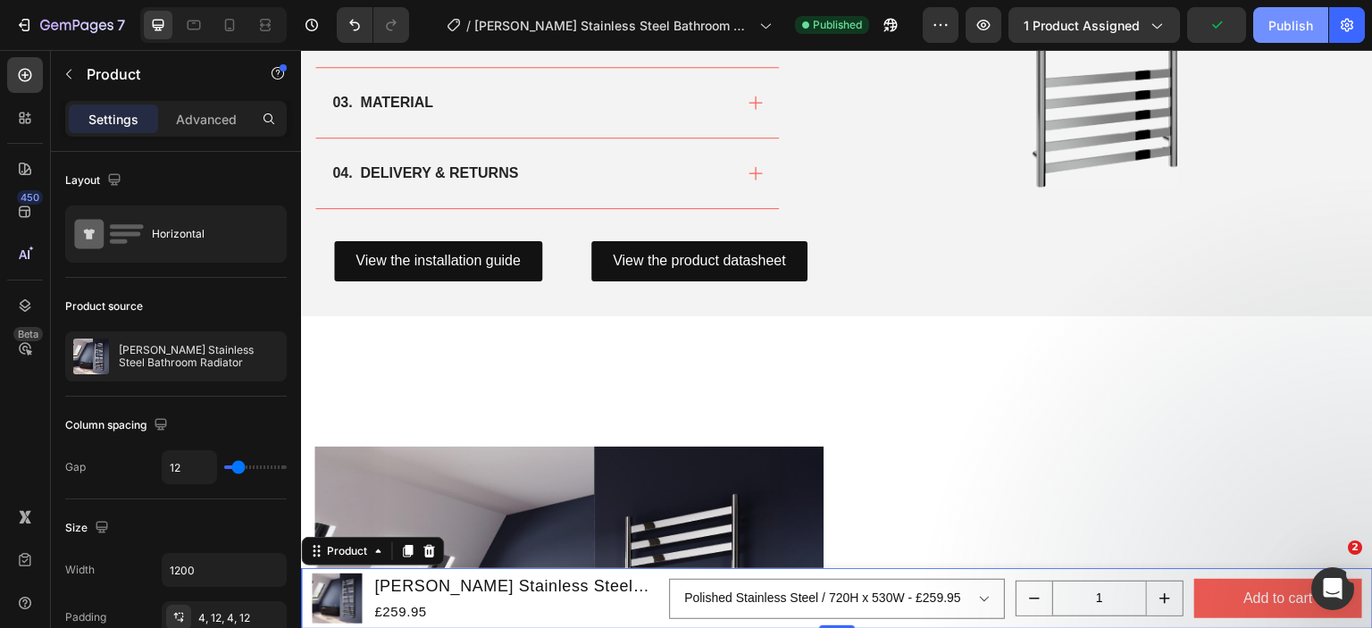
click at [1293, 24] on div "Publish" at bounding box center [1290, 25] width 45 height 19
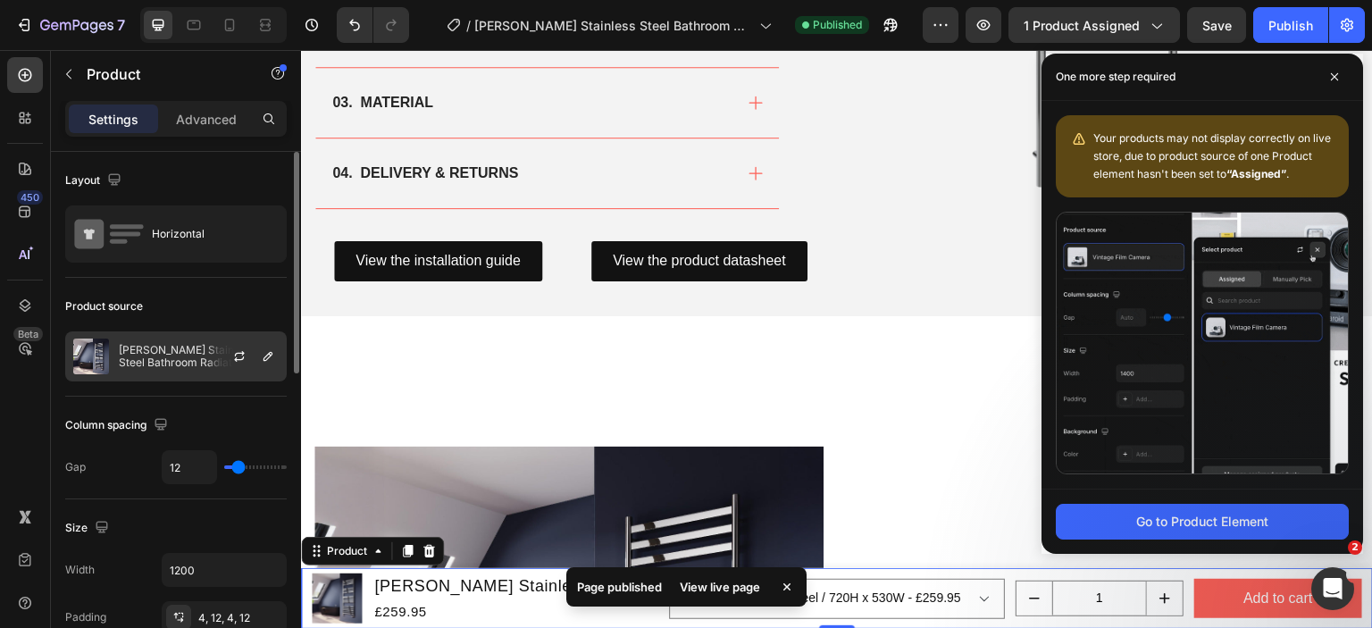
click at [219, 367] on div at bounding box center [246, 356] width 79 height 48
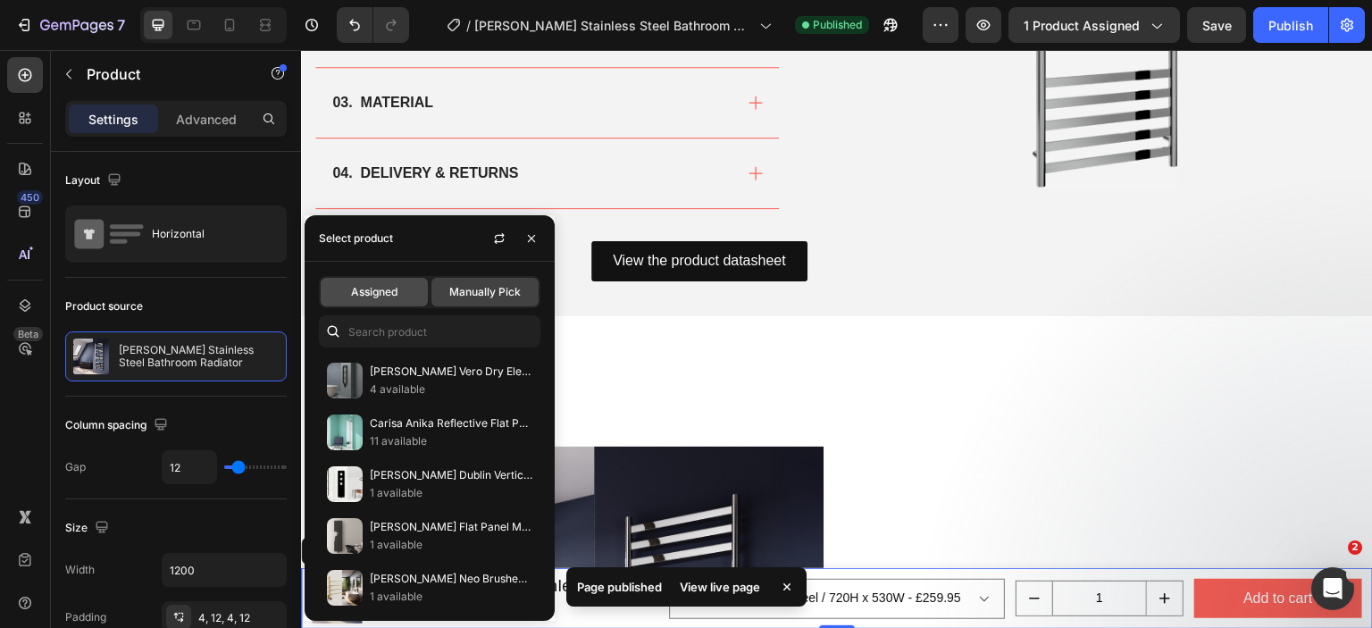
click at [361, 288] on span "Assigned" at bounding box center [374, 292] width 46 height 16
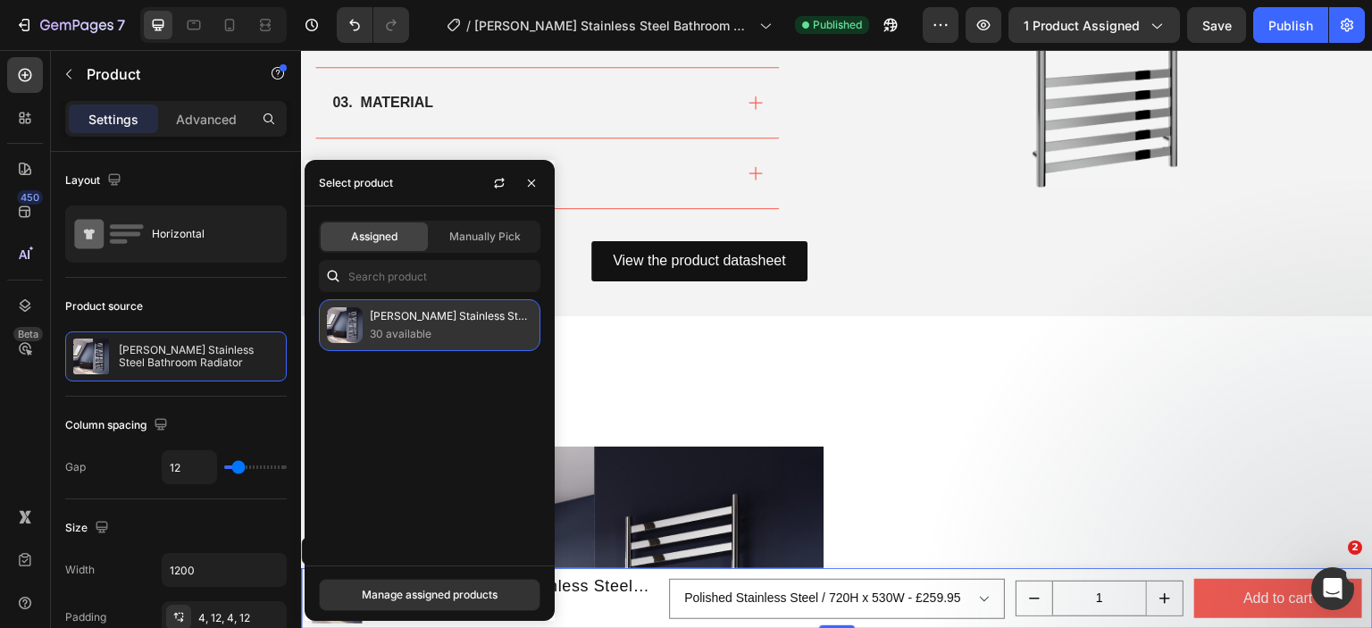
click at [464, 338] on p "30 available" at bounding box center [451, 334] width 163 height 18
drag, startPoint x: 469, startPoint y: 598, endPoint x: 169, endPoint y: 547, distance: 304.4
click at [469, 598] on div "Manage assigned products" at bounding box center [430, 595] width 136 height 16
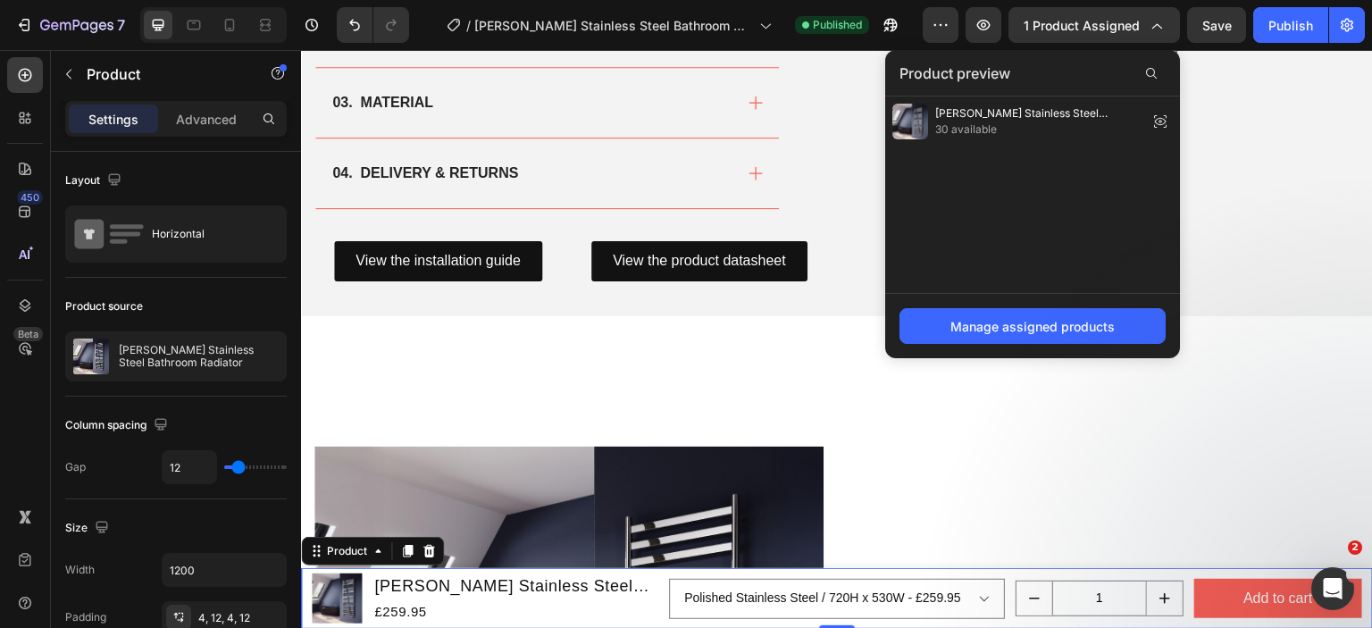
click at [1002, 146] on div "Reina Misa Stainless Steel Bathroom Radiator 30 available" at bounding box center [1032, 194] width 295 height 197
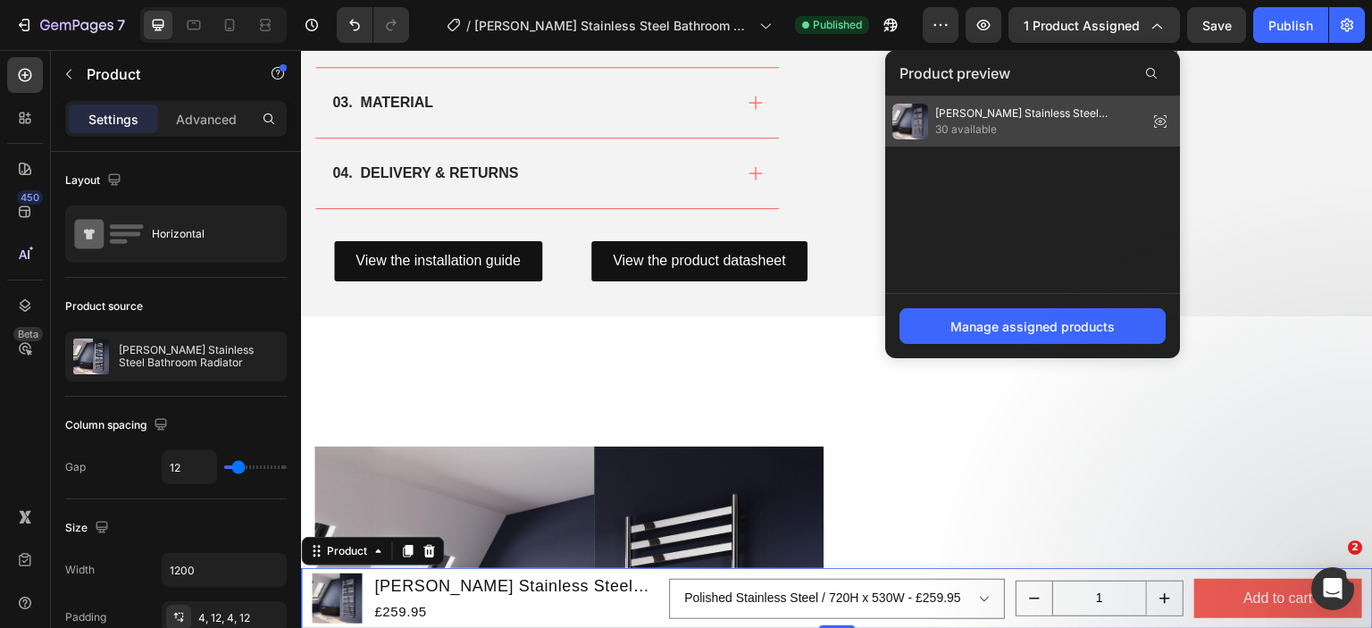
click at [1008, 124] on span "30 available" at bounding box center [1037, 129] width 205 height 16
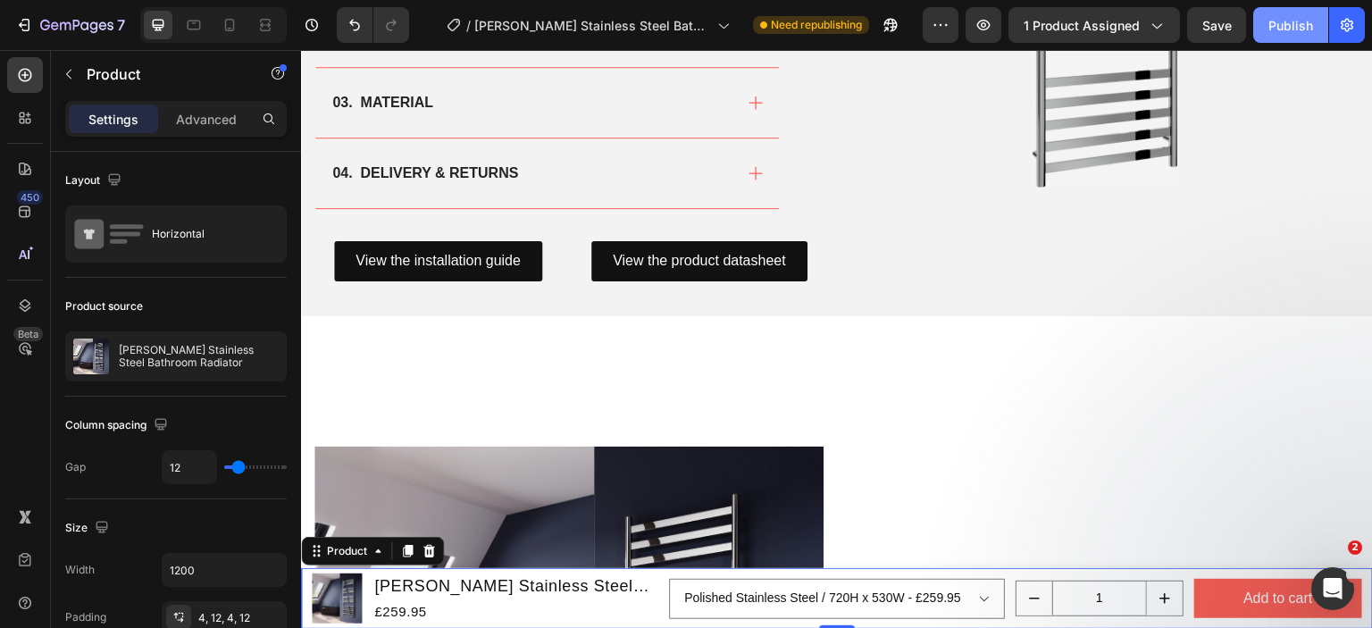
click at [1284, 33] on div "Publish" at bounding box center [1290, 25] width 45 height 19
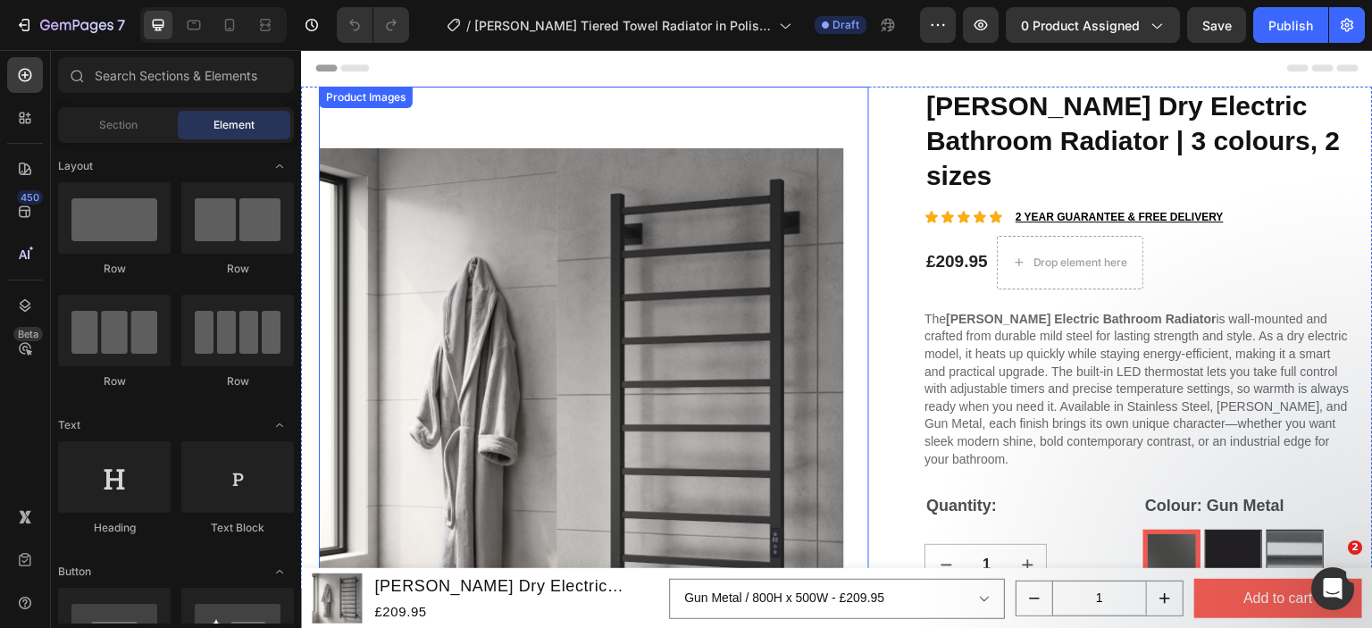
click at [356, 103] on div "Product Images" at bounding box center [365, 97] width 87 height 16
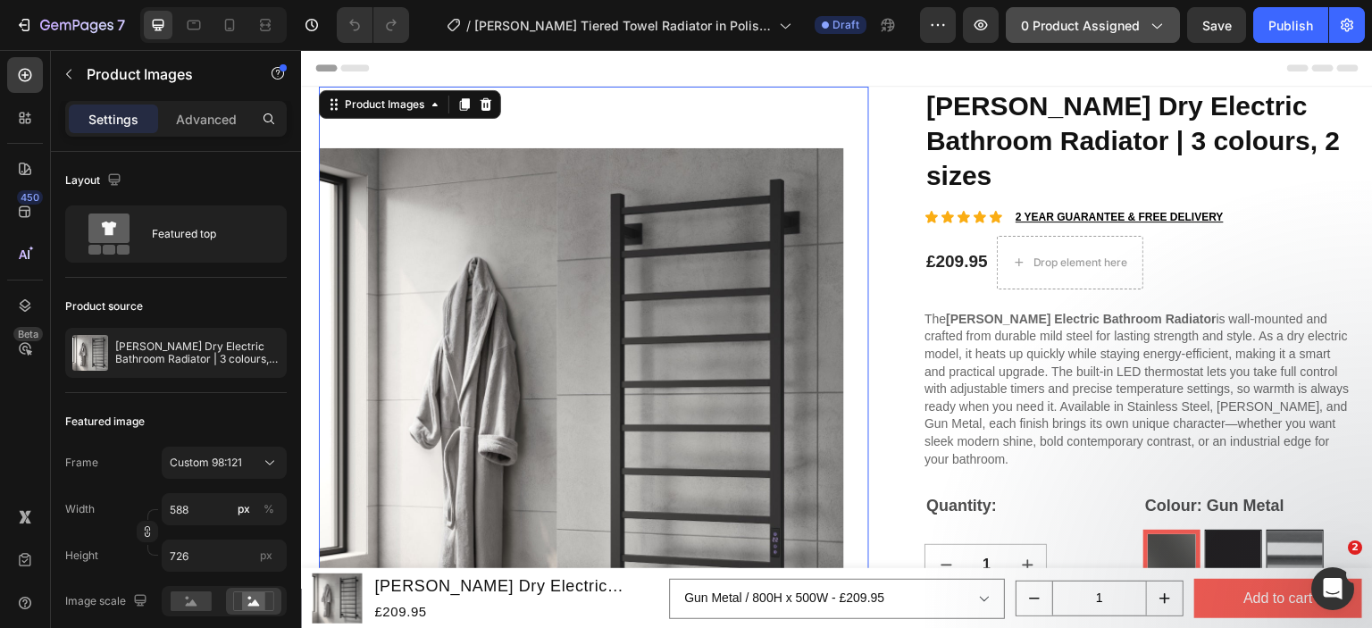
click at [1060, 19] on span "0 product assigned" at bounding box center [1080, 25] width 119 height 19
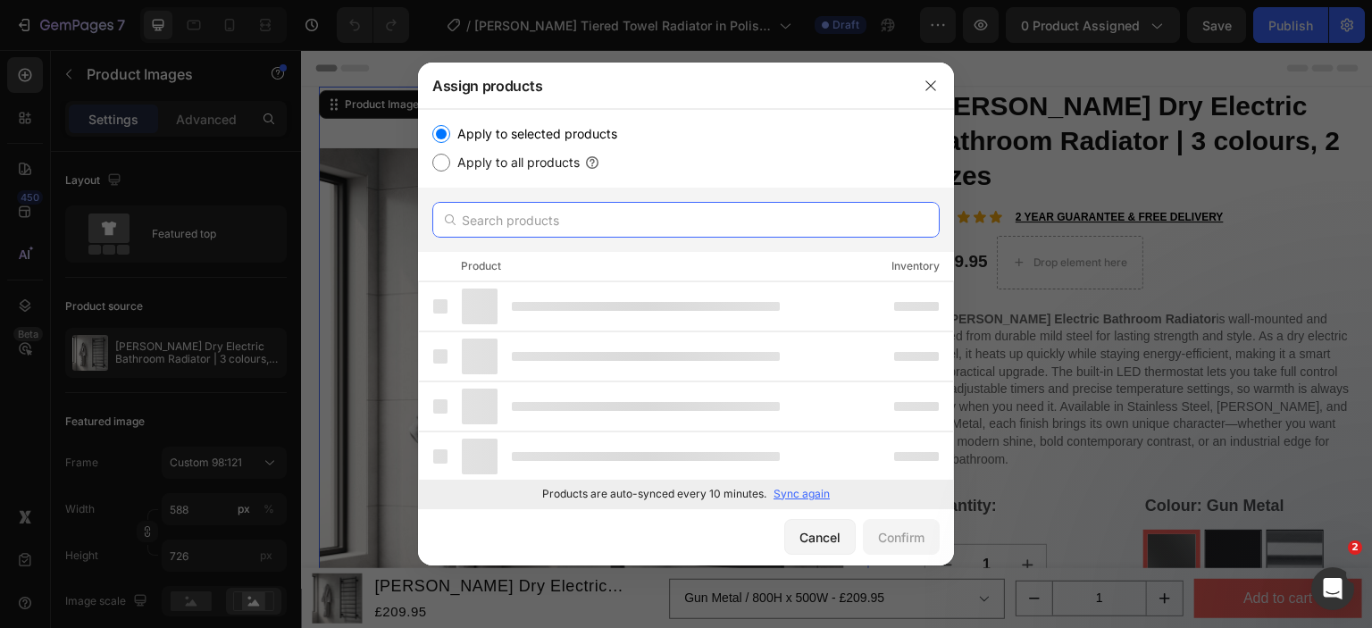
click at [623, 210] on input "text" at bounding box center [685, 220] width 507 height 36
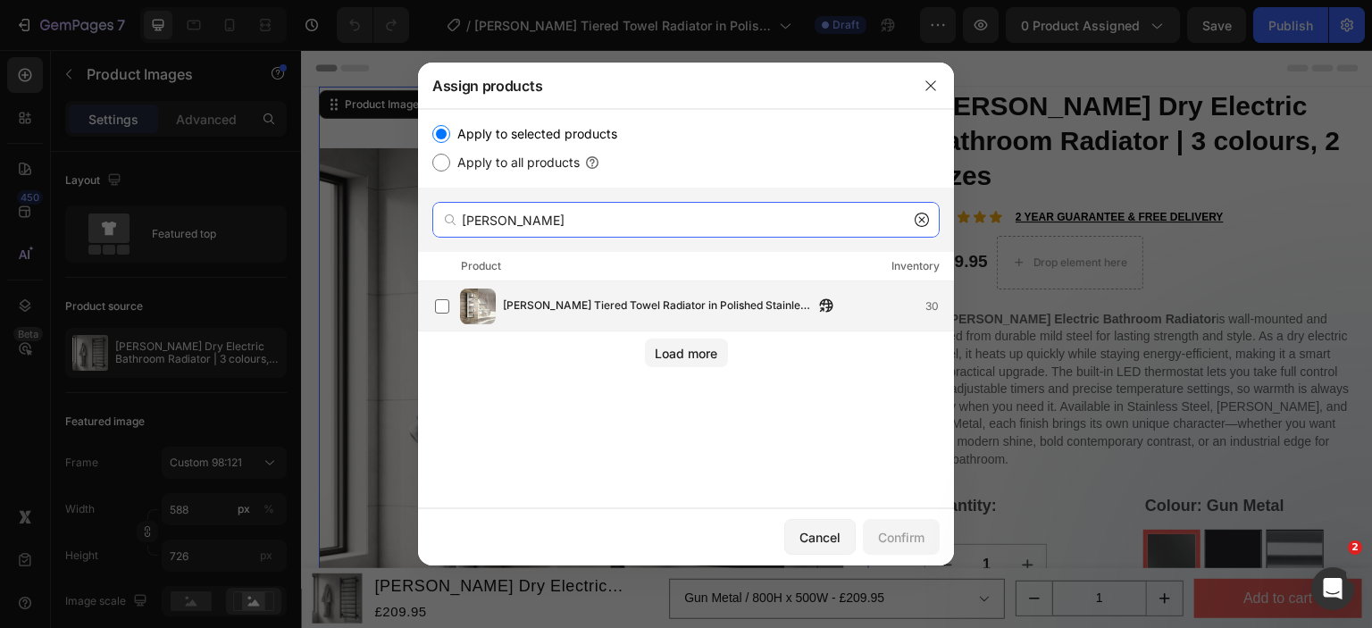
type input "[PERSON_NAME]"
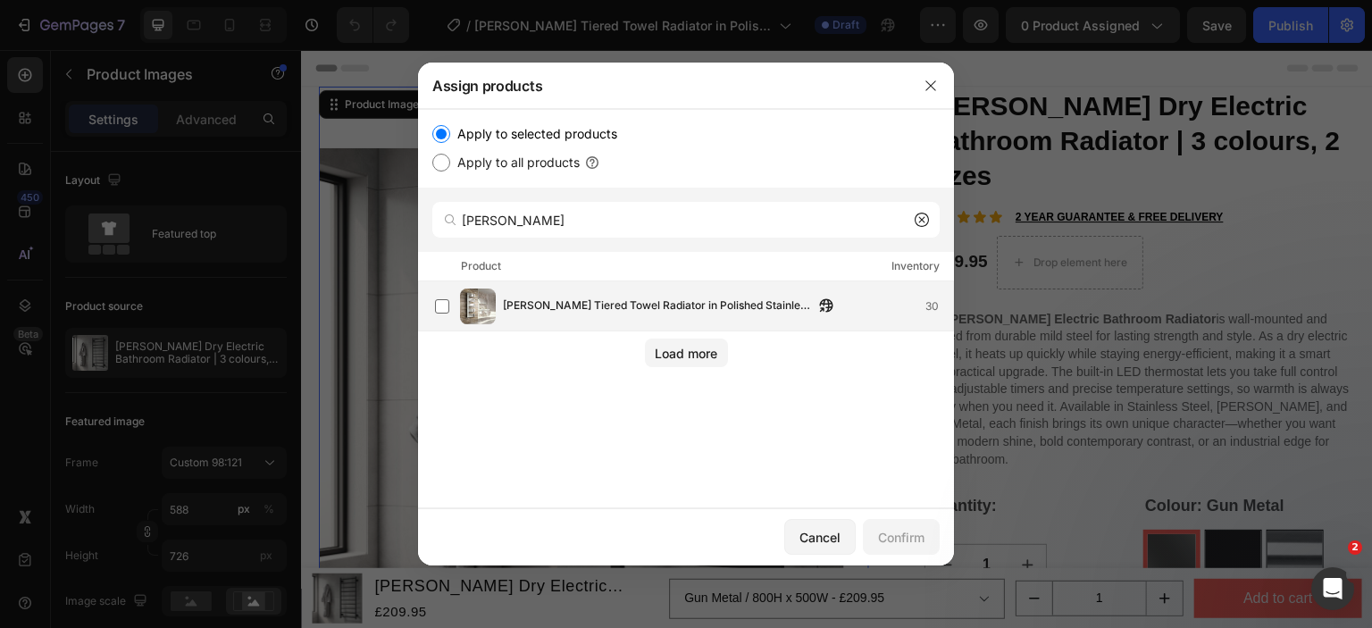
click at [572, 316] on div "[PERSON_NAME] Tiered Towel Radiator in Polished Stainless Steel 30" at bounding box center [694, 307] width 518 height 36
click at [911, 548] on button "Confirm" at bounding box center [901, 537] width 77 height 36
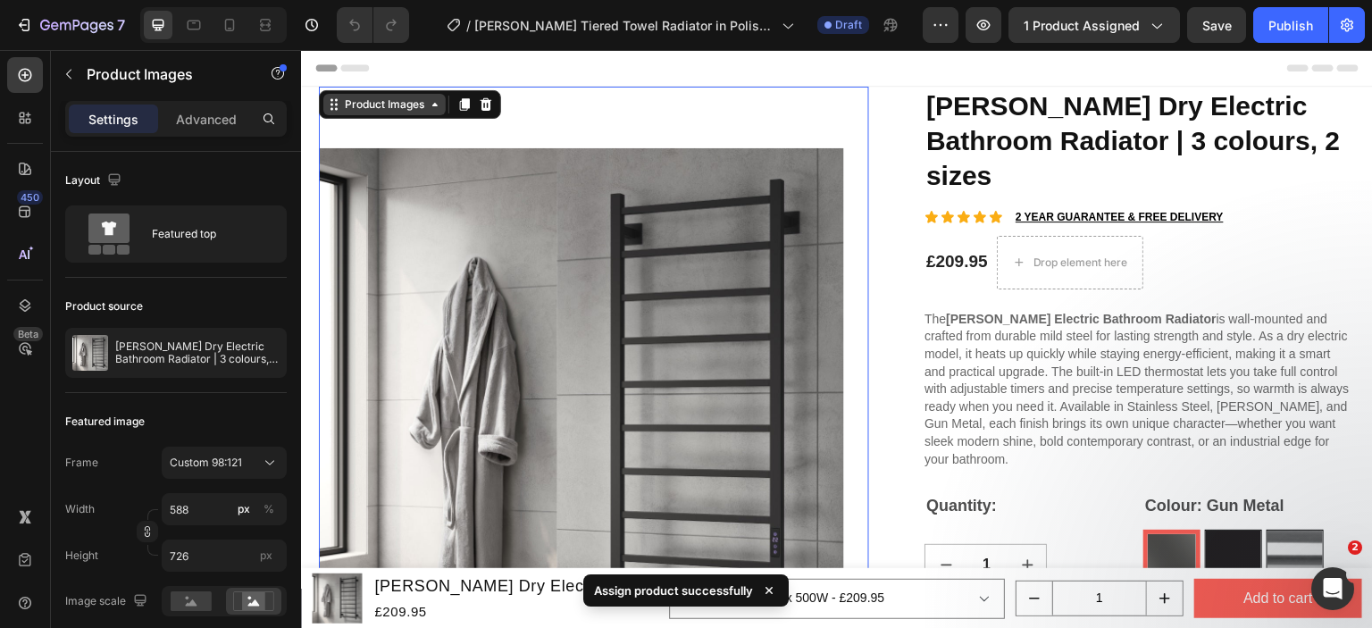
click at [354, 108] on div "Product Images" at bounding box center [384, 104] width 87 height 16
click at [409, 141] on img at bounding box center [581, 411] width 525 height 649
click at [411, 225] on img at bounding box center [581, 411] width 525 height 649
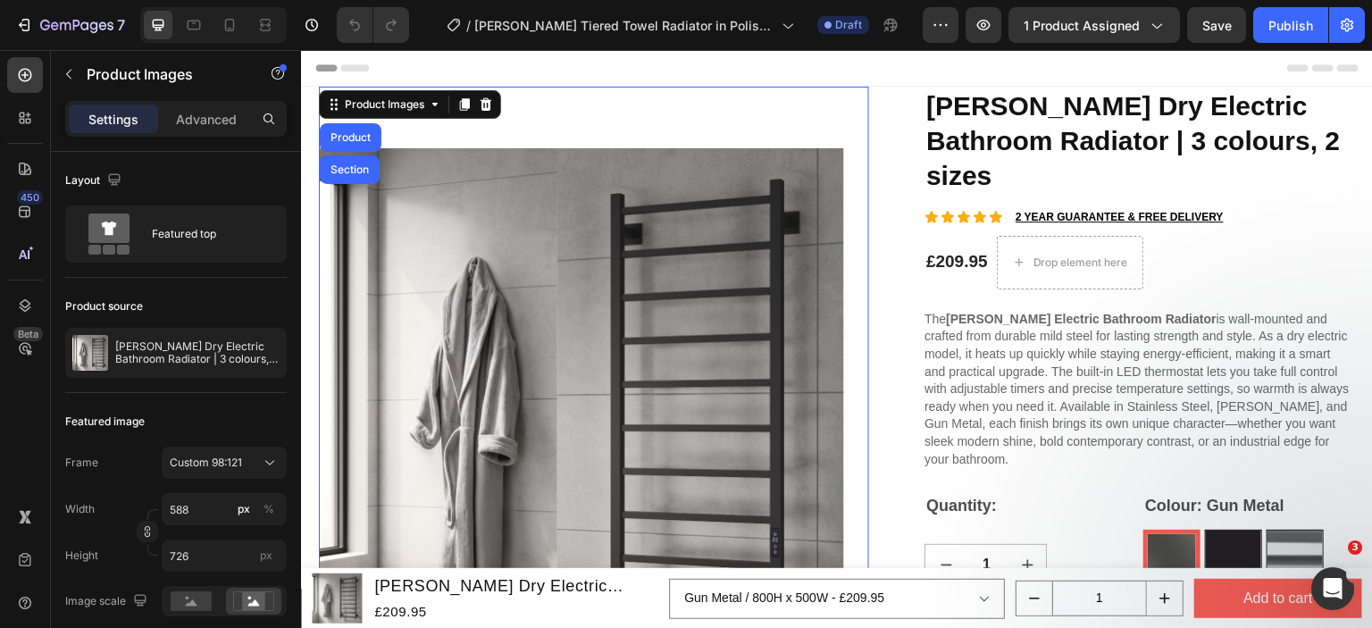
click at [464, 293] on img at bounding box center [581, 411] width 525 height 649
click at [530, 111] on img at bounding box center [581, 411] width 525 height 649
click at [351, 105] on div "Product Images" at bounding box center [384, 104] width 87 height 16
click at [439, 188] on img at bounding box center [581, 411] width 525 height 649
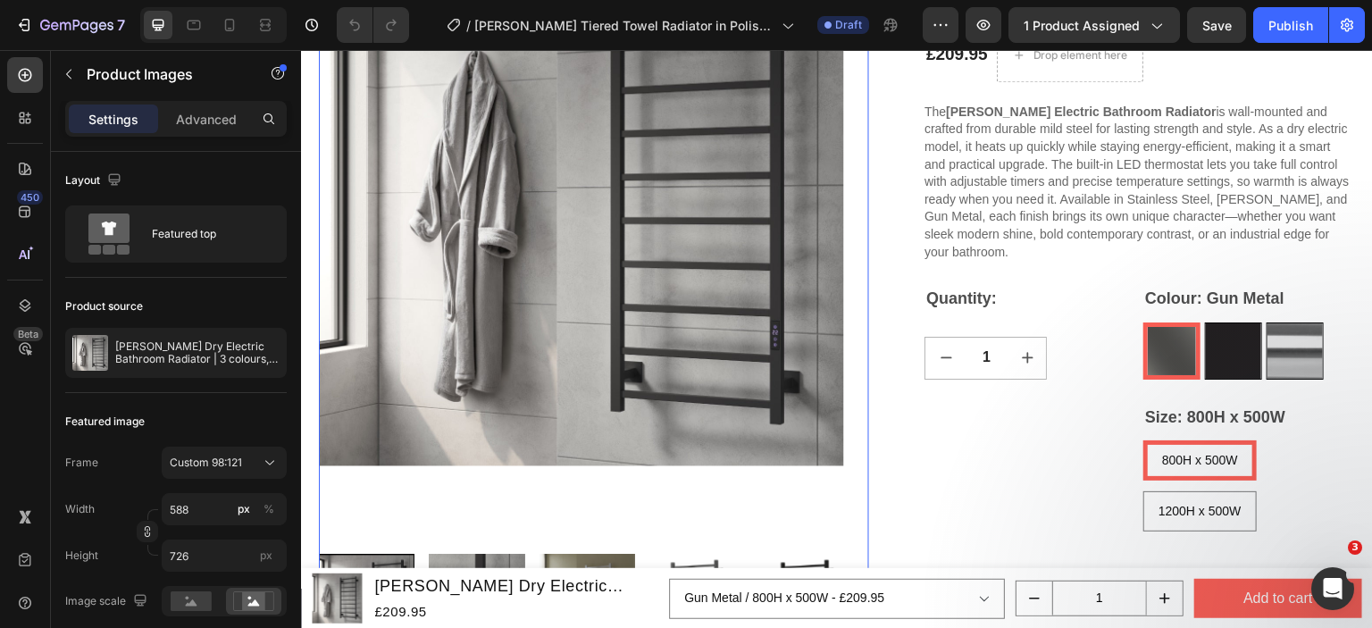
scroll to position [268, 0]
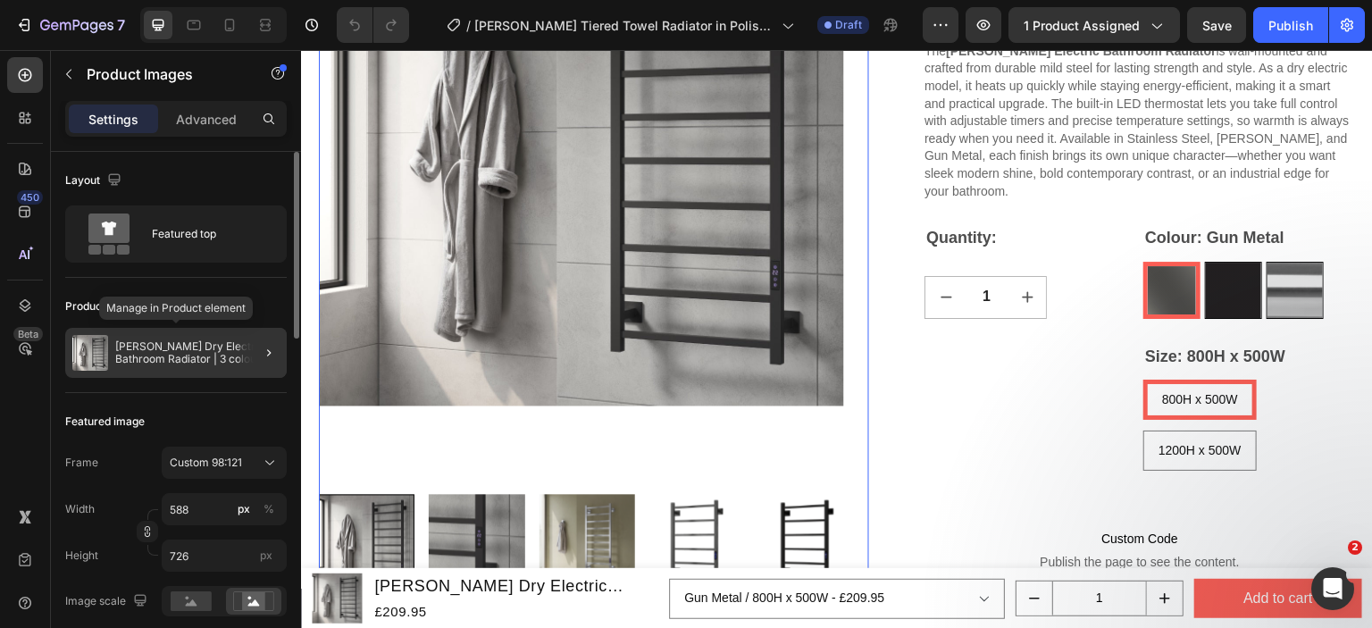
click at [186, 361] on p "[PERSON_NAME] Dry Electric Bathroom Radiator | 3 colours, 2 sizes" at bounding box center [197, 352] width 164 height 25
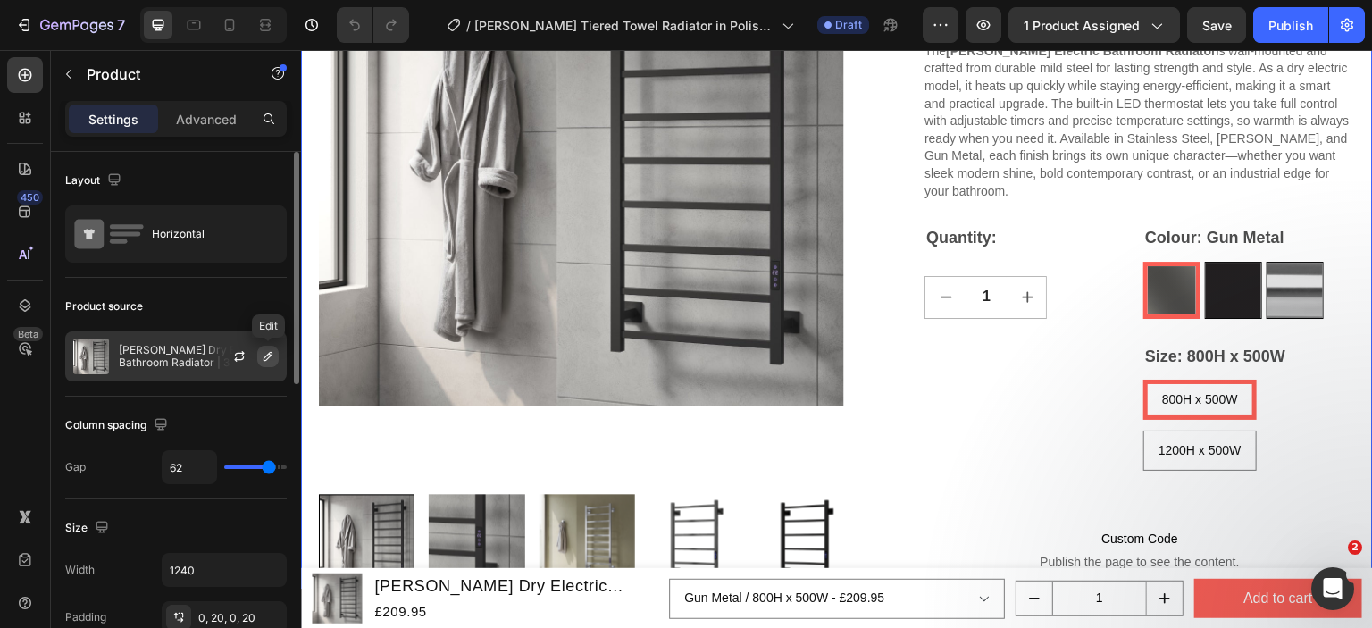
click at [262, 357] on icon "button" at bounding box center [268, 356] width 14 height 14
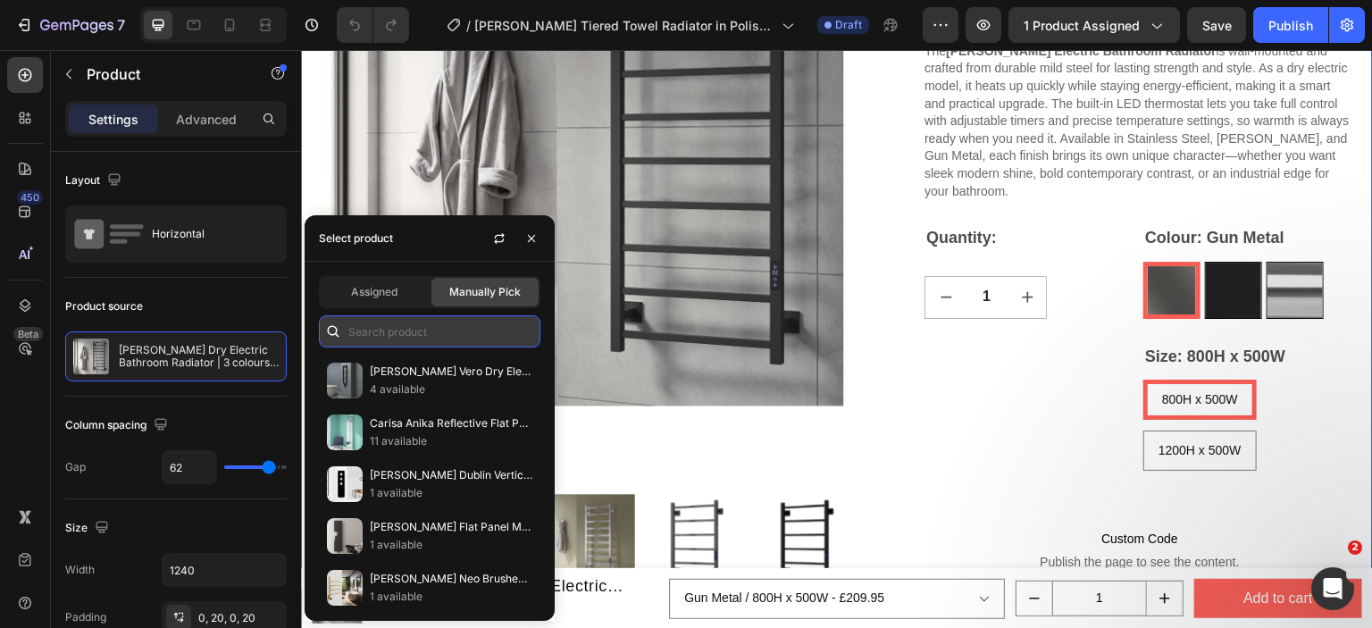
click at [392, 329] on input "text" at bounding box center [430, 331] width 222 height 32
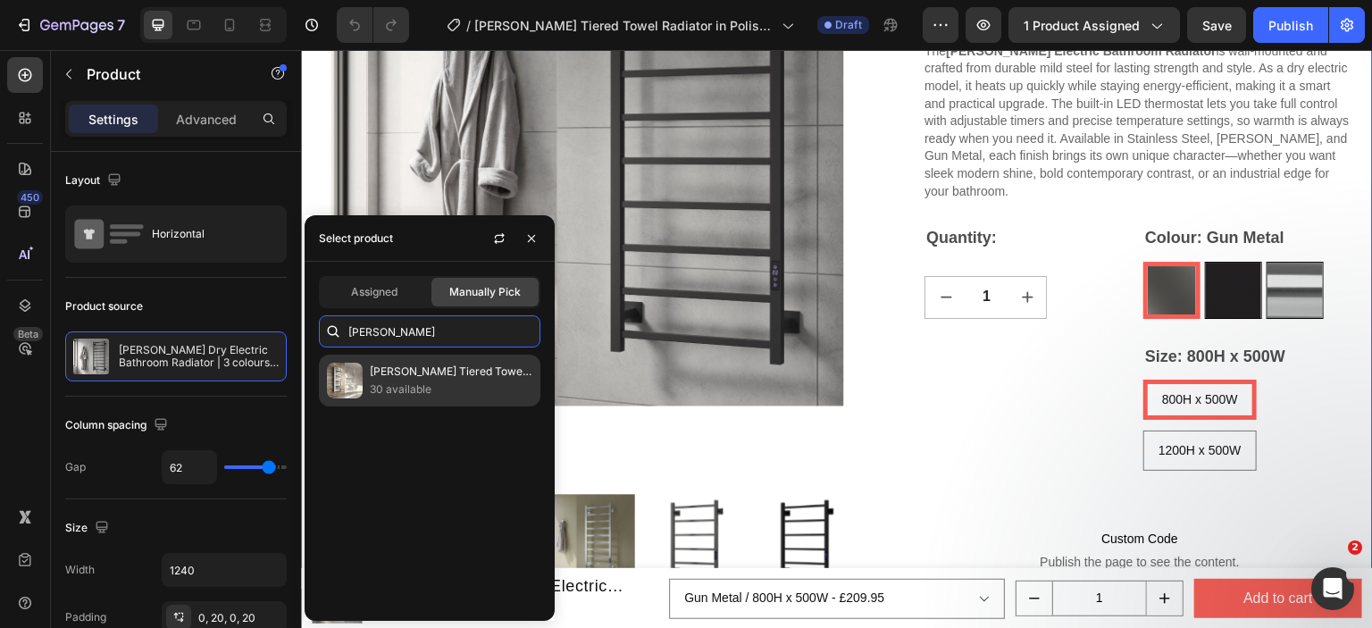
type input "[PERSON_NAME]"
click at [400, 386] on p "30 available" at bounding box center [451, 390] width 163 height 18
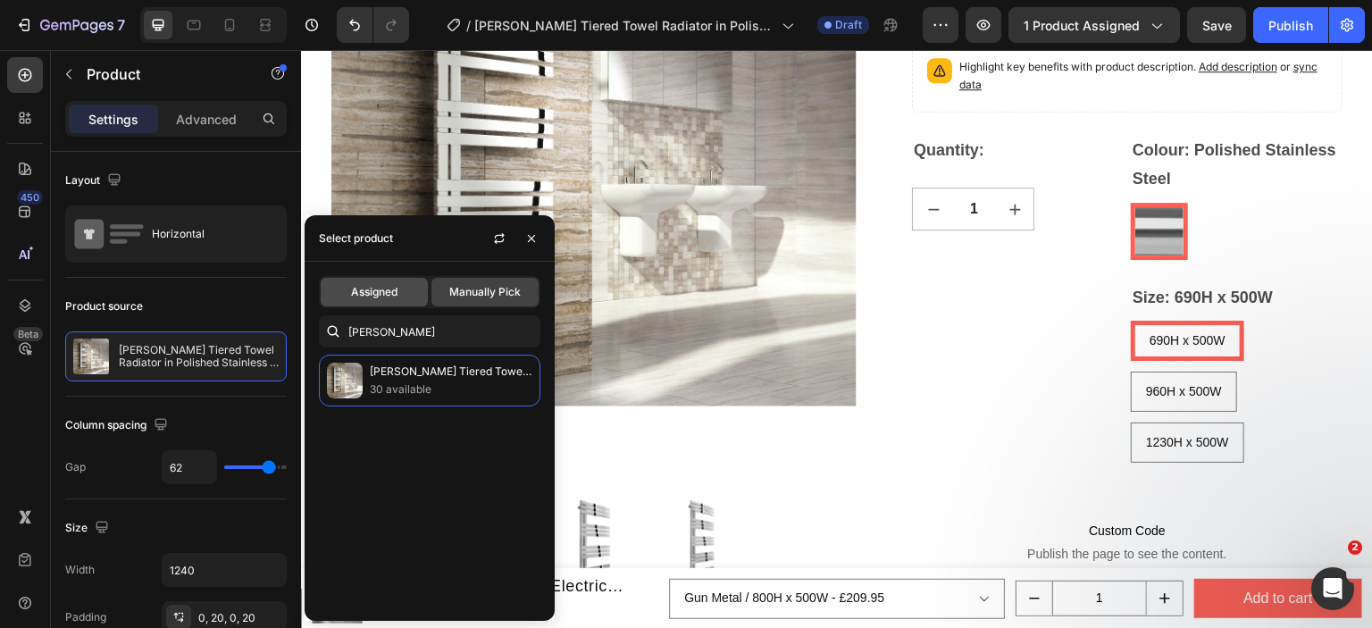
click at [385, 296] on span "Assigned" at bounding box center [374, 292] width 46 height 16
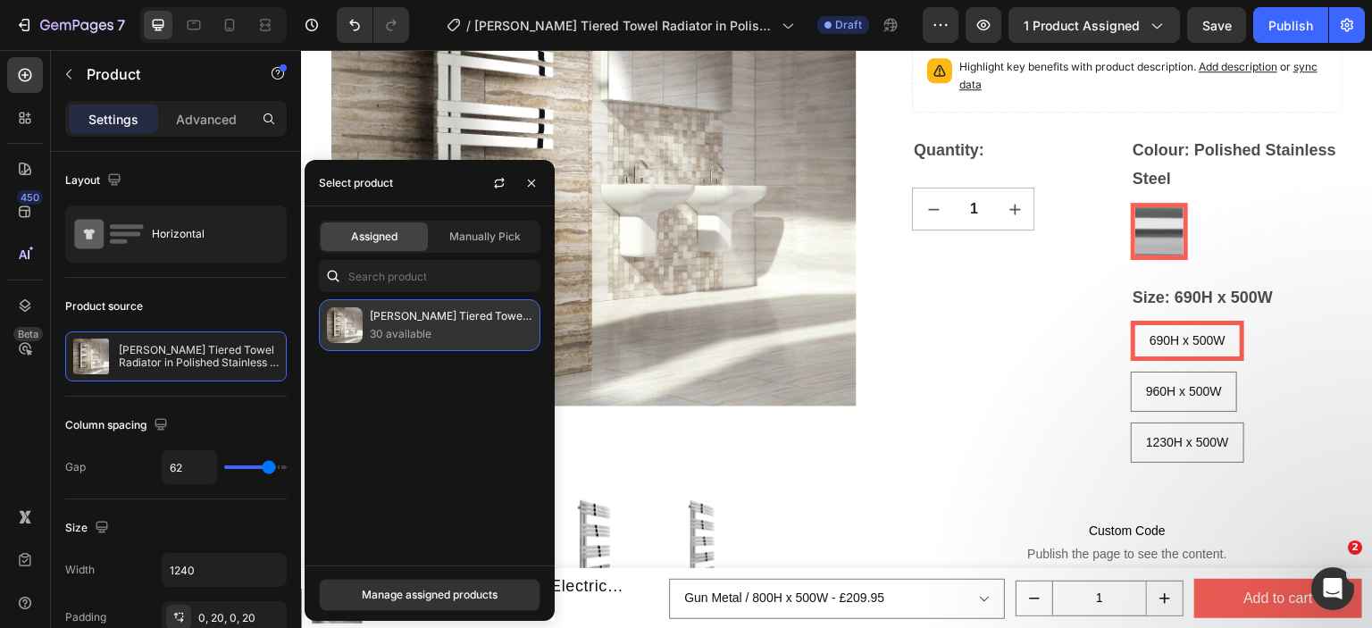
click at [389, 339] on p "30 available" at bounding box center [451, 334] width 163 height 18
click at [431, 596] on div "Manage assigned products" at bounding box center [430, 595] width 136 height 16
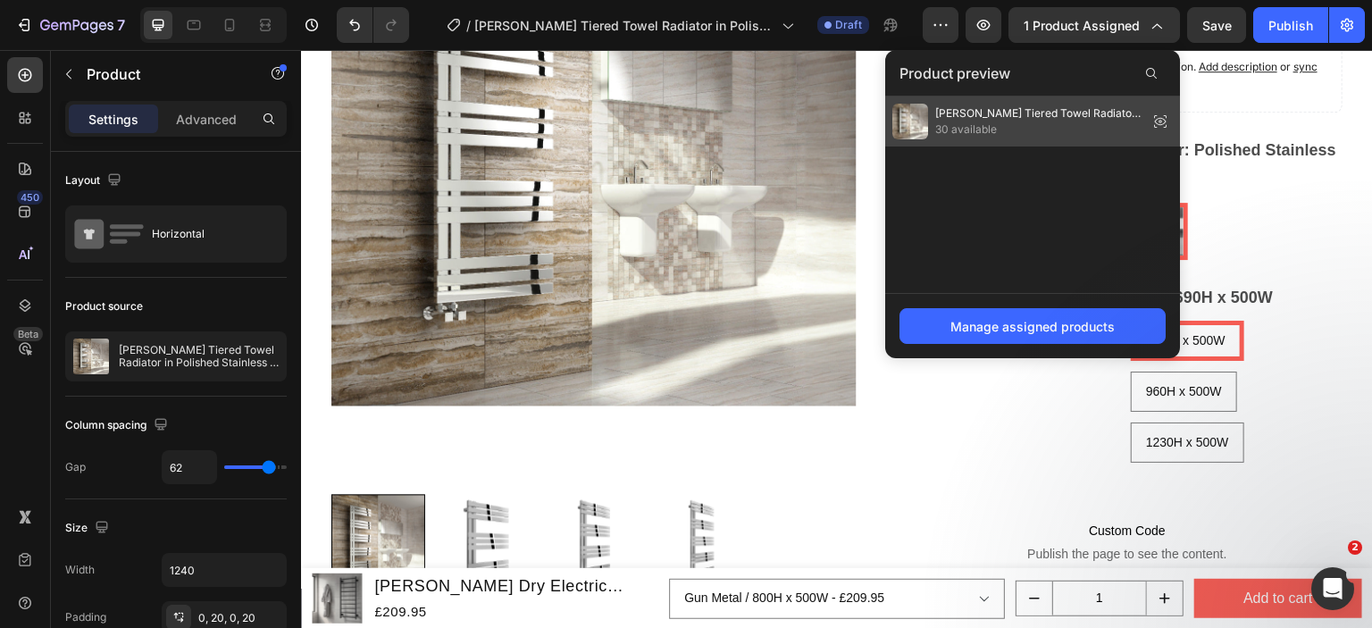
drag, startPoint x: 1033, startPoint y: 124, endPoint x: 731, endPoint y: 88, distance: 304.9
click at [1033, 124] on span "30 available" at bounding box center [1037, 129] width 205 height 16
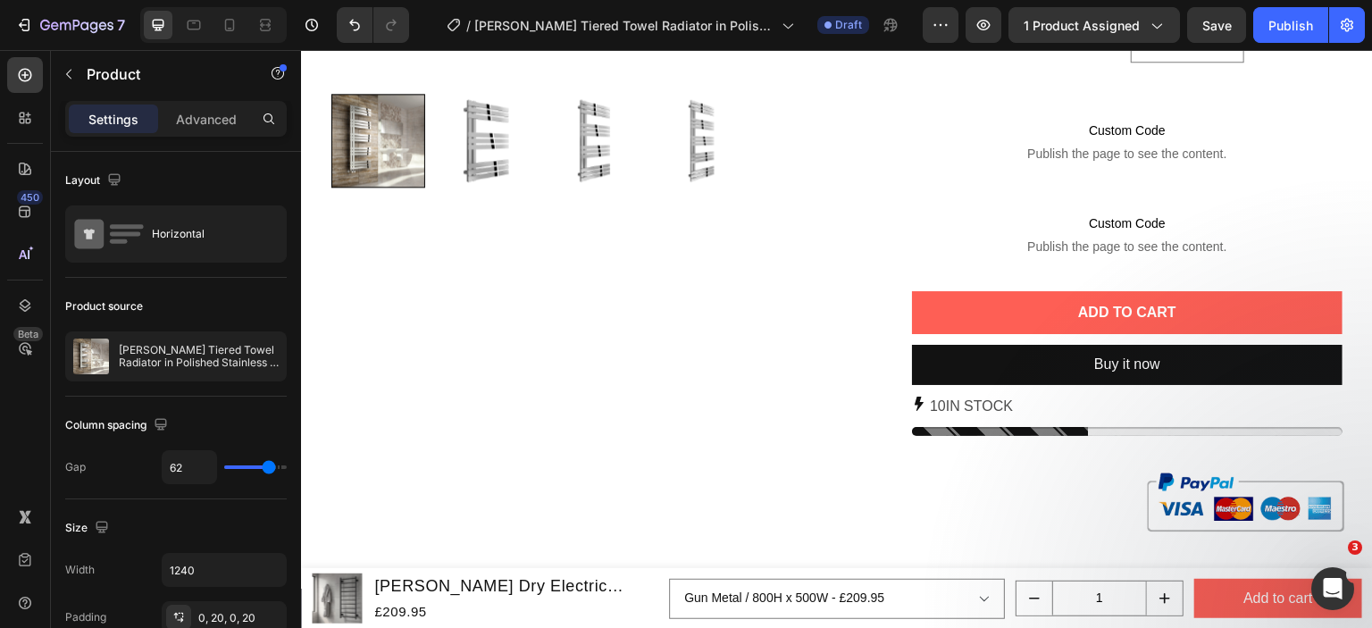
scroll to position [536, 0]
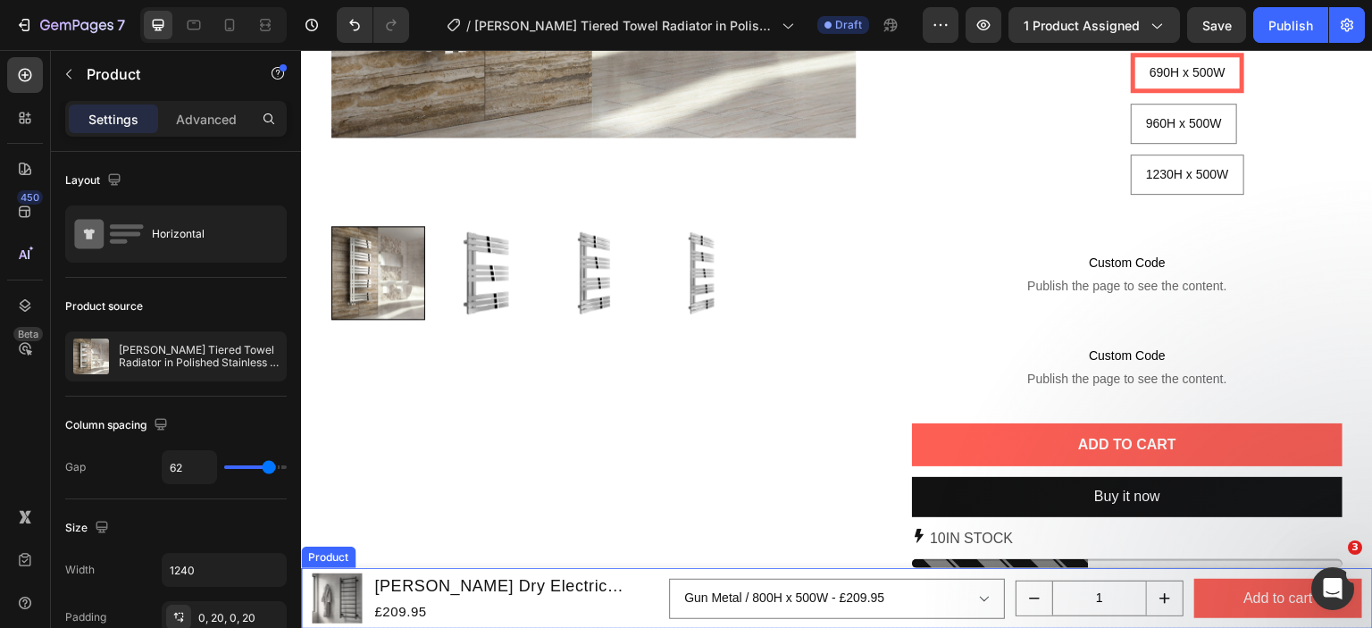
click at [305, 573] on div "Product Images [PERSON_NAME] Dry Electric Bathroom Radiator | 3 colours, 2 size…" at bounding box center [837, 598] width 1072 height 61
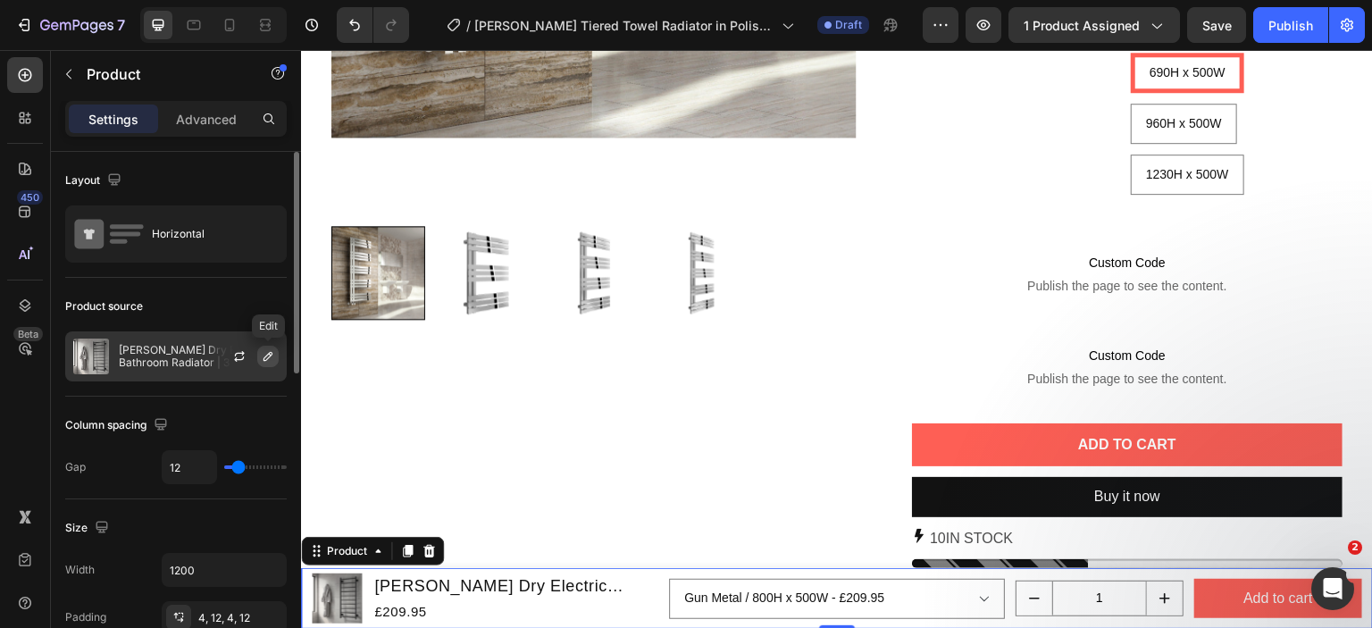
click at [264, 352] on icon "button" at bounding box center [268, 356] width 14 height 14
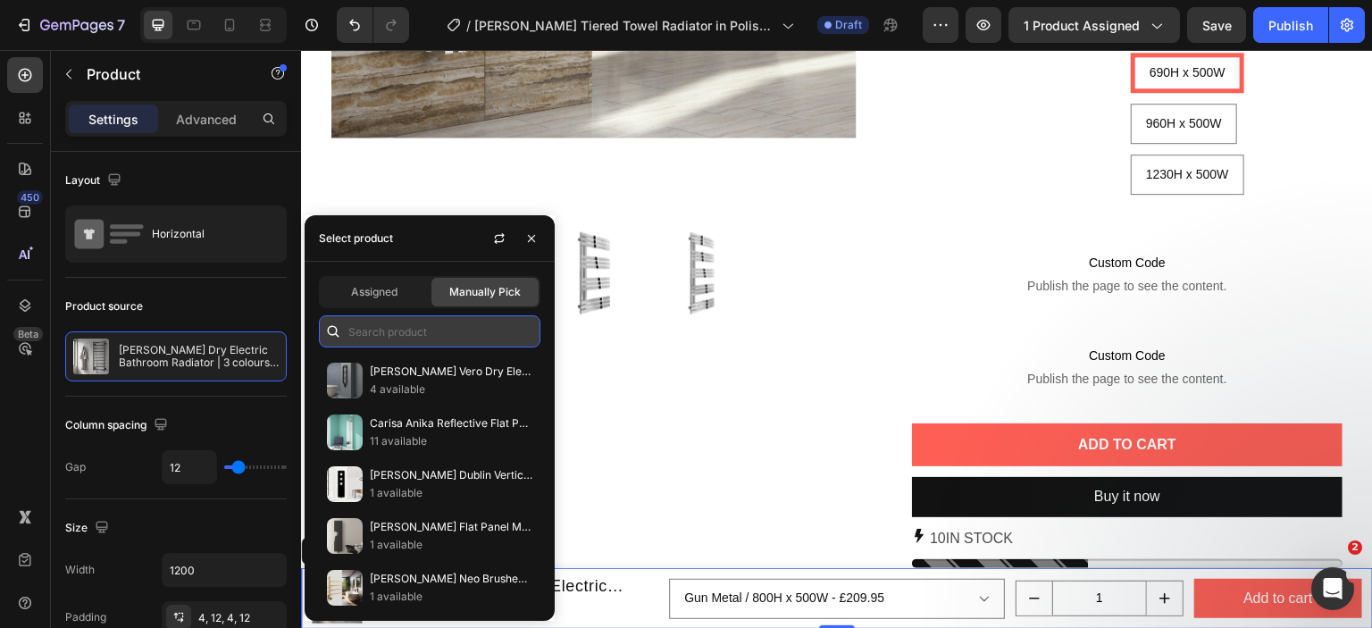
click at [411, 331] on input "text" at bounding box center [430, 331] width 222 height 32
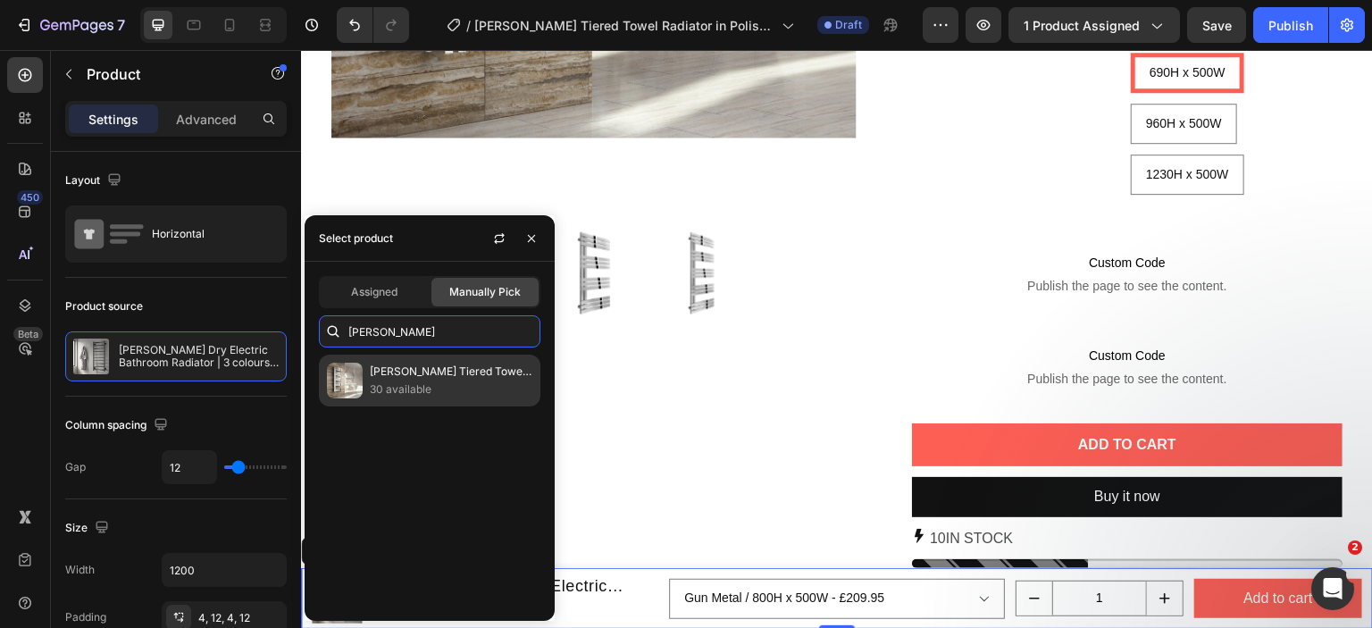
type input "[PERSON_NAME]"
click at [414, 372] on p "[PERSON_NAME] Tiered Towel Radiator in Polished Stainless Steel" at bounding box center [451, 372] width 163 height 18
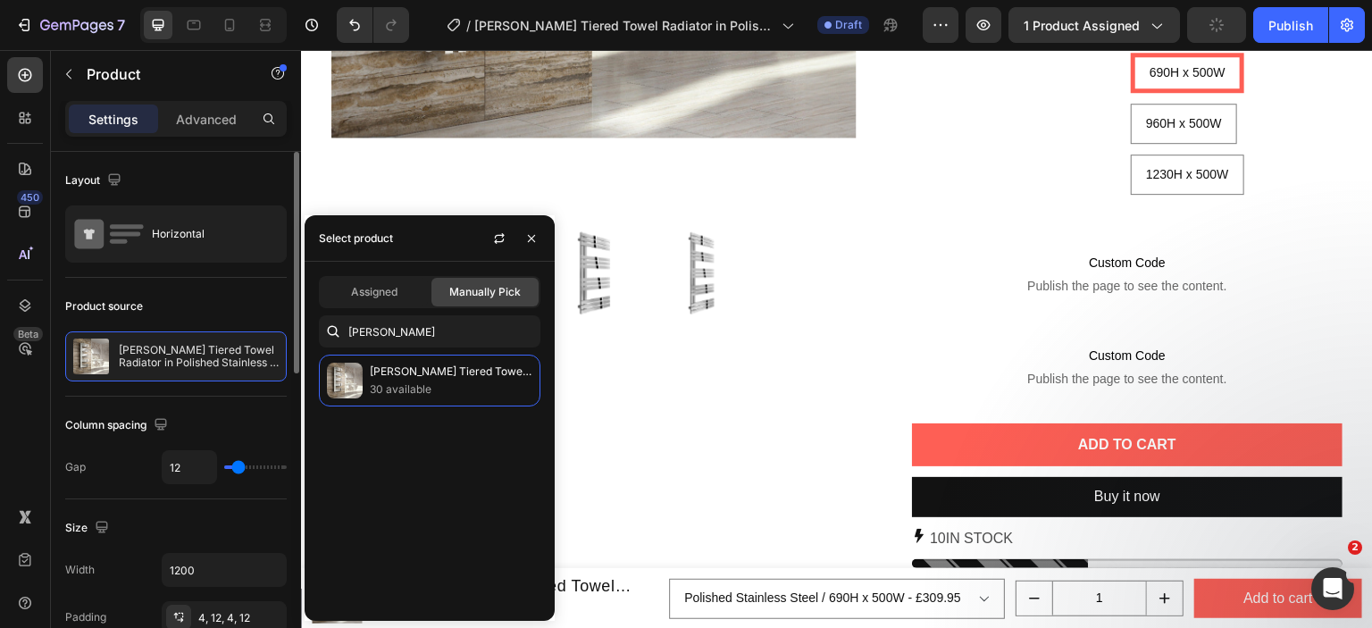
click at [257, 413] on div "Column spacing" at bounding box center [176, 425] width 222 height 29
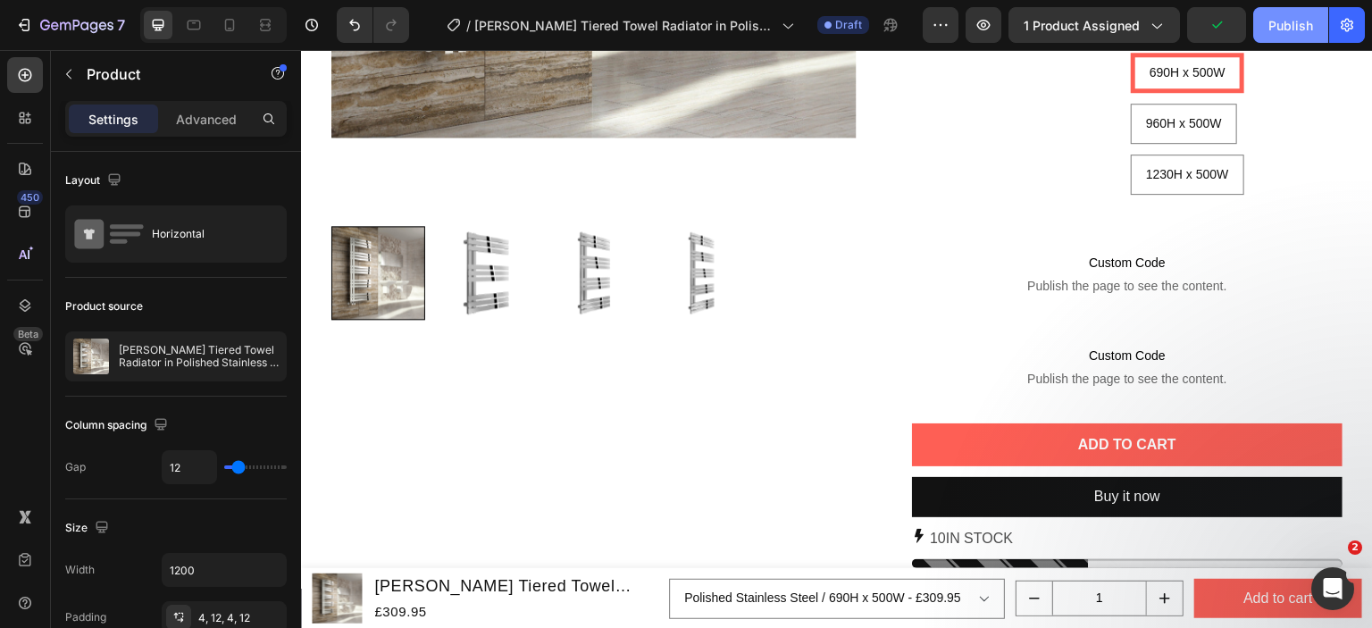
click at [1268, 29] on button "Publish" at bounding box center [1290, 25] width 75 height 36
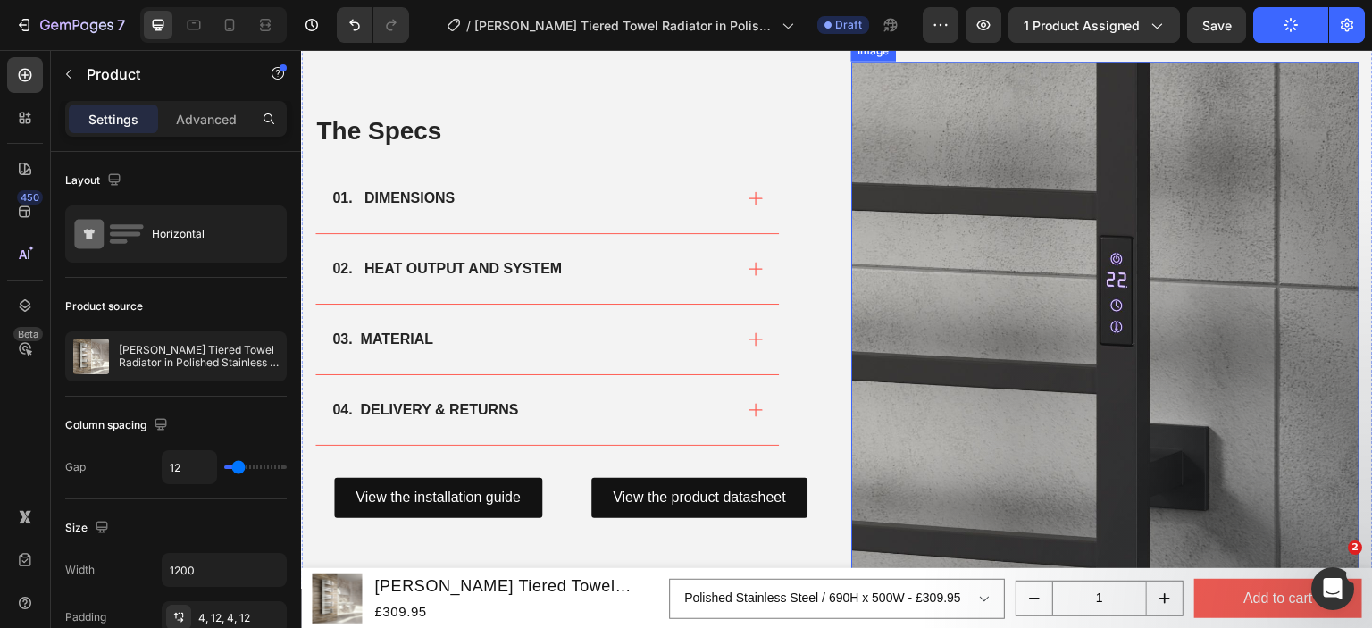
scroll to position [1608, 0]
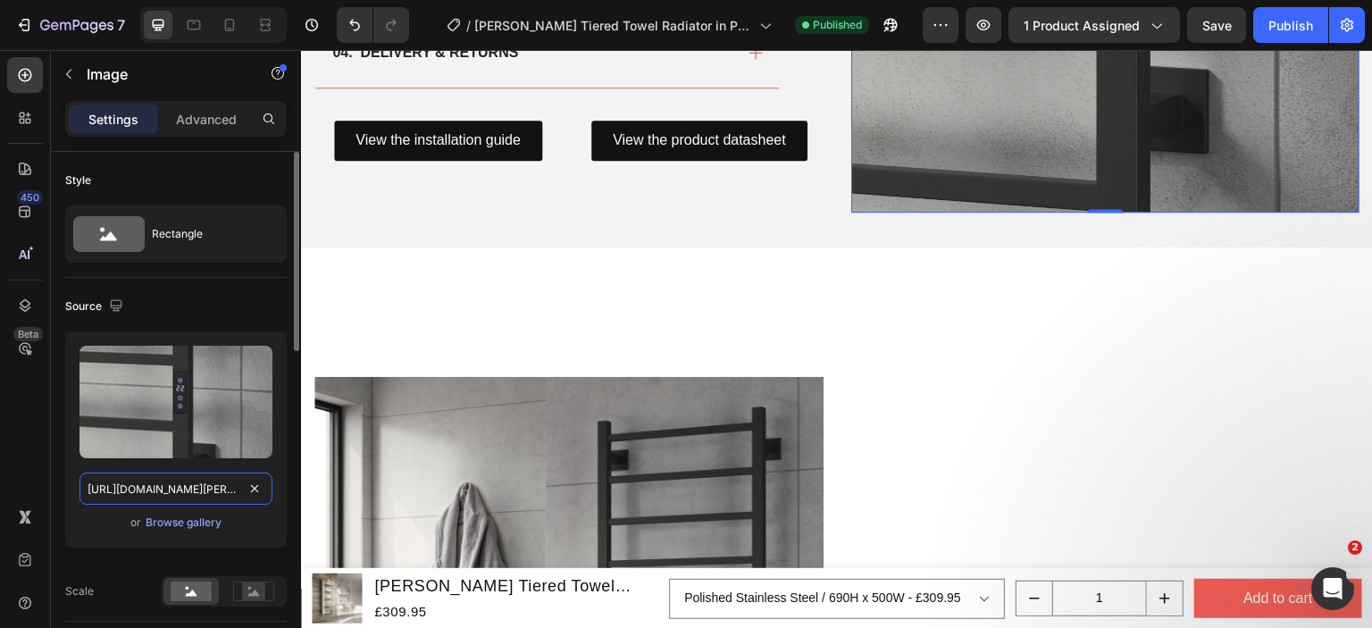
click at [164, 485] on input "[URL][DOMAIN_NAME][PERSON_NAME]" at bounding box center [175, 489] width 193 height 32
paste input "lovere-960x500-polished-stainless-steel.png?v=1758569799"
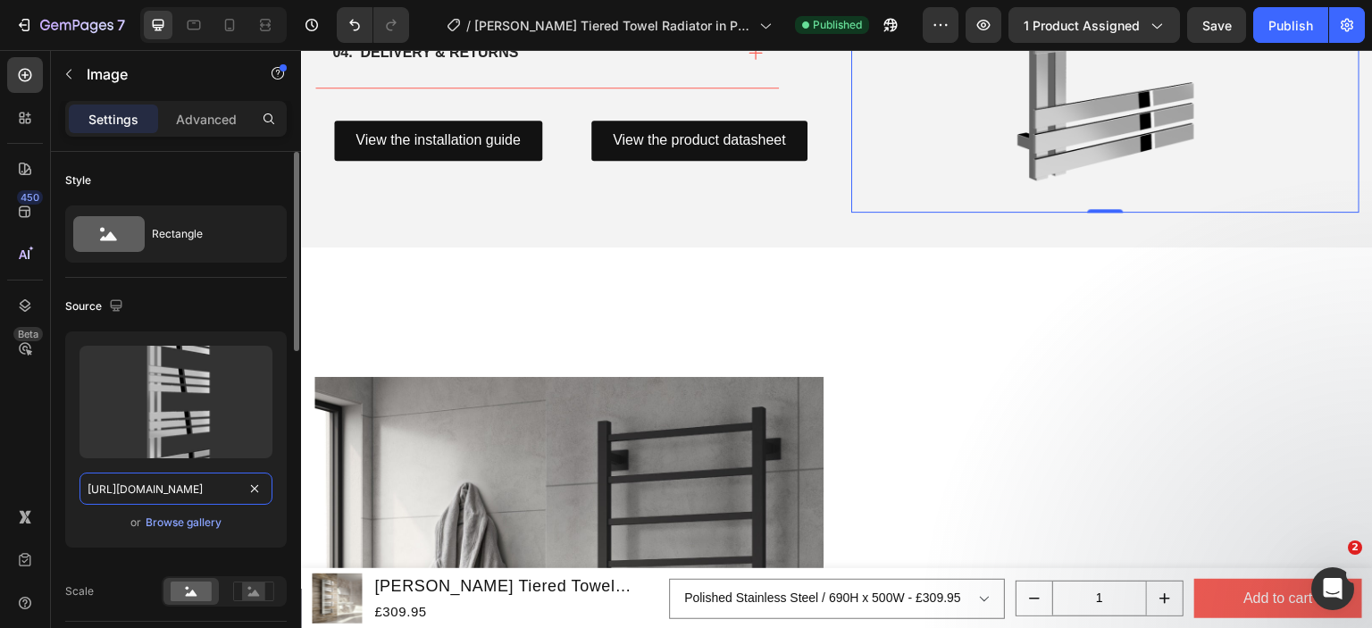
scroll to position [0, 474]
type input "[URL][DOMAIN_NAME]"
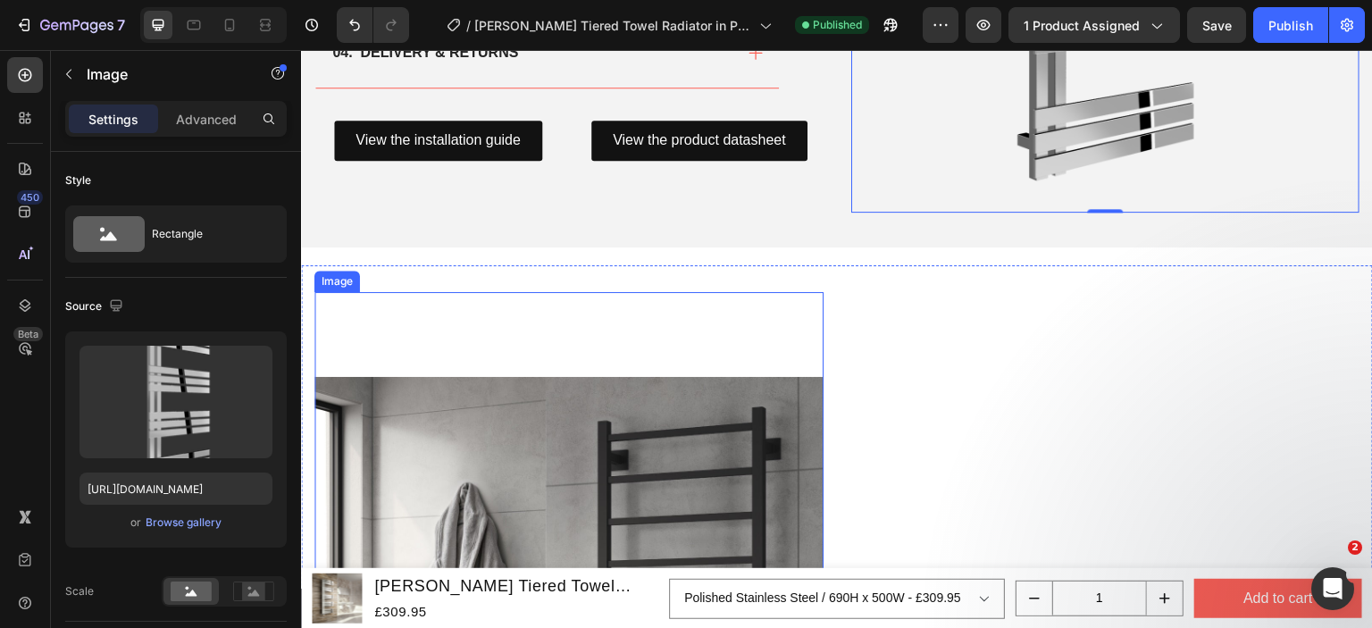
click at [640, 416] on img at bounding box center [568, 631] width 509 height 679
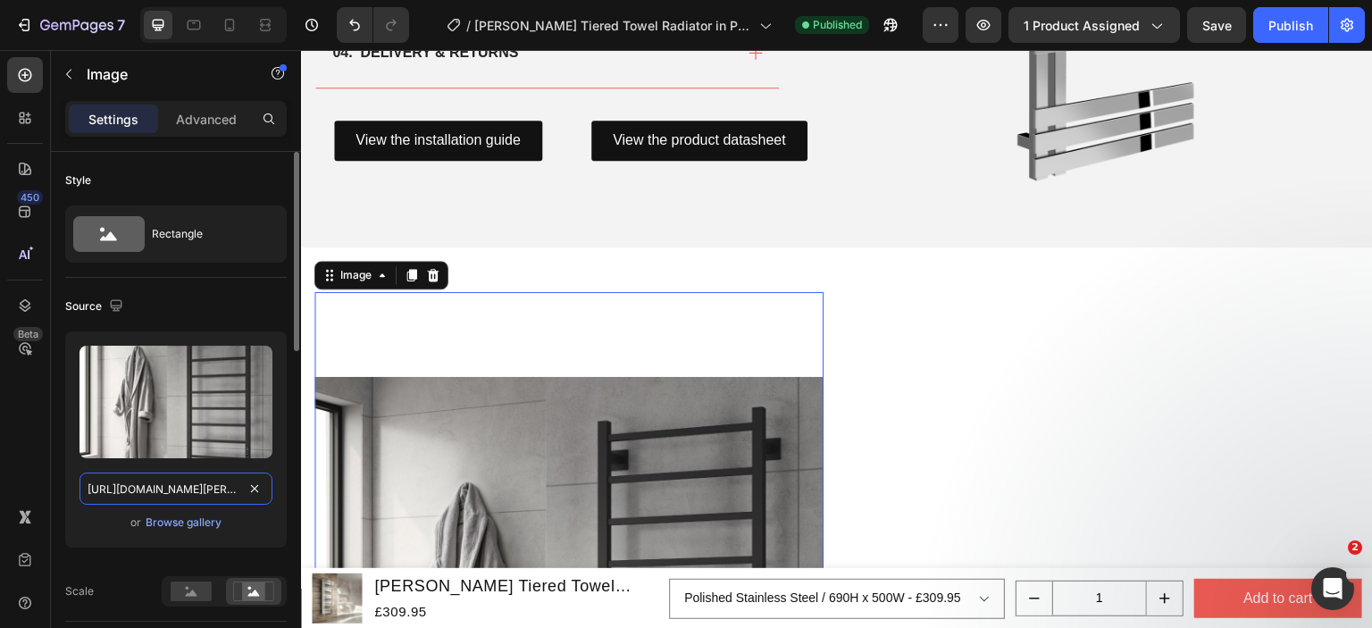
click at [169, 486] on input "[URL][DOMAIN_NAME][PERSON_NAME]" at bounding box center [175, 489] width 193 height 32
paste input "lovere-roomset.jpg?v=1758569799"
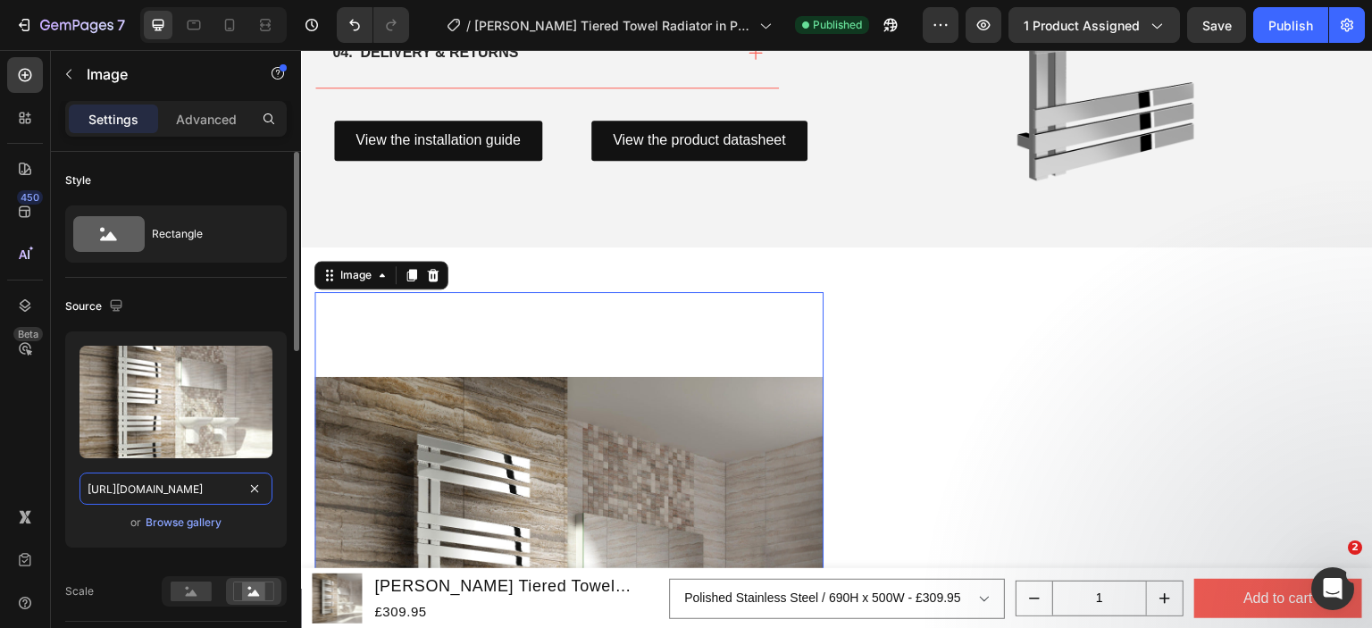
scroll to position [0, 339]
click at [108, 526] on div "or Browse gallery" at bounding box center [175, 522] width 193 height 21
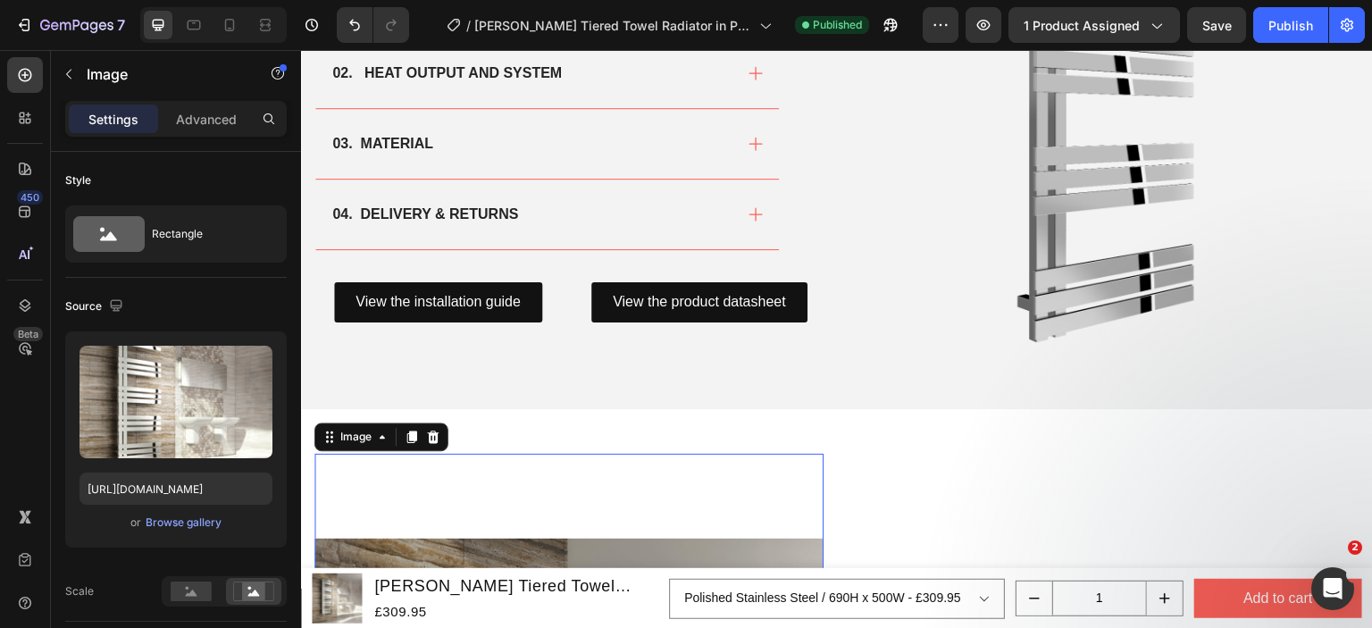
scroll to position [1429, 0]
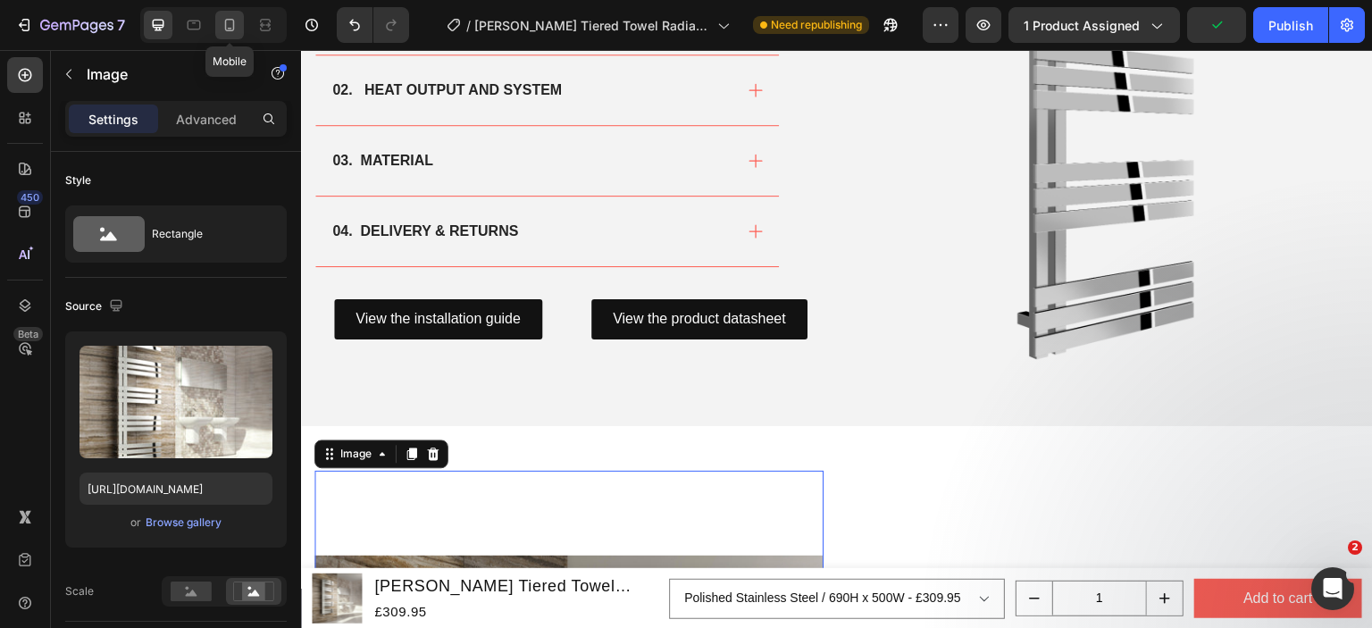
click at [222, 23] on icon at bounding box center [230, 25] width 18 height 18
type input "[URL][DOMAIN_NAME][PERSON_NAME]"
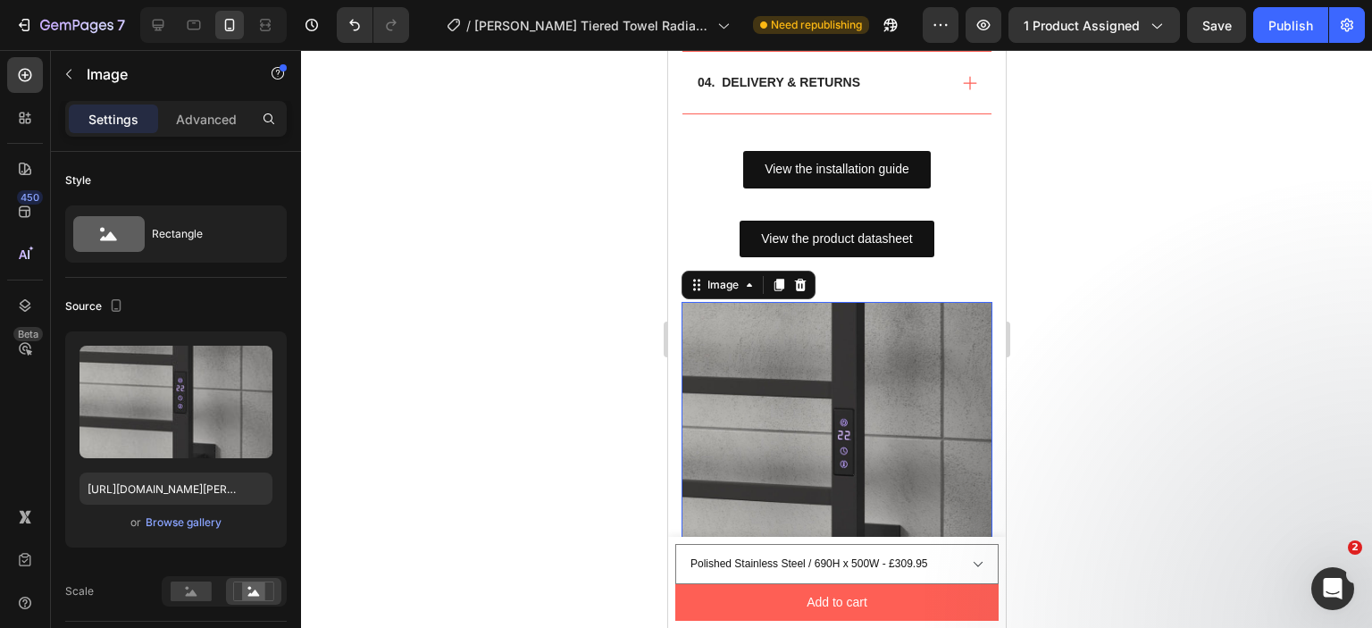
scroll to position [1615, 0]
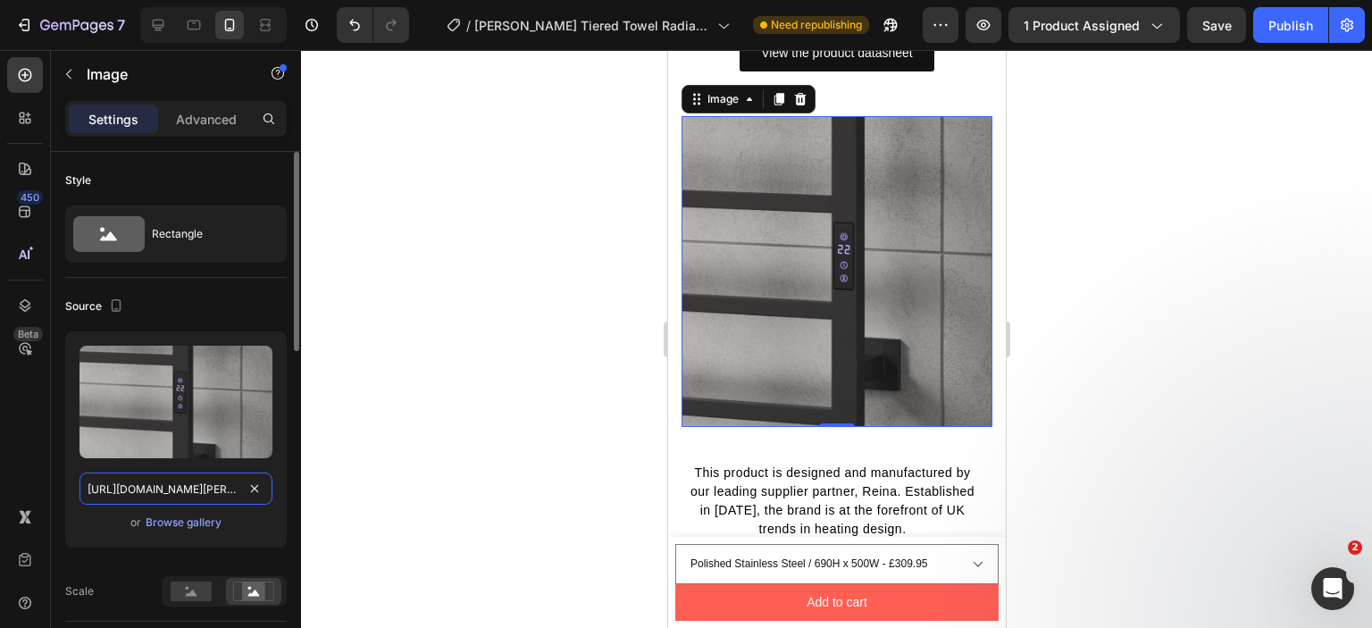
click at [164, 479] on input "[URL][DOMAIN_NAME][PERSON_NAME]" at bounding box center [175, 489] width 193 height 32
paste input "lovere-roomset.jpg?v=1758569799"
type input "[URL][DOMAIN_NAME]"
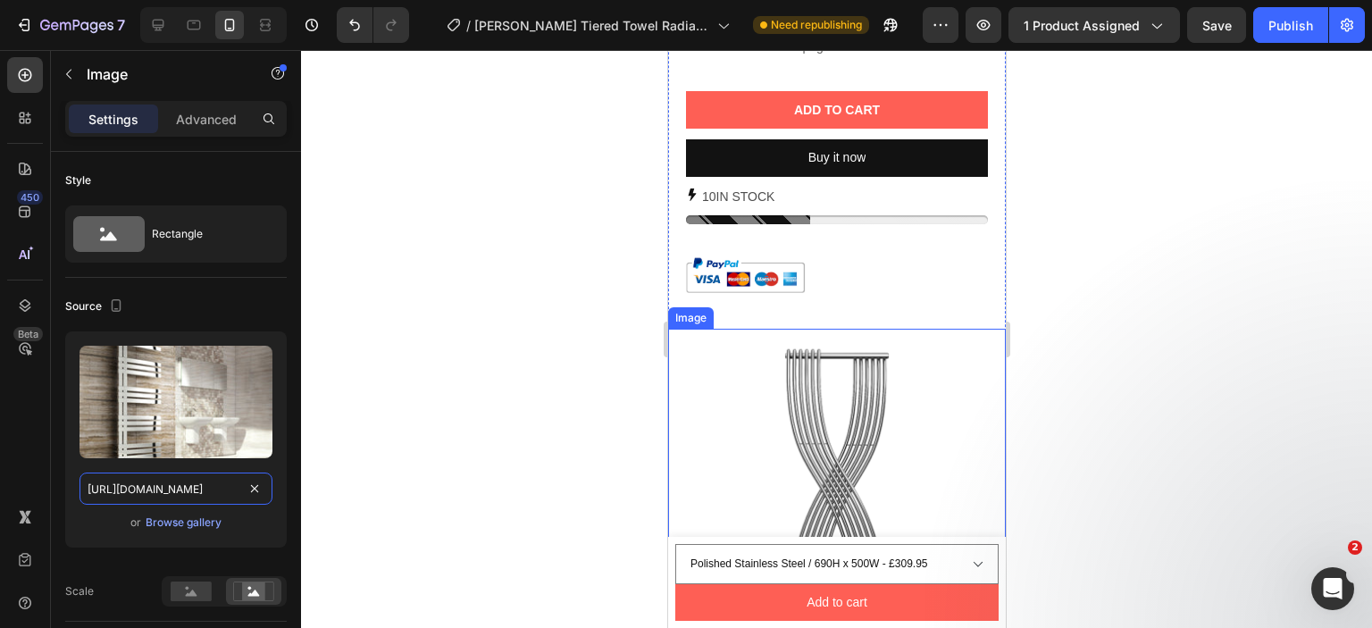
scroll to position [1233, 0]
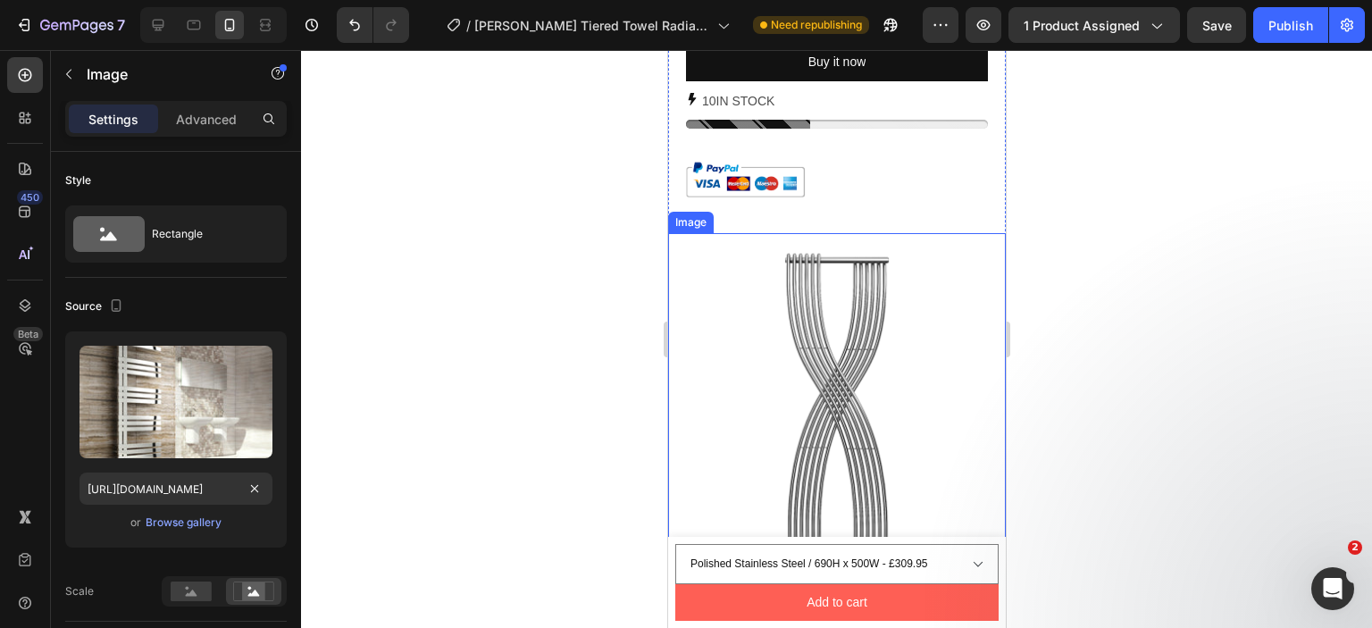
click at [853, 376] on img at bounding box center [836, 402] width 338 height 338
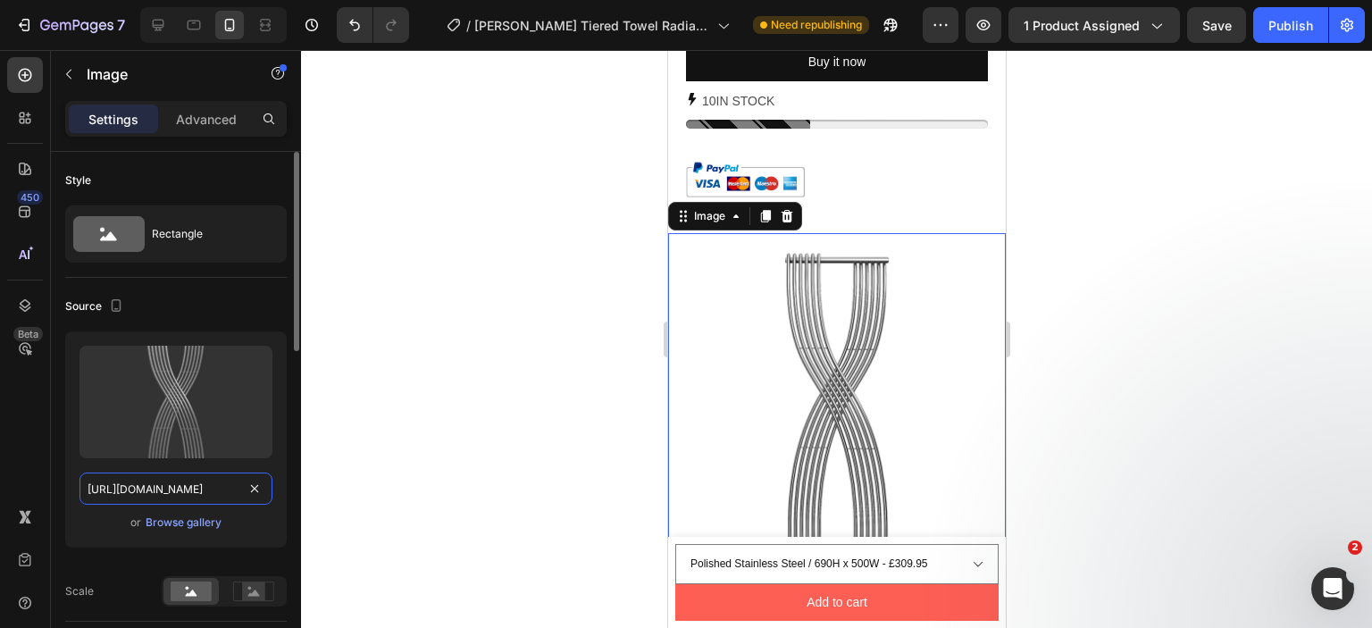
click at [146, 493] on input "[URL][DOMAIN_NAME]" at bounding box center [175, 489] width 193 height 32
paste input "reina-lovere-960x500-polished-stainless-steel.png?v=1758569799"
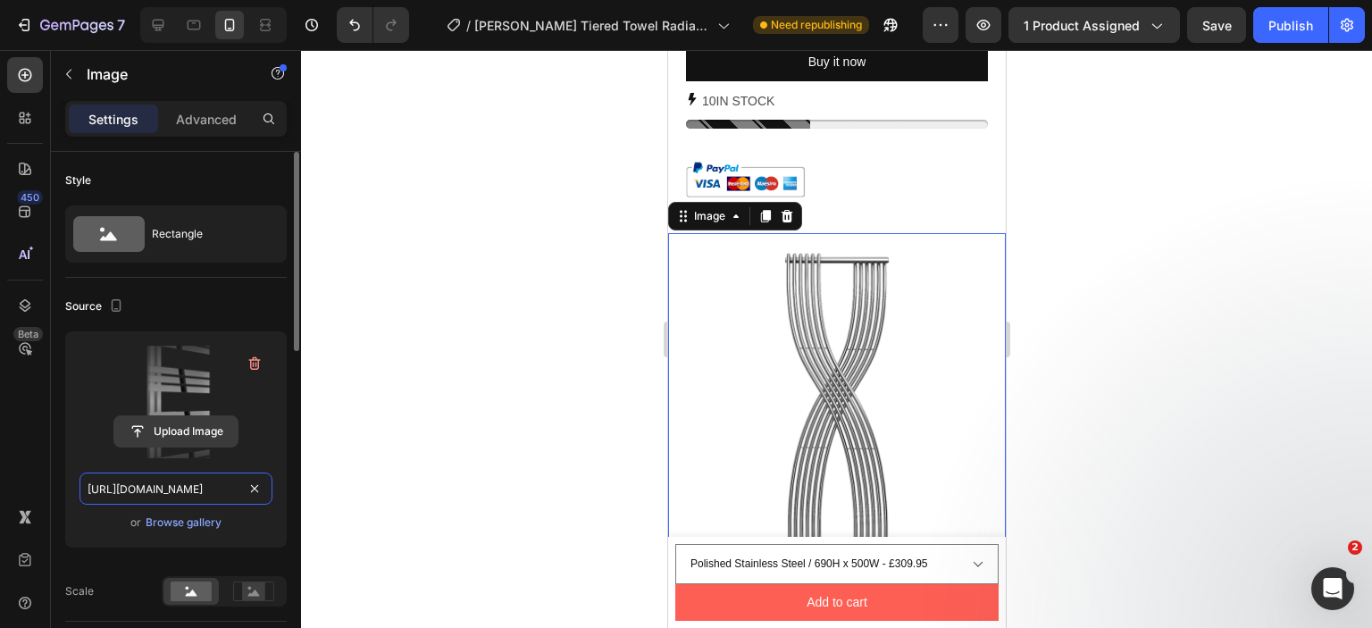
scroll to position [0, 474]
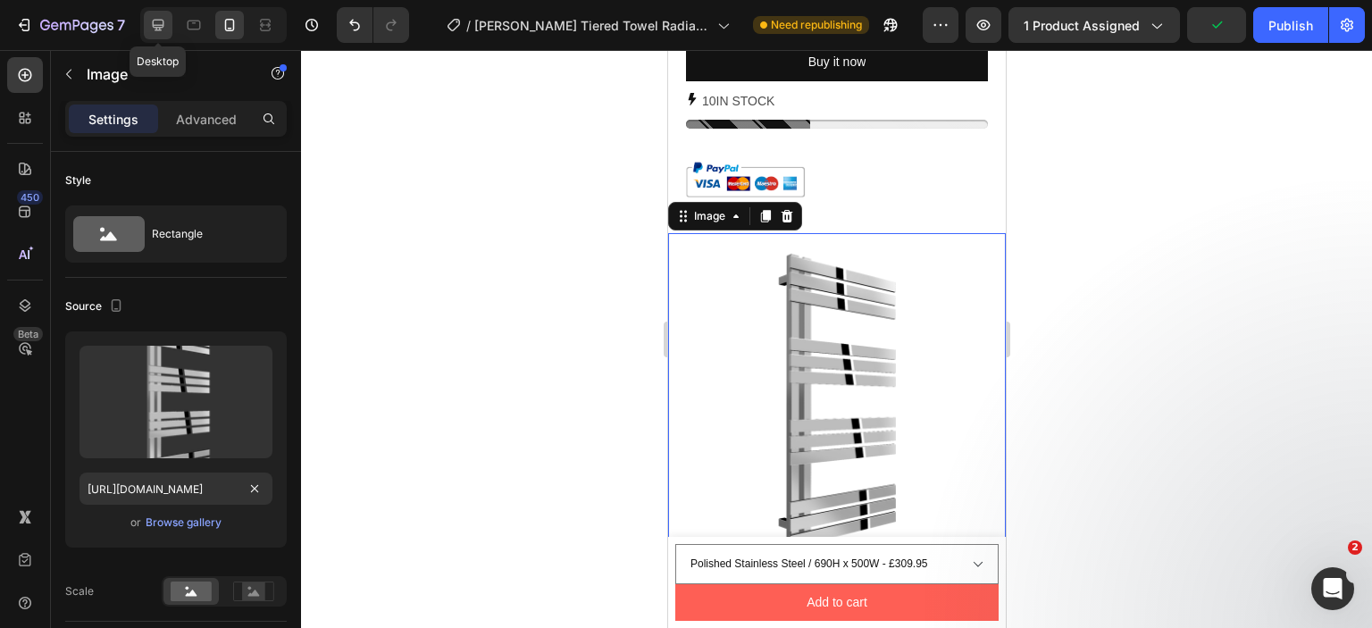
click at [153, 24] on icon at bounding box center [159, 26] width 12 height 12
type input "[URL][DOMAIN_NAME]"
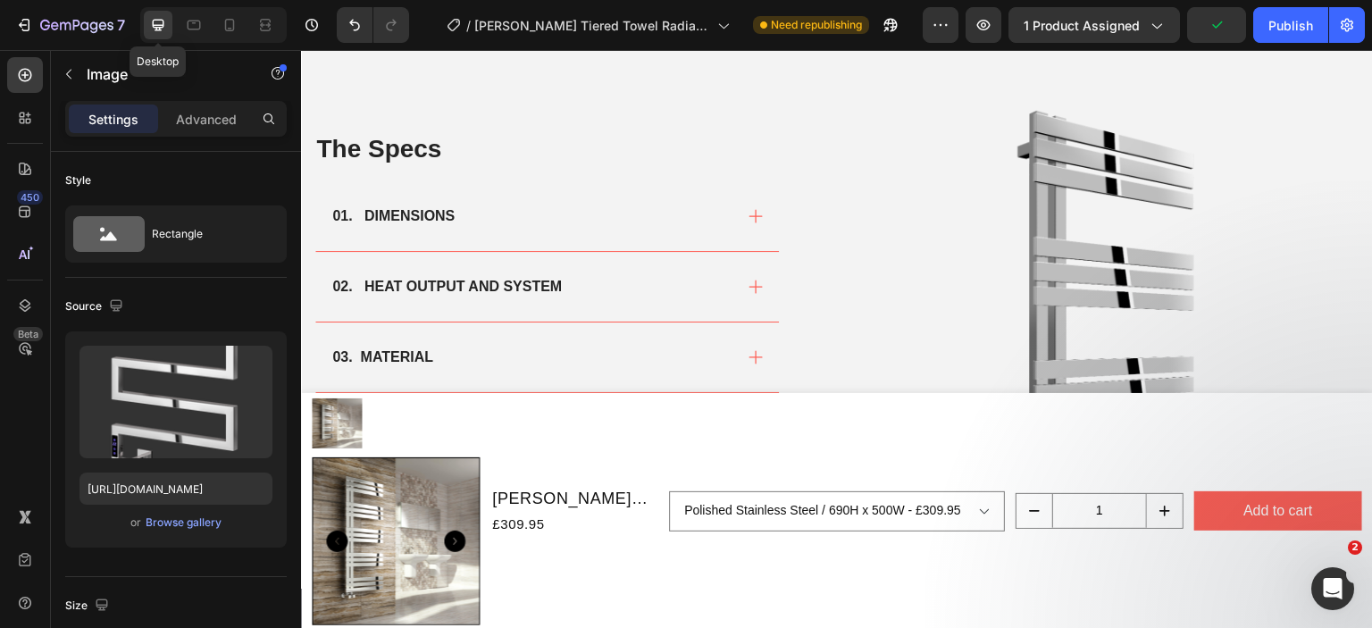
scroll to position [1333, 0]
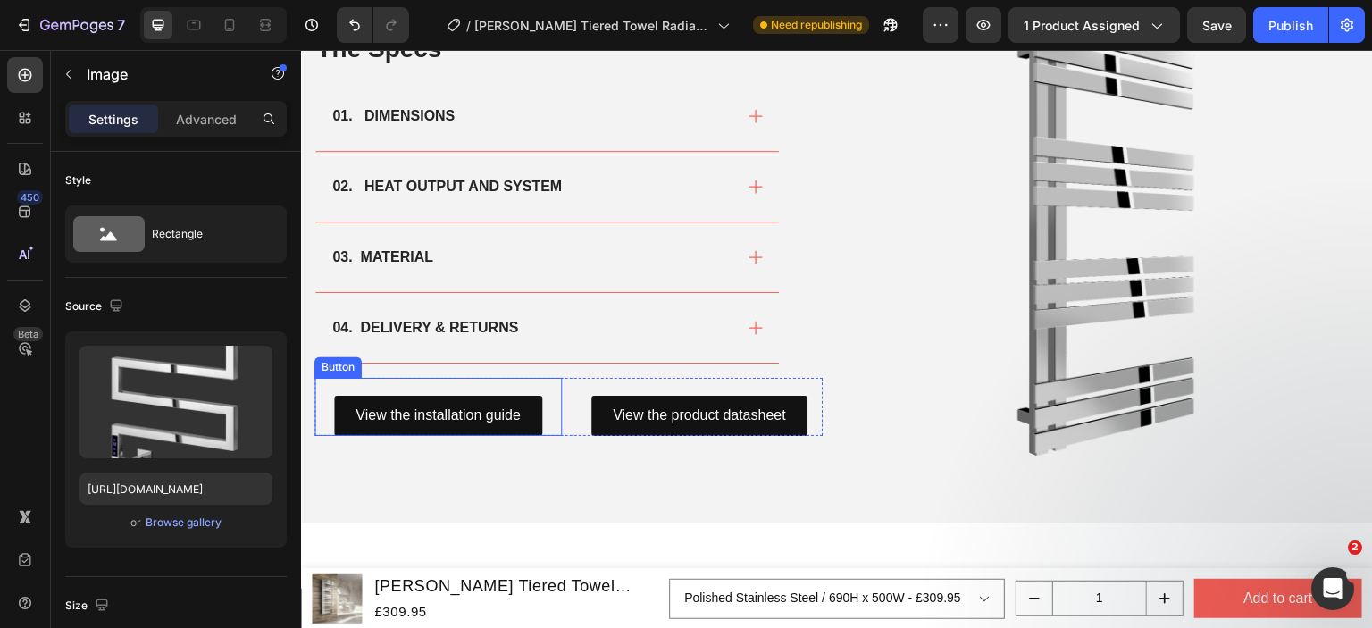
click at [544, 408] on div "View the installation guide Button" at bounding box center [437, 407] width 247 height 58
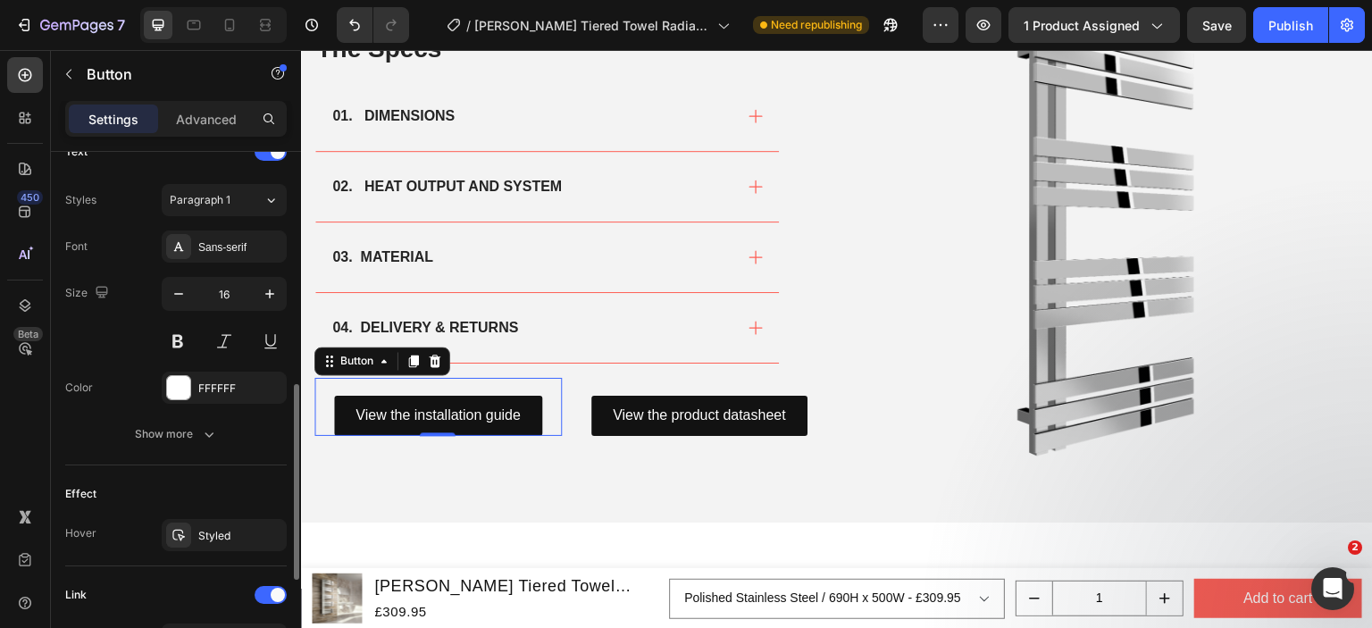
scroll to position [890, 0]
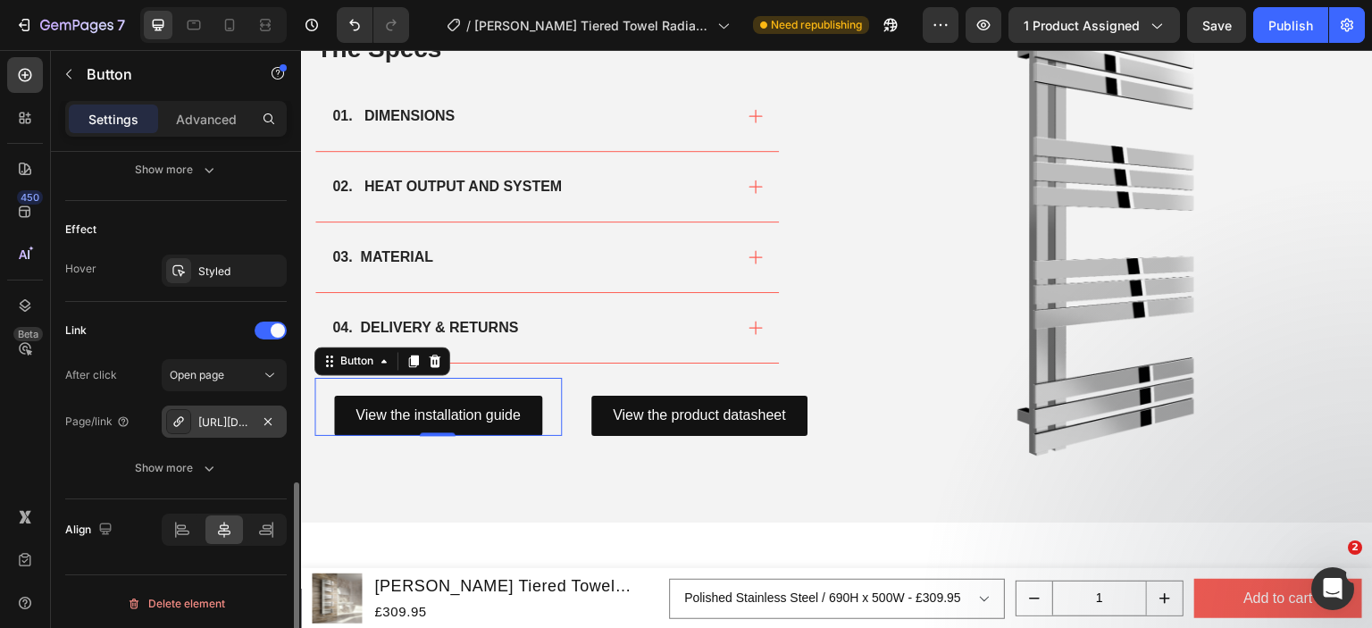
click at [238, 421] on div "[URL][DOMAIN_NAME][PERSON_NAME]" at bounding box center [224, 422] width 52 height 16
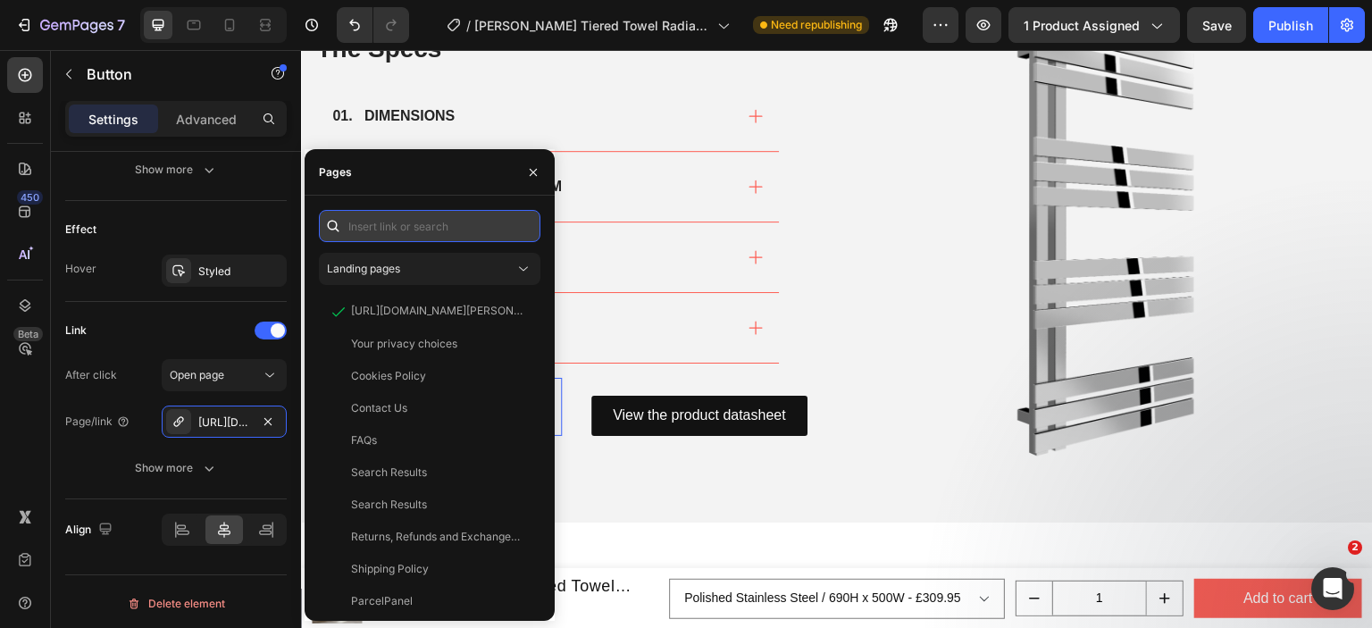
click at [414, 215] on input "text" at bounding box center [430, 226] width 222 height 32
paste input "[URL][DOMAIN_NAME]"
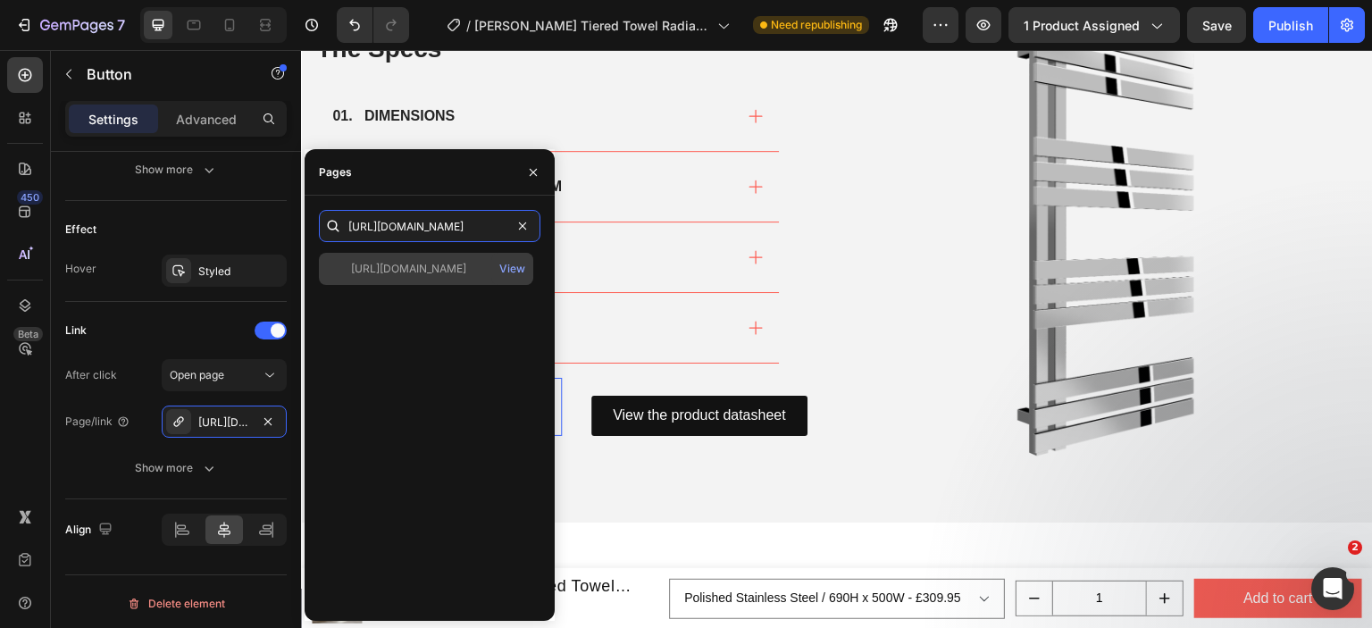
type input "[URL][DOMAIN_NAME]"
click at [402, 265] on div "[URL][DOMAIN_NAME]" at bounding box center [408, 269] width 115 height 16
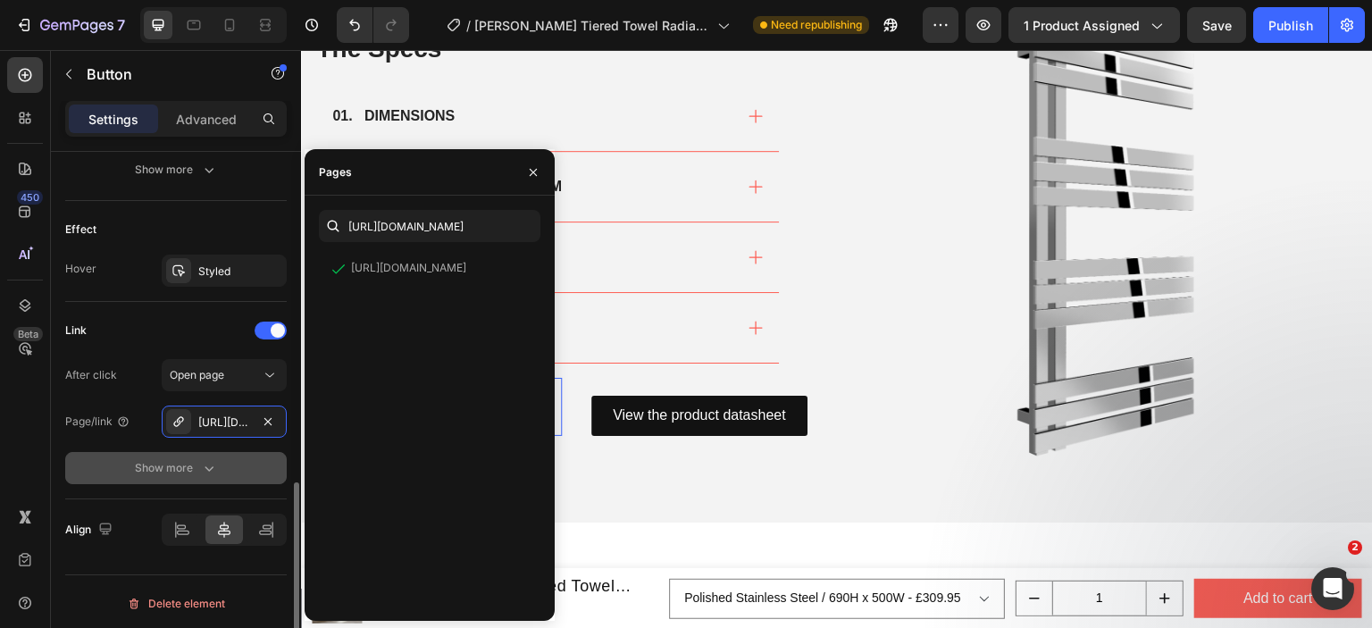
click at [110, 464] on button "Show more" at bounding box center [176, 468] width 222 height 32
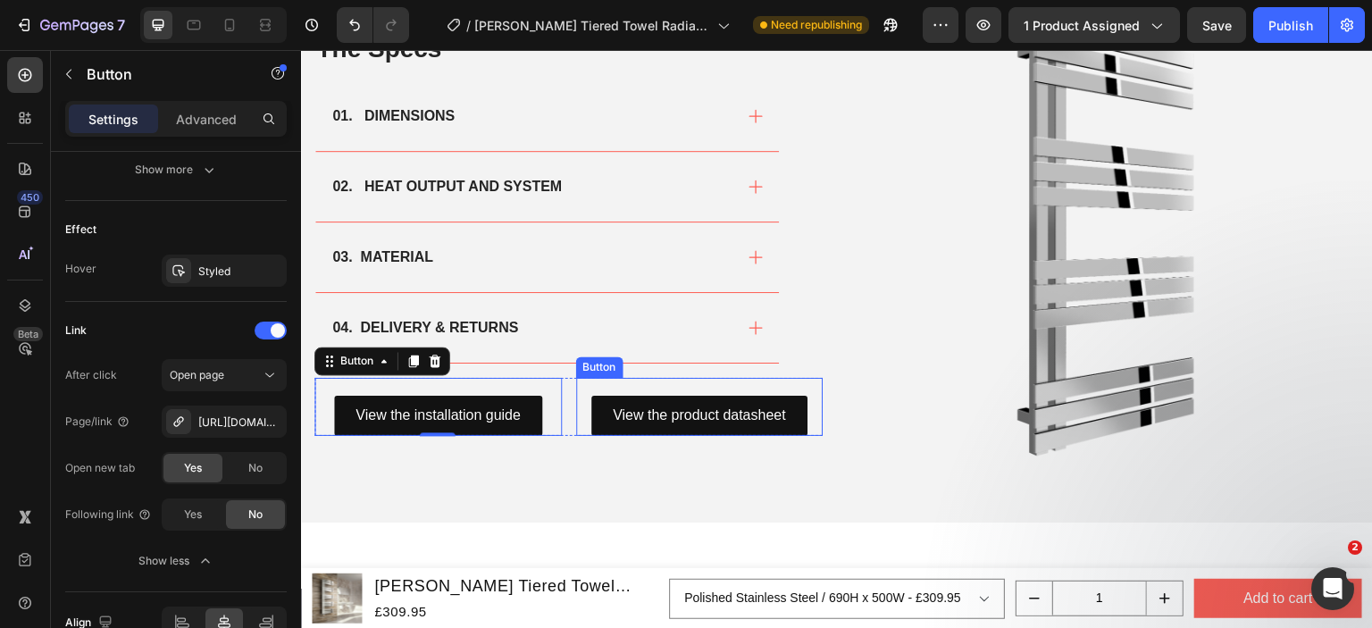
click at [758, 387] on div "View the product datasheet Button" at bounding box center [699, 407] width 247 height 58
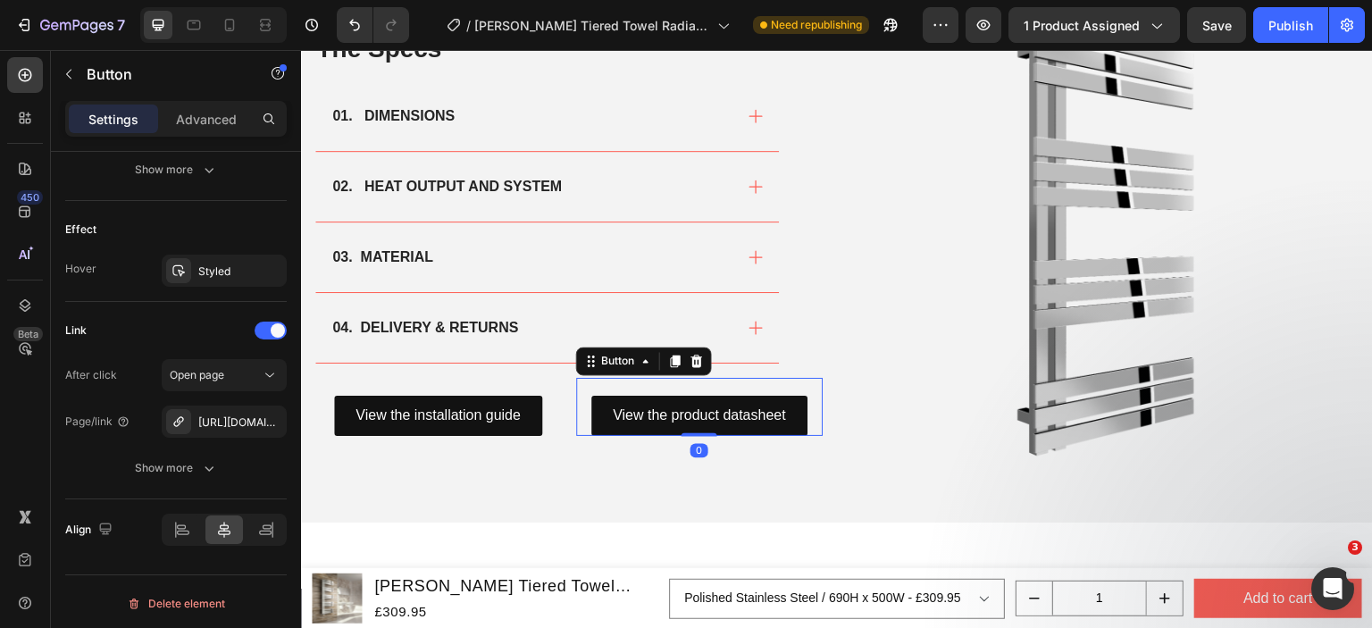
scroll to position [890, 0]
click at [592, 384] on div "View the product datasheet Button 0" at bounding box center [699, 407] width 247 height 58
click at [264, 420] on icon "button" at bounding box center [268, 421] width 14 height 14
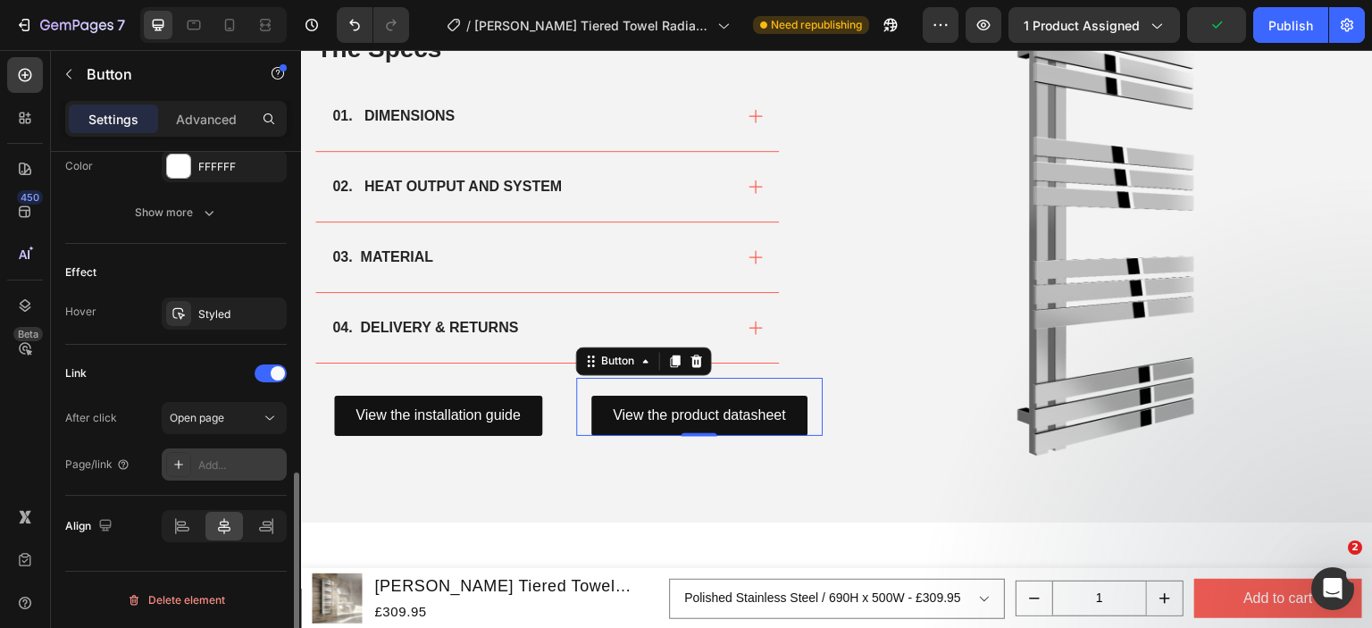
scroll to position [843, 0]
click at [213, 476] on div "Add..." at bounding box center [224, 468] width 125 height 32
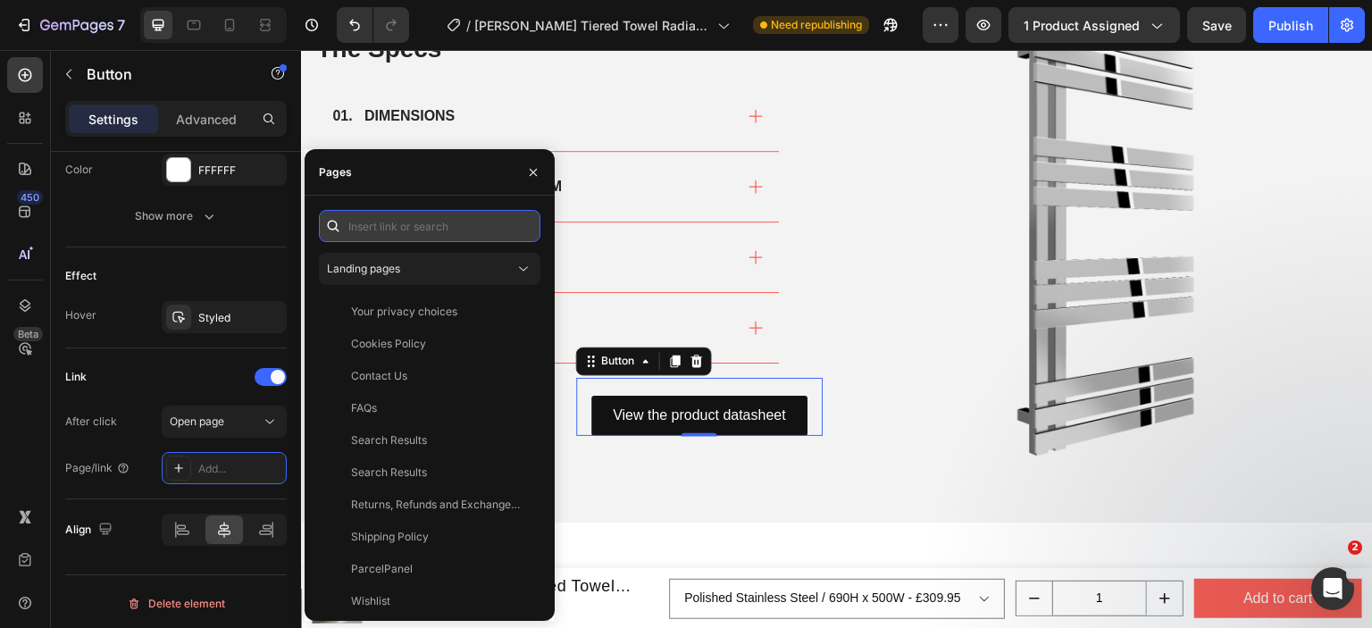
click at [410, 229] on input "text" at bounding box center [430, 226] width 222 height 32
paste input "[URL][DOMAIN_NAME]"
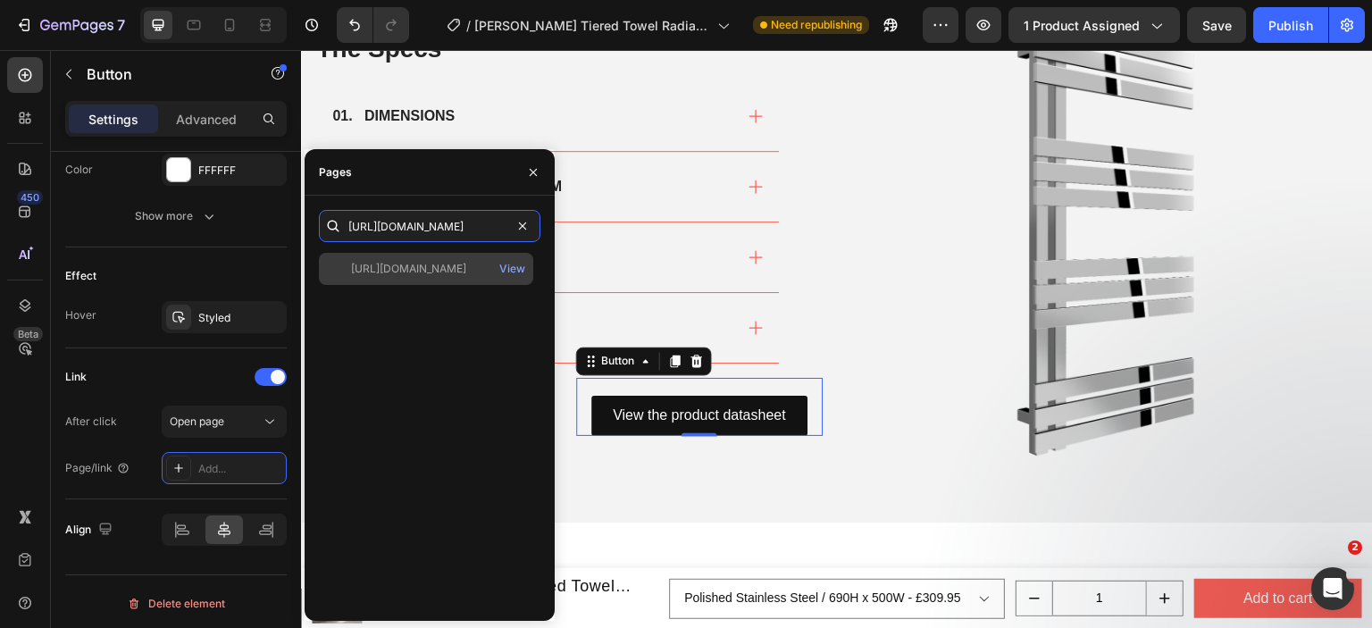
type input "[URL][DOMAIN_NAME]"
click at [407, 264] on div "[URL][DOMAIN_NAME]" at bounding box center [408, 269] width 115 height 16
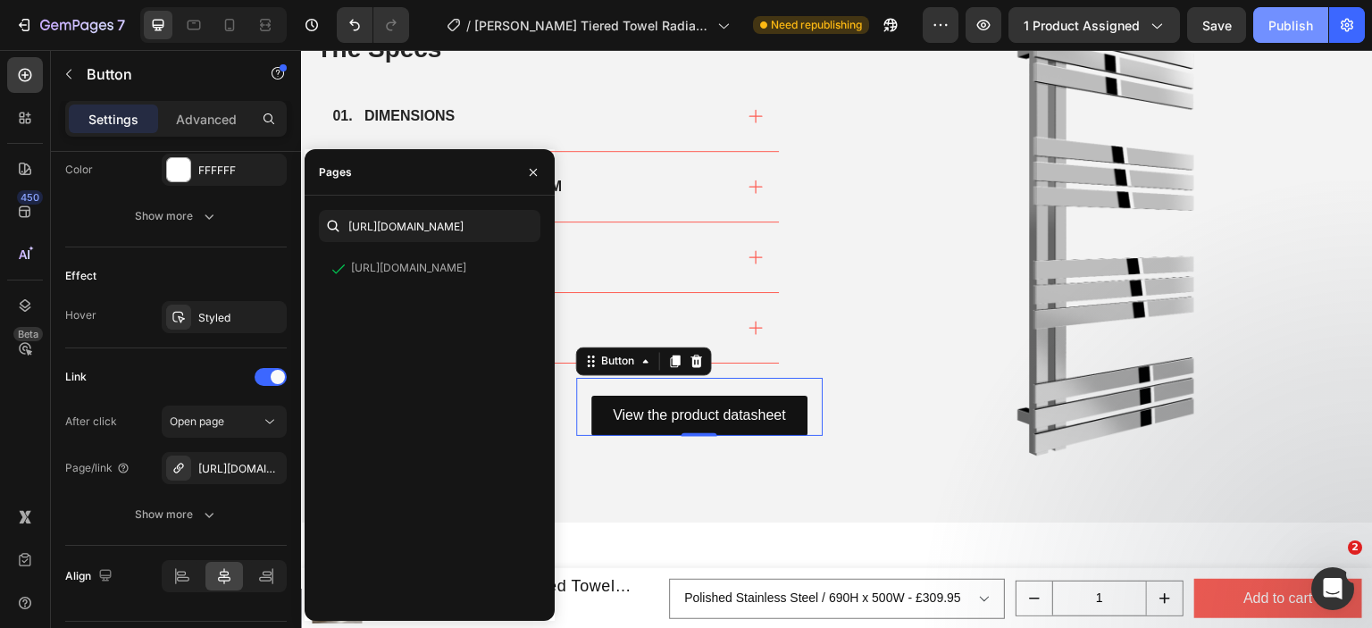
click at [1286, 25] on div "Publish" at bounding box center [1290, 25] width 45 height 19
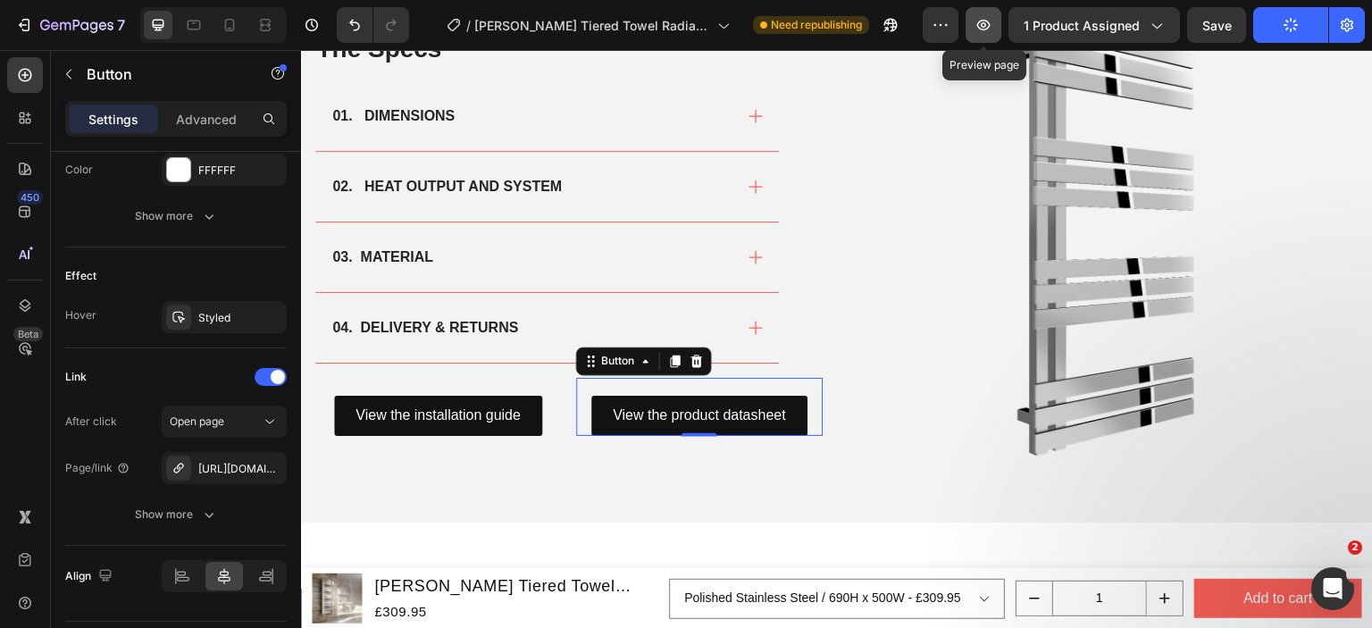
click at [989, 30] on icon "button" at bounding box center [984, 25] width 18 height 18
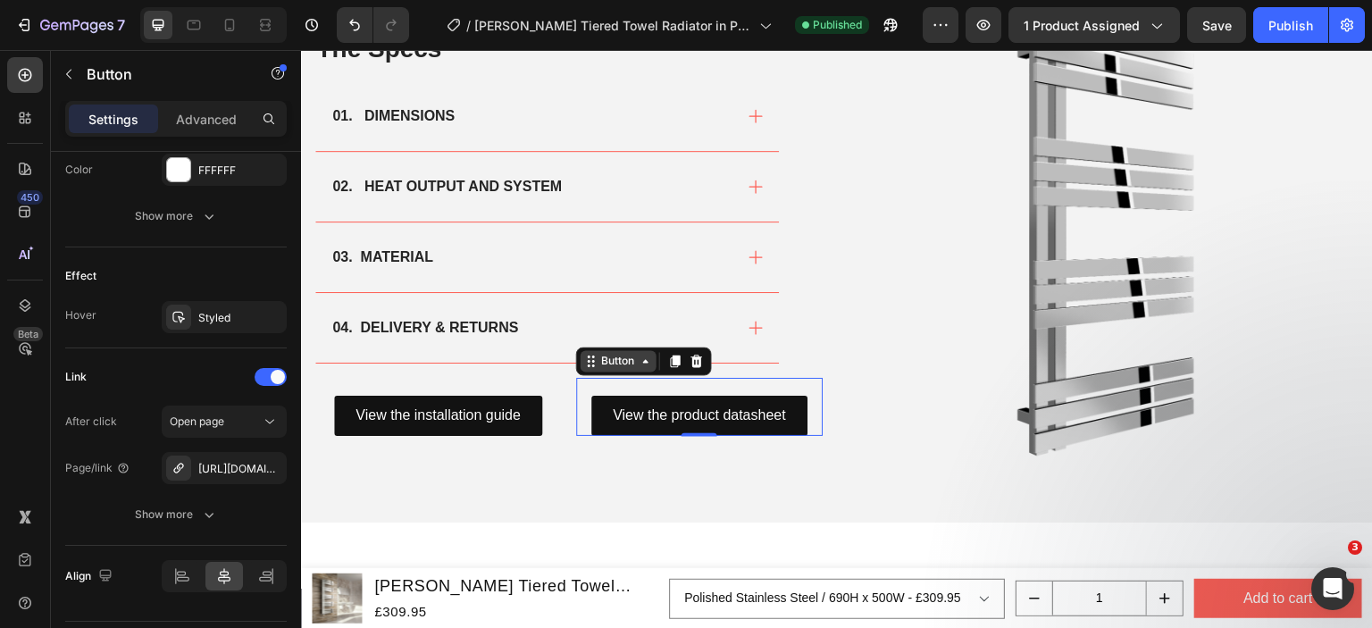
click at [608, 353] on div "Button" at bounding box center [618, 361] width 40 height 16
click at [583, 387] on div "View the product datasheet Button Row 2 cols Hero Banner Section 0" at bounding box center [699, 407] width 247 height 58
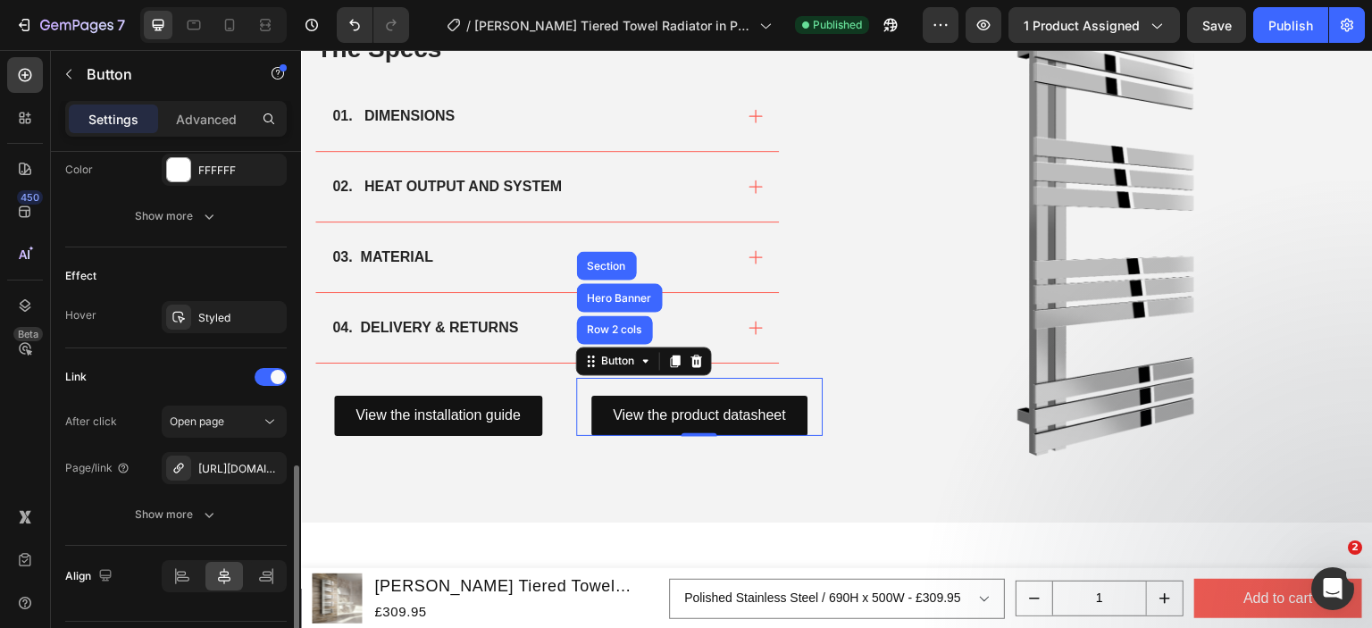
scroll to position [890, 0]
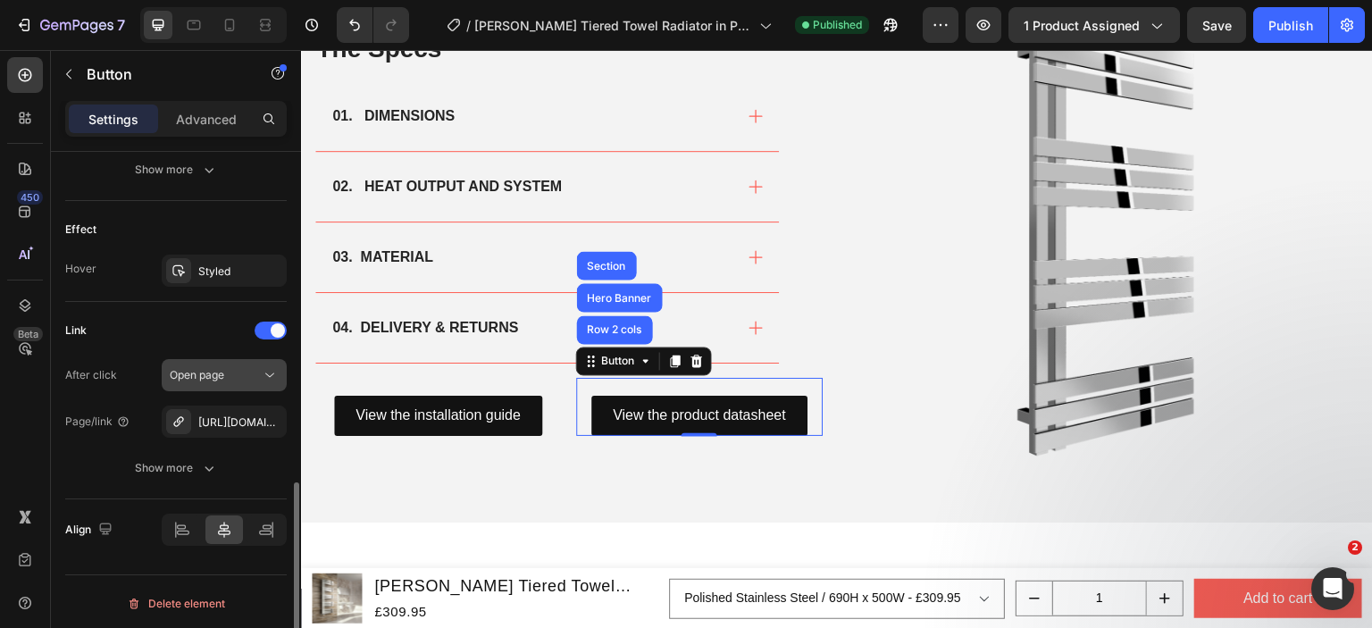
click at [208, 378] on span "Open page" at bounding box center [197, 375] width 54 height 16
click at [146, 344] on div "Link After click Open page Page/link [URL][DOMAIN_NAME] Show more" at bounding box center [176, 400] width 222 height 168
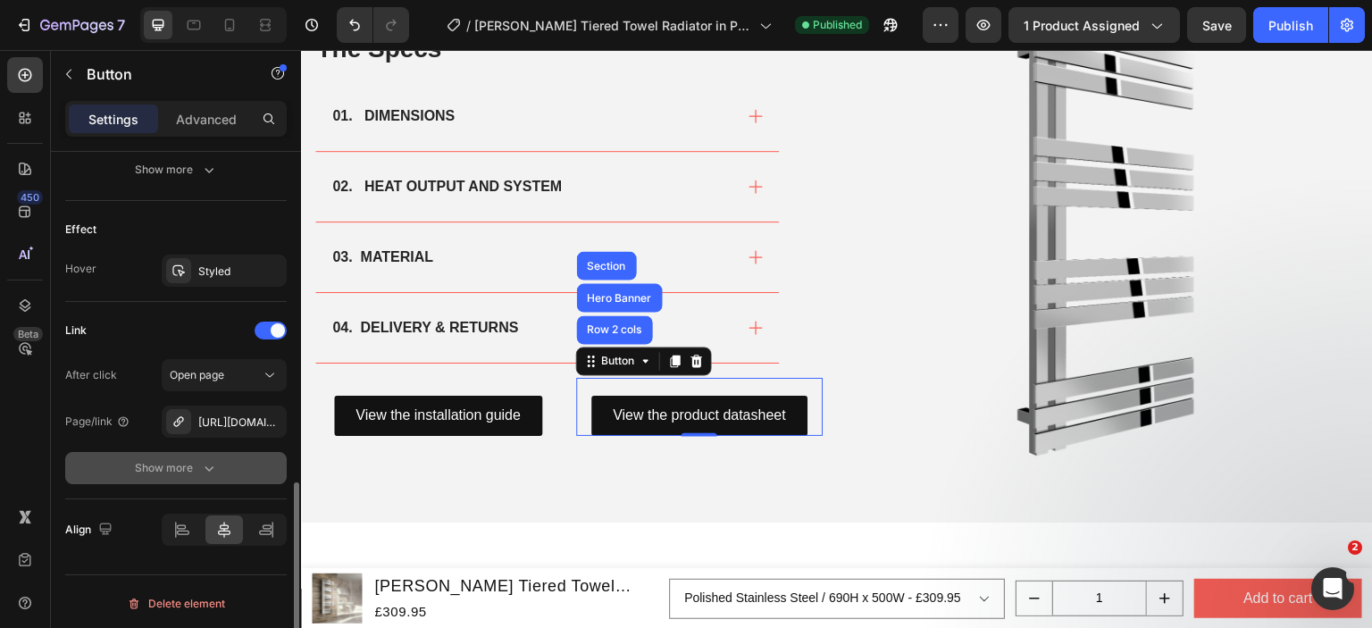
click at [163, 470] on div "Show more" at bounding box center [176, 468] width 83 height 18
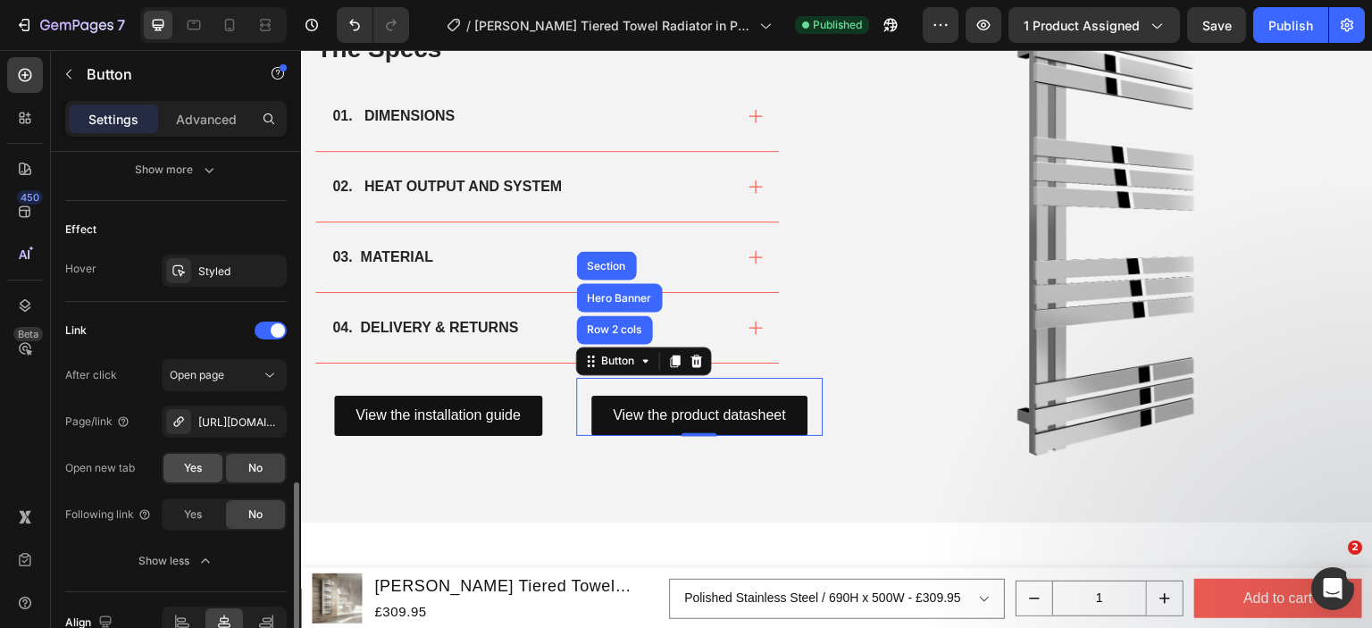
click at [206, 473] on div "Yes" at bounding box center [192, 468] width 59 height 29
click at [180, 516] on div "Yes" at bounding box center [192, 514] width 59 height 29
click at [247, 514] on div "No" at bounding box center [255, 514] width 59 height 29
click at [205, 515] on div "Yes" at bounding box center [192, 514] width 59 height 29
click at [1304, 39] on button "Publish" at bounding box center [1290, 25] width 75 height 36
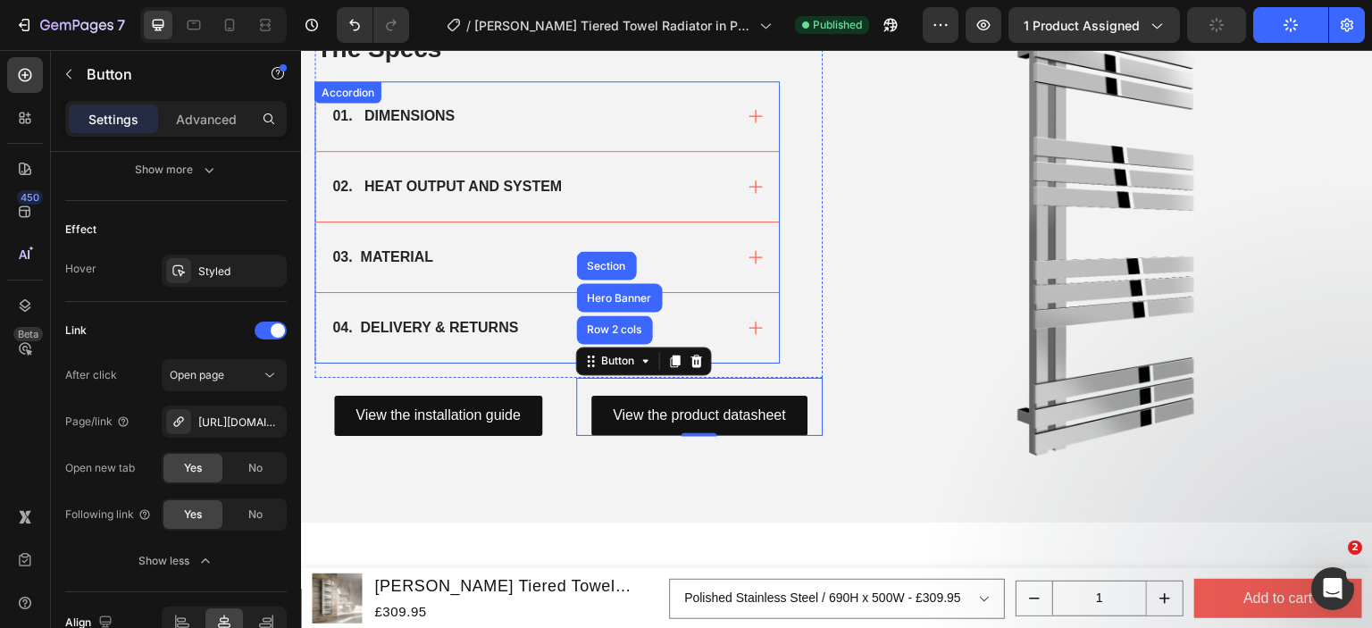
click at [680, 108] on div "01. DIMENSIONS" at bounding box center [531, 116] width 403 height 27
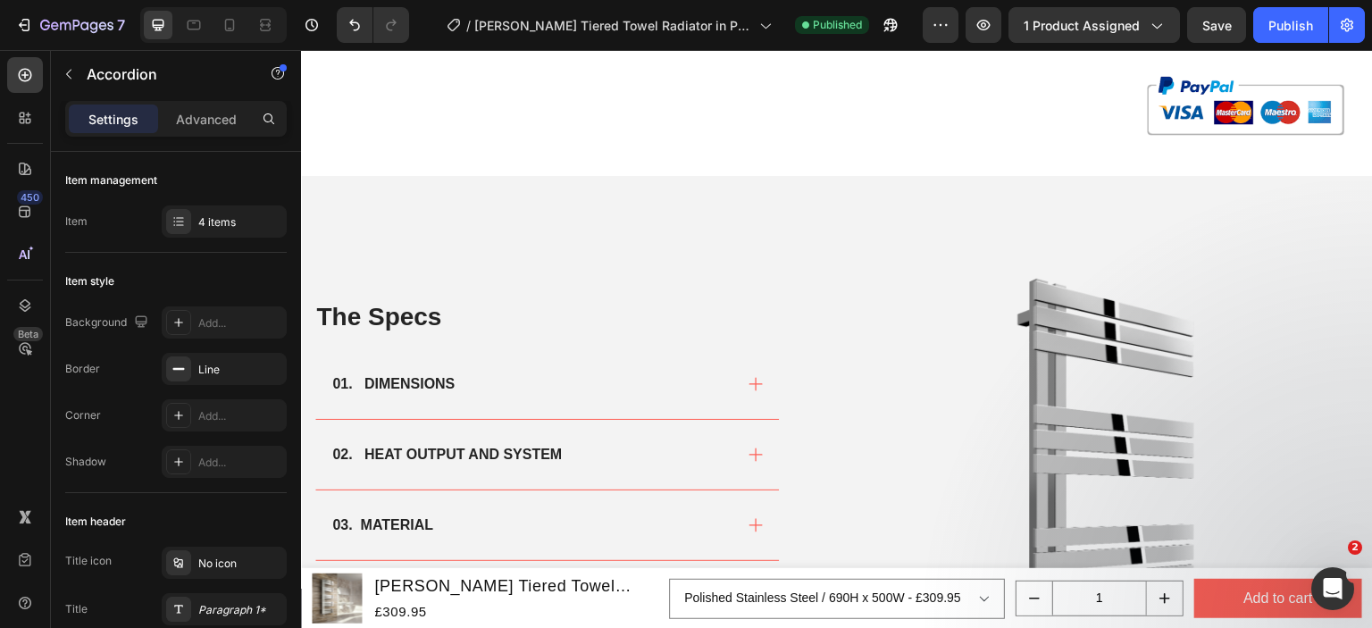
scroll to position [1154, 0]
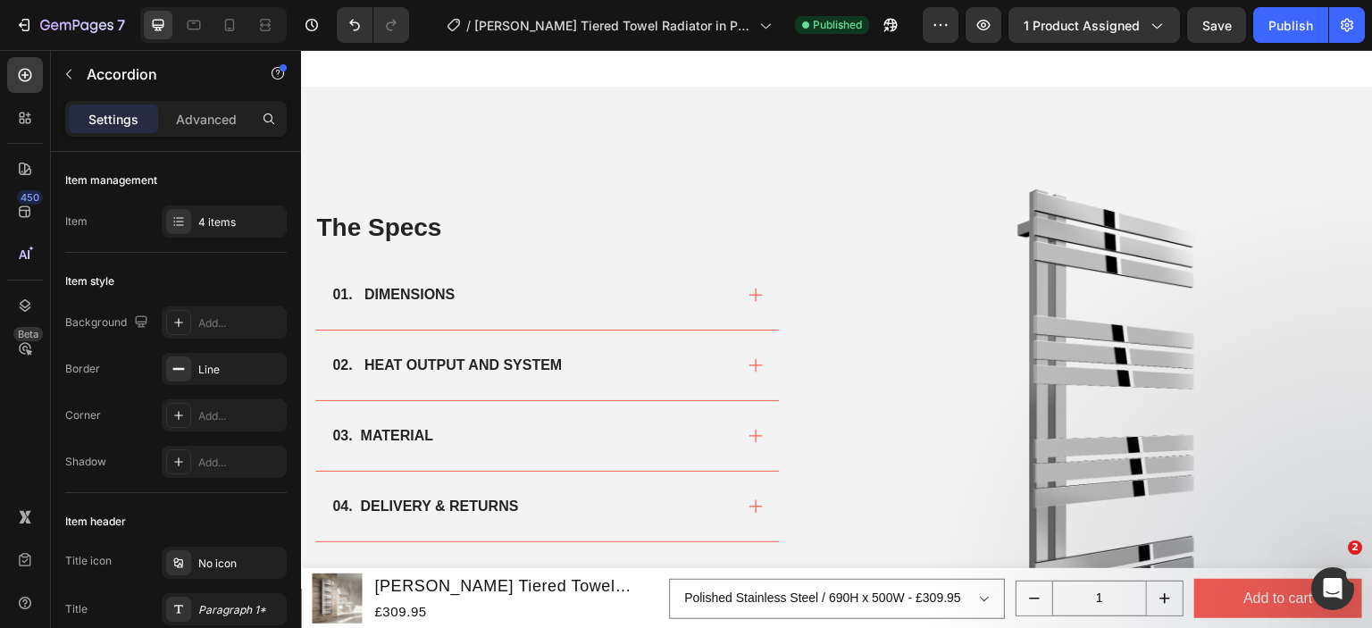
click at [621, 289] on div "01. DIMENSIONS" at bounding box center [531, 294] width 403 height 27
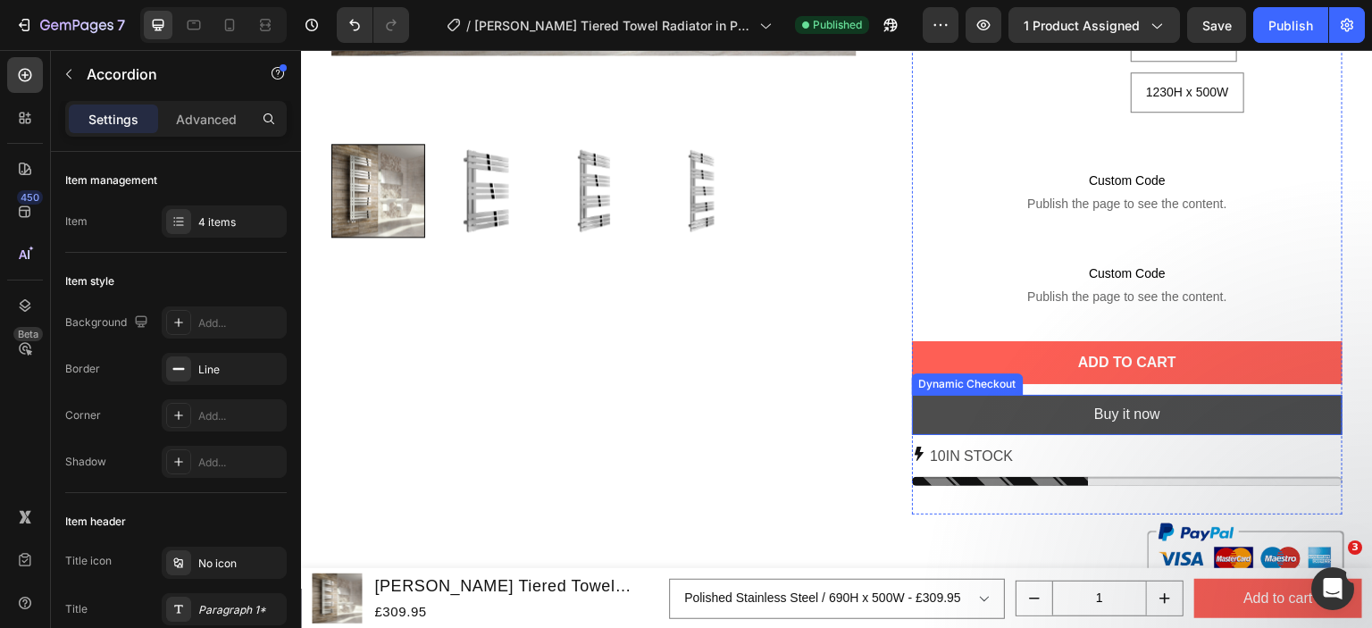
scroll to position [1065, 0]
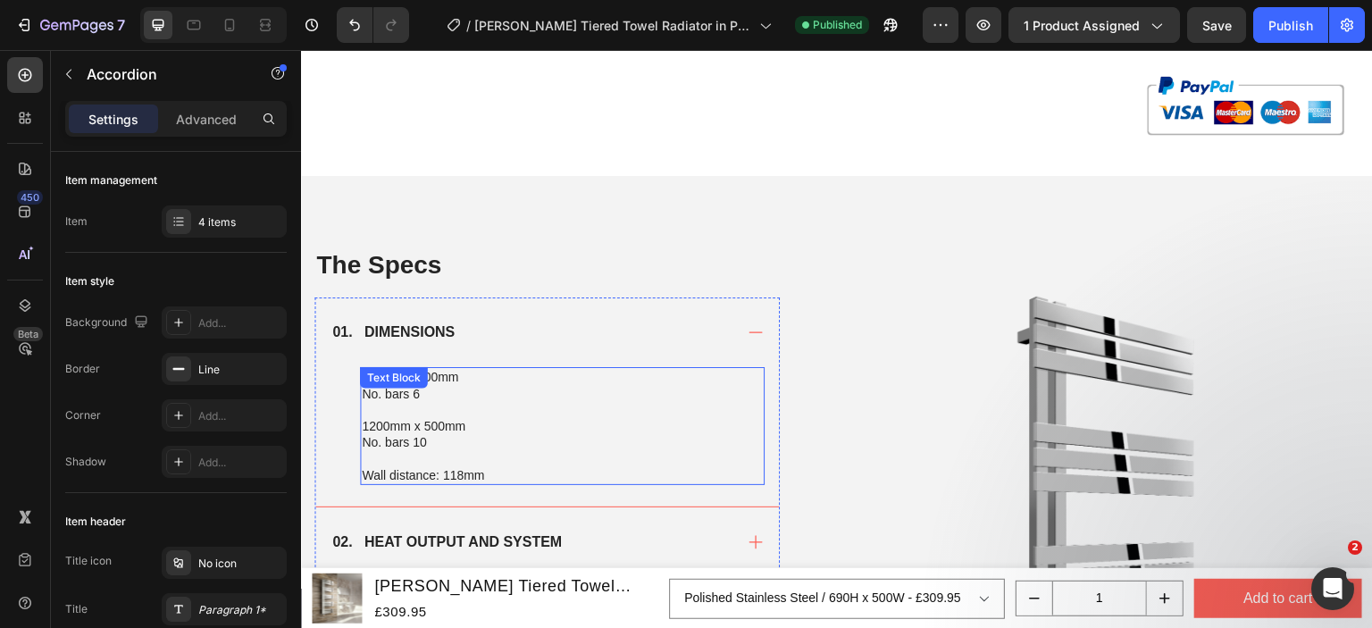
click at [431, 418] on p "1200mm x 500mm" at bounding box center [562, 426] width 401 height 16
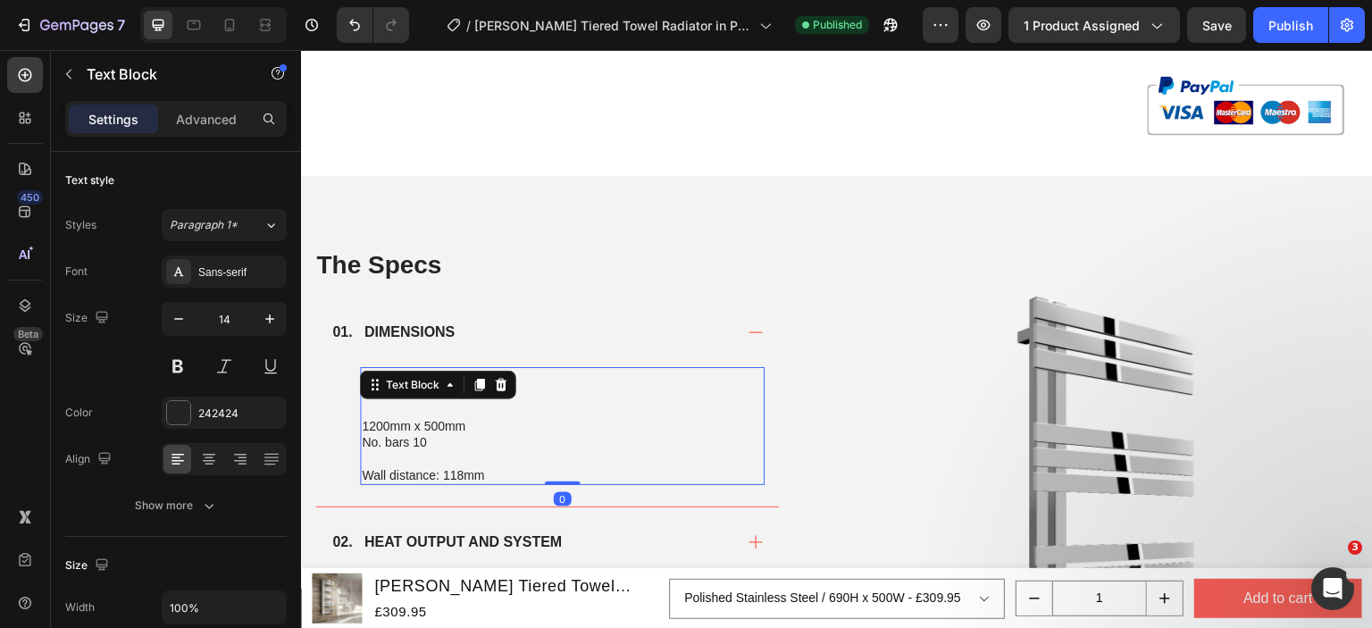
click at [517, 429] on p "1200mm x 500mm" at bounding box center [562, 426] width 401 height 16
click at [372, 372] on p "800mm x 500mm" at bounding box center [562, 377] width 401 height 16
click at [375, 418] on p "1200mm x 500mm" at bounding box center [562, 426] width 401 height 16
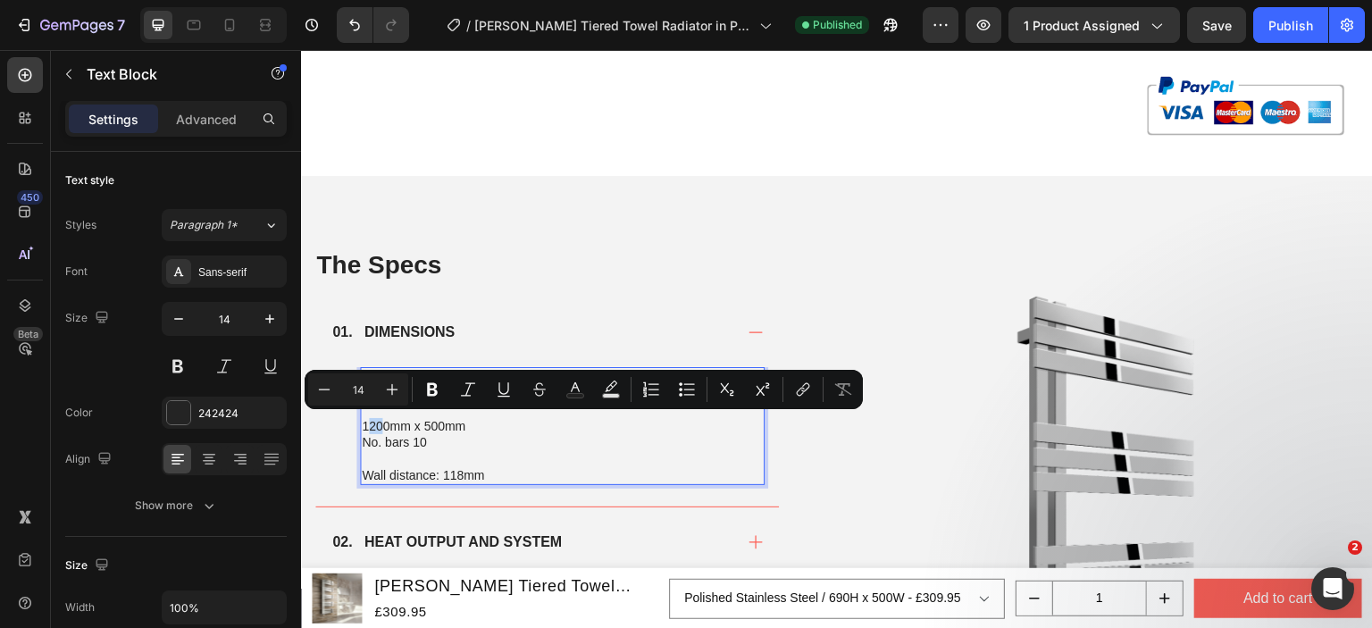
drag, startPoint x: 386, startPoint y: 423, endPoint x: 368, endPoint y: 423, distance: 17.9
click at [368, 423] on p "1200mm x 500mm" at bounding box center [562, 426] width 401 height 16
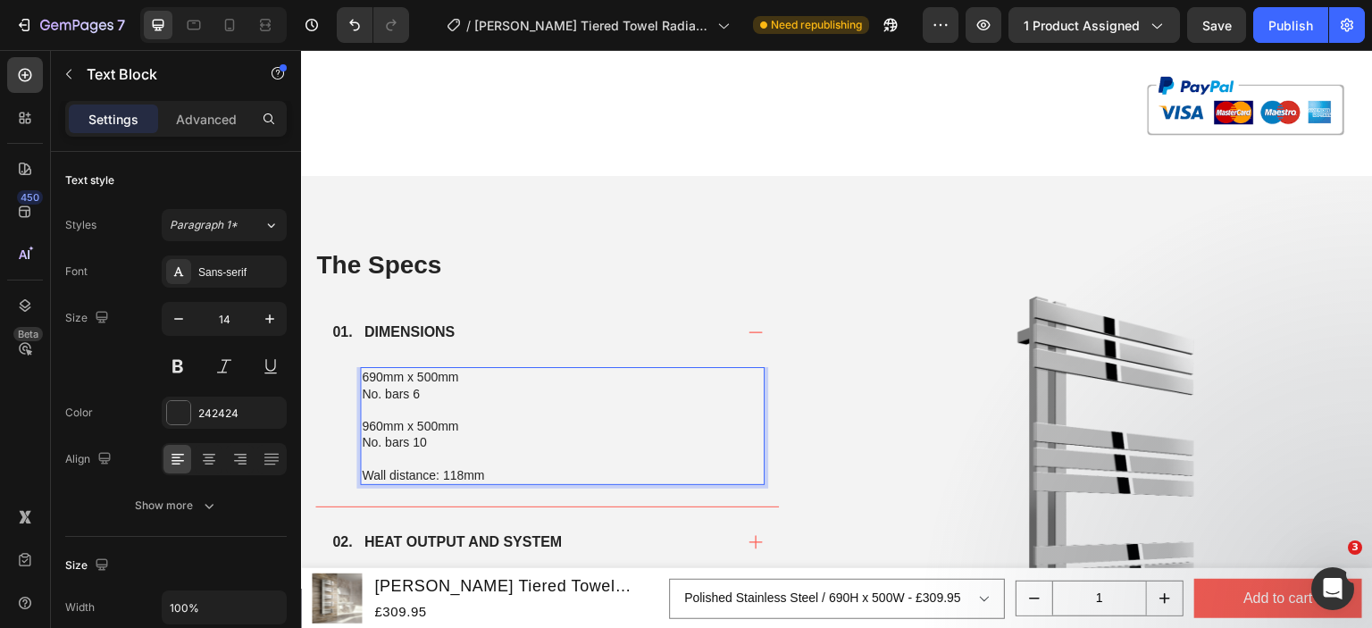
click at [477, 424] on p "960mm x 500mm" at bounding box center [562, 426] width 401 height 16
drag, startPoint x: 477, startPoint y: 424, endPoint x: 362, endPoint y: 418, distance: 115.4
click at [362, 418] on p "960mm x 500mm" at bounding box center [562, 426] width 401 height 16
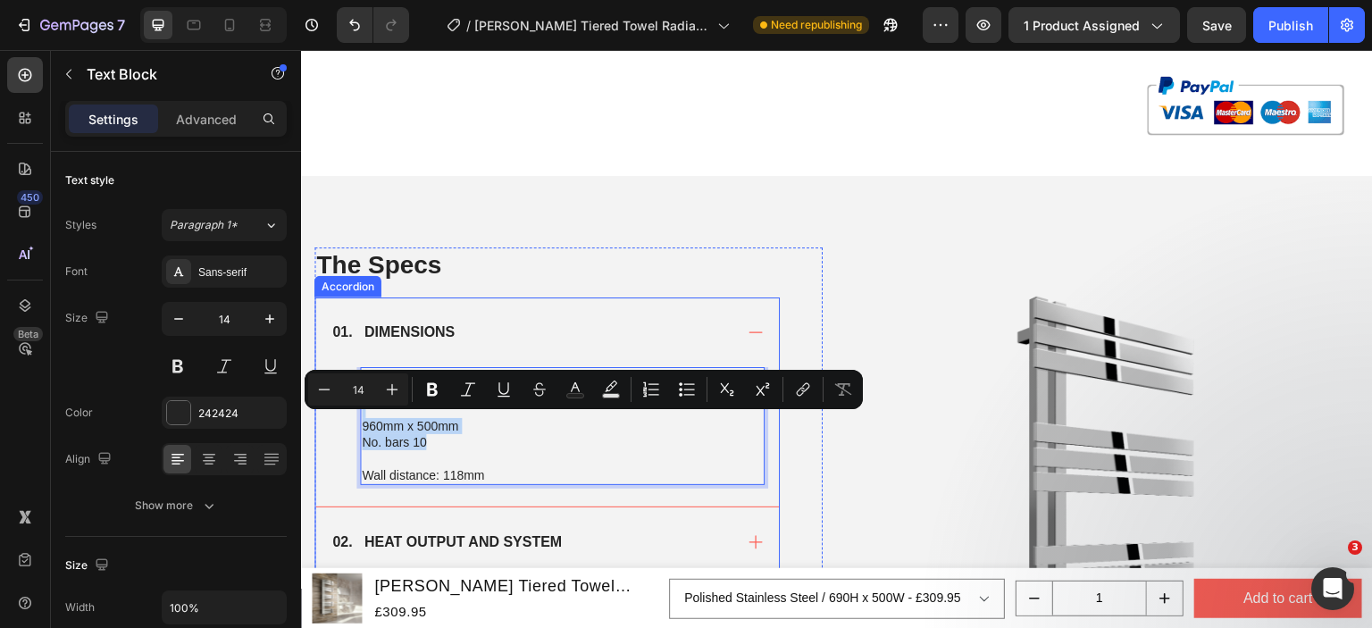
copy div "960mm x 500mm No. bars 10"
drag, startPoint x: 428, startPoint y: 441, endPoint x: 347, endPoint y: 414, distance: 85.0
click at [347, 414] on div "690mm x 500mm No. bars 6 960mm x 500mm No. bars 10 Wall distance: 118mm Text Bl…" at bounding box center [547, 436] width 464 height 138
click at [490, 450] on p "Rich Text Editor. Editing area: main" at bounding box center [562, 458] width 401 height 16
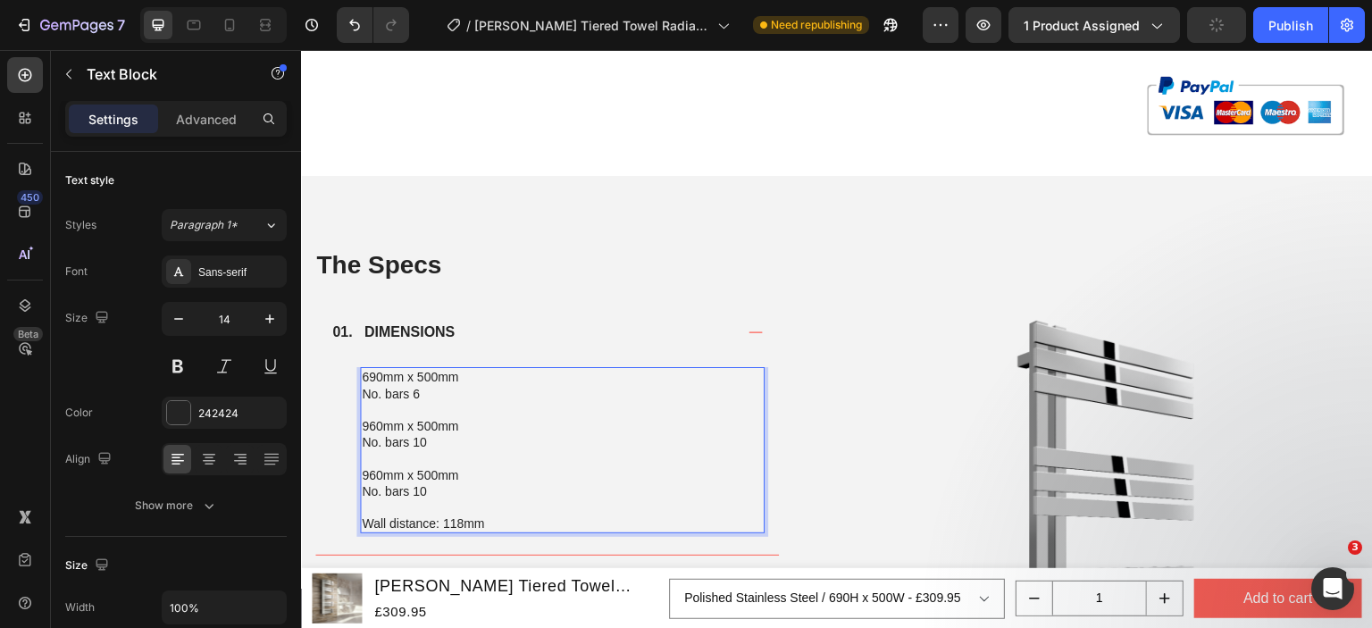
click at [434, 450] on p "Rich Text Editor. Editing area: main" at bounding box center [562, 458] width 401 height 16
click at [378, 471] on p "960mm x 500mm" at bounding box center [562, 475] width 401 height 16
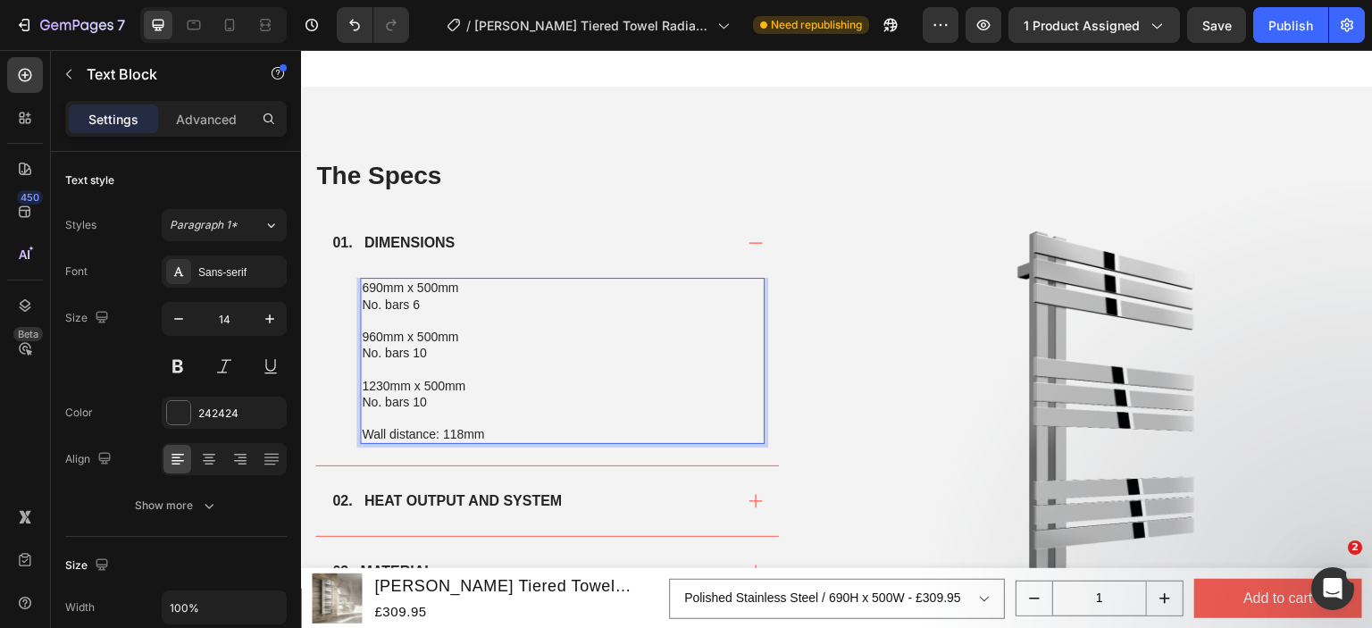
click at [414, 302] on p "No. bars 6" at bounding box center [562, 305] width 401 height 16
click at [428, 354] on p "No. bars 10" at bounding box center [562, 353] width 401 height 16
click at [430, 399] on p "No. bars 10" at bounding box center [562, 402] width 401 height 16
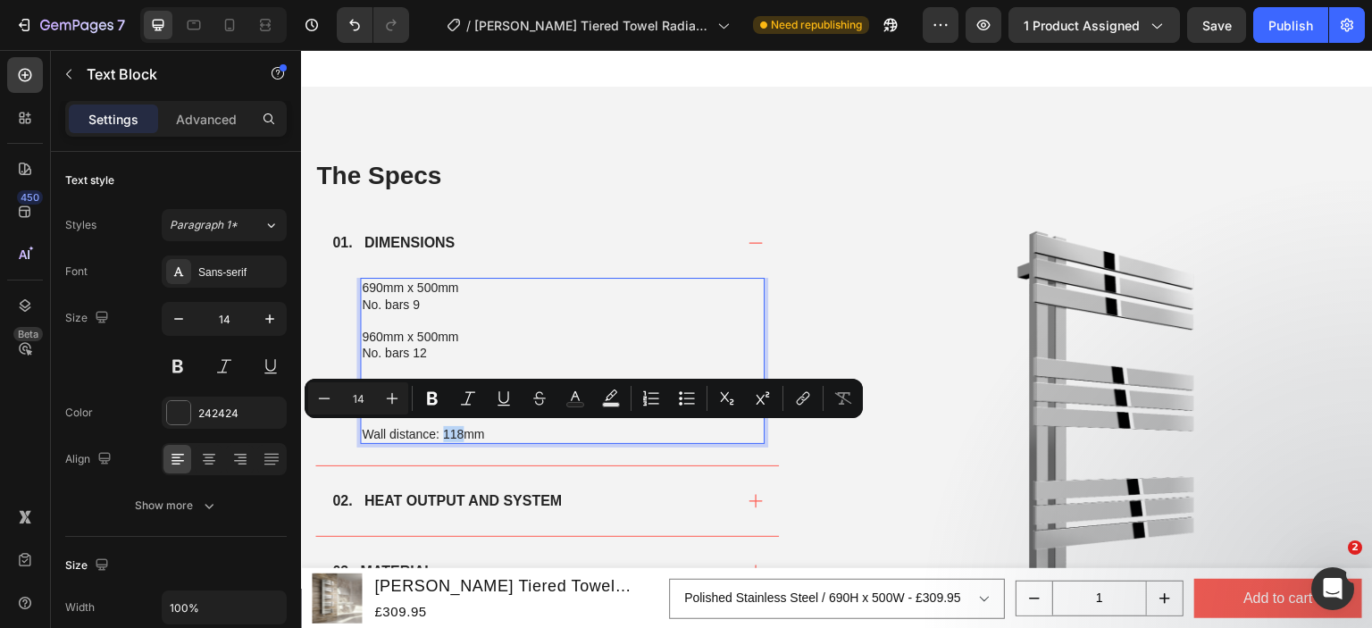
drag, startPoint x: 461, startPoint y: 433, endPoint x: 444, endPoint y: 431, distance: 17.1
click at [444, 431] on p "Wall distance: 118mm" at bounding box center [562, 434] width 401 height 16
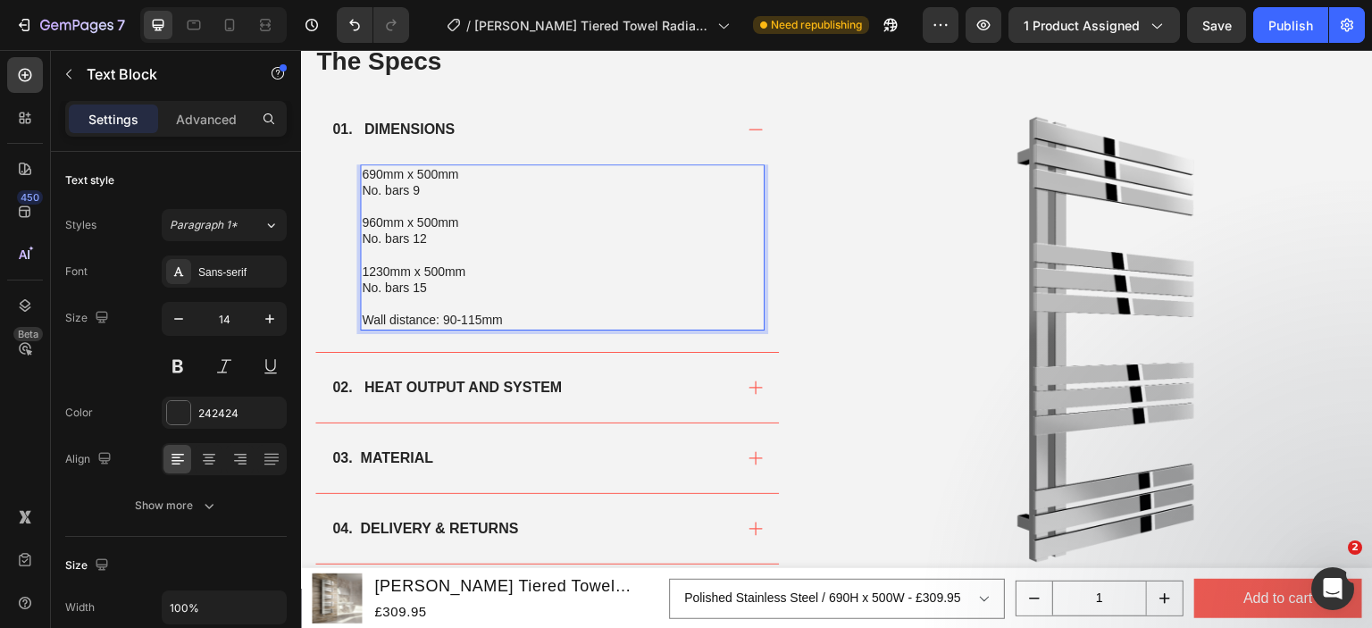
scroll to position [1333, 0]
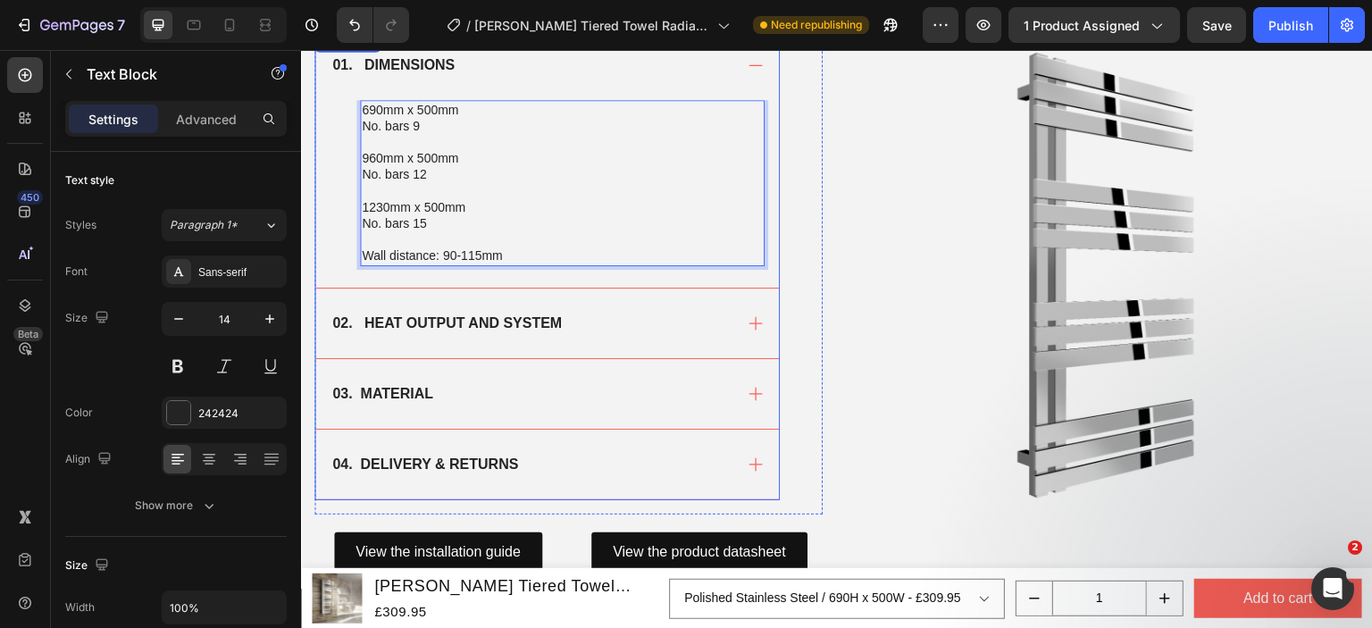
click at [619, 332] on div "02. HEAT OUTPUT AND SYSTEM" at bounding box center [531, 323] width 403 height 27
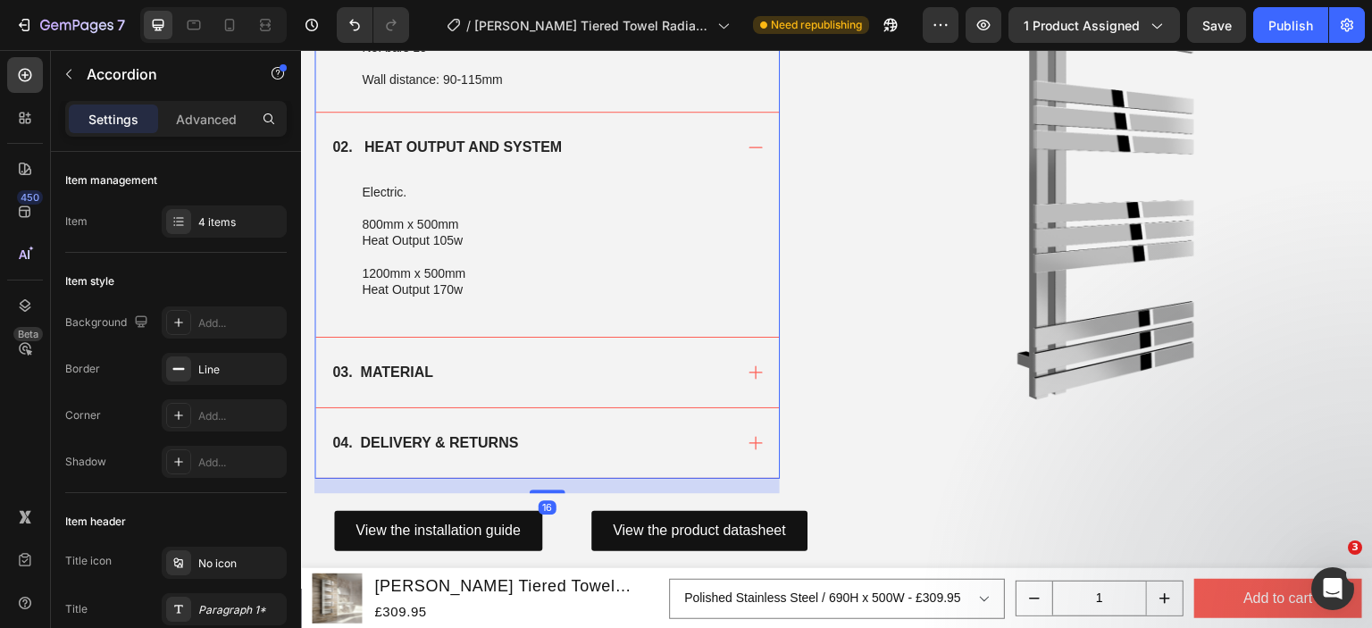
scroll to position [1511, 0]
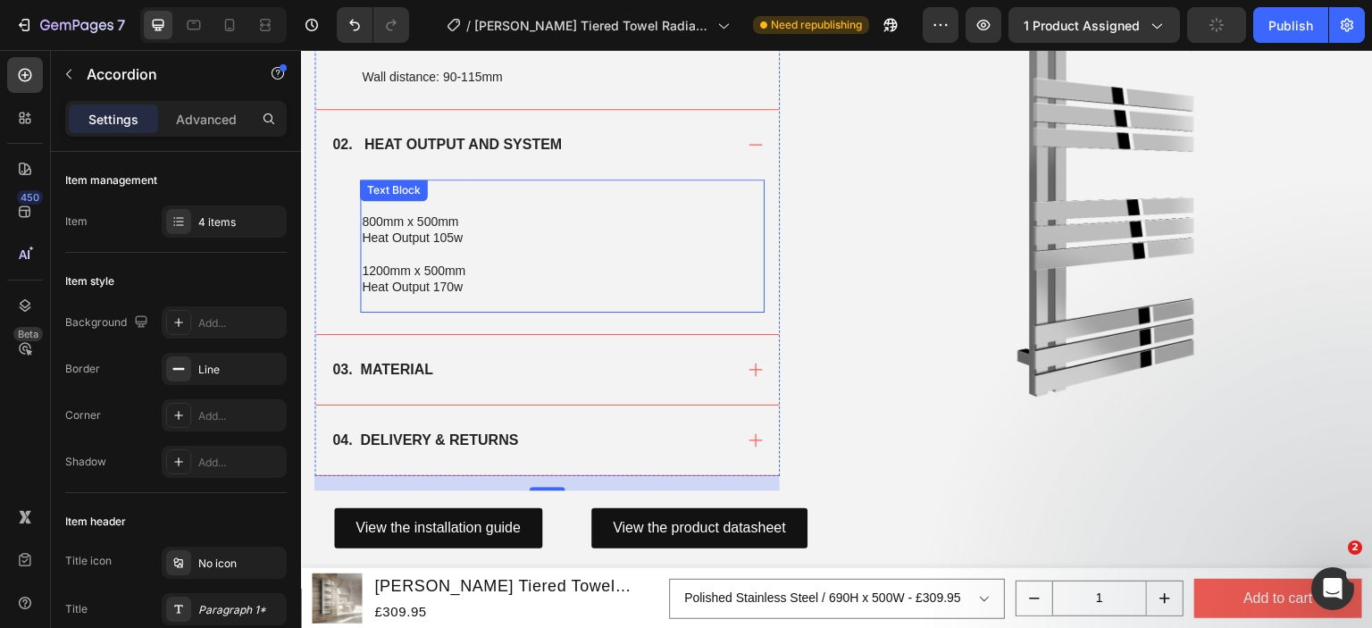
click at [483, 193] on div "Electric. 800mm x 500mm Heat Output 105w 1200mm x 500mm Heat Output 170w Text B…" at bounding box center [562, 247] width 405 height 134
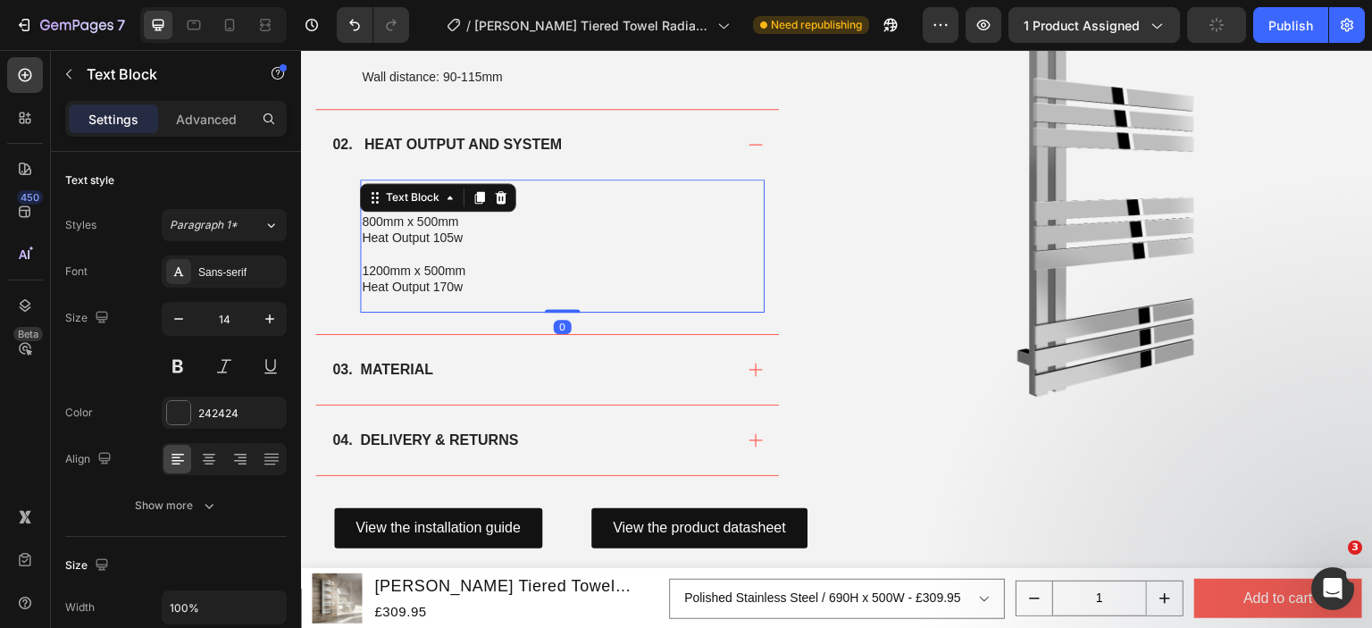
click at [581, 230] on p "Heat Output 105w" at bounding box center [562, 238] width 401 height 16
drag, startPoint x: 420, startPoint y: 184, endPoint x: 364, endPoint y: 185, distance: 56.3
click at [364, 185] on p "Electric." at bounding box center [562, 189] width 401 height 16
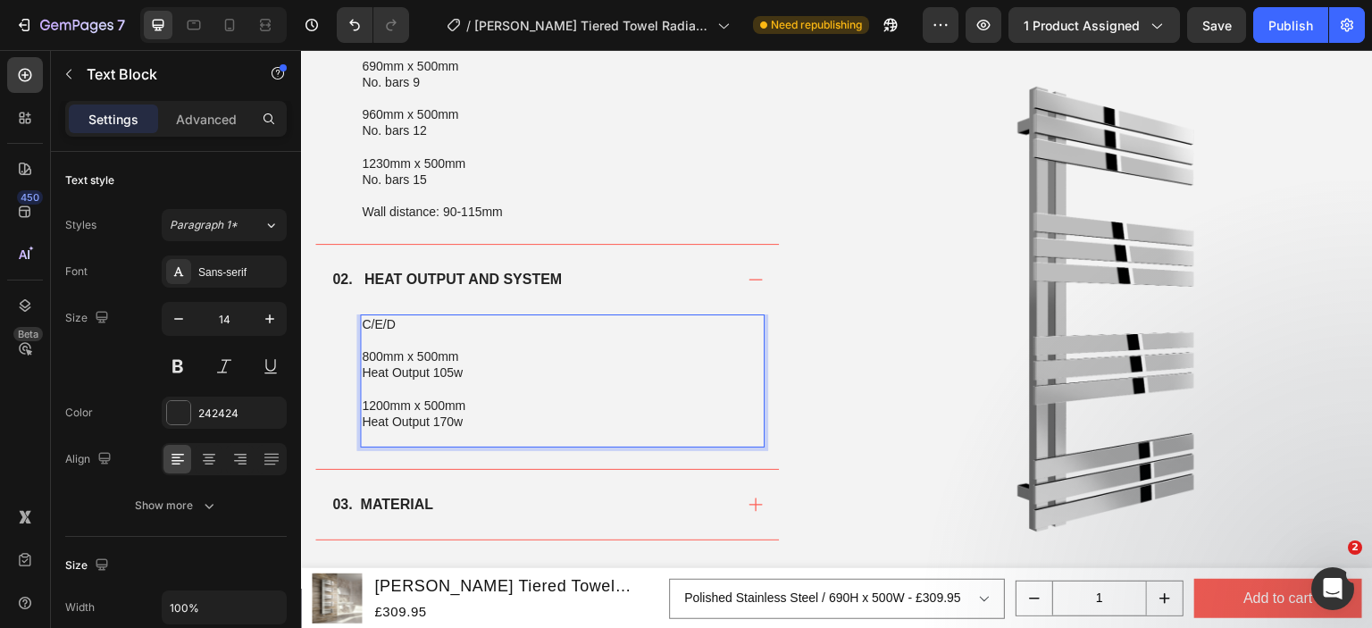
scroll to position [1243, 0]
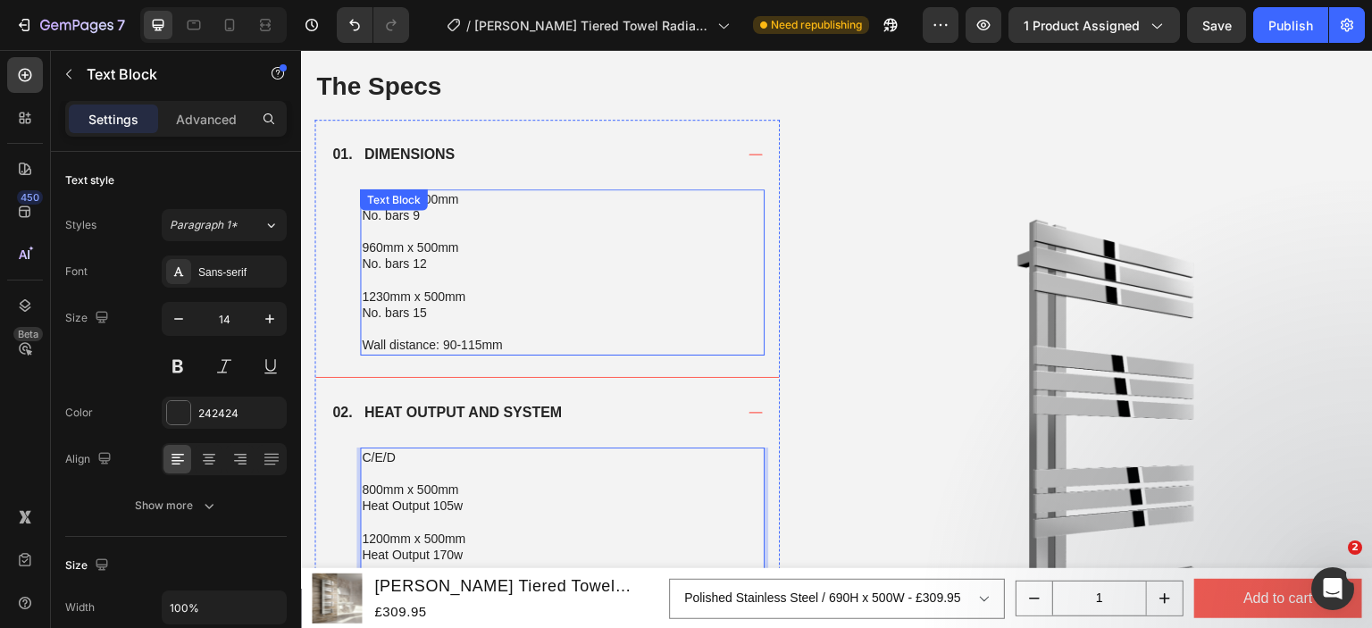
click at [460, 292] on p "1230mm x 500mm" at bounding box center [562, 297] width 401 height 16
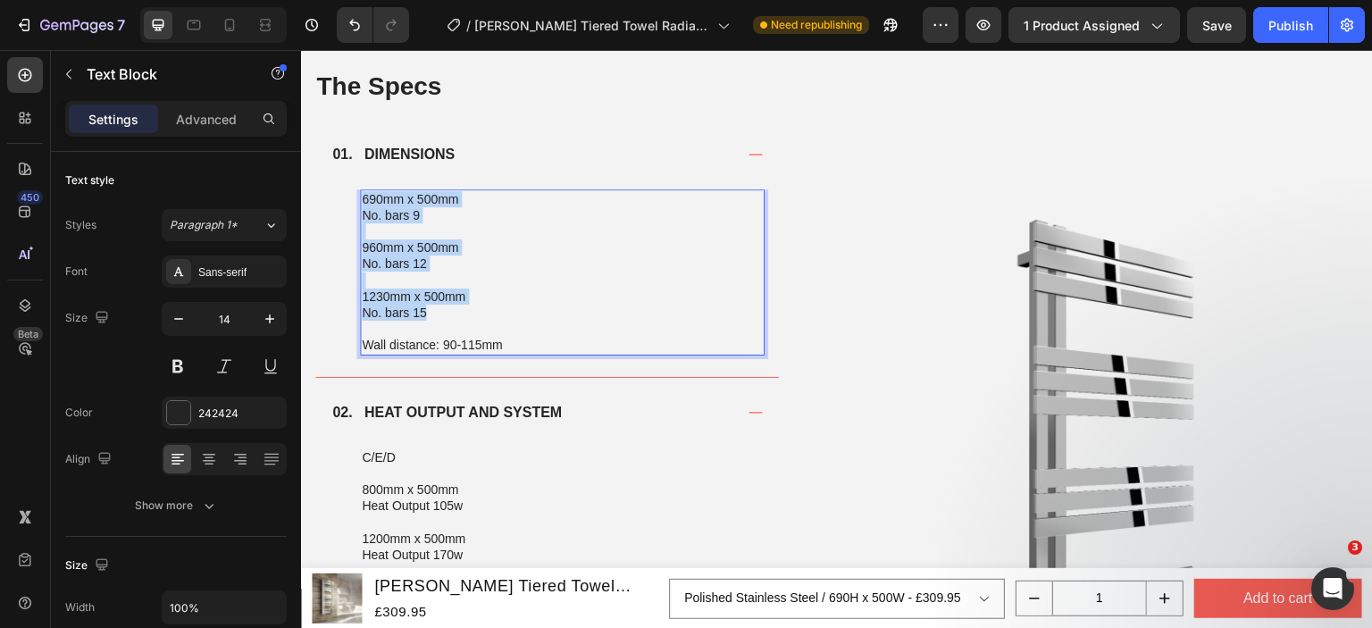
drag, startPoint x: 439, startPoint y: 312, endPoint x: 359, endPoint y: 195, distance: 141.5
click at [360, 195] on div "690mm x 500mm No. bars 9 960mm x 500mm No. bars 12 1230mm x 500mm No. bars 15 W…" at bounding box center [562, 272] width 405 height 166
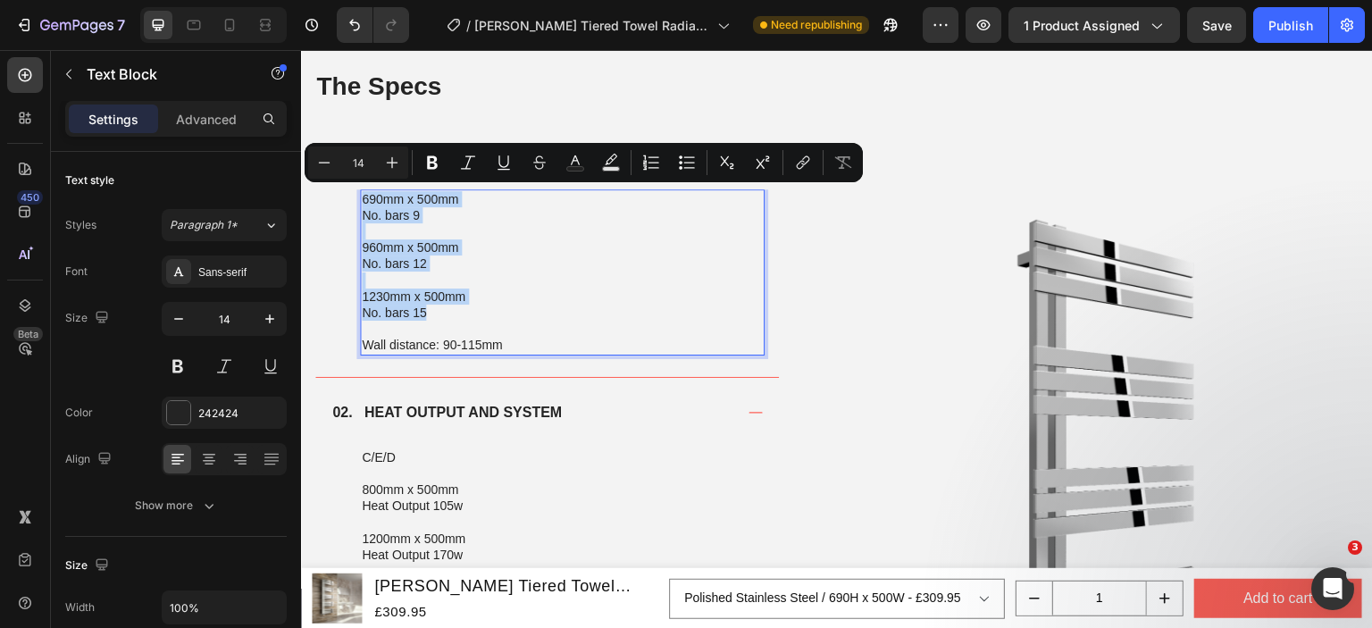
copy div "690mm x 500mm No. bars 9 960mm x 500mm No. bars 12 1230mm x 500mm No. bars 15"
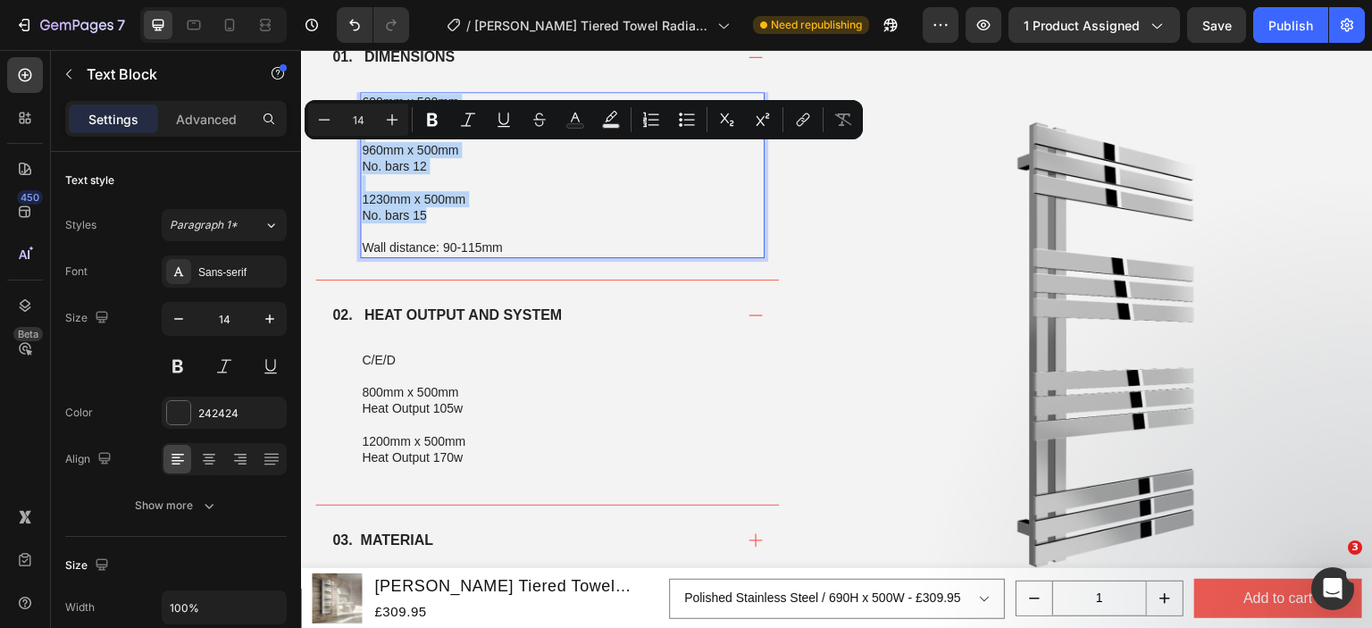
scroll to position [1511, 0]
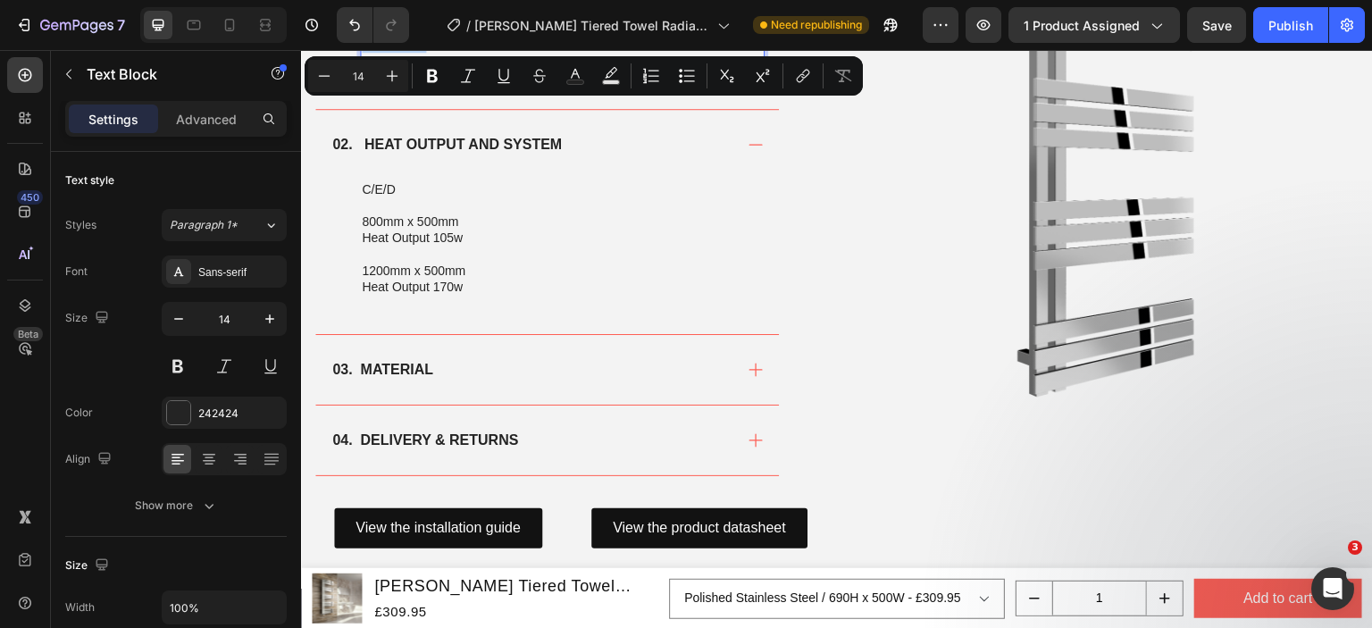
click at [453, 254] on p "Rich Text Editor. Editing area: main" at bounding box center [562, 254] width 401 height 16
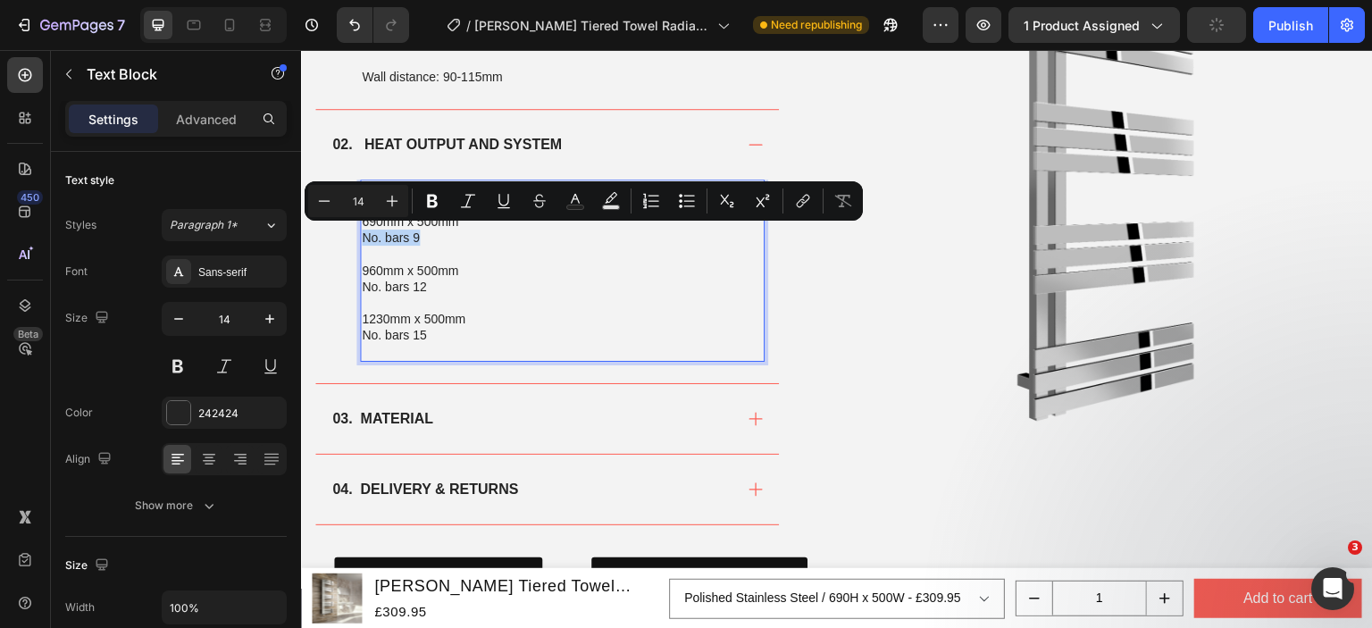
drag, startPoint x: 425, startPoint y: 234, endPoint x: 364, endPoint y: 231, distance: 60.8
click at [364, 231] on p "No. bars 9" at bounding box center [562, 238] width 401 height 16
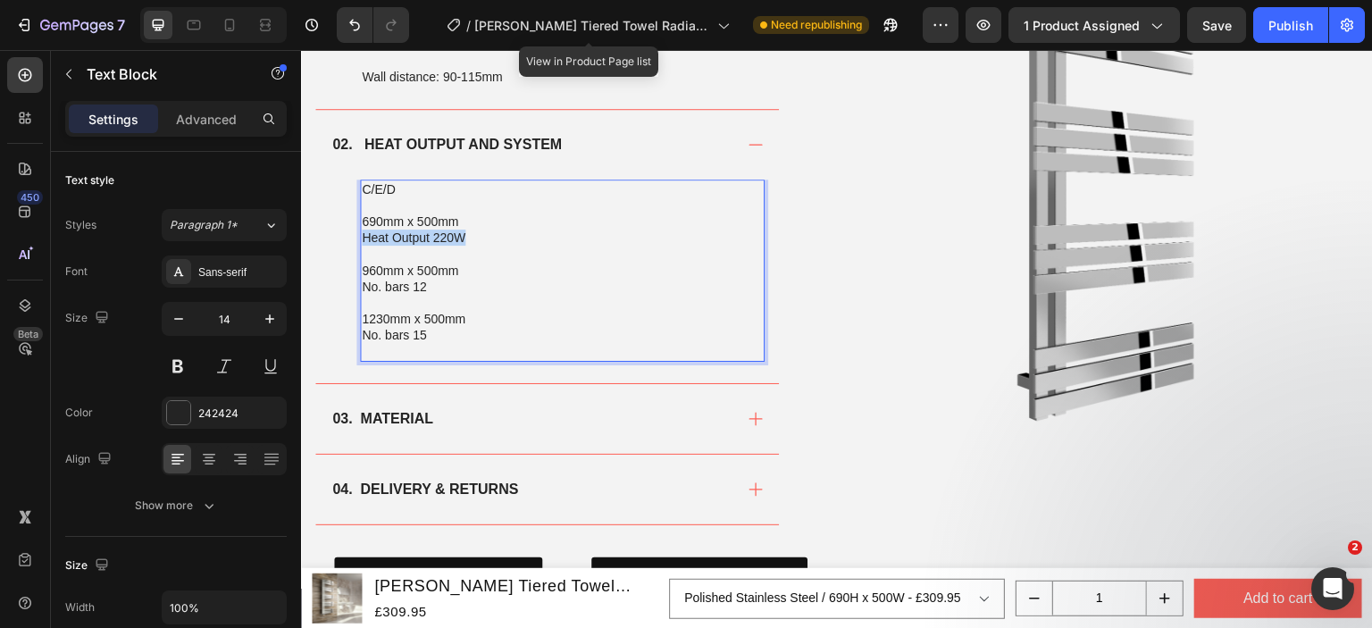
copy p "Heat Output 220W"
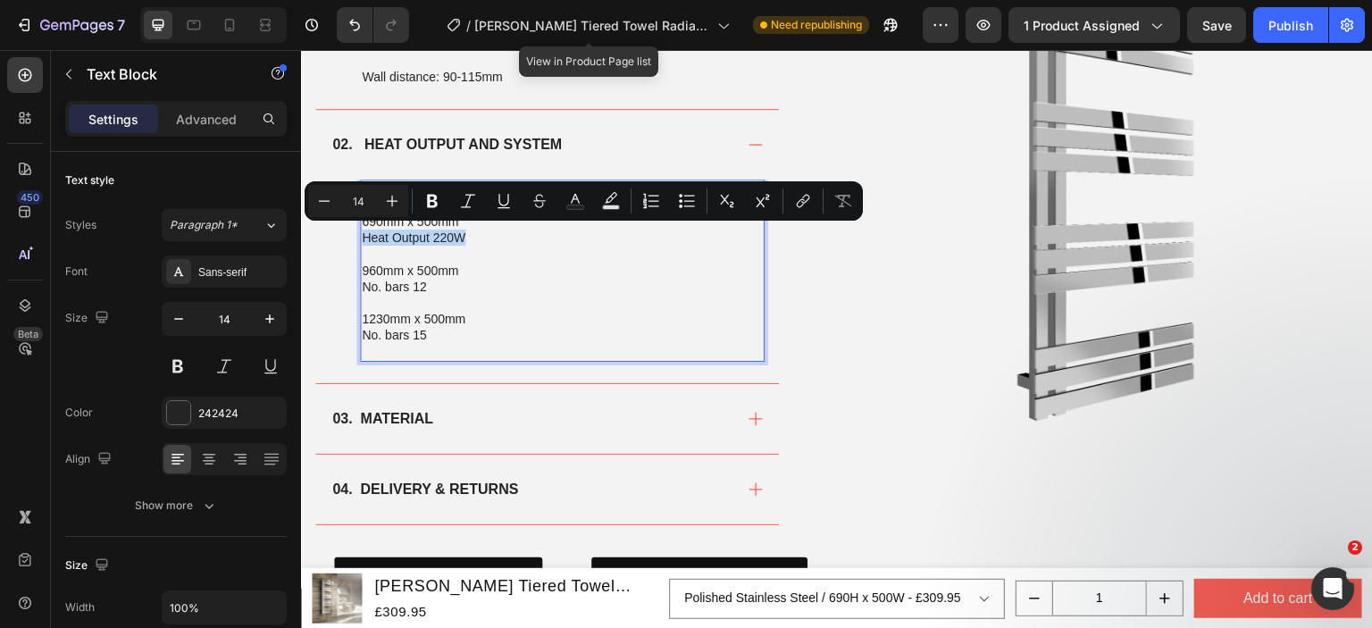
drag, startPoint x: 489, startPoint y: 232, endPoint x: 363, endPoint y: 239, distance: 126.2
click at [363, 239] on p "Heat Output 220W" at bounding box center [562, 238] width 401 height 16
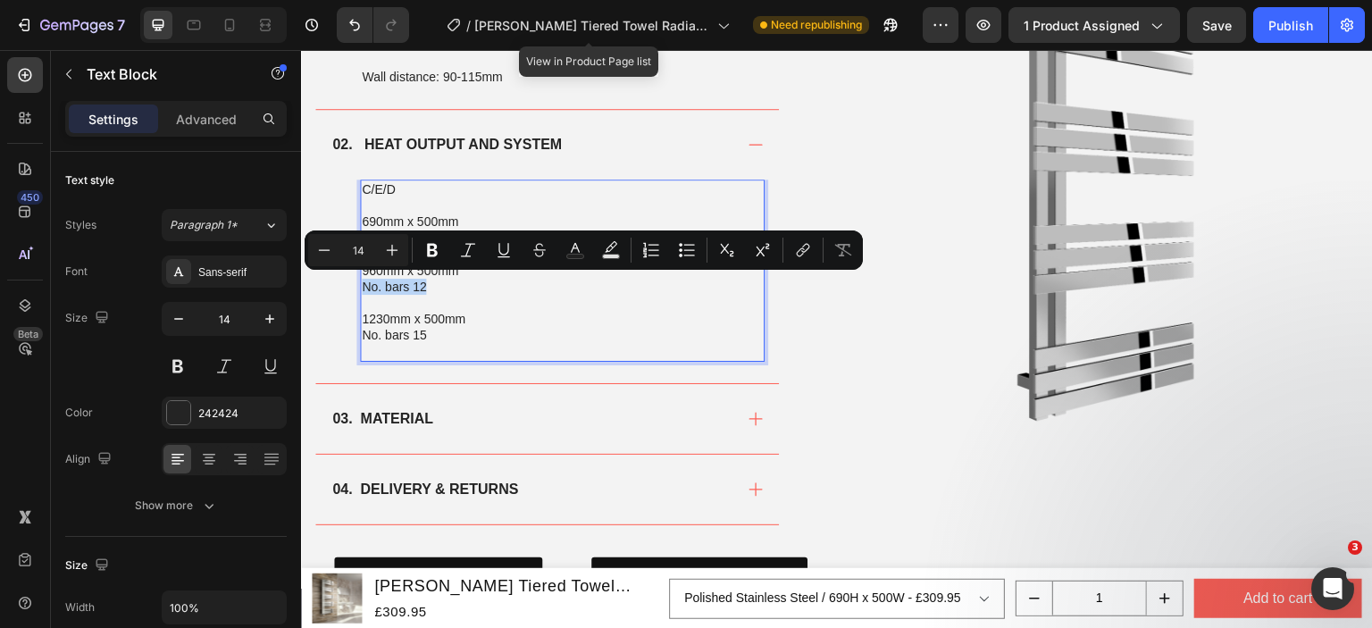
drag, startPoint x: 435, startPoint y: 280, endPoint x: 361, endPoint y: 279, distance: 74.1
click at [361, 279] on div "C/E/D 690mm x 500mm Heat Output 220W 960mm x 500mm No. bars 12 1230mm x 500mm N…" at bounding box center [562, 271] width 405 height 182
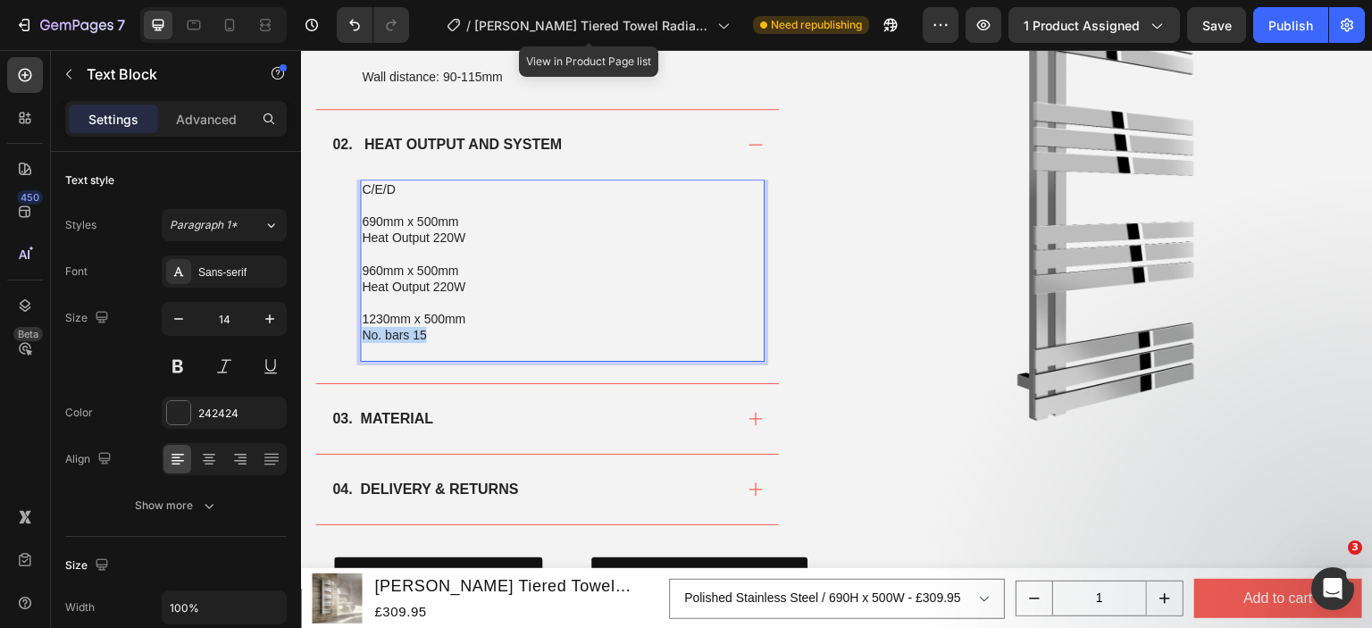
drag, startPoint x: 443, startPoint y: 336, endPoint x: 360, endPoint y: 339, distance: 83.1
click at [360, 339] on div "C/E/D 690mm x 500mm Heat Output 220W 960mm x 500mm Heat Output 220W 1230mm x 50…" at bounding box center [562, 271] width 405 height 182
click at [445, 283] on p "Heat Output 220W" at bounding box center [562, 287] width 401 height 16
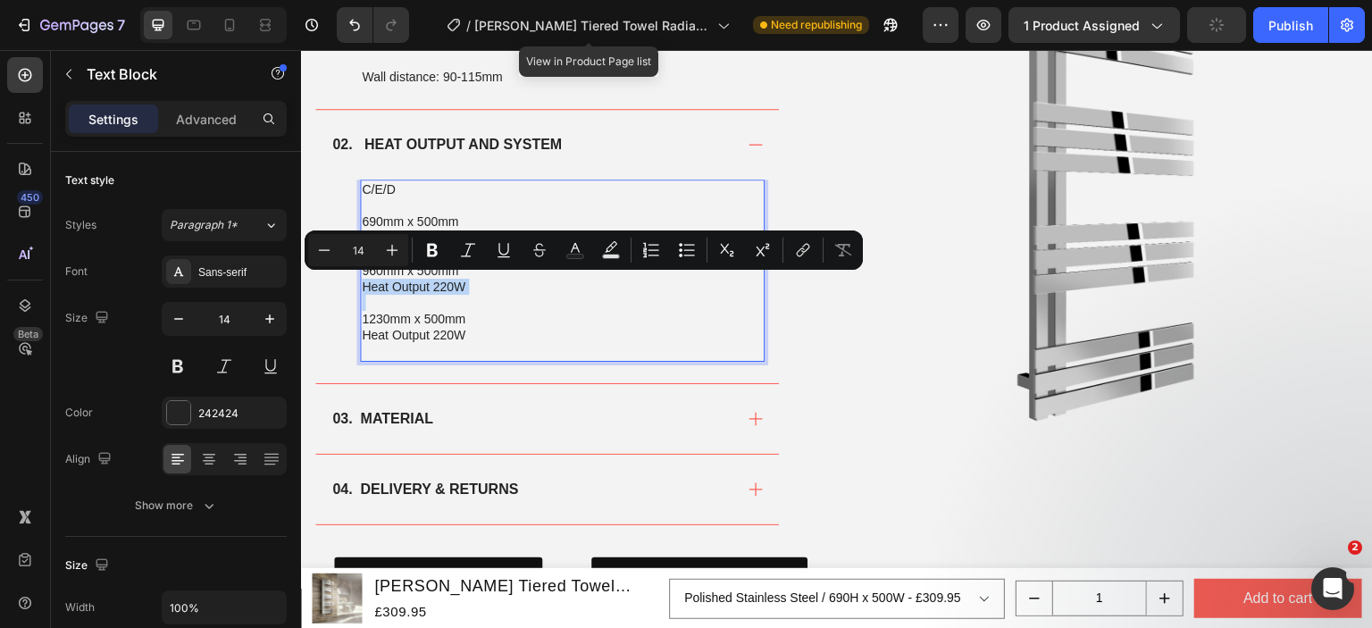
click at [451, 283] on p "Heat Output 220W" at bounding box center [562, 287] width 401 height 16
drag, startPoint x: 453, startPoint y: 285, endPoint x: 435, endPoint y: 285, distance: 17.9
click at [435, 285] on p "Heat Output 220W" at bounding box center [562, 287] width 401 height 16
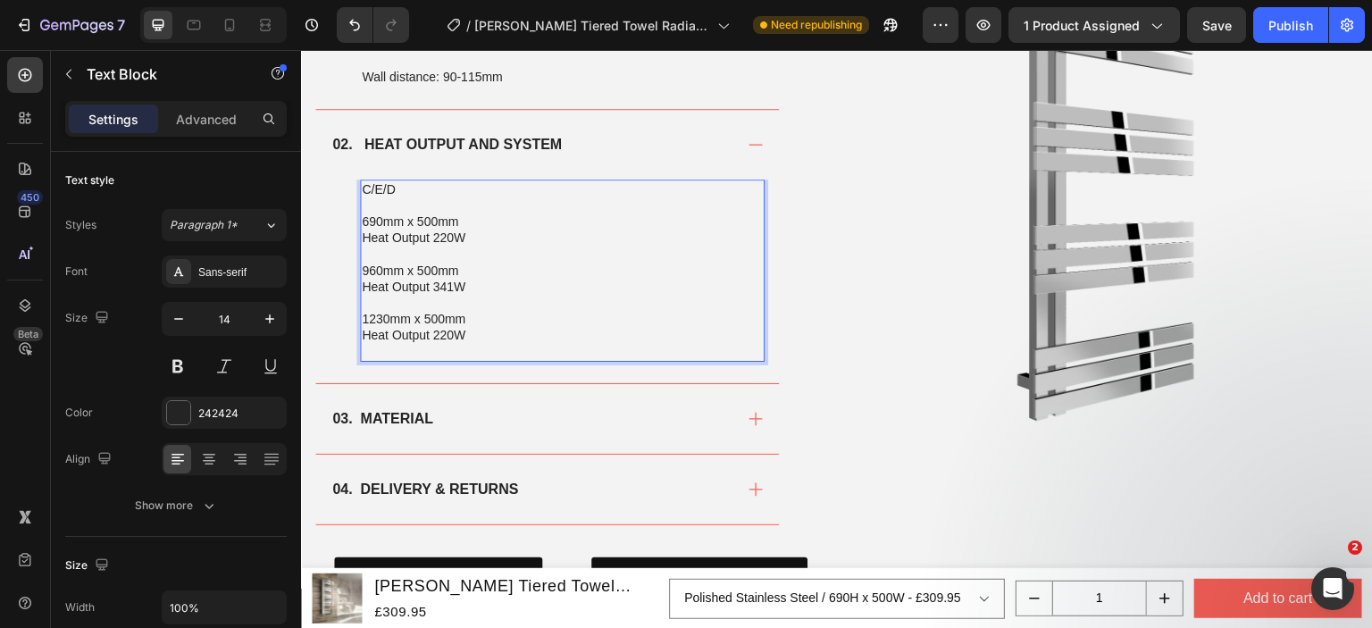
click at [443, 327] on p "Heat Output 220W" at bounding box center [562, 335] width 401 height 16
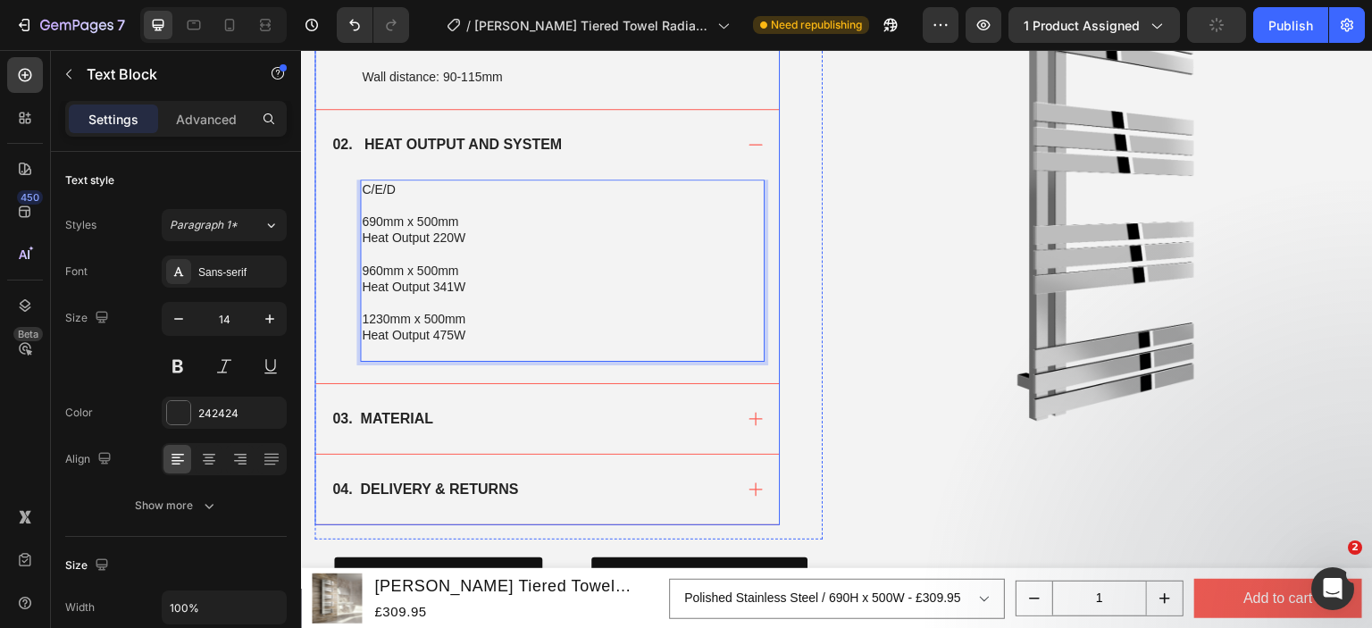
click at [630, 156] on div "02. HEAT OUTPUT AND SYSTEM" at bounding box center [547, 145] width 464 height 70
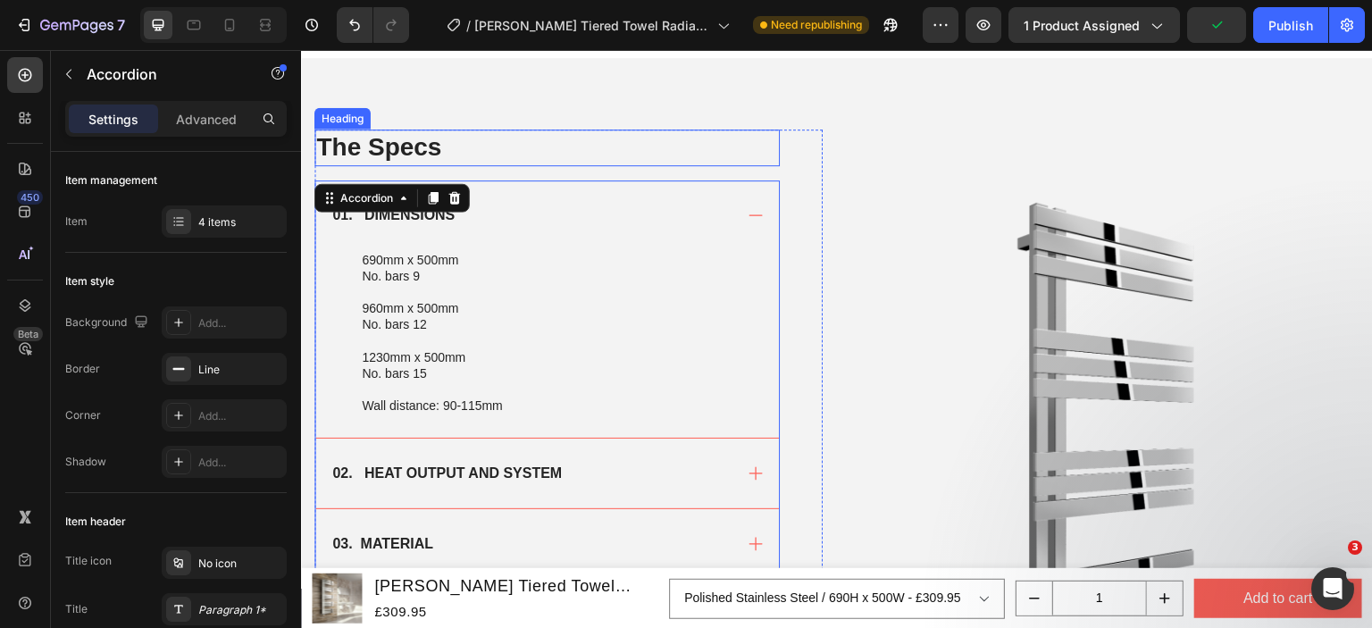
scroll to position [1154, 0]
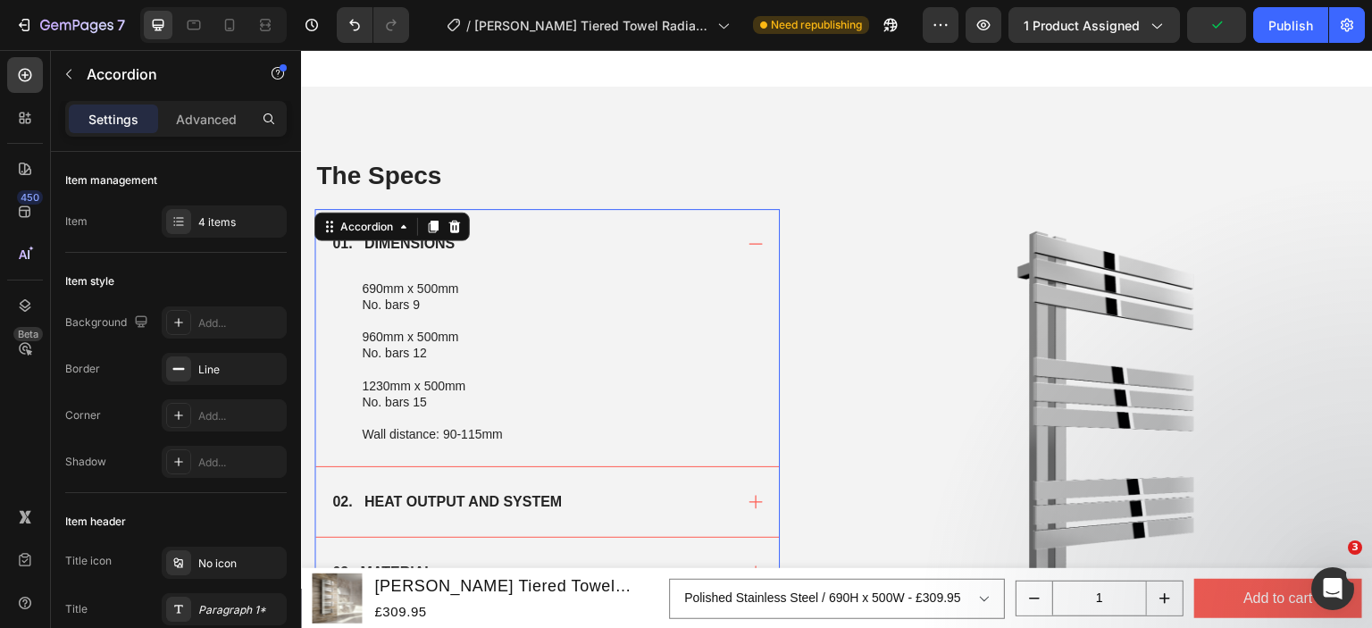
click at [575, 242] on div "01. DIMENSIONS" at bounding box center [531, 243] width 403 height 27
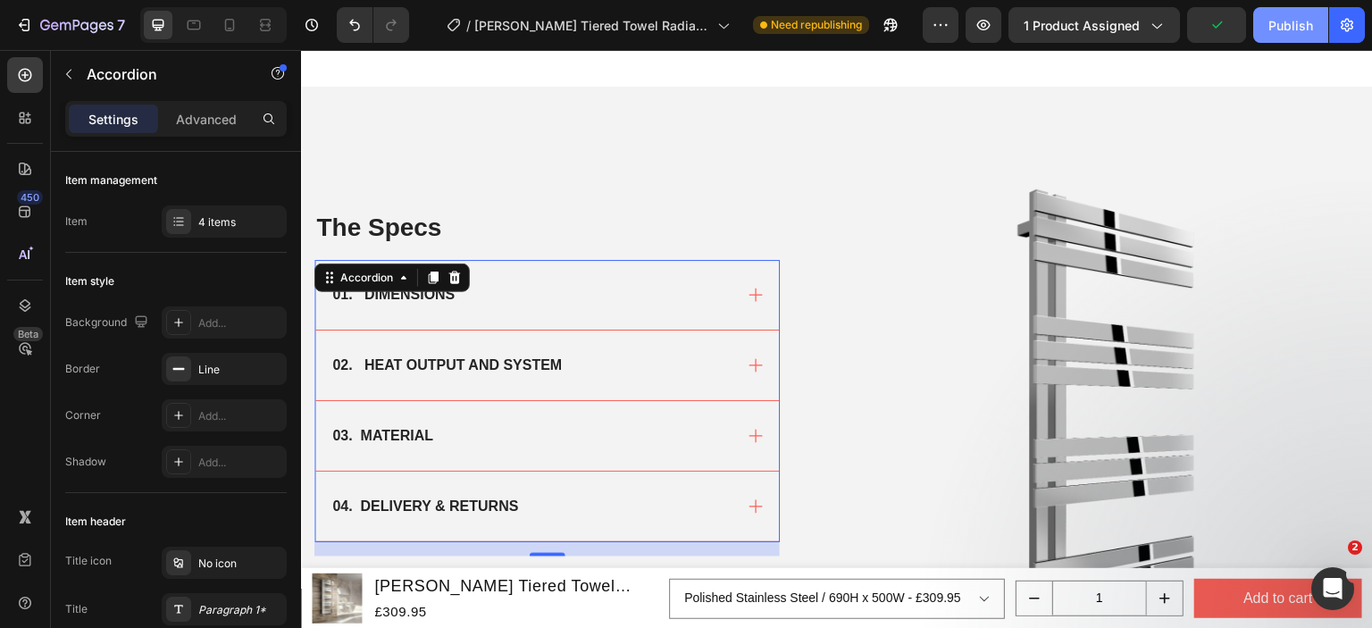
click at [1279, 27] on div "Publish" at bounding box center [1290, 25] width 45 height 19
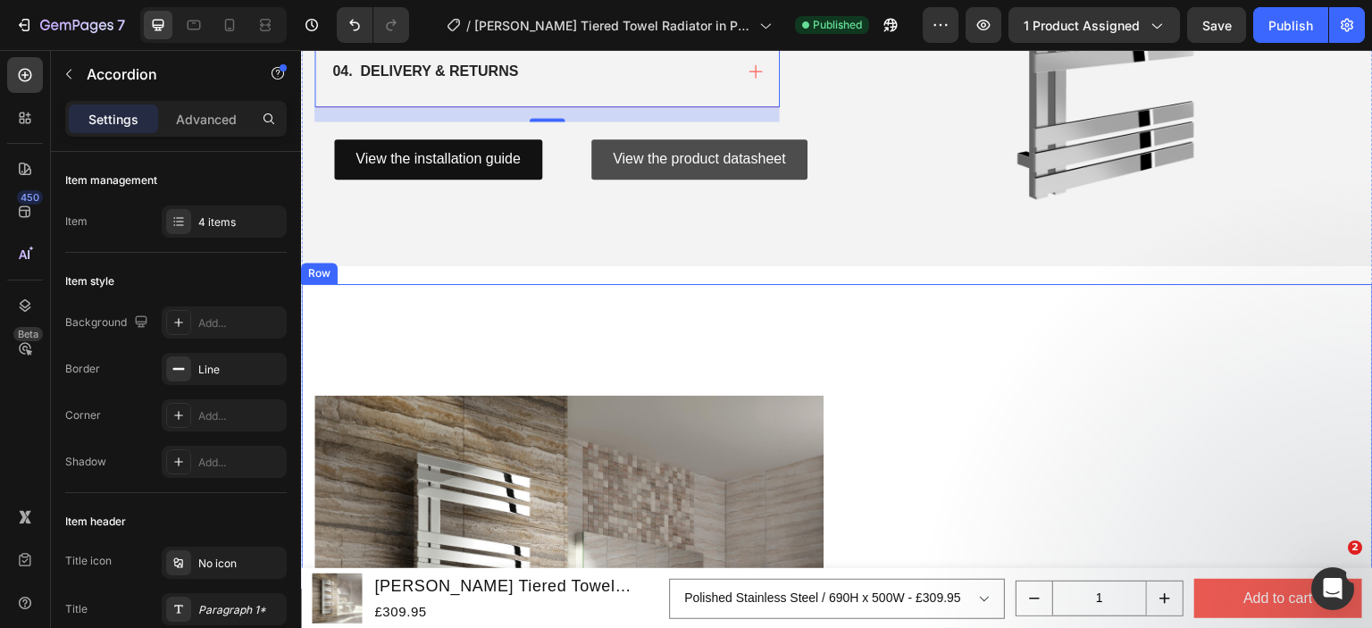
scroll to position [1511, 0]
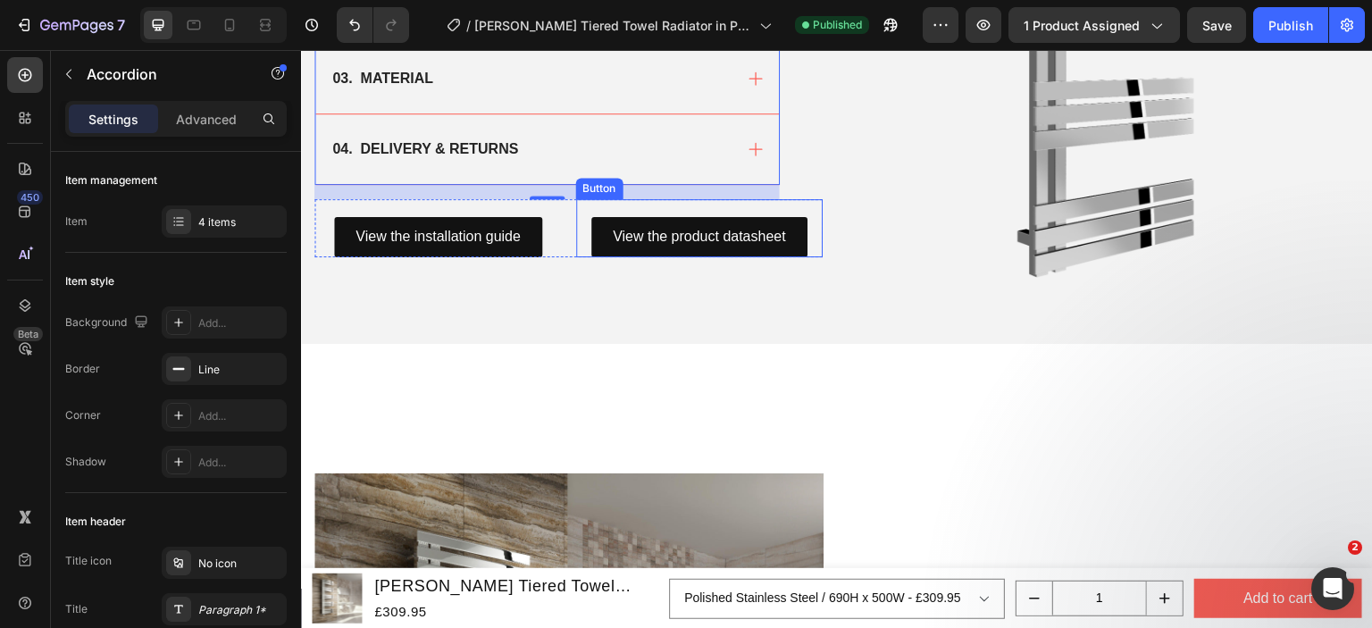
click at [770, 203] on div "View the product datasheet Button" at bounding box center [699, 228] width 247 height 58
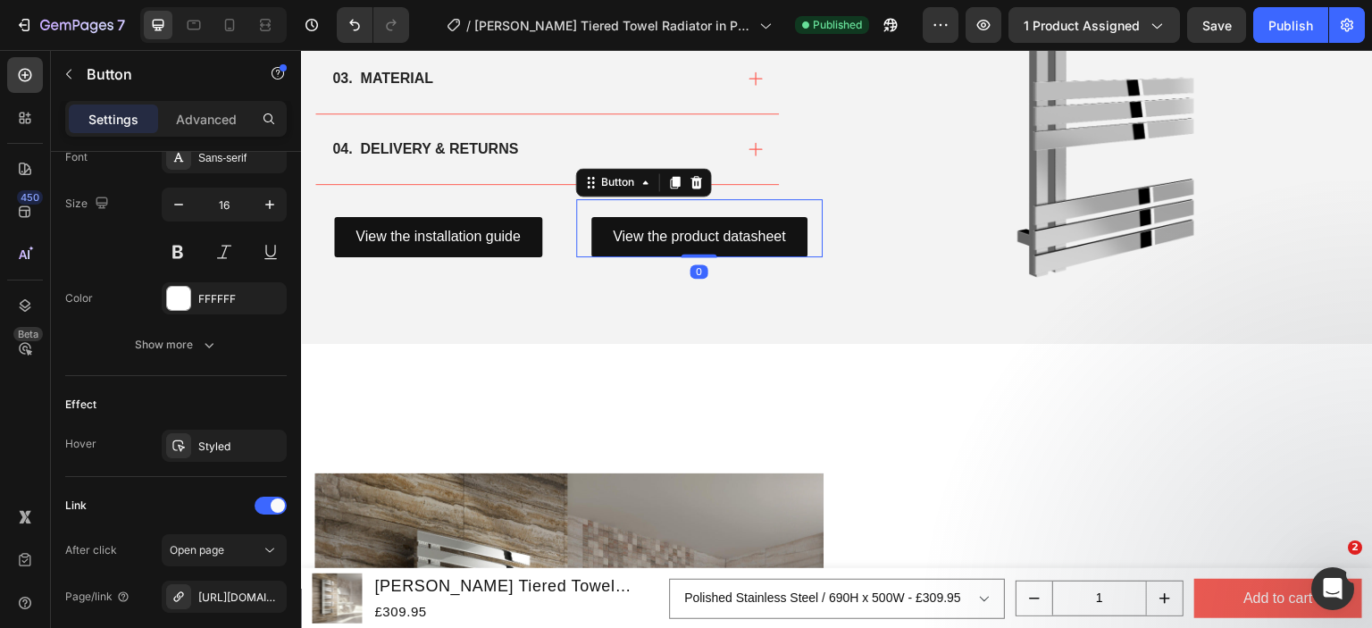
scroll to position [890, 0]
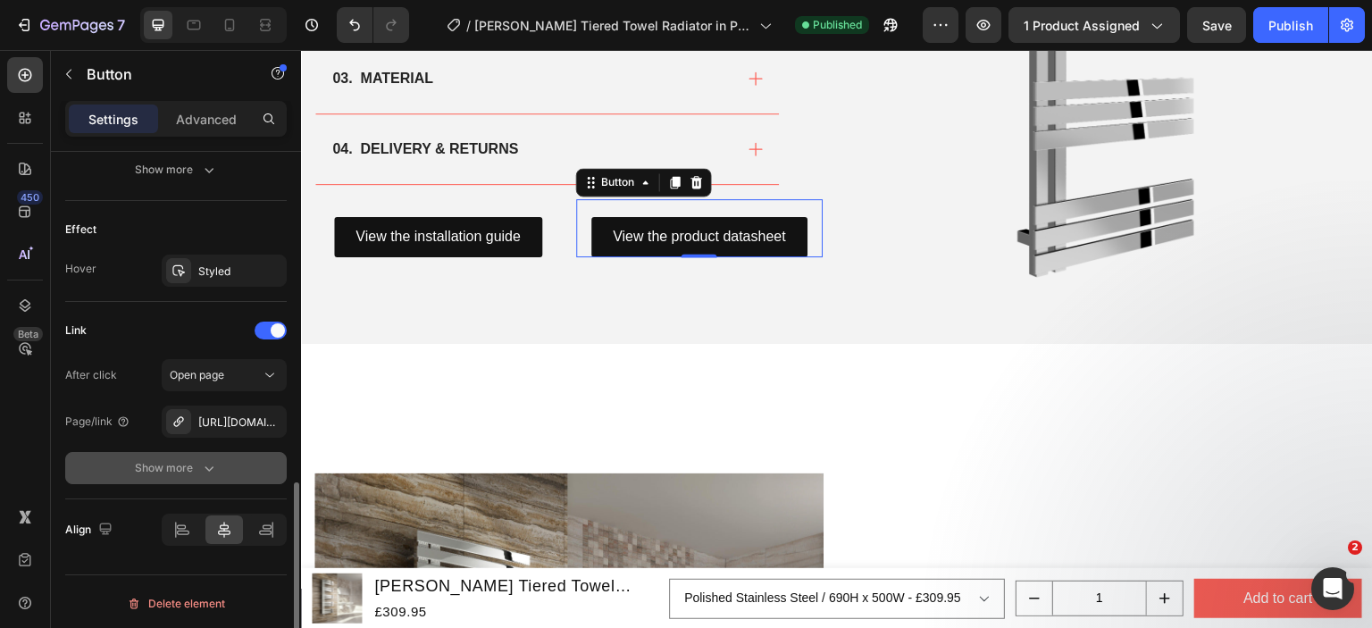
click at [192, 465] on div "Show more" at bounding box center [176, 468] width 83 height 18
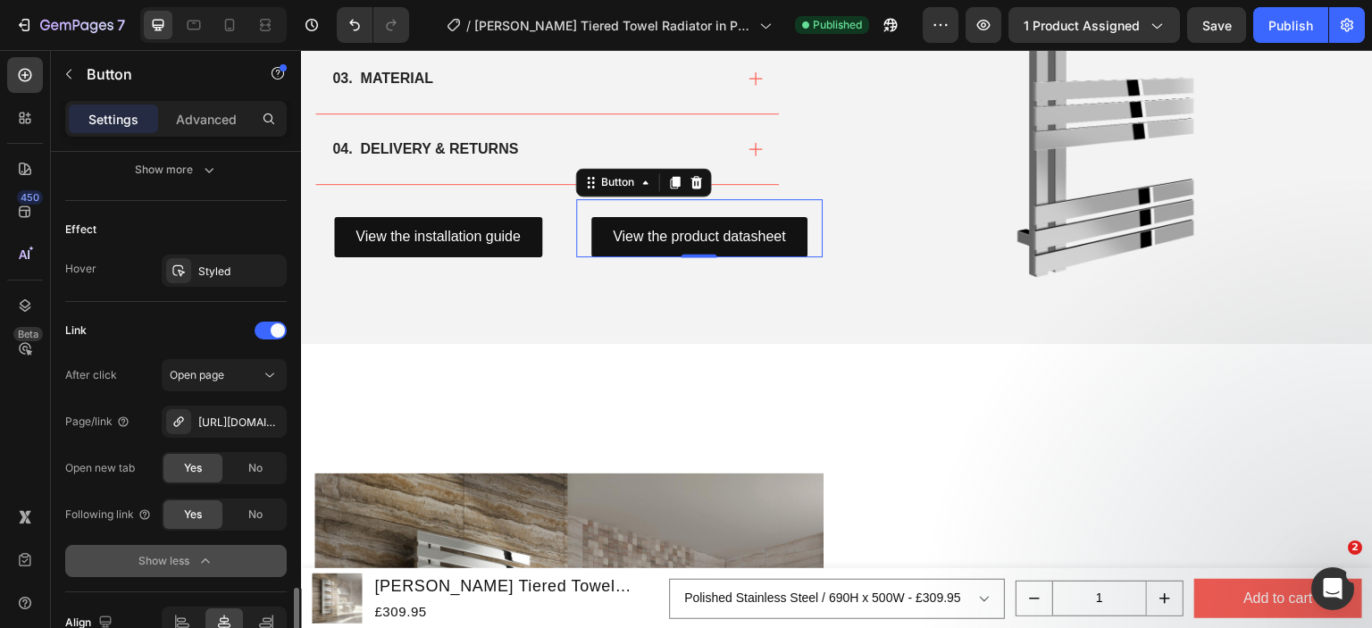
scroll to position [983, 0]
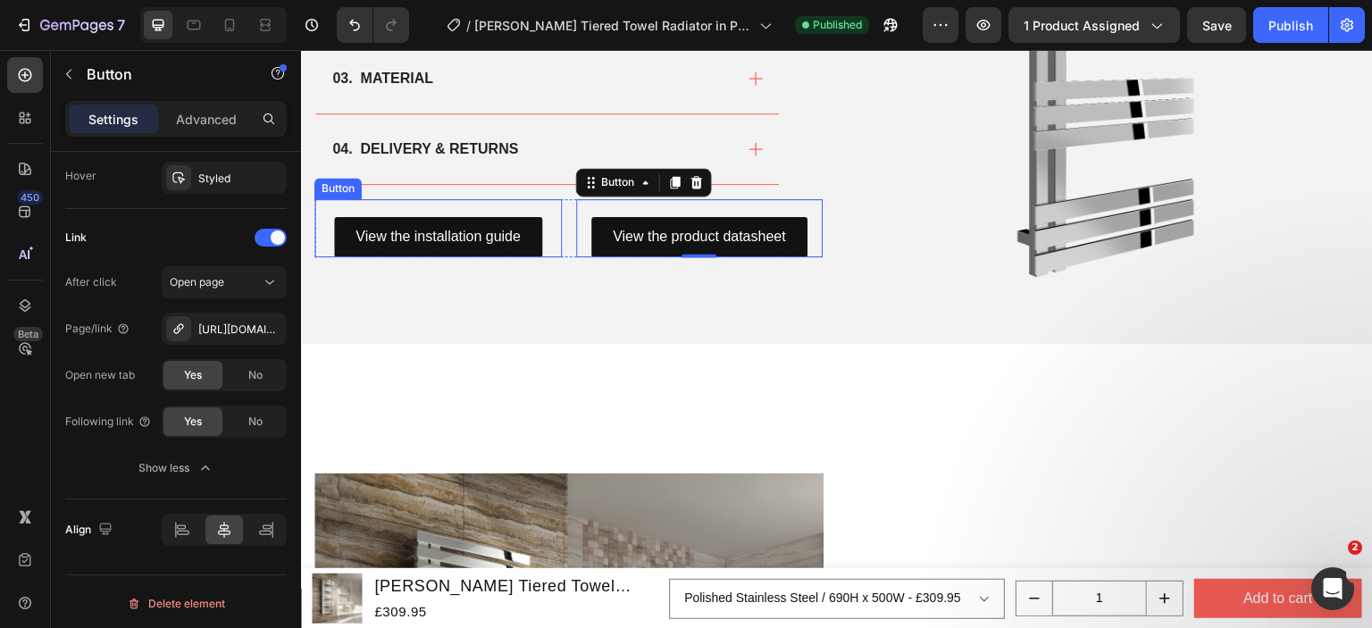
click at [482, 205] on div "View the installation guide Button" at bounding box center [437, 228] width 247 height 58
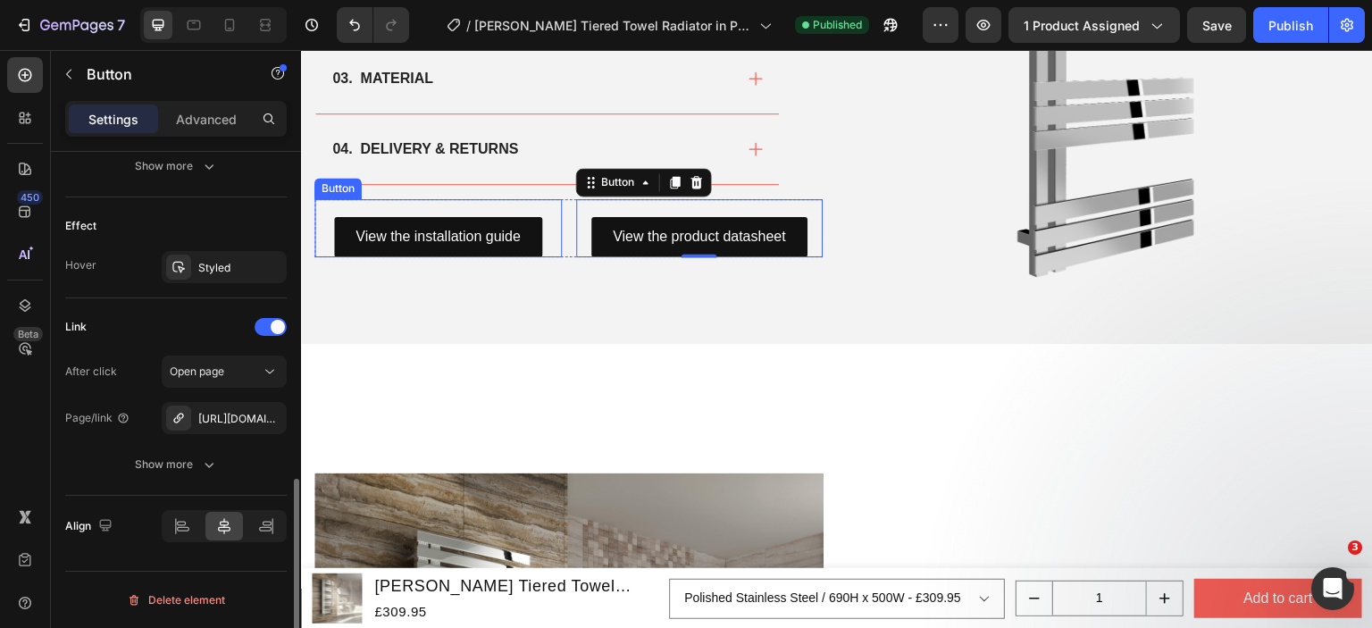
scroll to position [890, 0]
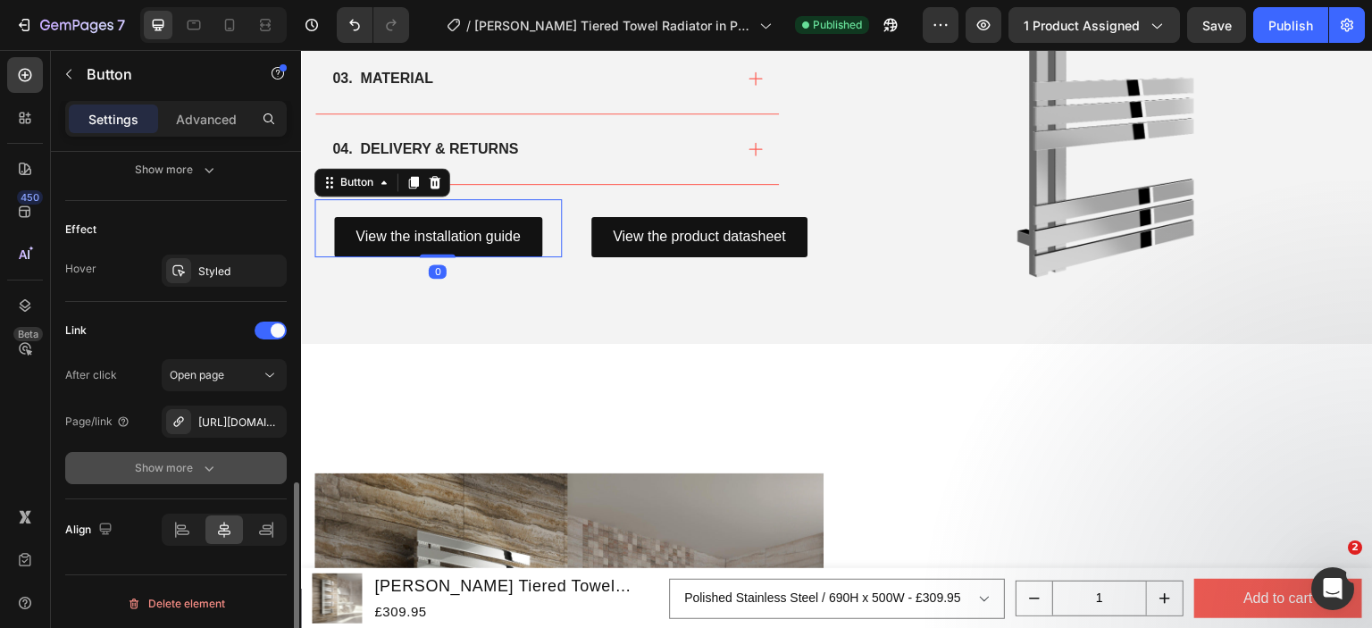
click at [204, 459] on icon "button" at bounding box center [209, 468] width 18 height 18
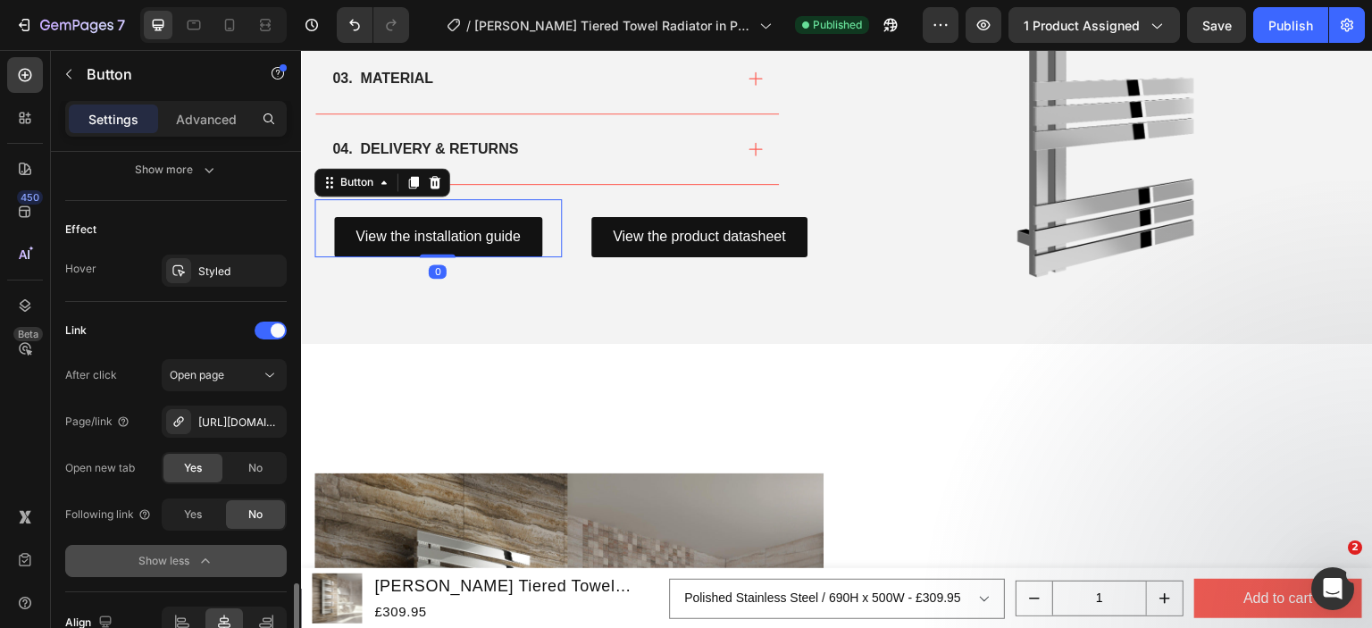
scroll to position [983, 0]
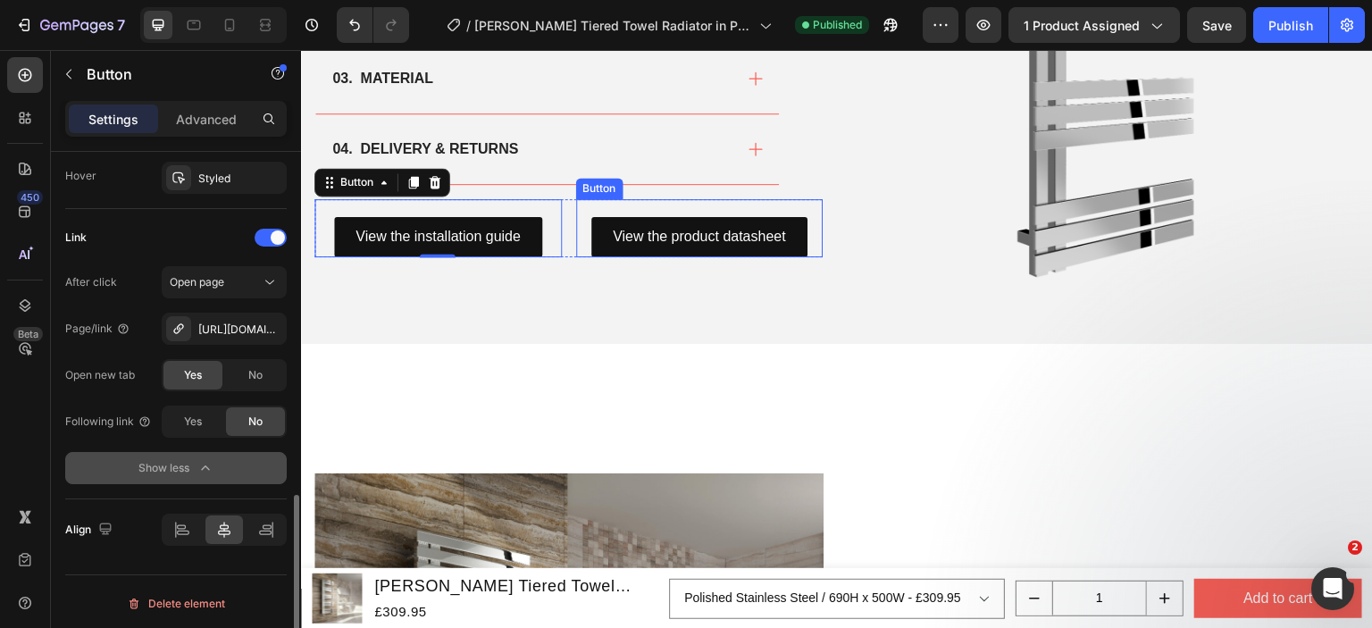
click at [601, 203] on div "View the product datasheet Button" at bounding box center [699, 228] width 247 height 58
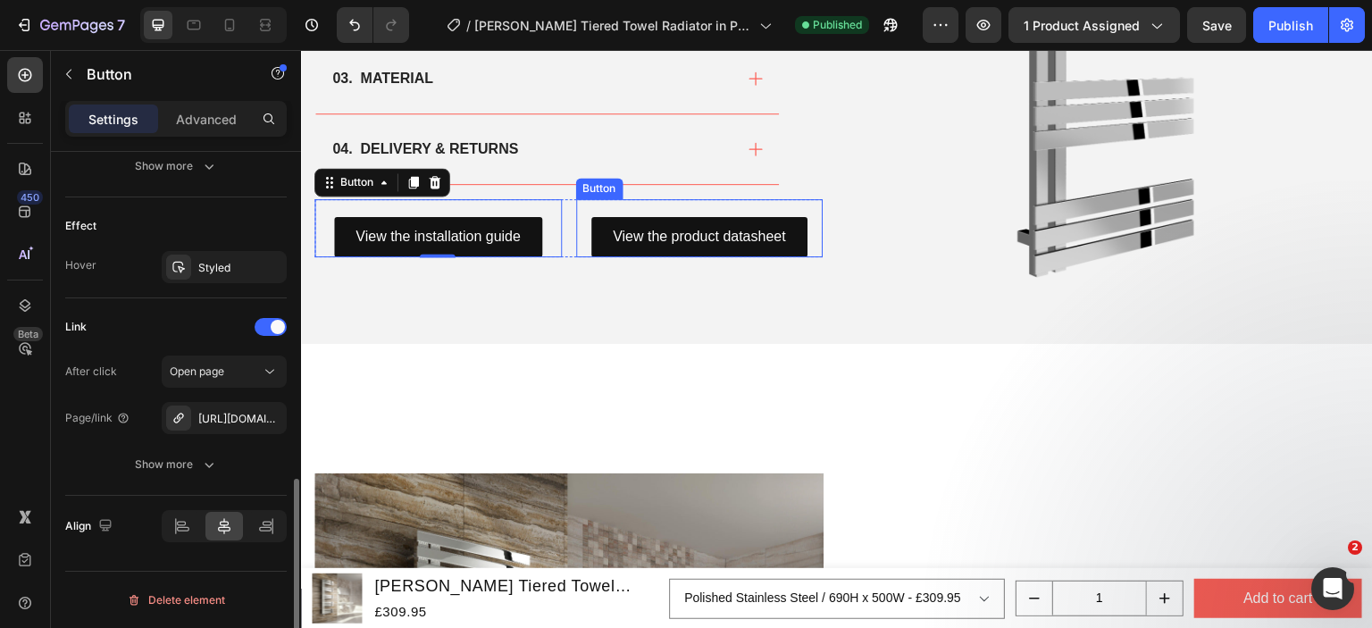
scroll to position [890, 0]
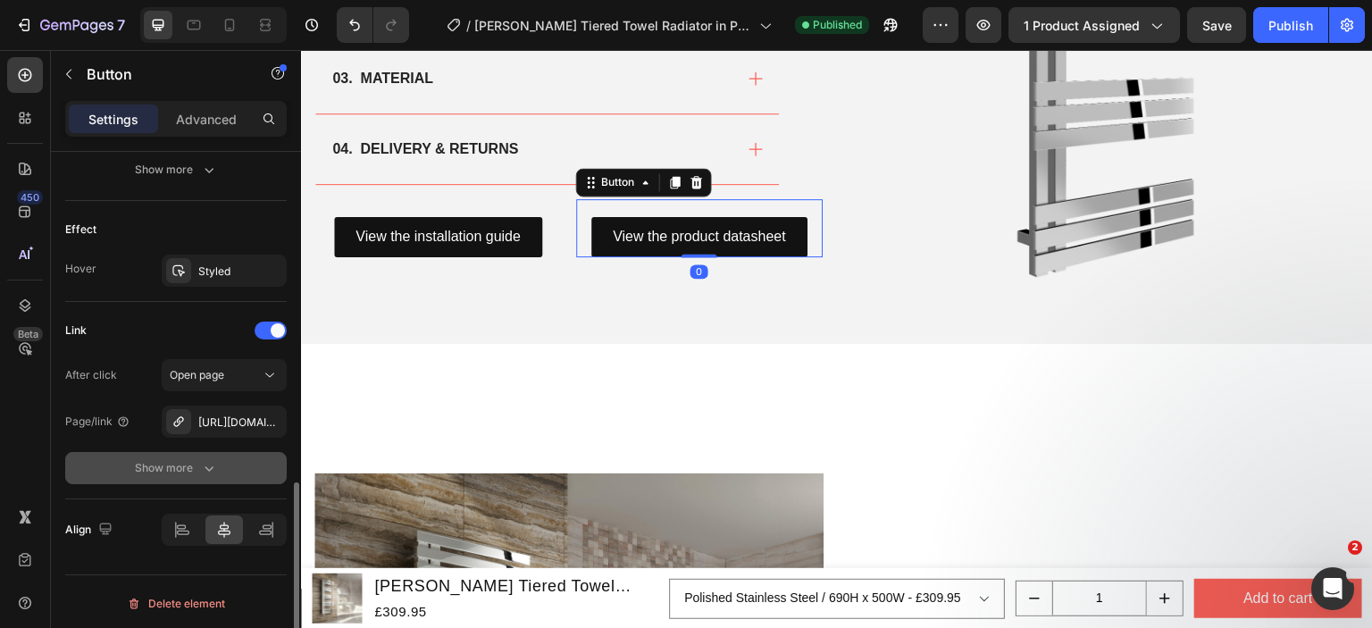
click at [191, 462] on div "Show more" at bounding box center [176, 468] width 83 height 18
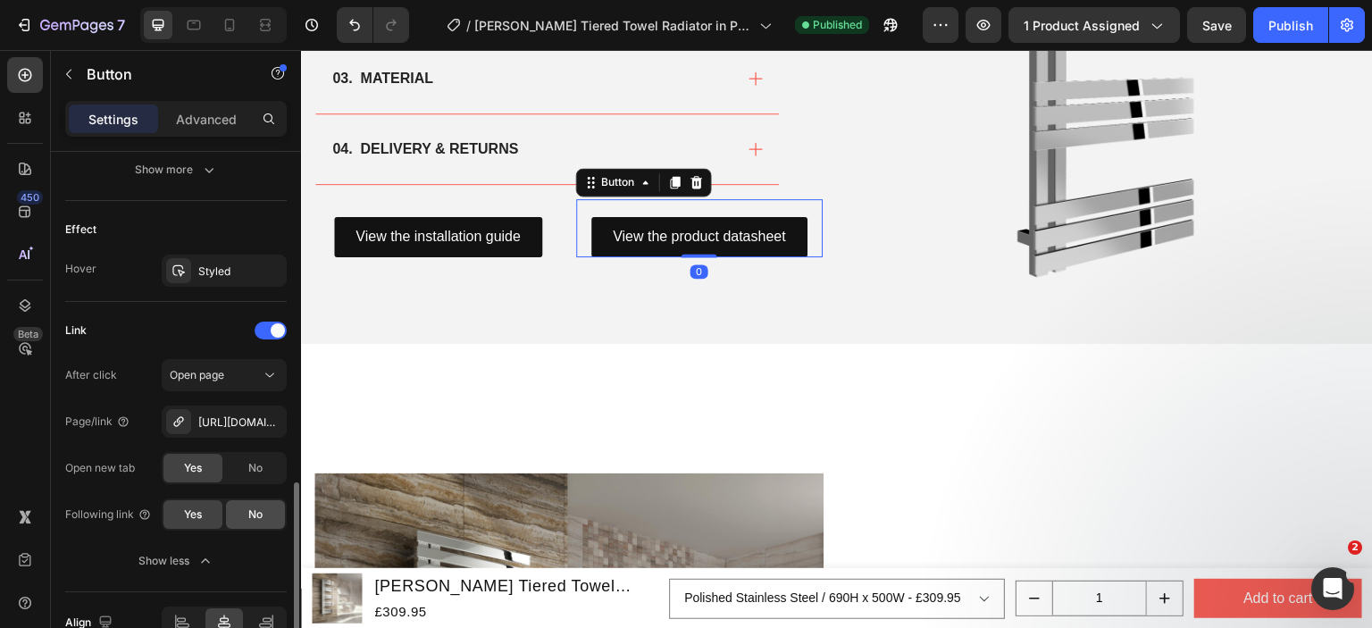
click at [243, 510] on div "No" at bounding box center [255, 514] width 59 height 29
click at [1305, 28] on div "Publish" at bounding box center [1290, 25] width 45 height 19
click at [1000, 25] on button "button" at bounding box center [984, 25] width 36 height 36
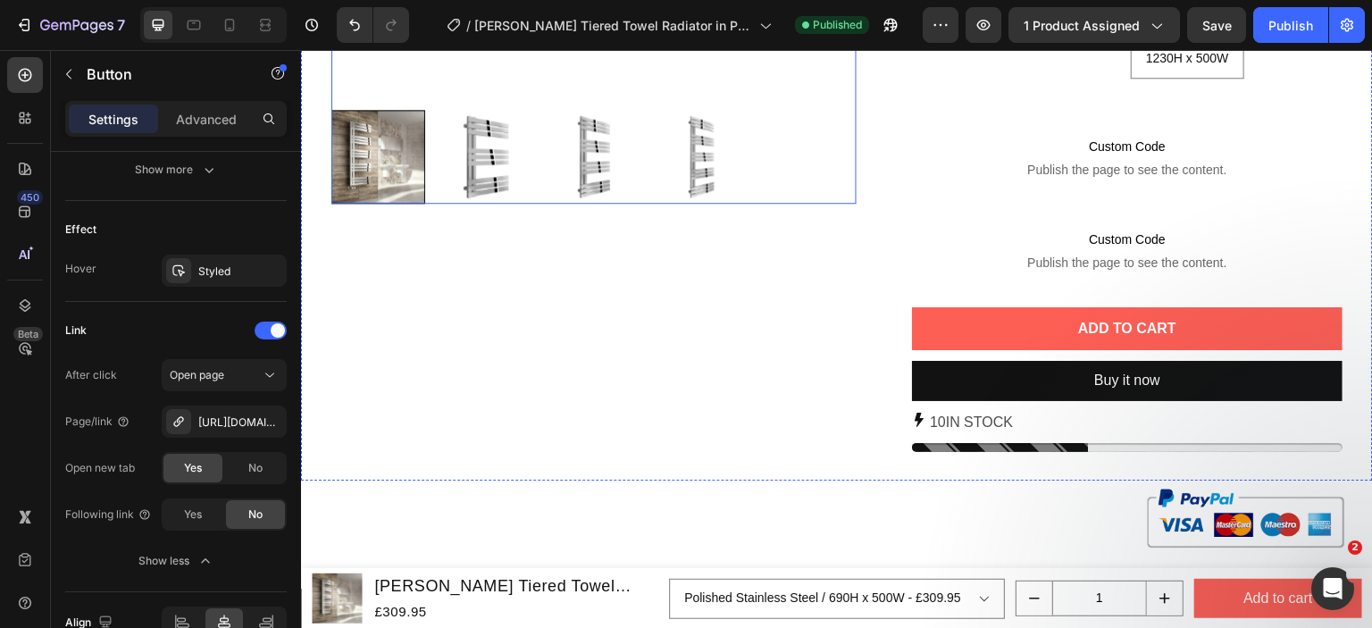
scroll to position [893, 0]
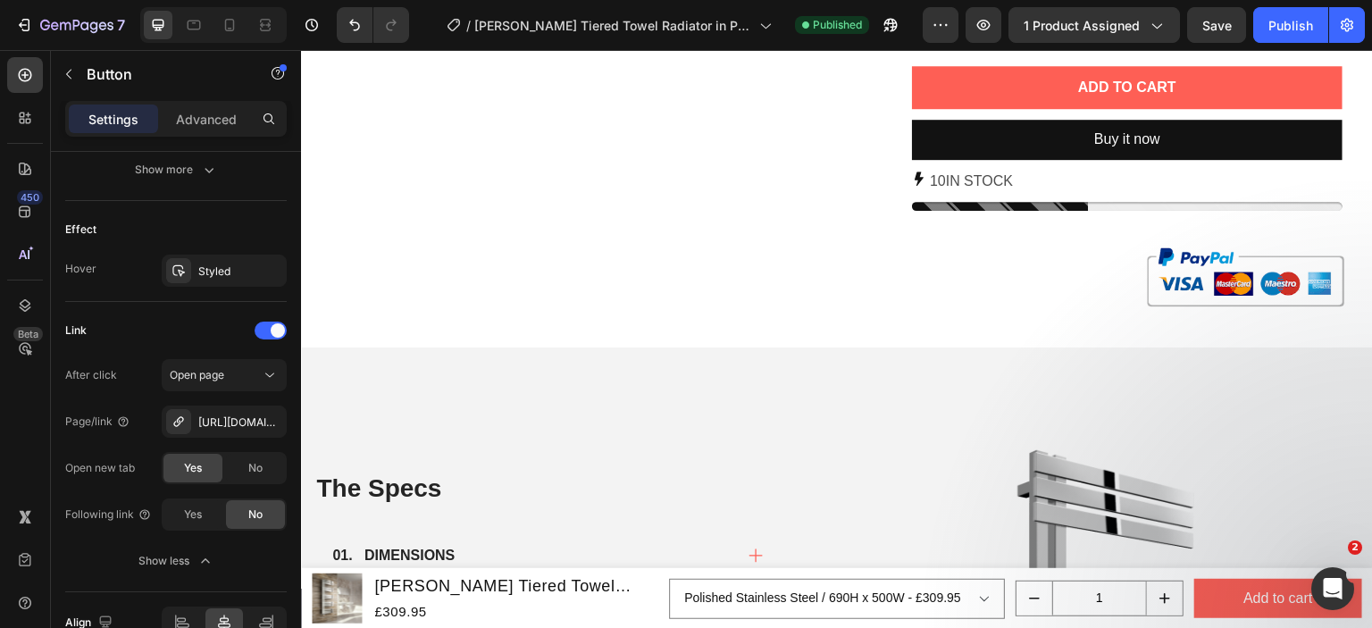
click at [222, 39] on div at bounding box center [213, 25] width 146 height 36
click at [230, 28] on icon at bounding box center [230, 29] width 4 height 2
type input "14"
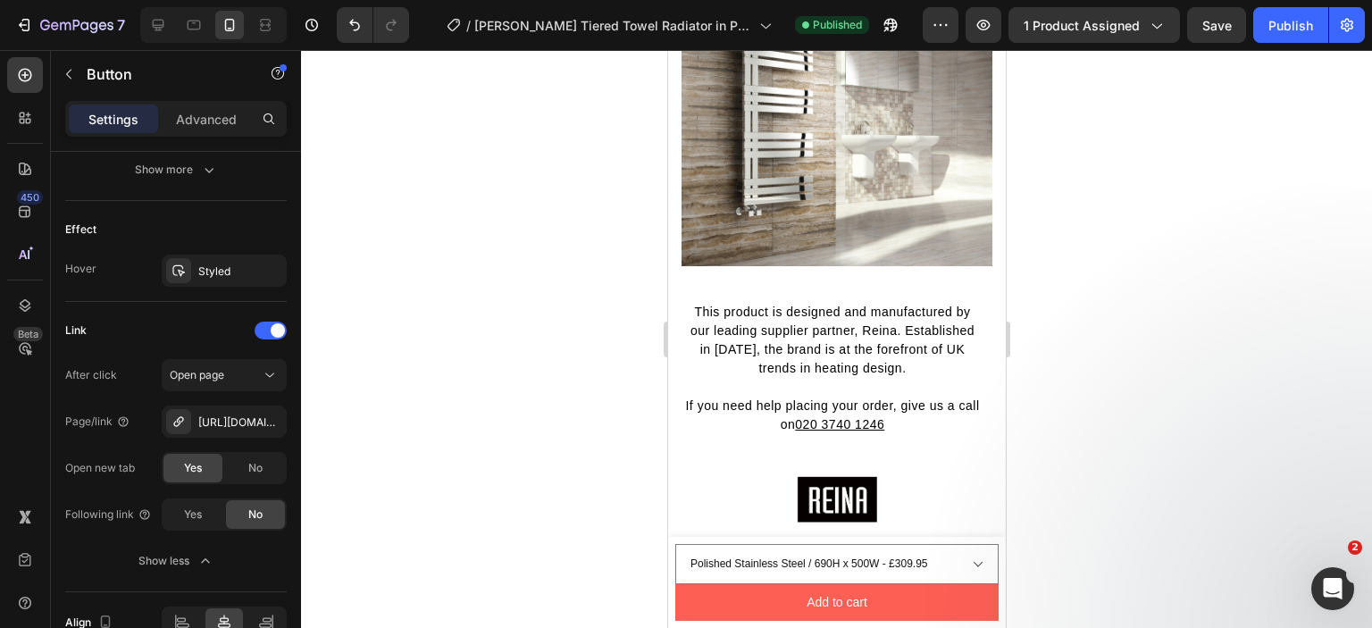
scroll to position [2382, 0]
